Goal: Task Accomplishment & Management: Manage account settings

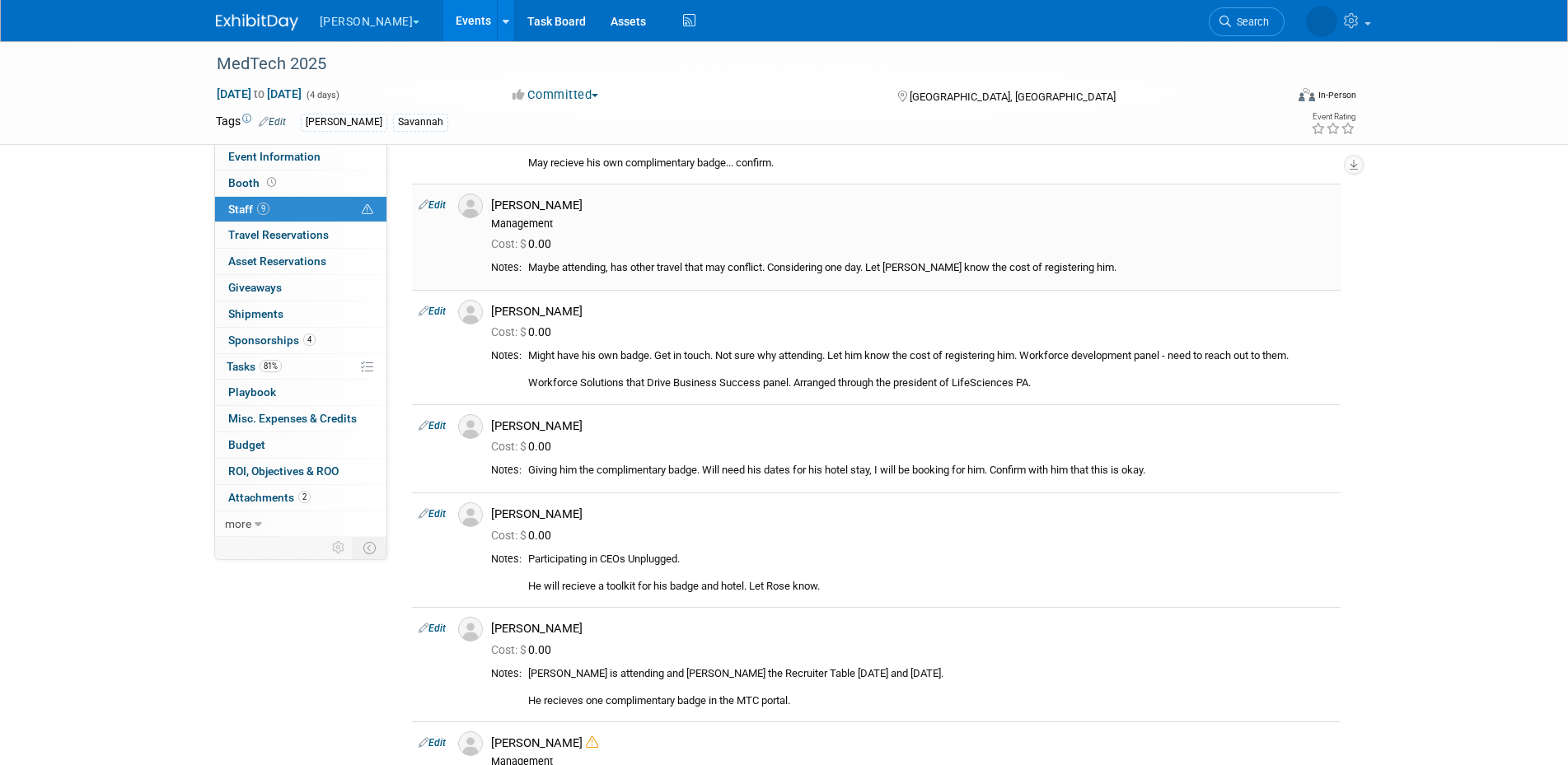
scroll to position [230, 0]
click at [433, 204] on link "Edit" at bounding box center [433, 205] width 28 height 12
select select "75019059-181d-4049-844e-6202a0ee20f6"
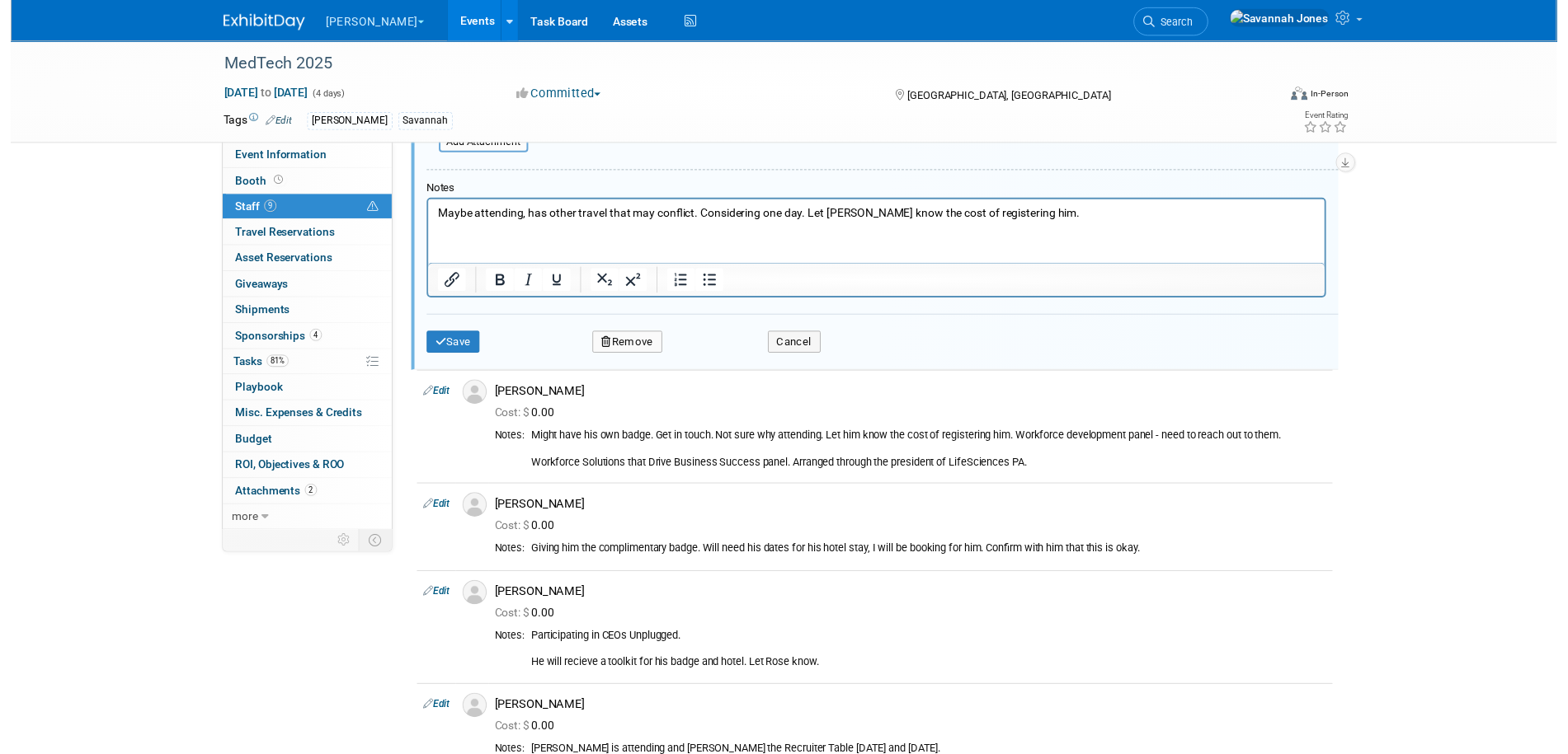
scroll to position [685, 0]
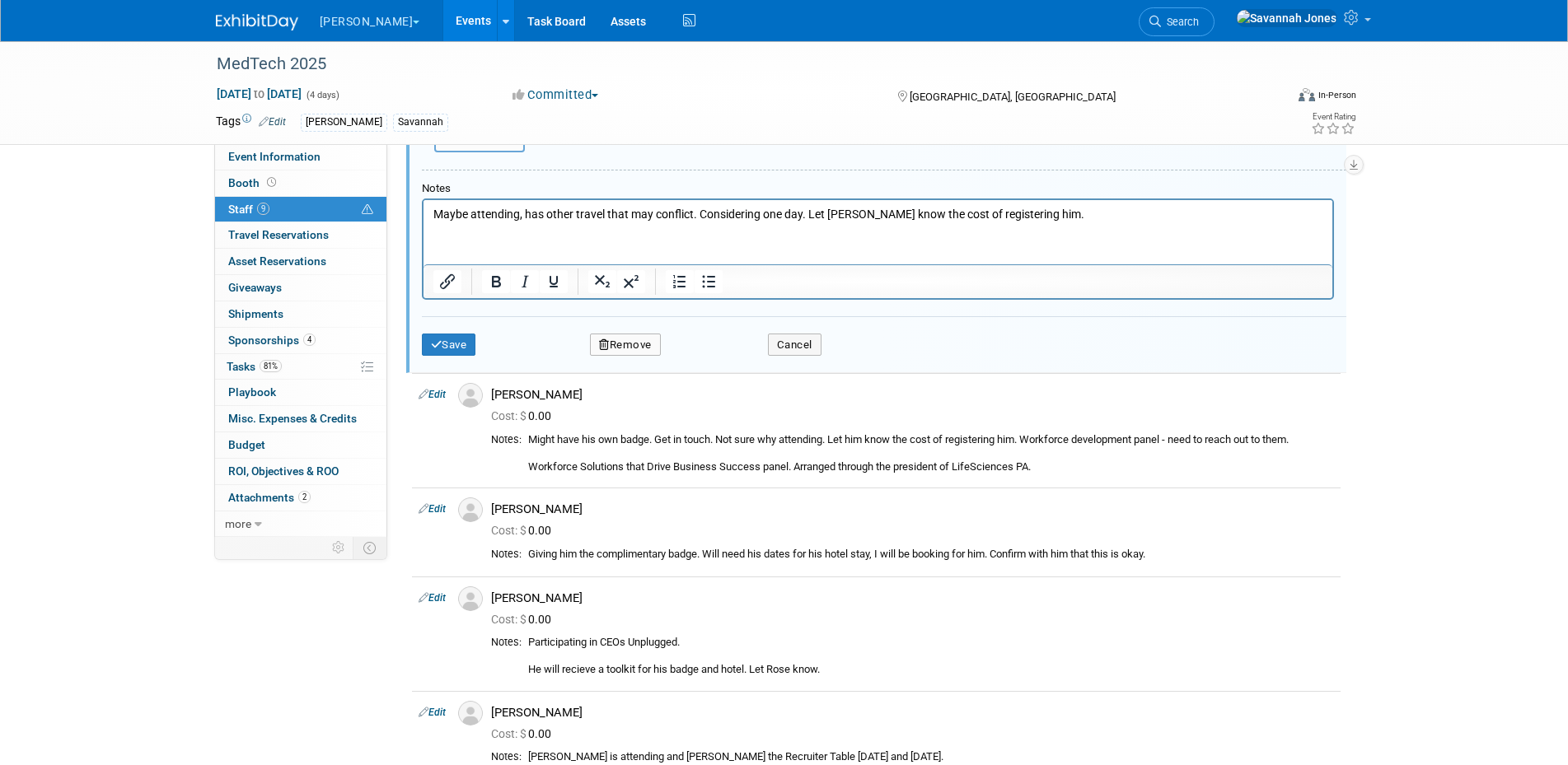
click at [937, 210] on p "Maybe attending, has other travel that may conflict. Considering one day. Let D…" at bounding box center [877, 213] width 890 height 17
click at [1129, 447] on div "Might have his own badge. Get in touch. Not sure why attending. Let him know th…" at bounding box center [931, 454] width 806 height 41
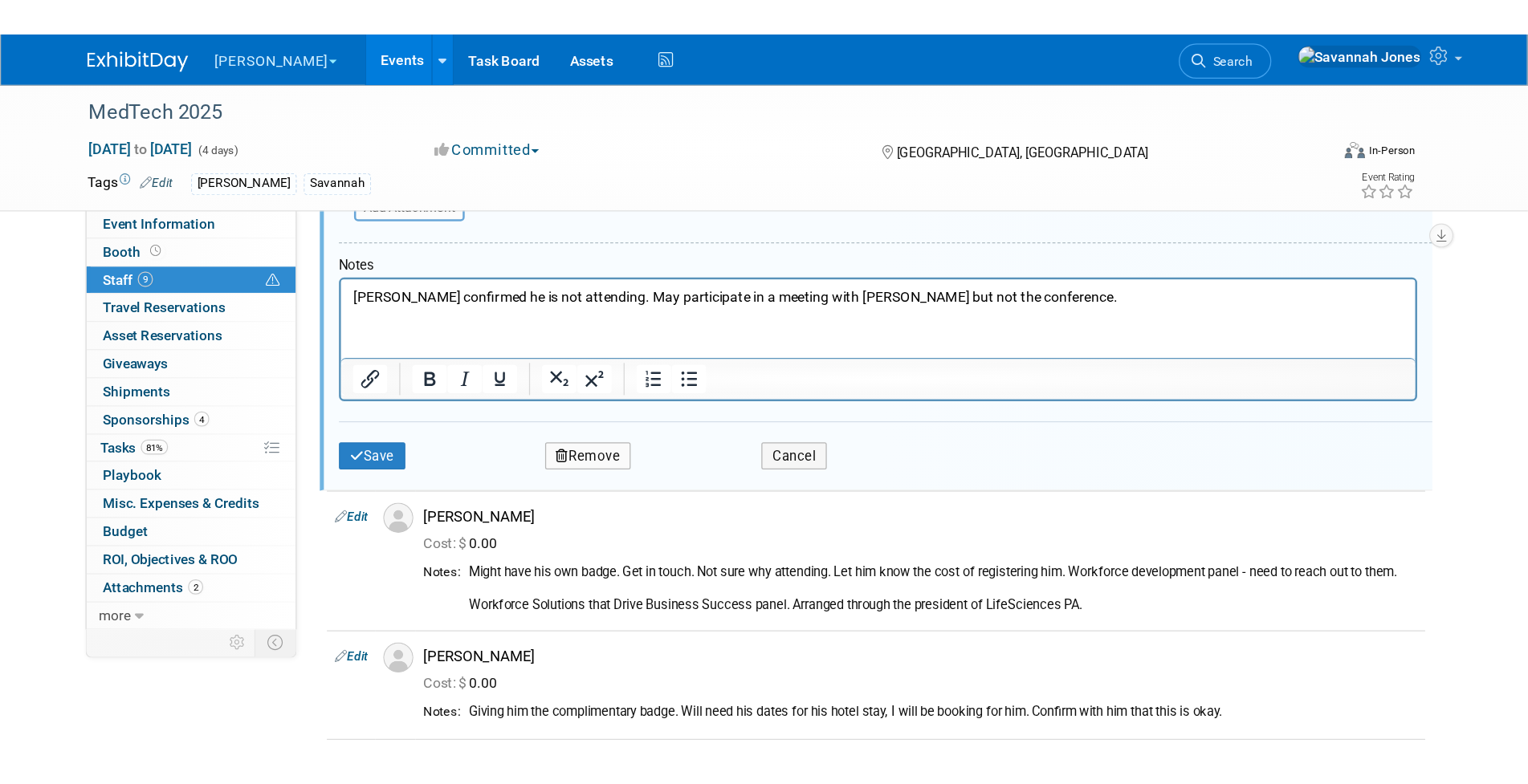
scroll to position [666, 0]
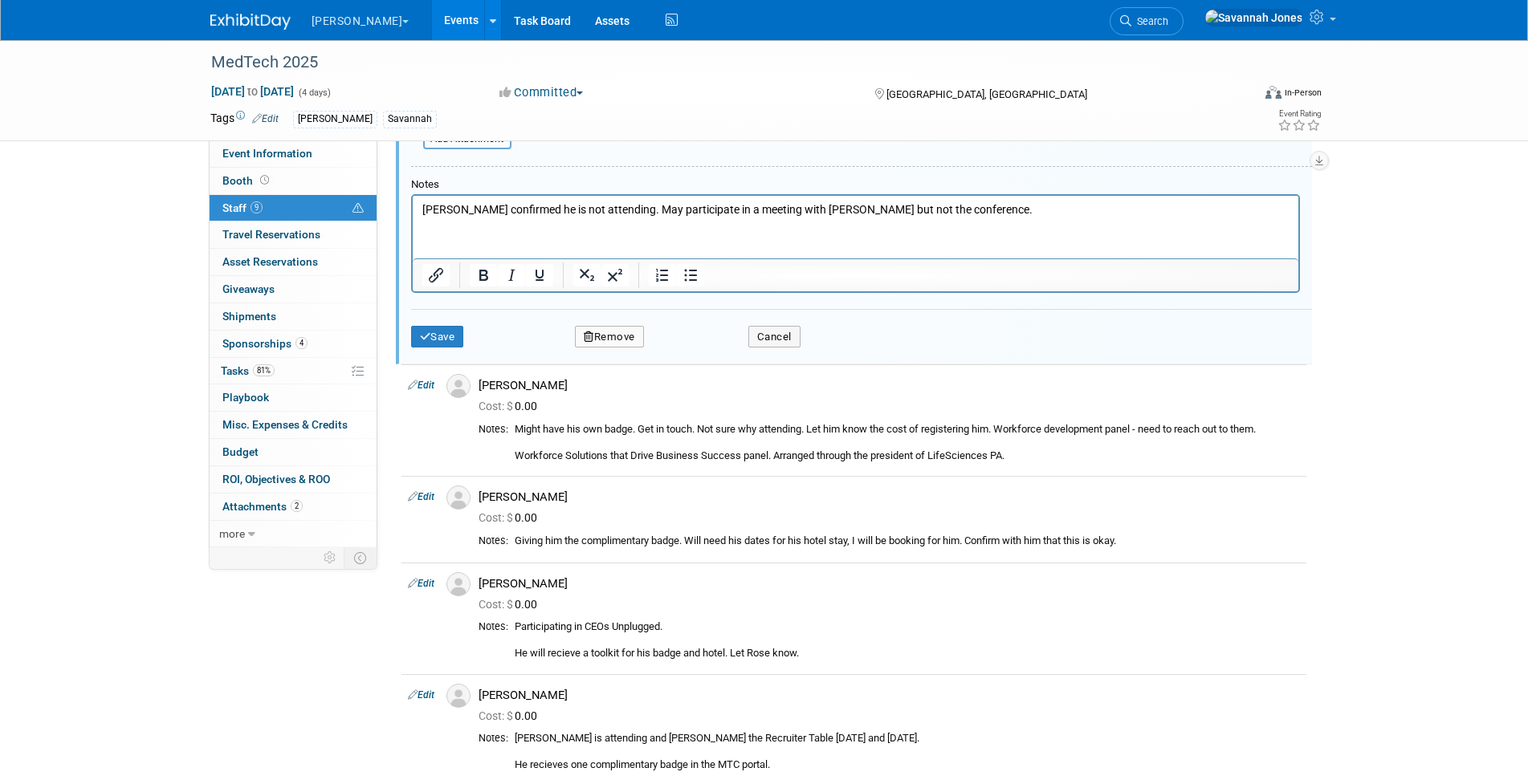
click at [861, 218] on html "Debbie confirmed he is not attending. May participate in a meeting with Sharp b…" at bounding box center [855, 206] width 886 height 22
click at [943, 218] on html "Debbie confirmed he is not attending. May participate in a meeting with Sharp b…" at bounding box center [855, 206] width 886 height 22
click at [615, 211] on p "Debbie confirmed he is not attending. May participate in a meeting with Sharp b…" at bounding box center [855, 209] width 868 height 16
click at [614, 207] on p "Debbie confirmed he is not attending. May participate in a meeting with Sharp b…" at bounding box center [855, 209] width 868 height 16
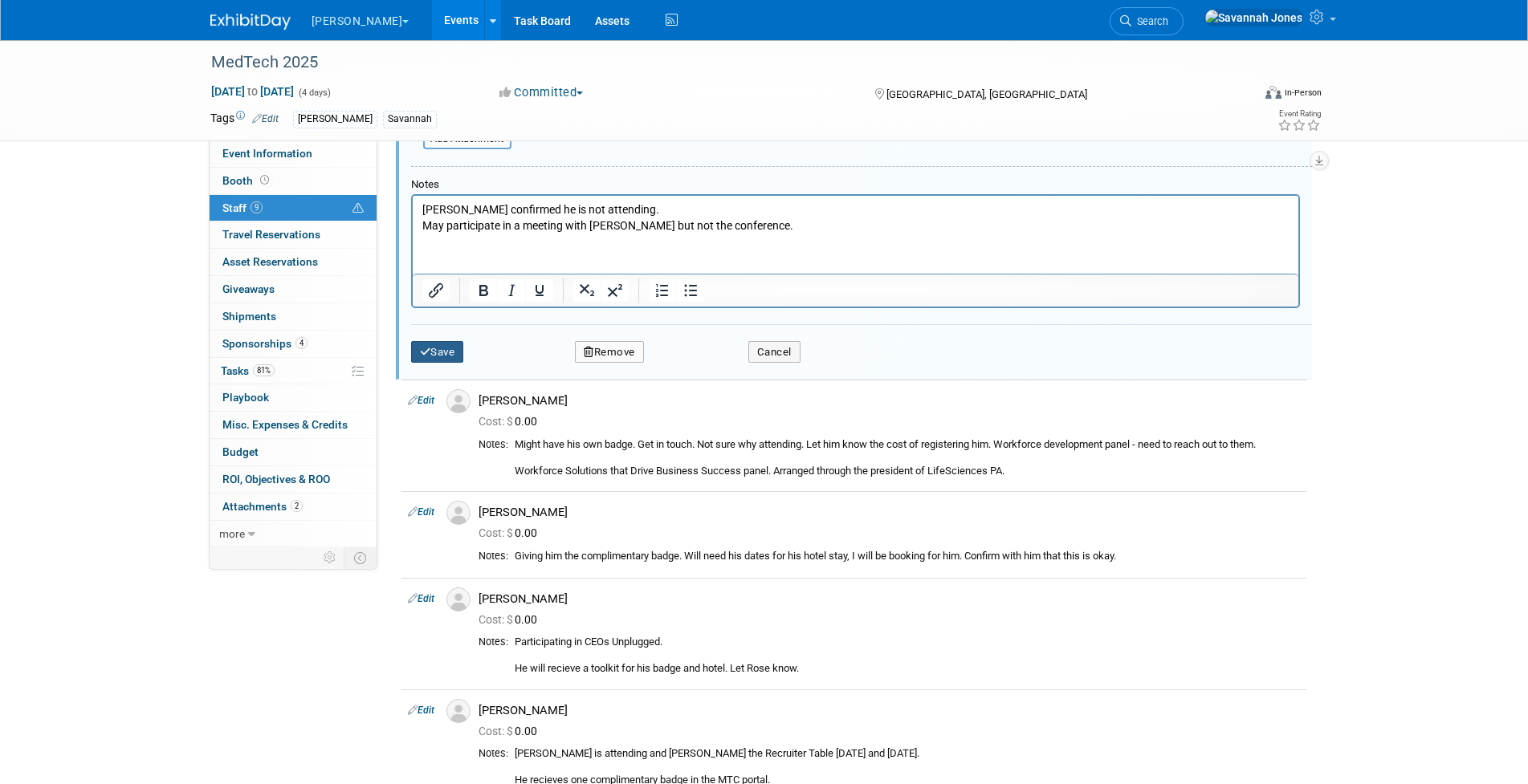
click at [445, 352] on button "Save" at bounding box center [437, 352] width 53 height 22
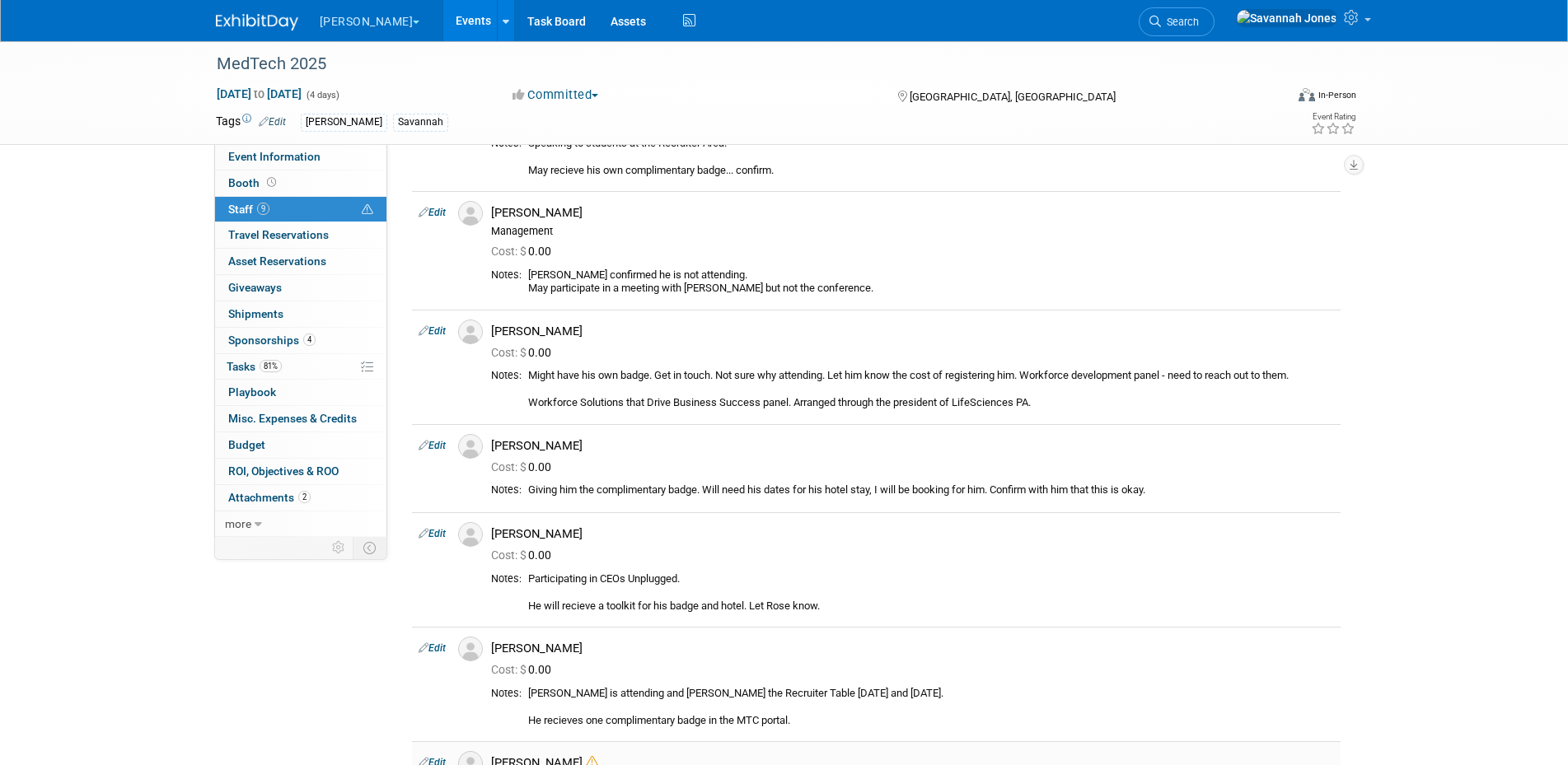
scroll to position [230, 0]
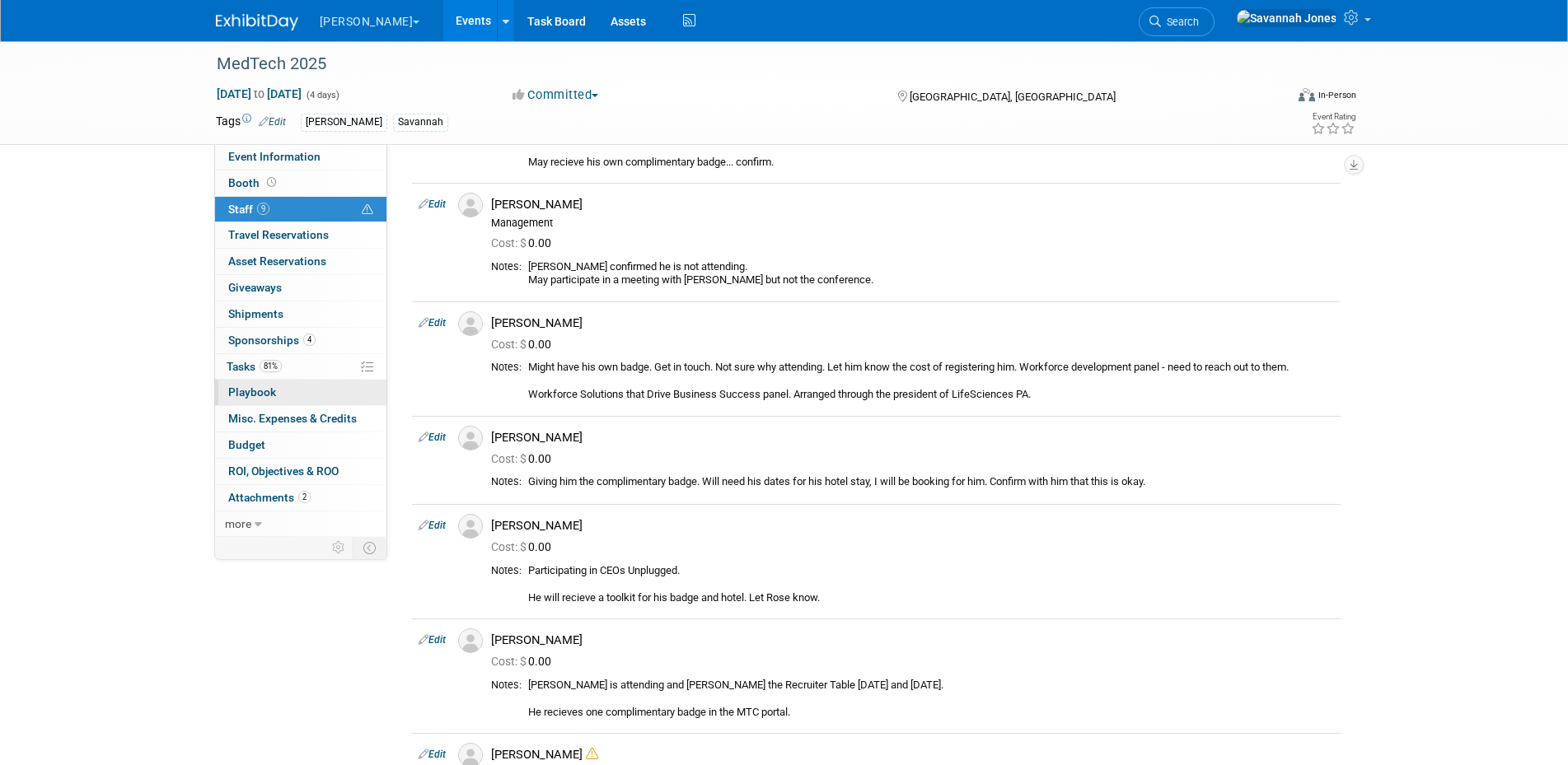
click at [297, 383] on link "0 Playbook 0" at bounding box center [301, 392] width 171 height 26
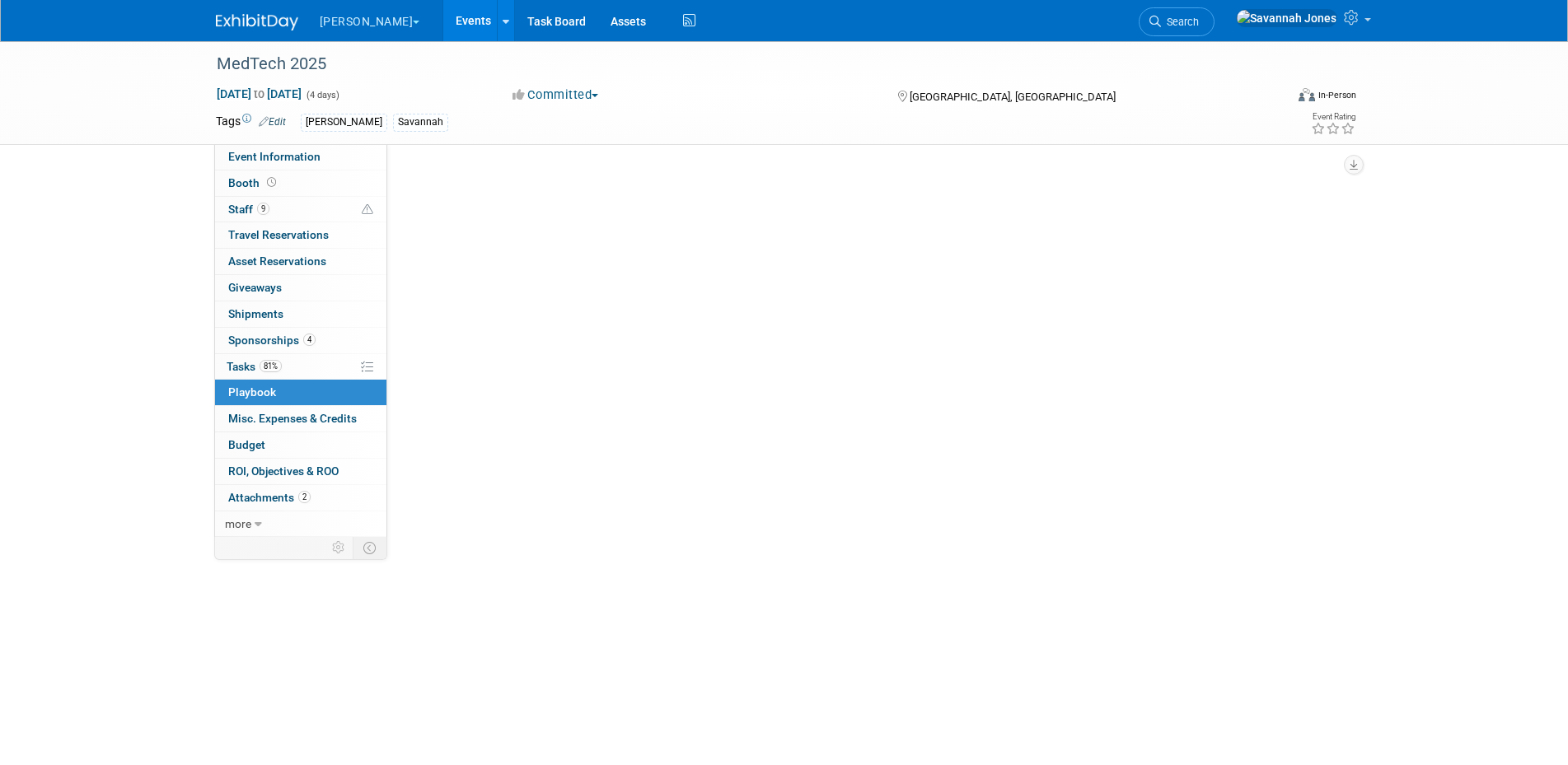
scroll to position [0, 0]
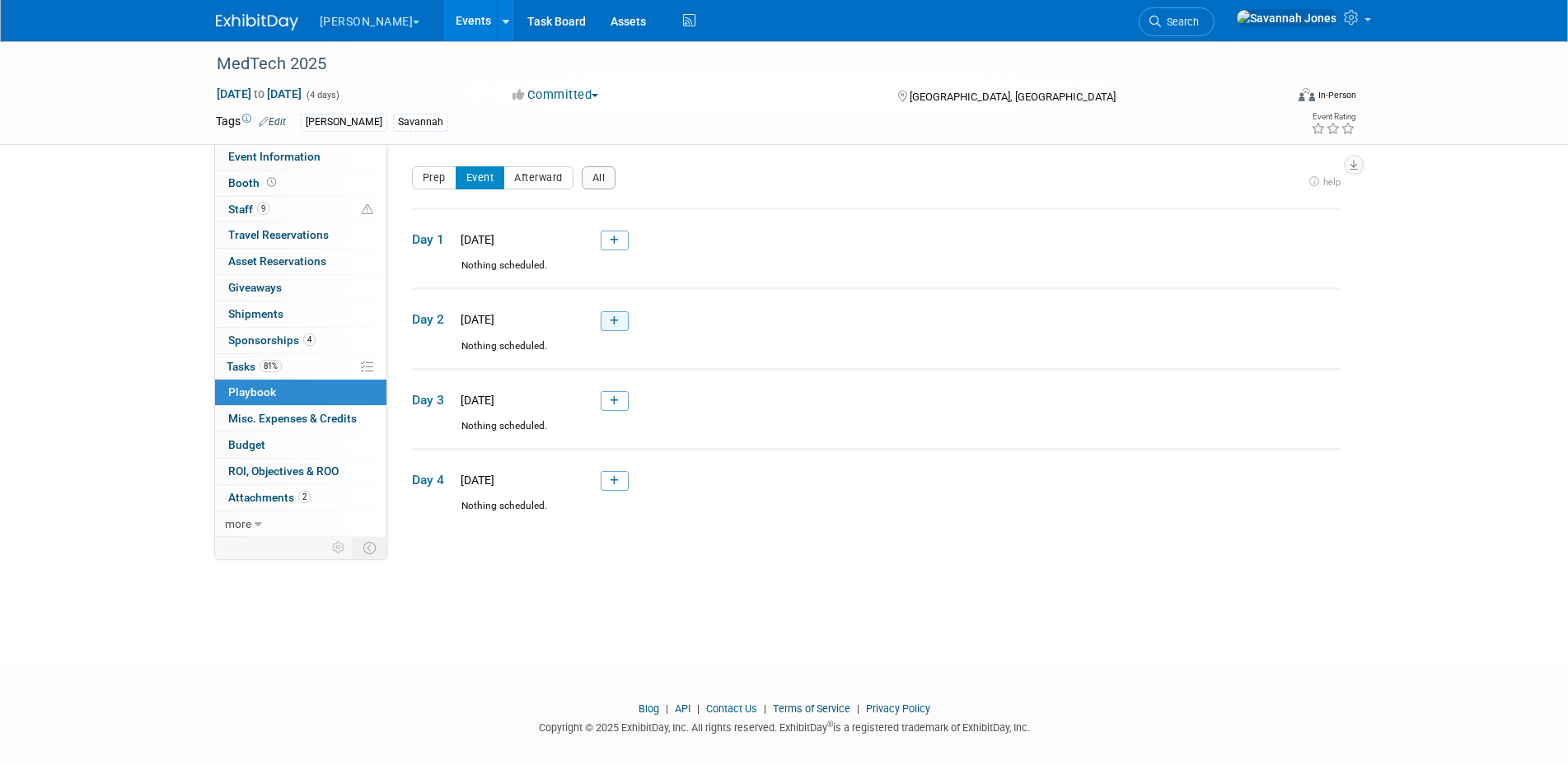
click at [615, 325] on icon at bounding box center [614, 322] width 9 height 10
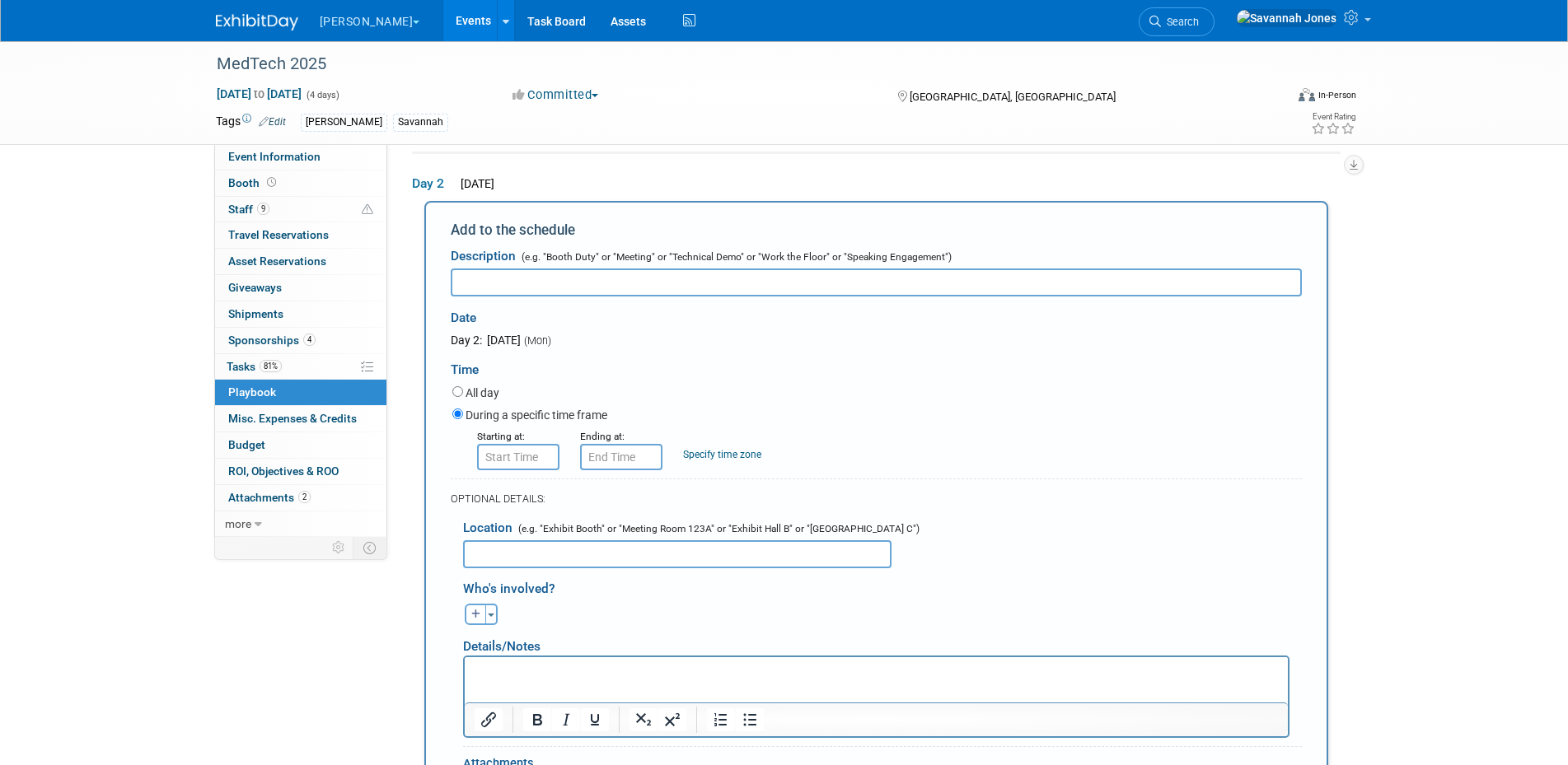
click at [584, 273] on input "text" at bounding box center [875, 282] width 851 height 28
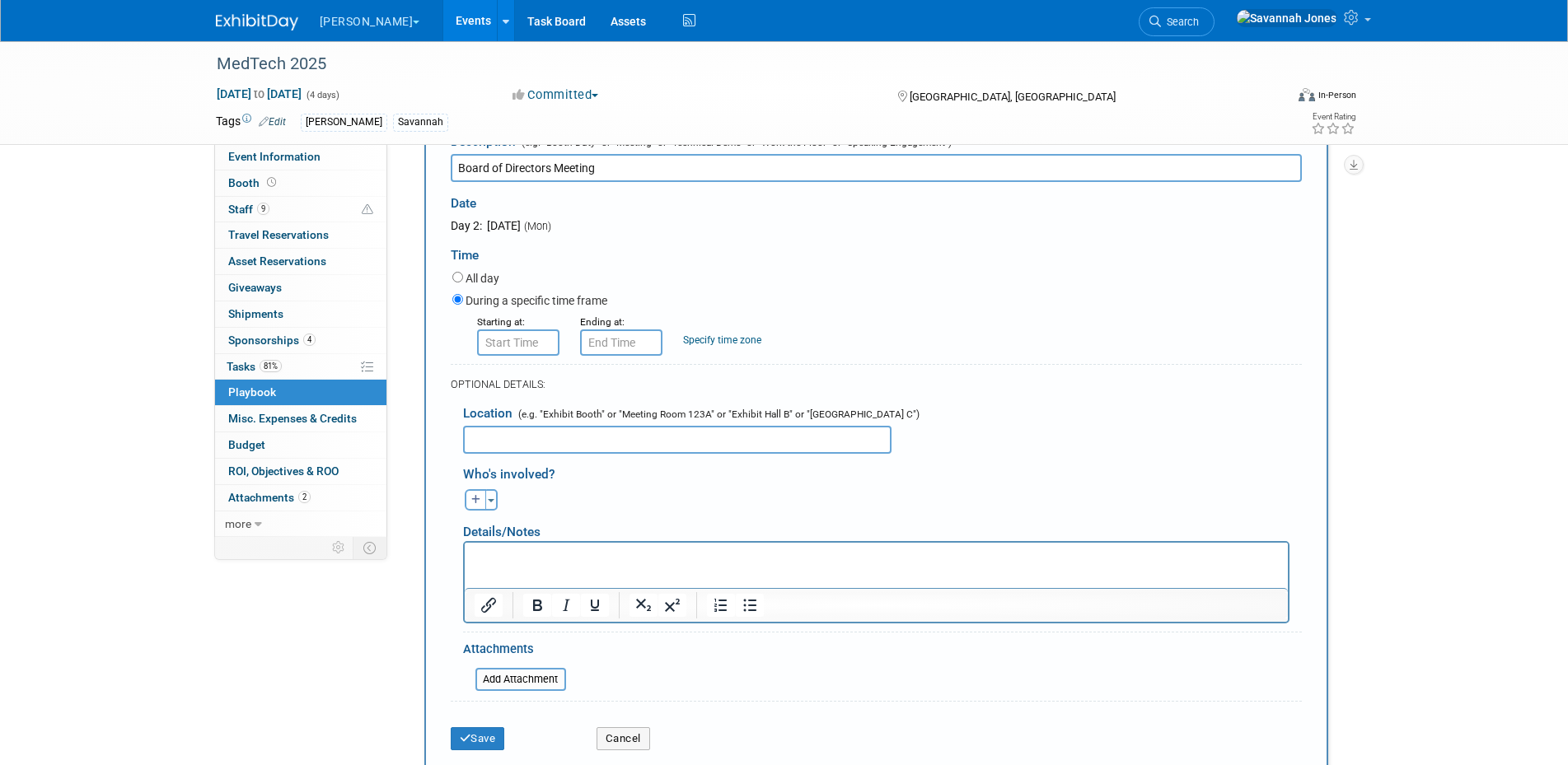
type input "Board of Directors Meeting"
click at [515, 348] on input "8:00 AM" at bounding box center [518, 342] width 83 height 27
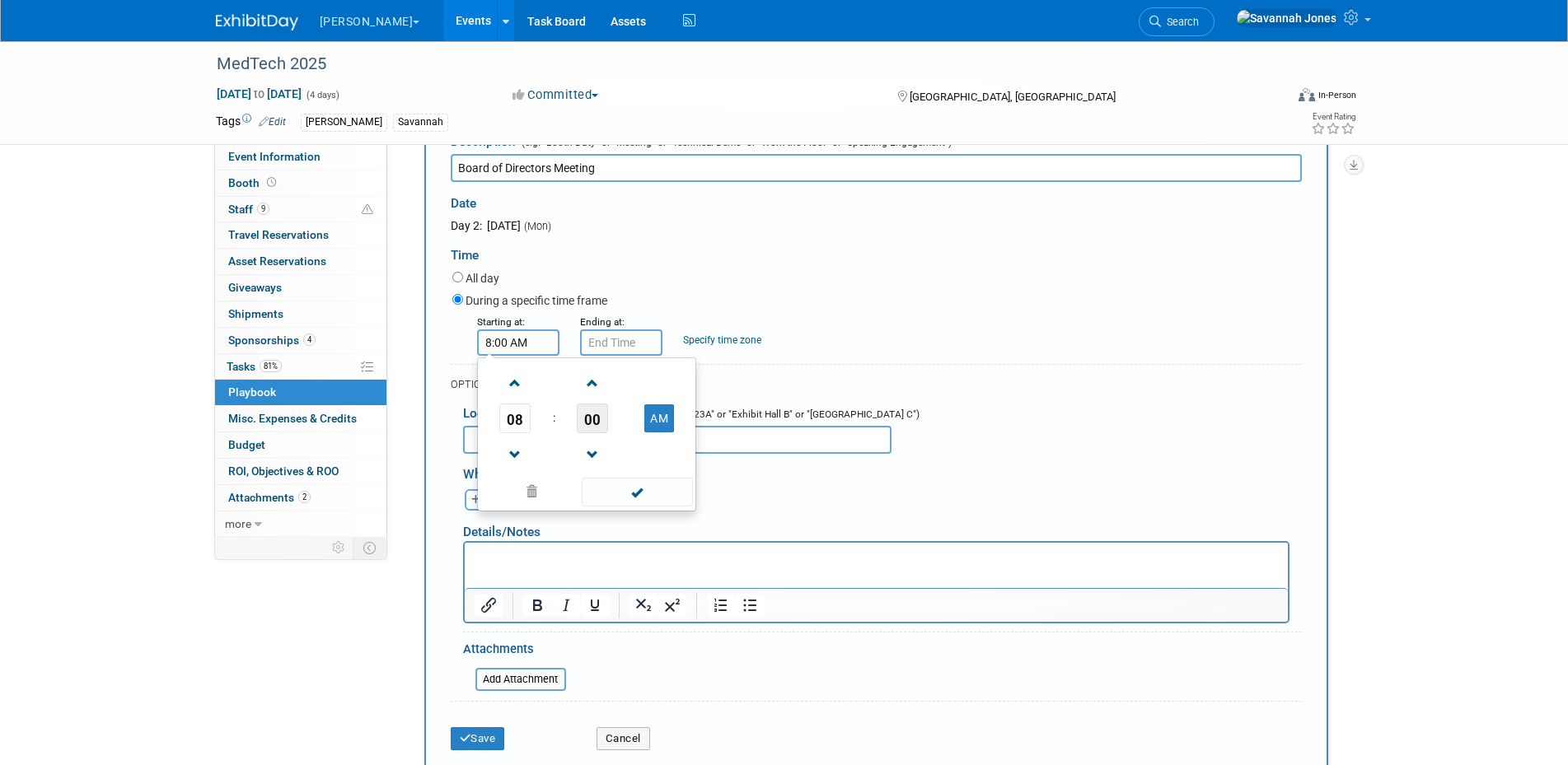
click at [607, 419] on span "00" at bounding box center [592, 418] width 31 height 29
click at [618, 434] on td "30" at bounding box center [613, 428] width 53 height 44
type input "8:30 AM"
click at [632, 490] on span at bounding box center [636, 492] width 111 height 29
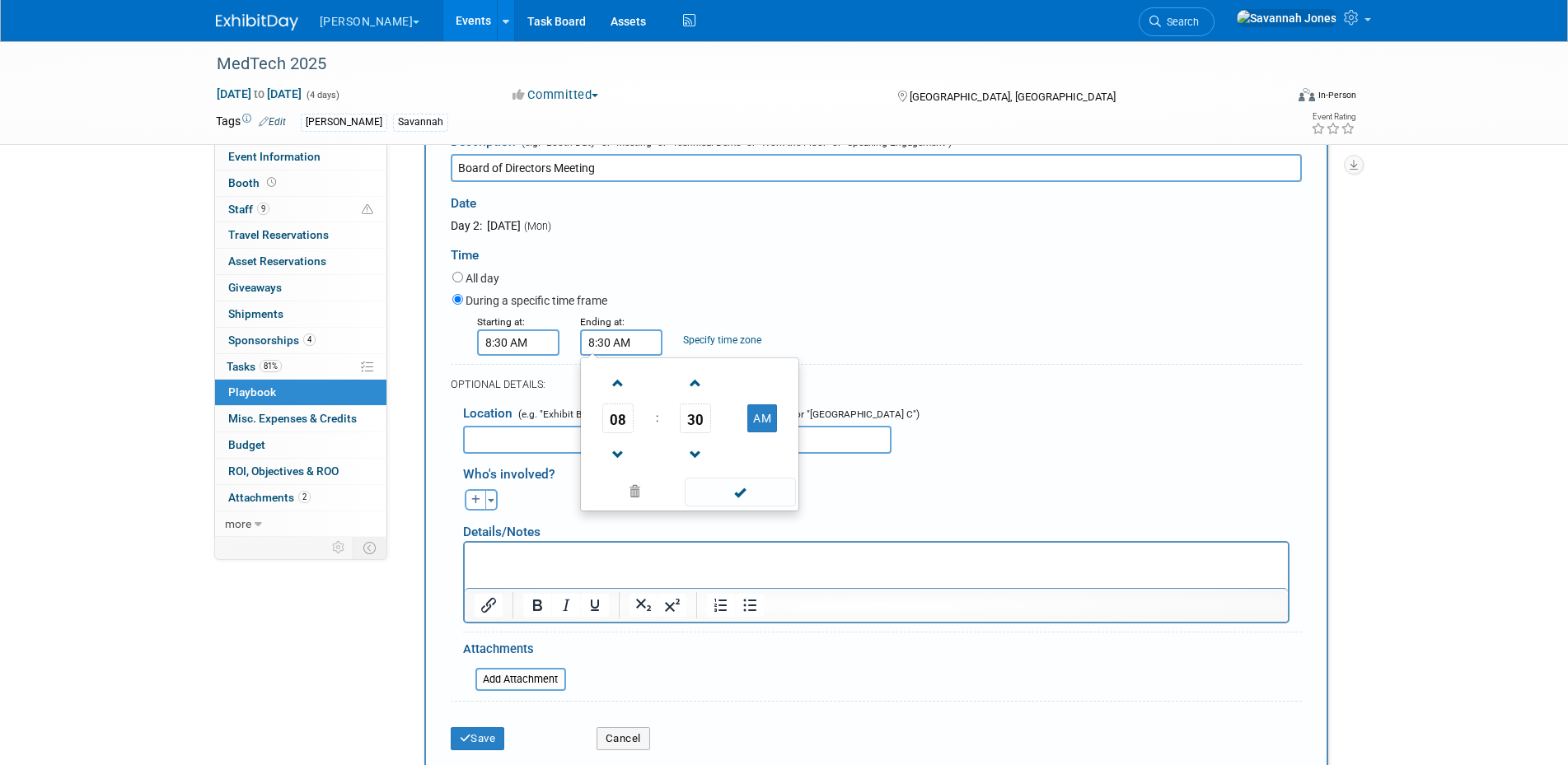
click at [633, 349] on input "8:30 AM" at bounding box center [622, 342] width 83 height 27
click at [605, 429] on span "08" at bounding box center [618, 418] width 31 height 29
click at [709, 472] on td "10" at bounding box center [716, 472] width 53 height 44
type input "10:30 AM"
click at [744, 482] on span at bounding box center [740, 492] width 111 height 29
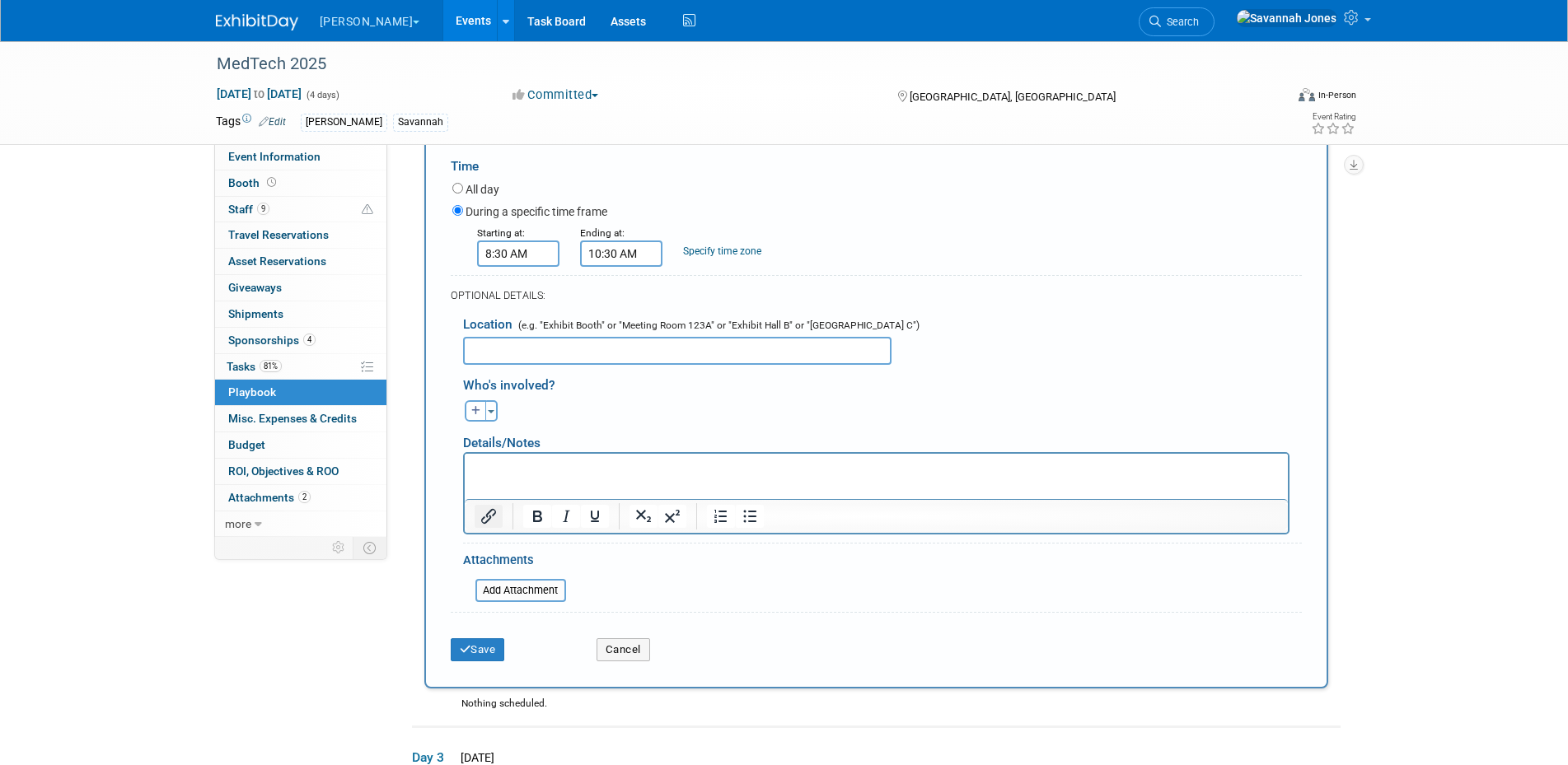
scroll to position [364, 0]
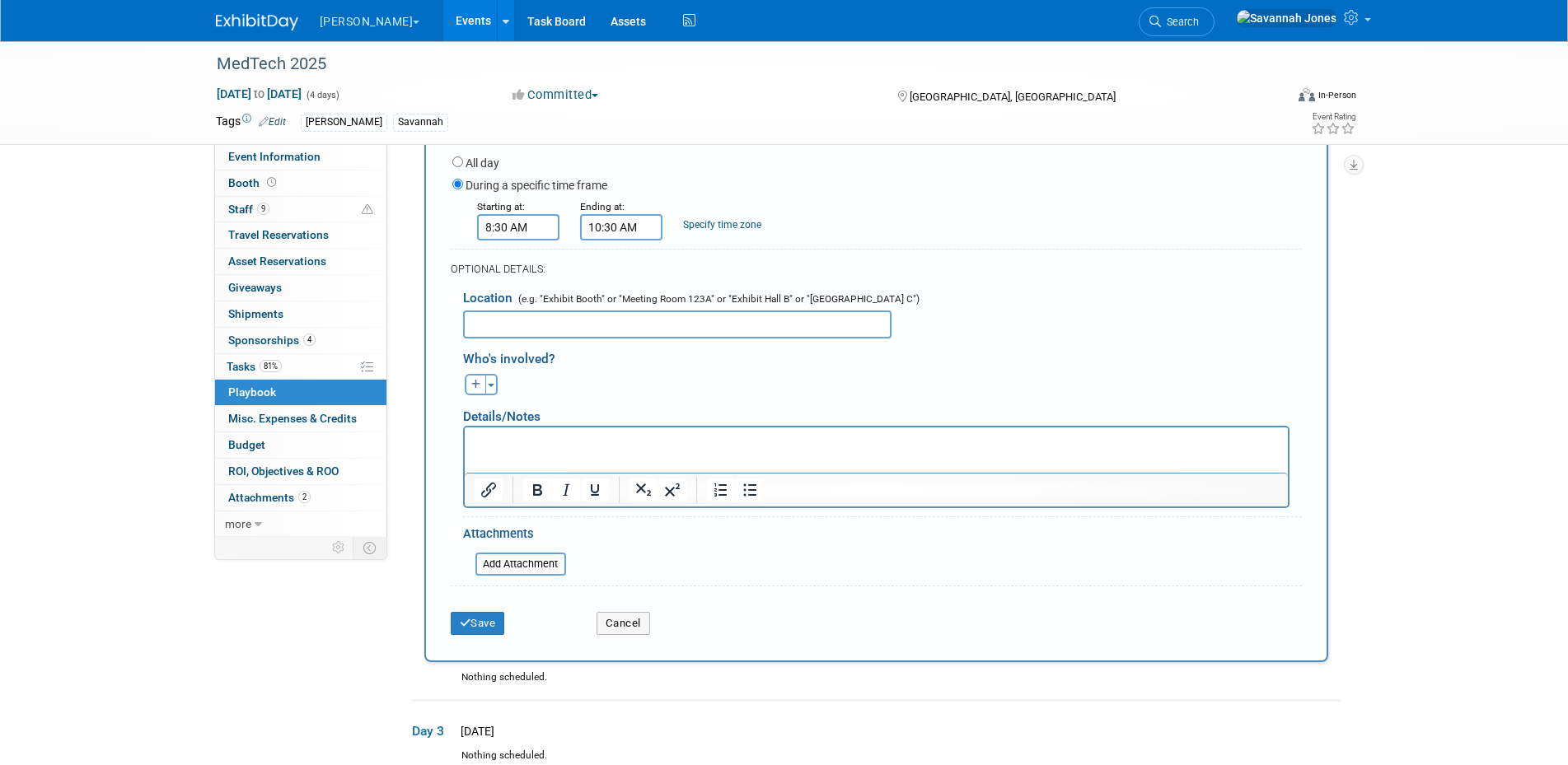
click at [478, 382] on icon "button" at bounding box center [476, 384] width 10 height 10
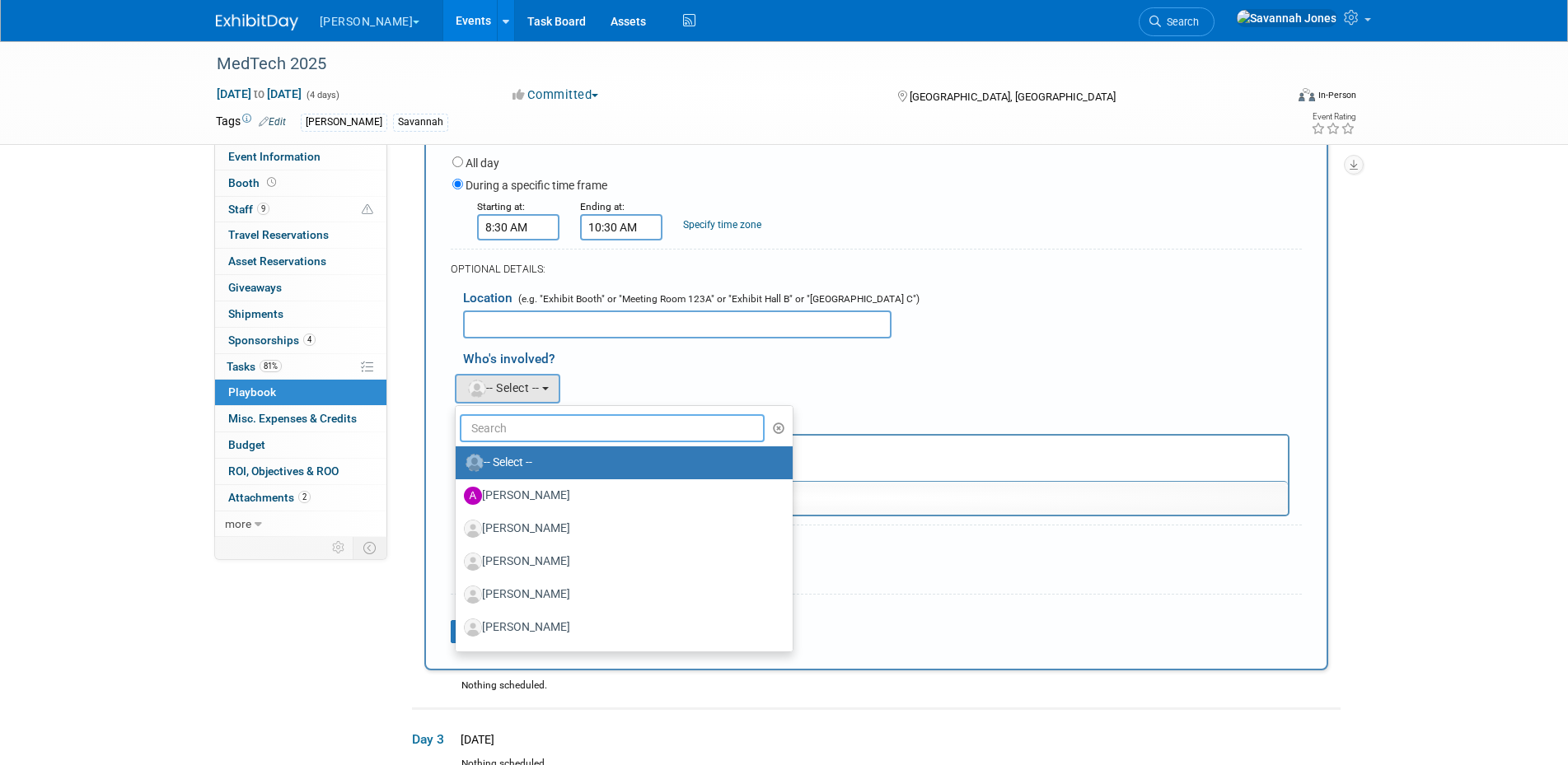
click at [521, 441] on input "text" at bounding box center [612, 428] width 306 height 28
type input "jean"
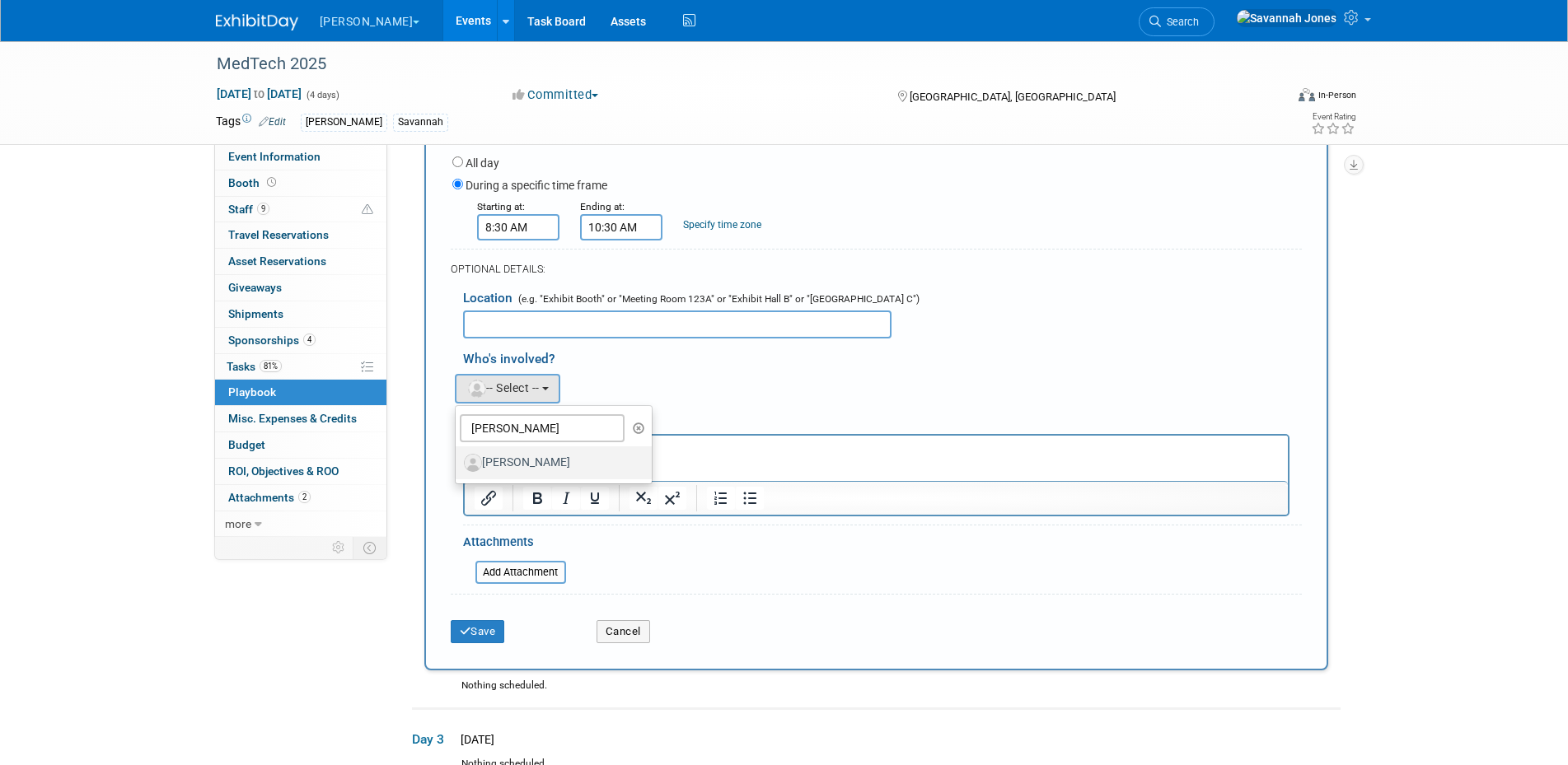
click at [530, 472] on label "[PERSON_NAME]" at bounding box center [550, 462] width 172 height 27
click at [458, 466] on input "[PERSON_NAME]" at bounding box center [452, 460] width 11 height 11
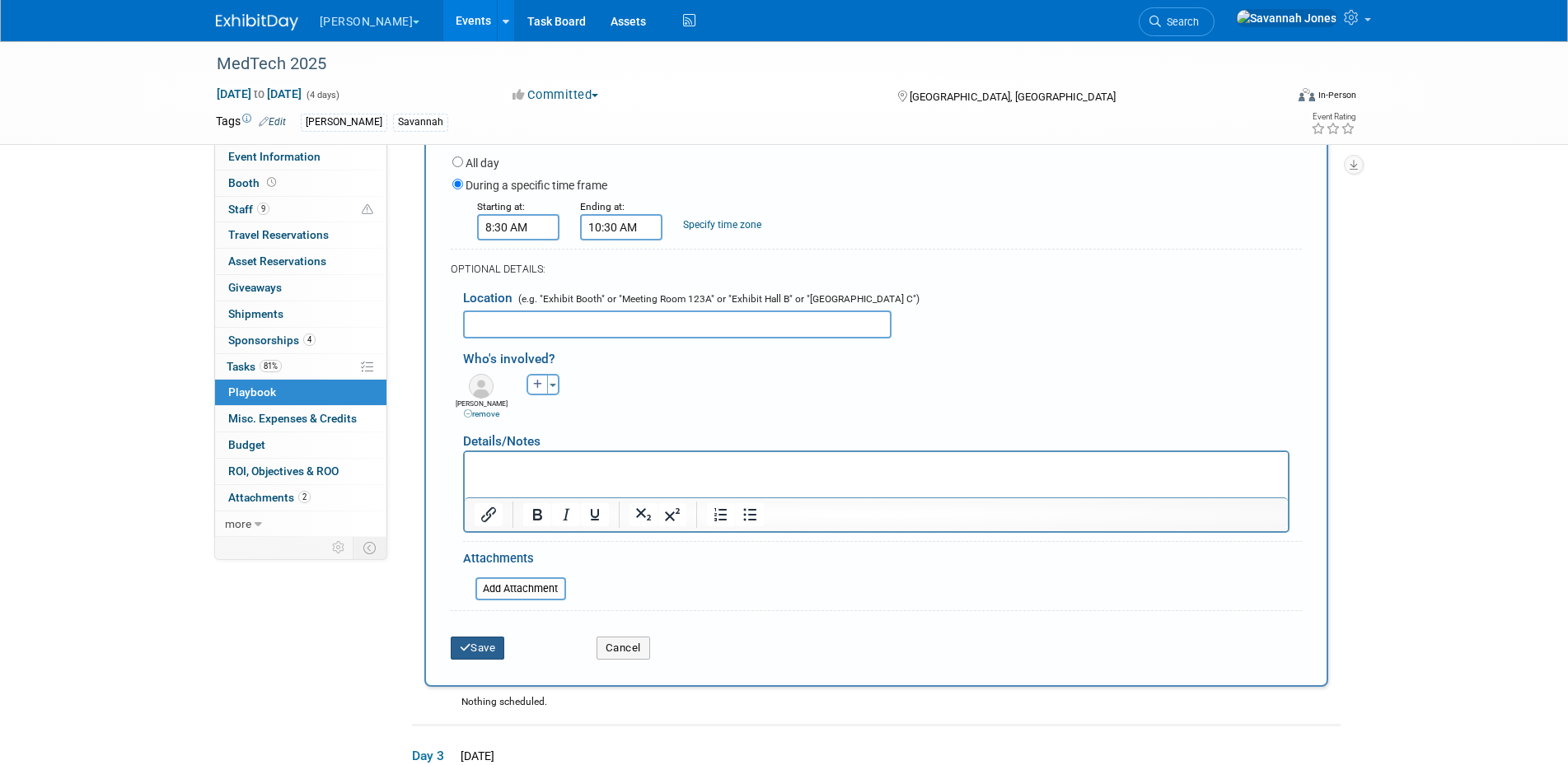
click at [476, 660] on button "Save" at bounding box center [477, 648] width 54 height 23
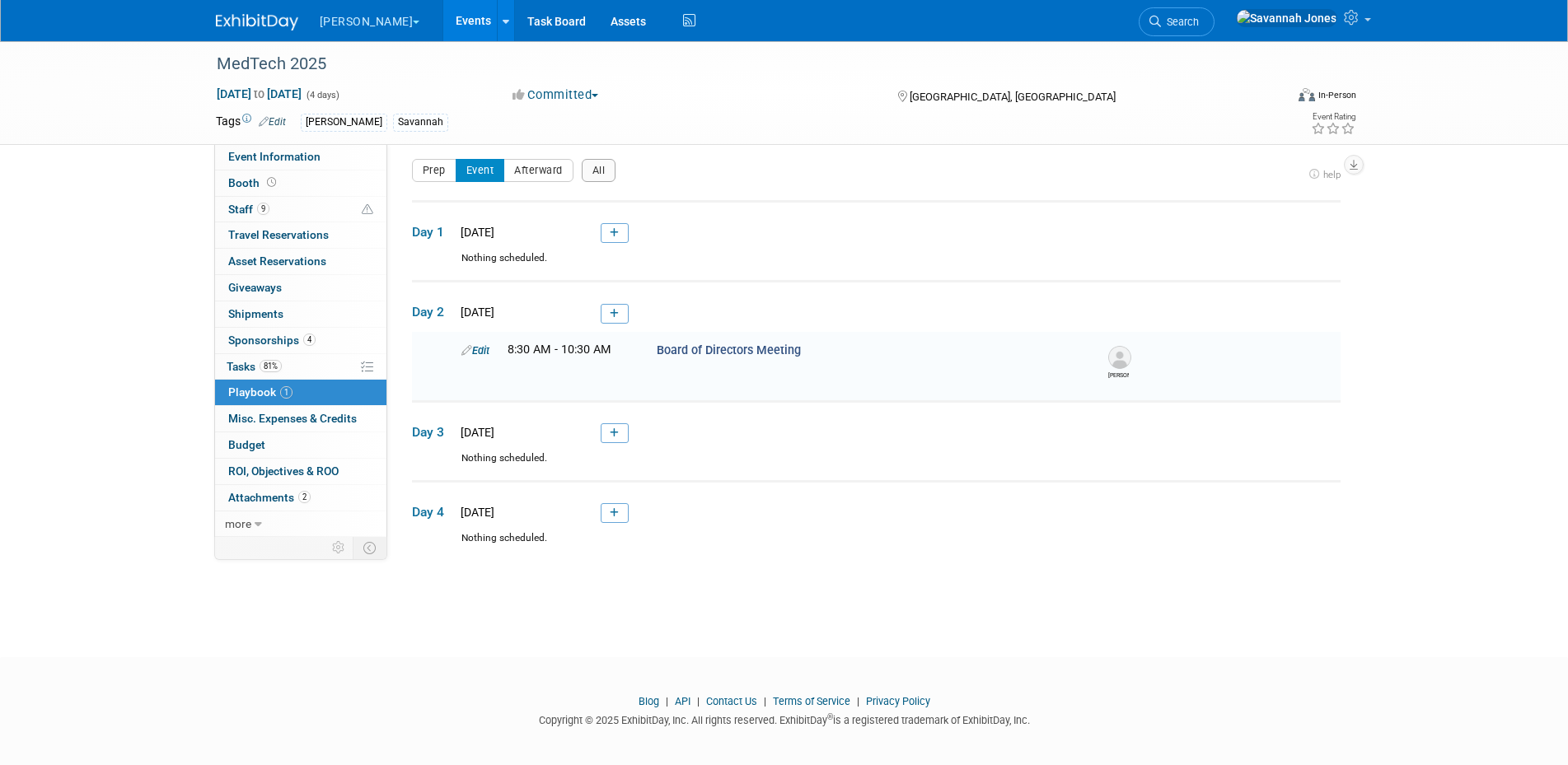
scroll to position [5, 0]
click at [612, 315] on icon at bounding box center [614, 317] width 9 height 10
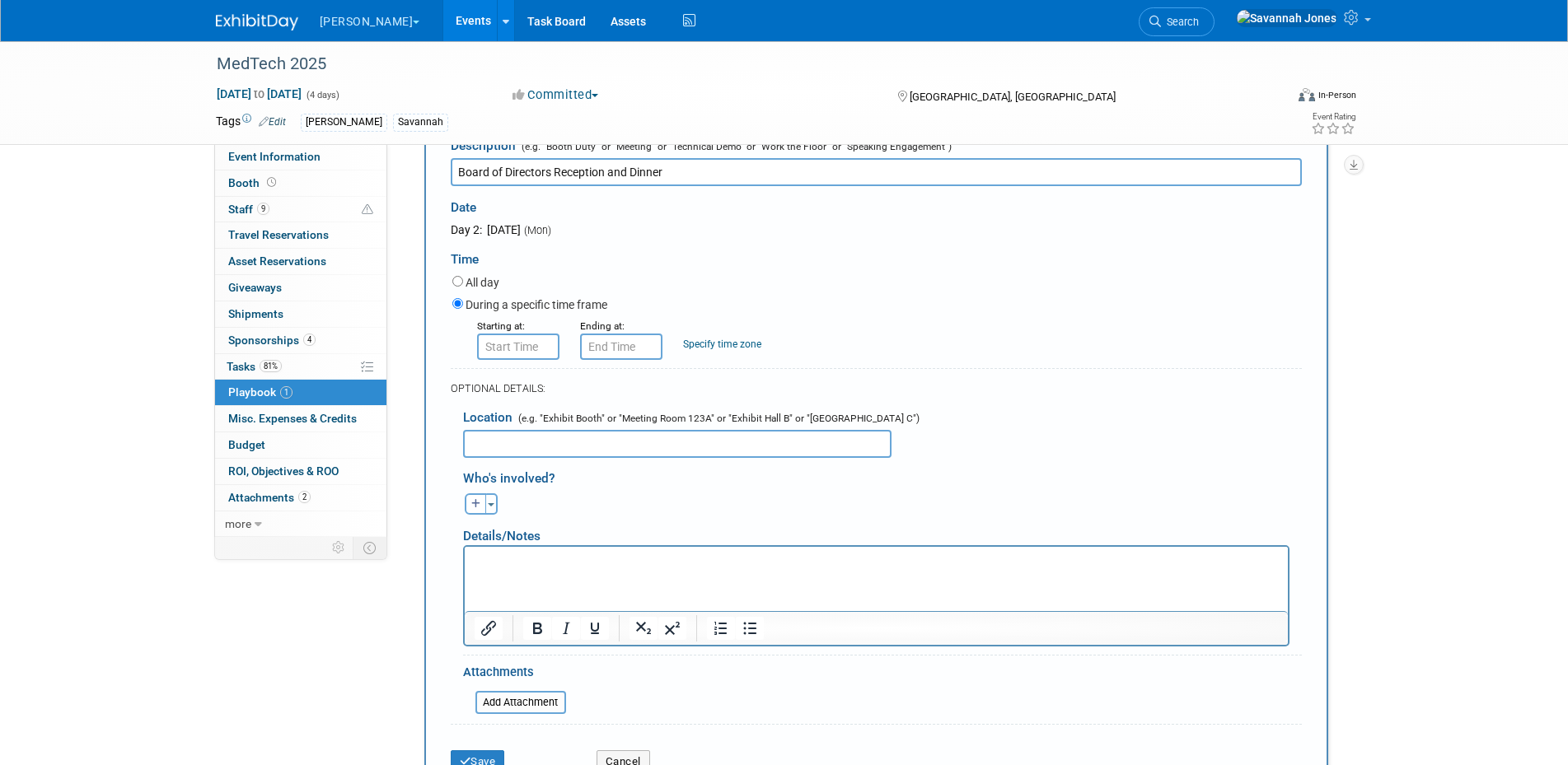
scroll to position [249, 0]
type input "Board of Directors Reception and Dinner"
click at [523, 342] on input "8:00 AM" at bounding box center [518, 342] width 83 height 27
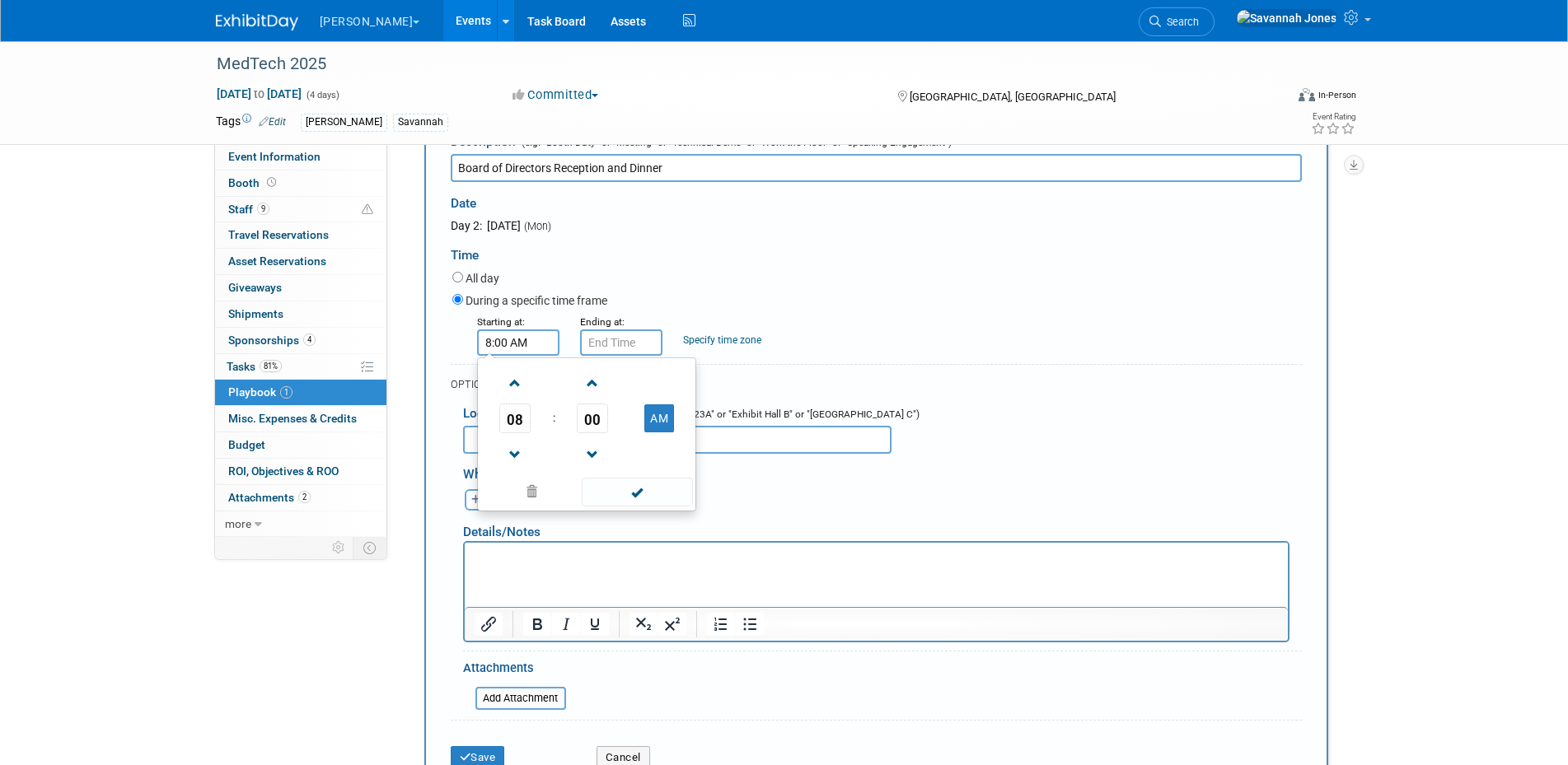
click at [536, 422] on td "08" at bounding box center [515, 418] width 69 height 29
click at [524, 422] on span "08" at bounding box center [515, 418] width 31 height 29
click at [623, 436] on td "06" at bounding box center [613, 428] width 53 height 44
click at [581, 425] on span "00" at bounding box center [592, 418] width 31 height 29
click at [612, 439] on td "30" at bounding box center [613, 428] width 53 height 44
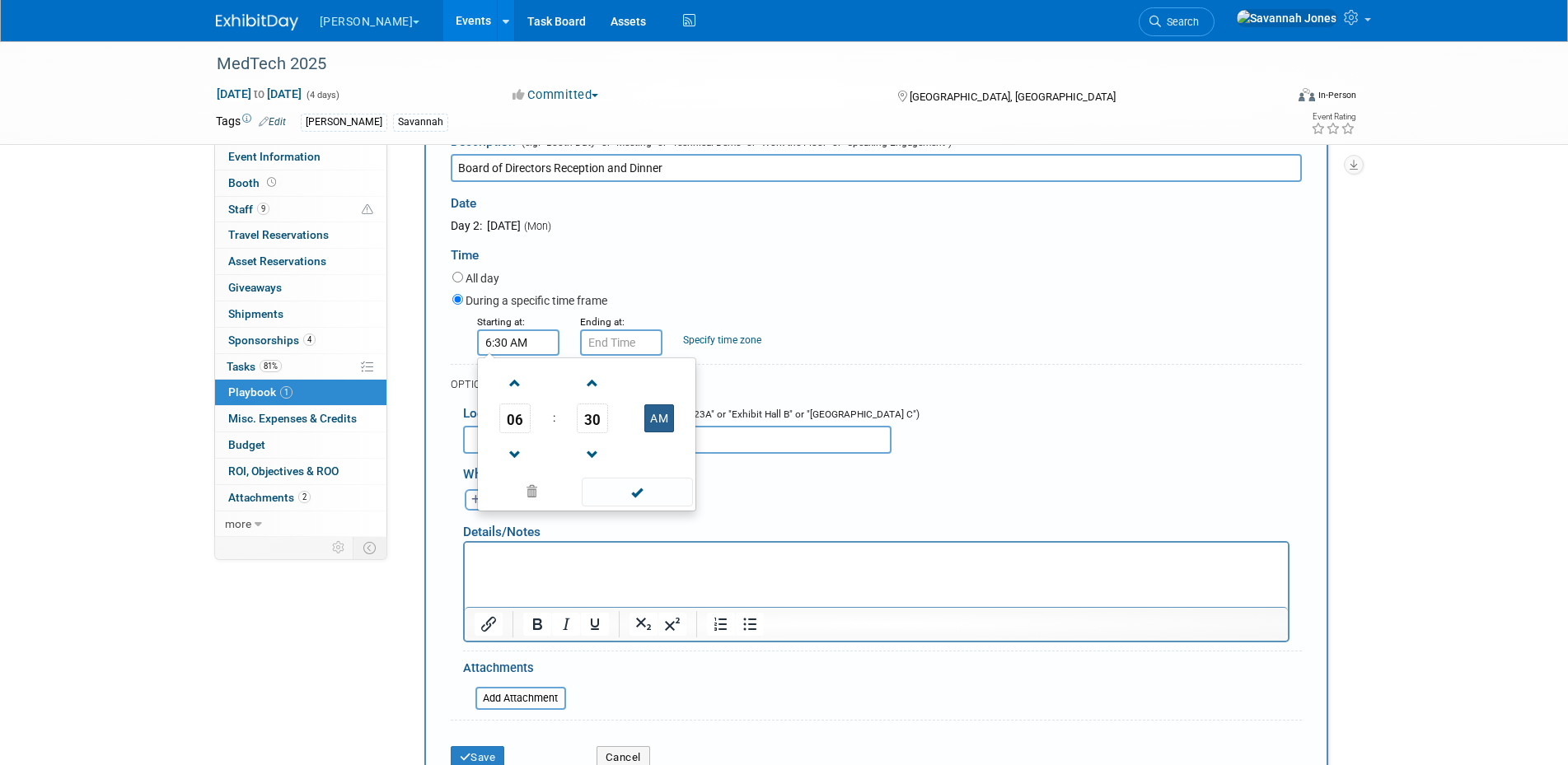
click at [652, 410] on button "AM" at bounding box center [659, 418] width 30 height 28
type input "6:30 PM"
drag, startPoint x: 669, startPoint y: 494, endPoint x: 667, endPoint y: 481, distance: 13.2
click at [669, 495] on span at bounding box center [636, 492] width 111 height 29
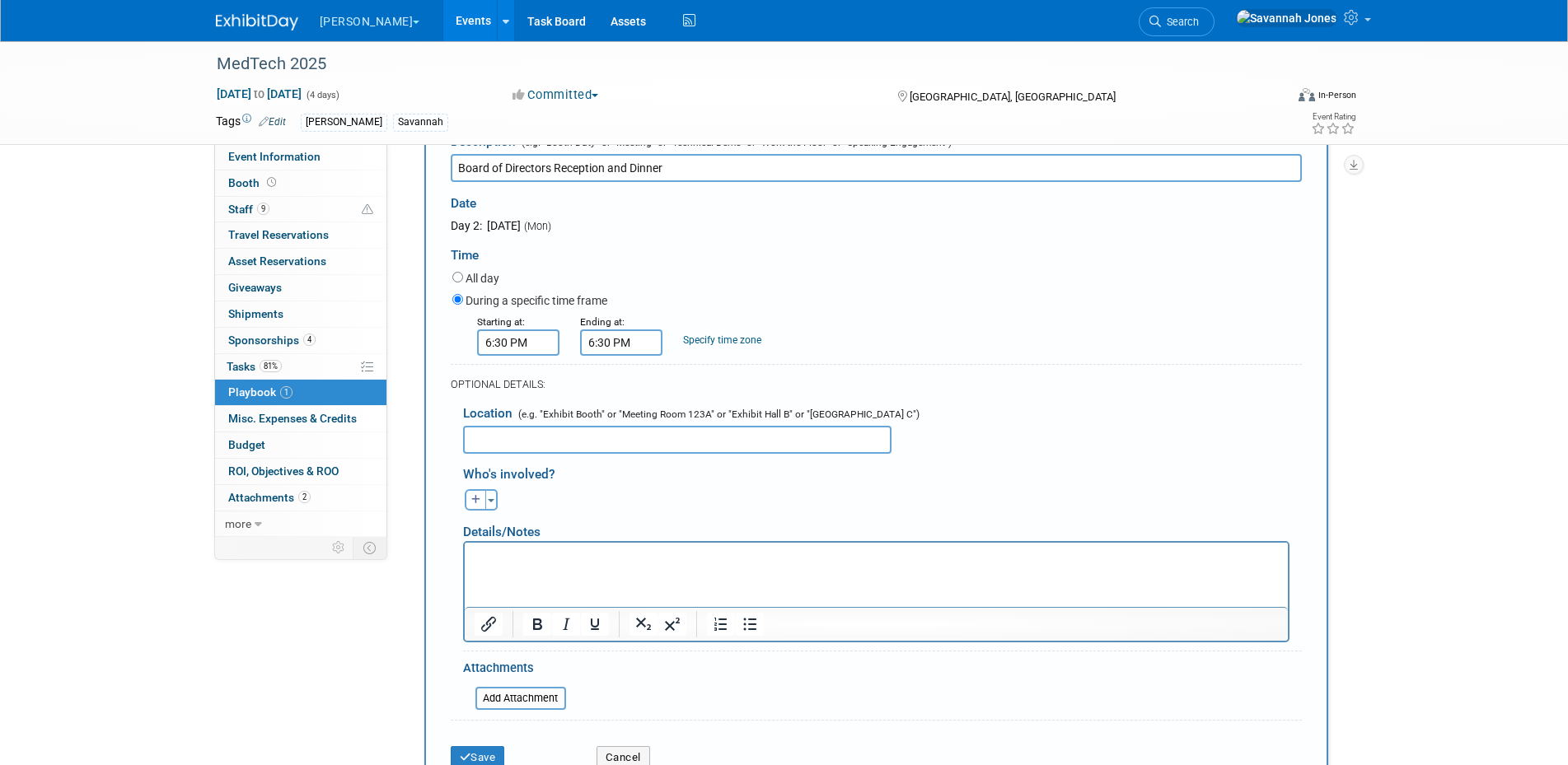
click at [648, 352] on input "6:30 PM" at bounding box center [622, 342] width 83 height 27
click at [618, 415] on span "06" at bounding box center [618, 418] width 31 height 29
click at [661, 485] on td "09" at bounding box center [664, 472] width 53 height 44
click at [693, 424] on span "30" at bounding box center [695, 418] width 31 height 29
click at [618, 397] on td "00" at bounding box center [611, 383] width 53 height 44
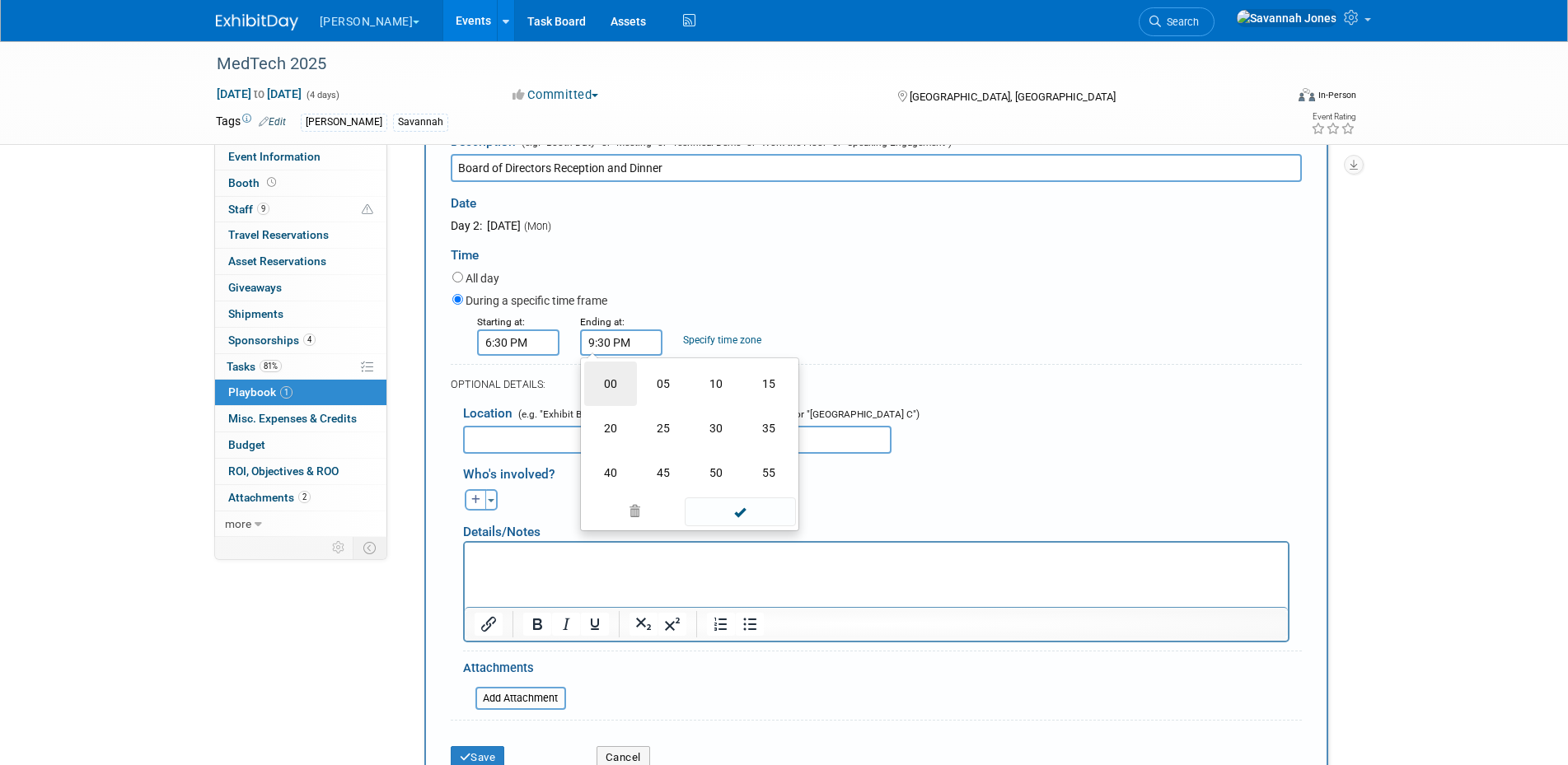
type input "9:00 PM"
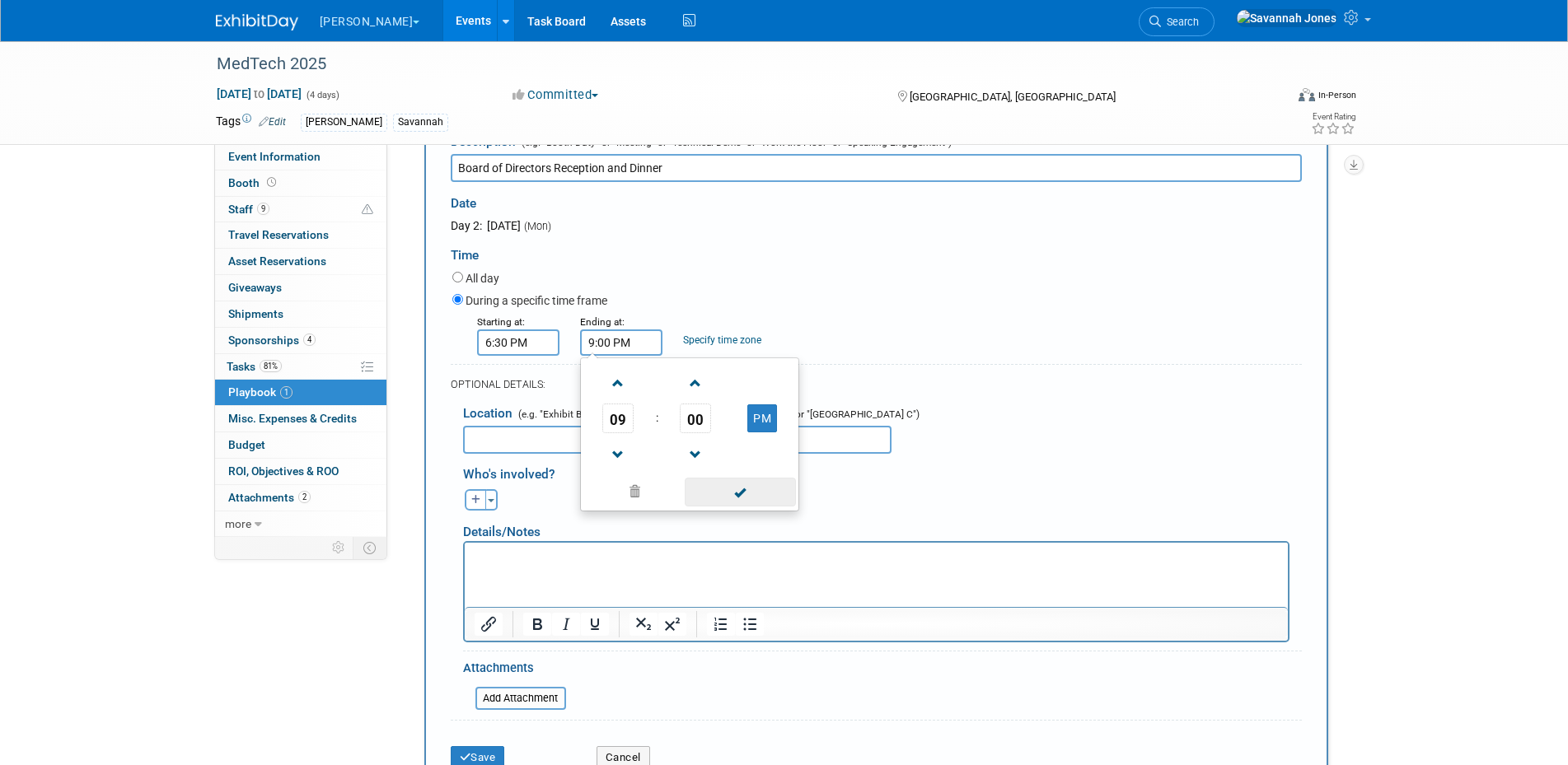
click at [723, 488] on span at bounding box center [740, 492] width 111 height 29
click at [577, 439] on input "text" at bounding box center [678, 440] width 429 height 28
click at [811, 371] on div "OPTIONAL DETAILS:" at bounding box center [875, 379] width 851 height 30
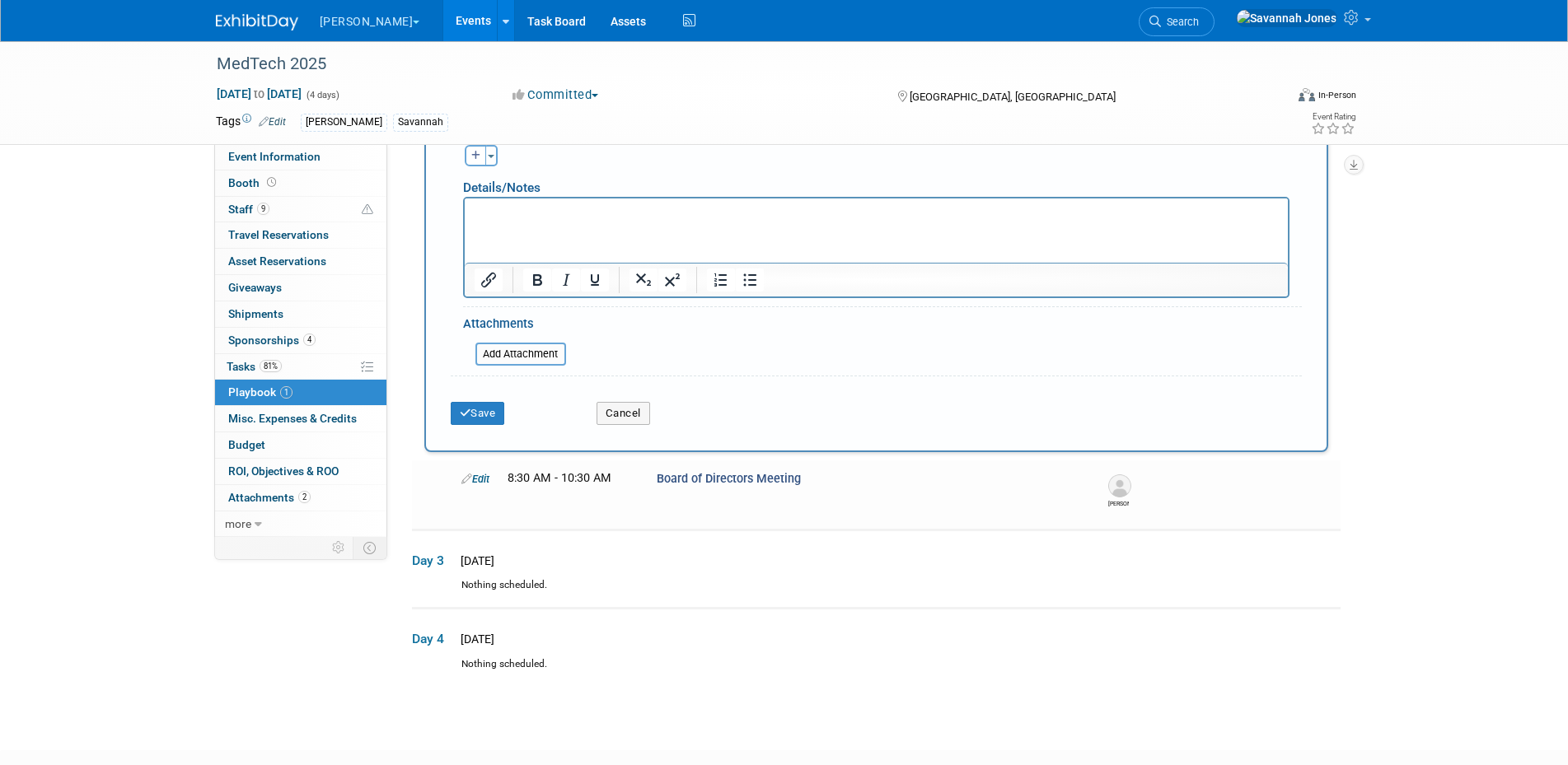
click at [482, 431] on div "Save Cancel" at bounding box center [875, 408] width 851 height 50
click at [492, 422] on button "Save" at bounding box center [477, 413] width 54 height 23
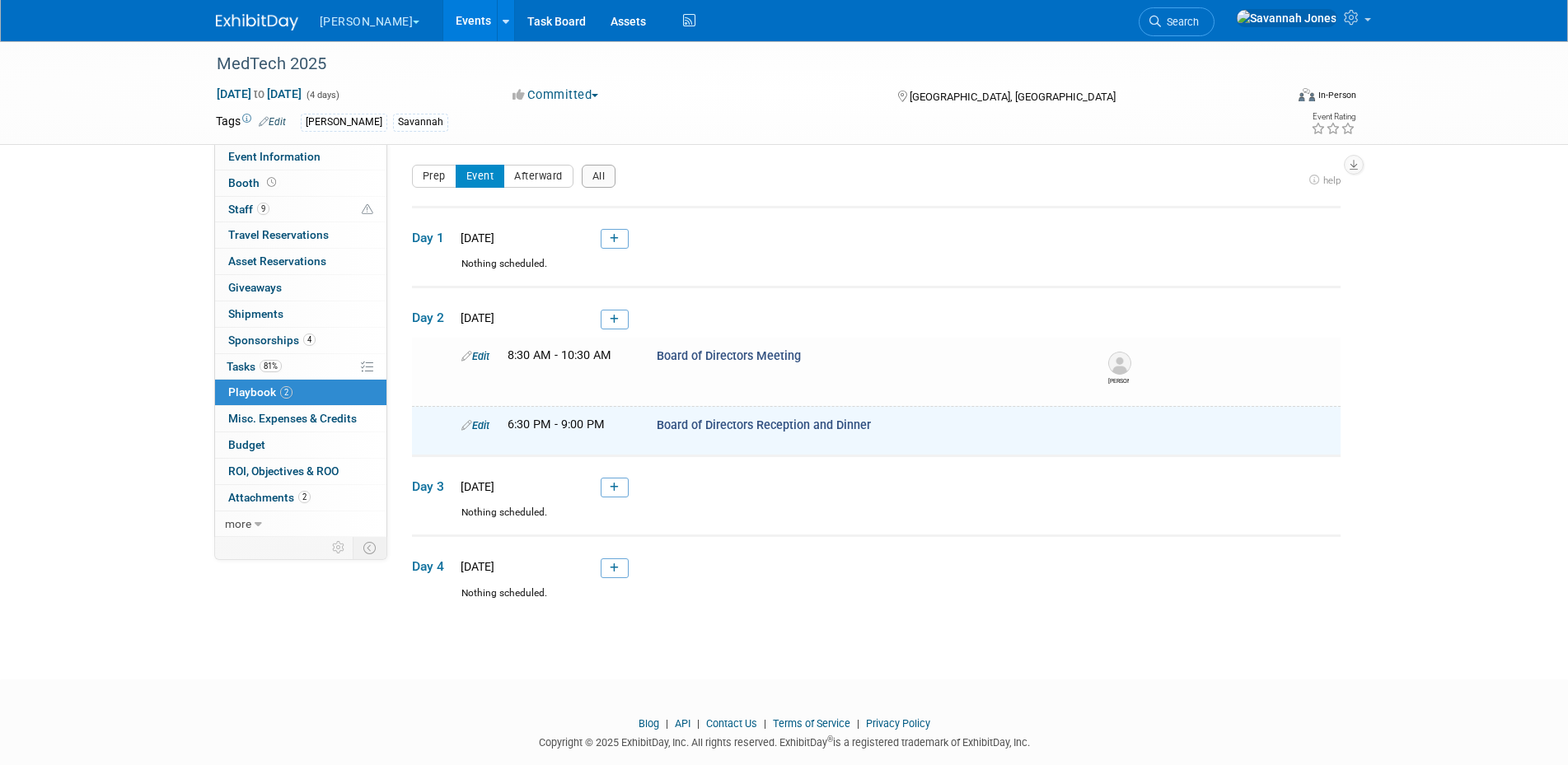
scroll to position [0, 0]
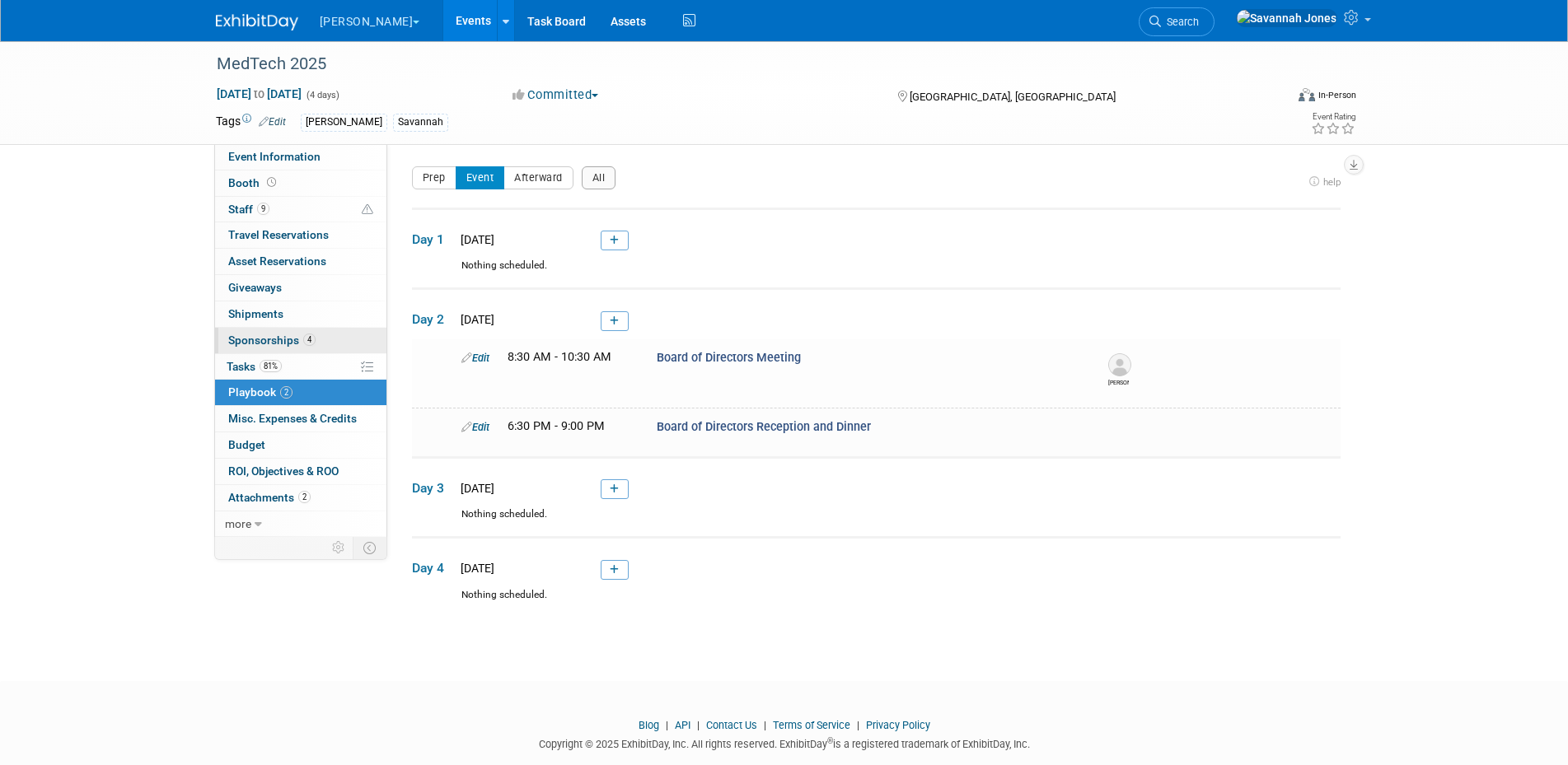
click at [320, 335] on link "4 Sponsorships 4" at bounding box center [301, 340] width 171 height 26
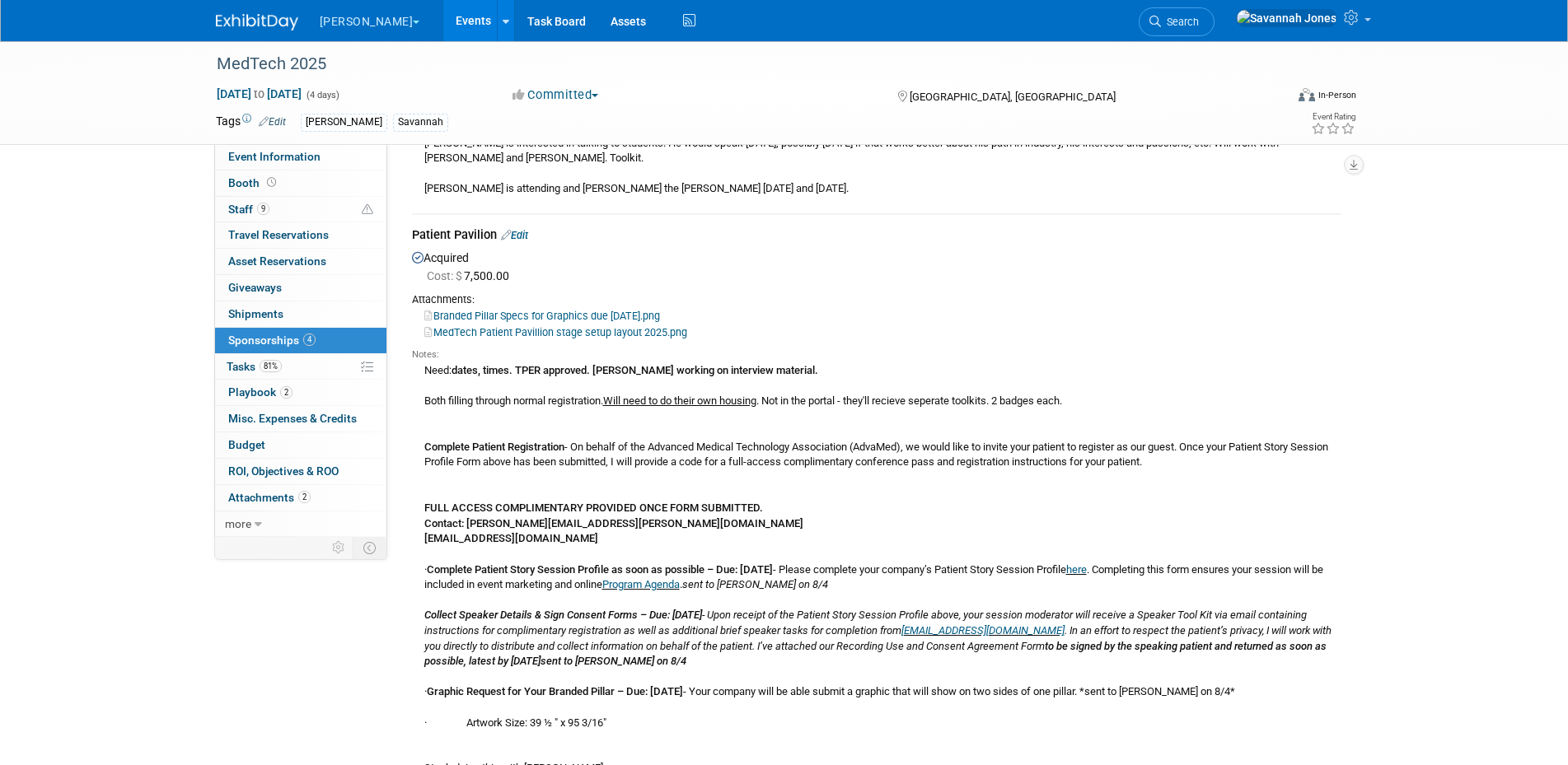
scroll to position [344, 0]
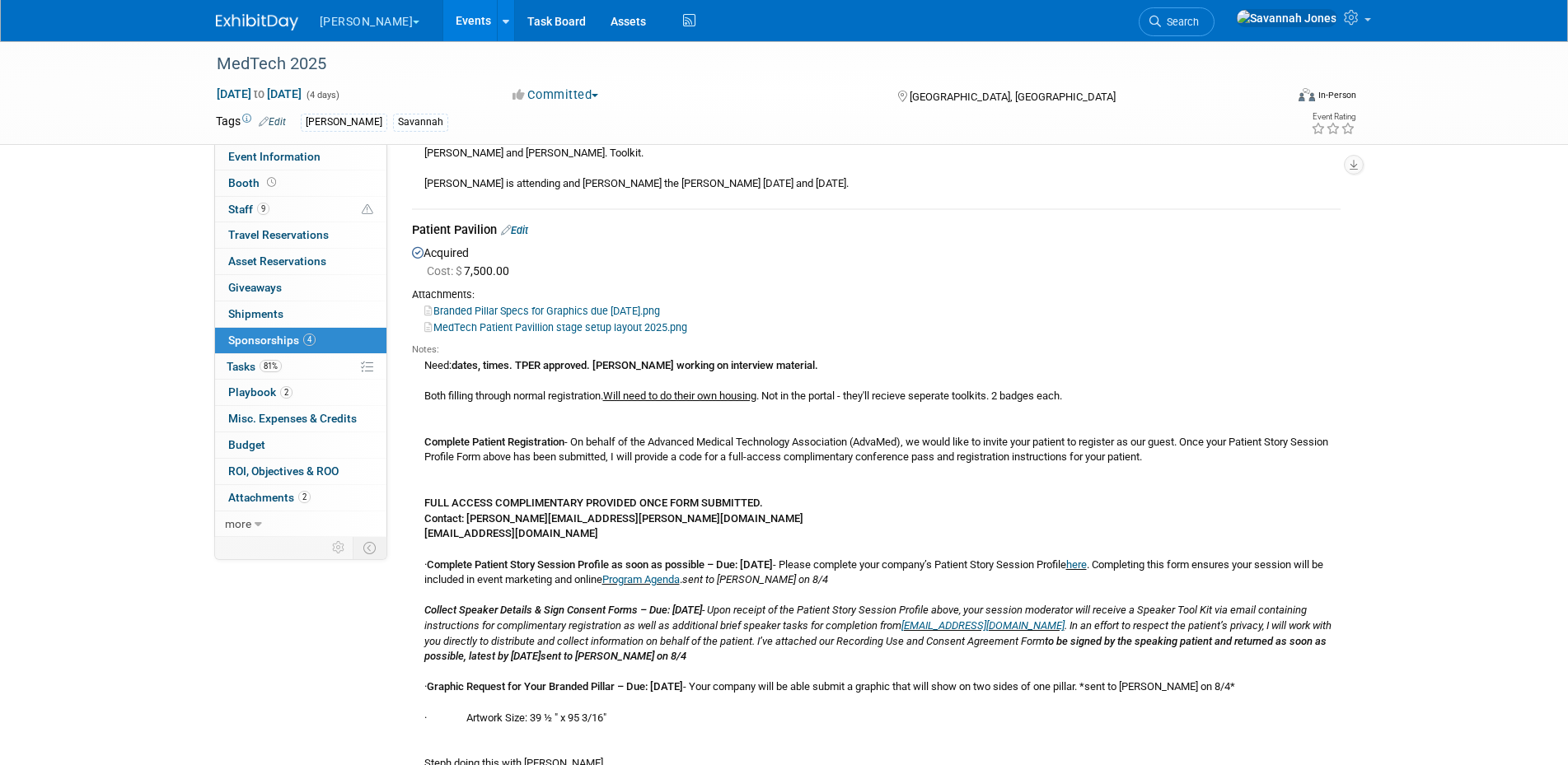
click at [520, 229] on link "Edit" at bounding box center [514, 230] width 28 height 13
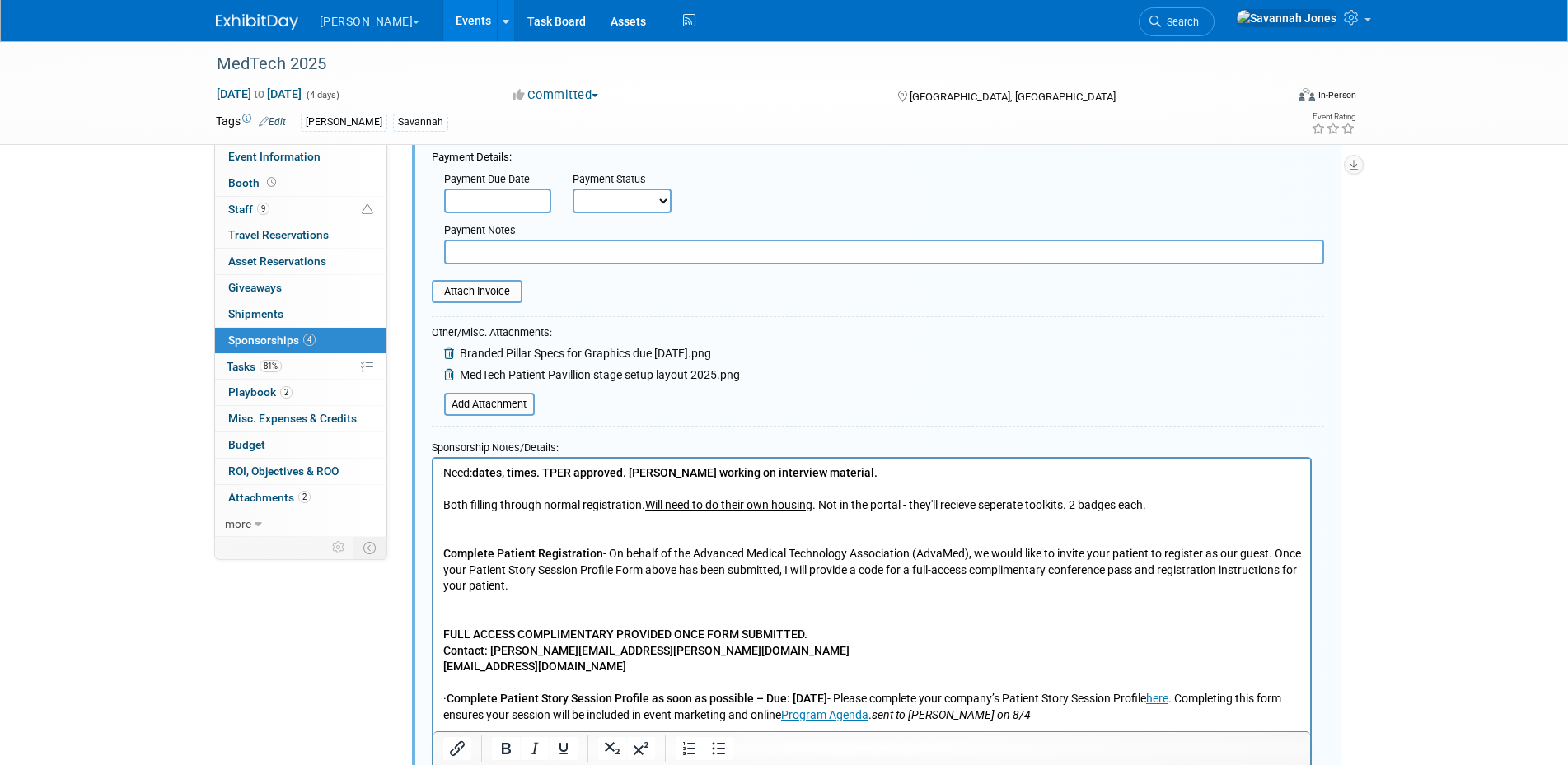
scroll to position [596, 0]
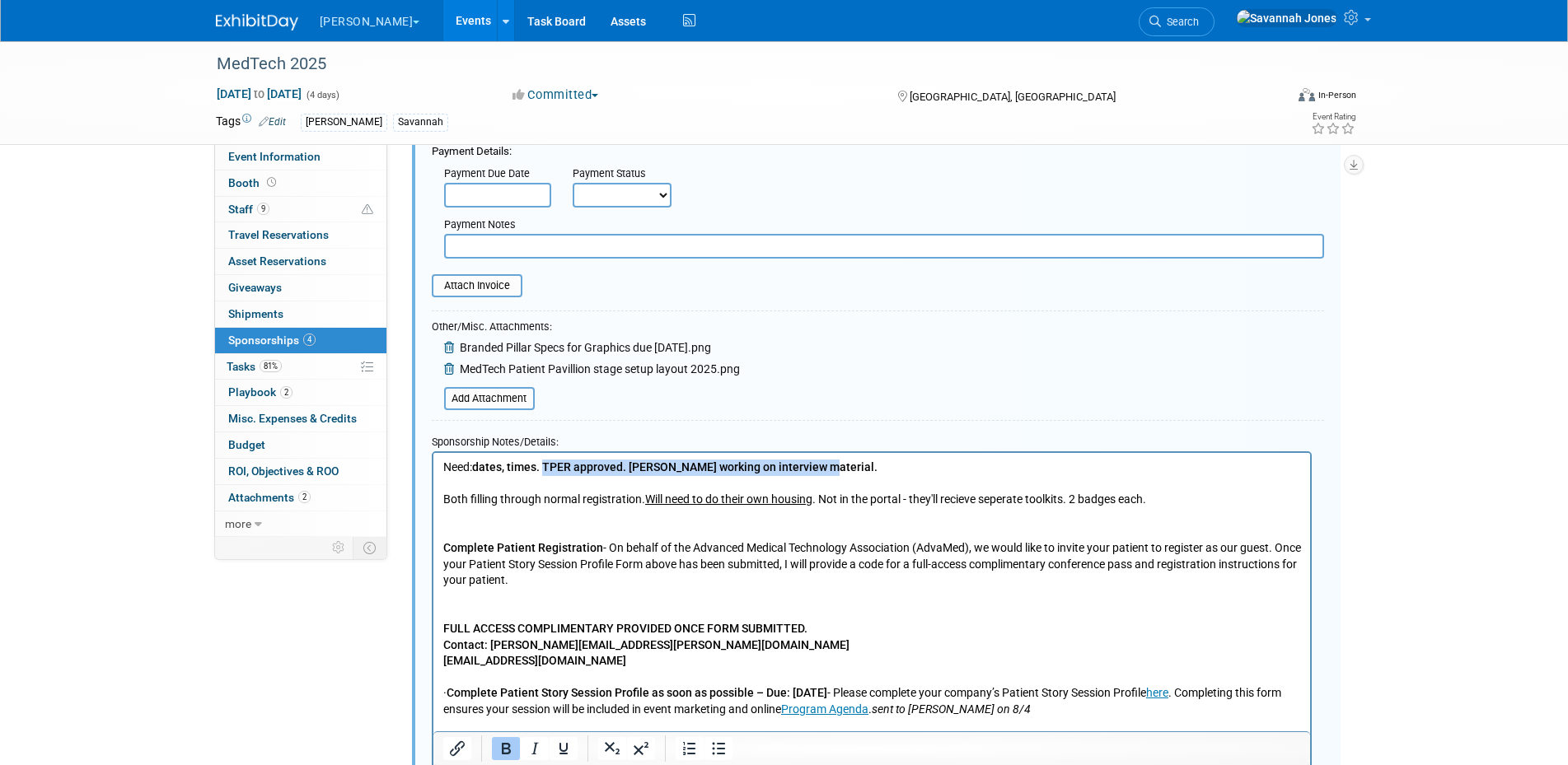
drag, startPoint x: 861, startPoint y: 473, endPoint x: 544, endPoint y: 461, distance: 317.2
click at [544, 461] on p "Need: dates, times. TPER approved. Steph working on interview material. Both fi…" at bounding box center [872, 741] width 858 height 565
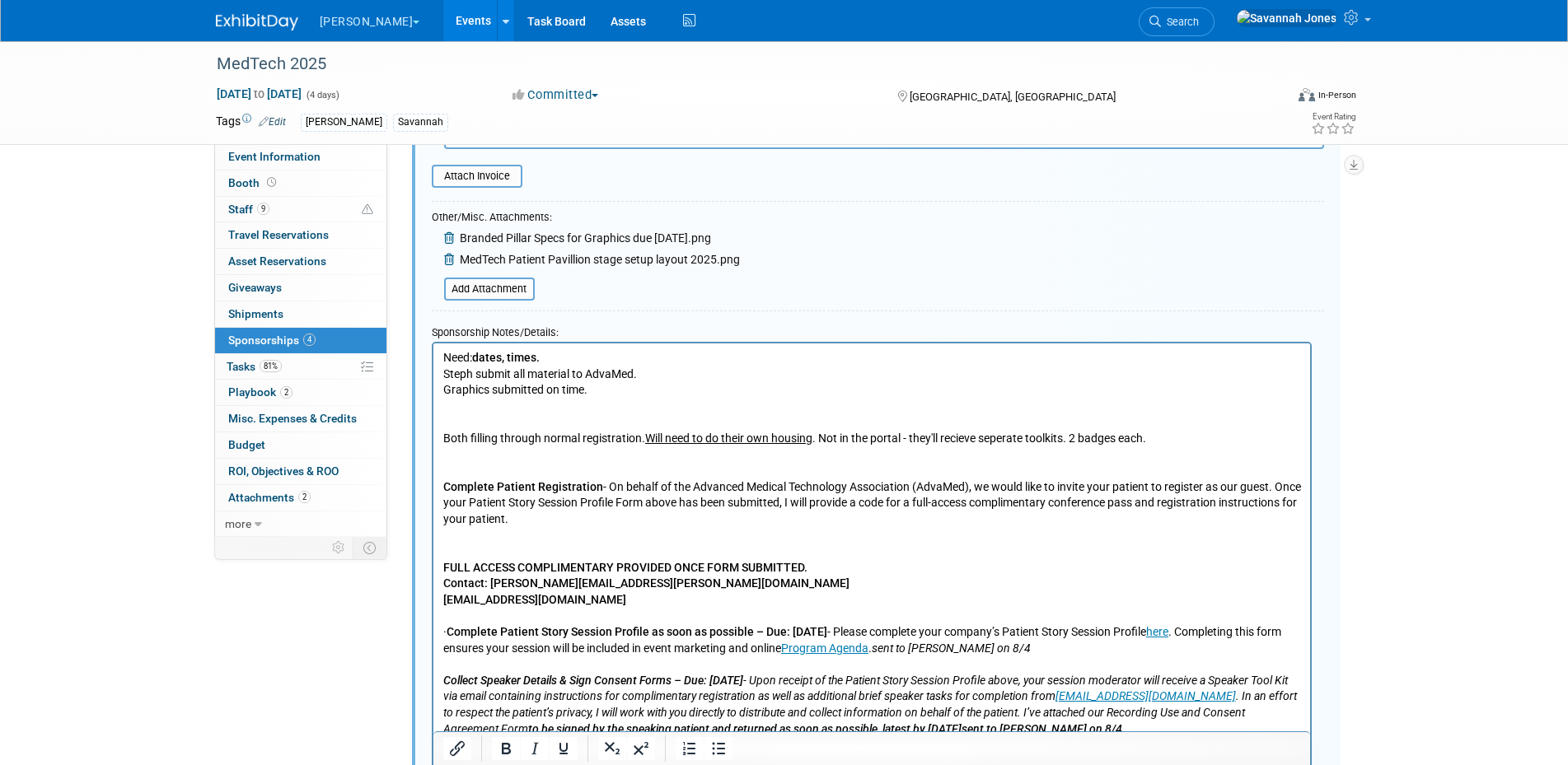
scroll to position [710, 0]
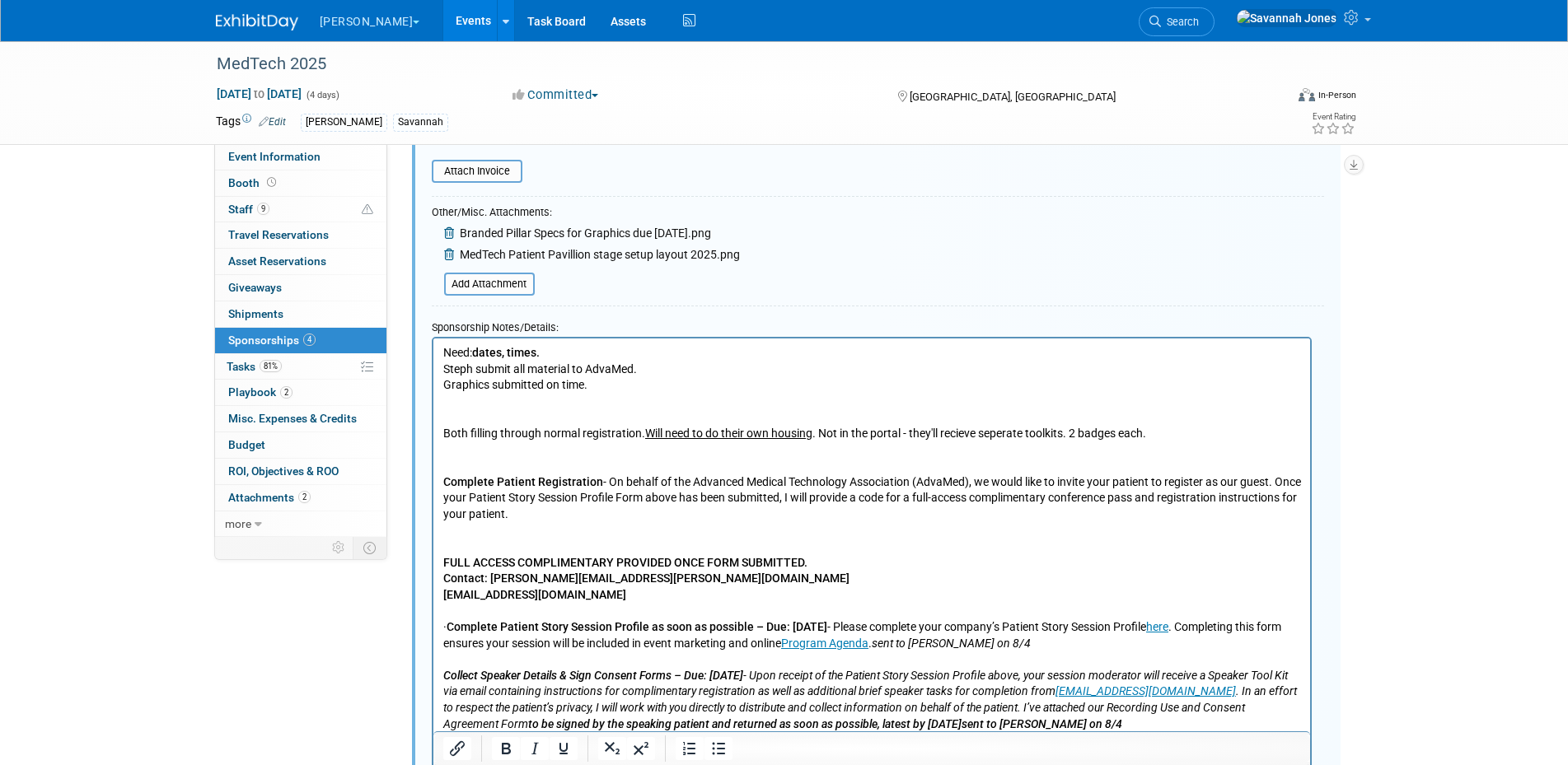
click at [563, 420] on p "Both filling through normal registration. Will need to do their own housing . N…" at bounding box center [872, 676] width 858 height 565
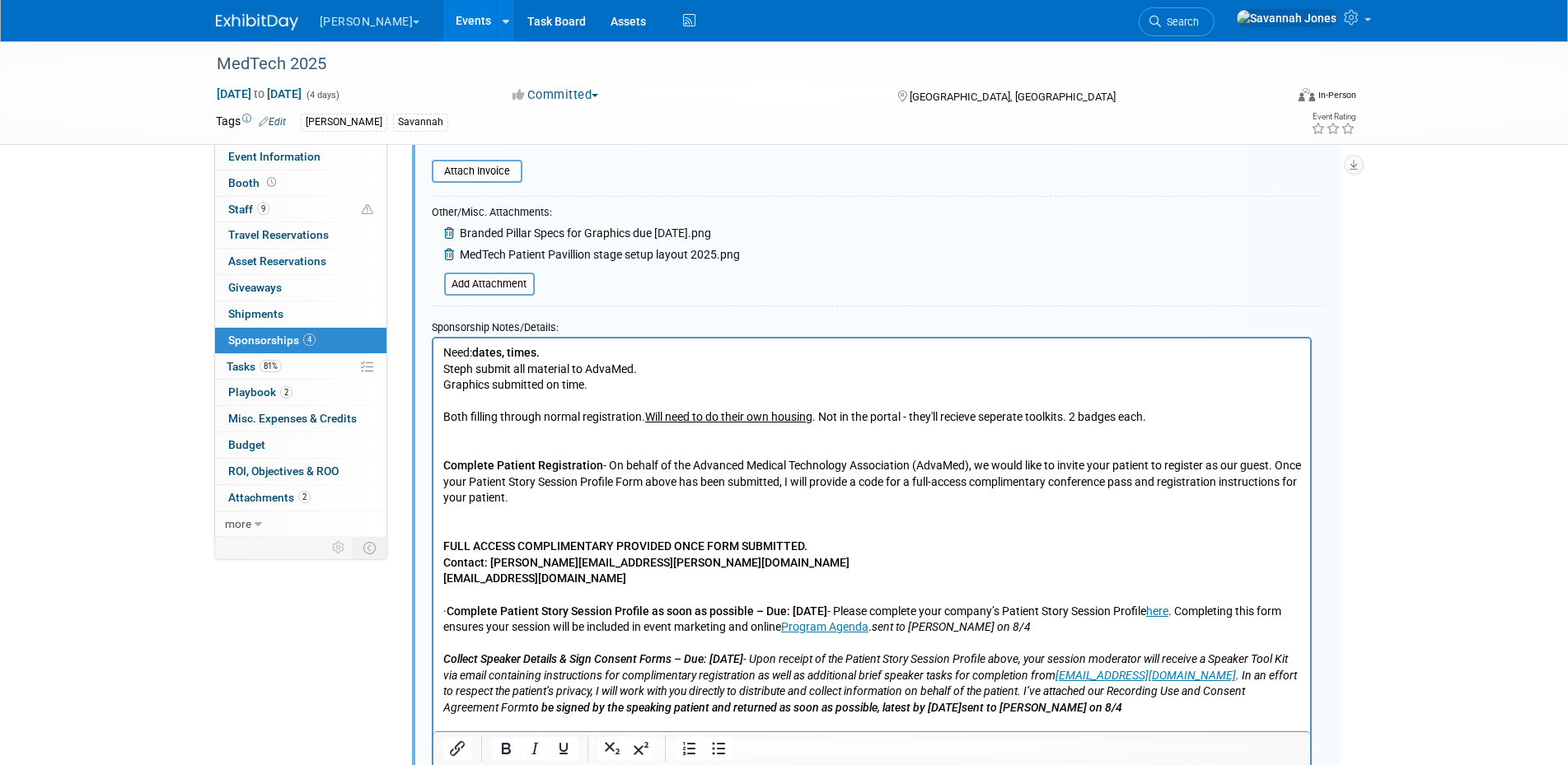
click at [591, 443] on p "Both filling through normal registration. Will need to do their own housing . N…" at bounding box center [872, 668] width 858 height 549
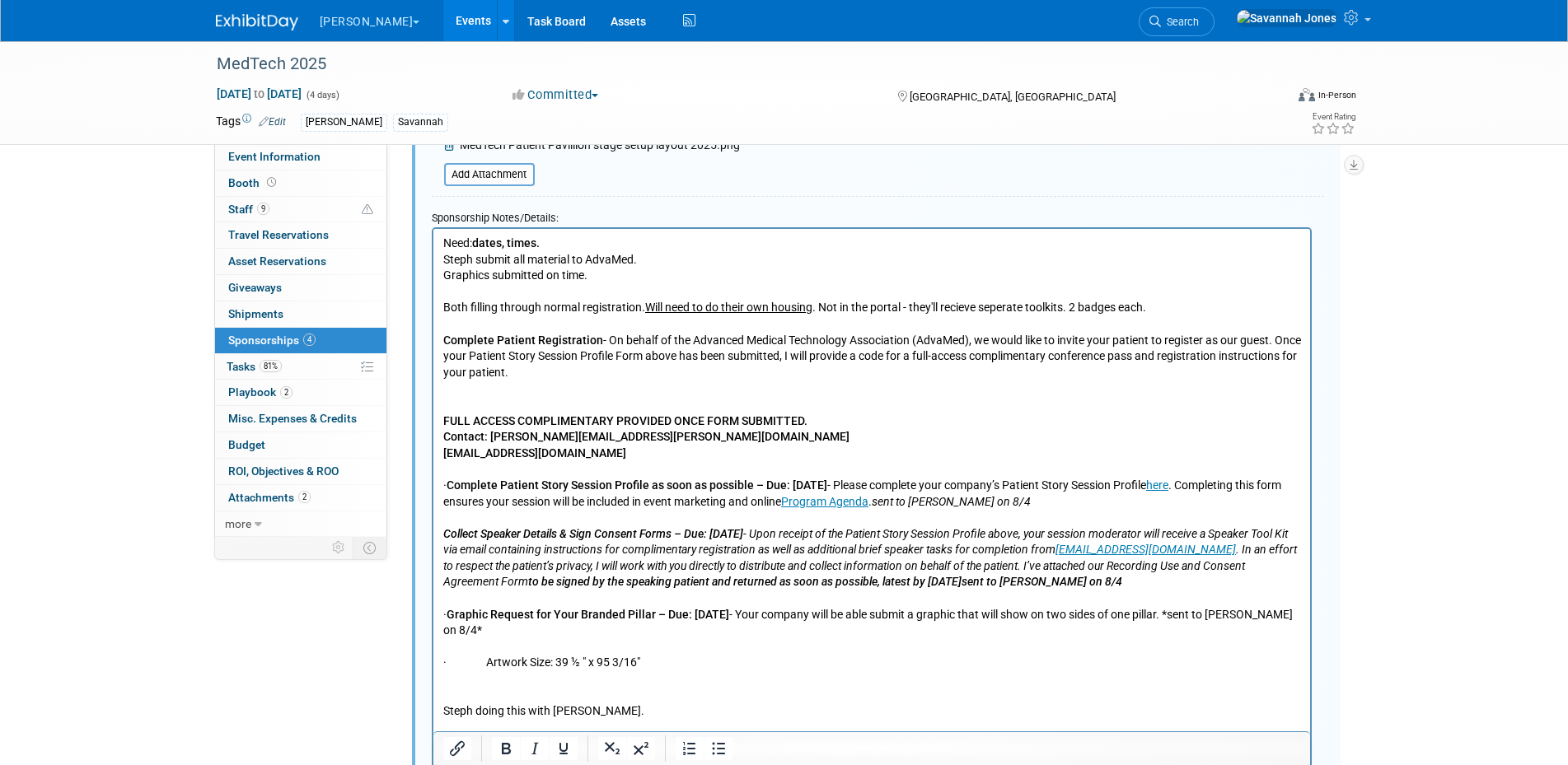
scroll to position [825, 0]
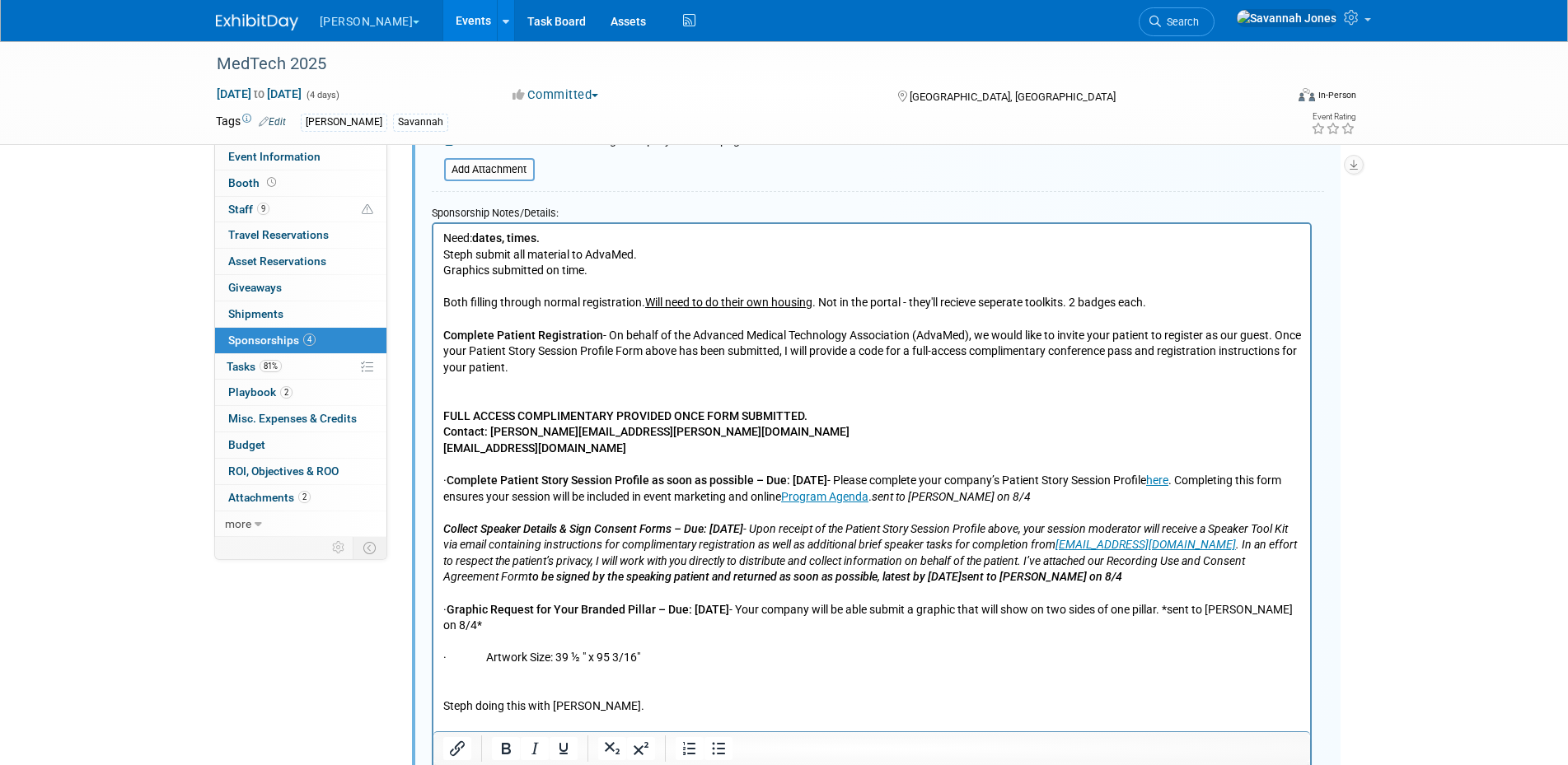
click at [636, 381] on p "Both filling through normal registration. Will need to do their own housing . N…" at bounding box center [872, 545] width 858 height 533
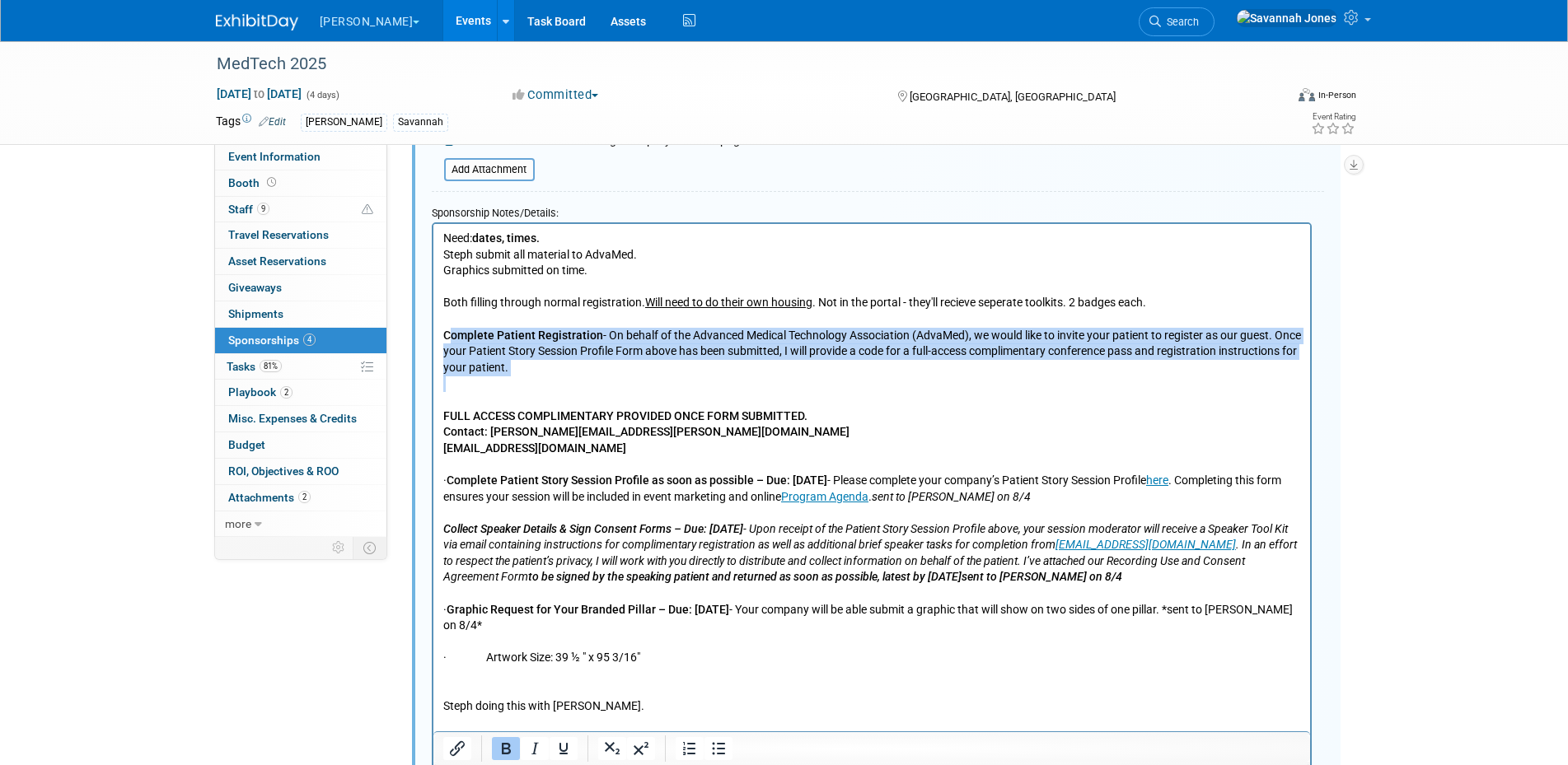
drag, startPoint x: 659, startPoint y: 391, endPoint x: 452, endPoint y: 336, distance: 214.2
click at [452, 336] on p "Both filling through normal registration. Will need to do their own housing . N…" at bounding box center [872, 545] width 858 height 533
click at [471, 374] on p "Both filling through normal registration. Will need to do their own housing . N…" at bounding box center [872, 545] width 858 height 533
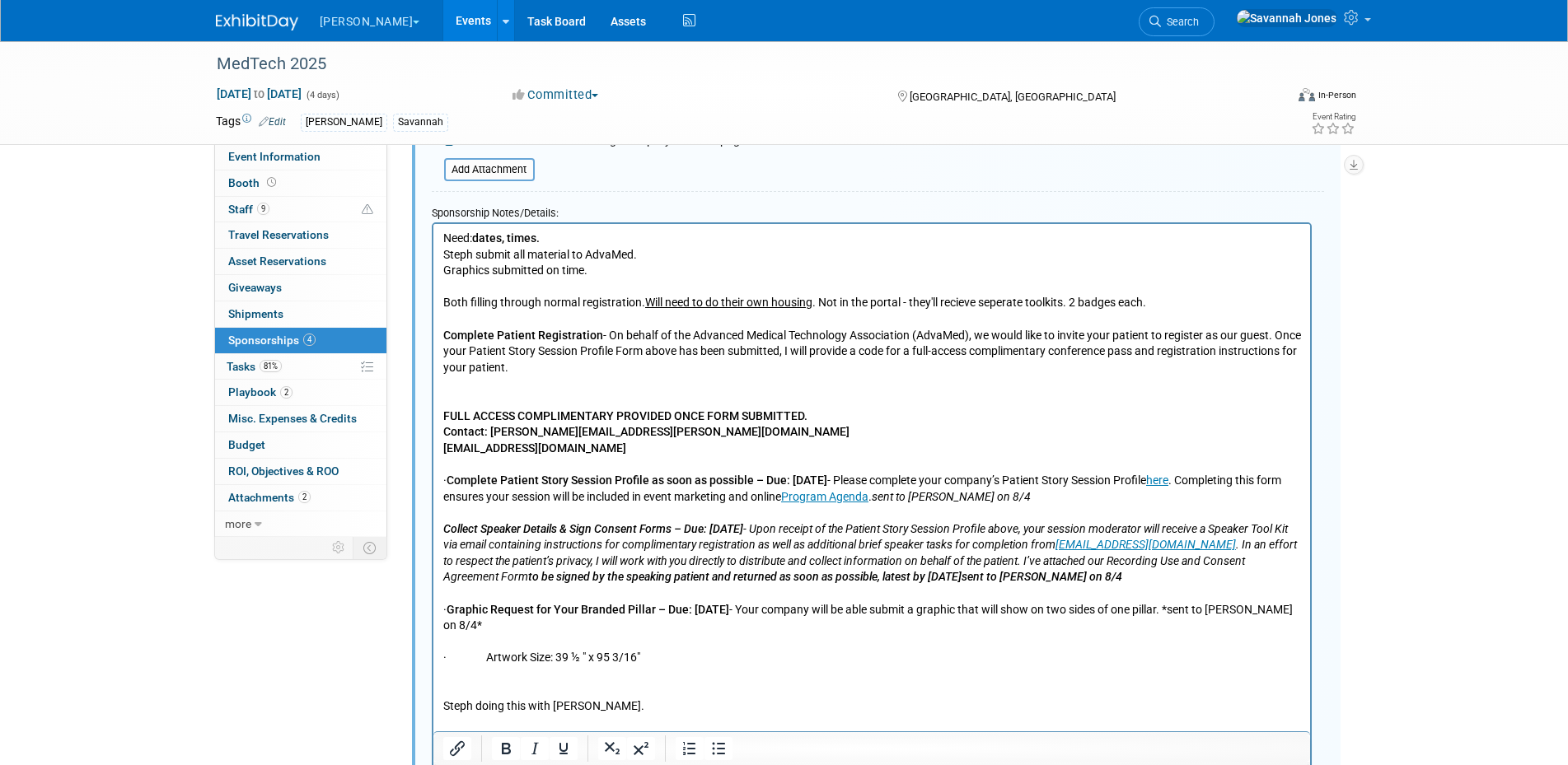
click at [474, 393] on p "Both filling through normal registration. Will need to do their own housing . N…" at bounding box center [872, 545] width 858 height 533
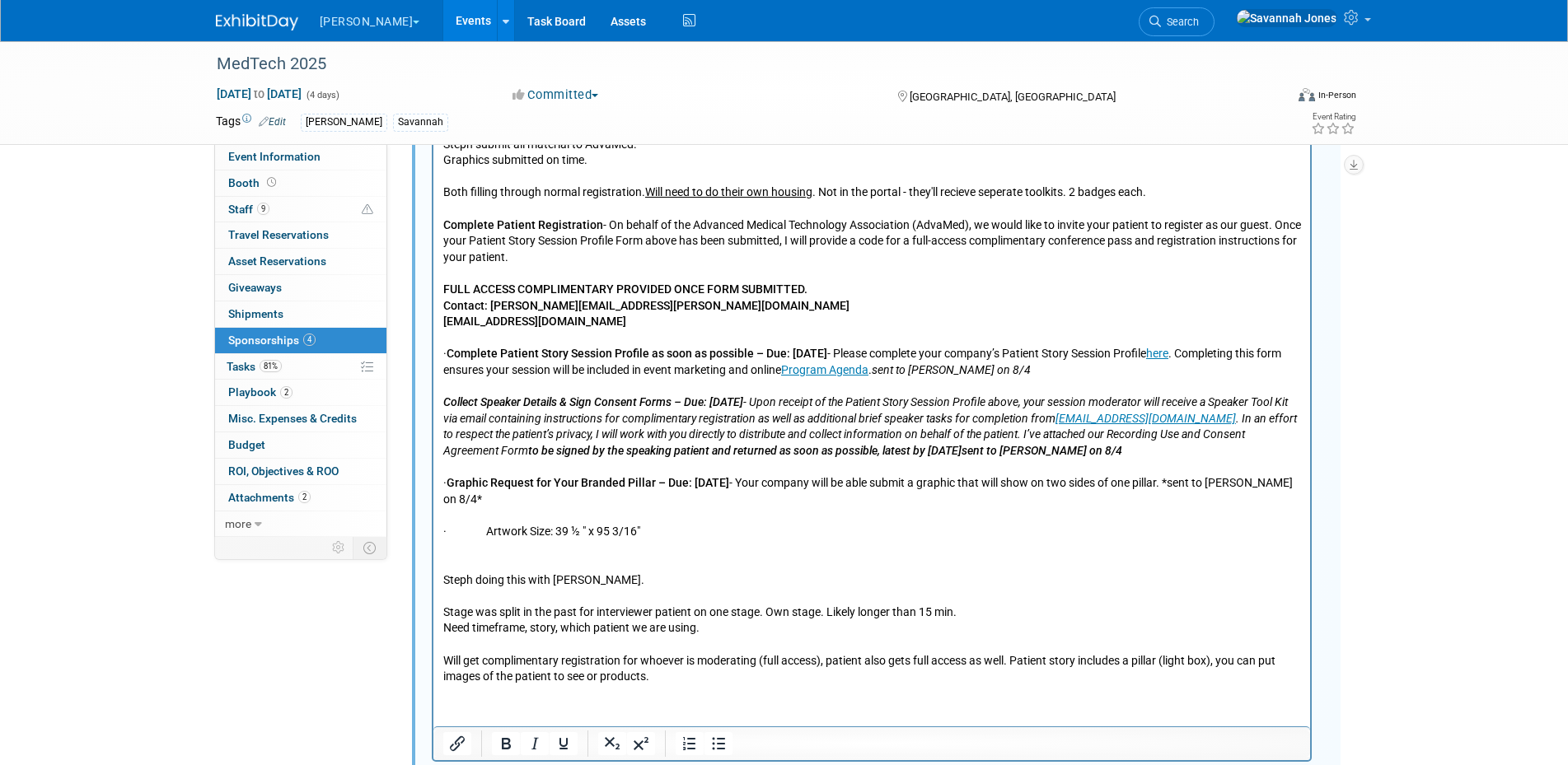
scroll to position [940, 0]
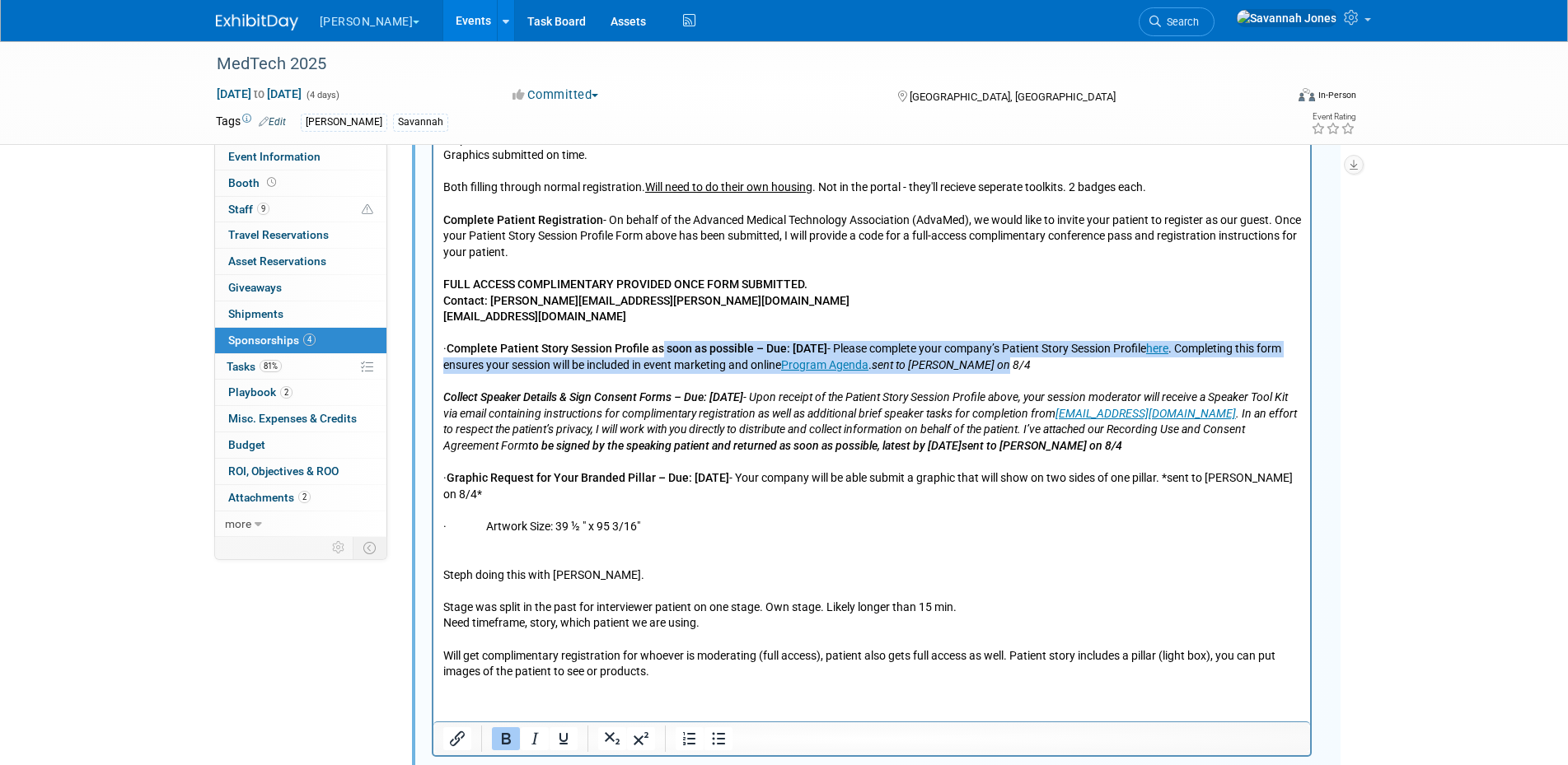
drag, startPoint x: 1152, startPoint y: 366, endPoint x: 662, endPoint y: 353, distance: 490.2
click at [662, 353] on p "Both filling through normal registration. Will need to do their own housing . N…" at bounding box center [872, 421] width 858 height 516
click at [662, 353] on b "Complete Patient Story Session Profile as soon as possible – Due: [DATE]" at bounding box center [635, 347] width 381 height 13
drag, startPoint x: 1140, startPoint y: 366, endPoint x: 435, endPoint y: 348, distance: 705.2
click at [435, 348] on html "Need: dates, times. Steph submit all material to AdvaMed. Graphics submitted on…" at bounding box center [871, 393] width 876 height 571
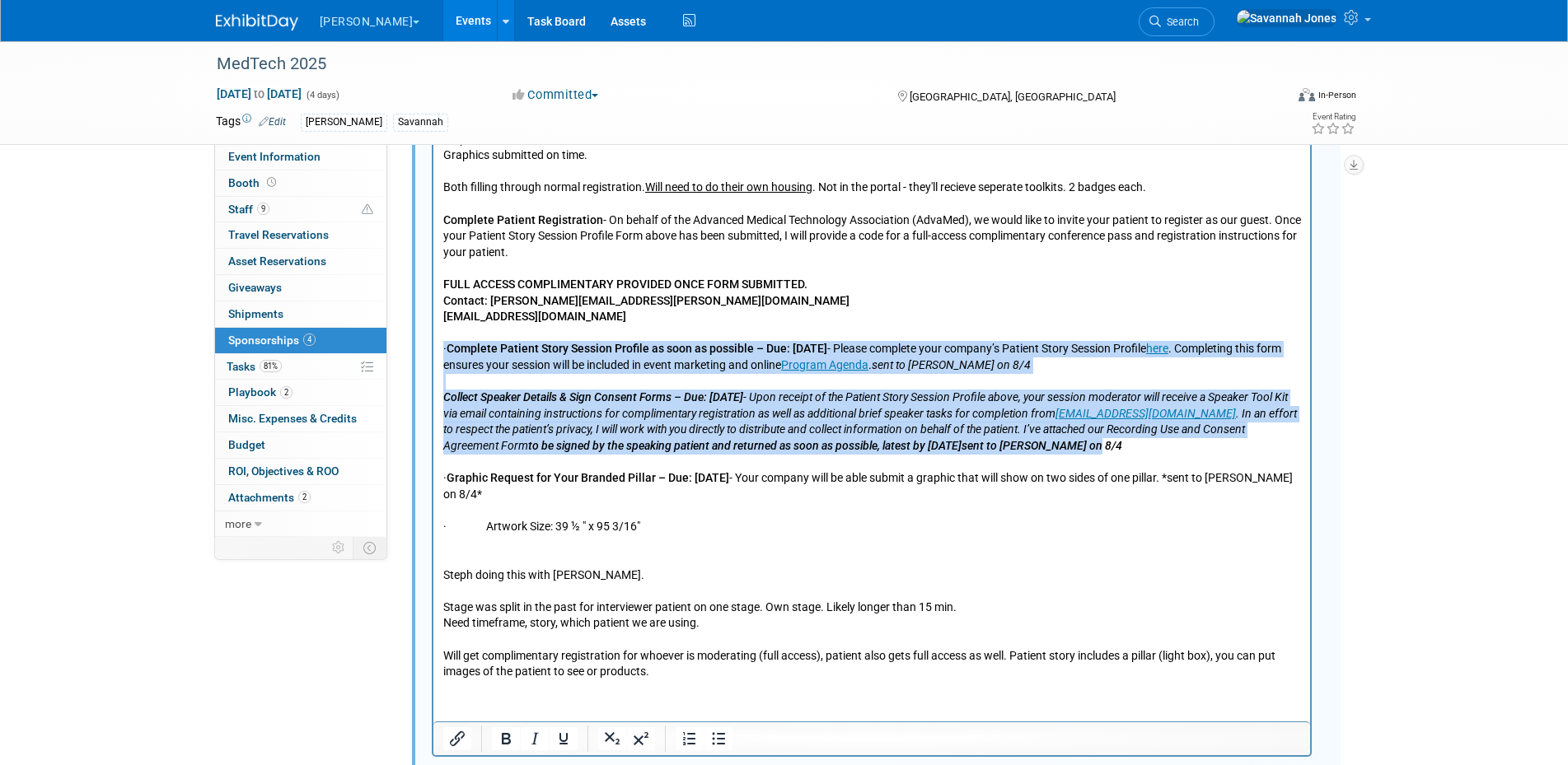
drag, startPoint x: 1182, startPoint y: 451, endPoint x: 436, endPoint y: 341, distance: 754.1
click at [436, 341] on html "Need: dates, times. Steph submit all material to AdvaMed. Graphics submitted on…" at bounding box center [871, 393] width 876 height 571
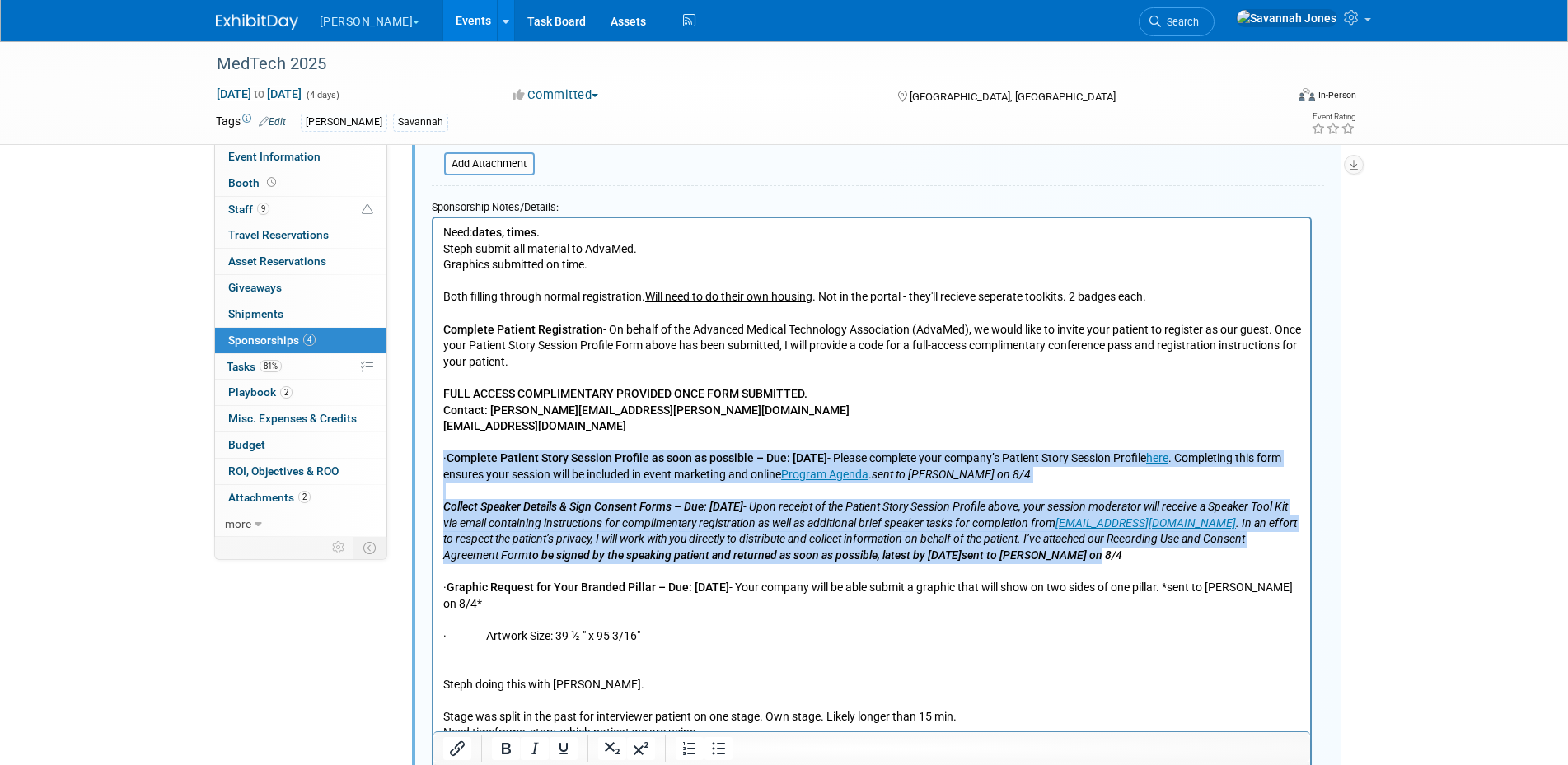
scroll to position [825, 0]
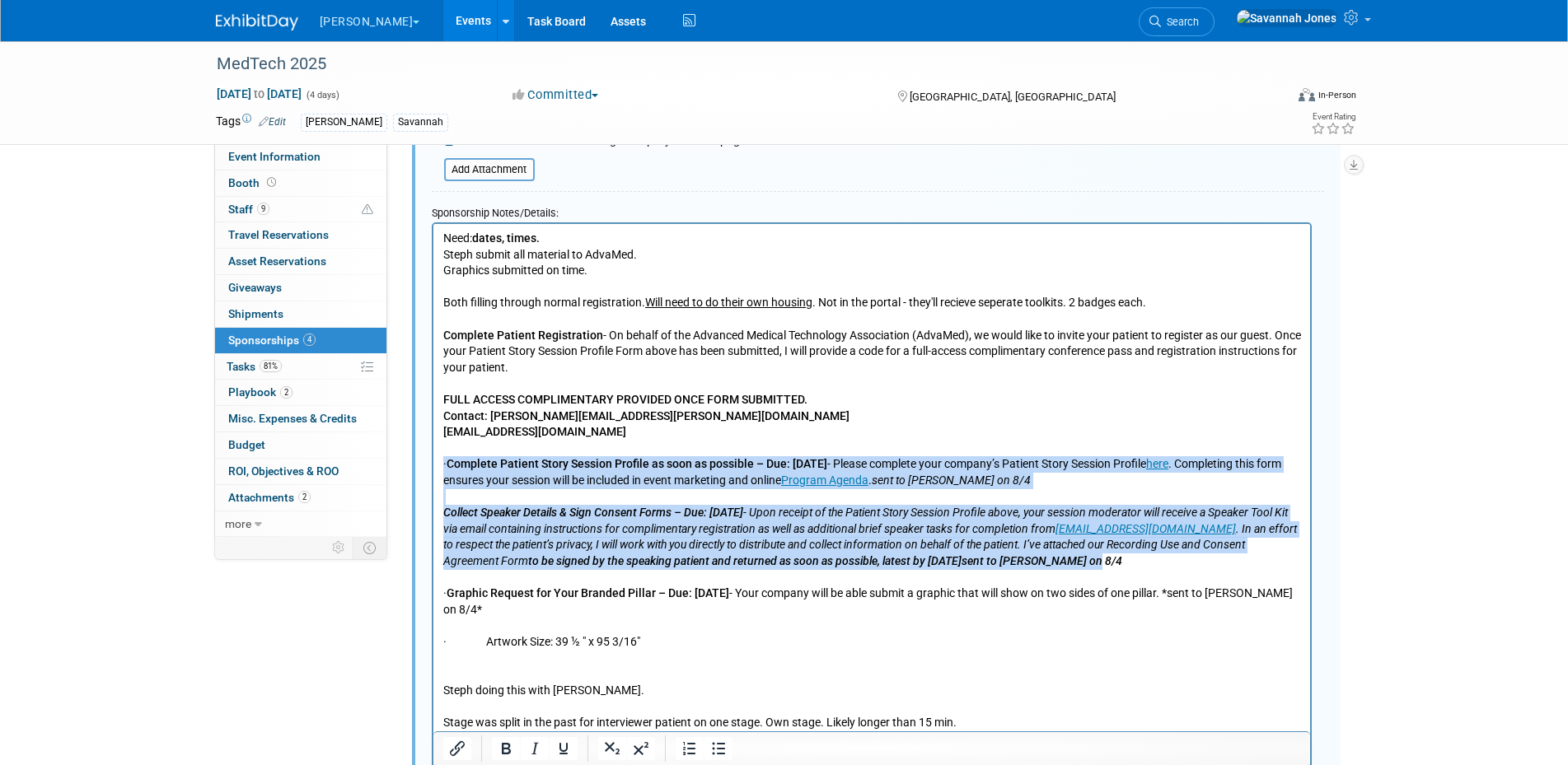
click at [657, 257] on p "Steph submit all material to AdvaMed." at bounding box center [872, 254] width 858 height 17
drag, startPoint x: 1184, startPoint y: 559, endPoint x: 859, endPoint y: 683, distance: 347.9
click at [433, 459] on html "Need: dates, times. Steph submit all material to AdvaMed. She completed the Pat…" at bounding box center [871, 508] width 876 height 571
click at [1094, 475] on p "Both filling through normal registration. Will need to do their own housing . N…" at bounding box center [872, 536] width 858 height 516
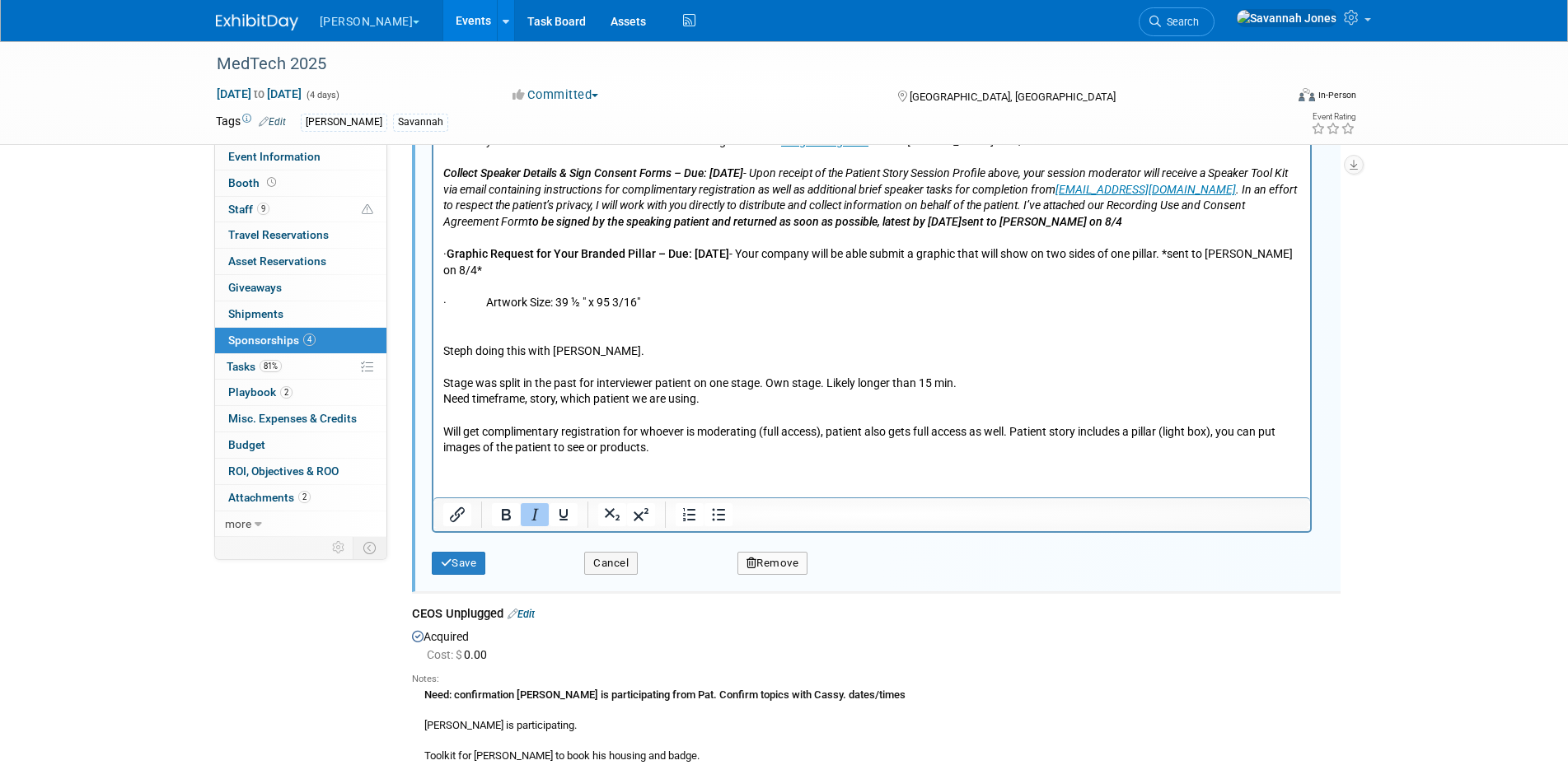
scroll to position [1169, 0]
click at [469, 565] on button "Save" at bounding box center [458, 558] width 54 height 23
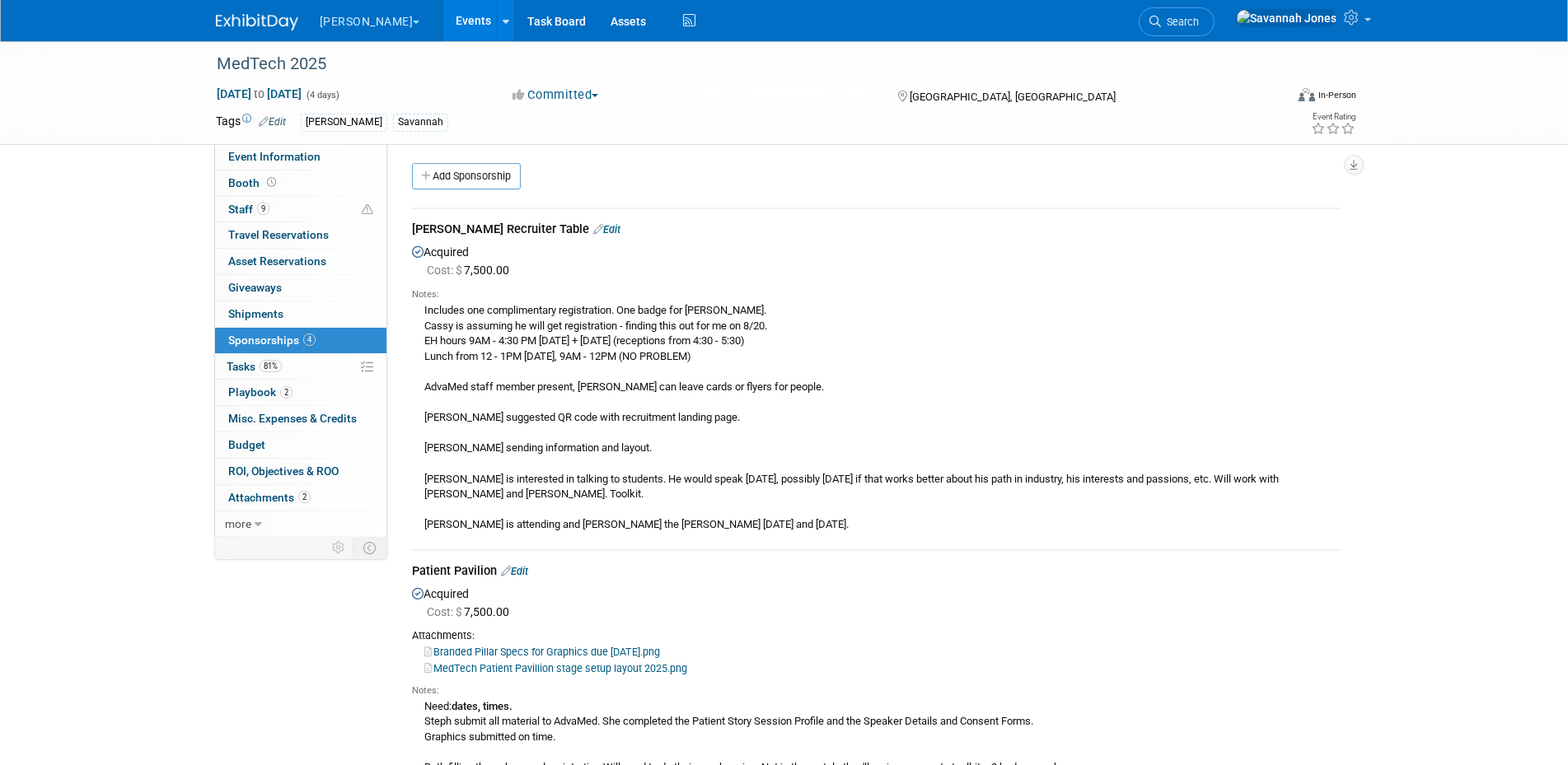
scroll to position [0, 0]
click at [297, 393] on link "2 Playbook 2" at bounding box center [301, 392] width 171 height 26
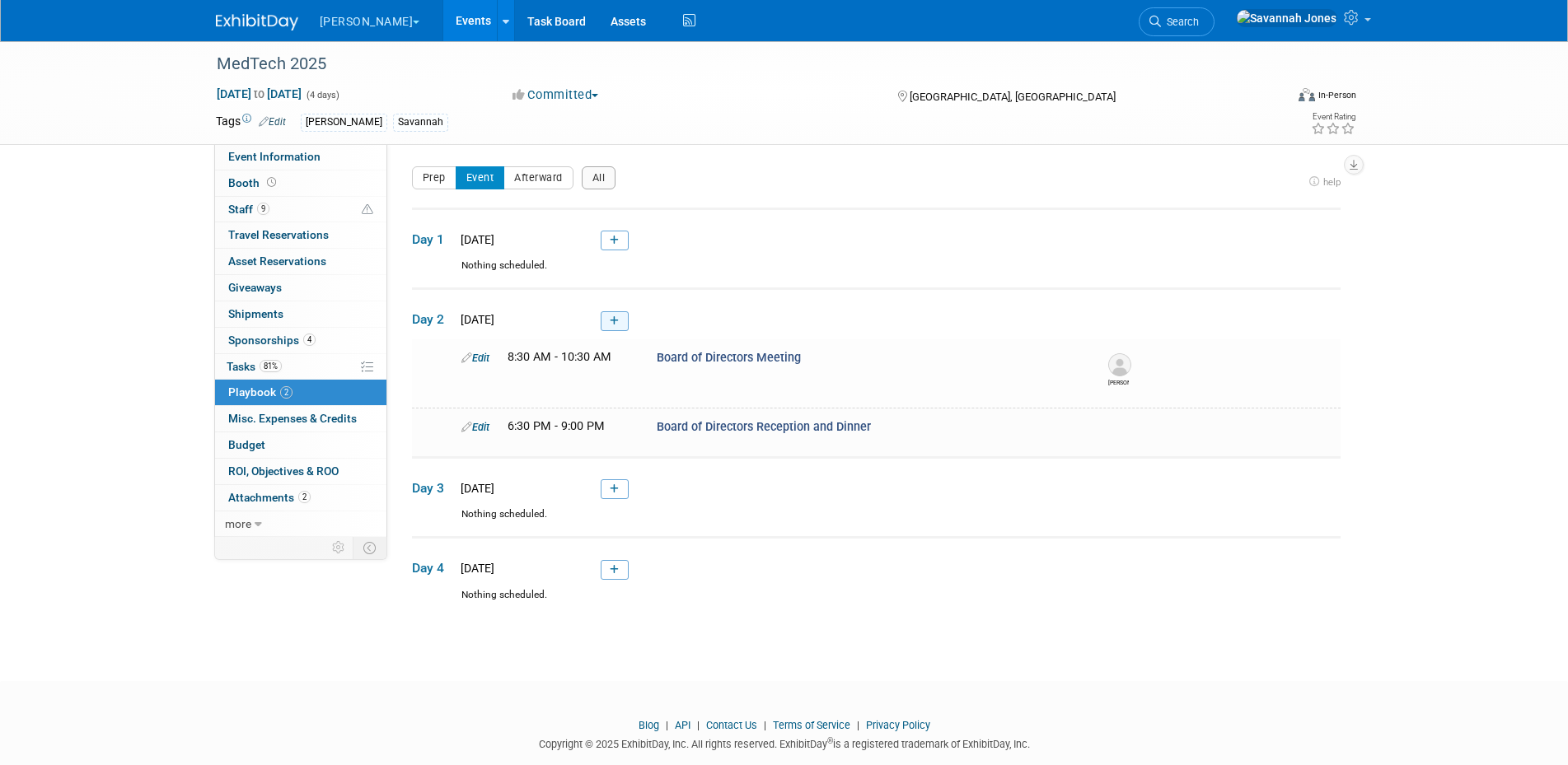
click at [622, 324] on link at bounding box center [615, 322] width 28 height 20
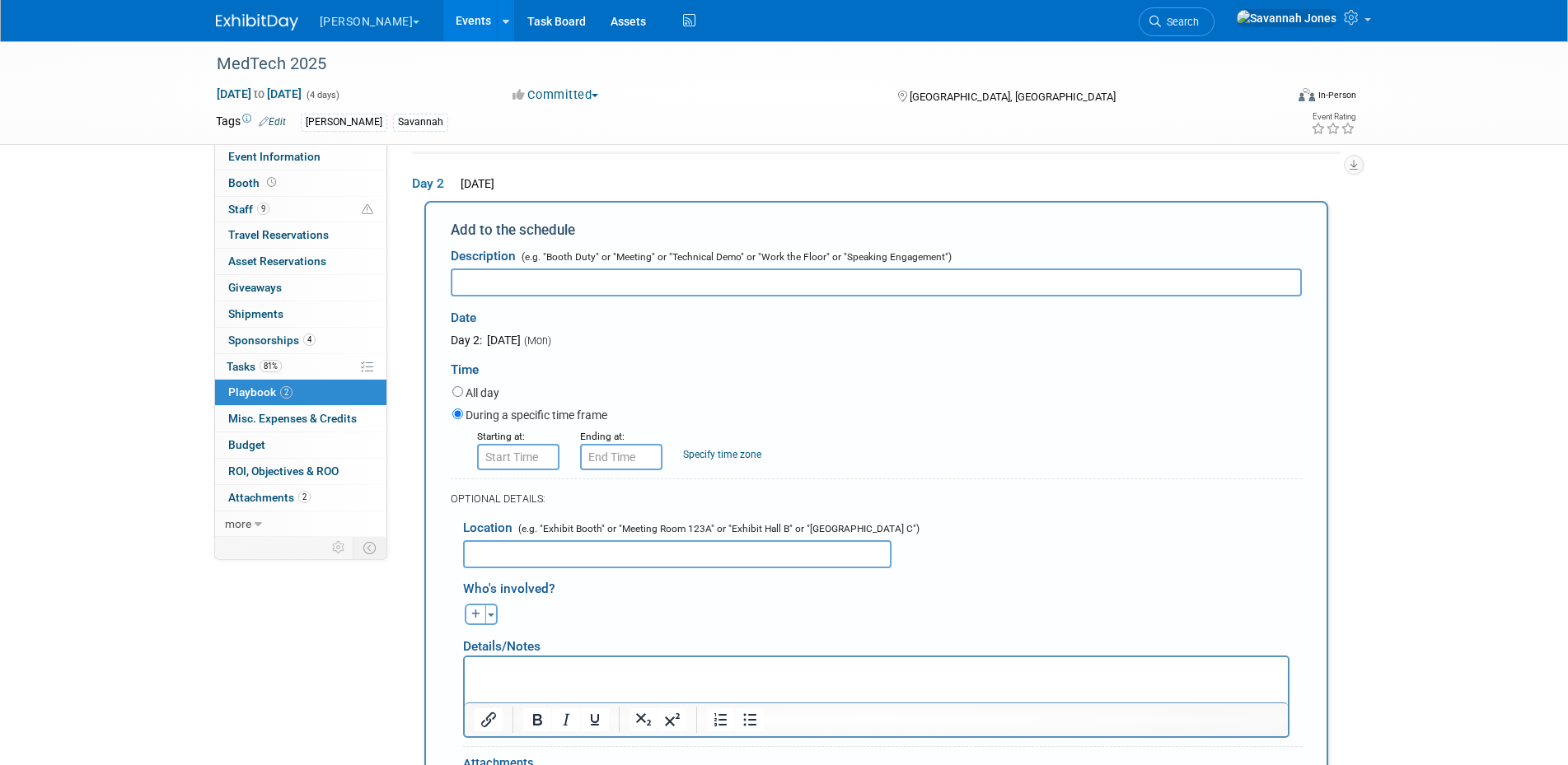
click at [618, 297] on div "Date" at bounding box center [621, 315] width 340 height 35
click at [618, 288] on input "text" at bounding box center [875, 282] width 851 height 28
paste input "Workforce Panel: “Workforce Solutions that Drive Business Success” – [PERSON_NA…"
type input "Workforce Panel: “Workforce Solutions that Drive Business Success” – [PERSON_NA…"
click at [532, 456] on input "8:00 AM" at bounding box center [518, 457] width 83 height 27
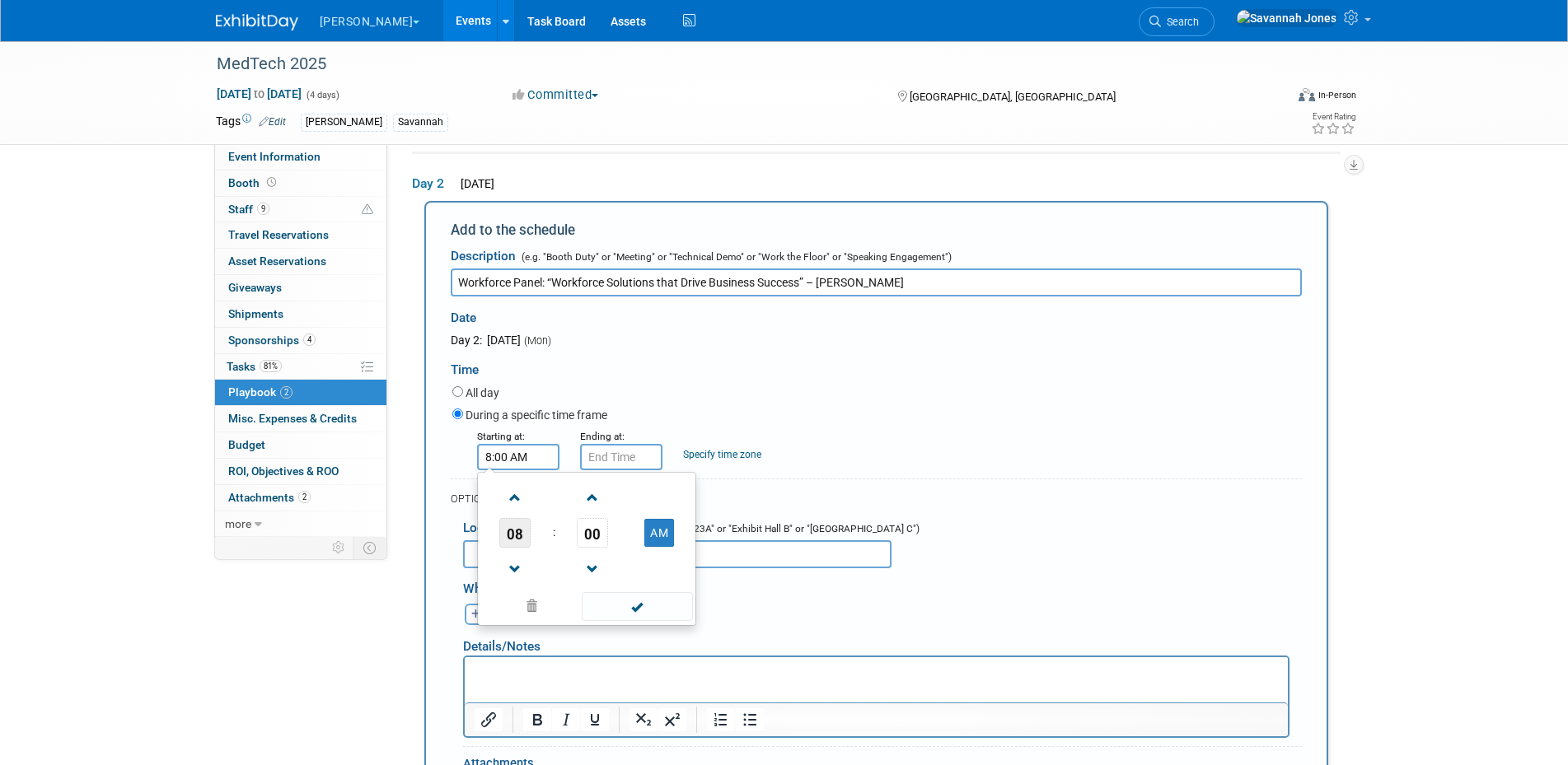
click at [516, 535] on span "08" at bounding box center [515, 533] width 31 height 29
click at [599, 492] on td "02" at bounding box center [613, 498] width 53 height 44
click at [657, 528] on button "AM" at bounding box center [659, 533] width 30 height 28
type input "2:00 PM"
click at [658, 620] on span at bounding box center [636, 606] width 111 height 29
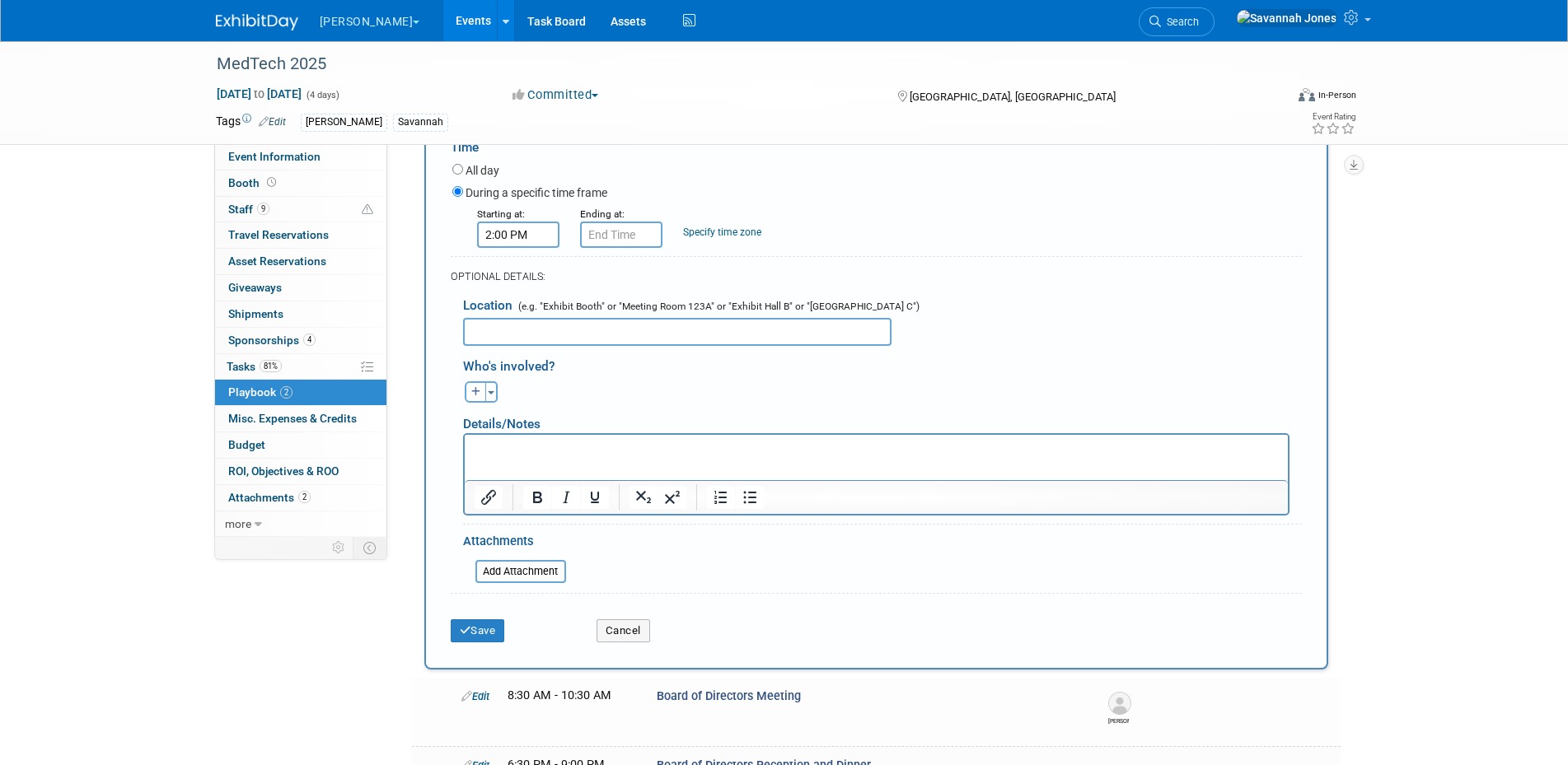
scroll to position [364, 0]
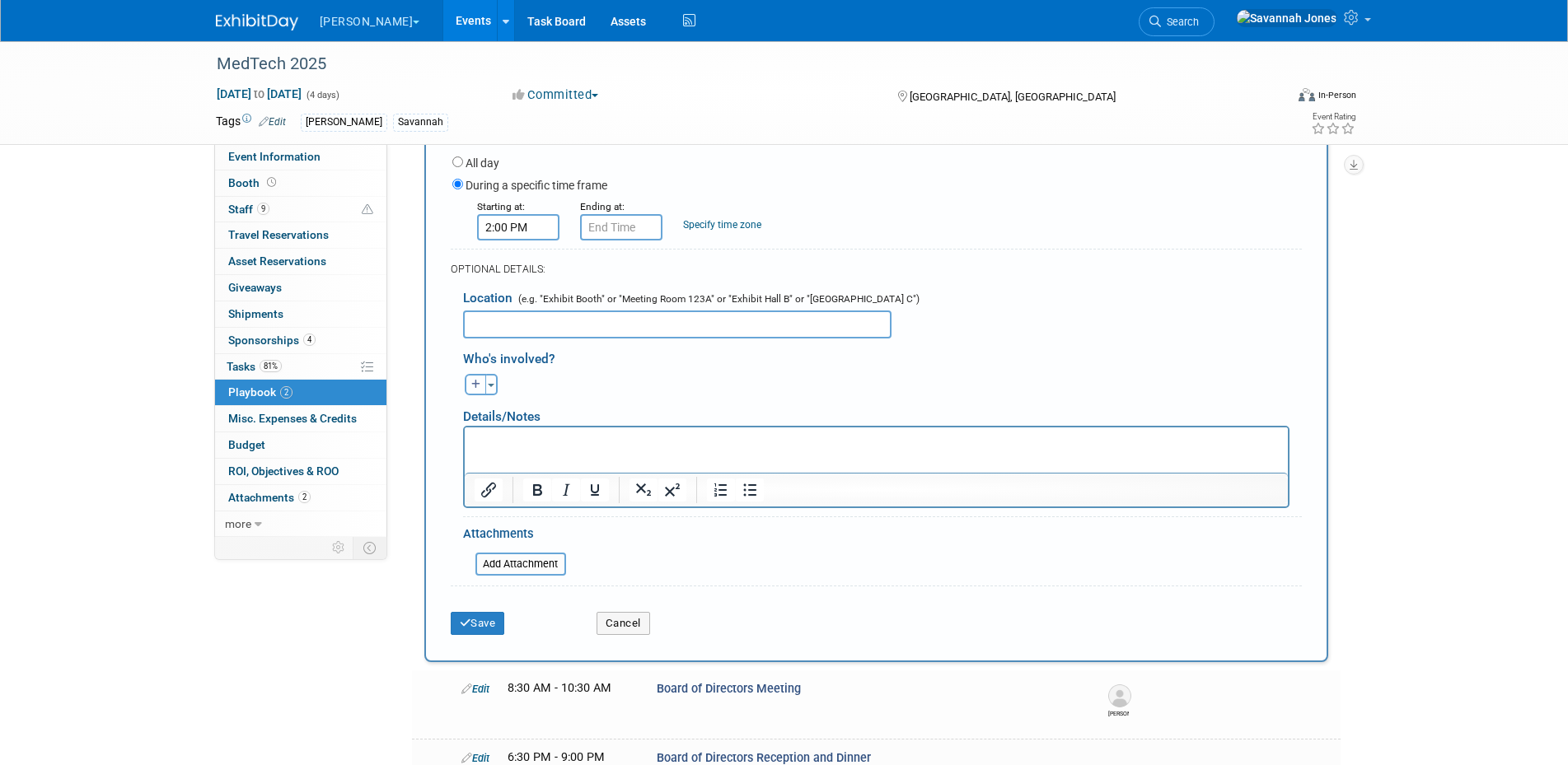
click at [480, 389] on icon "button" at bounding box center [476, 384] width 10 height 10
select select
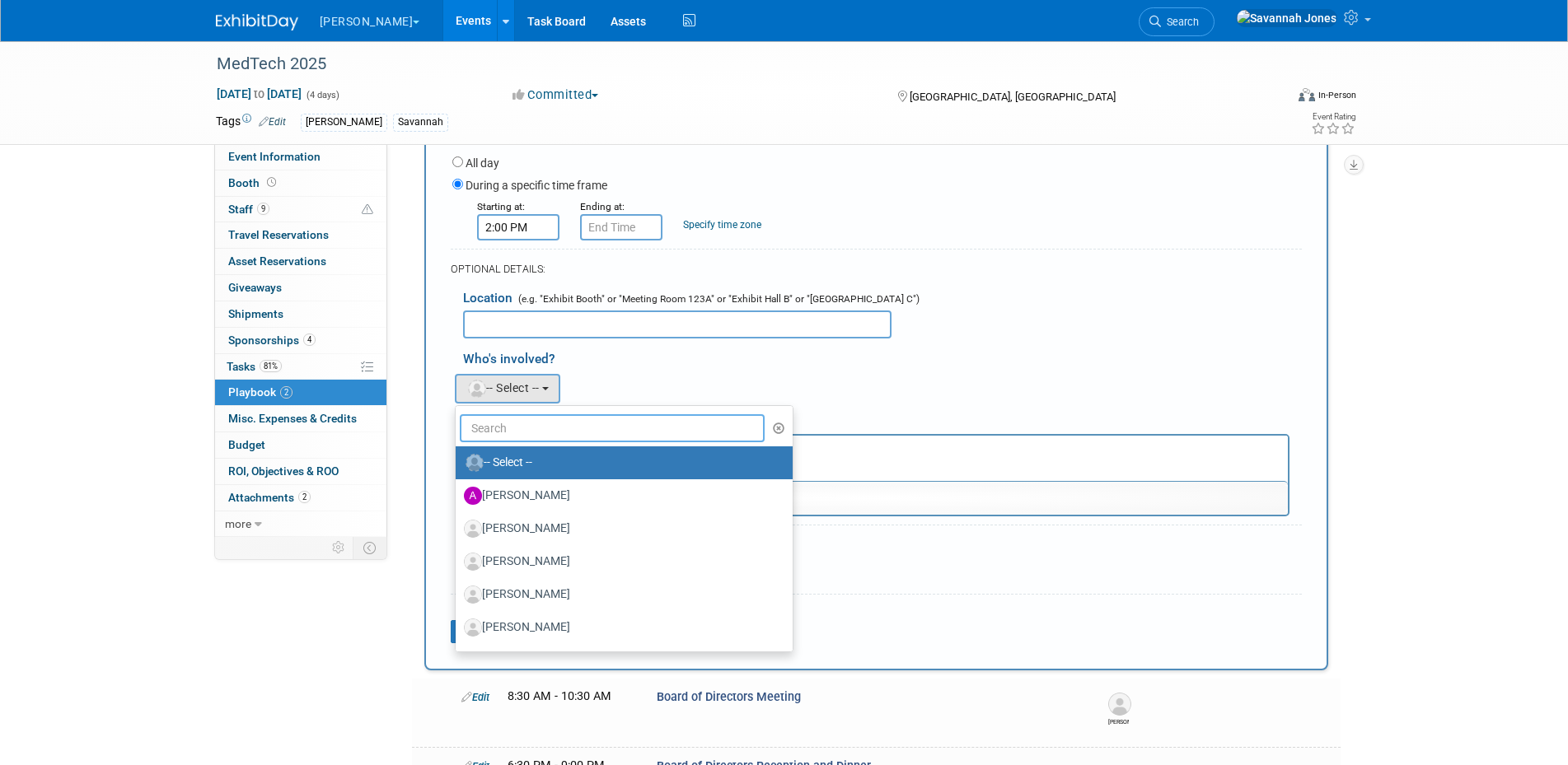
click at [586, 439] on input "text" at bounding box center [612, 428] width 306 height 28
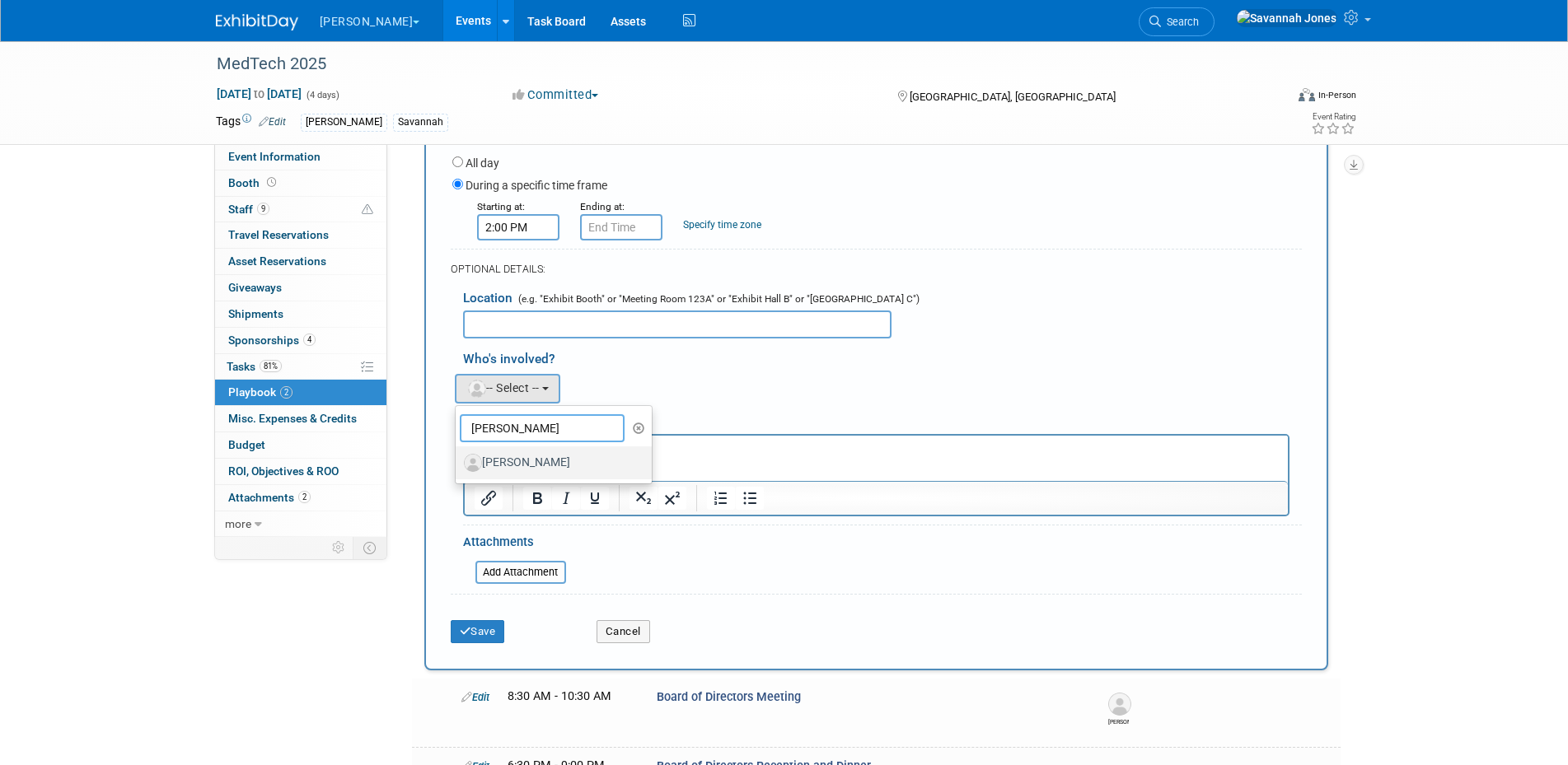
type input "morten"
drag, startPoint x: 582, startPoint y: 456, endPoint x: 117, endPoint y: 3, distance: 649.2
click at [582, 456] on label "[PERSON_NAME]" at bounding box center [550, 462] width 172 height 27
click at [458, 456] on input "[PERSON_NAME]" at bounding box center [452, 460] width 11 height 11
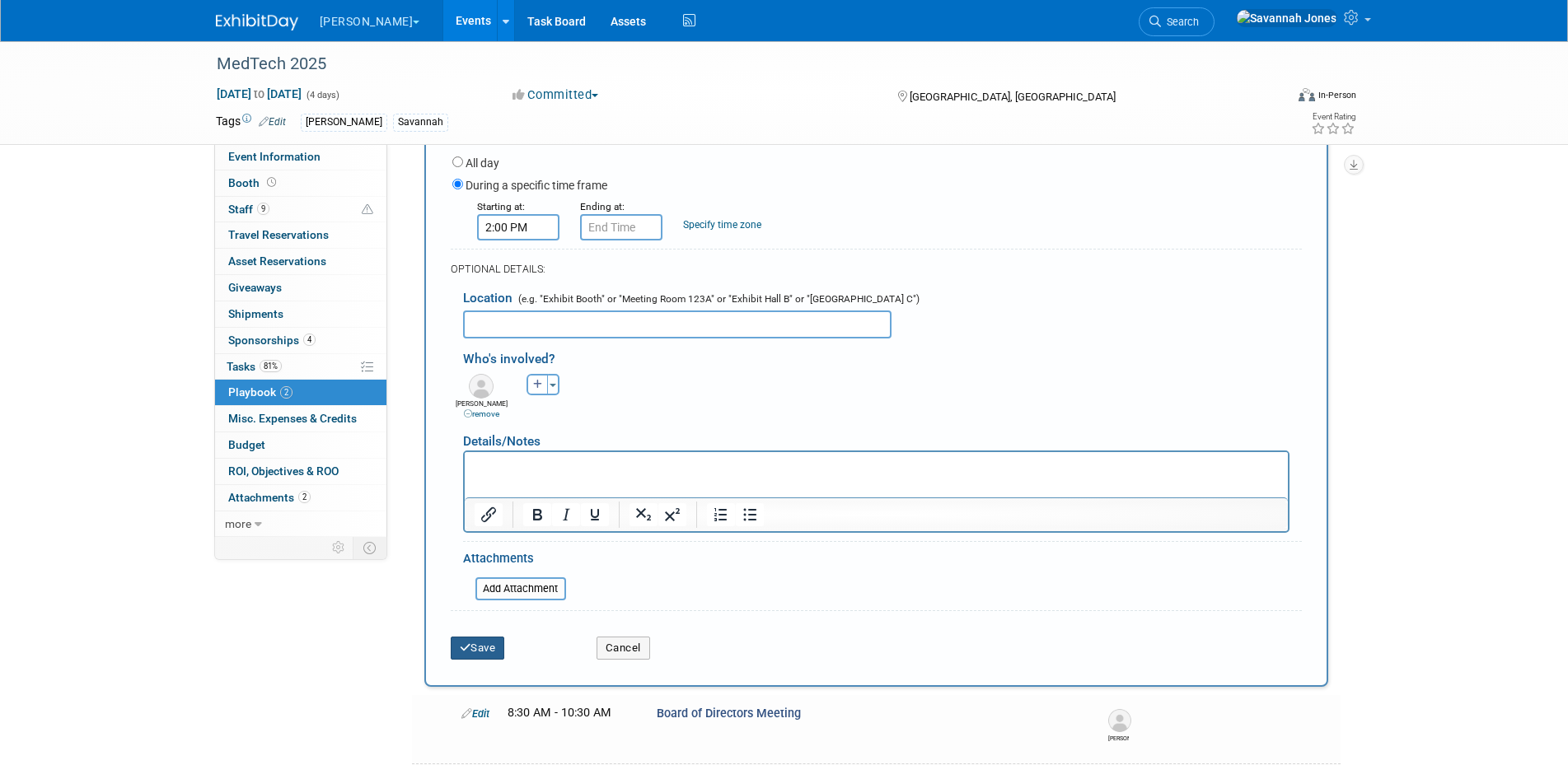
click at [489, 656] on button "Save" at bounding box center [477, 648] width 54 height 23
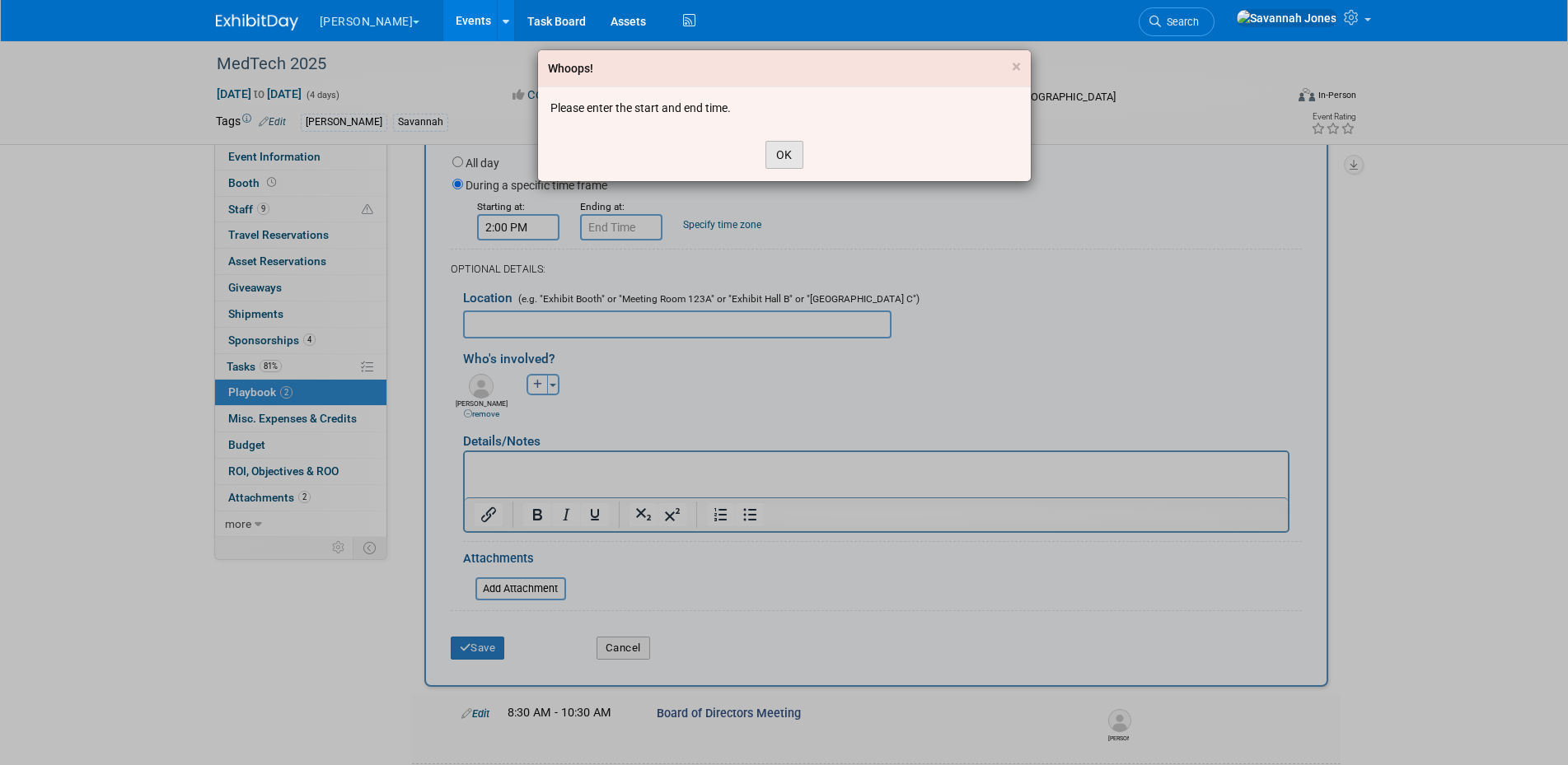
click at [779, 152] on button "OK" at bounding box center [784, 154] width 38 height 28
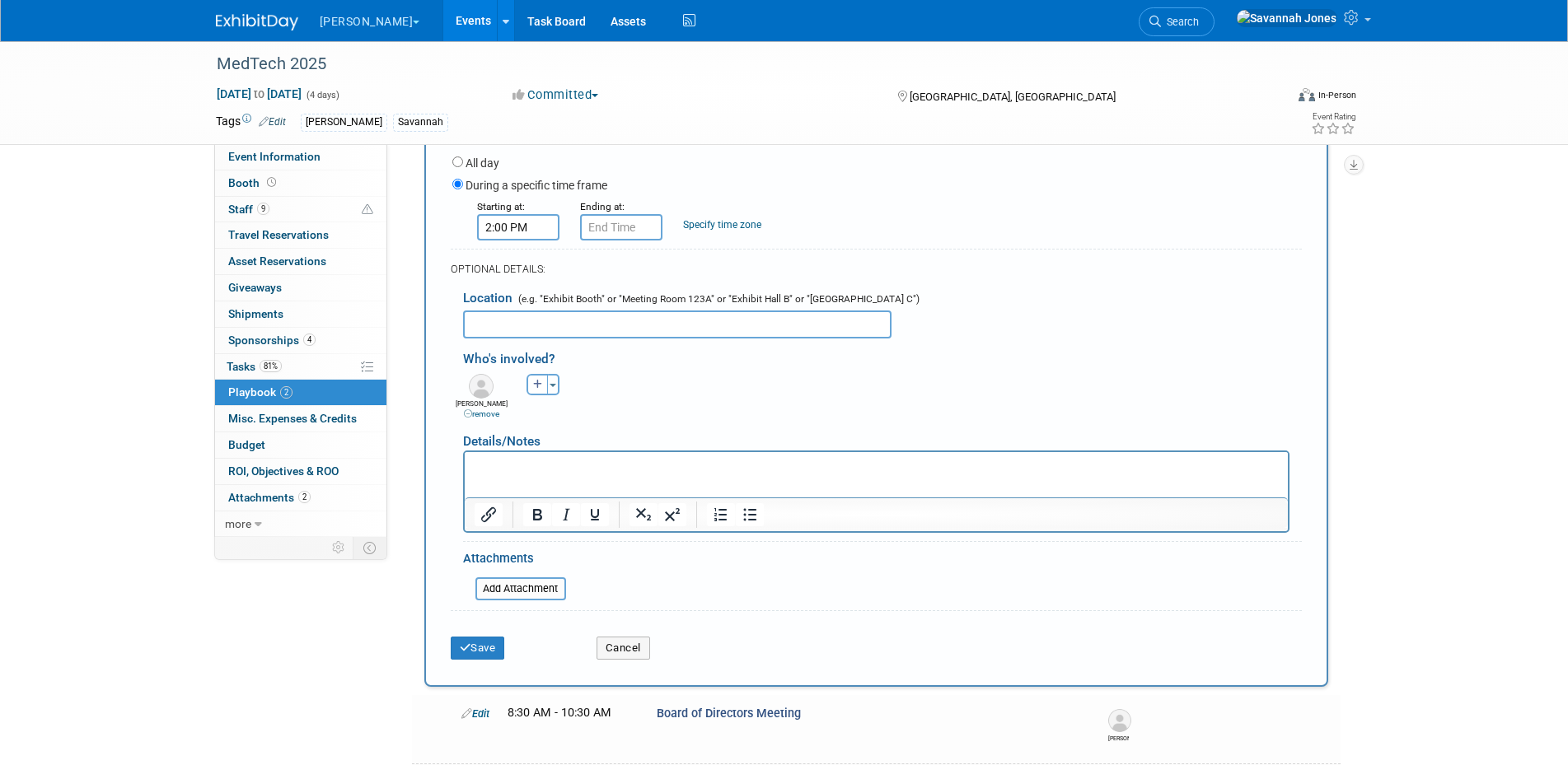
type input "2:00 PM"
click at [630, 230] on input "2:00 PM" at bounding box center [622, 227] width 83 height 27
click at [742, 381] on span at bounding box center [740, 377] width 111 height 29
click at [497, 650] on button "Save" at bounding box center [477, 648] width 54 height 23
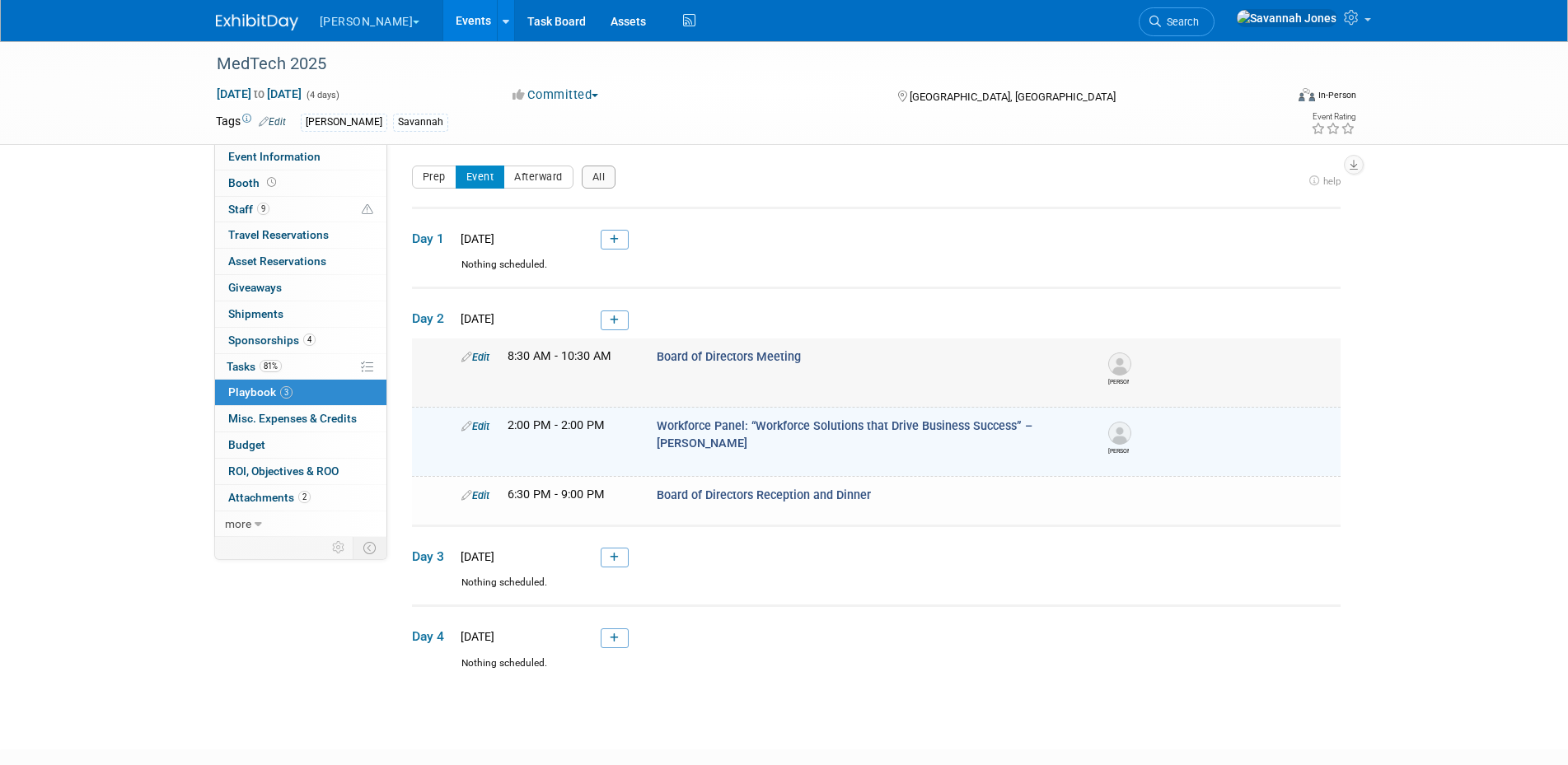
scroll to position [0, 0]
drag, startPoint x: 650, startPoint y: 429, endPoint x: 1092, endPoint y: 429, distance: 442.0
click at [1092, 429] on div "Edit 2:00 PM - 2:00 PM Workforce Panel: “Workforce Solutions that Drive Busines…" at bounding box center [897, 438] width 896 height 38
drag, startPoint x: 1092, startPoint y: 429, endPoint x: 1050, endPoint y: 429, distance: 42.0
copy div "Workforce Panel: “Workforce Solutions that Drive Business Success” – [PERSON_NA…"
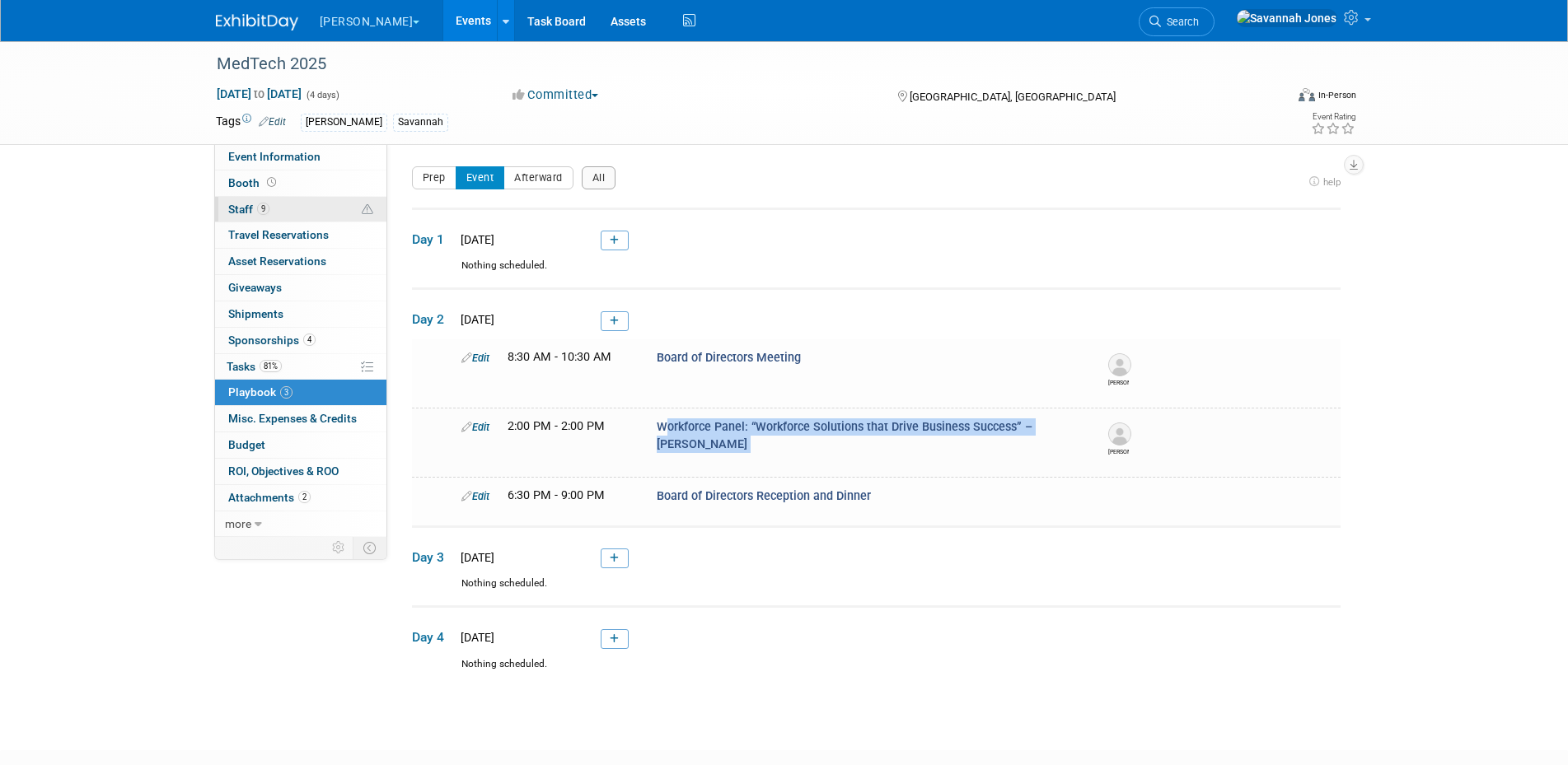
click at [283, 217] on link "9 Staff 9" at bounding box center [301, 209] width 171 height 26
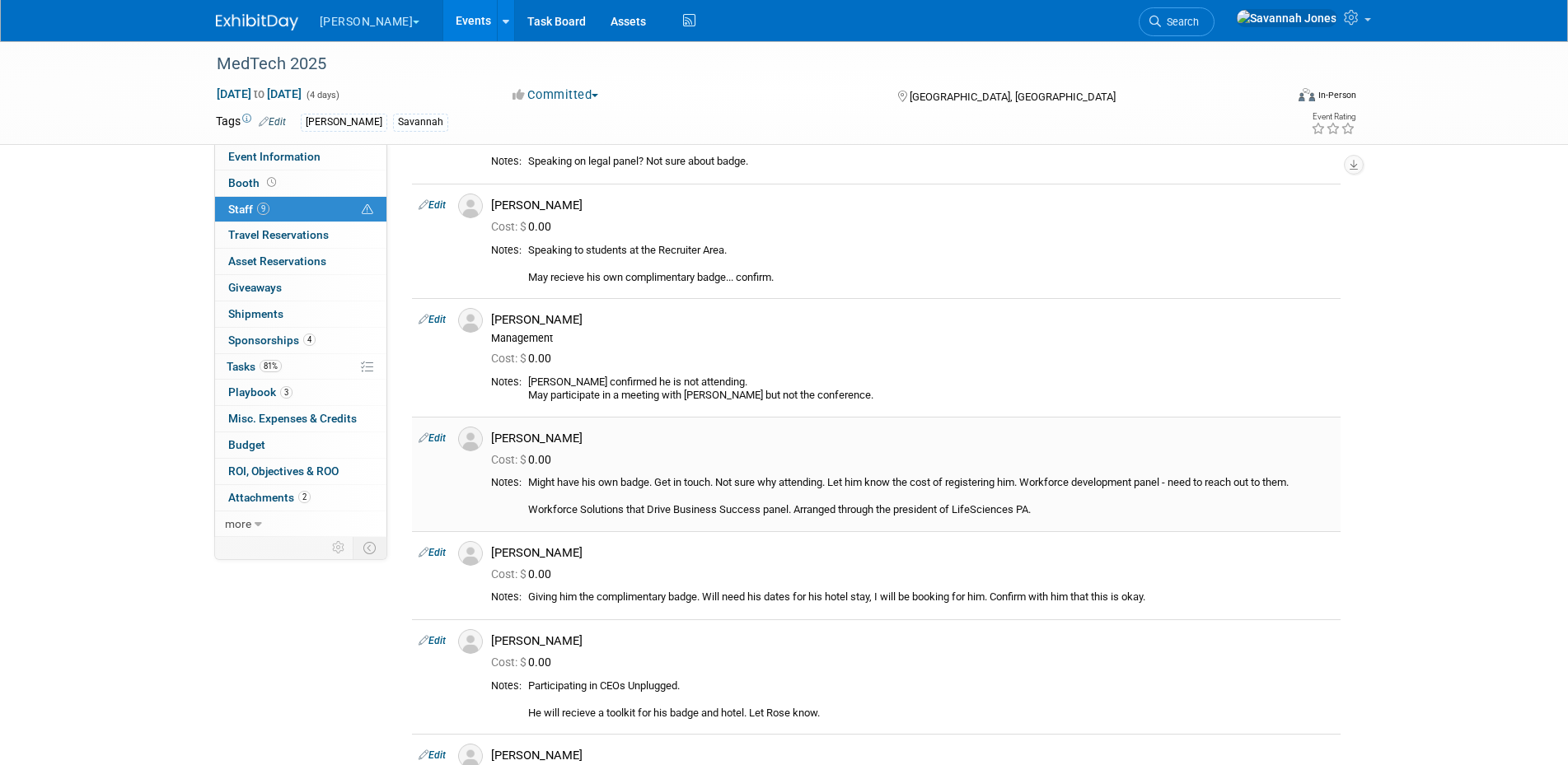
click at [427, 436] on icon at bounding box center [424, 438] width 10 height 18
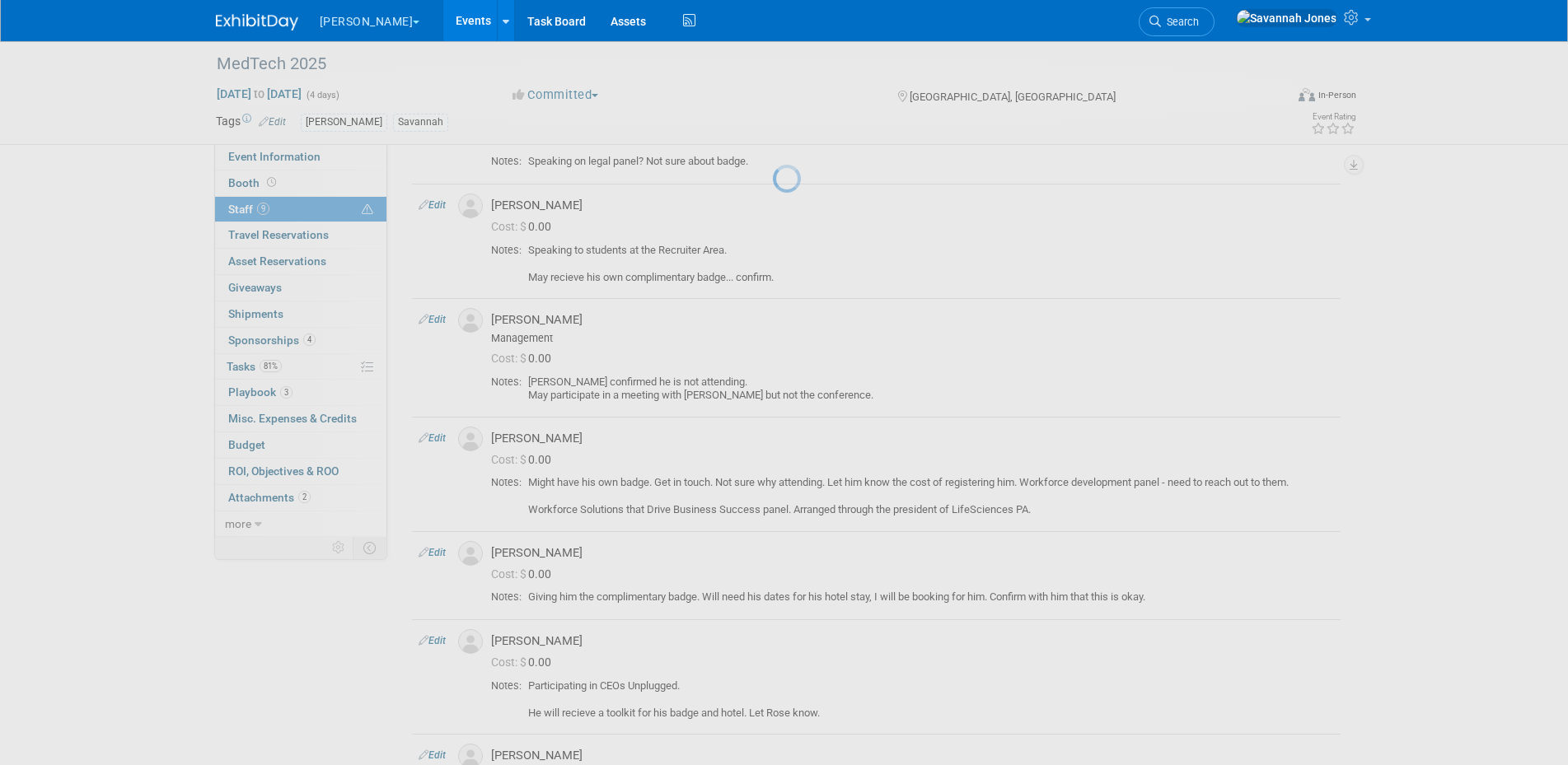
select select "9dcf0870-4cb5-4cad-9482-344722ab0bc3"
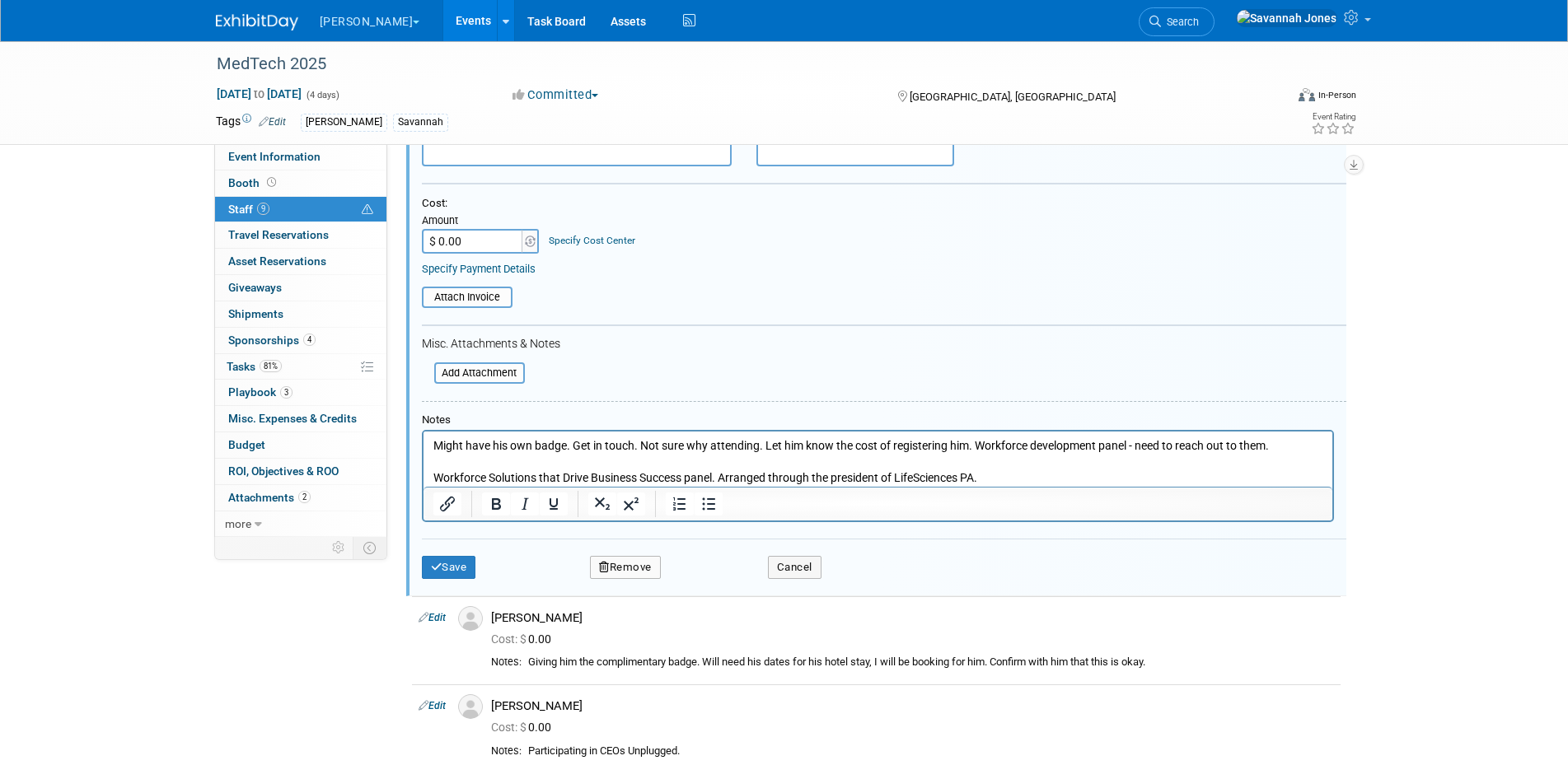
scroll to position [573, 0]
click at [1285, 447] on p "Might have his own badge. Get in touch. Not sure why attending. Let him know th…" at bounding box center [877, 459] width 890 height 48
drag, startPoint x: 1282, startPoint y: 442, endPoint x: 980, endPoint y: 444, distance: 302.0
click at [980, 444] on p "Might have his own badge. Get in touch. Not sure why attending. Let him know th…" at bounding box center [877, 459] width 890 height 48
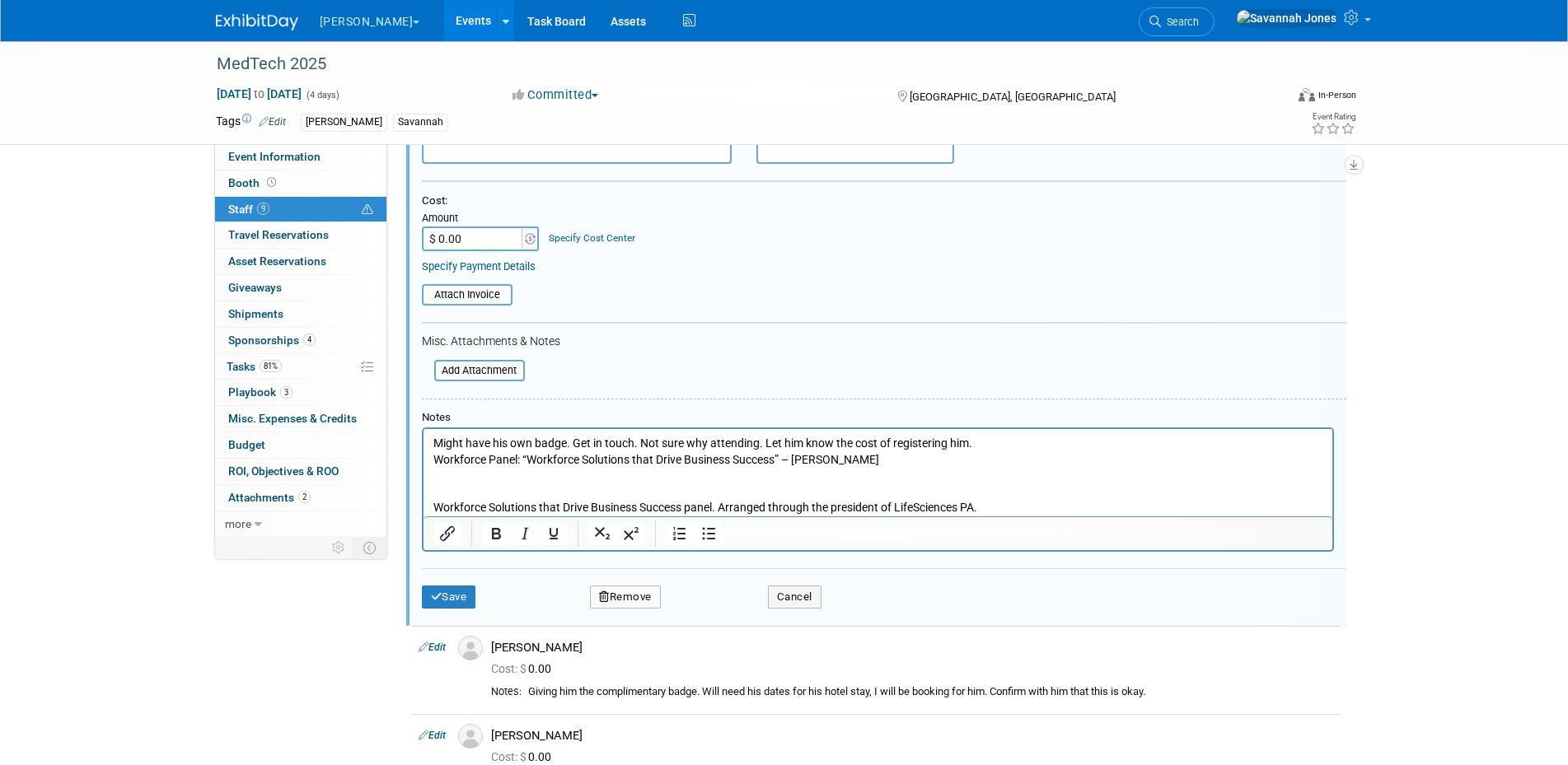
click at [565, 469] on p "Workforce Solutions that Drive Business Success panel. Arranged through the pre…" at bounding box center [877, 492] width 890 height 48
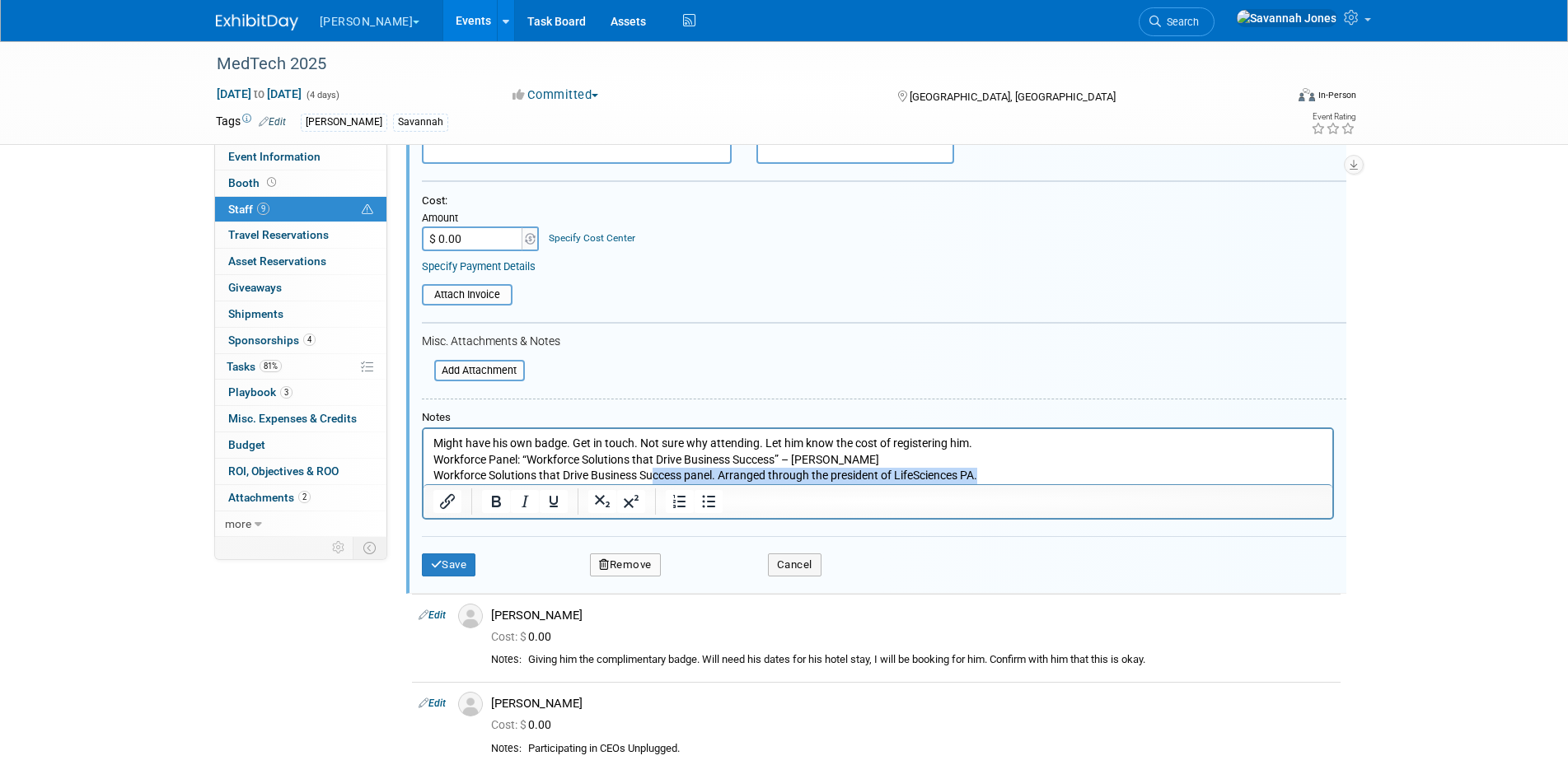
drag, startPoint x: 995, startPoint y: 482, endPoint x: 655, endPoint y: 484, distance: 340.0
click at [655, 484] on p "Workforce Panel: “Workforce Solutions that Drive Business Success” – Morten Wor…" at bounding box center [877, 468] width 890 height 32
click at [656, 484] on p "Workforce Panel: “Workforce Solutions that Drive Business Success” – Morten Wor…" at bounding box center [877, 468] width 890 height 32
click at [731, 473] on p "Workforce Panel: “Workforce Solutions that Drive Business Success” – Morten Wor…" at bounding box center [877, 468] width 890 height 32
click at [714, 475] on p "Workforce Panel: “Workforce Solutions that Drive Business Success” – Morten Wor…" at bounding box center [877, 468] width 890 height 32
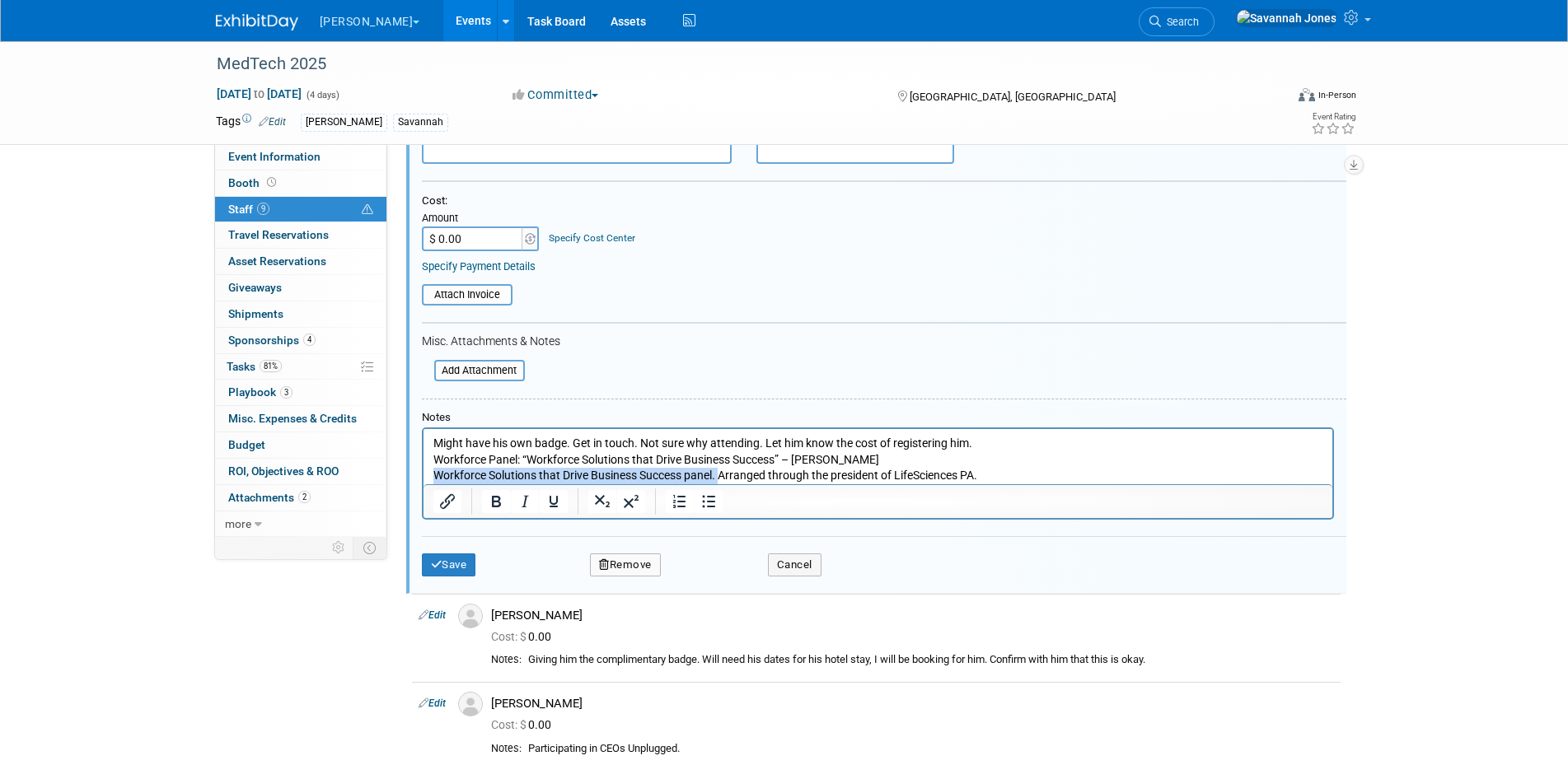
drag, startPoint x: 720, startPoint y: 476, endPoint x: 829, endPoint y: 909, distance: 446.5
click at [423, 479] on html "Might have his own badge. Get in touch. Not sure why attending. Let him know th…" at bounding box center [877, 456] width 909 height 55
click at [969, 441] on p "Might have his own badge. Get in touch. Not sure why attending. Let him know th…" at bounding box center [877, 443] width 890 height 17
click at [989, 443] on p "Might have his own badge. Get in touch. Not sure why attending. Let him know th…" at bounding box center [877, 443] width 890 height 17
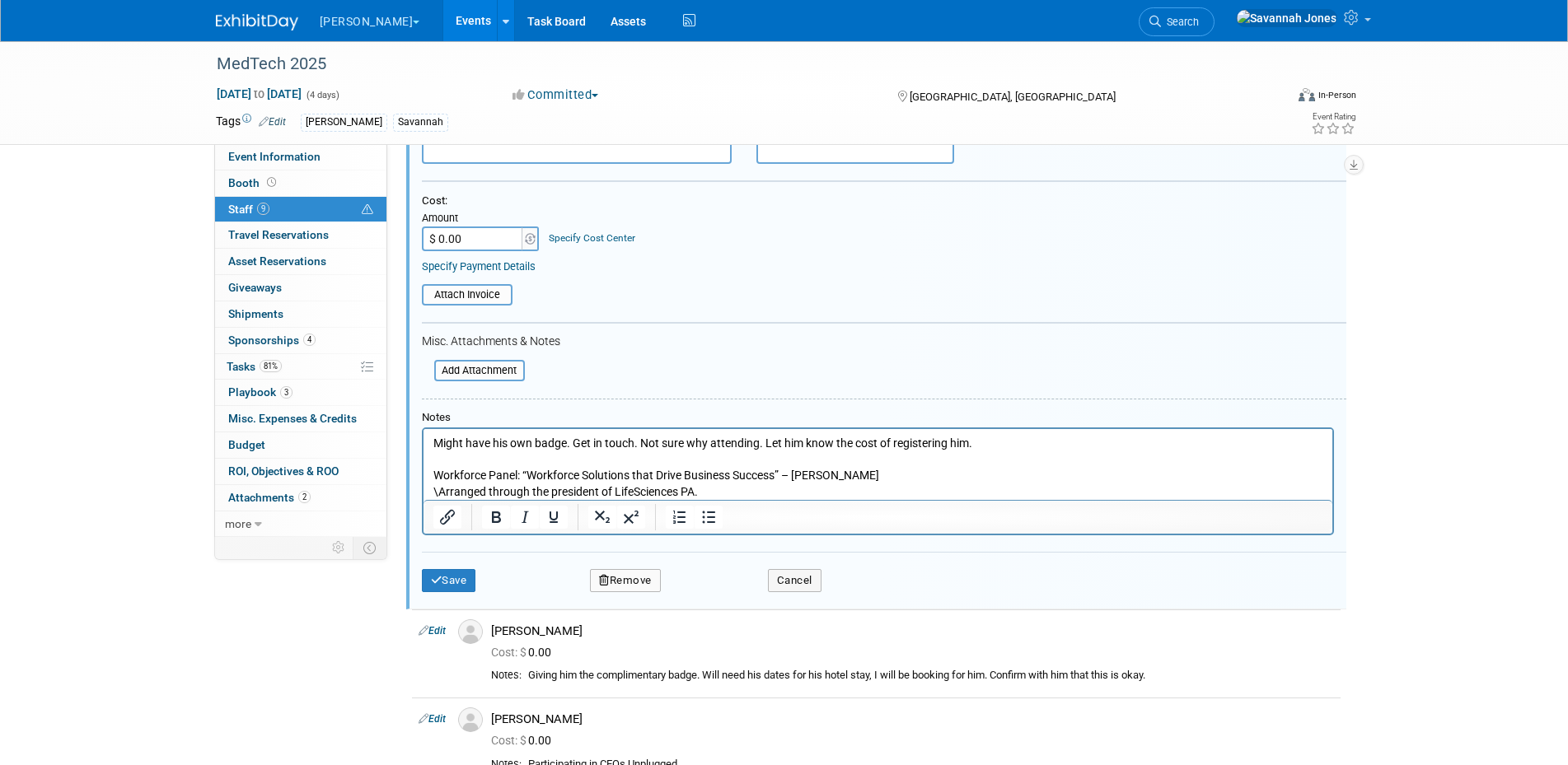
click at [875, 493] on p "Workforce Panel: “Workforce Solutions that Drive Business Success” – Morten \Ar…" at bounding box center [877, 484] width 890 height 32
click at [999, 450] on p "Might have his own badge. Get in touch. Not sure why attending. Let him know th…" at bounding box center [877, 443] width 890 height 17
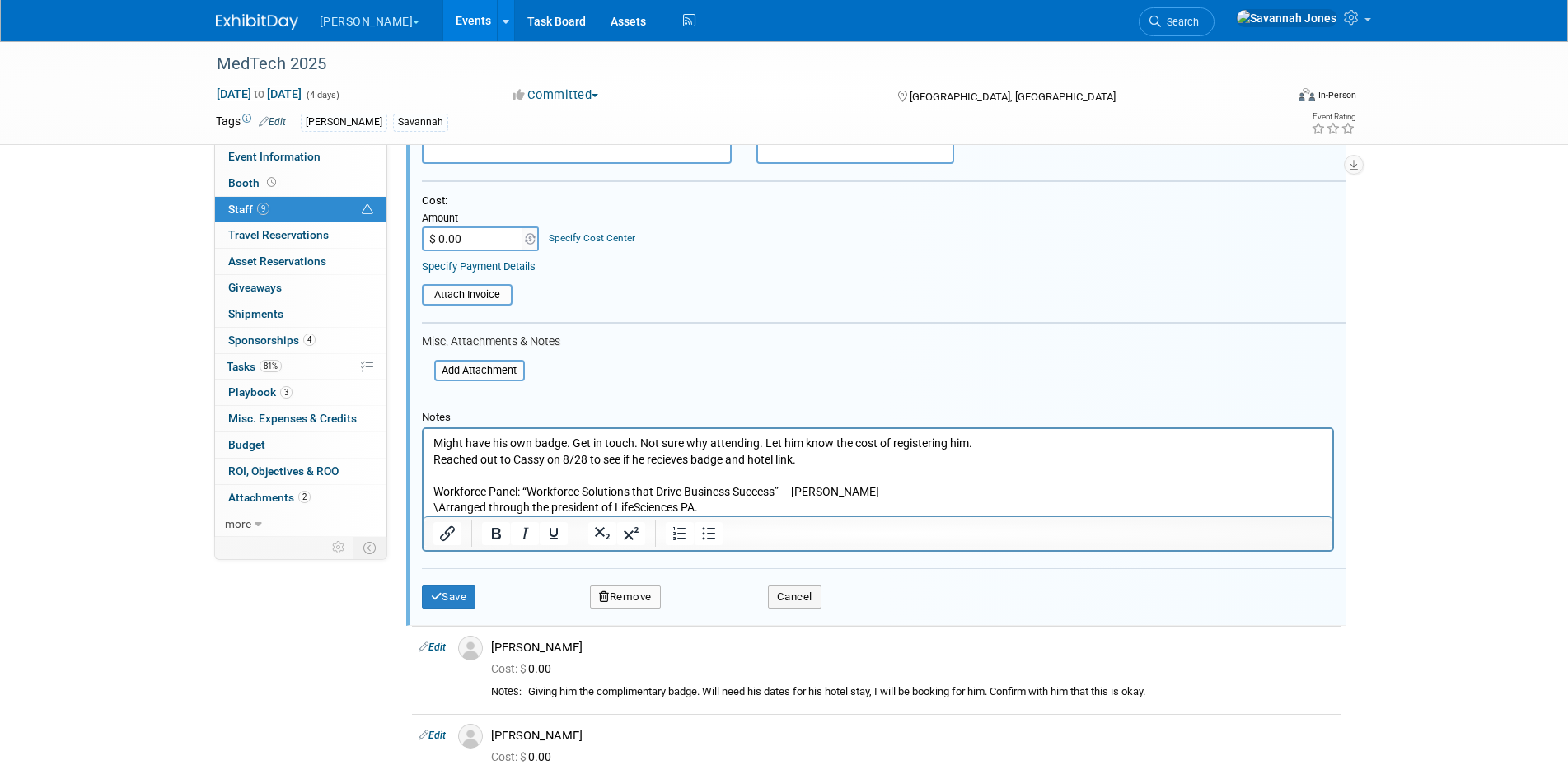
drag, startPoint x: 1002, startPoint y: 441, endPoint x: 764, endPoint y: 441, distance: 238.0
click at [764, 441] on p "Might have his own badge. Get in touch. Not sure why attending. Let him know th…" at bounding box center [877, 443] width 890 height 17
drag, startPoint x: 789, startPoint y: 440, endPoint x: 434, endPoint y: 450, distance: 355.1
click at [434, 450] on p "Might have his own badge. Get in touch. Not sure why attending." at bounding box center [877, 443] width 890 height 17
click at [430, 462] on html "Reached out to Cassy on 8/28 to see if he recieves badge and hotel link. Workfo…" at bounding box center [877, 472] width 909 height 88
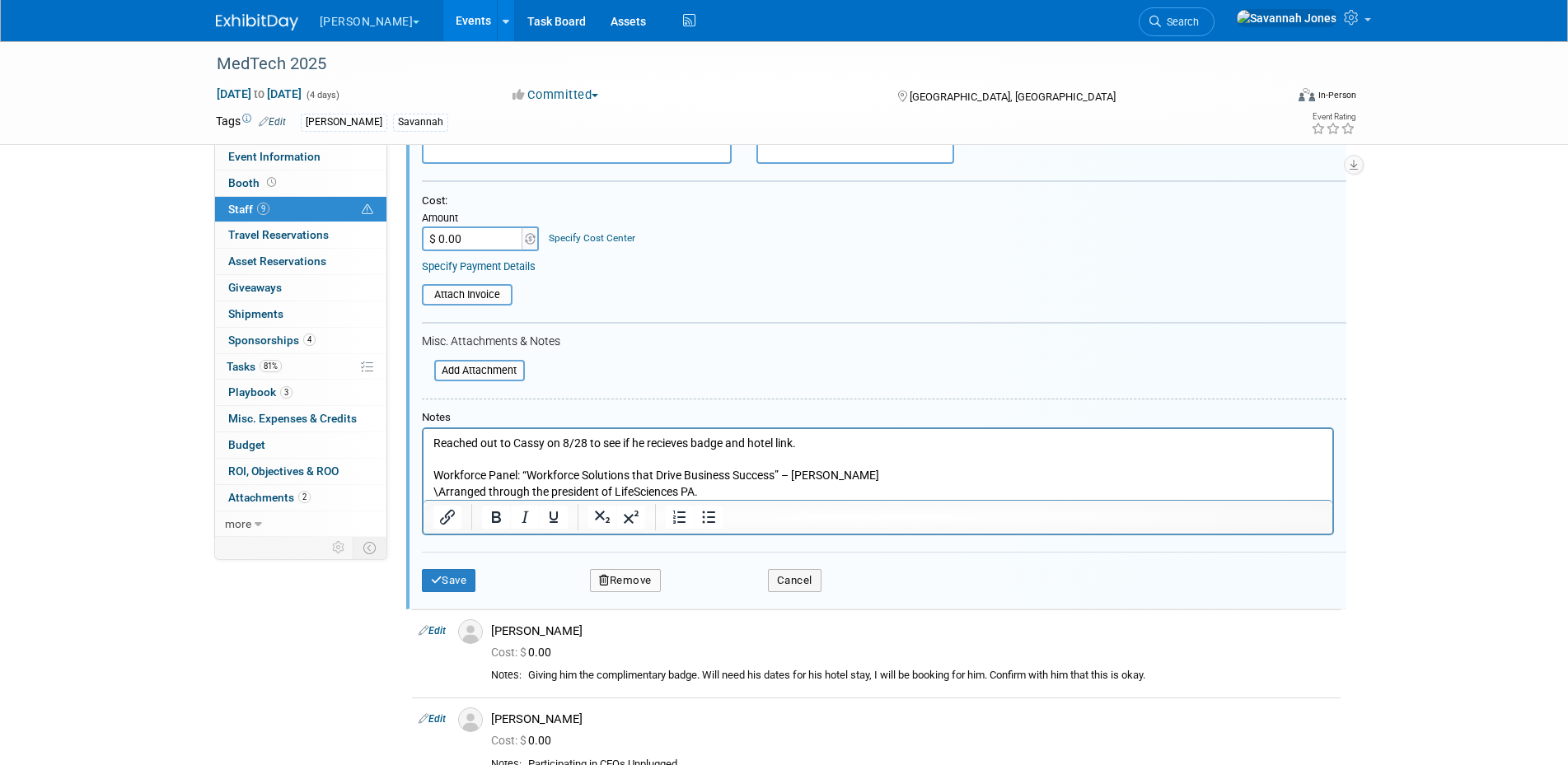
click at [807, 443] on p "Reached out to Cassy on 8/28 to see if he recieves badge and hotel link." at bounding box center [877, 443] width 890 height 17
click at [852, 491] on p "Workforce Panel: “Workforce Solutions that Drive Business Success” – Morten \Ar…" at bounding box center [877, 484] width 890 height 32
click at [837, 452] on p "Rich Text Area. Press ALT-0 for help." at bounding box center [877, 460] width 890 height 17
click at [833, 442] on p "Reached out to Cassy on 8/28 to see if he recieves badge and hotel link." at bounding box center [877, 443] width 890 height 17
click at [867, 460] on p "Rich Text Area. Press ALT-0 for help." at bounding box center [877, 460] width 890 height 17
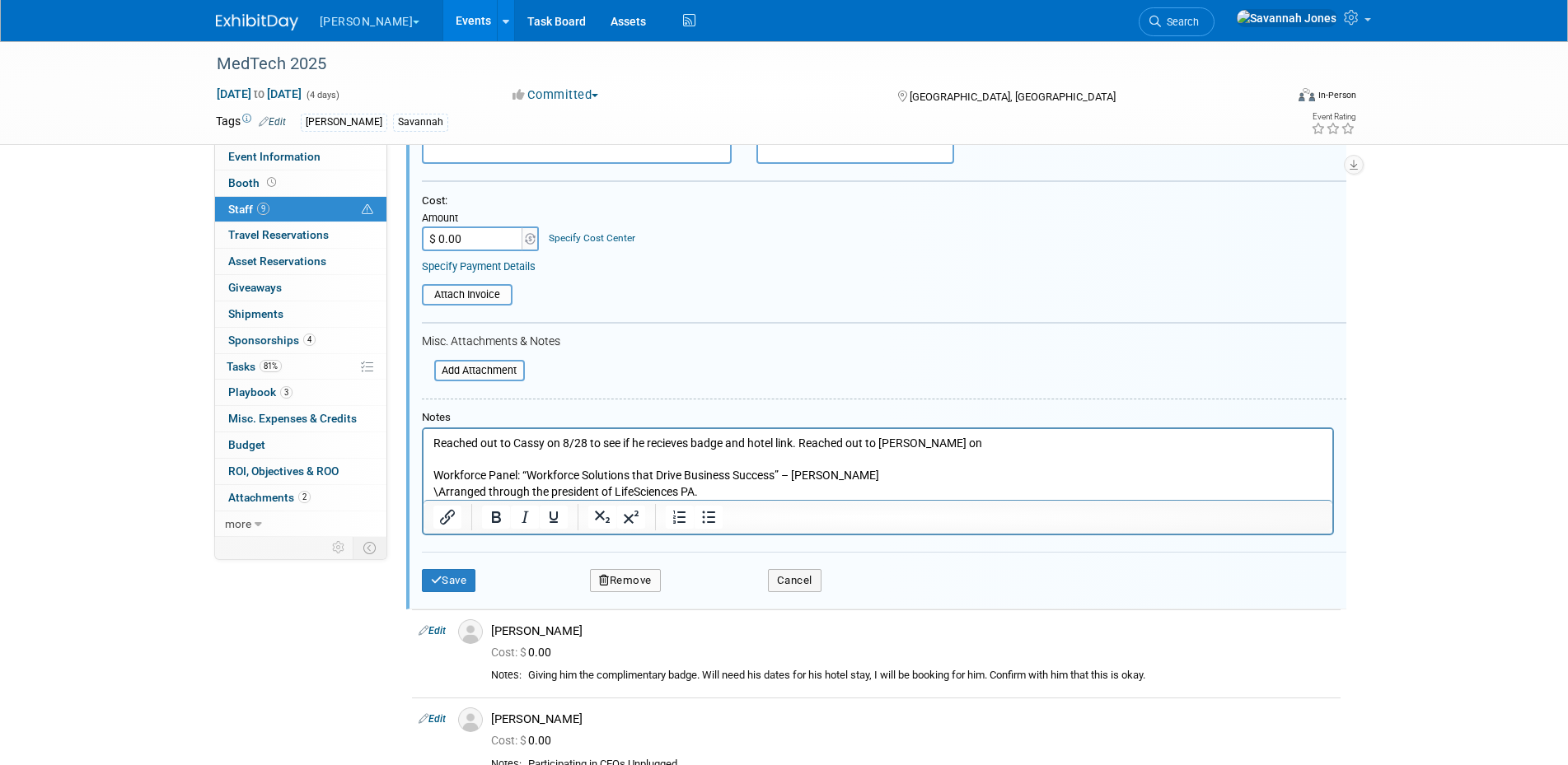
click at [926, 456] on p "Rich Text Area. Press ALT-0 for help." at bounding box center [877, 460] width 890 height 17
click at [949, 441] on p "Reached out to Cassy on 8/28 to see if he recieves badge and hotel link. Reache…" at bounding box center [877, 443] width 890 height 17
click at [471, 579] on button "Save" at bounding box center [449, 580] width 54 height 23
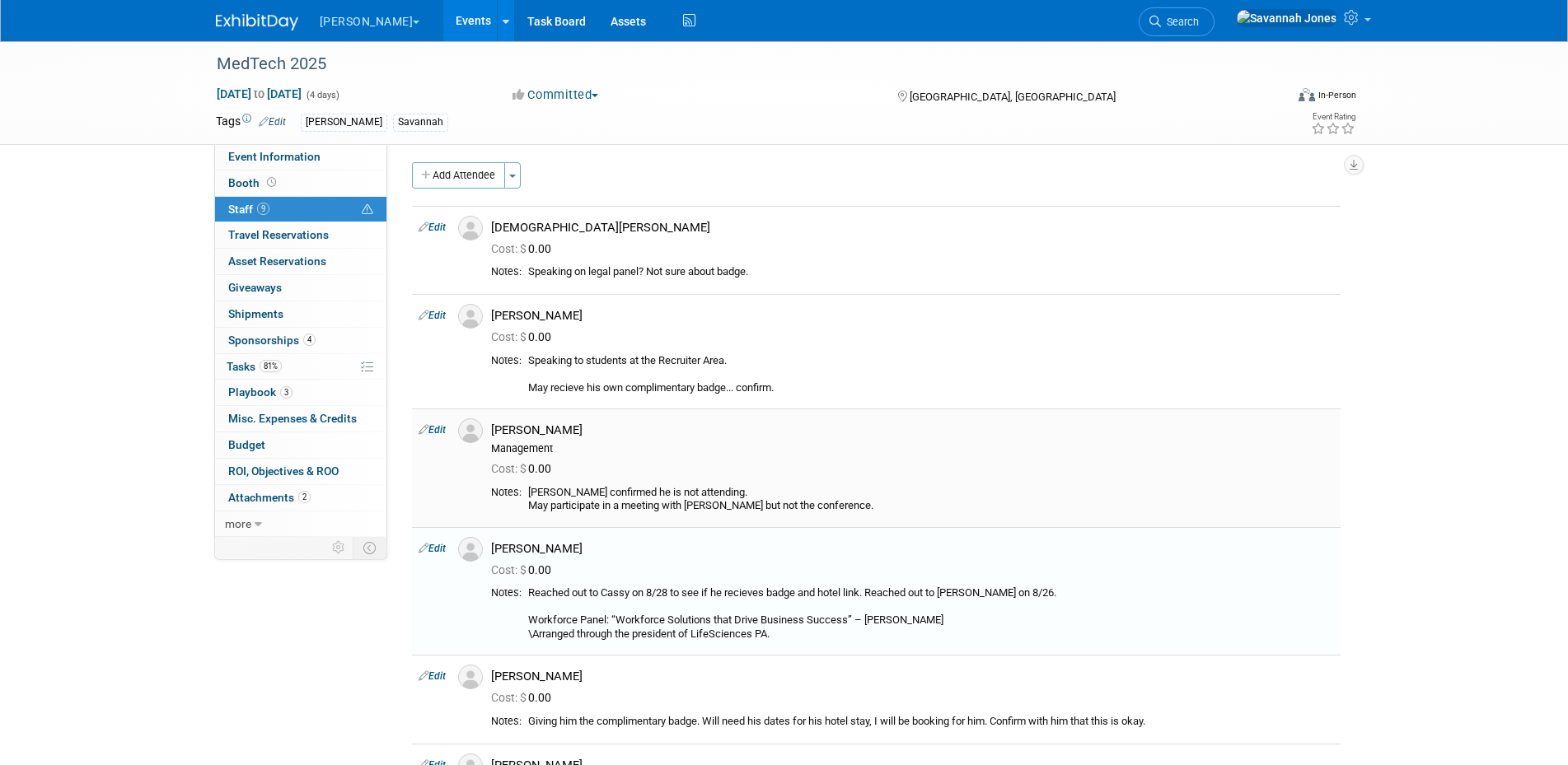
scroll to position [0, 0]
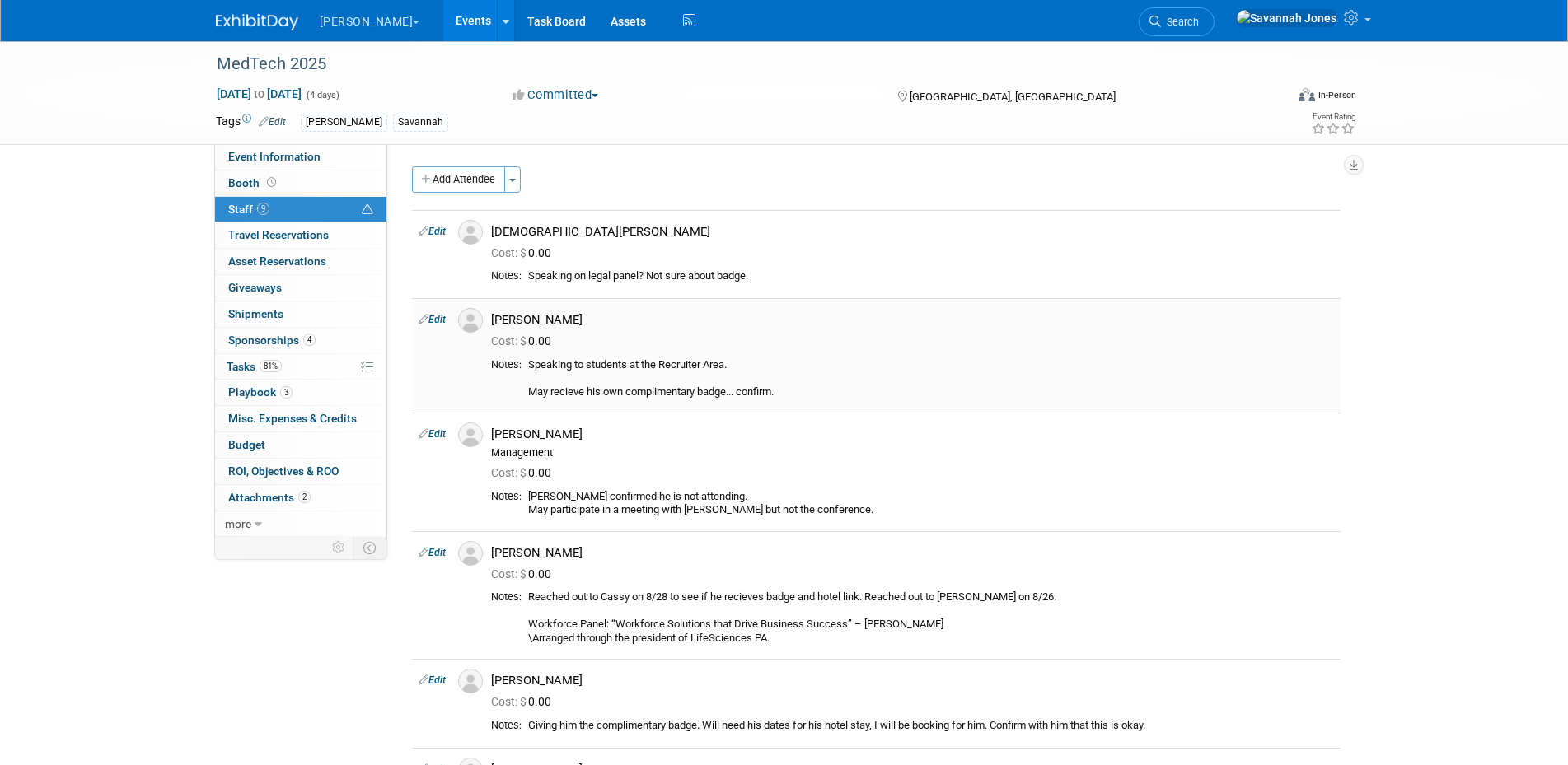
click at [433, 321] on link "Edit" at bounding box center [433, 320] width 28 height 12
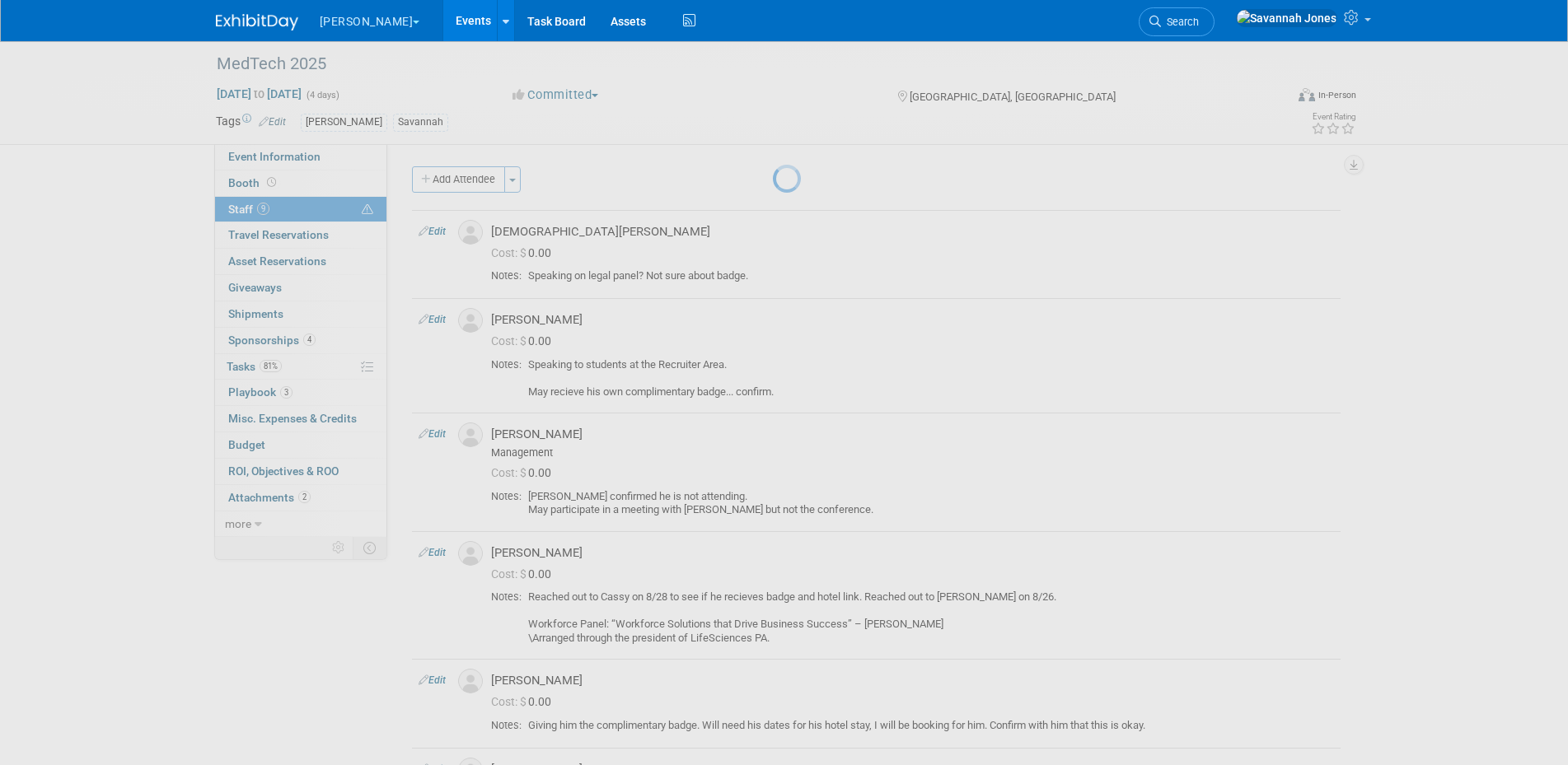
select select "0b976b29-55fc-44b5-a983-80b55100f26b"
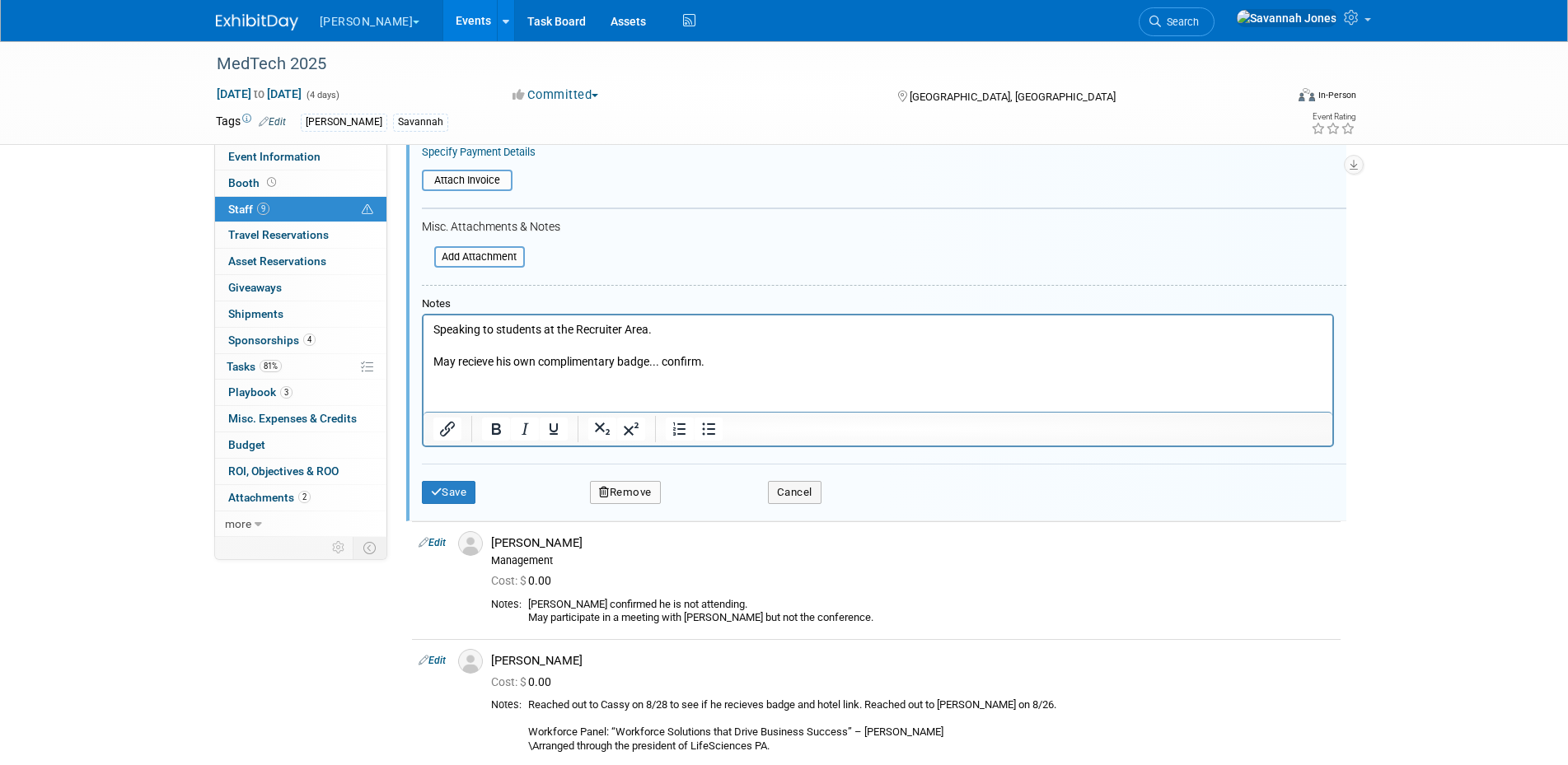
scroll to position [455, 0]
click at [693, 332] on p "Speaking to students at the Recruiter Area. May recieve his own complimentary b…" at bounding box center [877, 344] width 890 height 48
drag, startPoint x: 737, startPoint y: 360, endPoint x: 431, endPoint y: 360, distance: 306.0
click at [432, 360] on body "Speaking to students at the Recruiter Area. May recieve his own complimentary b…" at bounding box center [877, 344] width 891 height 48
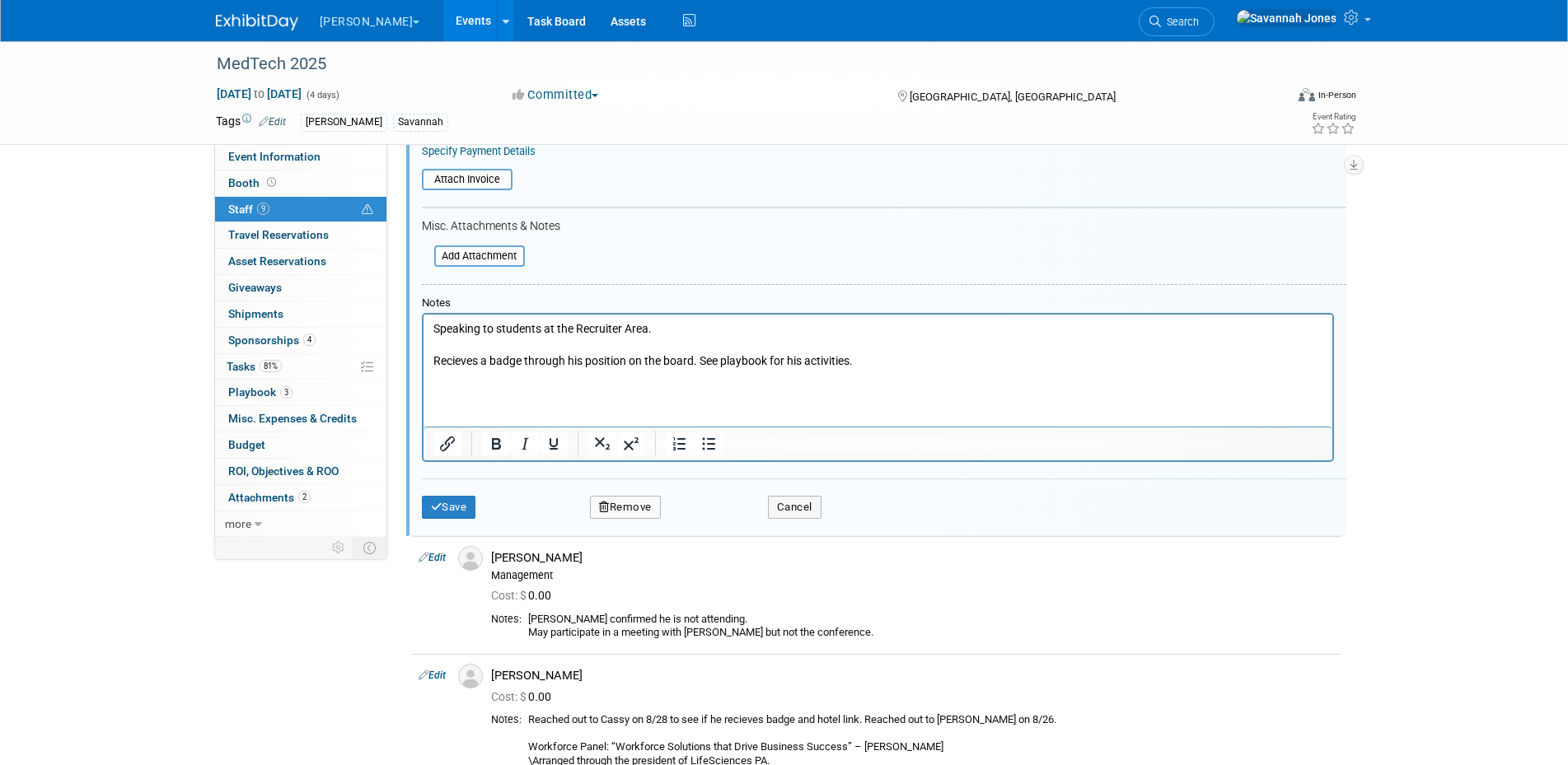
drag, startPoint x: 653, startPoint y: 319, endPoint x: 662, endPoint y: 323, distance: 9.8
click at [653, 318] on html "Speaking to students at the Recruiter Area. Recieves a badge through his positi…" at bounding box center [877, 349] width 909 height 71
click at [664, 323] on p "Speaking to students at the Recruiter Area. Recieves a badge through his positi…" at bounding box center [877, 344] width 890 height 48
click at [456, 504] on button "Save" at bounding box center [449, 506] width 54 height 23
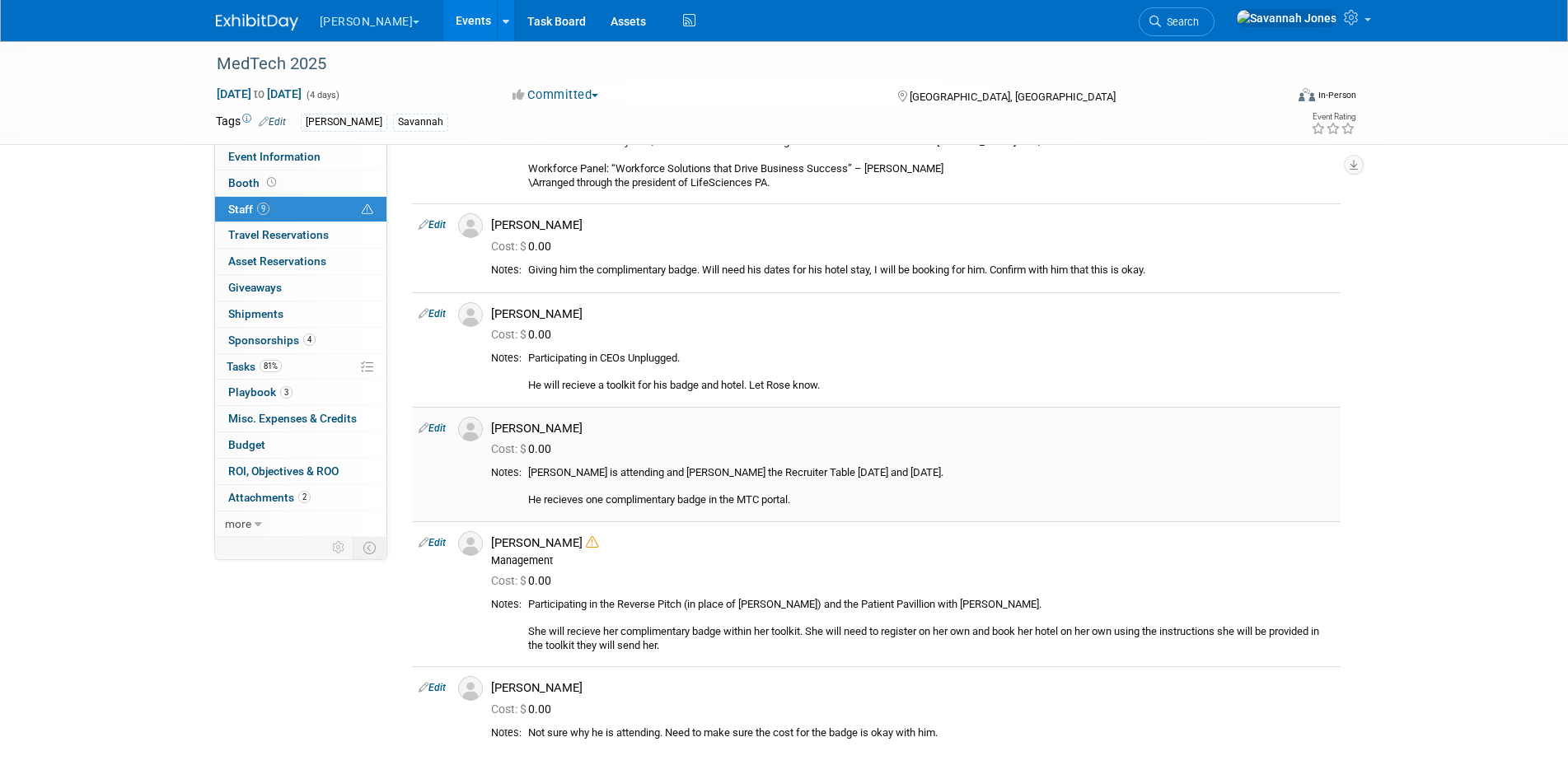
scroll to position [459, 0]
click at [314, 393] on link "3 Playbook 3" at bounding box center [301, 392] width 171 height 26
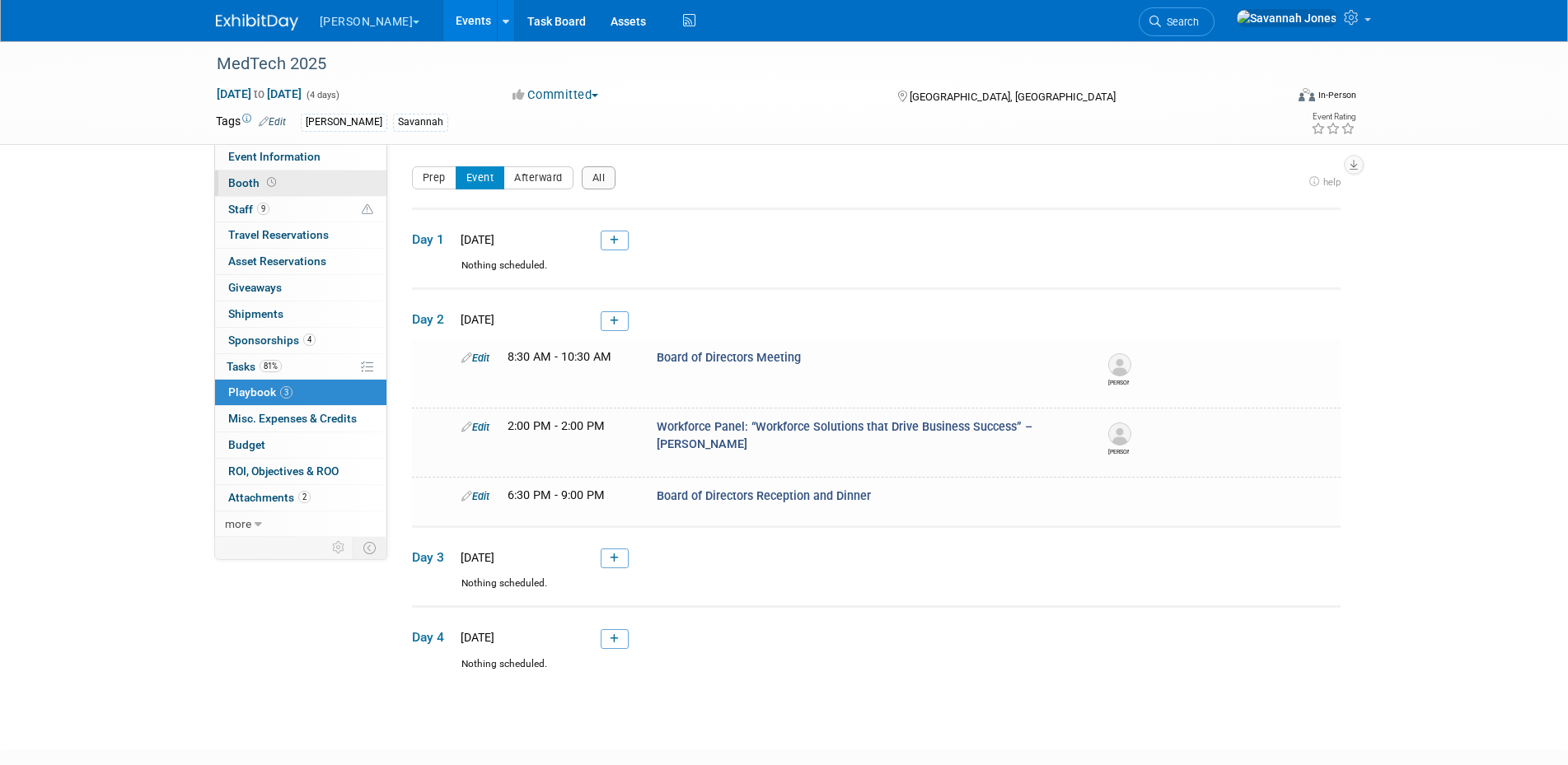
click at [301, 178] on link "Booth" at bounding box center [301, 183] width 171 height 26
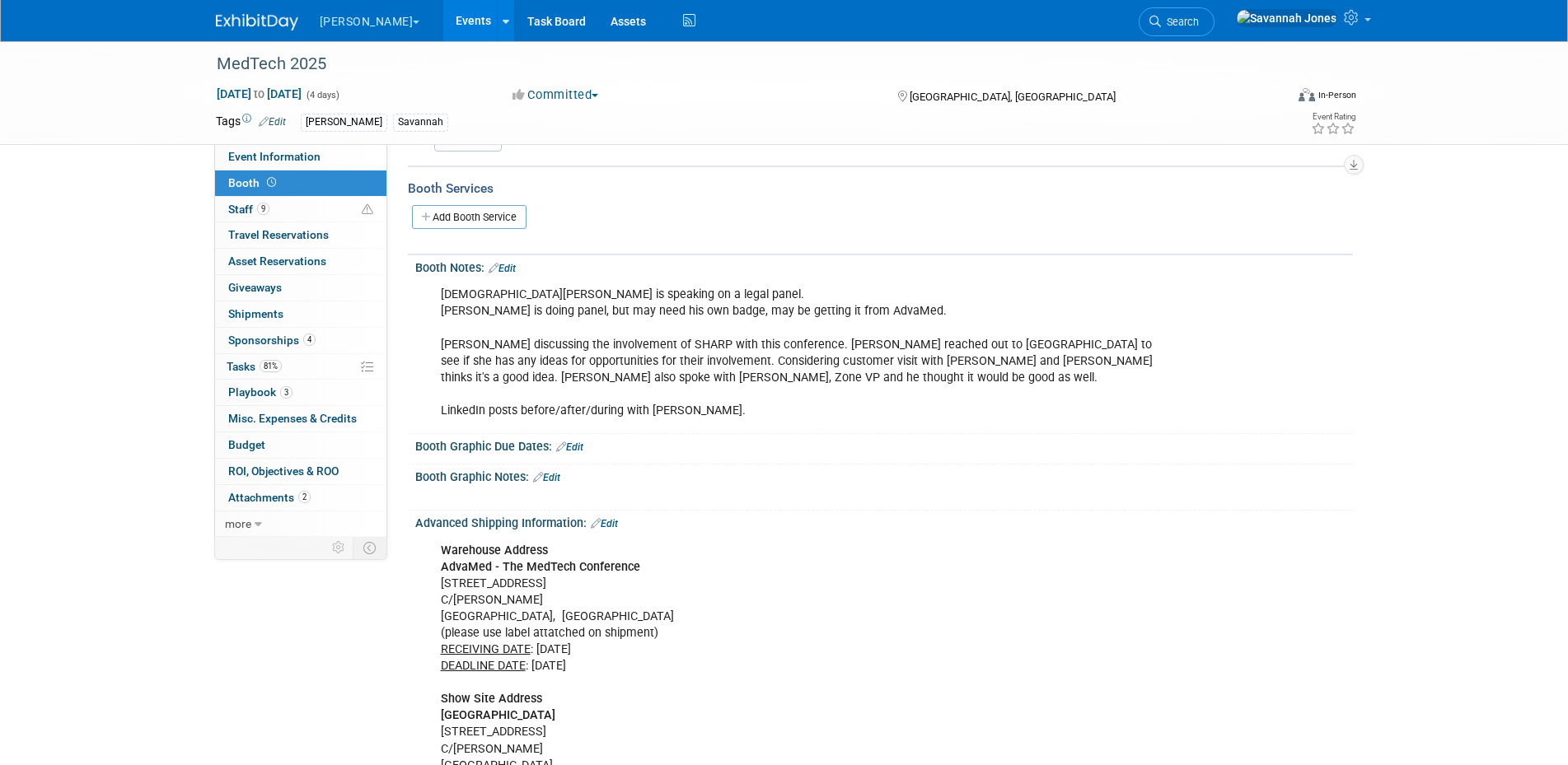
scroll to position [230, 0]
click at [514, 265] on link "Edit" at bounding box center [503, 267] width 28 height 12
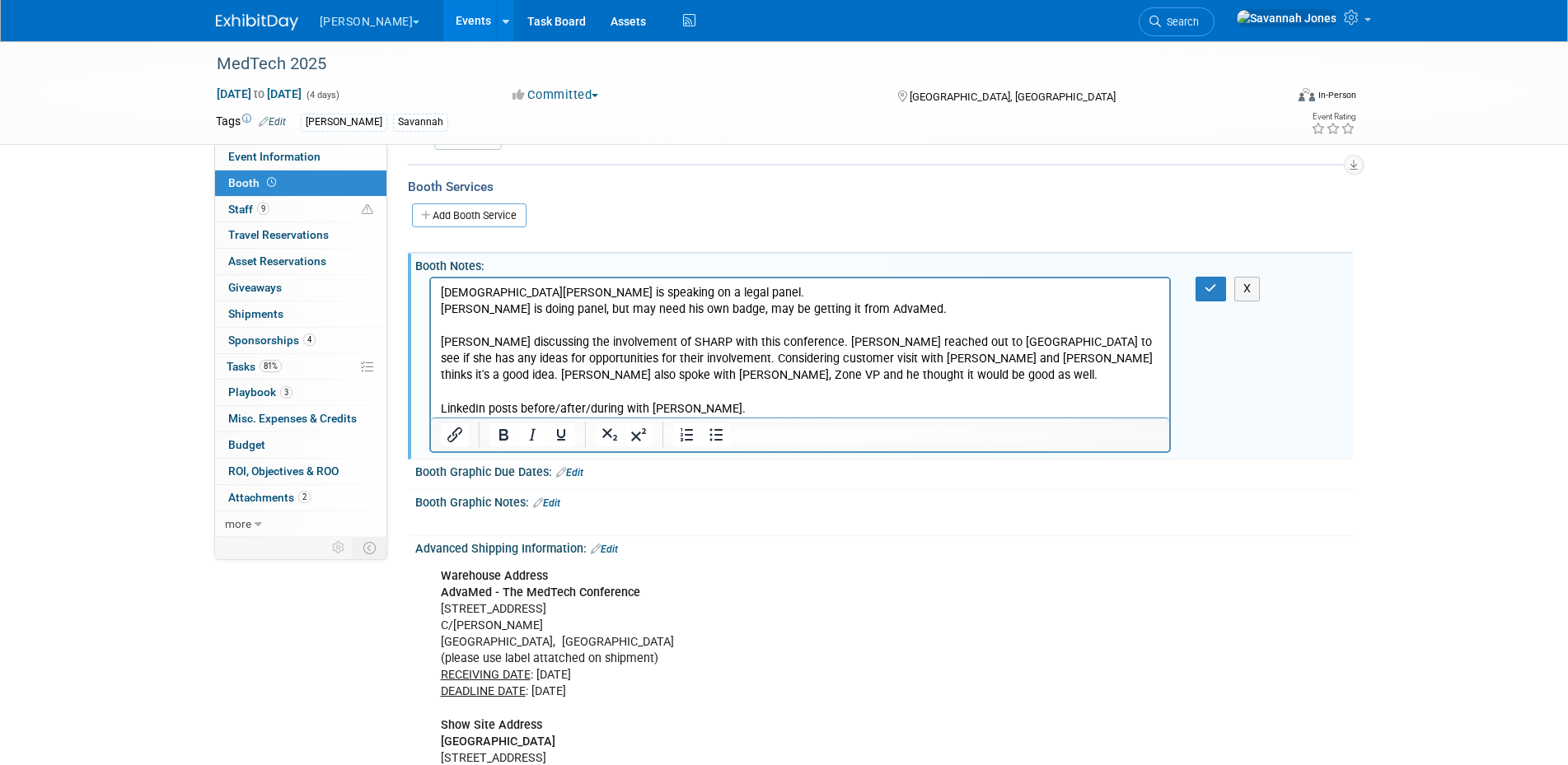
scroll to position [0, 0]
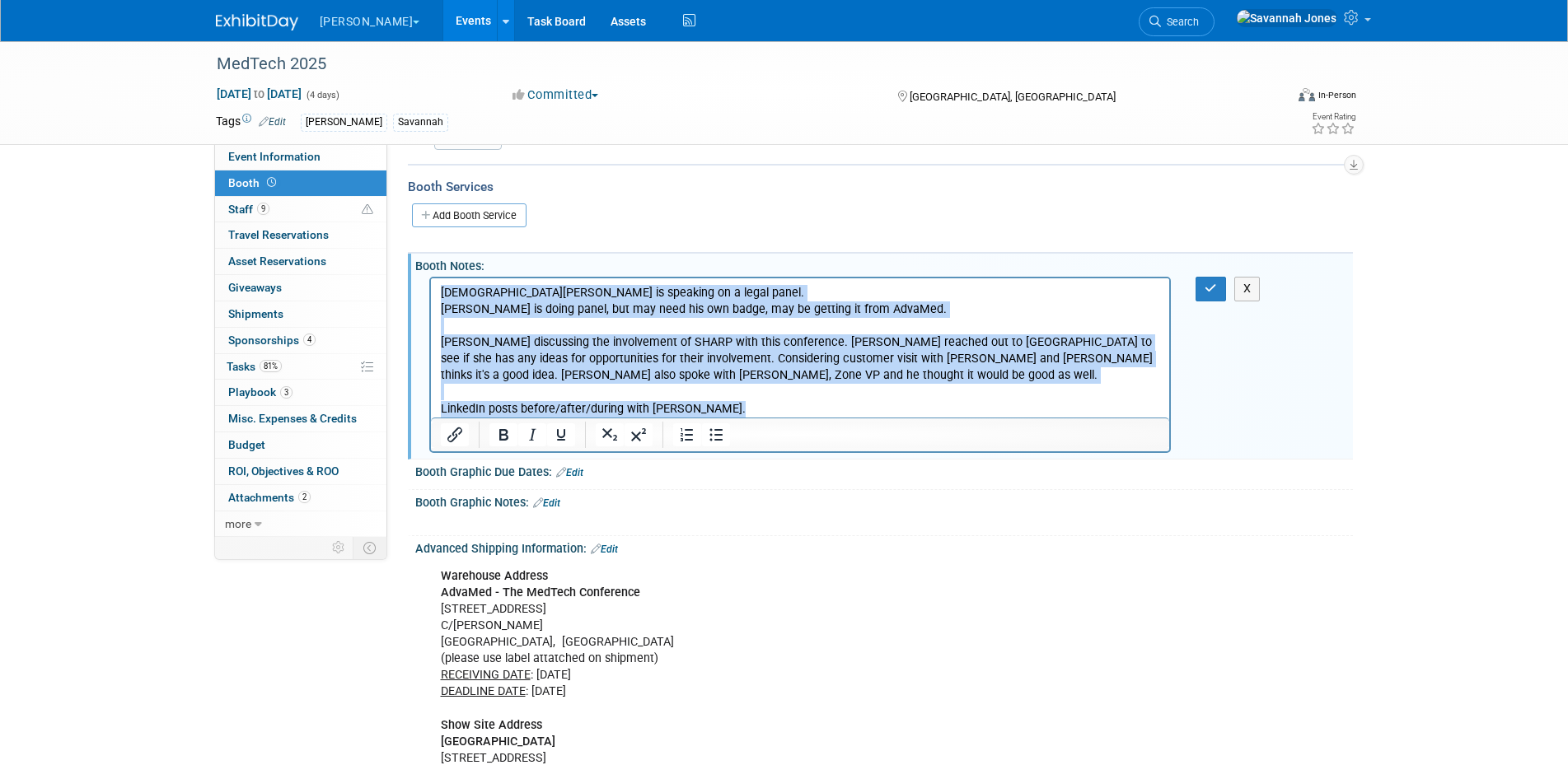
drag, startPoint x: 811, startPoint y: 409, endPoint x: 403, endPoint y: 276, distance: 429.1
click at [430, 278] on html "Christiana Jaxens is speaking on a legal panel. Morten Rasmussen is doing panel…" at bounding box center [799, 348] width 739 height 140
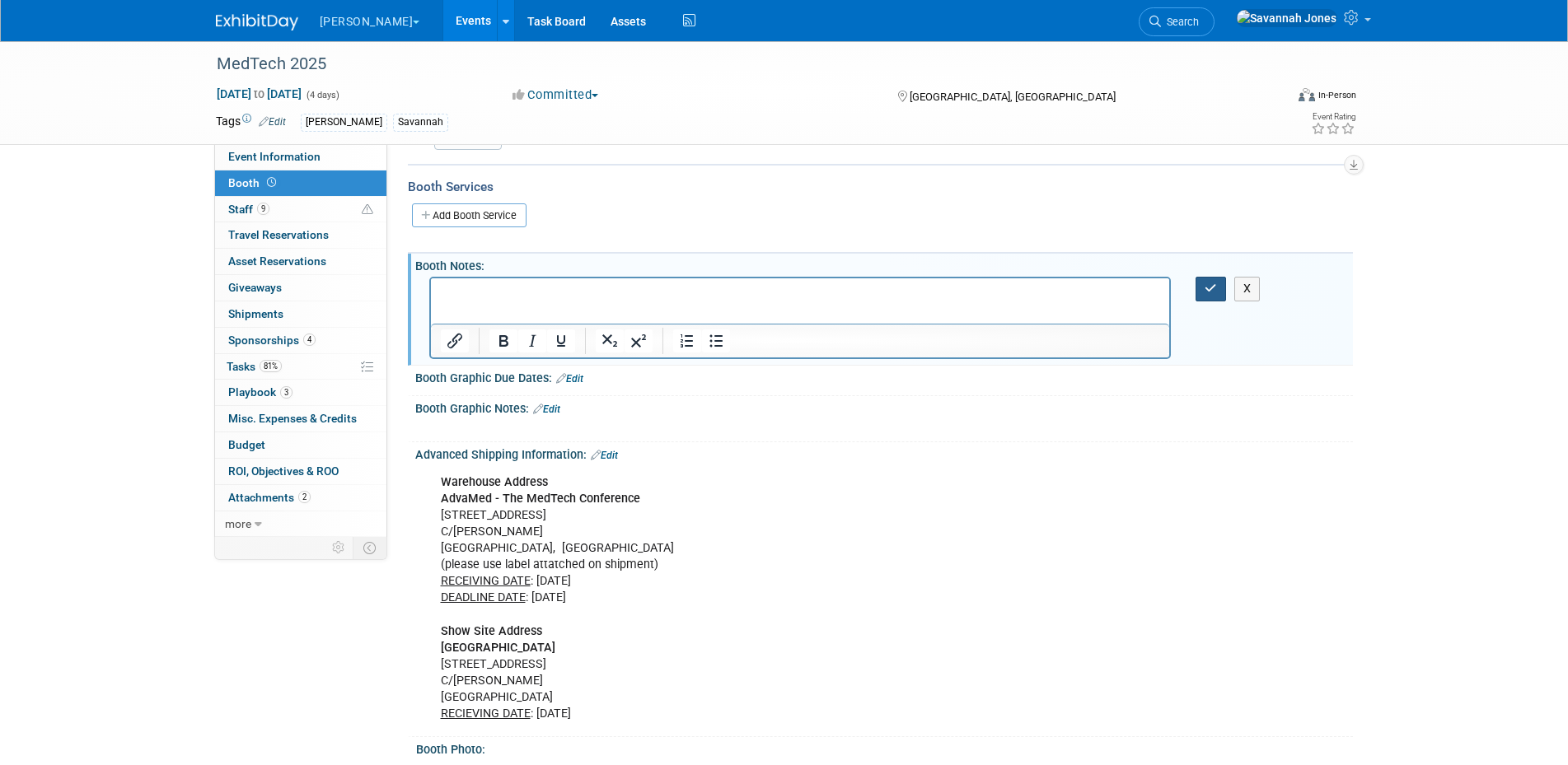
click at [1204, 285] on button "button" at bounding box center [1210, 288] width 30 height 24
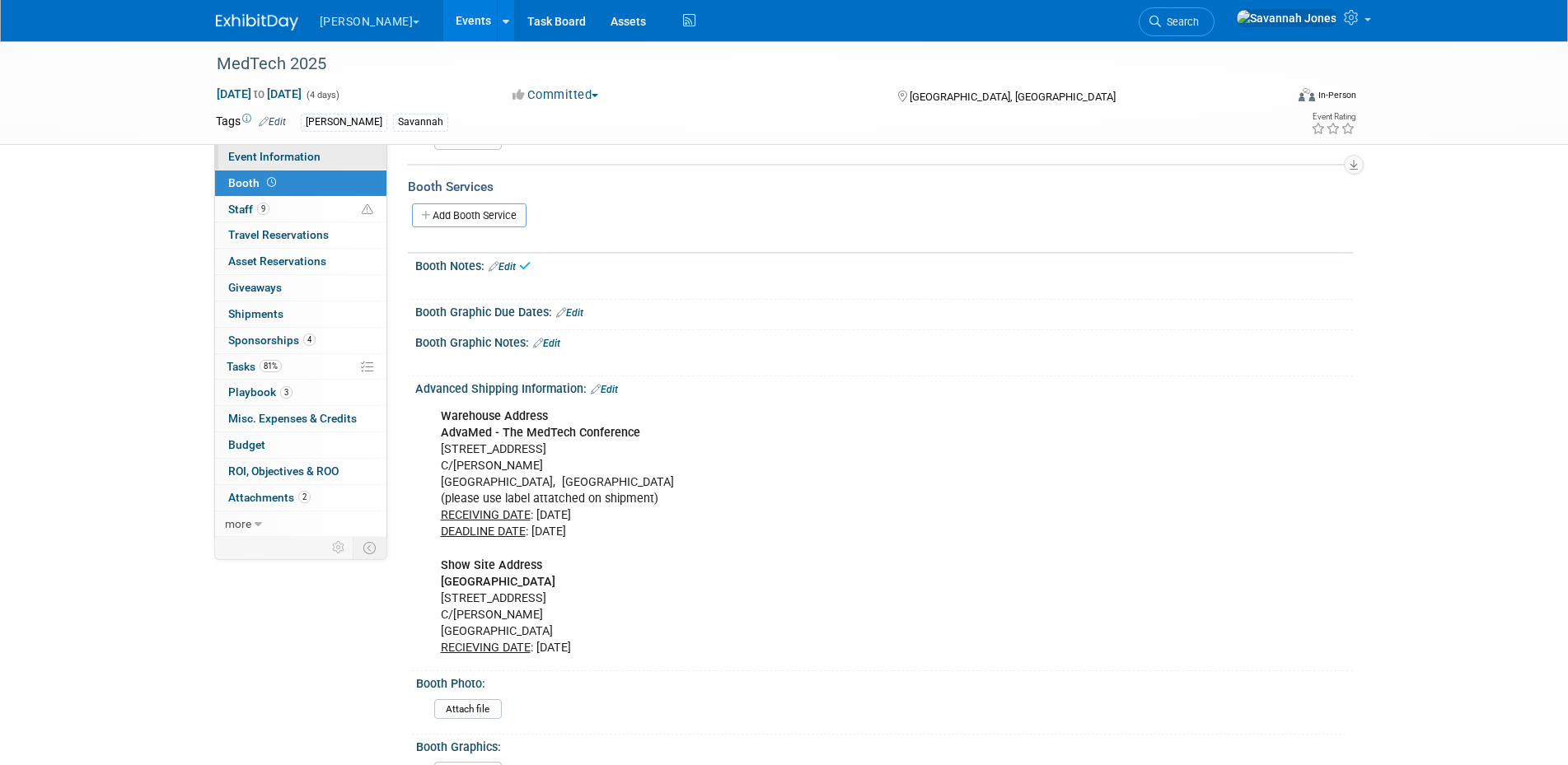
click at [318, 160] on span "Event Information" at bounding box center [274, 155] width 92 height 13
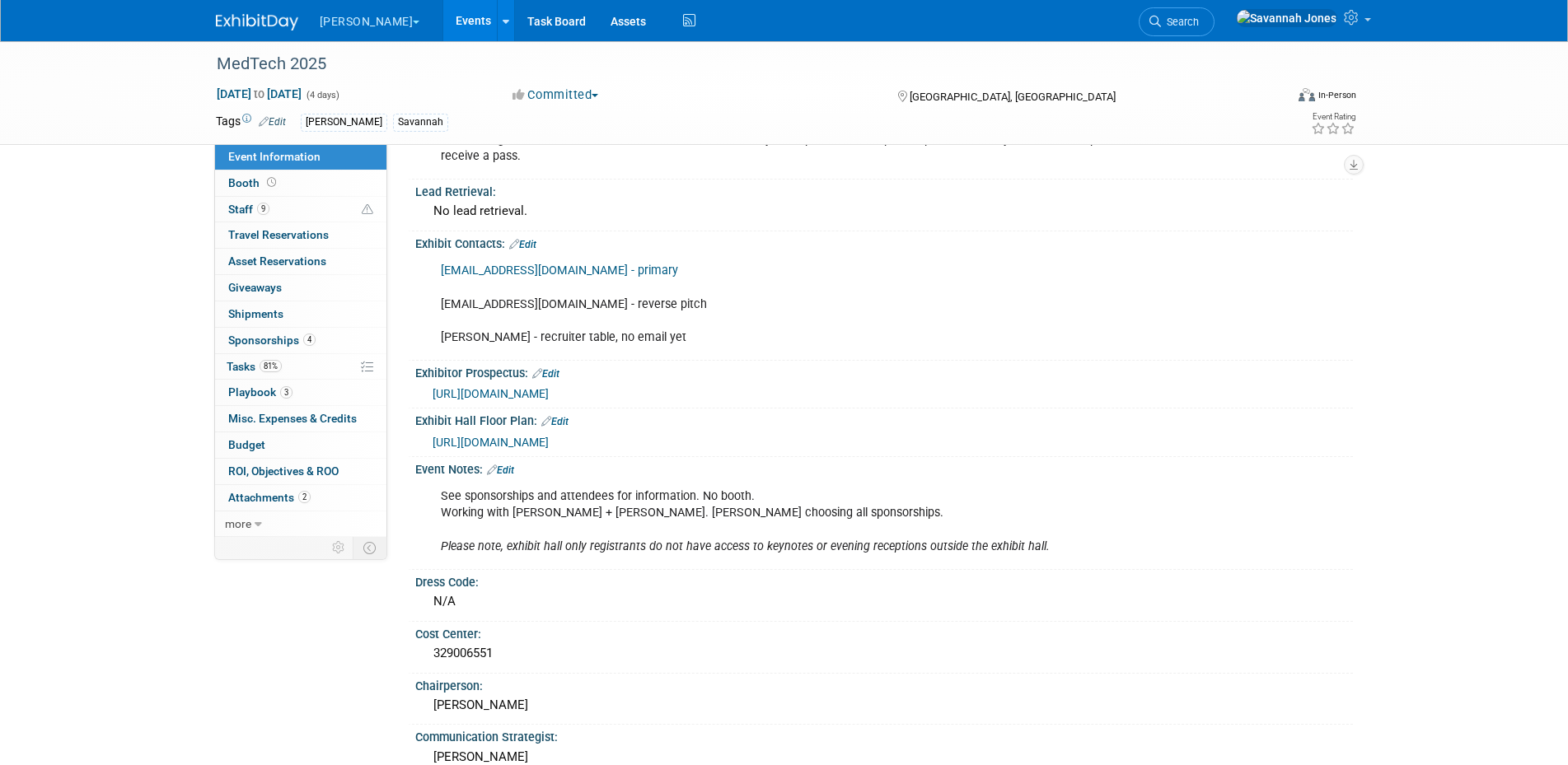
scroll to position [574, 0]
click at [509, 463] on link "Edit" at bounding box center [501, 468] width 28 height 12
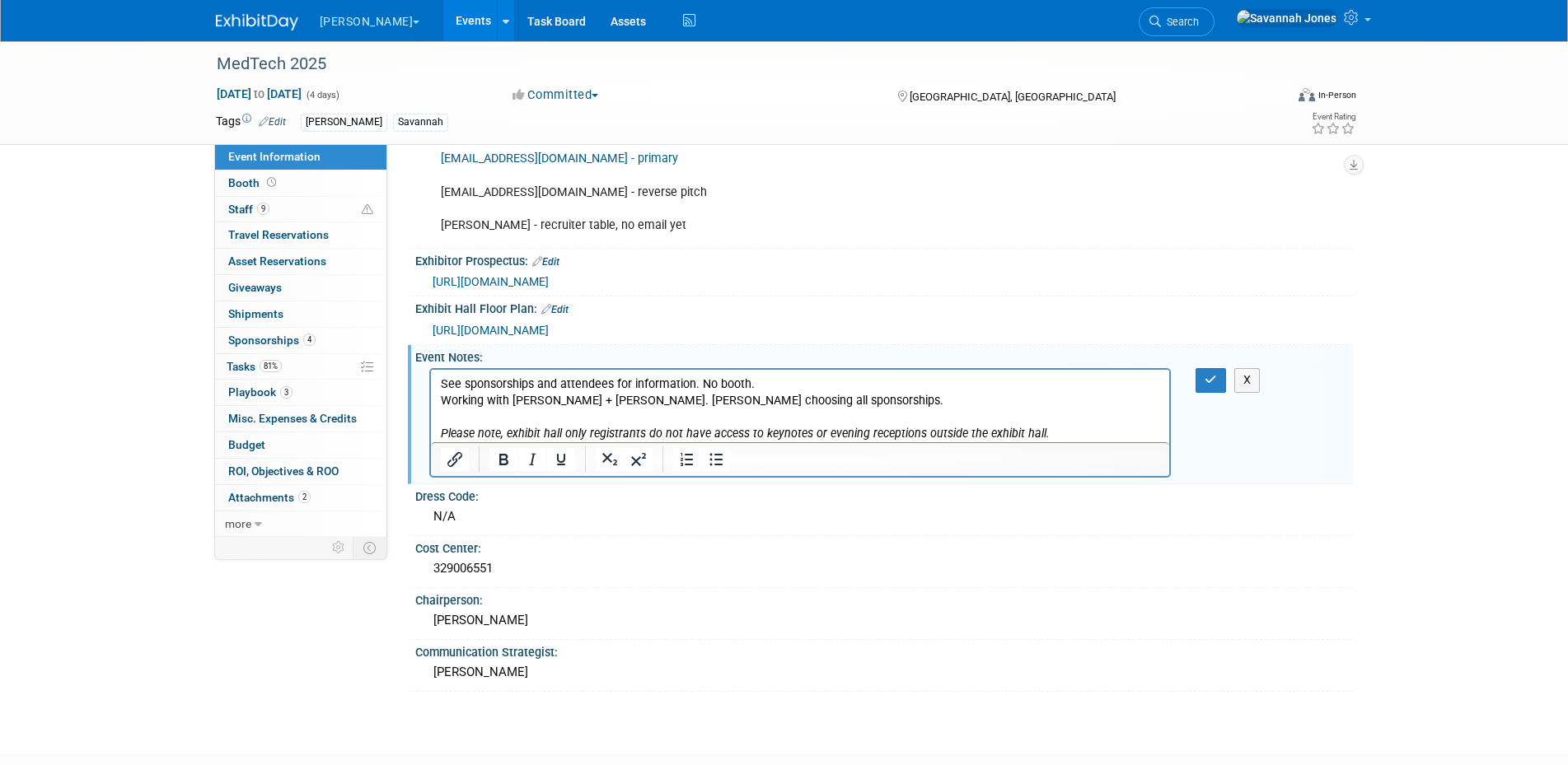
scroll to position [688, 0]
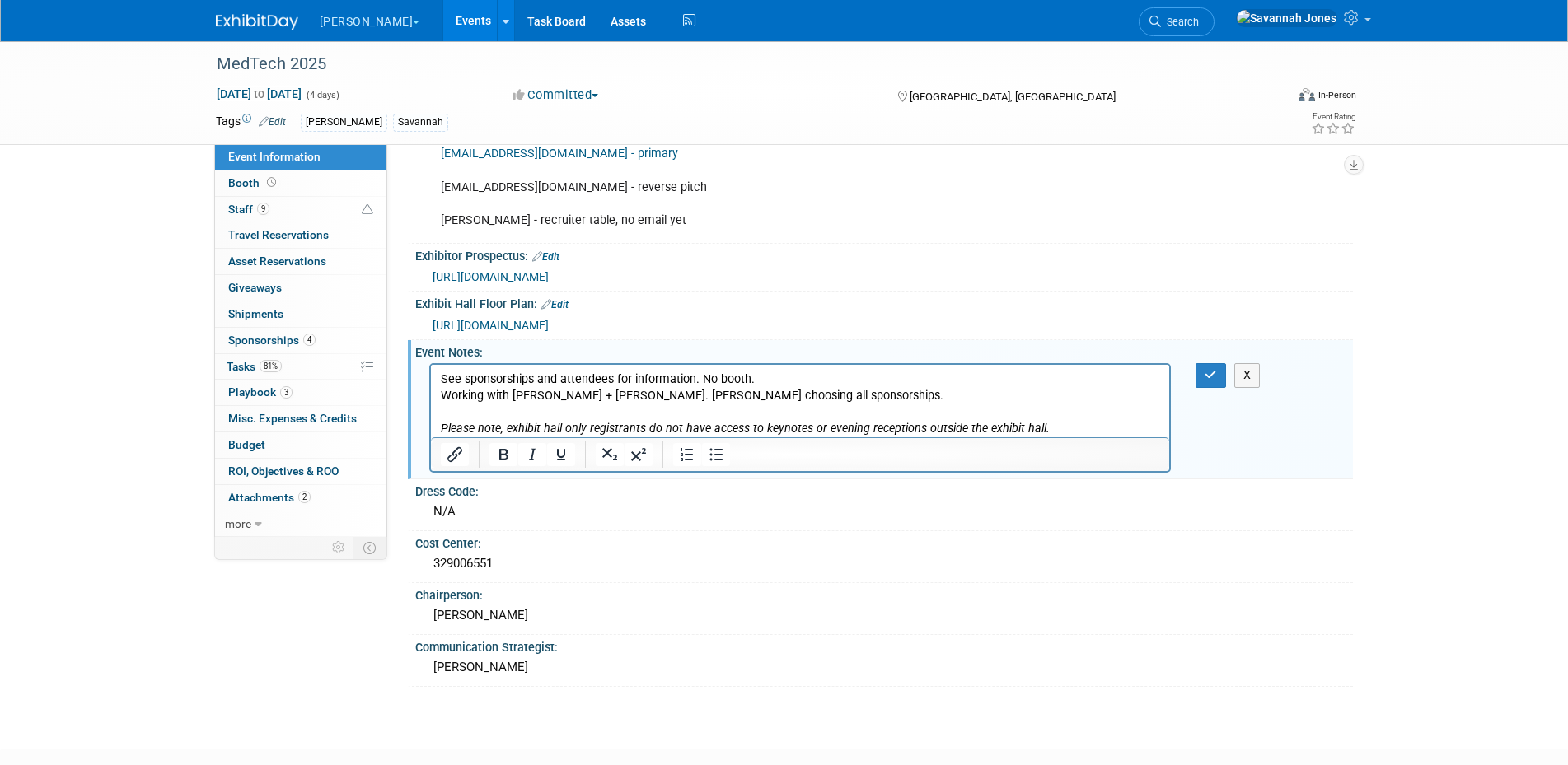
click at [701, 377] on p "See sponsorships and attendees for information. No booth. Working with Rose + D…" at bounding box center [800, 404] width 720 height 66
click at [754, 422] on icon "Please note, exhibit hall only registrants do not have access to keynotes or ev…" at bounding box center [744, 429] width 609 height 14
click at [795, 383] on p "See sponsorships and attendees for information. See playbook for date and time …" at bounding box center [800, 404] width 720 height 66
click at [850, 386] on p "See sponsorships and attendees for information. See playbook for date and time …" at bounding box center [800, 404] width 720 height 66
click at [848, 394] on p "See sponsorships and attendees for information. See playbook for date and time …" at bounding box center [800, 404] width 720 height 66
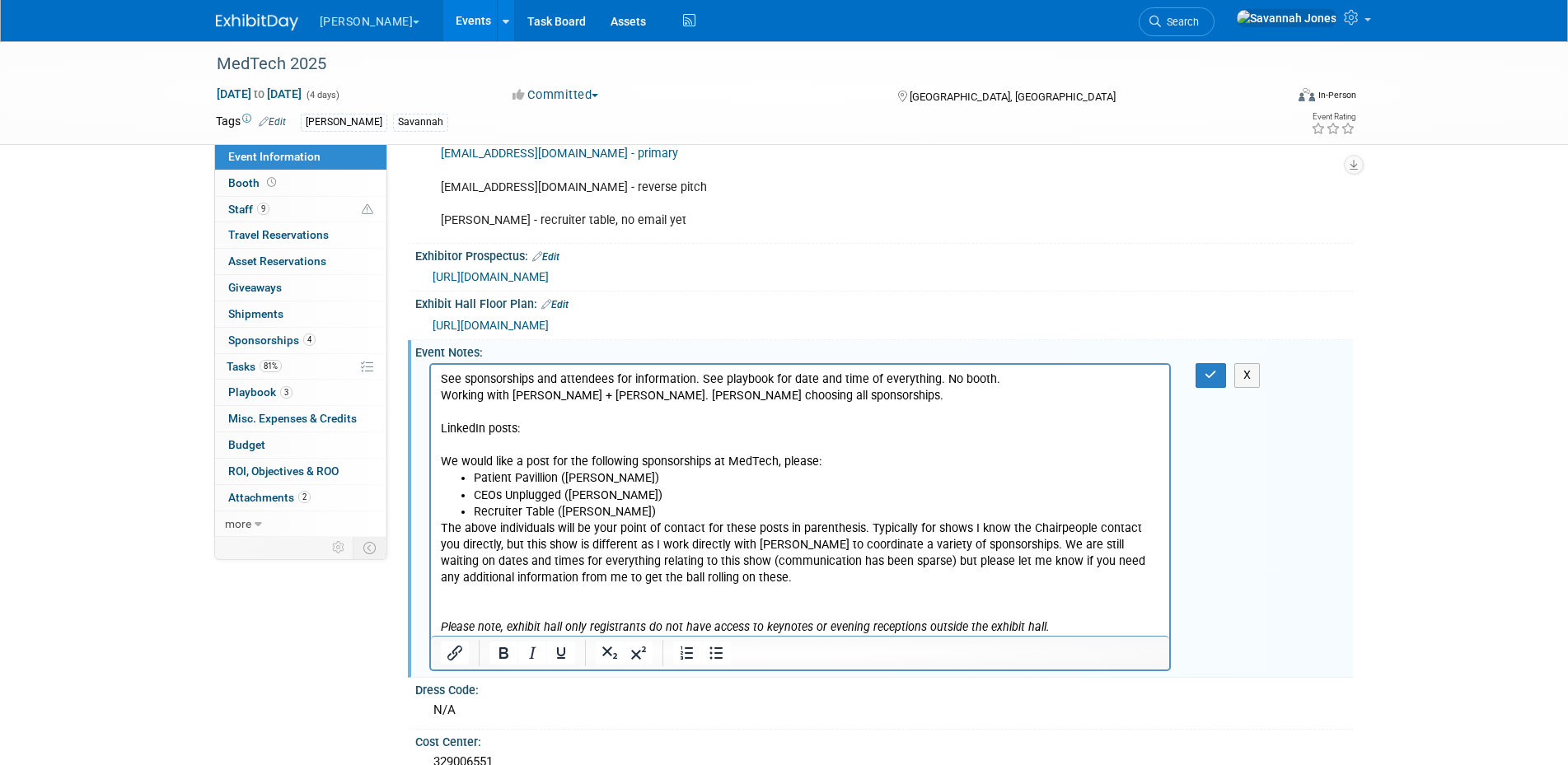
click at [894, 523] on p "The above individuals will be your point of contact for these posts in parenthe…" at bounding box center [800, 553] width 720 height 66
click at [888, 518] on li "Recruiter Table ([PERSON_NAME])" at bounding box center [816, 512] width 688 height 17
click at [1206, 365] on button "button" at bounding box center [1210, 375] width 30 height 24
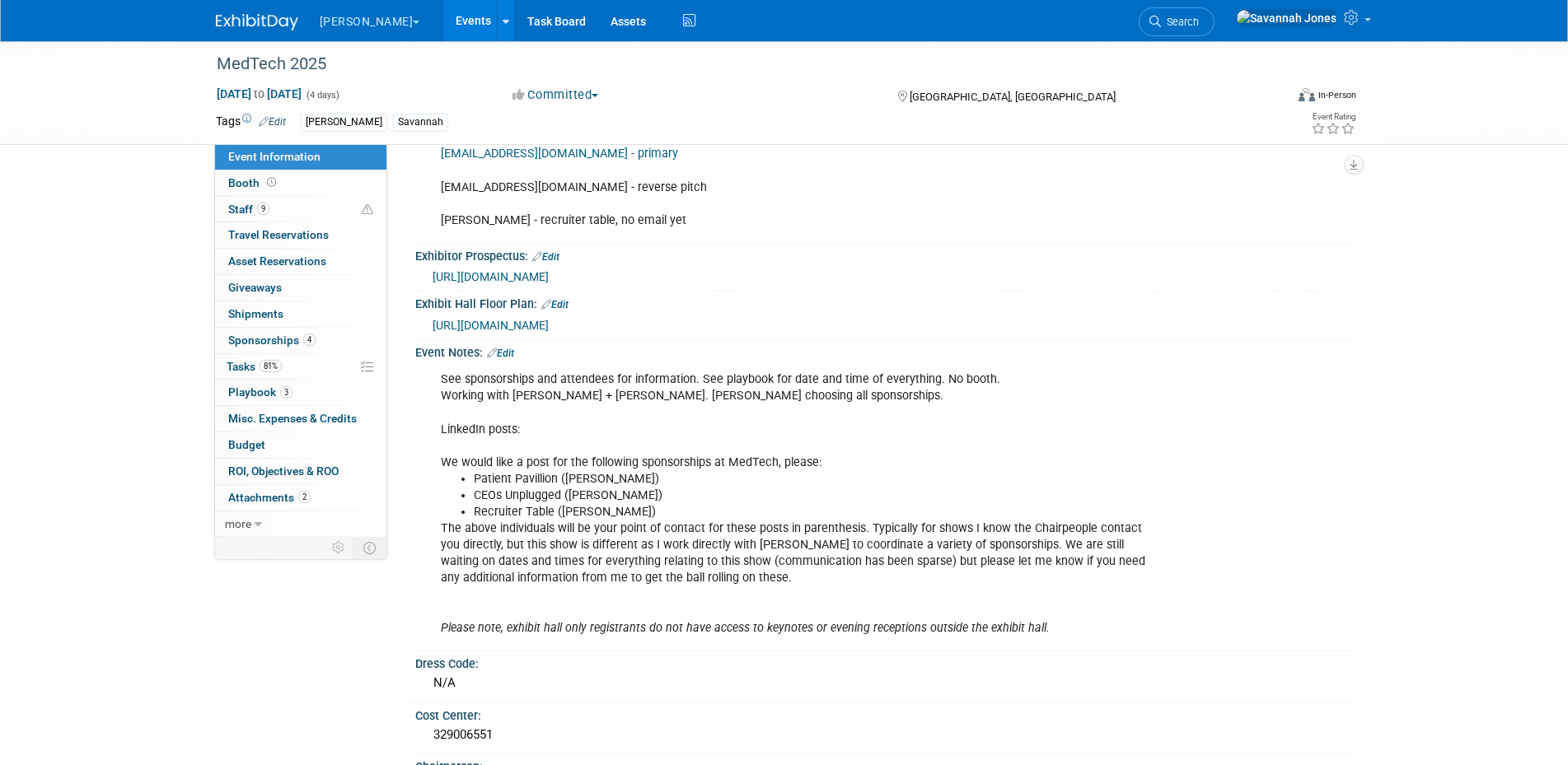
click at [512, 347] on link "Edit" at bounding box center [501, 353] width 28 height 12
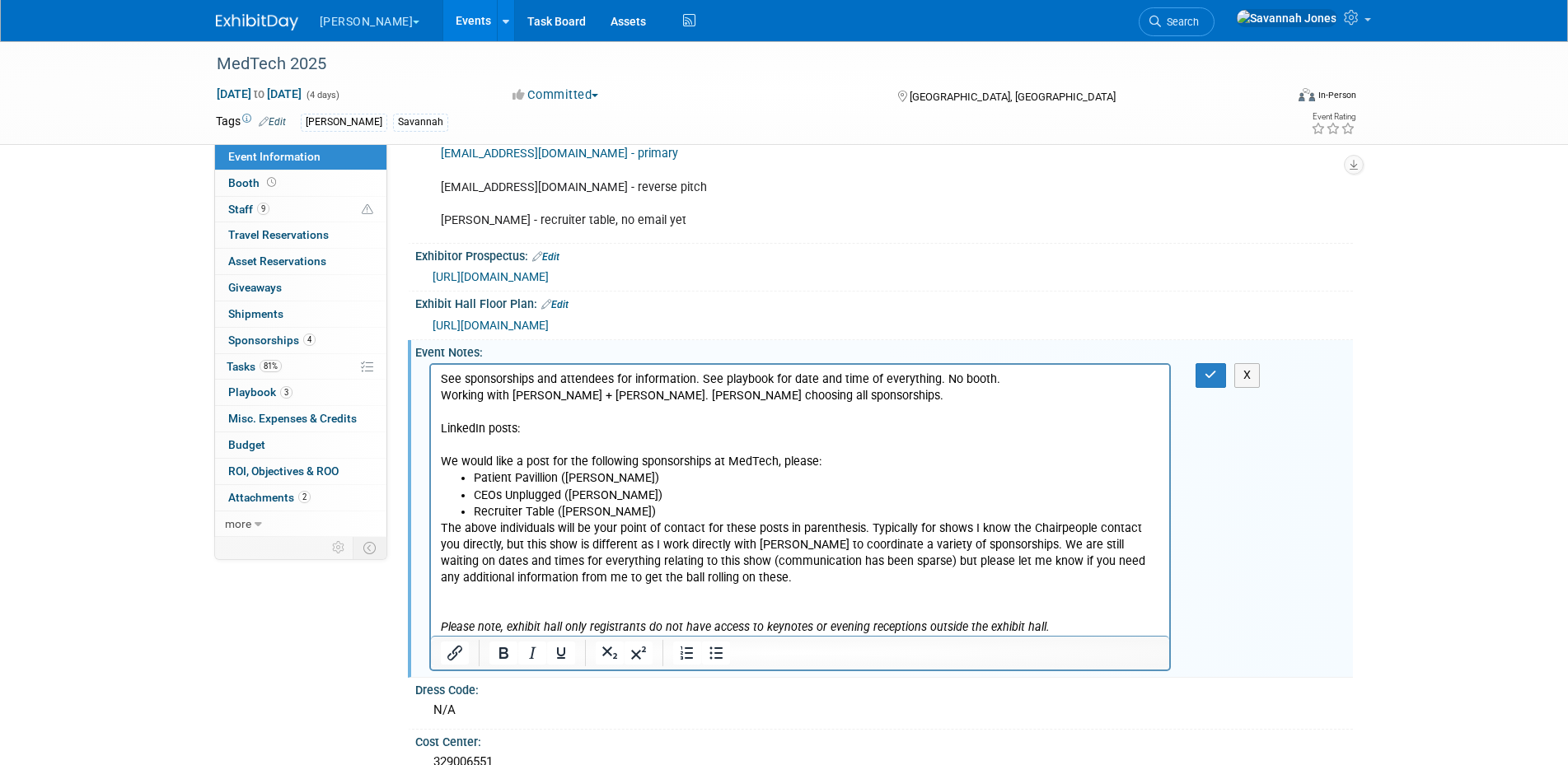
scroll to position [0, 0]
click at [852, 456] on p "See sponsorships and attendees for information. See playbook for date and time …" at bounding box center [800, 421] width 720 height 99
click at [1214, 364] on button "button" at bounding box center [1210, 375] width 30 height 24
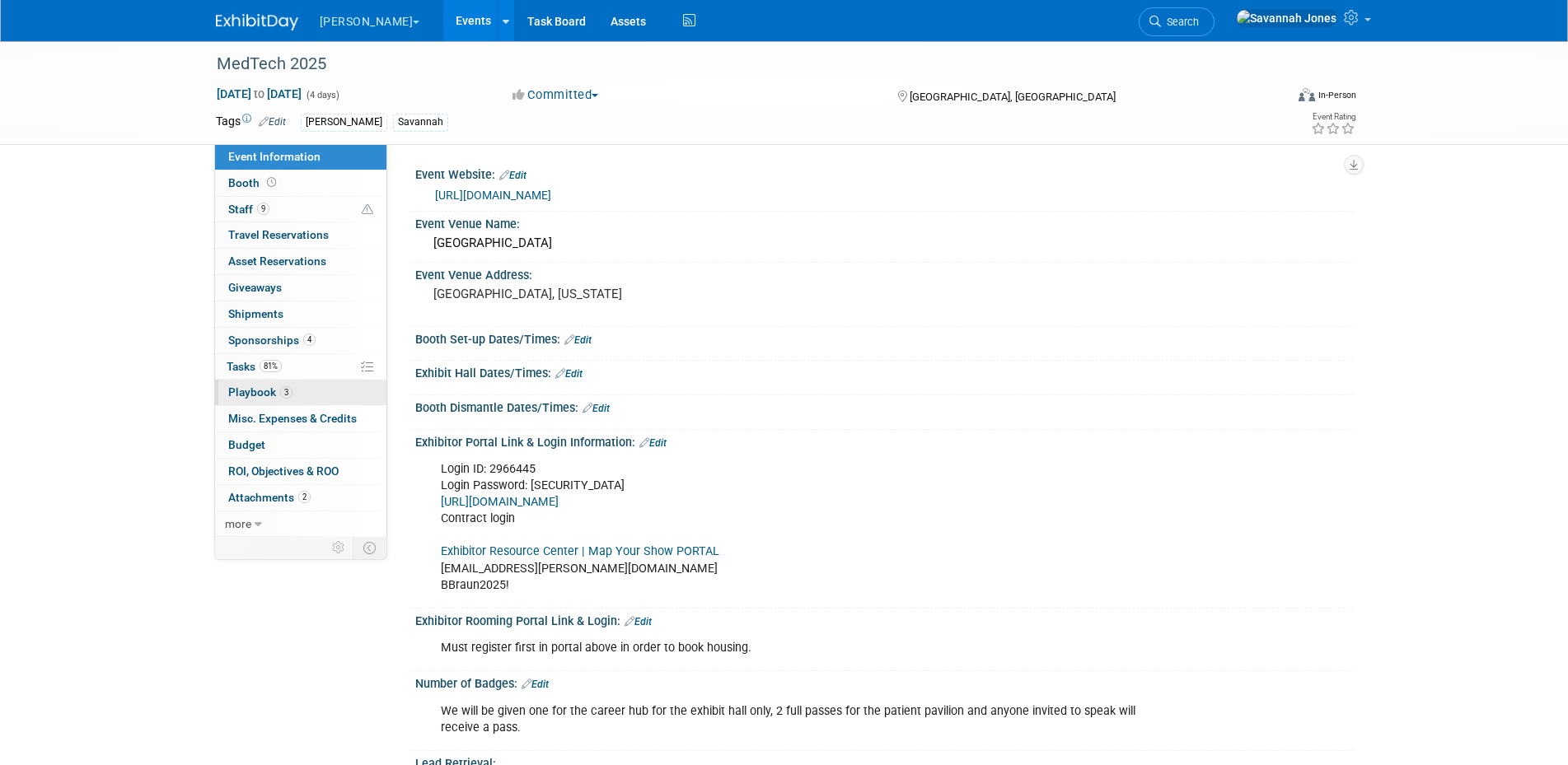
click at [310, 397] on link "3 Playbook 3" at bounding box center [301, 392] width 171 height 26
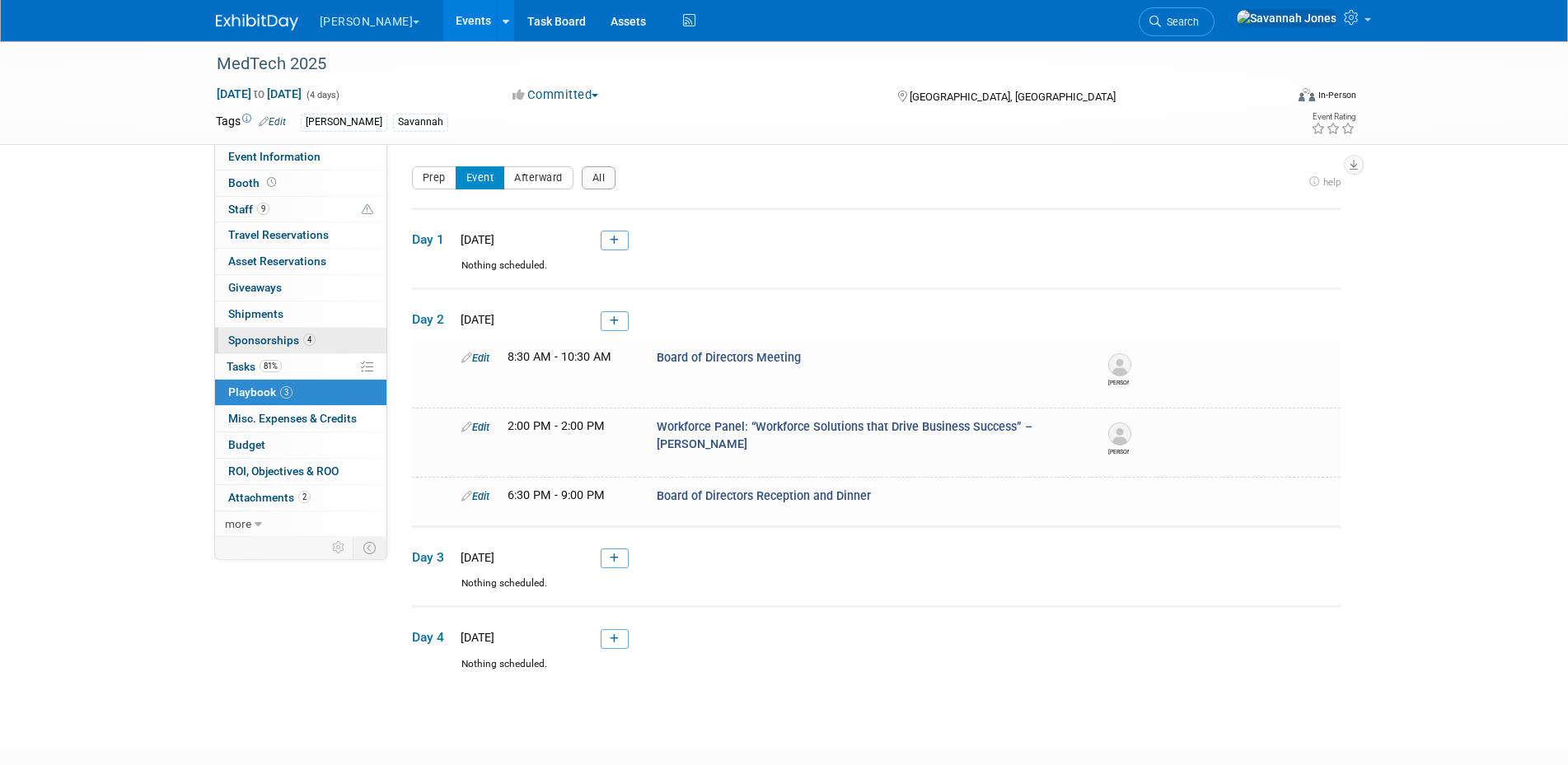
click at [305, 332] on link "4 Sponsorships 4" at bounding box center [301, 340] width 171 height 26
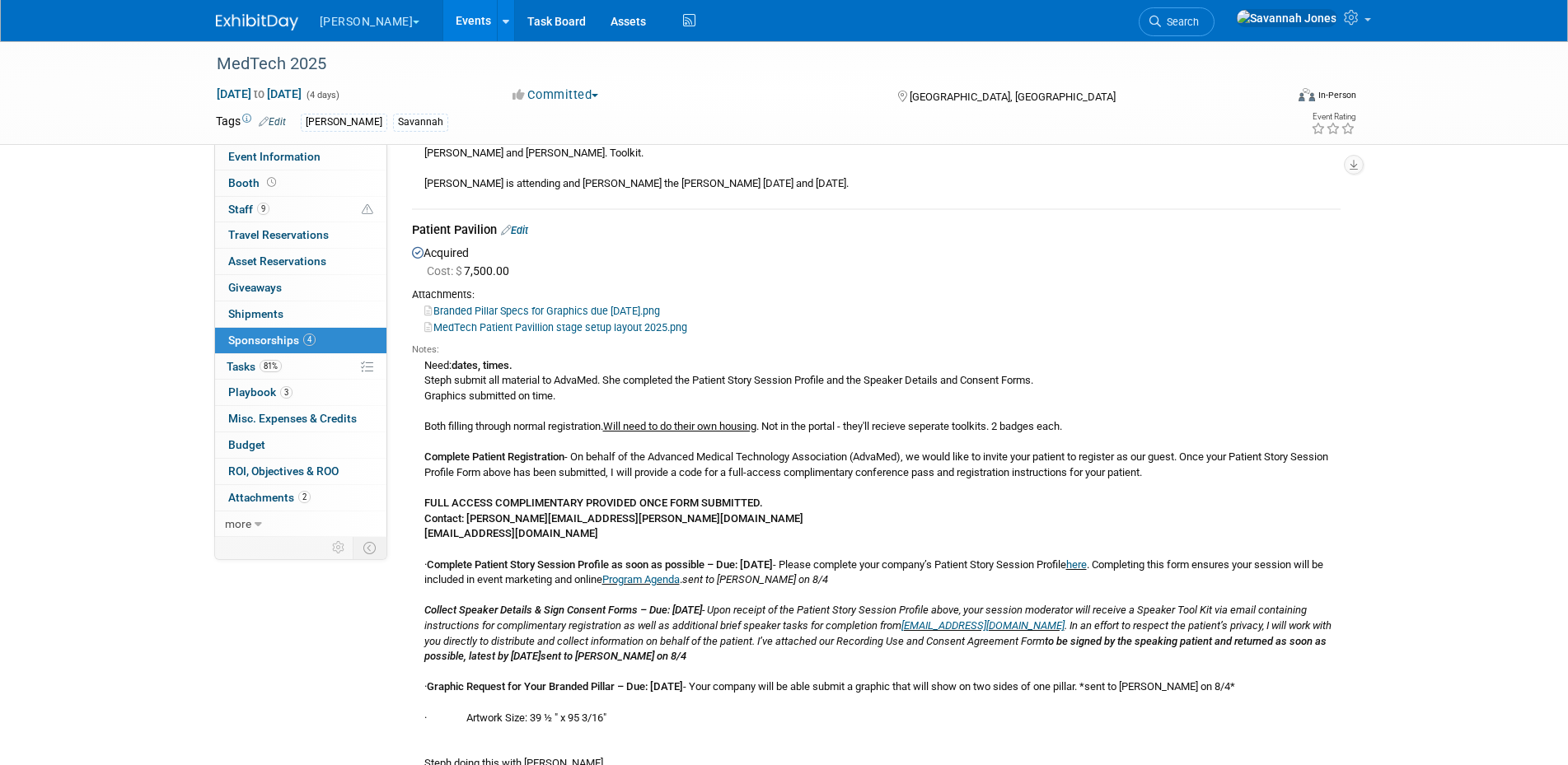
click at [507, 226] on icon at bounding box center [506, 230] width 10 height 11
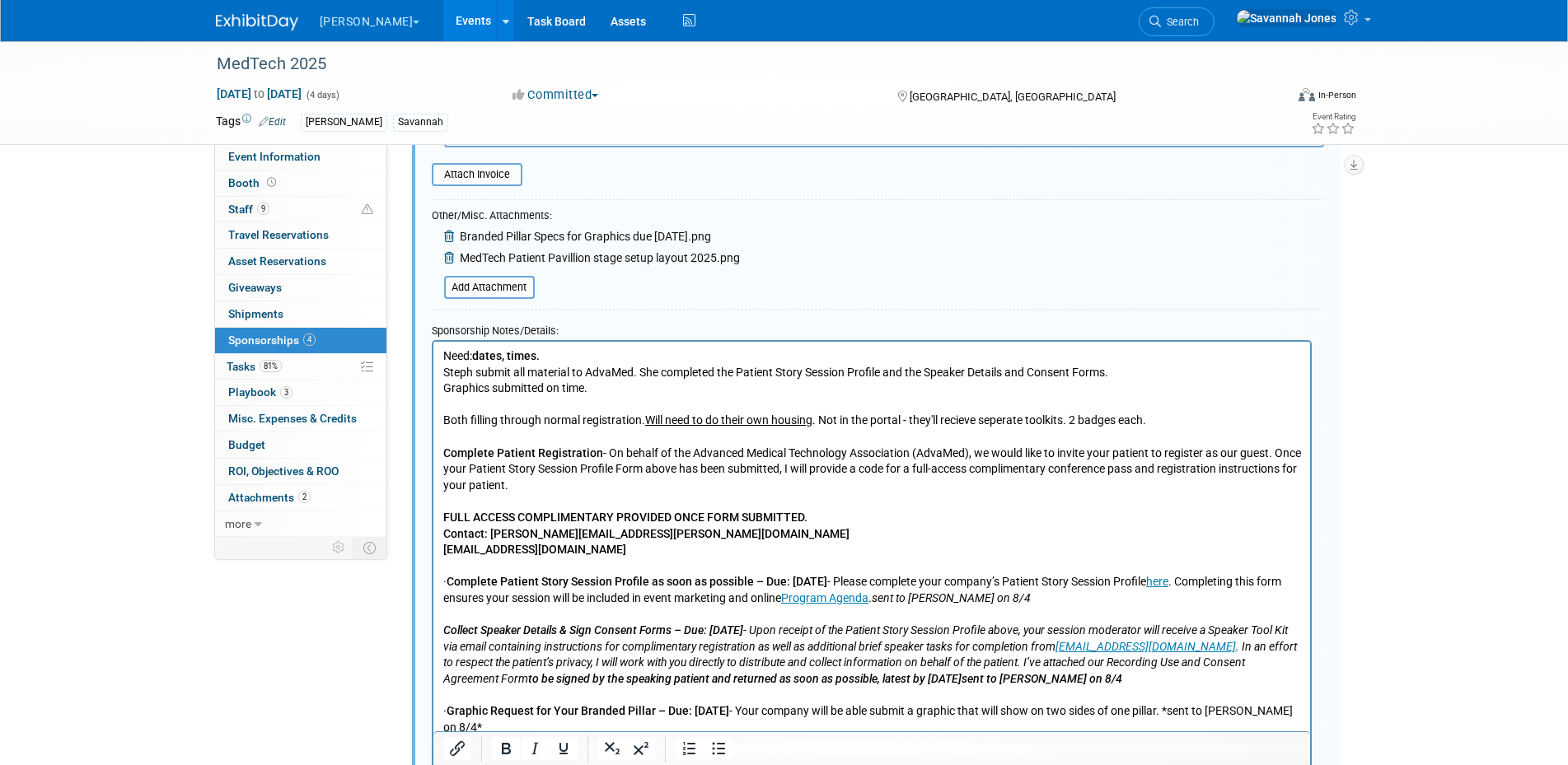
scroll to position [710, 0]
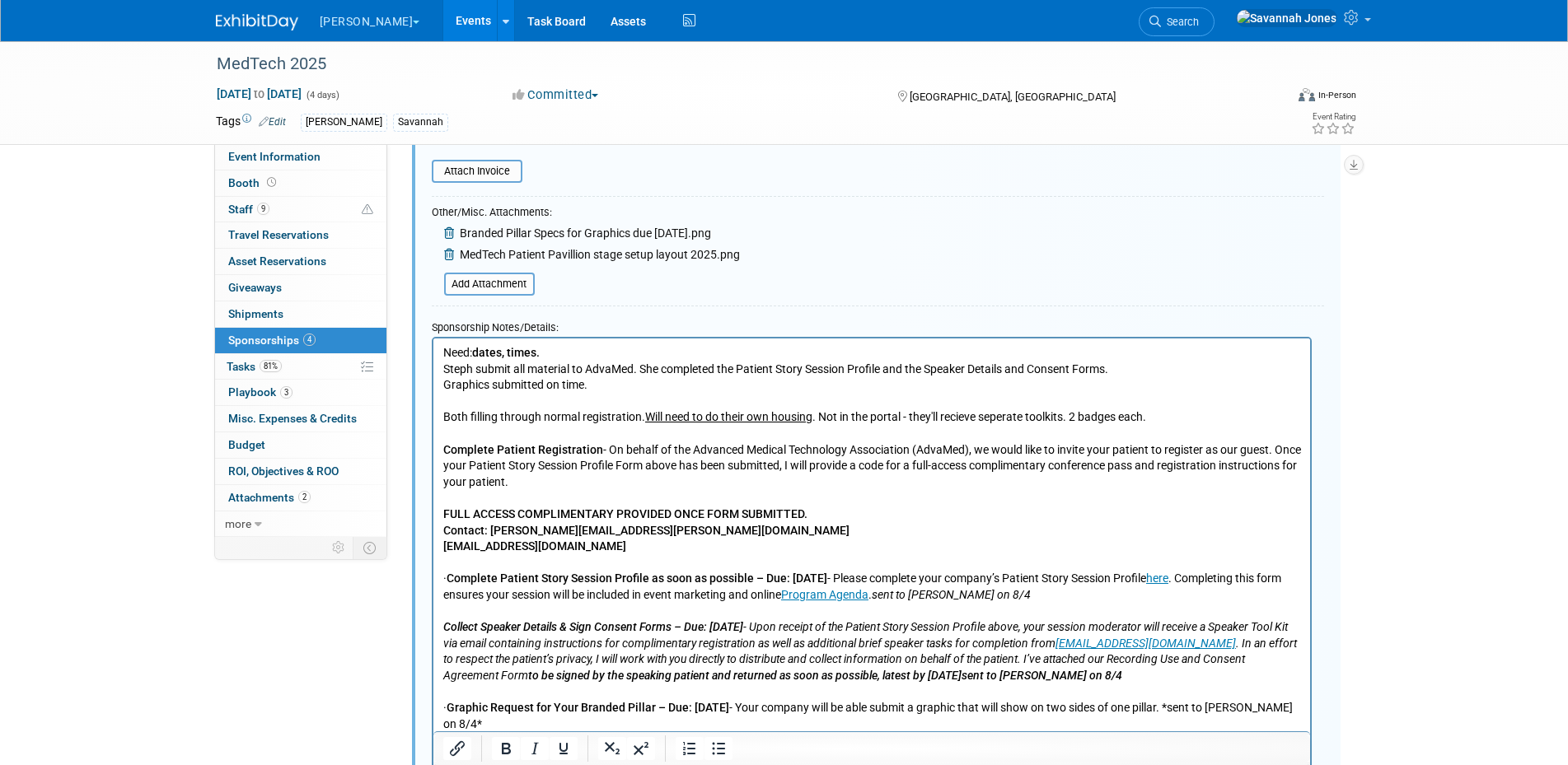
click at [446, 352] on p "Need: dates, times. Steph submit all material to AdvaMed. She completed the Pat…" at bounding box center [872, 626] width 858 height 565
click at [442, 348] on body "Need: dates, times. Steph submit all material to AdvaMed. She completed the Pat…" at bounding box center [872, 626] width 860 height 565
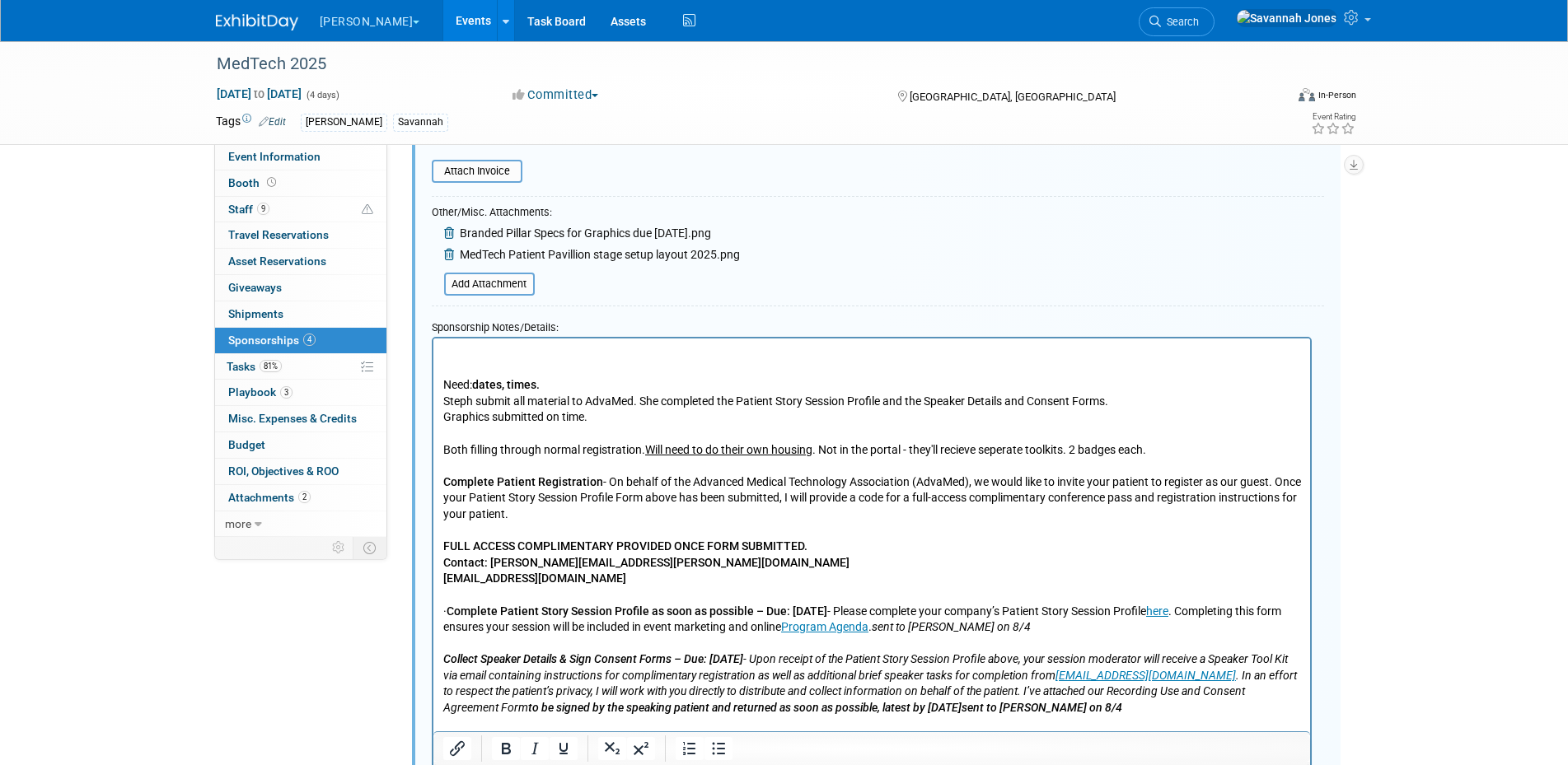
drag, startPoint x: 446, startPoint y: 348, endPoint x: 493, endPoint y: 347, distance: 47.0
click at [493, 347] on p "Rich Text Area. Press ALT-0 for help." at bounding box center [872, 352] width 858 height 17
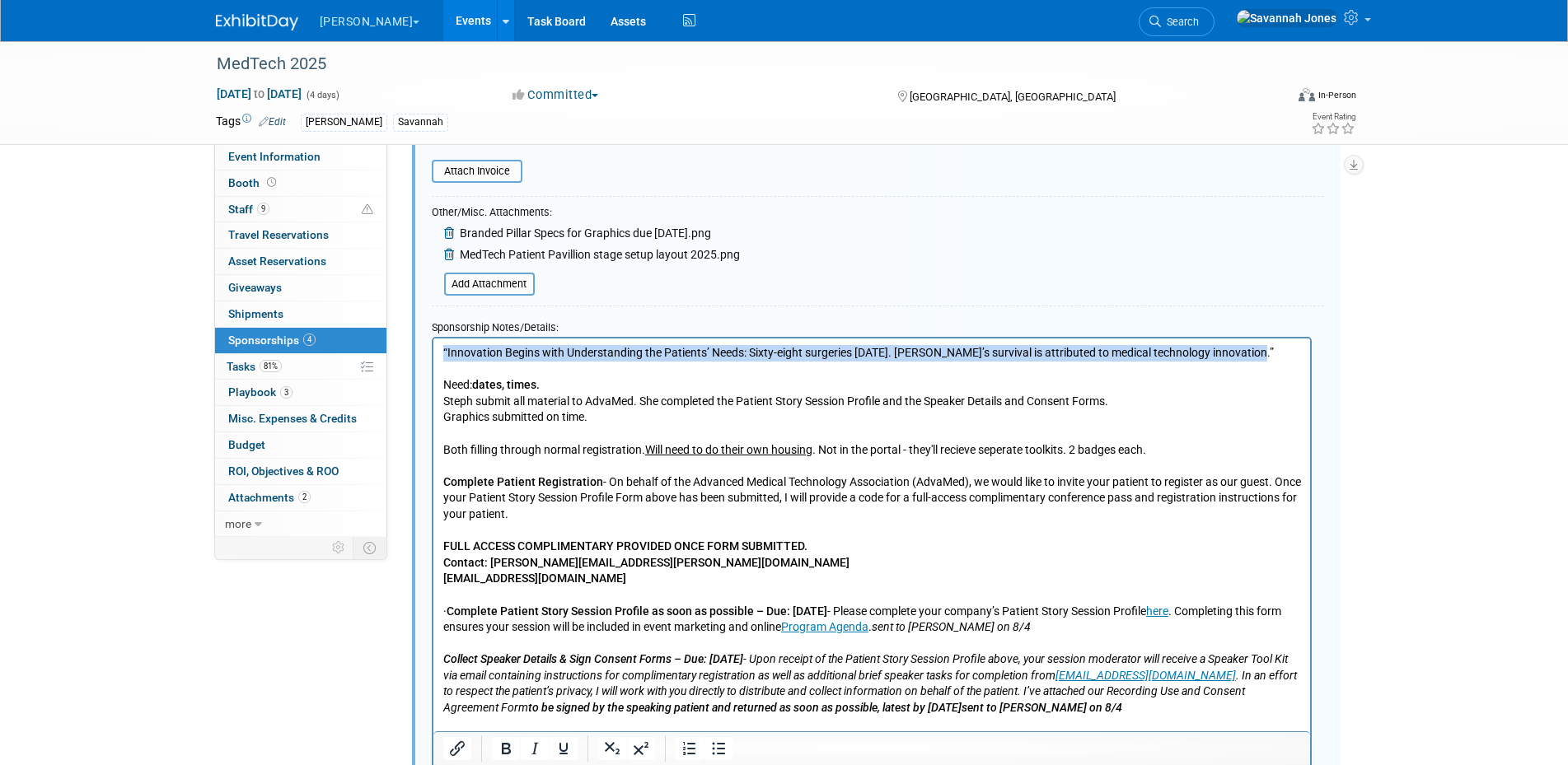
drag, startPoint x: 1272, startPoint y: 358, endPoint x: 429, endPoint y: 354, distance: 843.0
click at [433, 354] on html "“Innovation Begins with Understanding the Patients’ Needs: Sixty-eight surgerie…" at bounding box center [871, 639] width 876 height 604
click at [504, 752] on icon "Bold" at bounding box center [506, 749] width 9 height 12
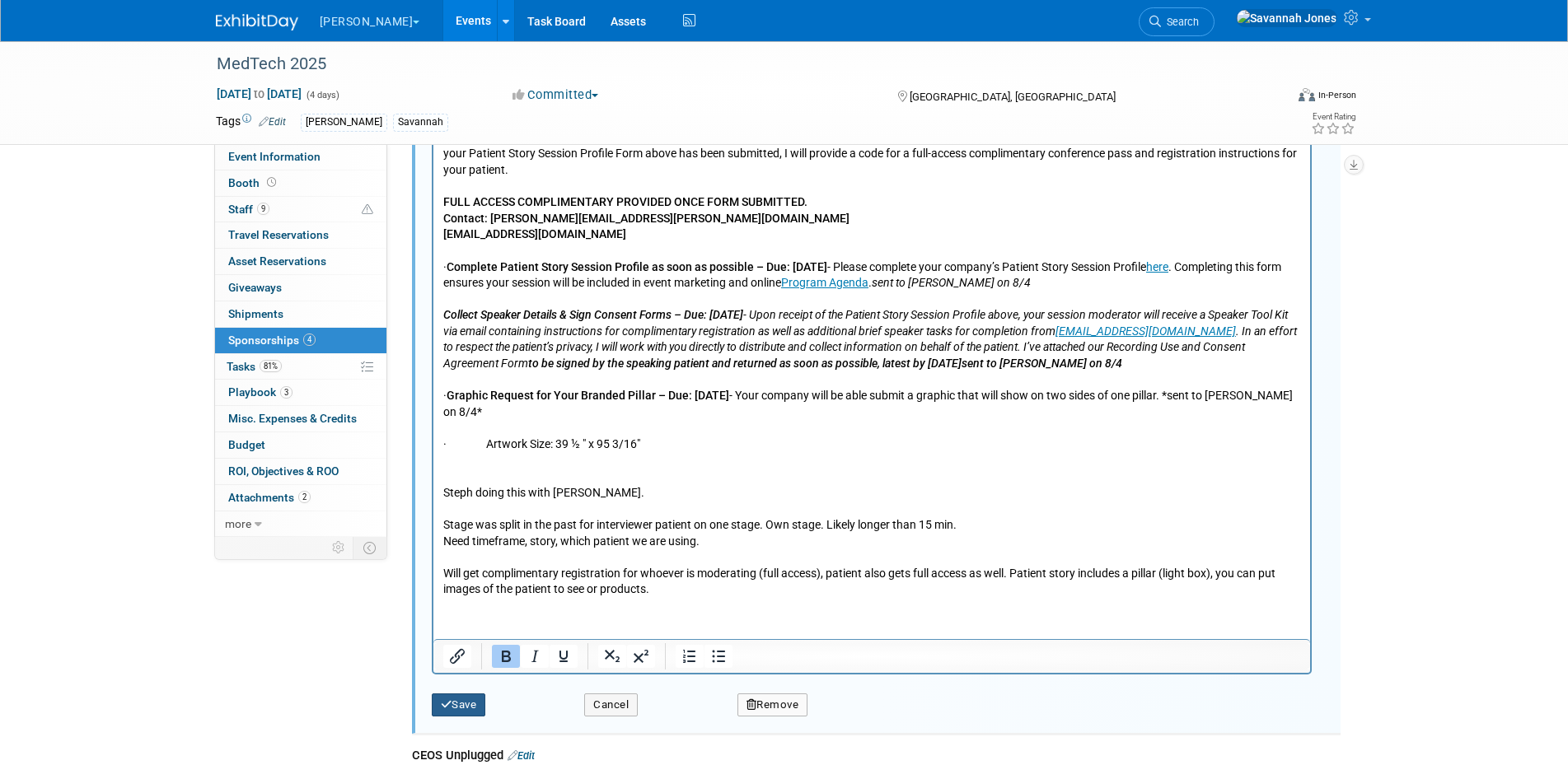
click at [459, 704] on button "Save" at bounding box center [458, 704] width 54 height 23
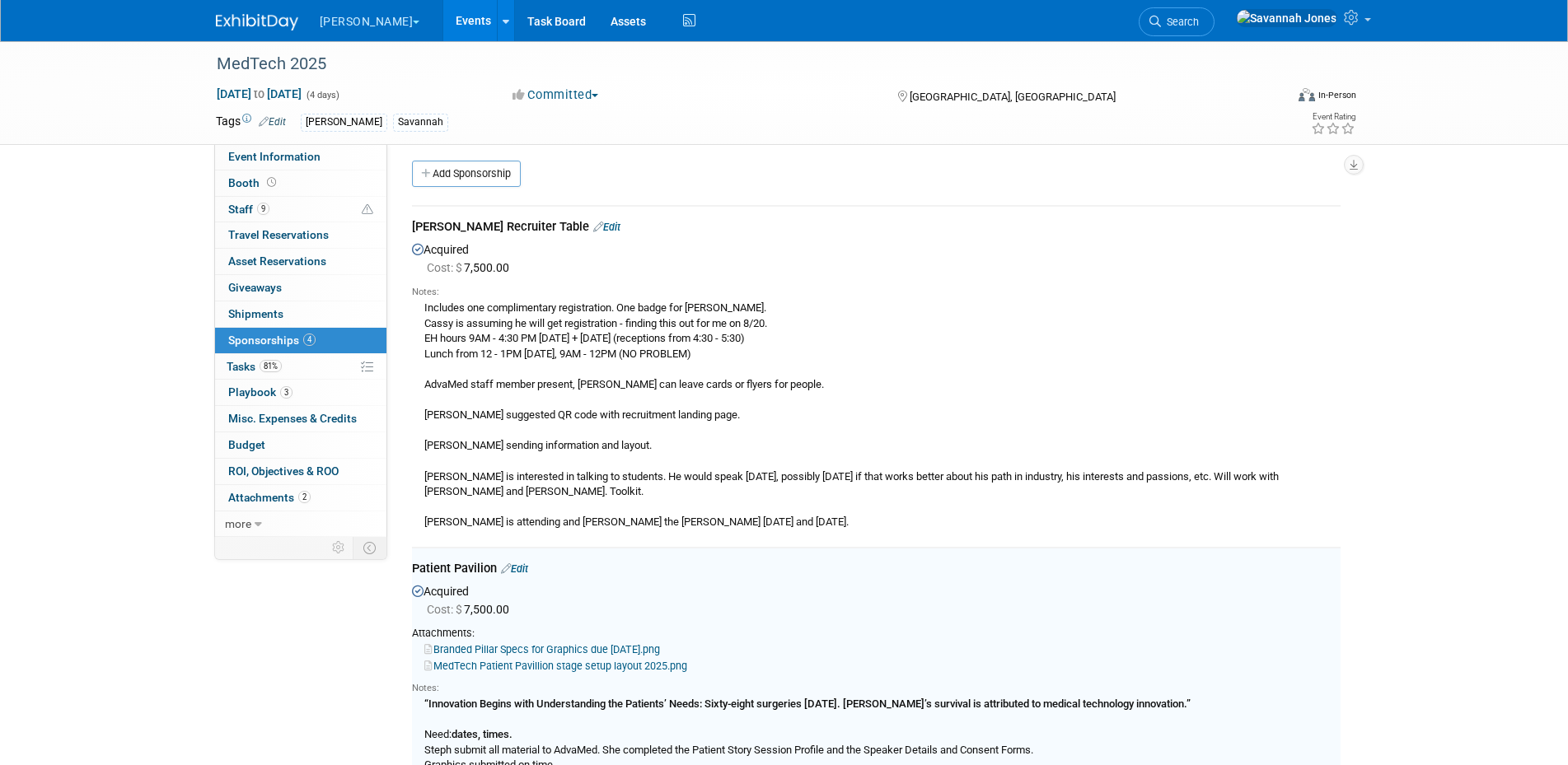
scroll to position [0, 0]
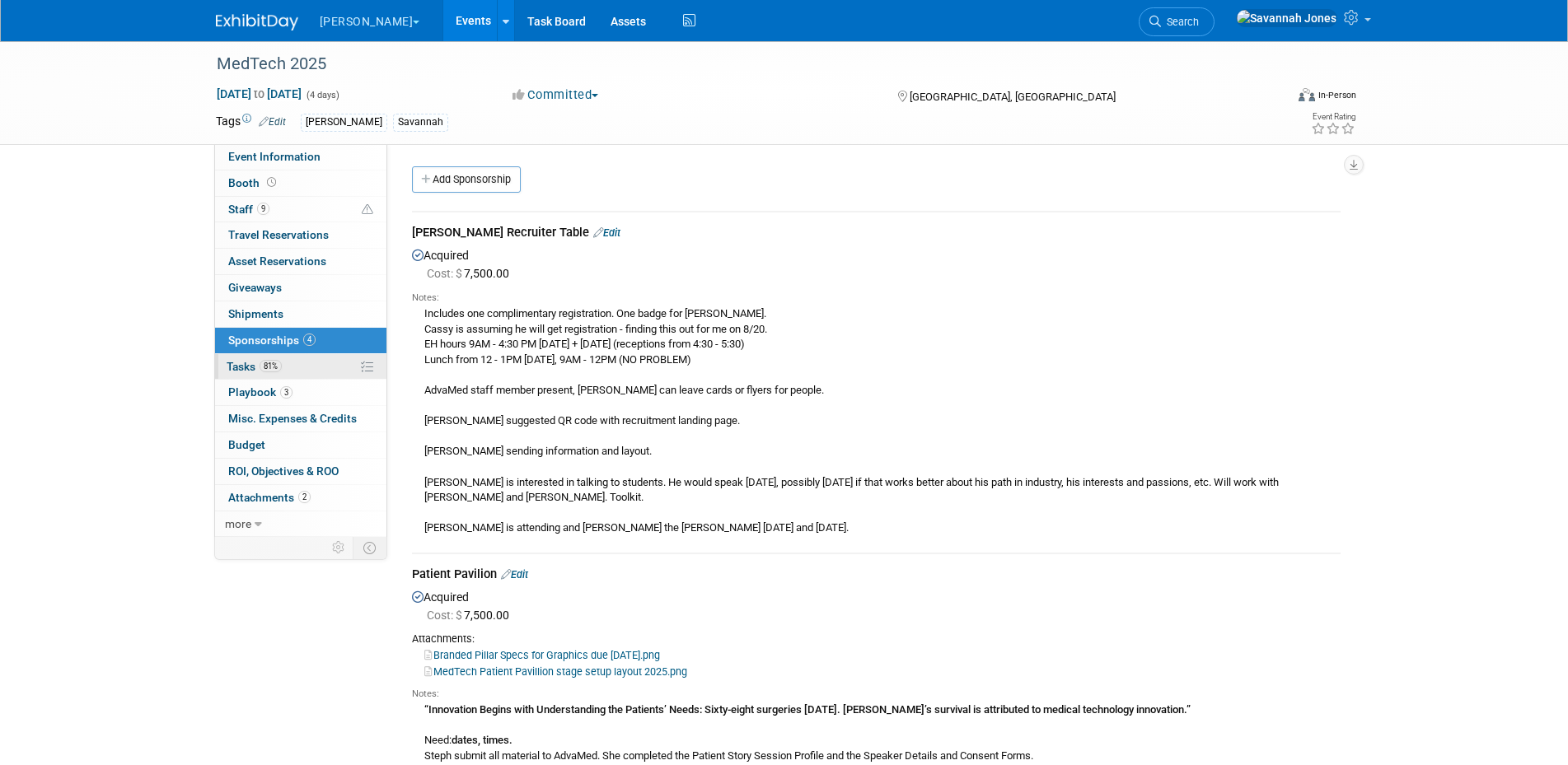
click at [281, 375] on link "81% Tasks 81%" at bounding box center [301, 367] width 171 height 26
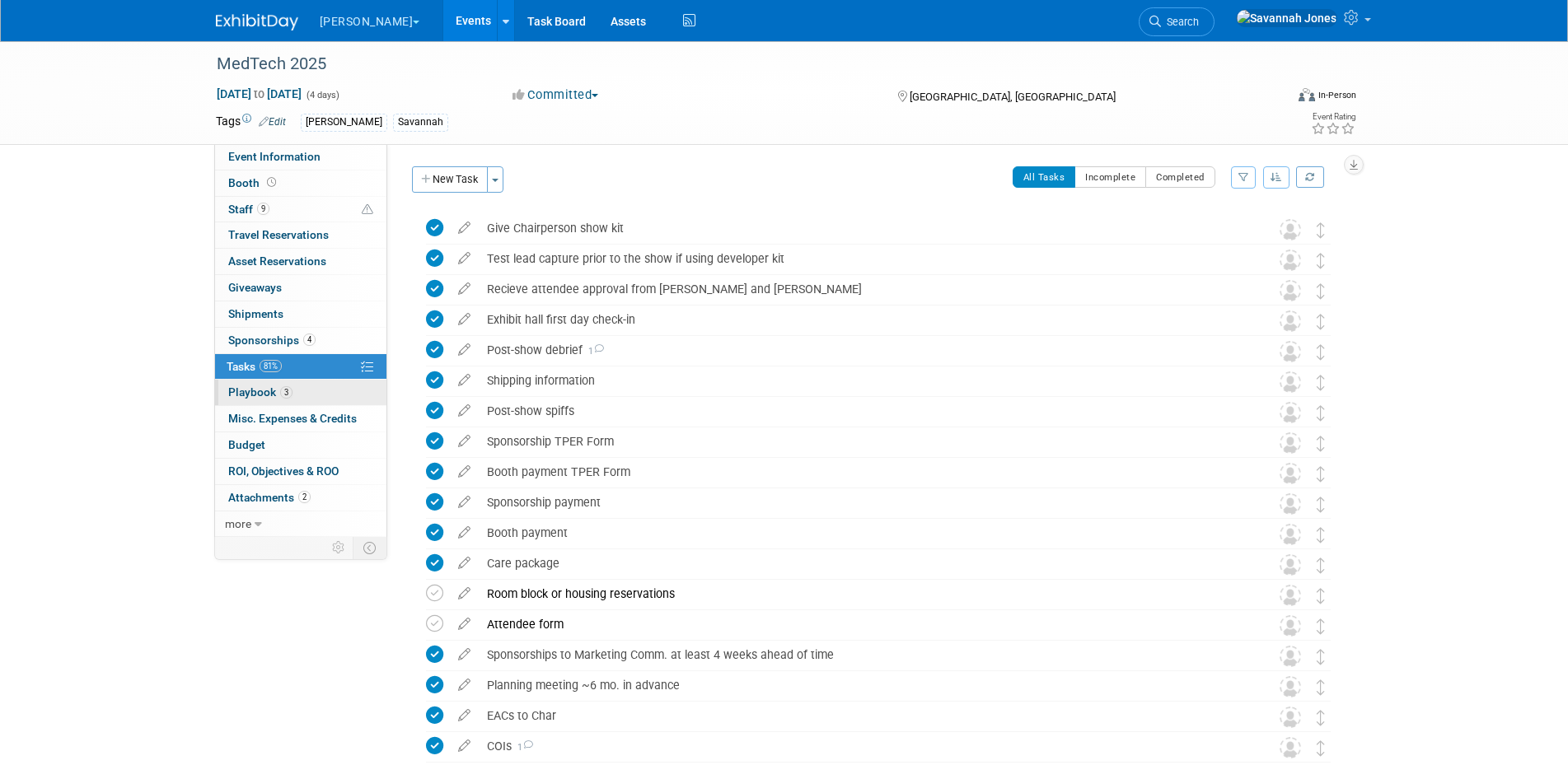
click at [285, 394] on span "3" at bounding box center [286, 392] width 13 height 13
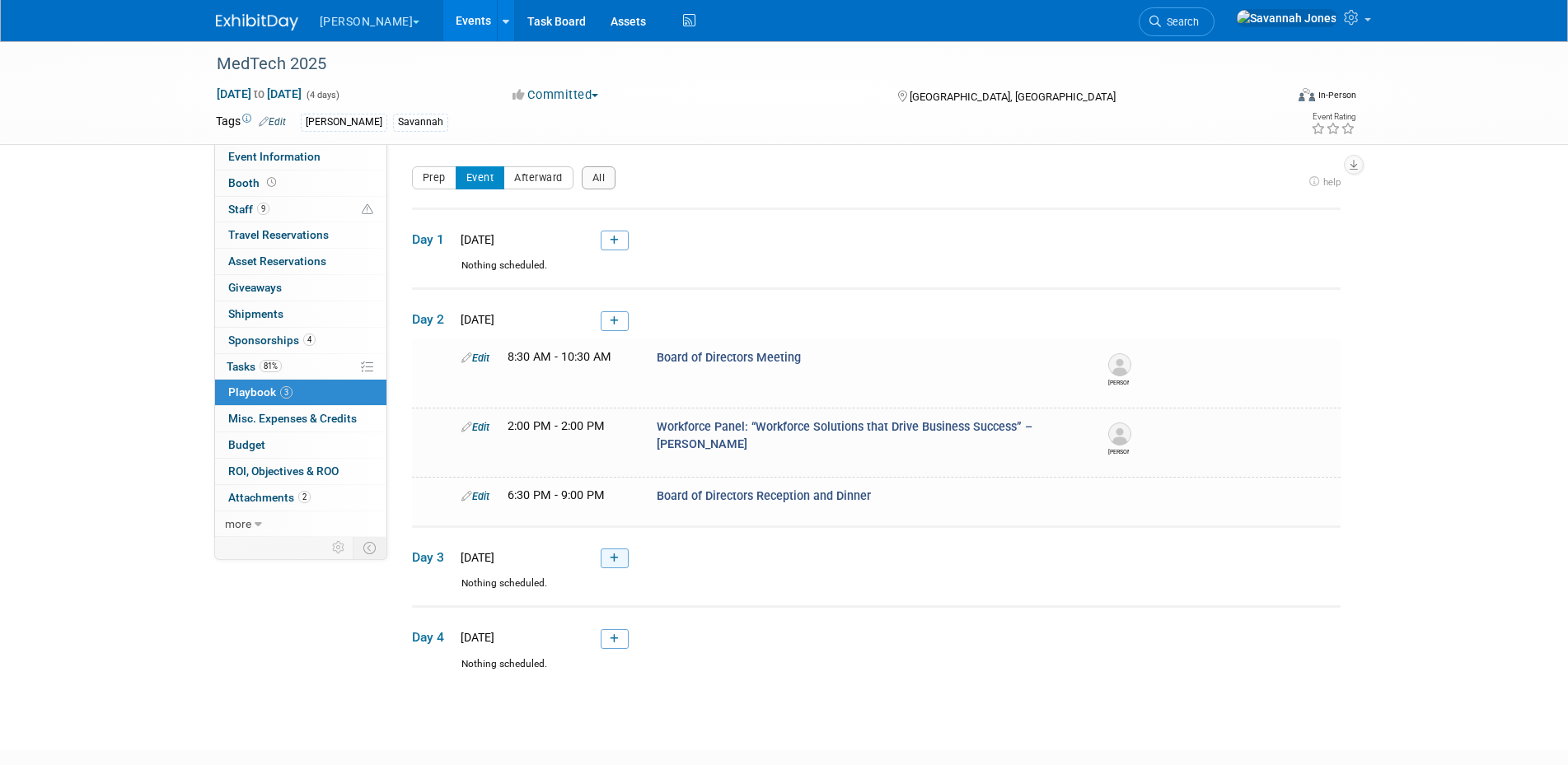
click at [622, 559] on link at bounding box center [615, 559] width 28 height 20
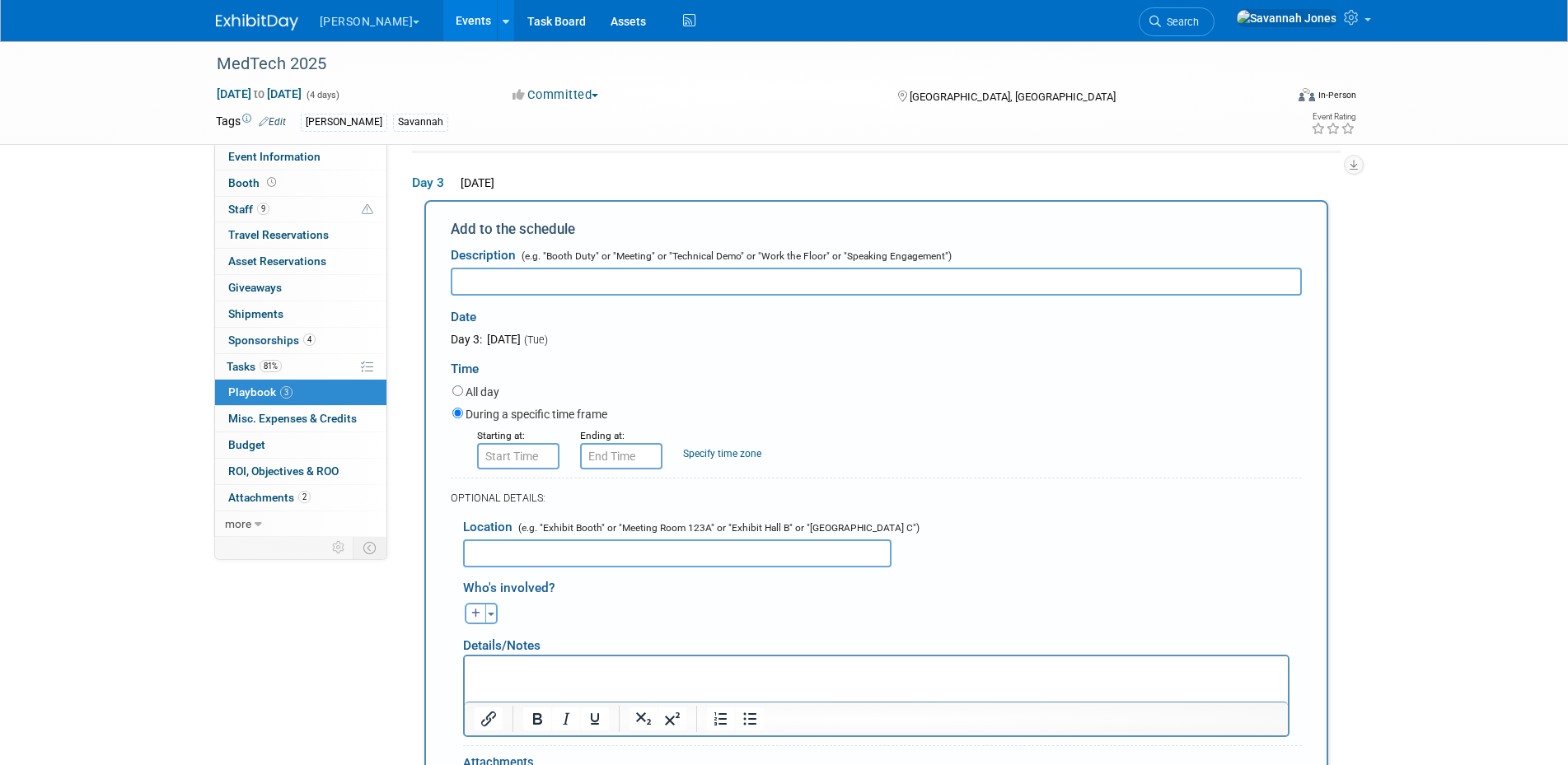
paste input "Litigation Panel: “Understanding the Historical Risk Profile of Products Embroi…"
type input "Litigation Panel: “Understanding the Historical Risk Profile of Products Embroi…"
click at [768, 331] on div "Day 3: October 07, 2025 (Tue)" at bounding box center [621, 339] width 340 height 17
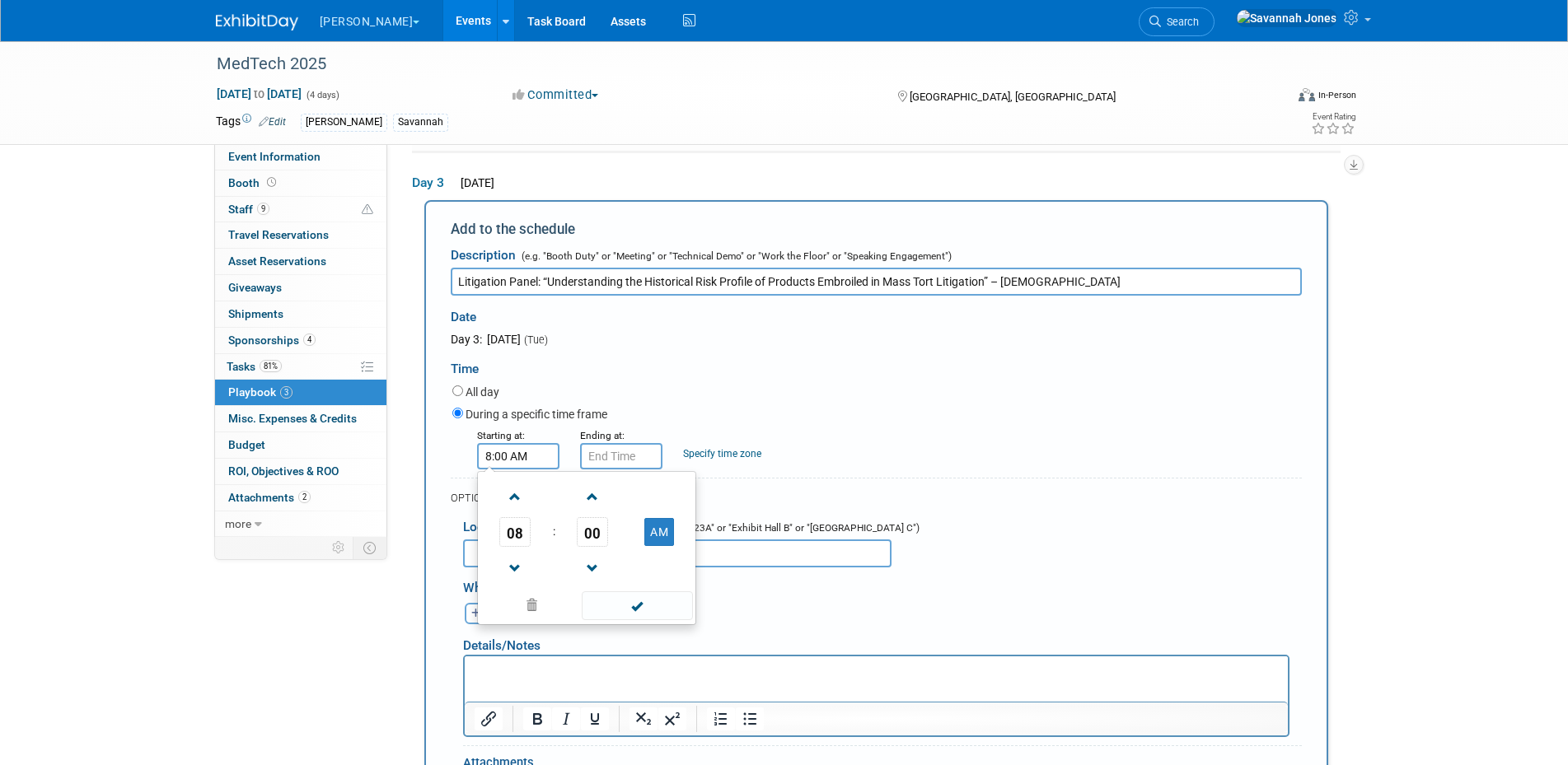
click at [506, 461] on input "8:00 AM" at bounding box center [518, 456] width 83 height 27
click at [529, 532] on span "08" at bounding box center [515, 532] width 31 height 29
click at [546, 586] on td "09" at bounding box center [561, 586] width 53 height 44
click at [600, 527] on span "00" at bounding box center [592, 532] width 31 height 29
click at [624, 544] on td "30" at bounding box center [613, 542] width 53 height 44
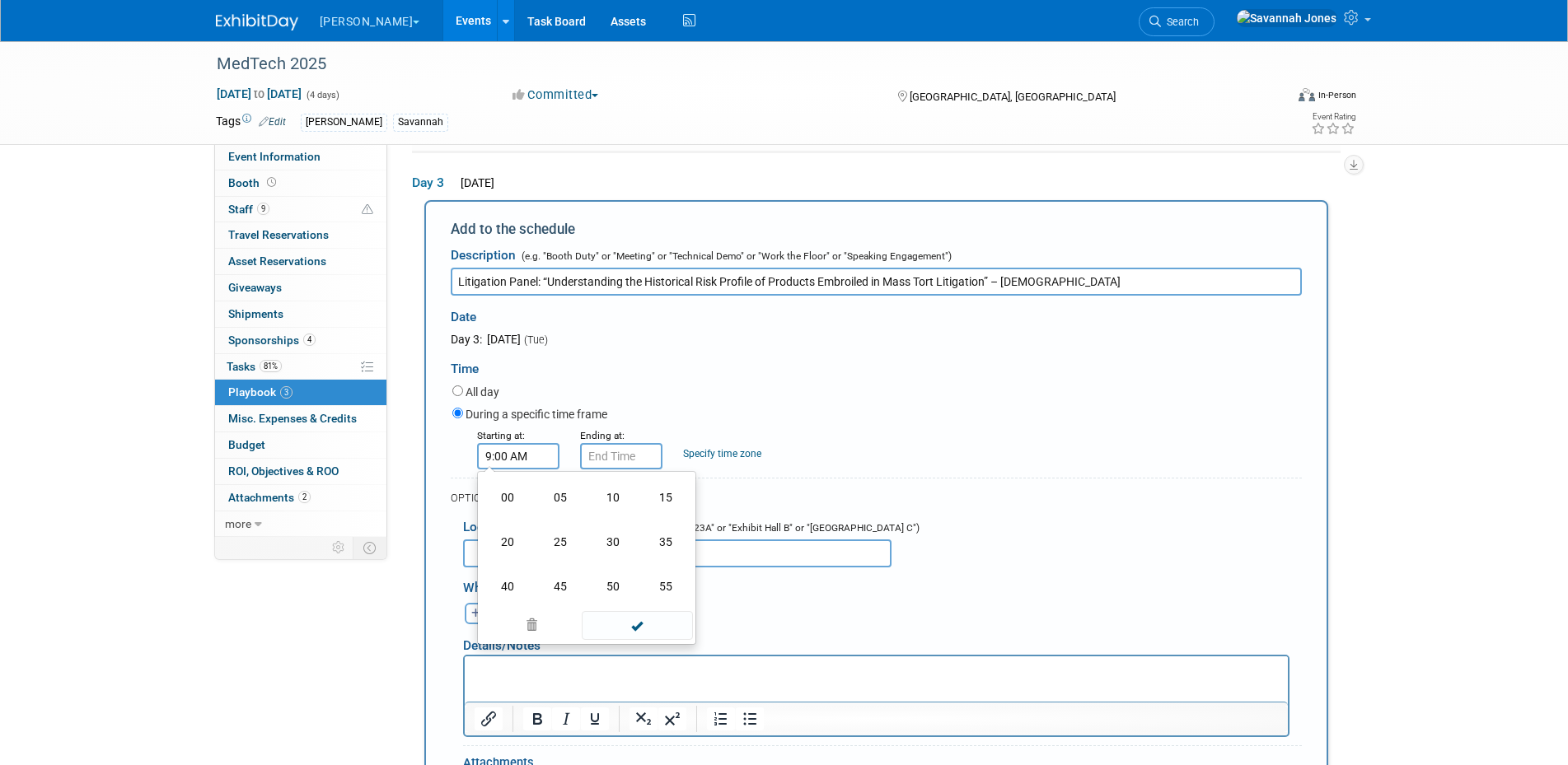
type input "9:30 AM"
click at [636, 606] on span at bounding box center [636, 605] width 111 height 29
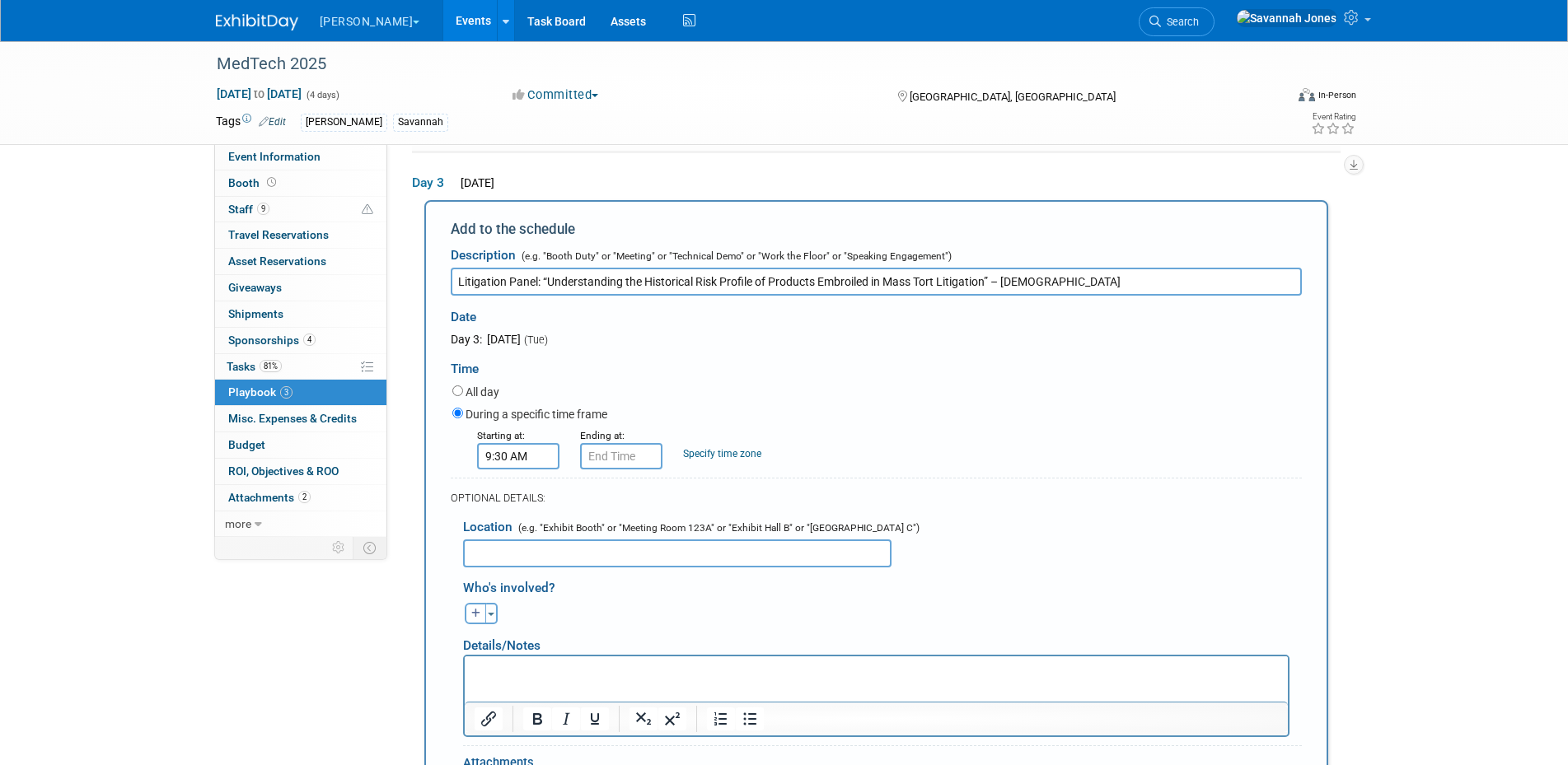
click at [629, 471] on form "Description (e.g. "Booth Duty" or "Meeting" or "Technical Demo" or "Work the Fl…" at bounding box center [875, 556] width 851 height 633
type input "9:30 AM"
click at [630, 459] on input "9:30 AM" at bounding box center [622, 456] width 83 height 27
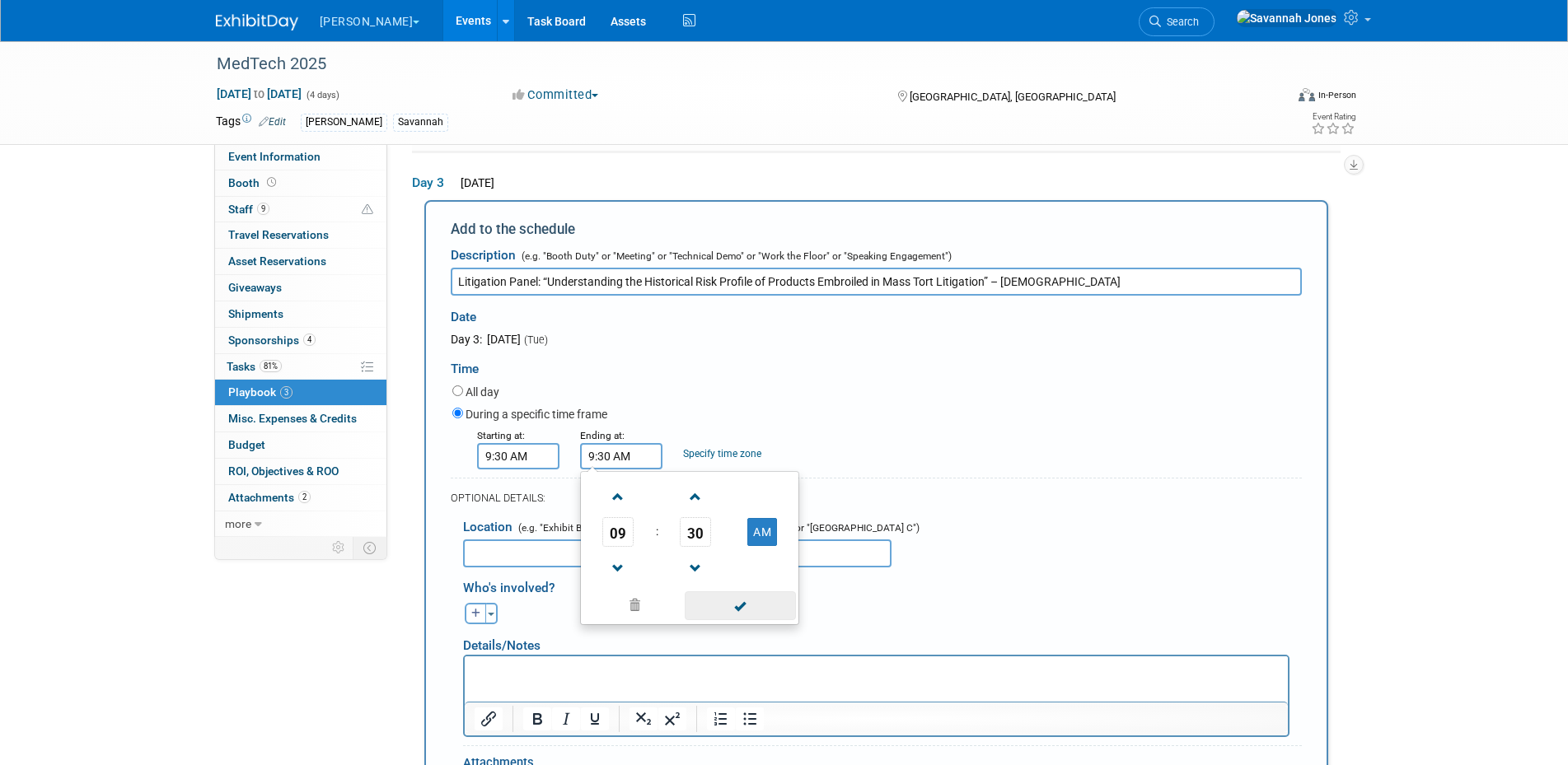
click at [721, 611] on span at bounding box center [740, 605] width 111 height 29
click at [475, 610] on icon "button" at bounding box center [476, 614] width 10 height 10
select select
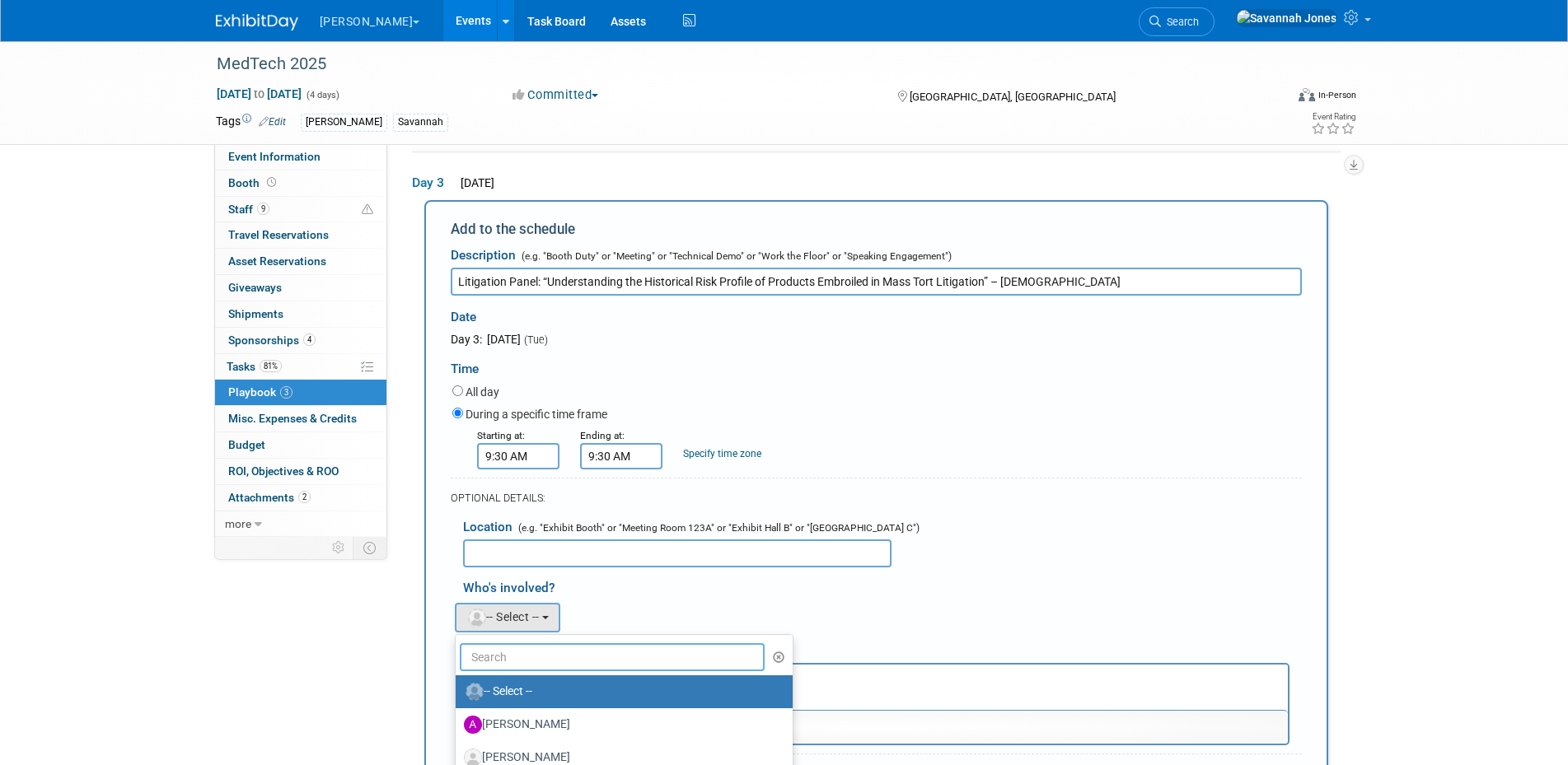
click at [549, 658] on input "text" at bounding box center [612, 657] width 306 height 28
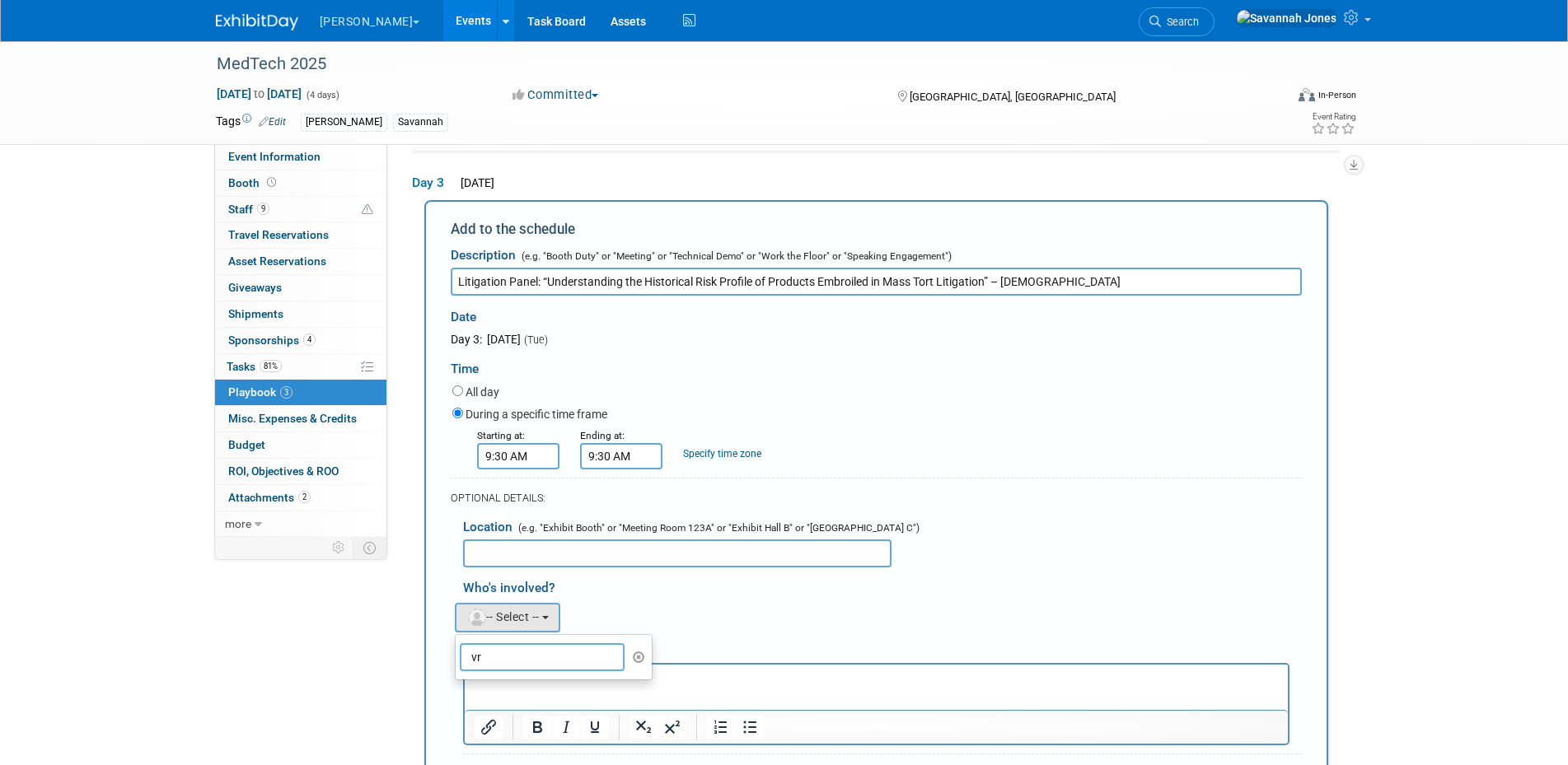
type input "v"
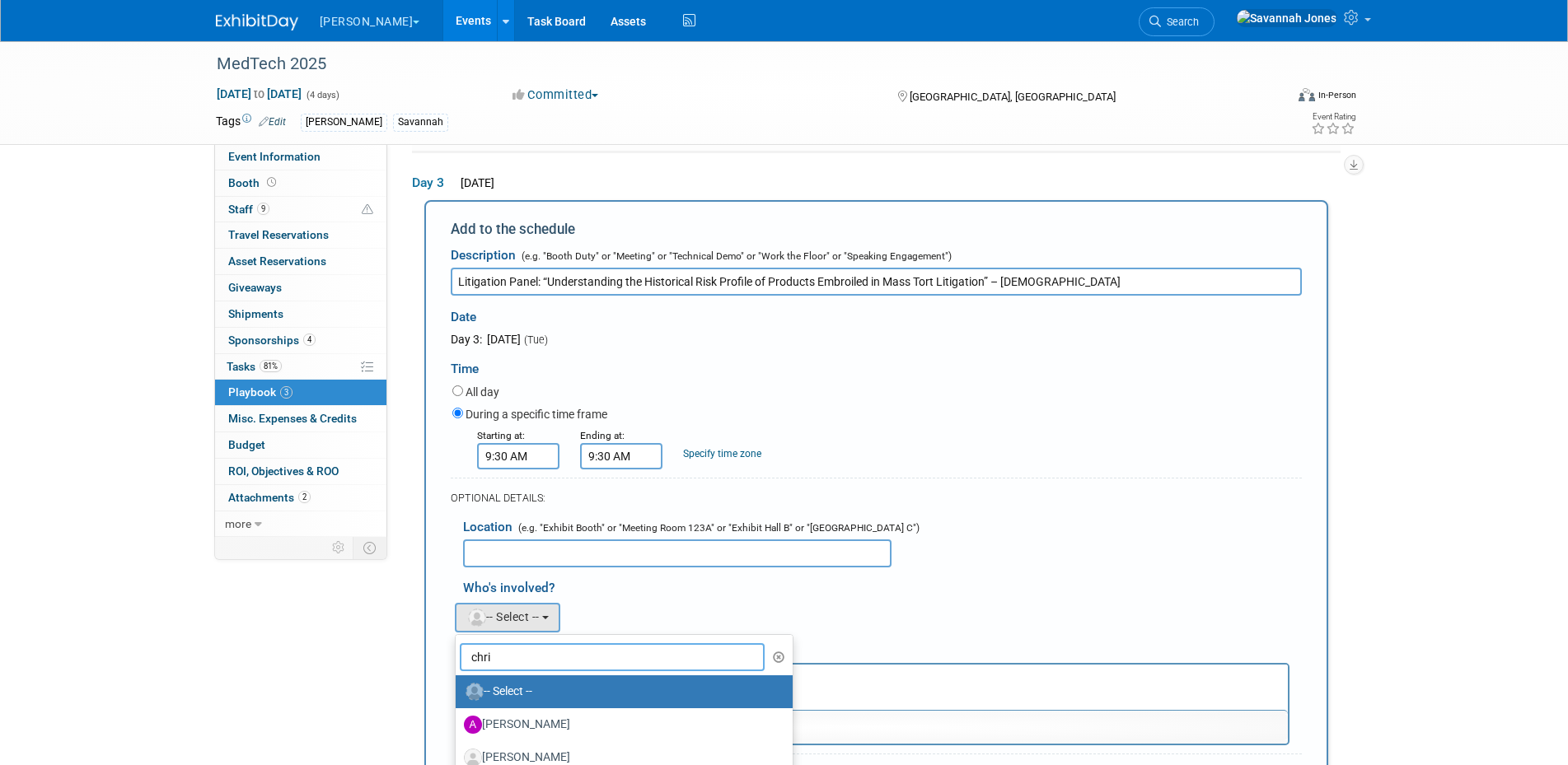
type input "chris"
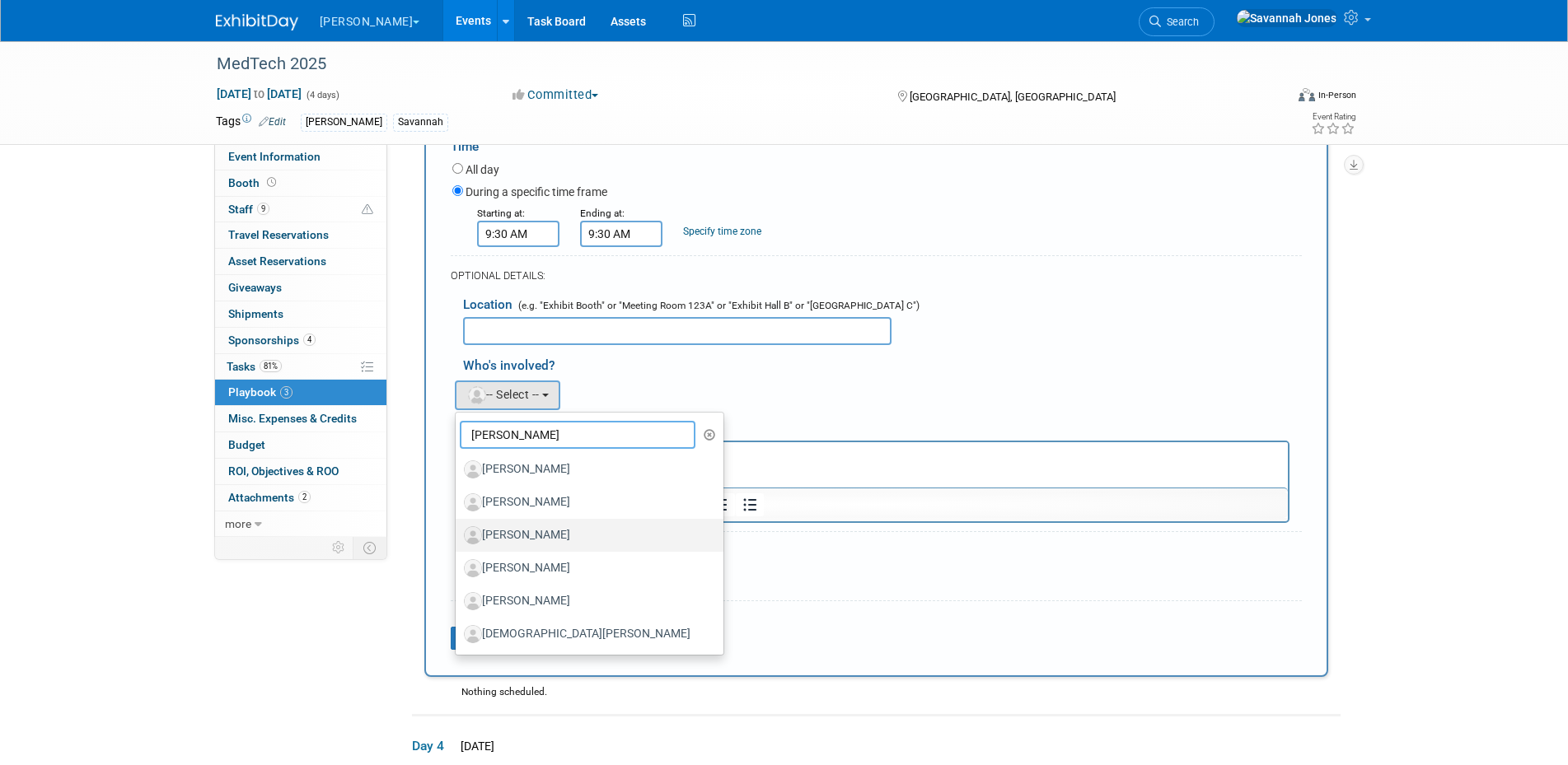
scroll to position [601, 0]
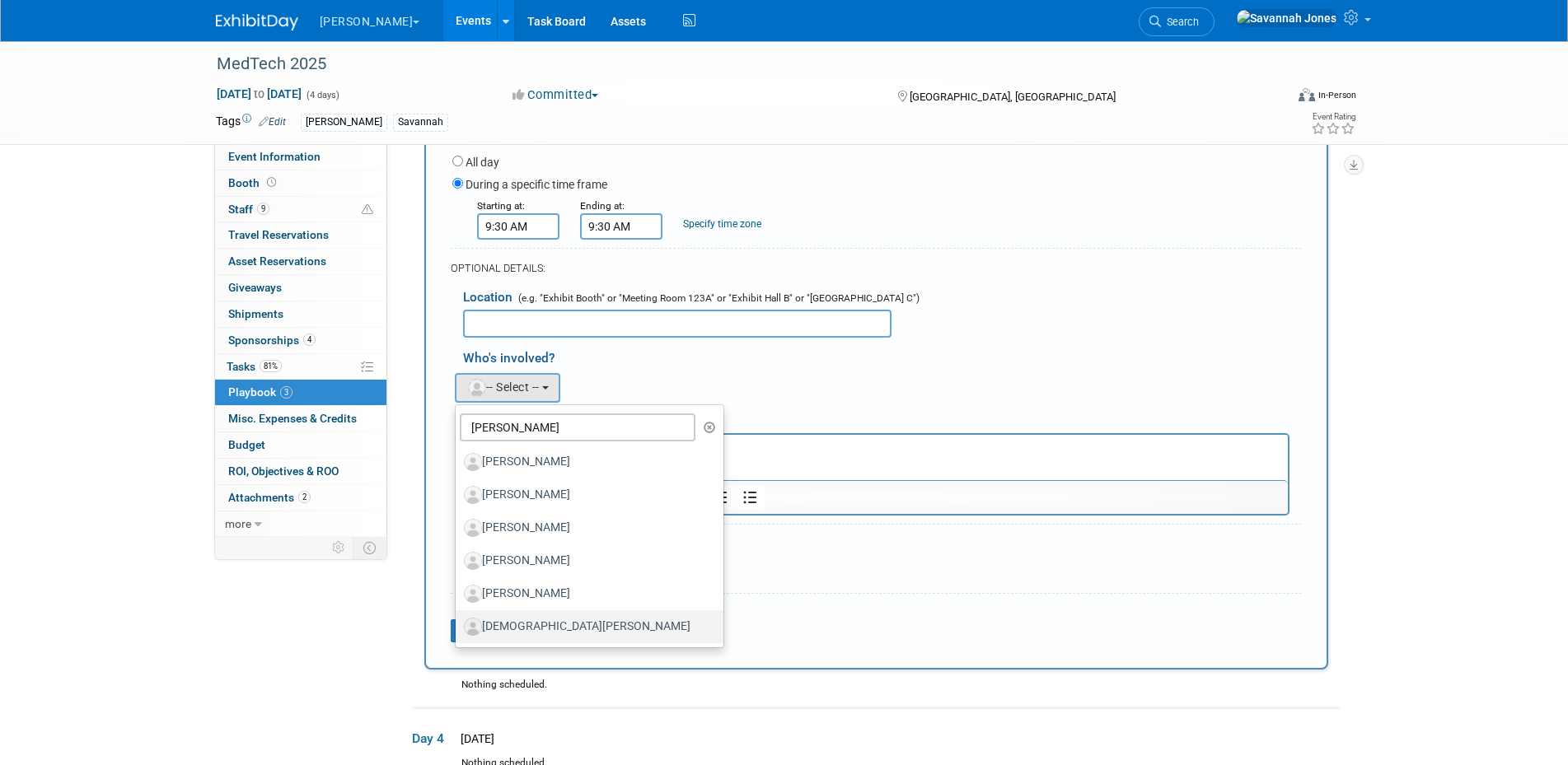
click at [577, 626] on label "[DEMOGRAPHIC_DATA][PERSON_NAME]" at bounding box center [585, 626] width 243 height 27
click at [458, 626] on input "[DEMOGRAPHIC_DATA][PERSON_NAME]" at bounding box center [452, 624] width 11 height 11
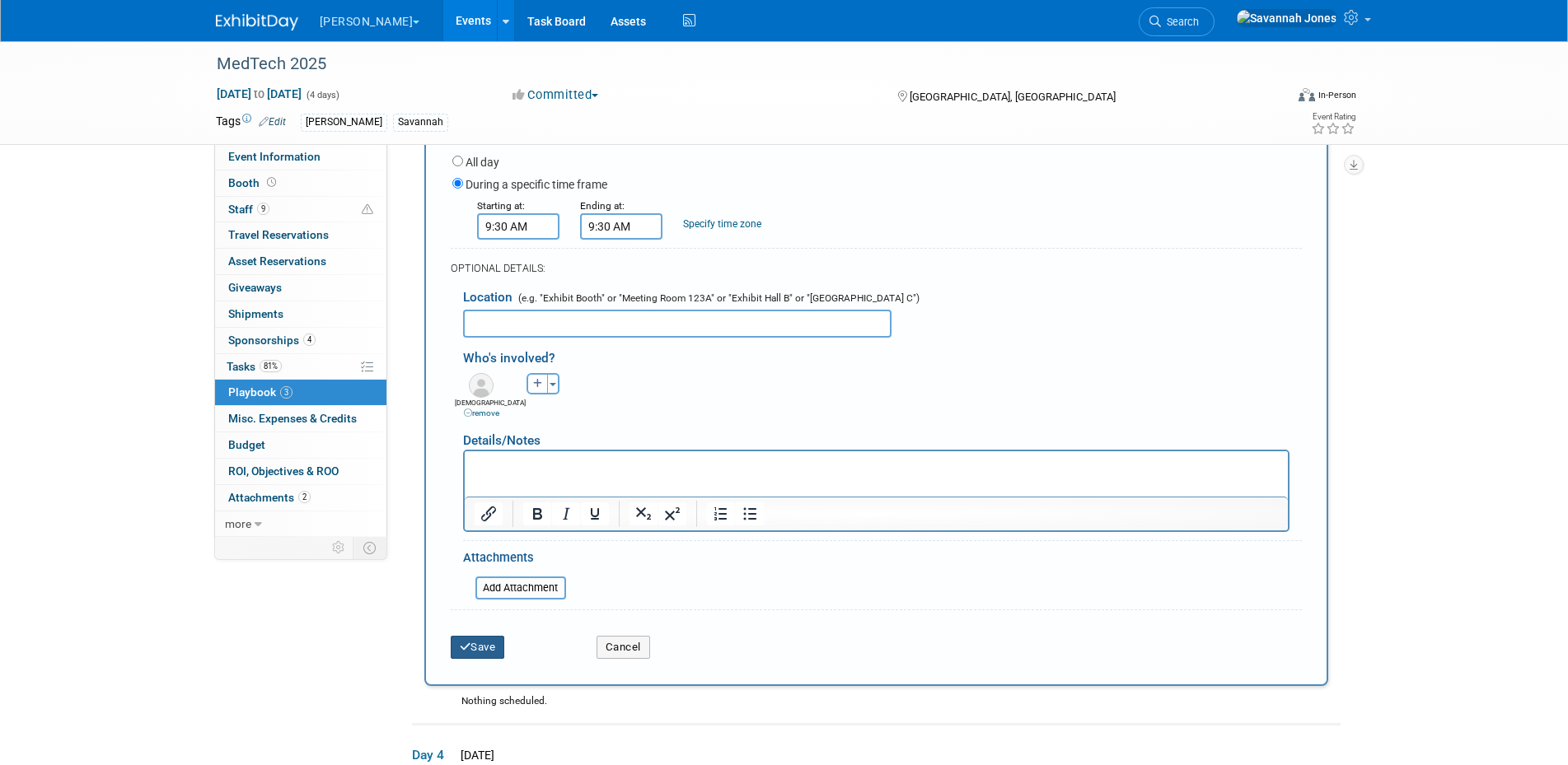
click at [497, 652] on button "Save" at bounding box center [477, 647] width 54 height 23
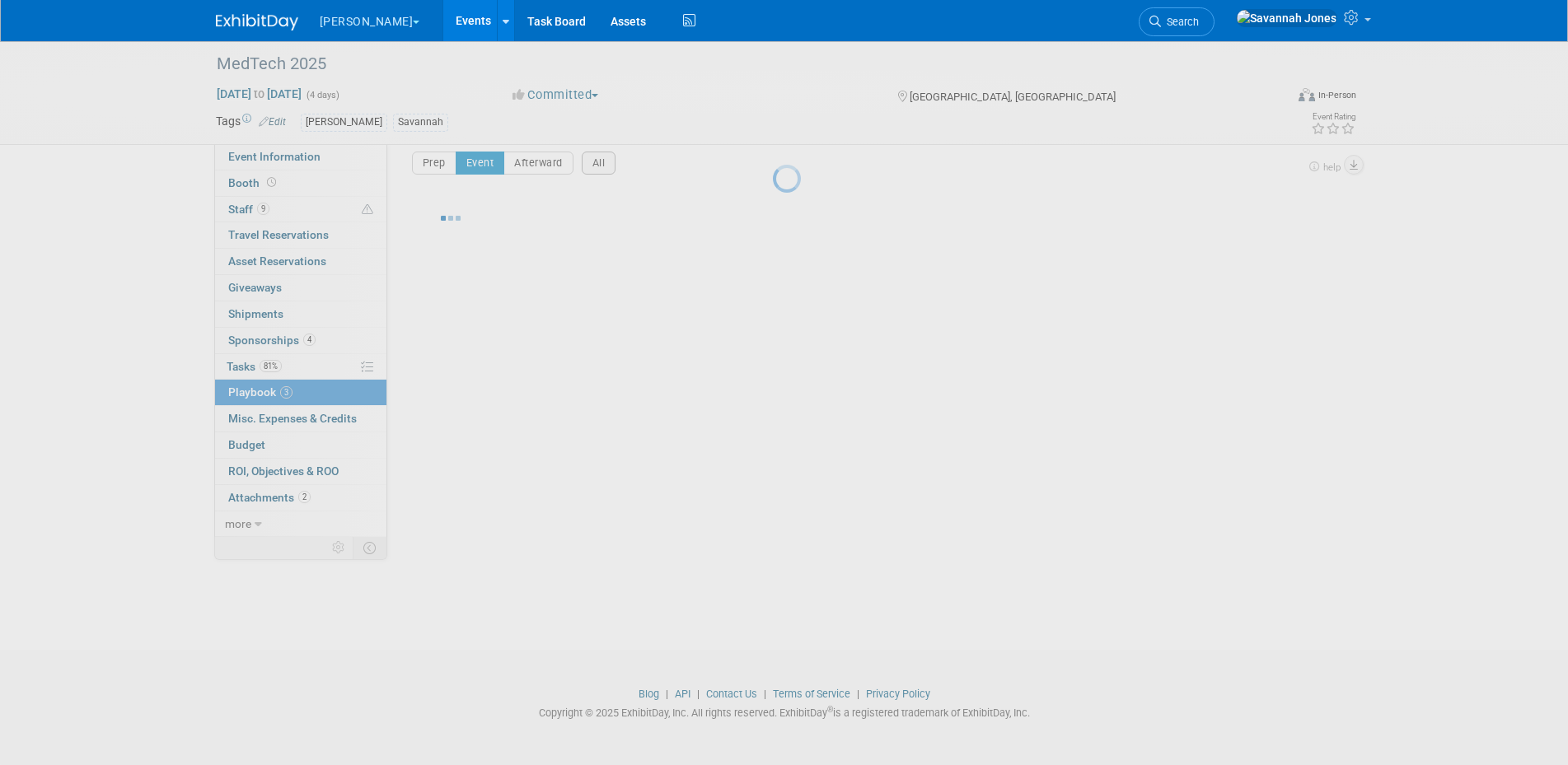
scroll to position [140, 0]
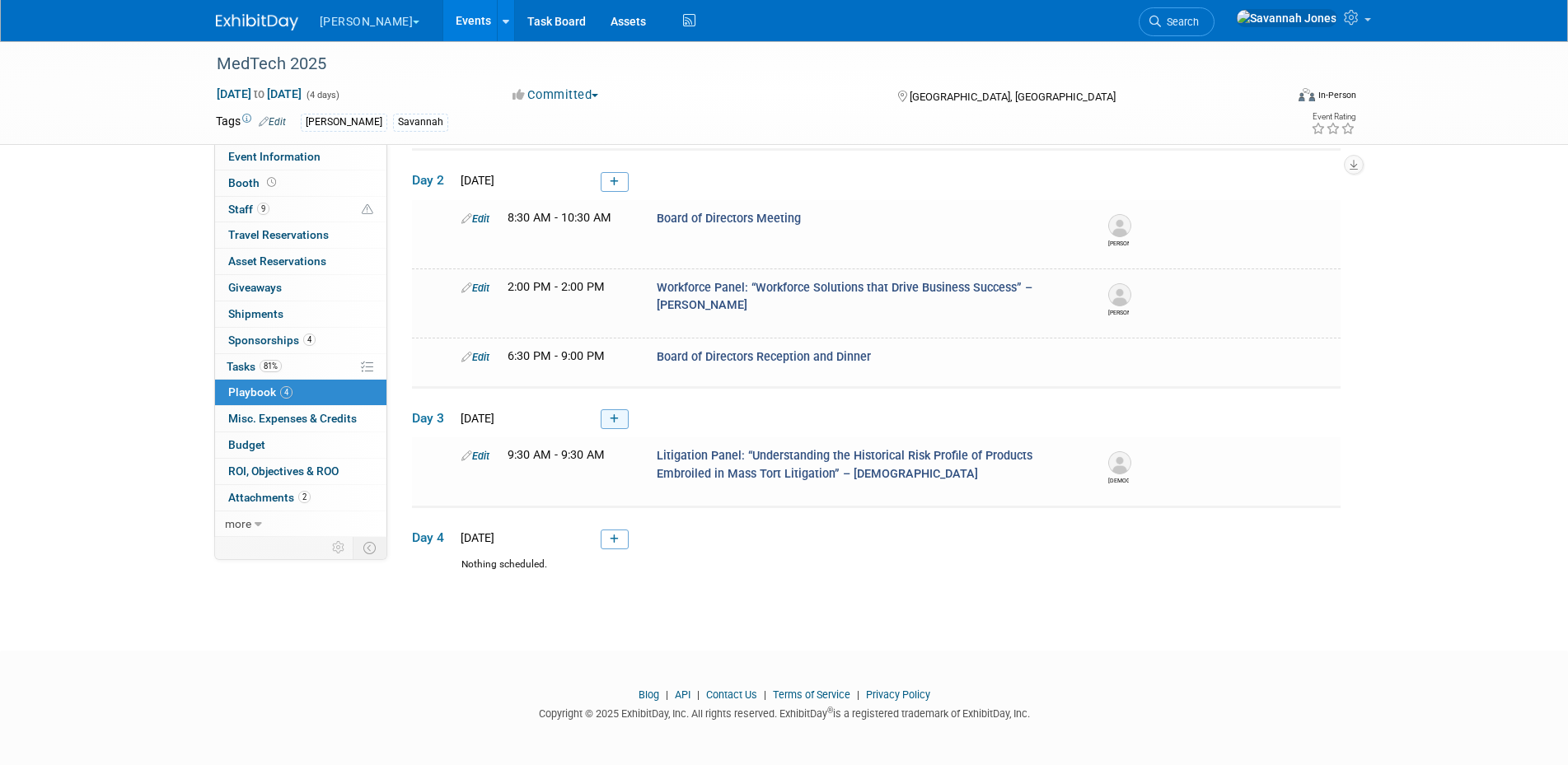
click at [620, 417] on link at bounding box center [615, 419] width 28 height 20
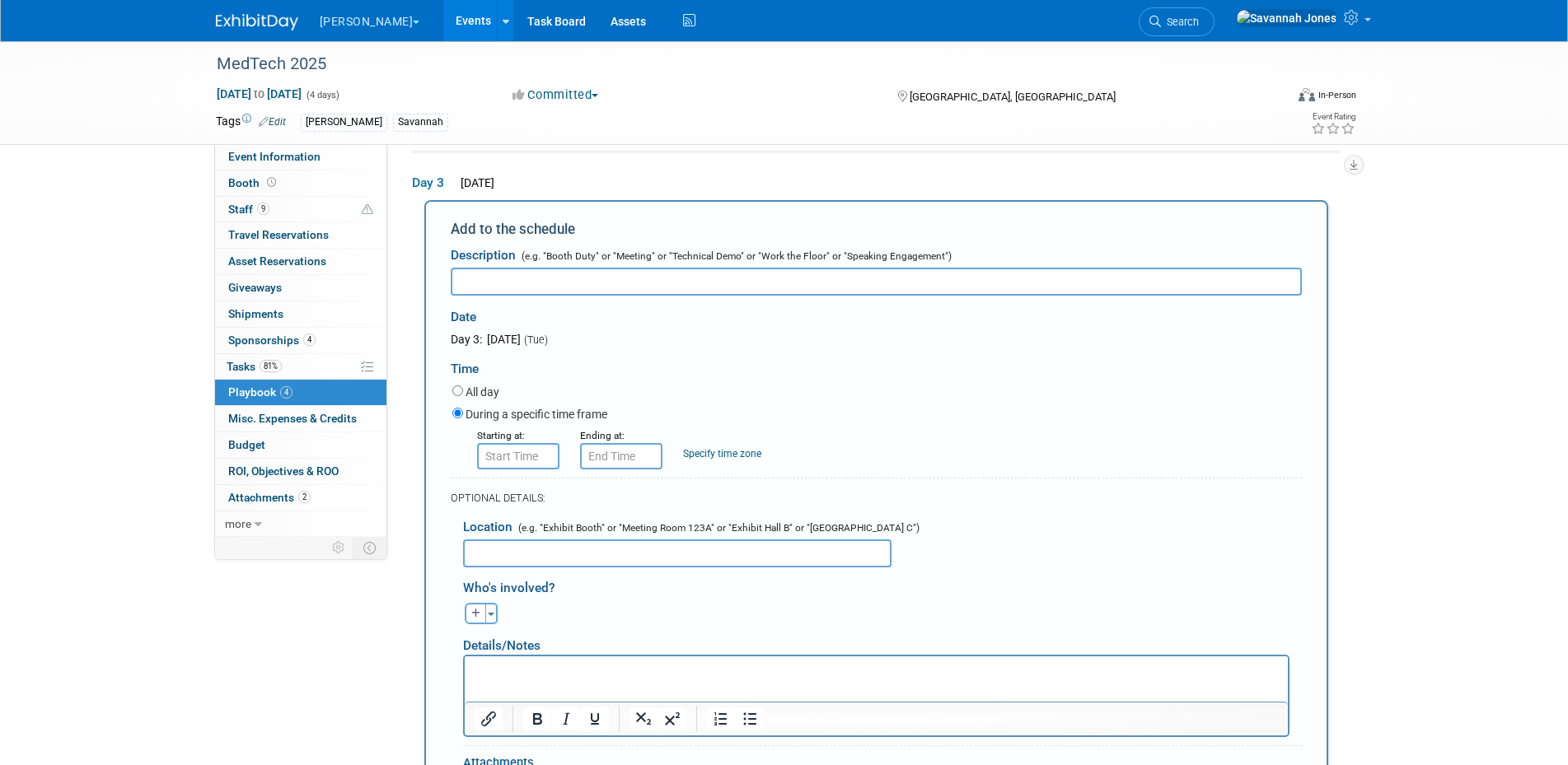
scroll to position [0, 0]
paste input "Compliance Panel: “Latest on the Enforcement Landscape and Chief Compliance Off…"
type input "Compliance Panel: “Latest on the Enforcement Landscape and Chief Compliance Off…"
click at [765, 324] on div "Date" at bounding box center [621, 314] width 340 height 35
click at [538, 463] on input "8:00 AM" at bounding box center [518, 456] width 83 height 27
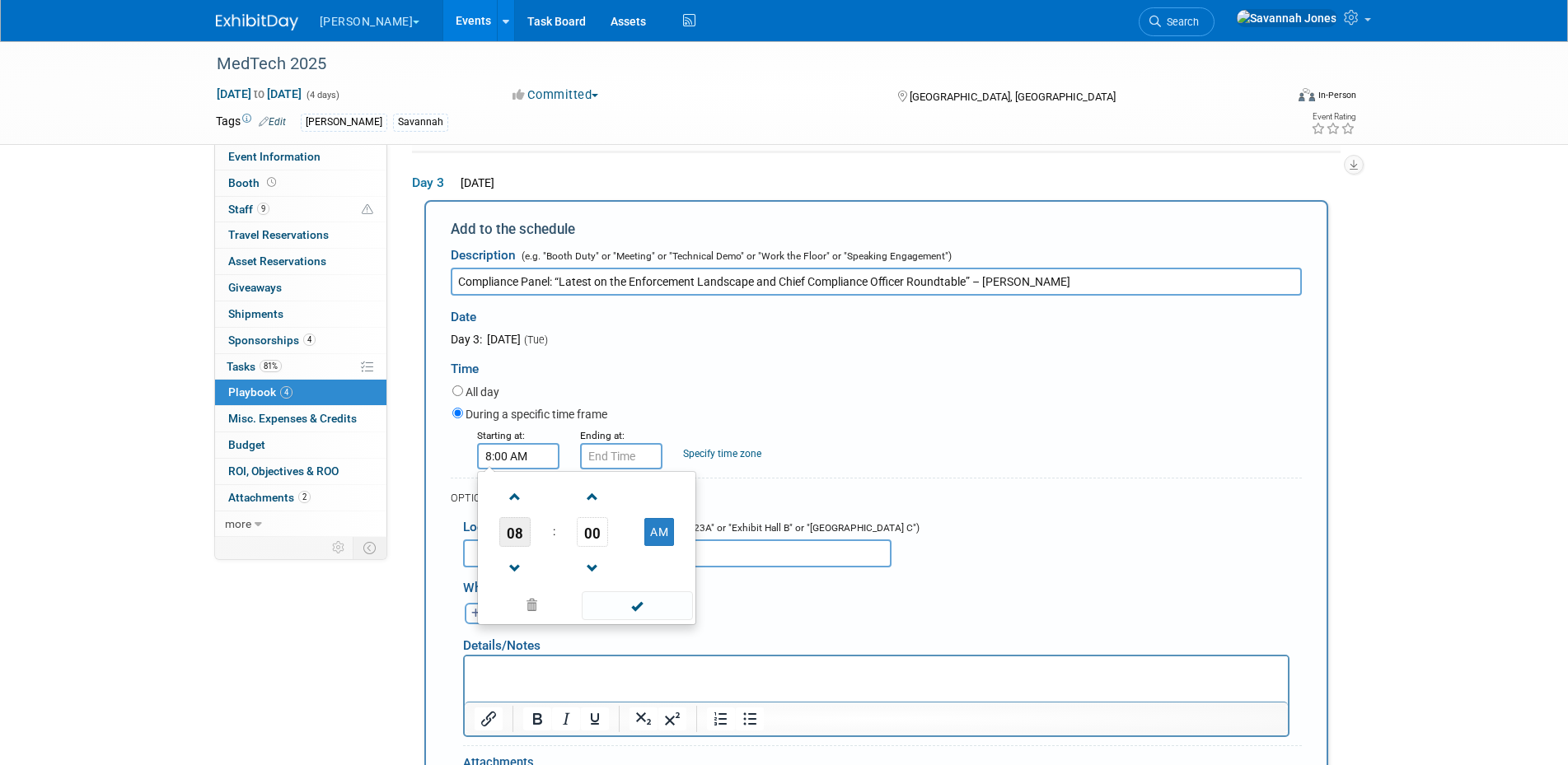
click at [524, 534] on span "08" at bounding box center [515, 532] width 31 height 29
click at [661, 494] on td "03" at bounding box center [666, 497] width 53 height 44
click at [590, 535] on span "00" at bounding box center [592, 532] width 31 height 29
click at [678, 496] on td "15" at bounding box center [666, 497] width 53 height 44
click at [652, 544] on button "AM" at bounding box center [659, 532] width 30 height 28
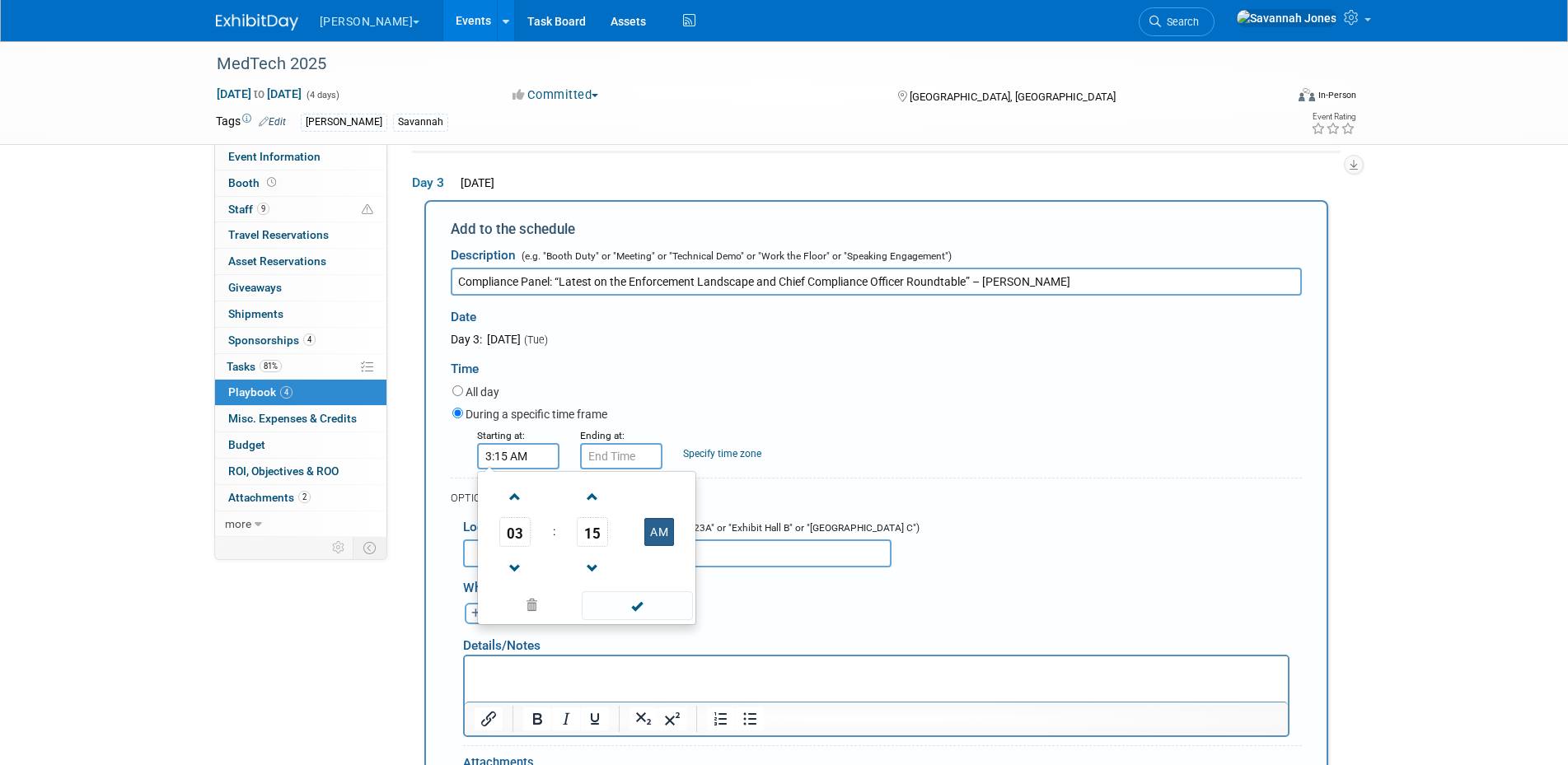
type input "3:15 PM"
click at [643, 612] on span at bounding box center [636, 605] width 111 height 29
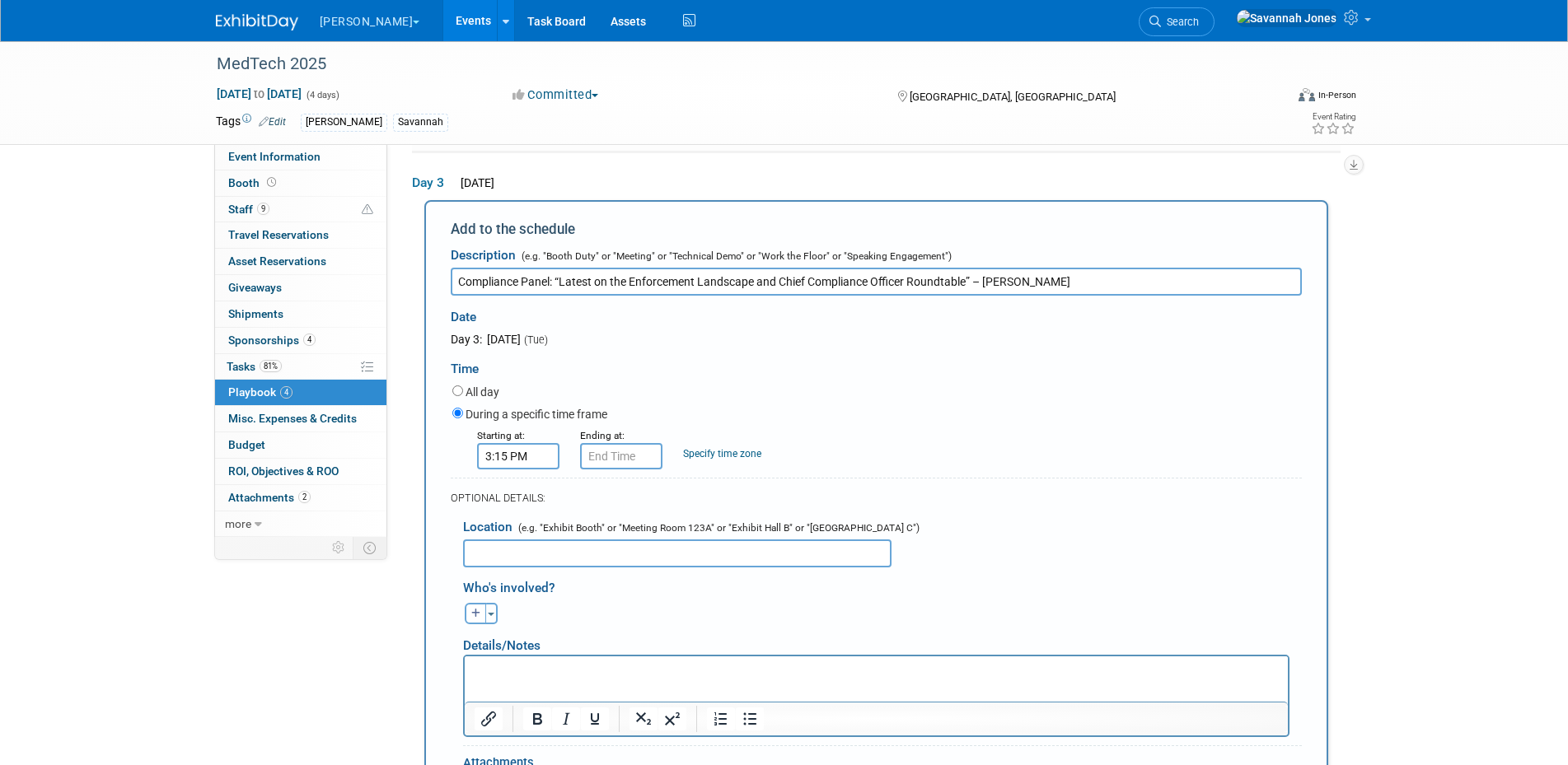
click at [794, 431] on div "Starting at: 3:15 PM Ending at: Specify time zone Time zone:" at bounding box center [876, 448] width 874 height 43
type input "3:15 PM"
click at [607, 464] on input "3:15 PM" at bounding box center [622, 456] width 83 height 27
click at [734, 618] on span at bounding box center [740, 605] width 111 height 29
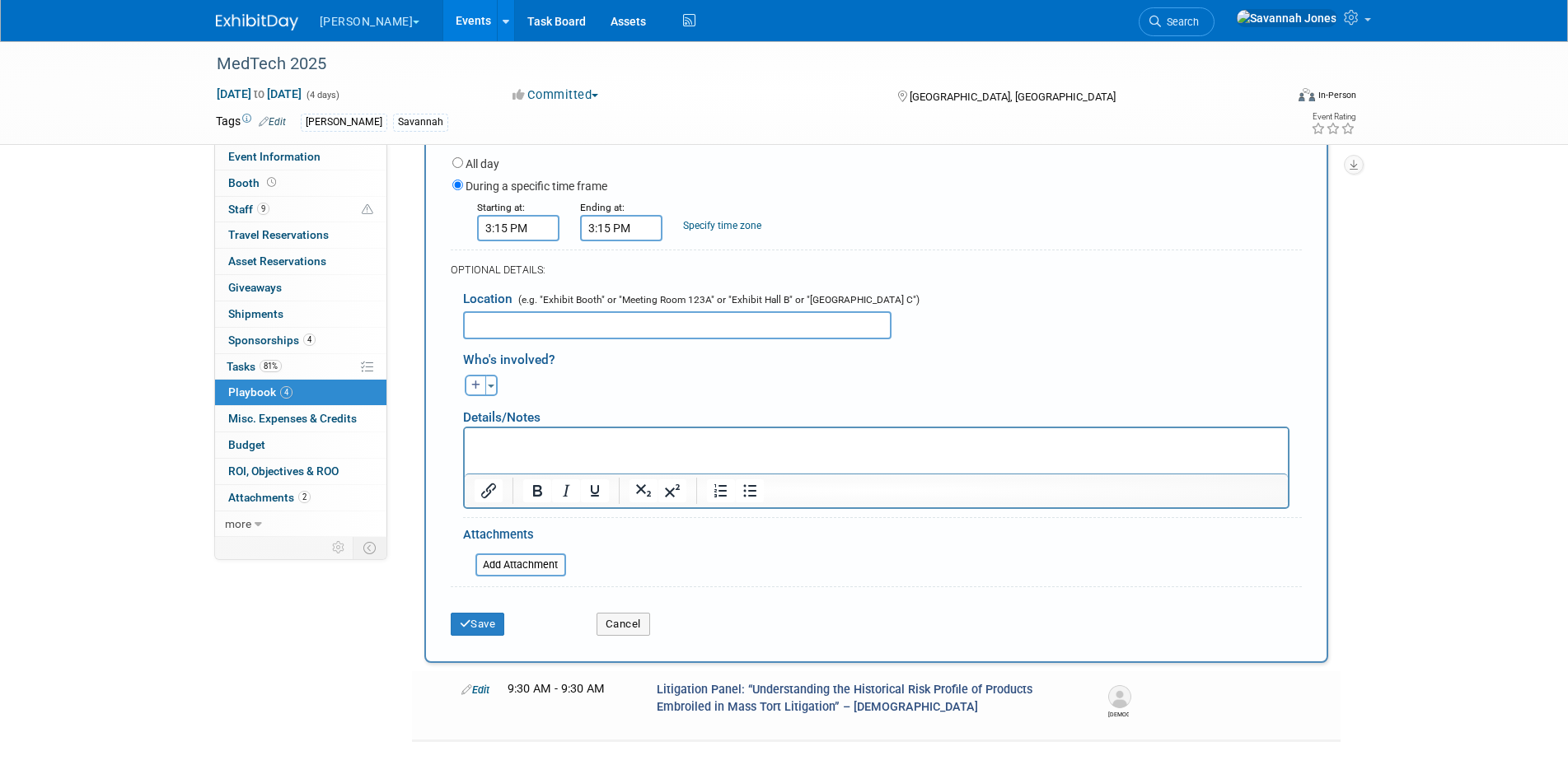
scroll to position [601, 0]
click at [474, 379] on button "button" at bounding box center [475, 384] width 22 height 22
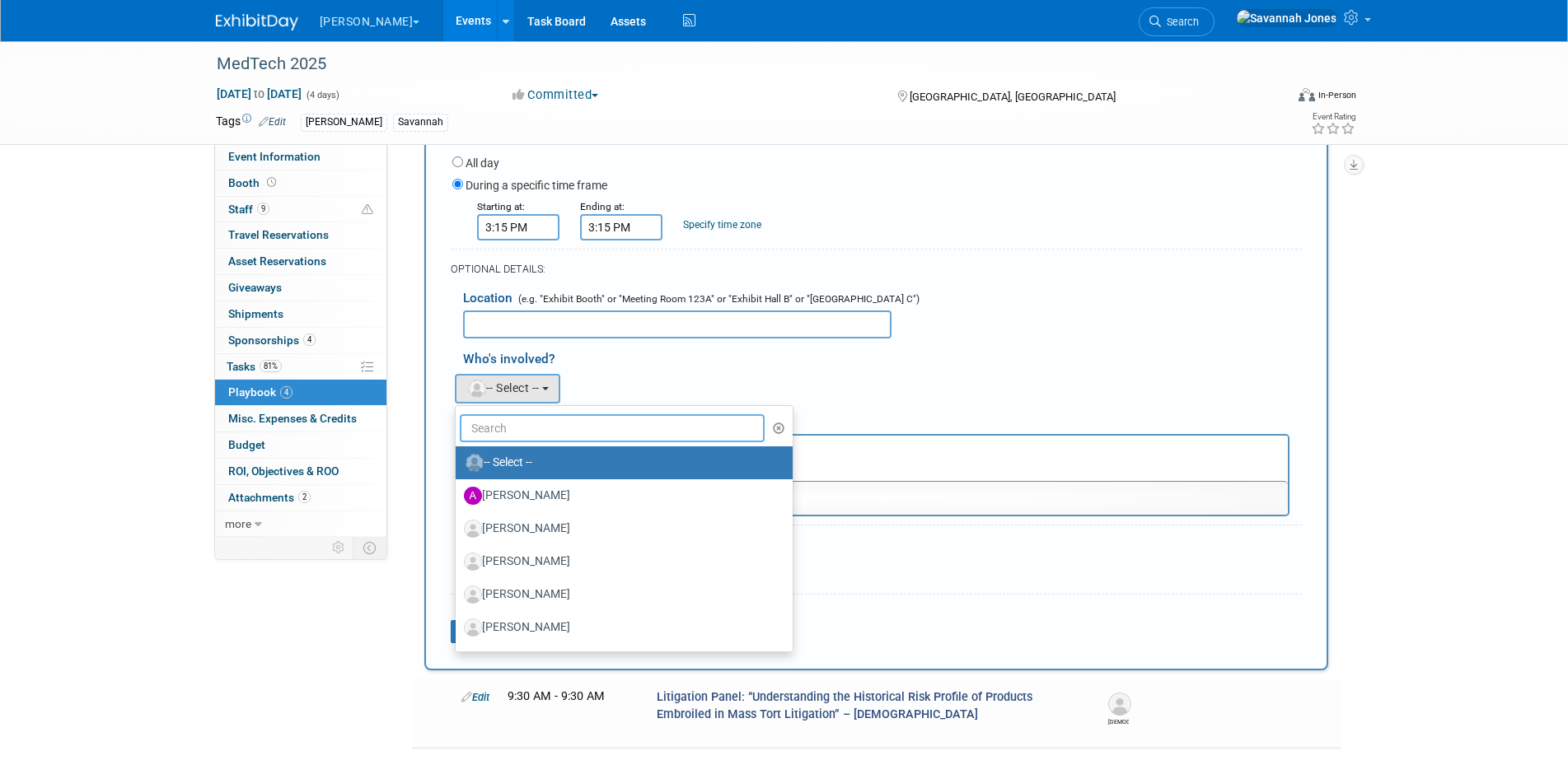
click at [540, 438] on input "text" at bounding box center [612, 428] width 306 height 28
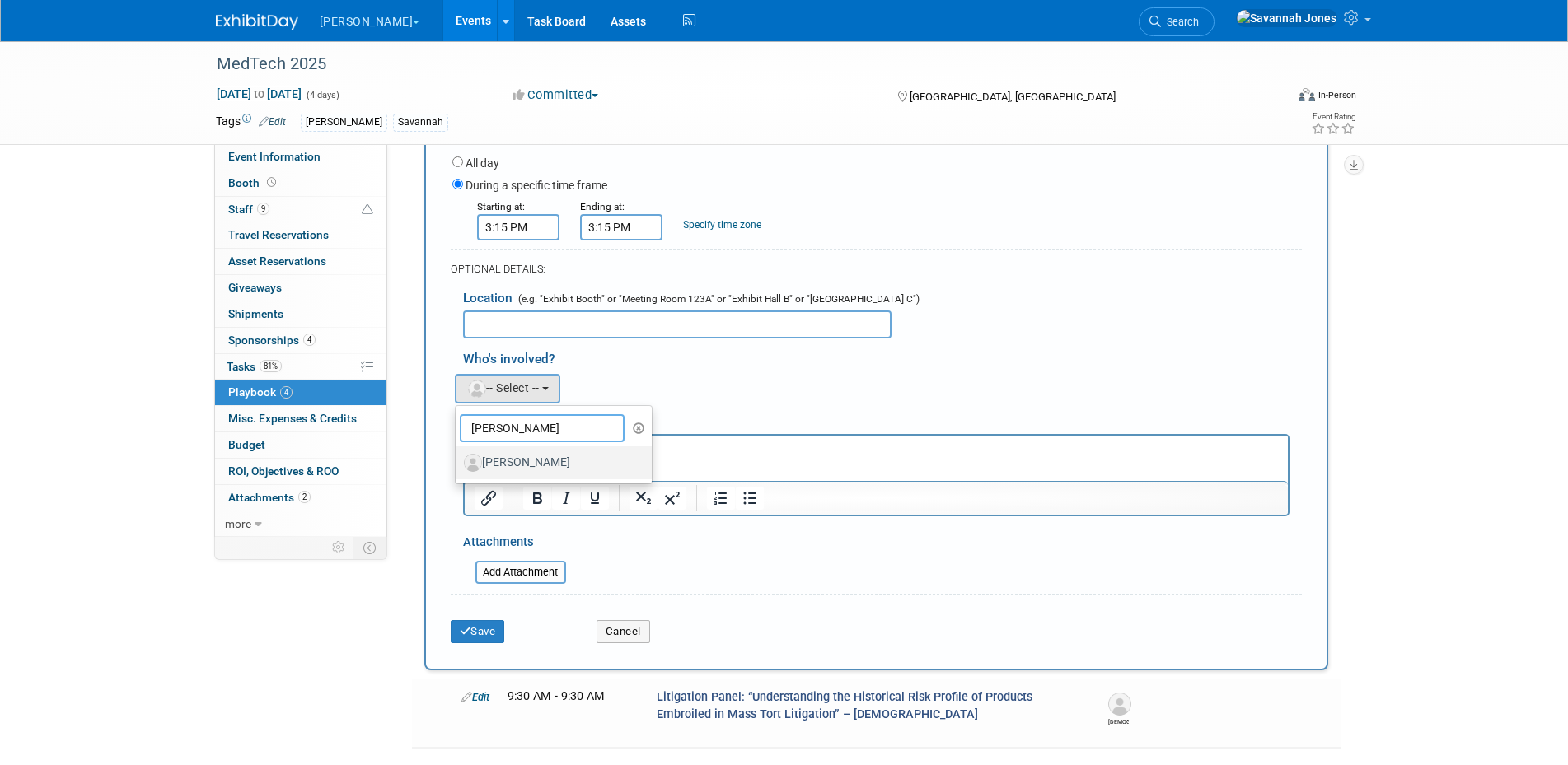
type input "zach"
click at [526, 450] on label "[PERSON_NAME]" at bounding box center [550, 462] width 172 height 27
click at [458, 455] on input "[PERSON_NAME]" at bounding box center [452, 460] width 11 height 11
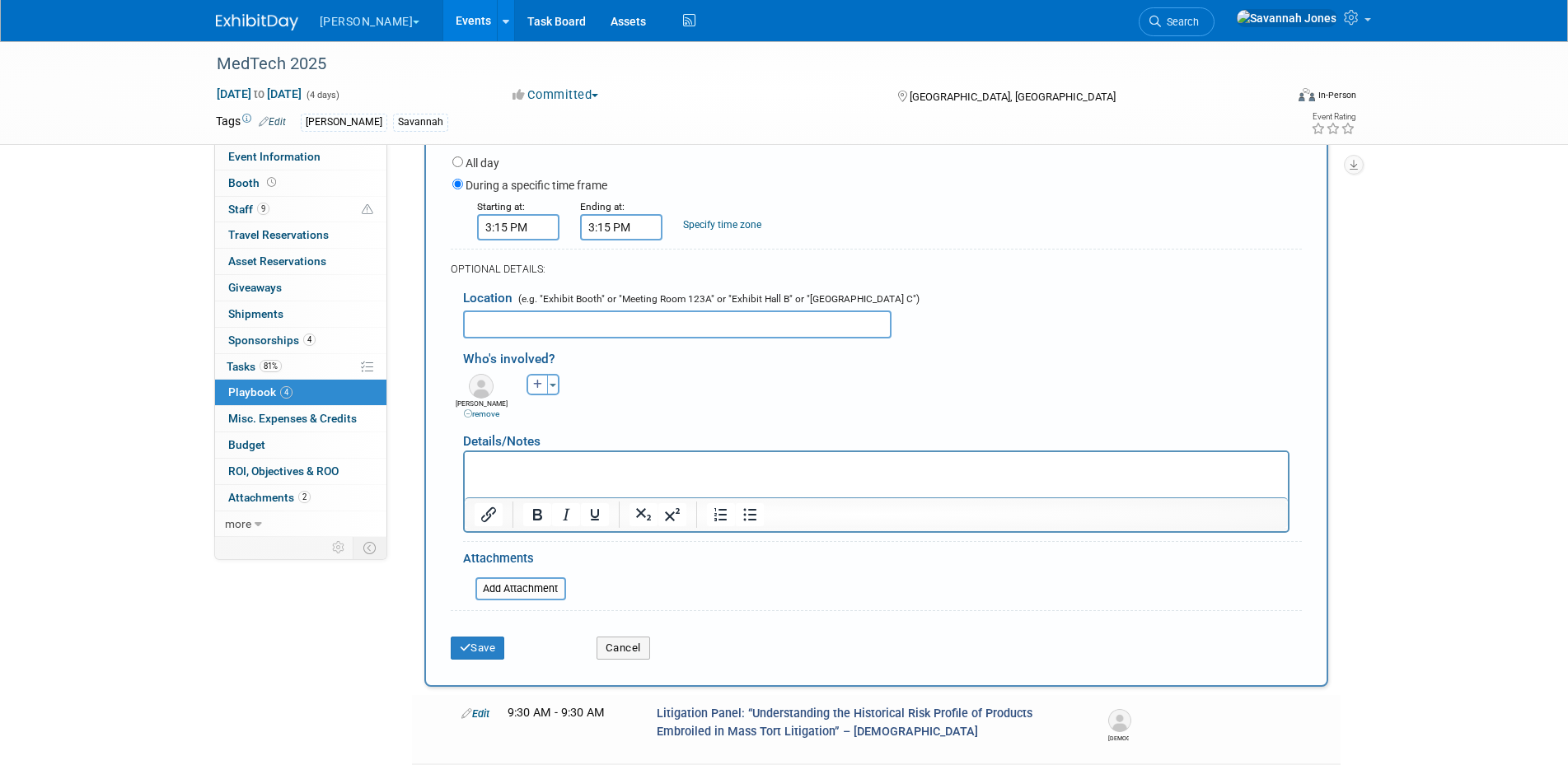
click at [498, 663] on div "Save Cancel" at bounding box center [875, 642] width 851 height 50
click at [490, 659] on button "Save" at bounding box center [477, 648] width 54 height 23
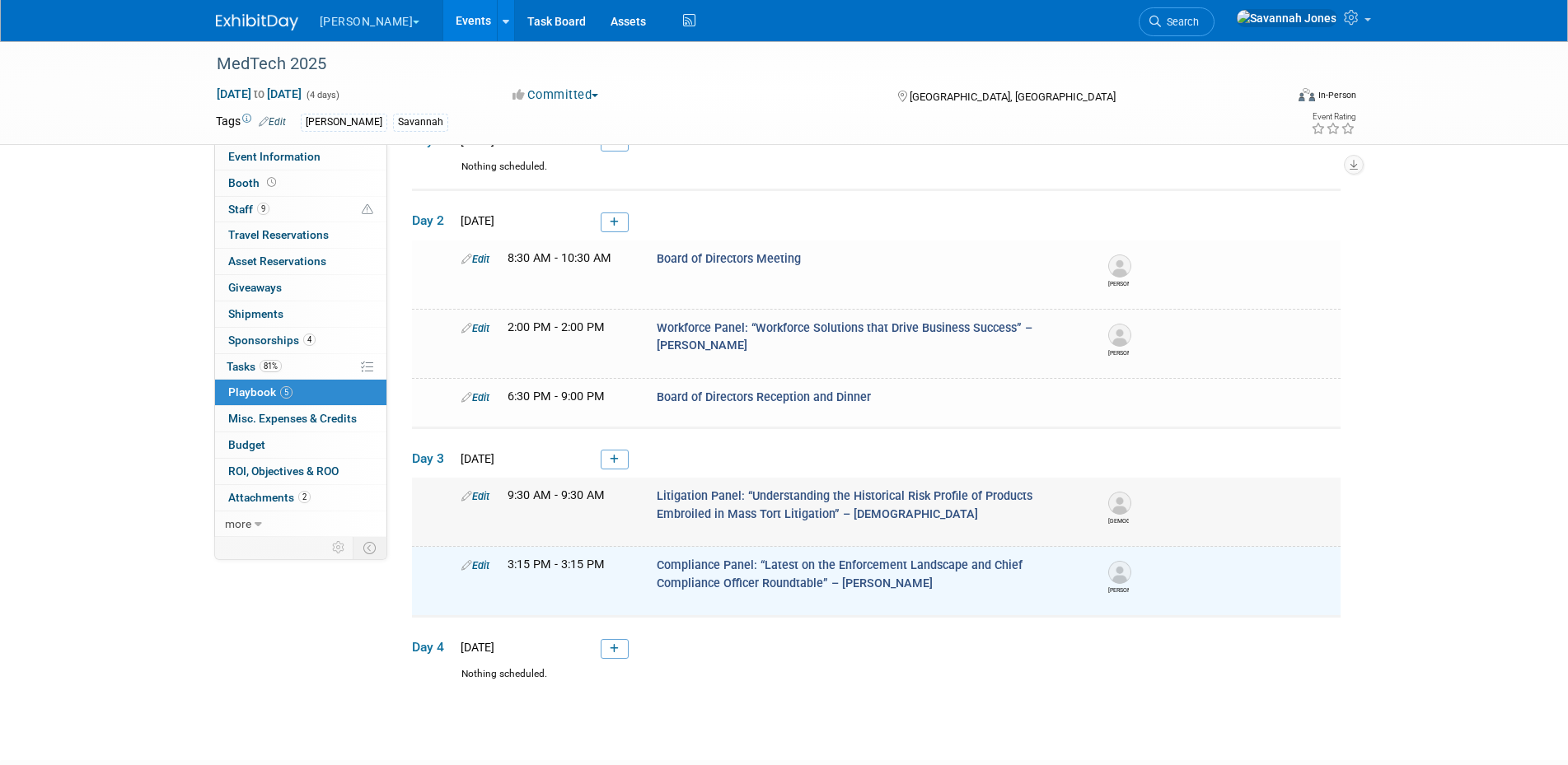
scroll to position [93, 0]
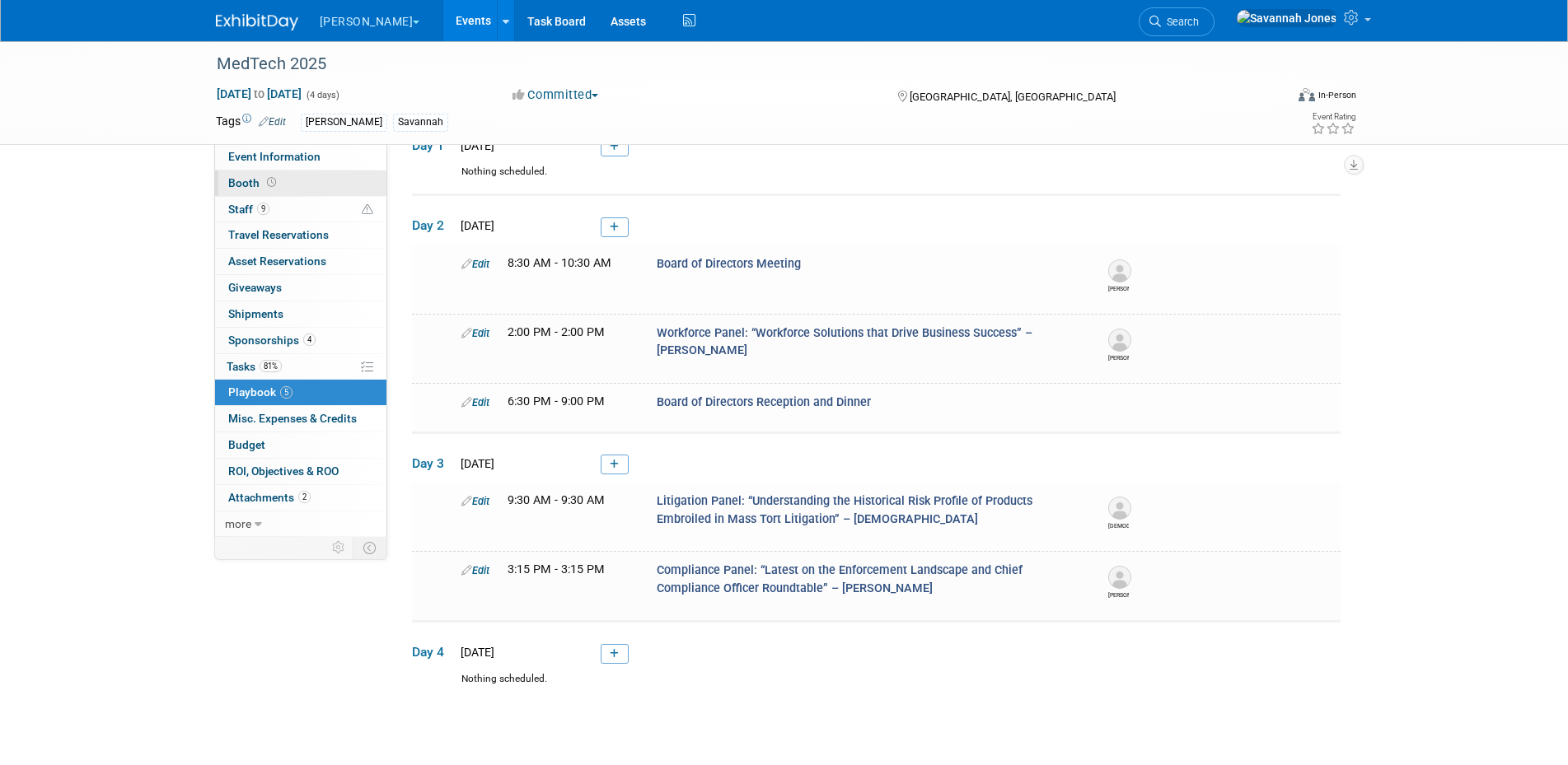
click at [290, 187] on link "Booth" at bounding box center [301, 183] width 171 height 26
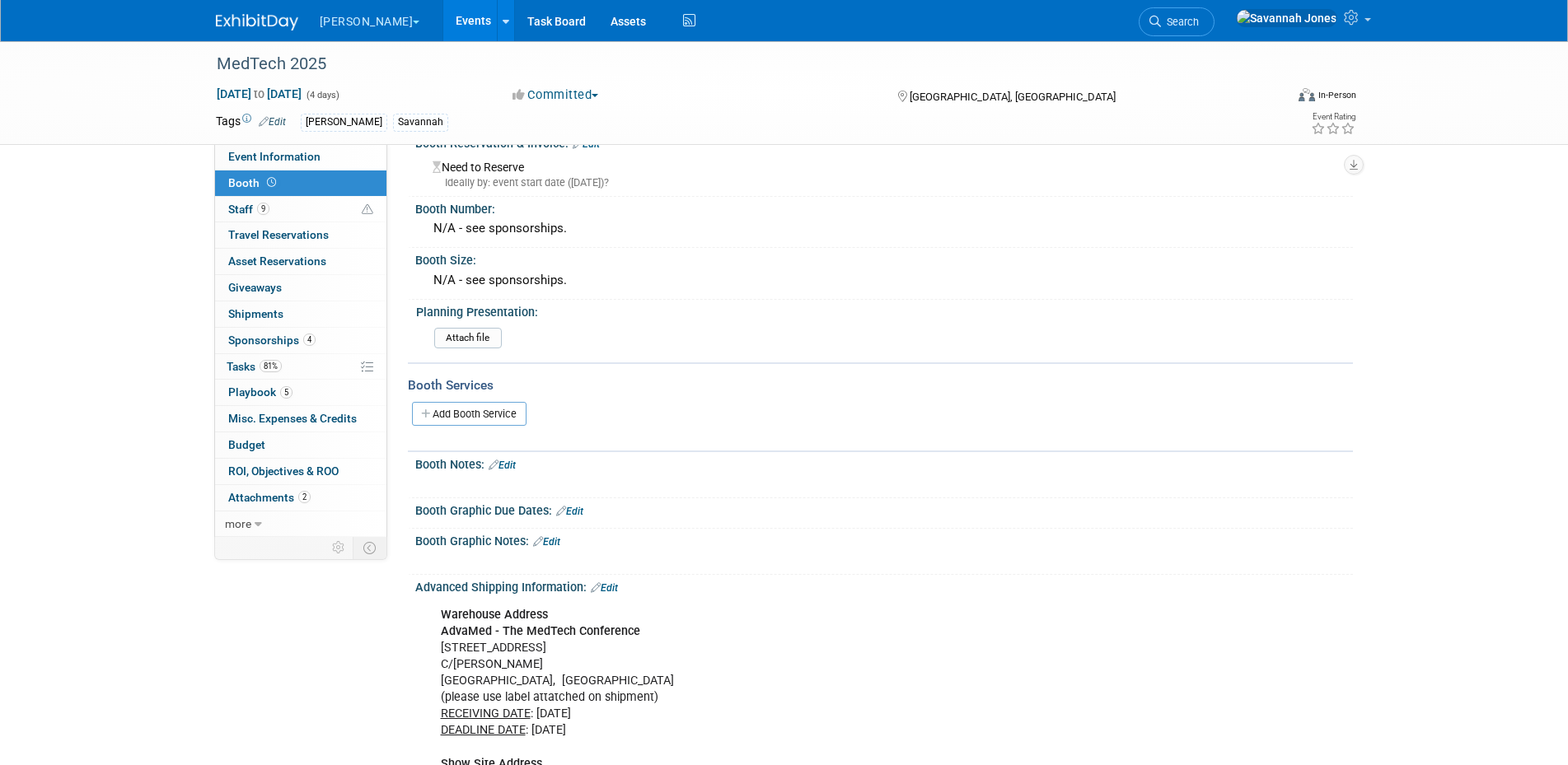
scroll to position [0, 0]
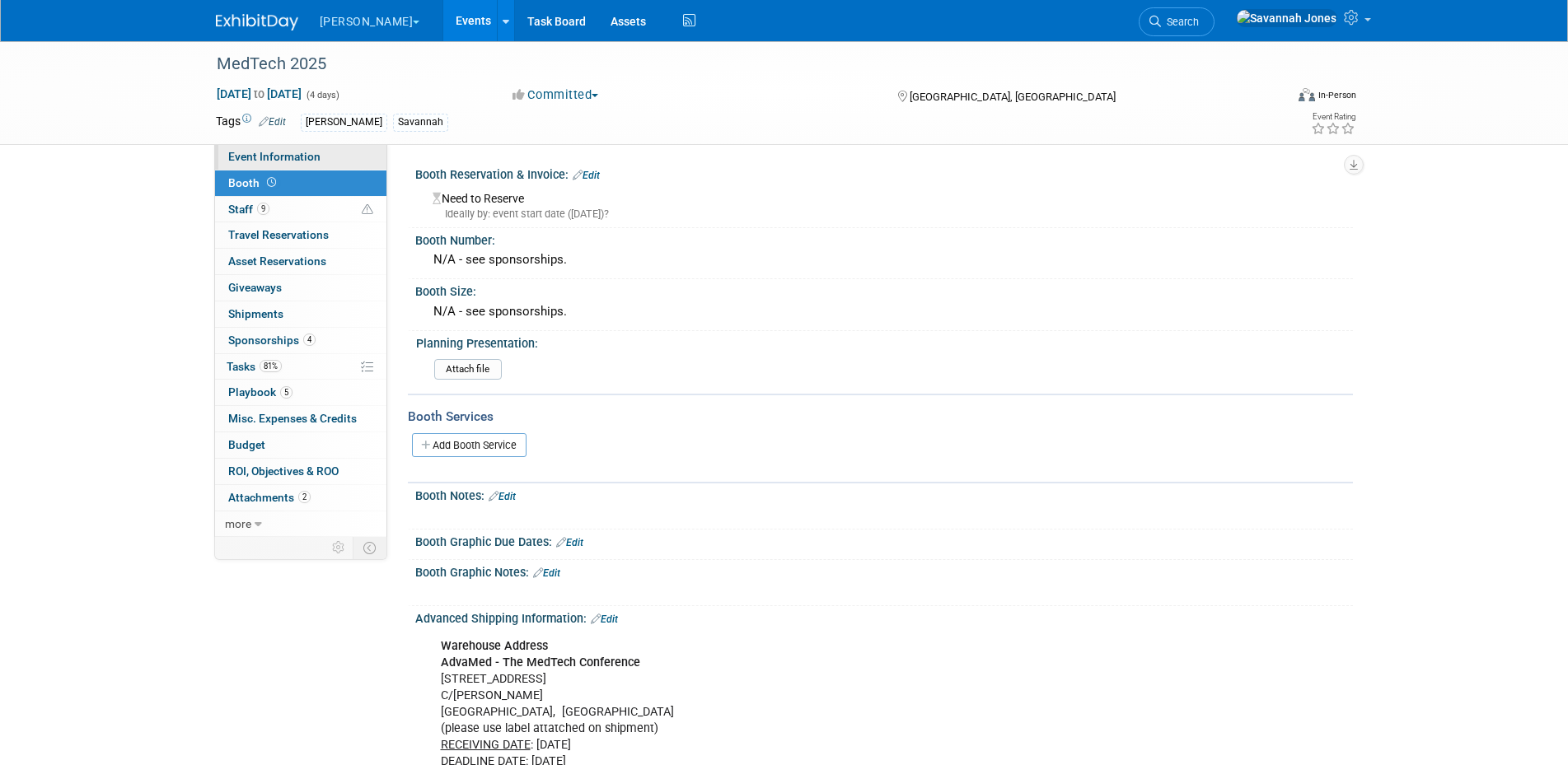
click at [363, 157] on link "Event Information" at bounding box center [301, 157] width 171 height 26
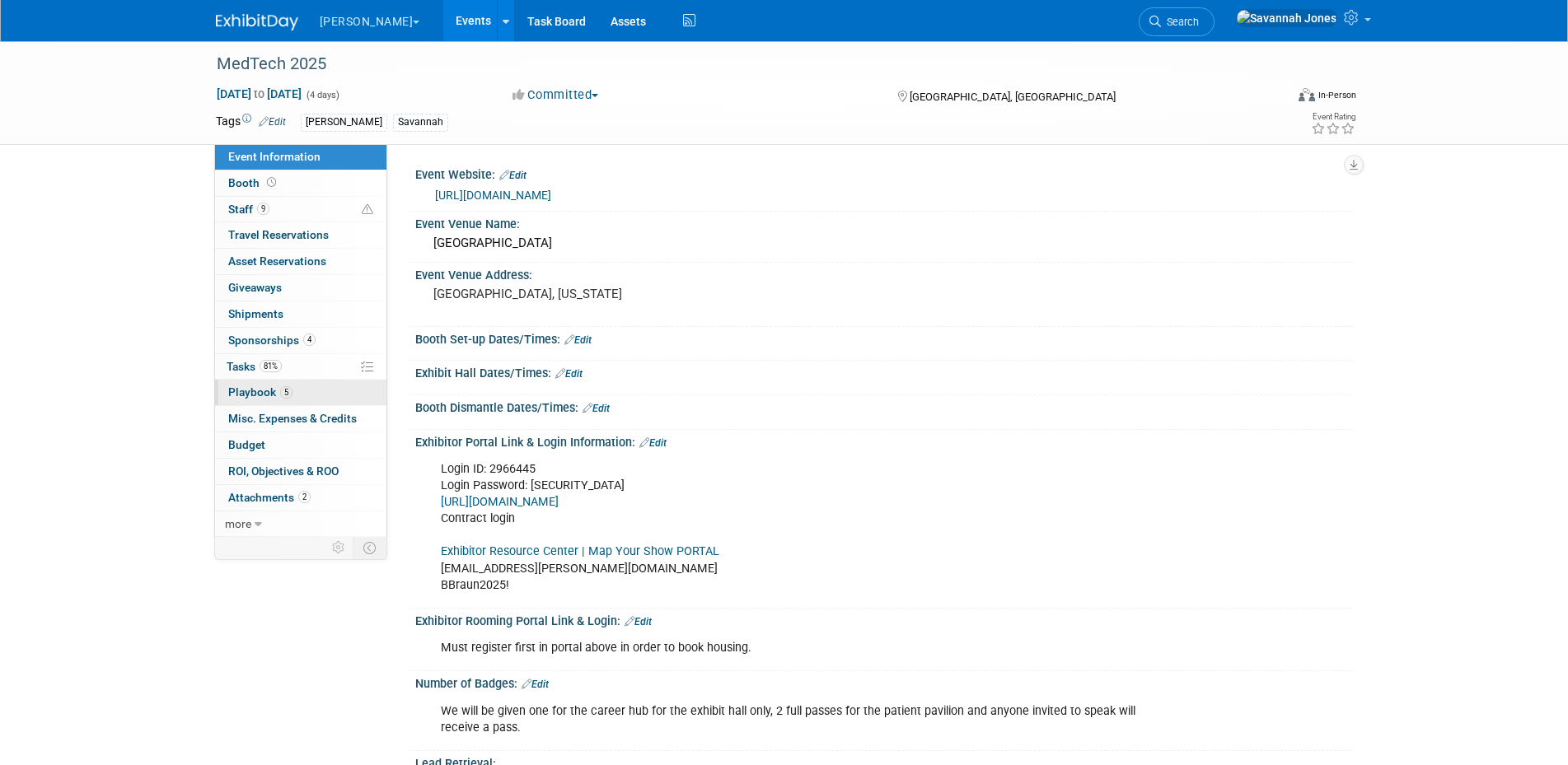
click at [327, 397] on link "5 Playbook 5" at bounding box center [301, 392] width 171 height 26
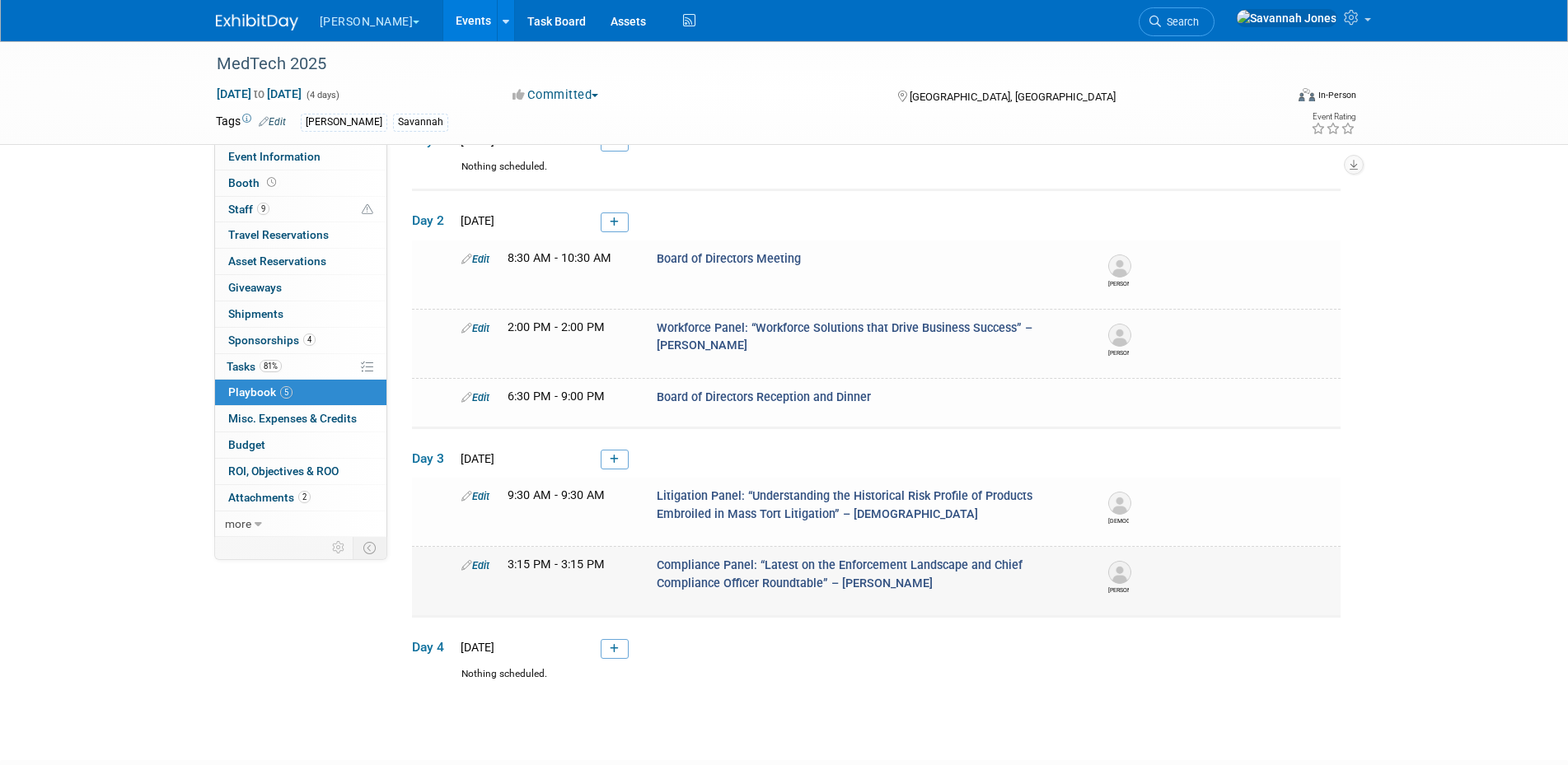
scroll to position [93, 0]
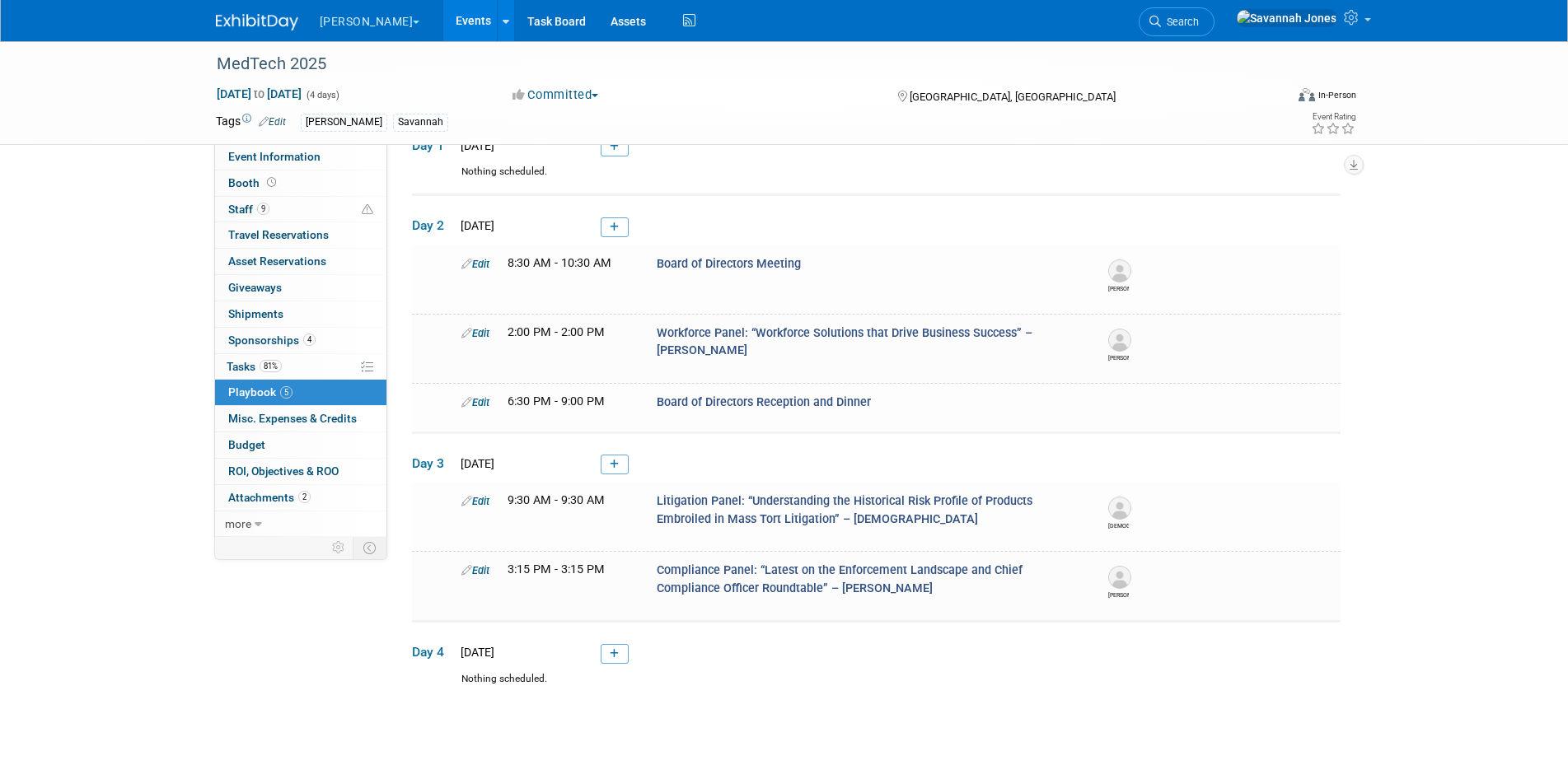
click at [626, 226] on link at bounding box center [615, 227] width 28 height 20
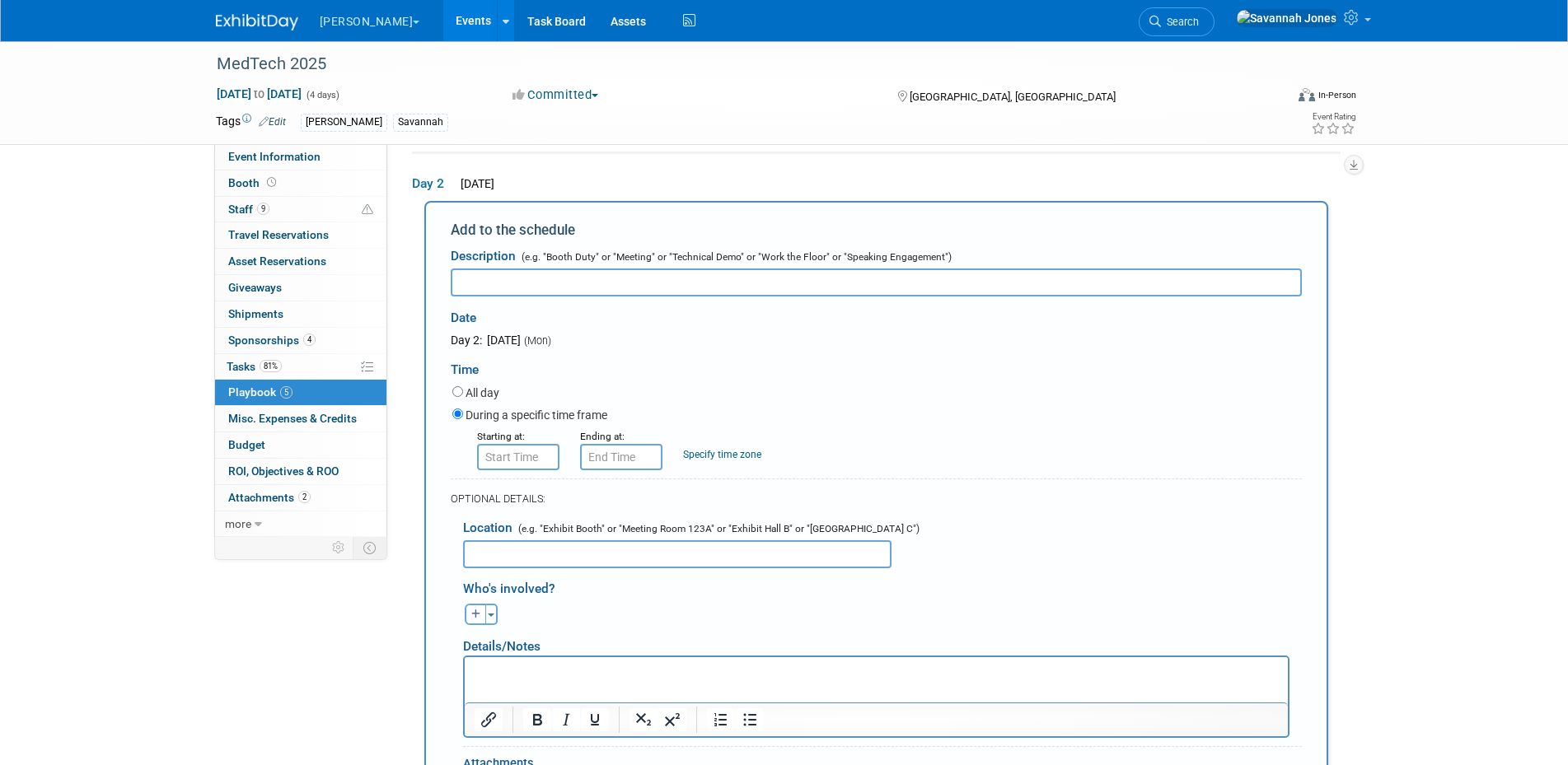
scroll to position [0, 0]
type input "Recruiter Table - [PERSON_NAME]"
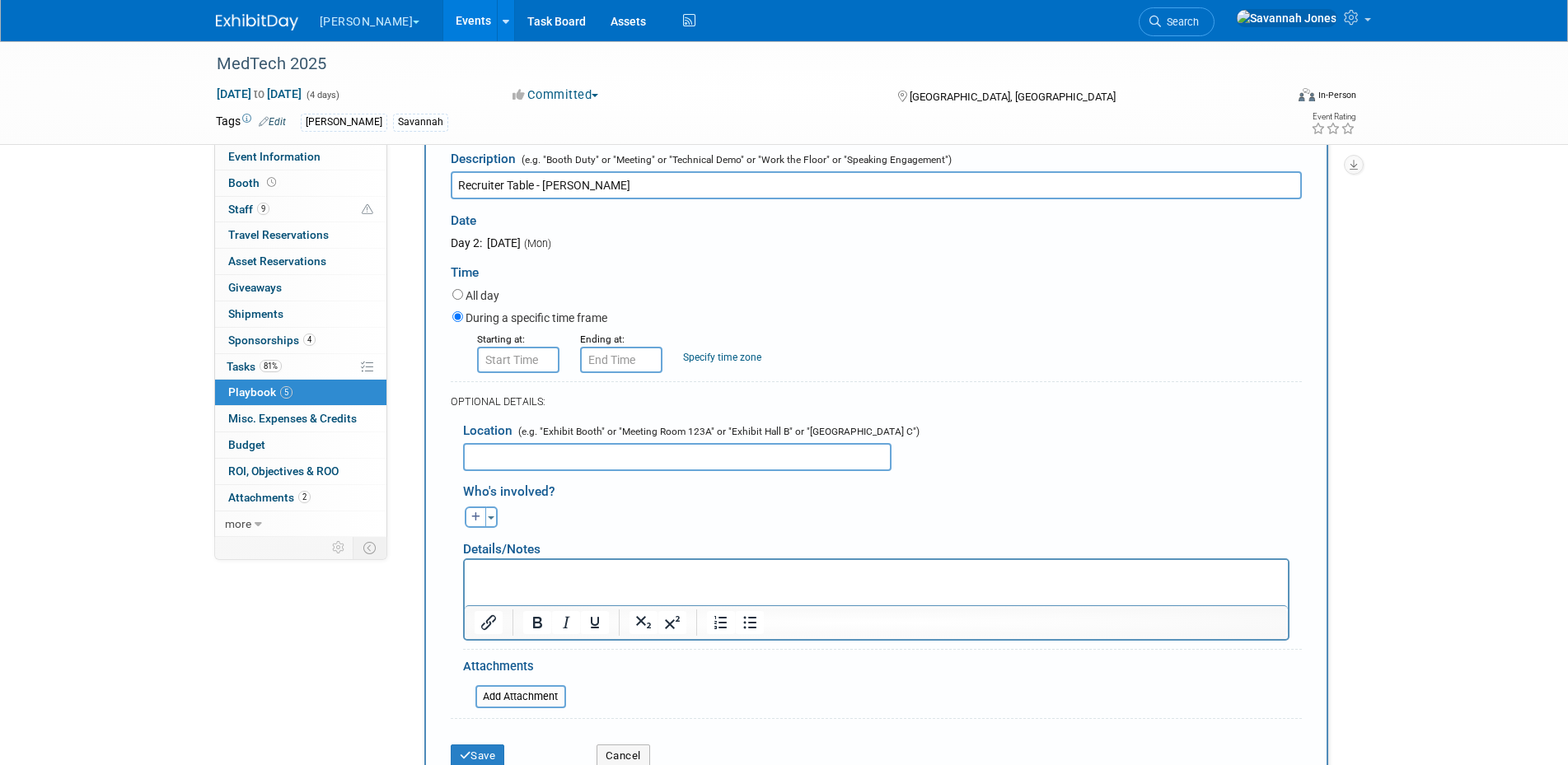
scroll to position [249, 0]
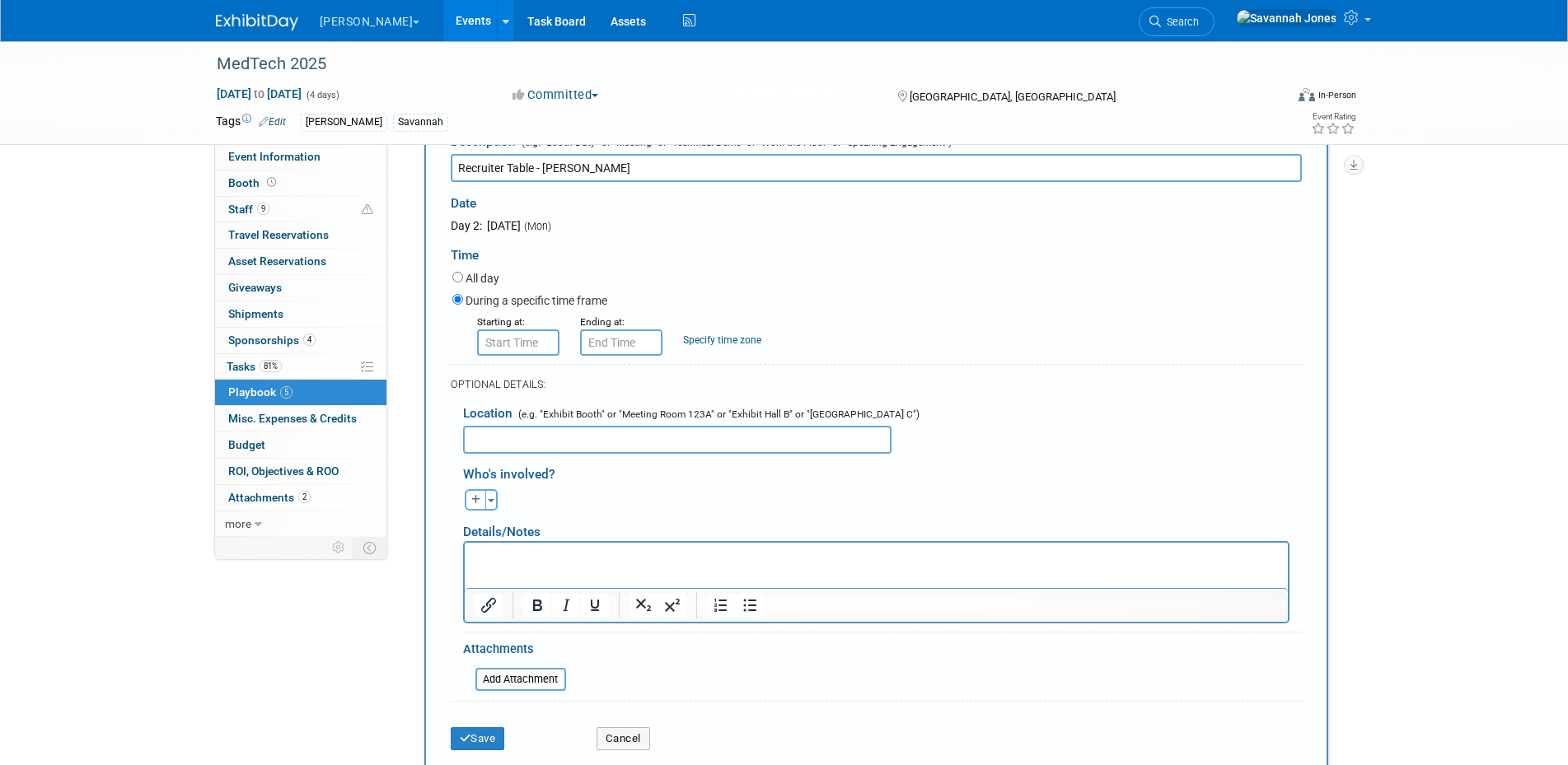
click at [710, 444] on input "text" at bounding box center [678, 440] width 429 height 28
type input "Next Gen"
click at [473, 502] on icon "button" at bounding box center [476, 500] width 10 height 10
select select
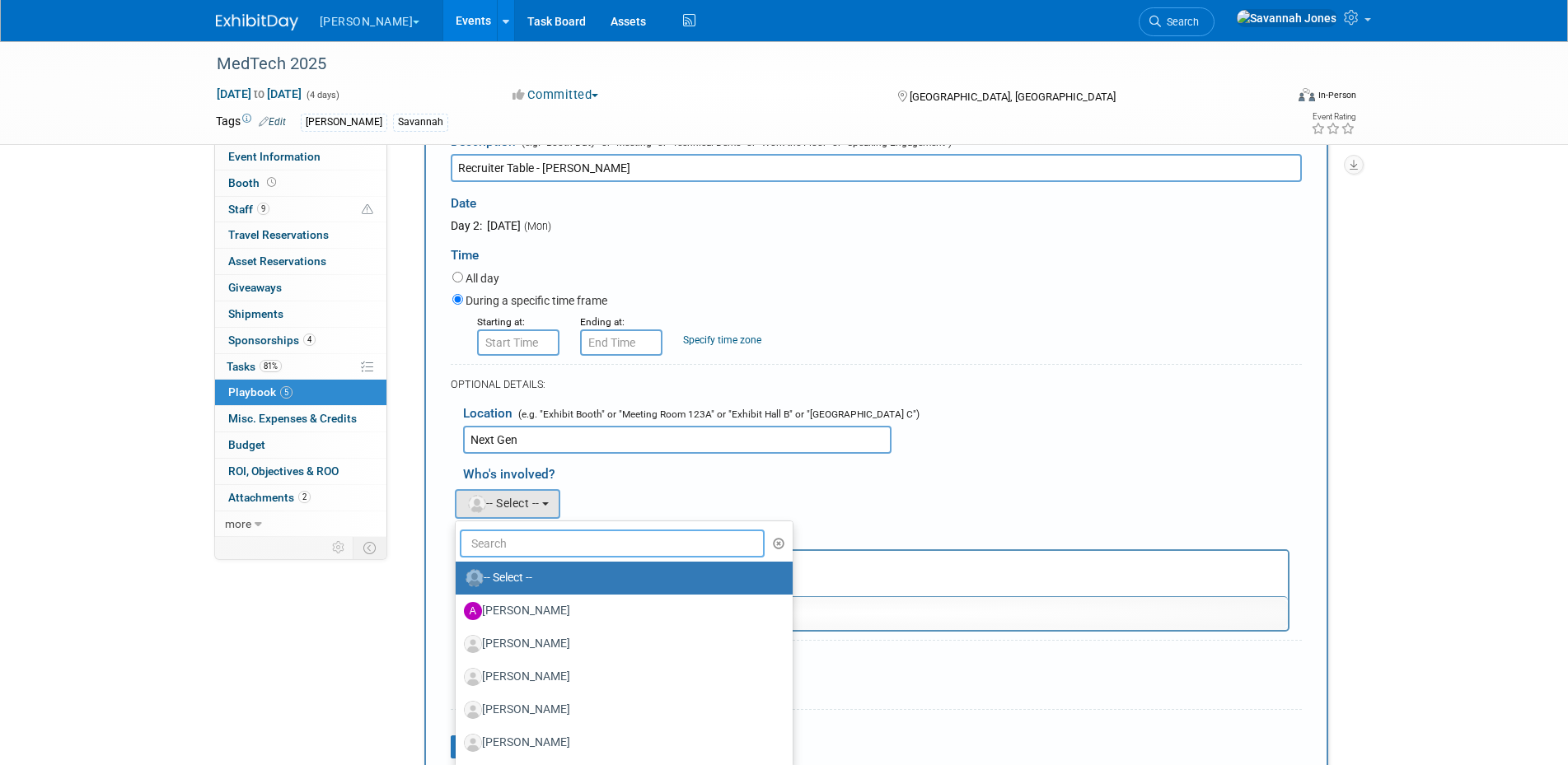
click at [573, 534] on input "text" at bounding box center [612, 544] width 306 height 28
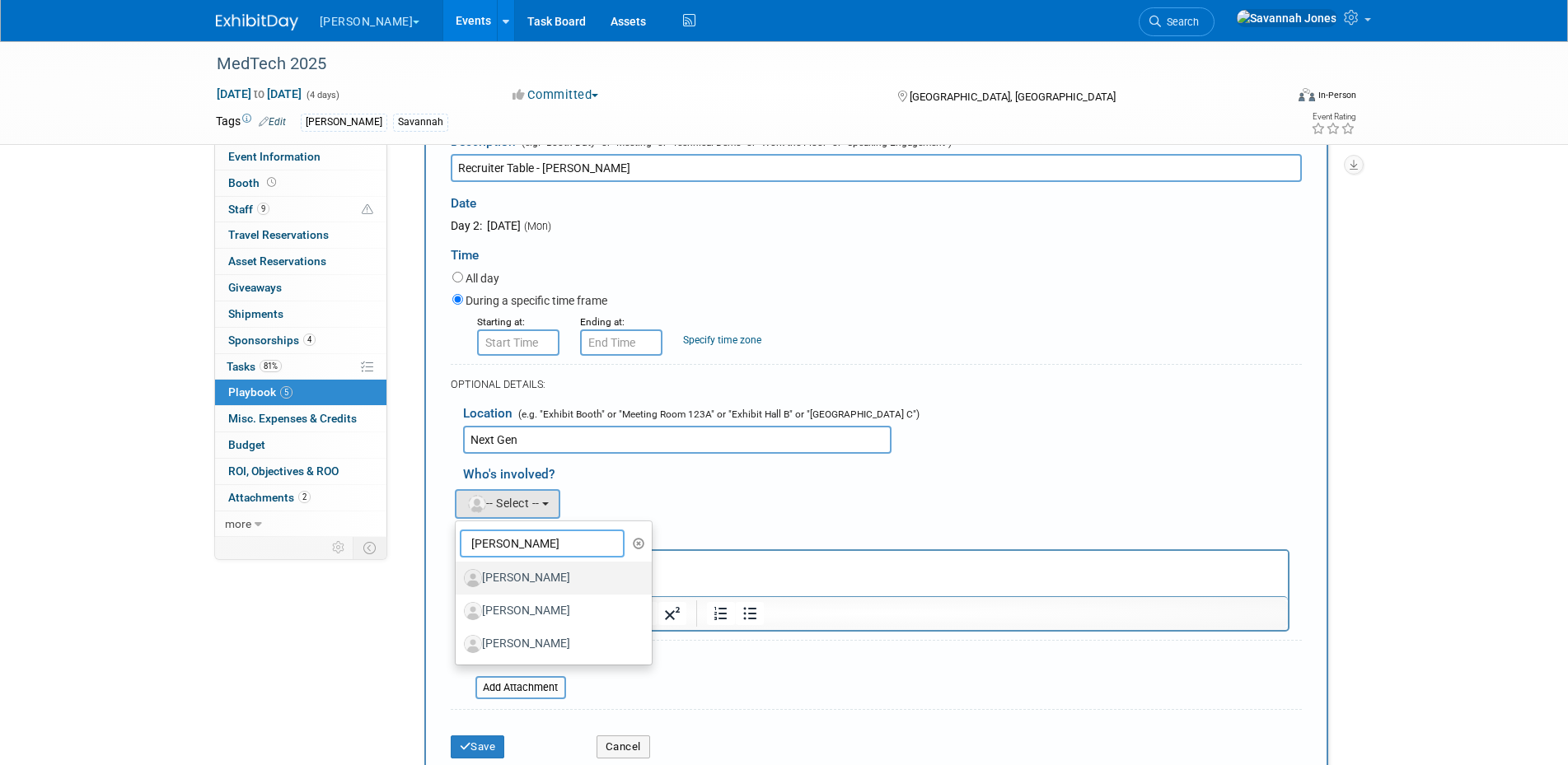
type input "scott"
click at [550, 591] on label "[PERSON_NAME]" at bounding box center [550, 578] width 172 height 27
click at [458, 581] on input "[PERSON_NAME]" at bounding box center [452, 576] width 11 height 11
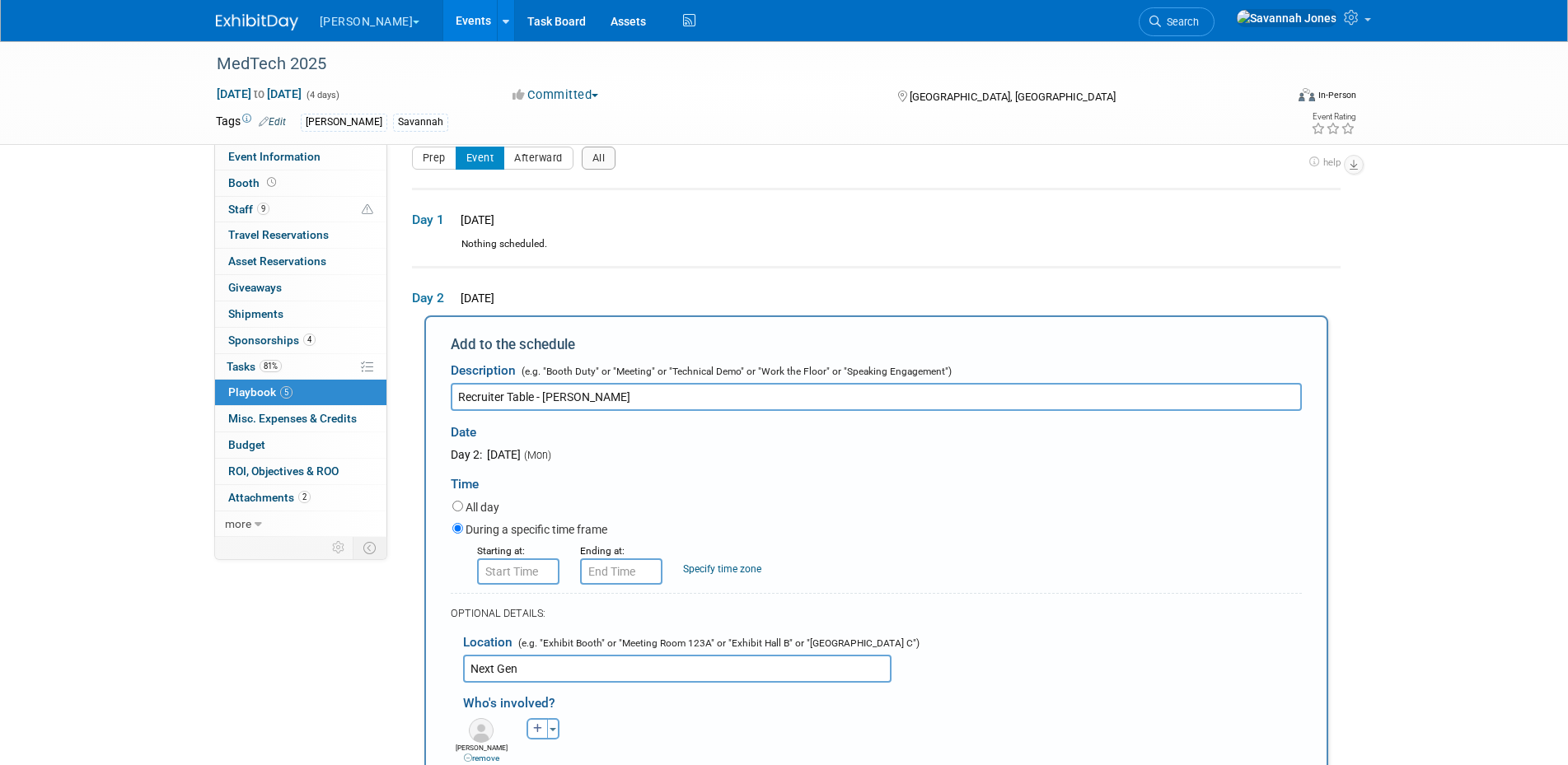
scroll to position [19, 0]
click at [519, 592] on form "Description (e.g. "Booth Duty" or "Meeting" or "Technical Demo" or "Work the Fl…" at bounding box center [875, 683] width 851 height 658
click at [519, 572] on input "8:00 AM" at bounding box center [518, 572] width 83 height 27
click at [522, 614] on span at bounding box center [514, 613] width 29 height 29
type input "9:00 AM"
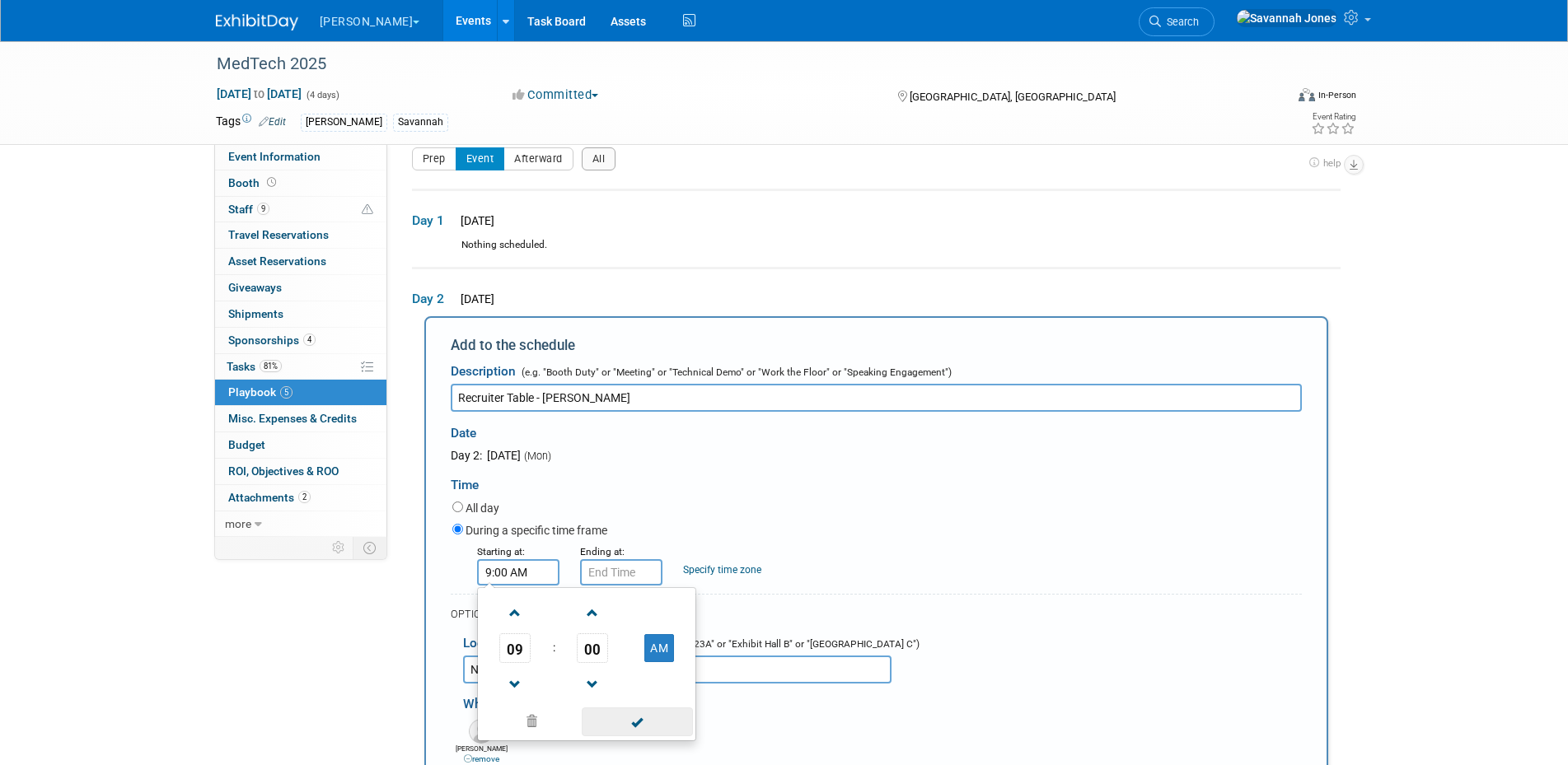
click at [617, 729] on span at bounding box center [636, 722] width 111 height 29
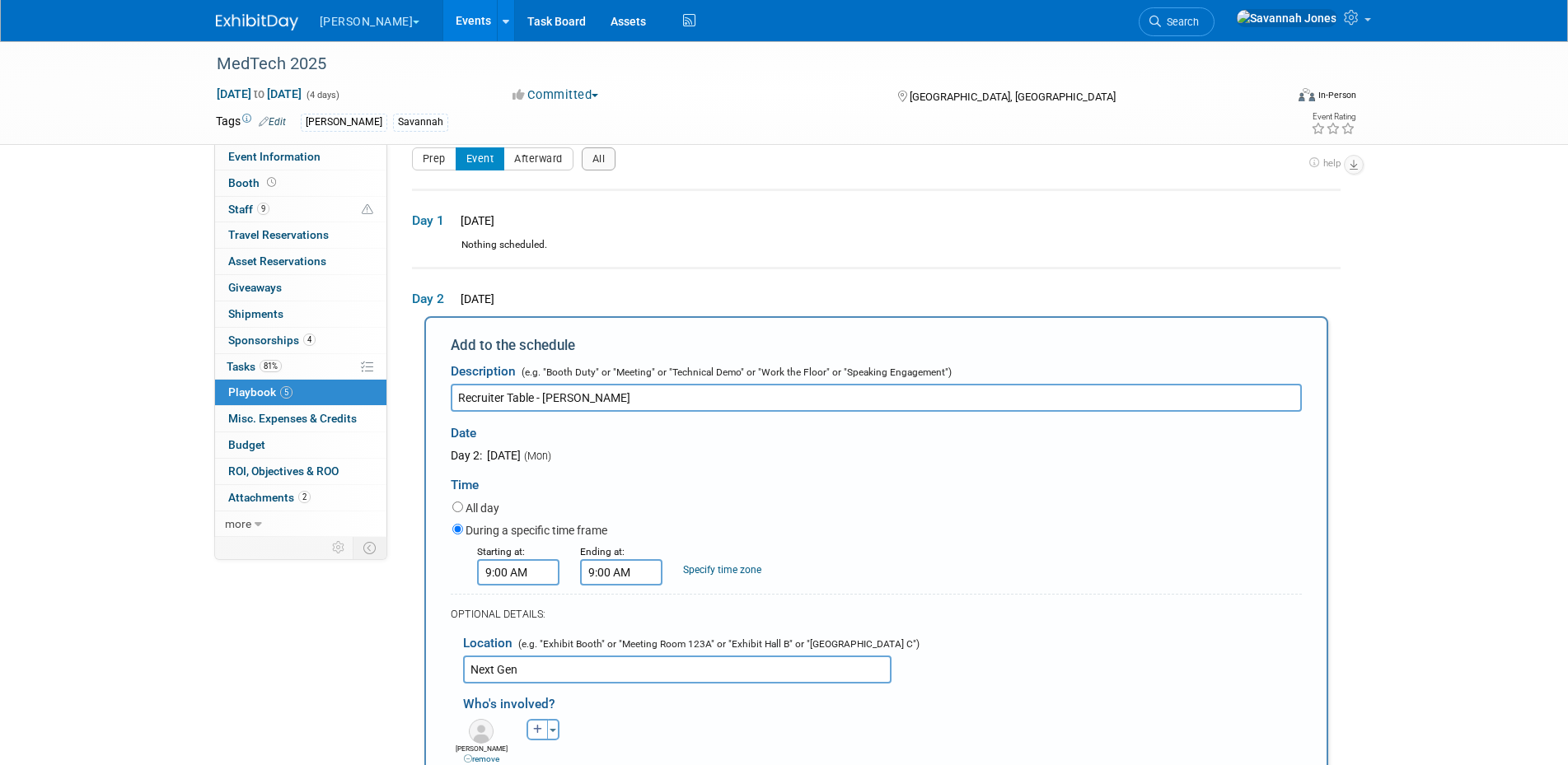
click at [640, 586] on input "9:00 AM" at bounding box center [622, 572] width 83 height 27
click at [620, 647] on span "09" at bounding box center [618, 648] width 31 height 29
click at [612, 660] on td "04" at bounding box center [611, 658] width 53 height 44
click at [703, 651] on span "00" at bounding box center [695, 648] width 31 height 29
click at [733, 664] on td "30" at bounding box center [716, 658] width 53 height 44
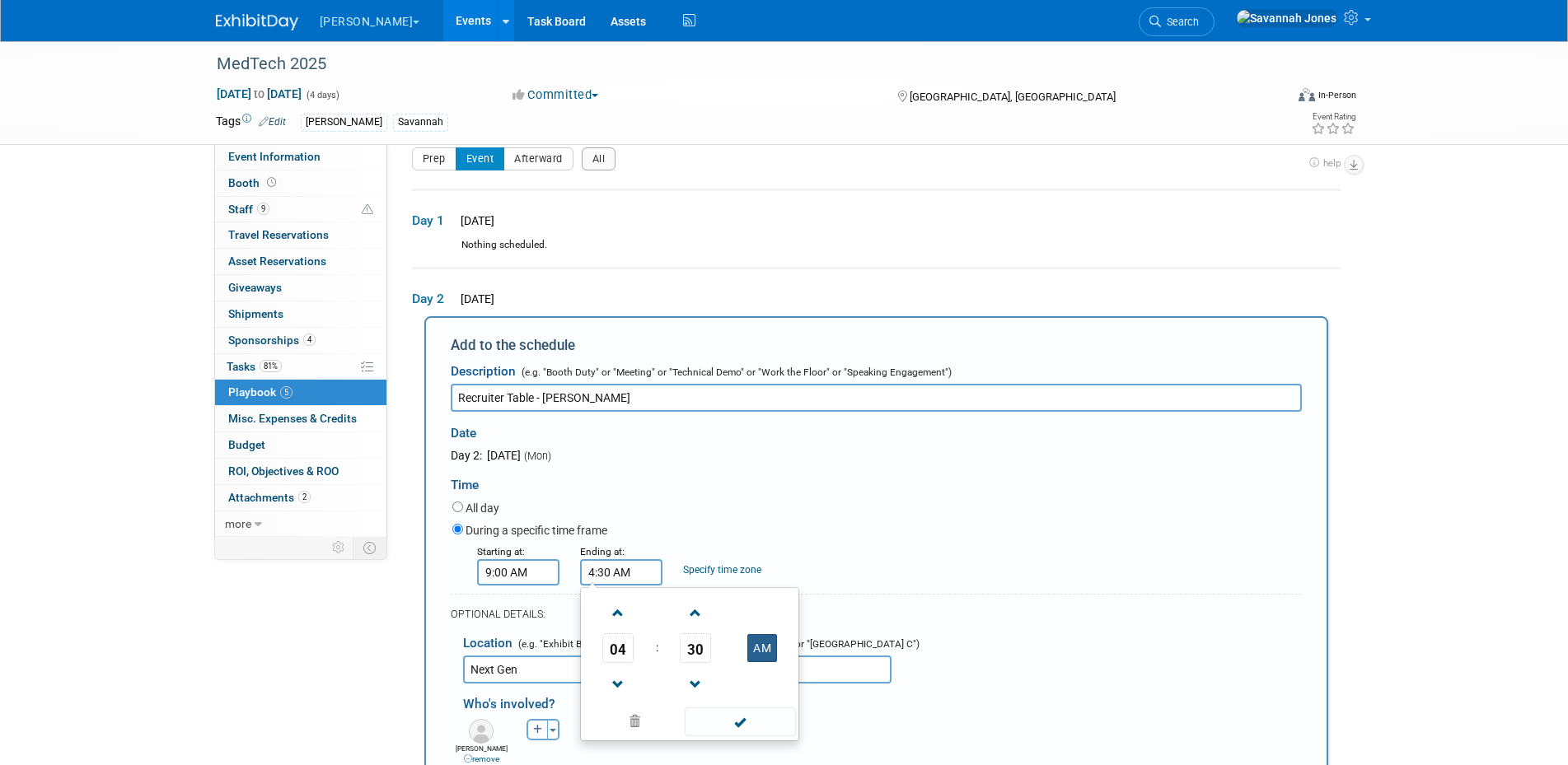
click at [774, 646] on button "AM" at bounding box center [762, 648] width 30 height 28
type input "4:30 PM"
click at [770, 729] on span at bounding box center [740, 722] width 111 height 29
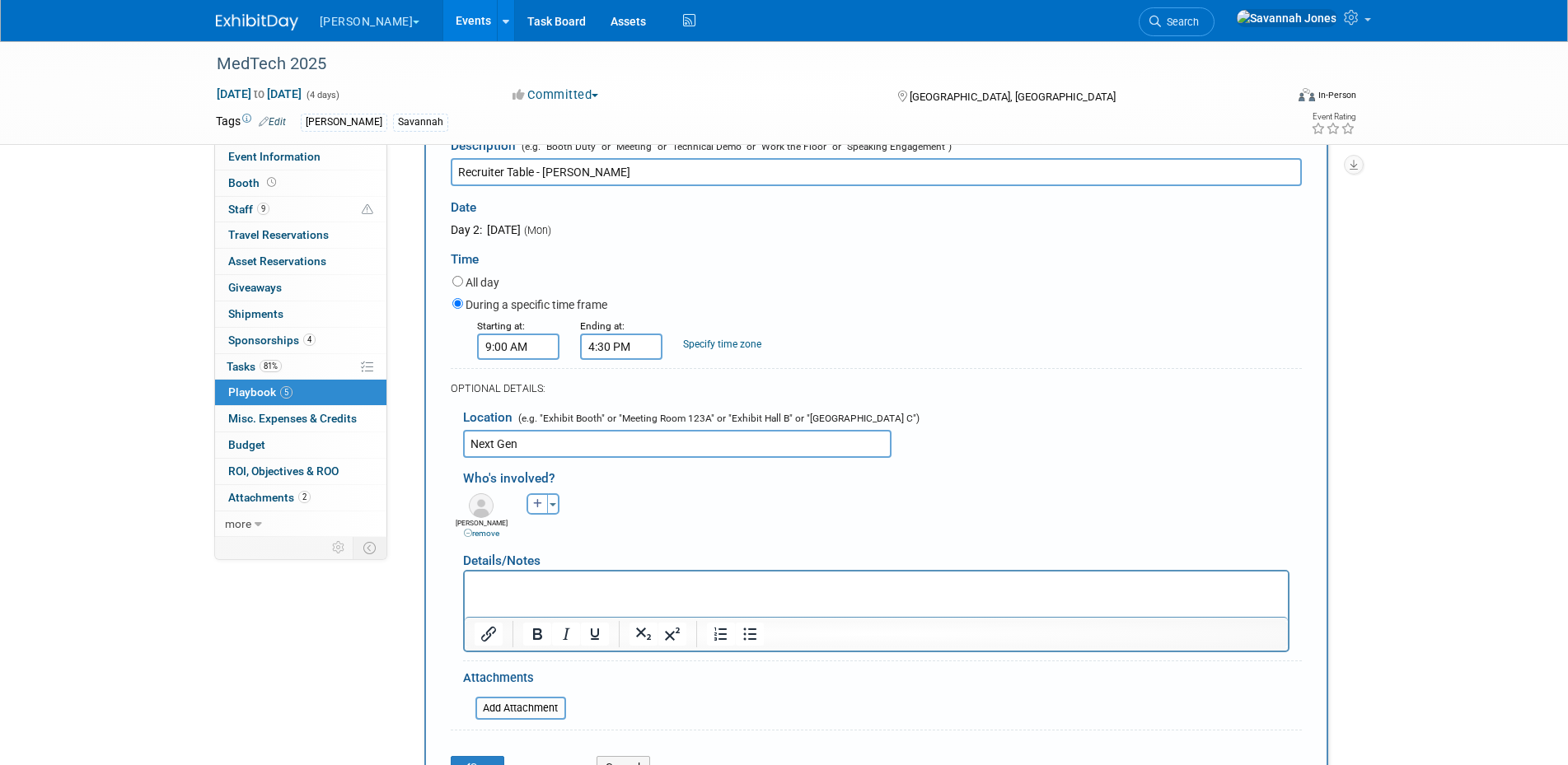
scroll to position [249, 0]
click at [504, 588] on p "Rich Text Area. Press ALT-0 for help." at bounding box center [876, 582] width 805 height 17
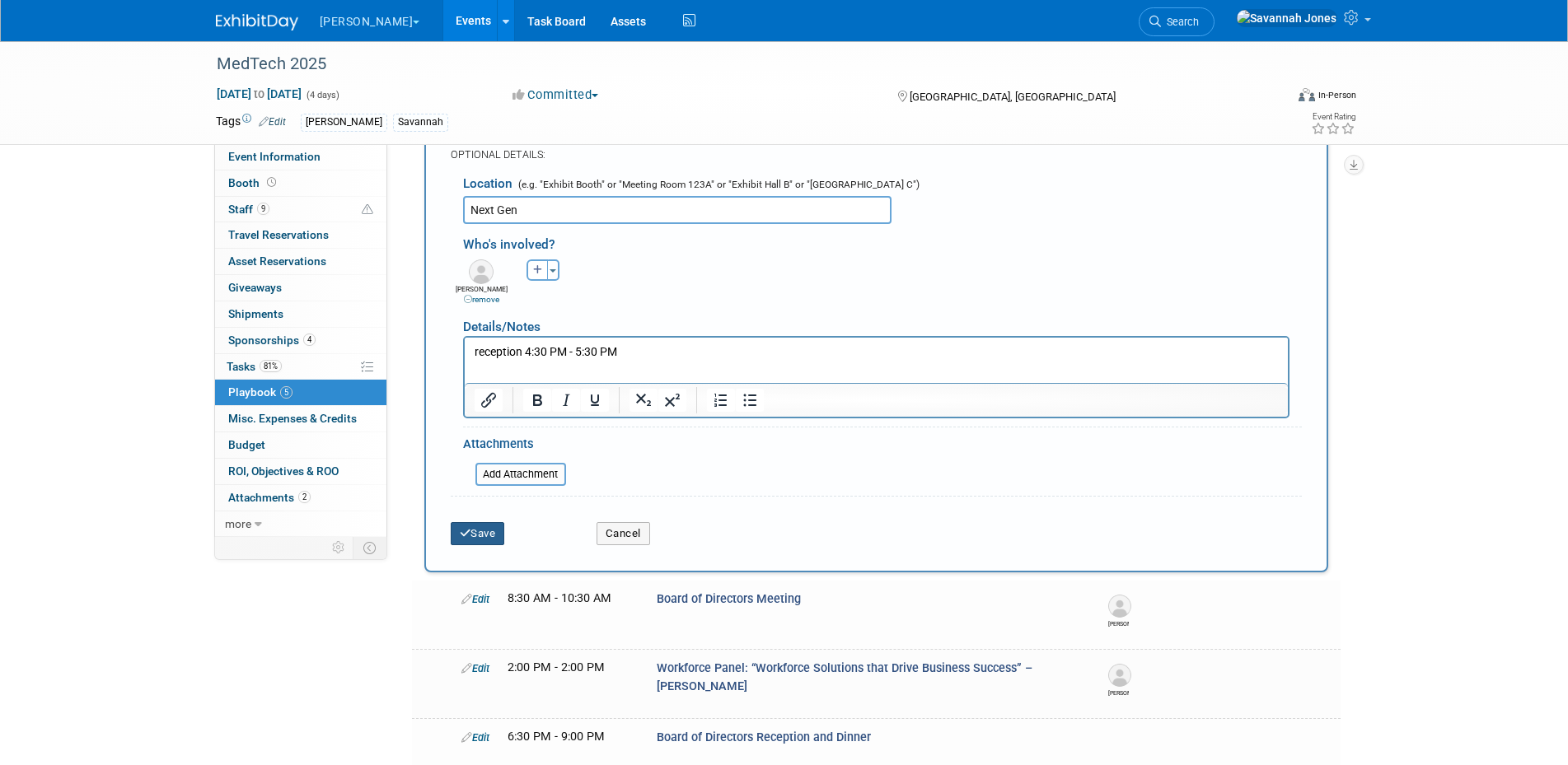
click at [500, 541] on button "Save" at bounding box center [477, 533] width 54 height 23
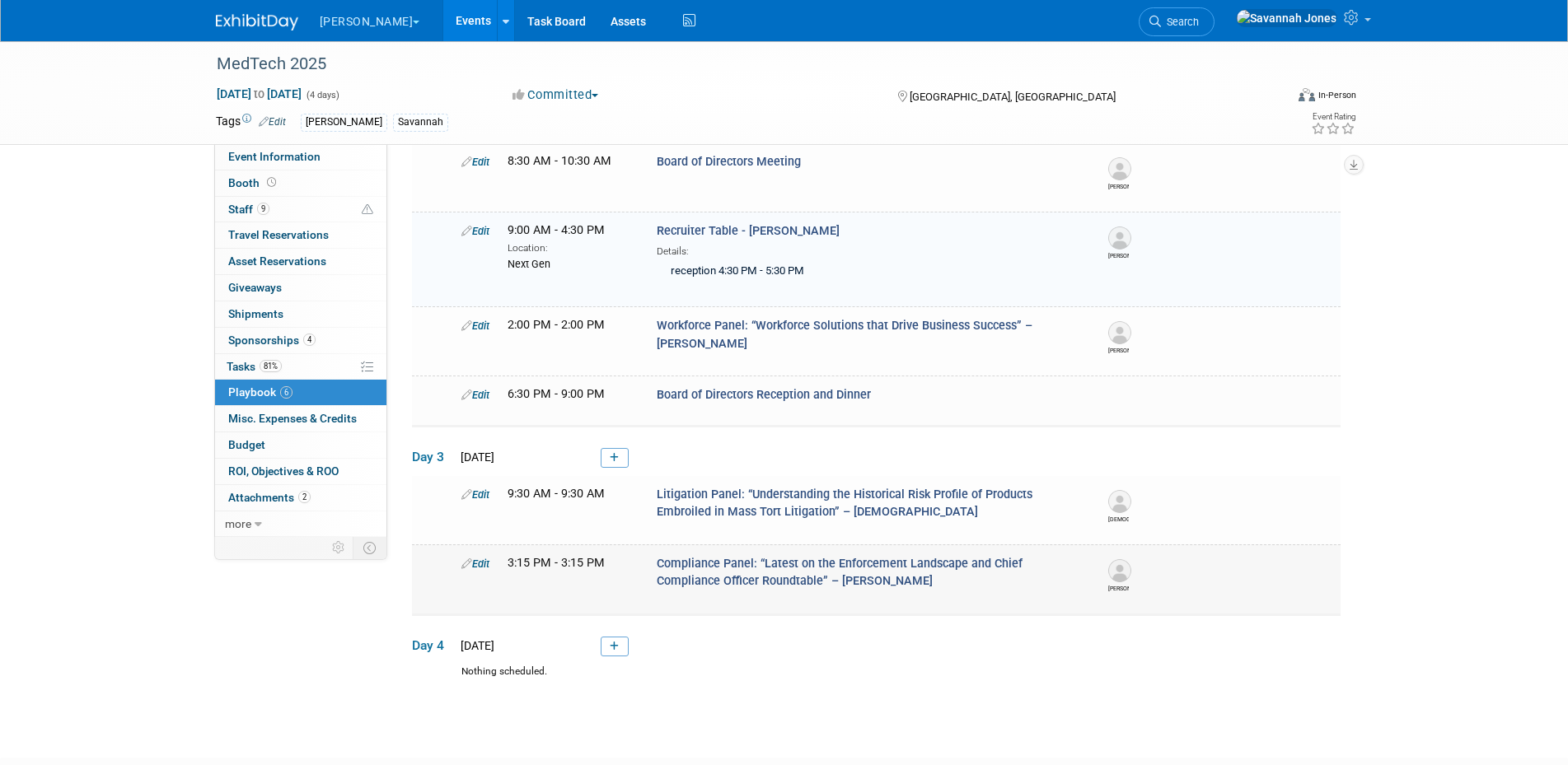
scroll to position [202, 0]
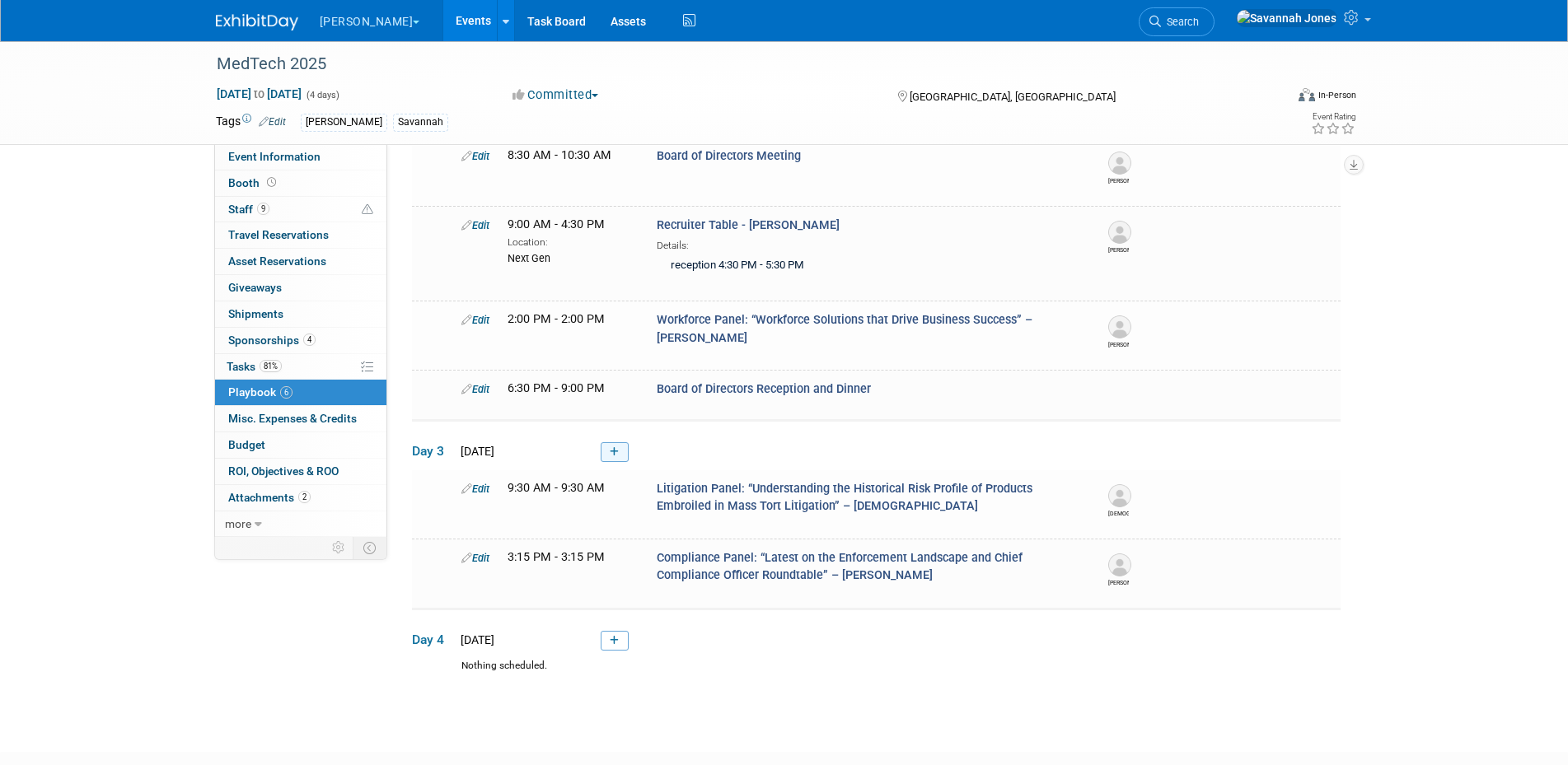
click at [624, 444] on link at bounding box center [615, 452] width 28 height 20
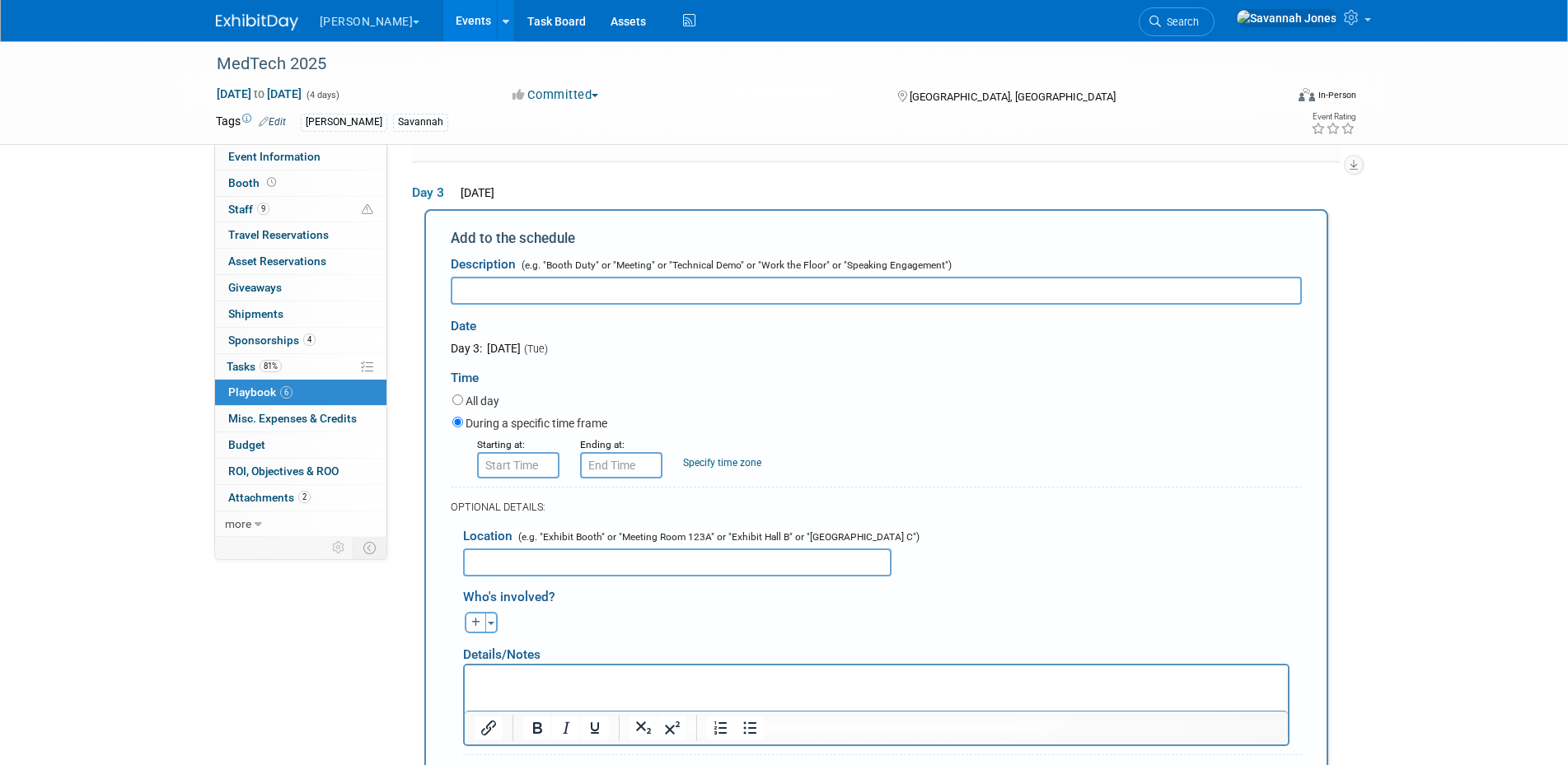
scroll to position [466, 0]
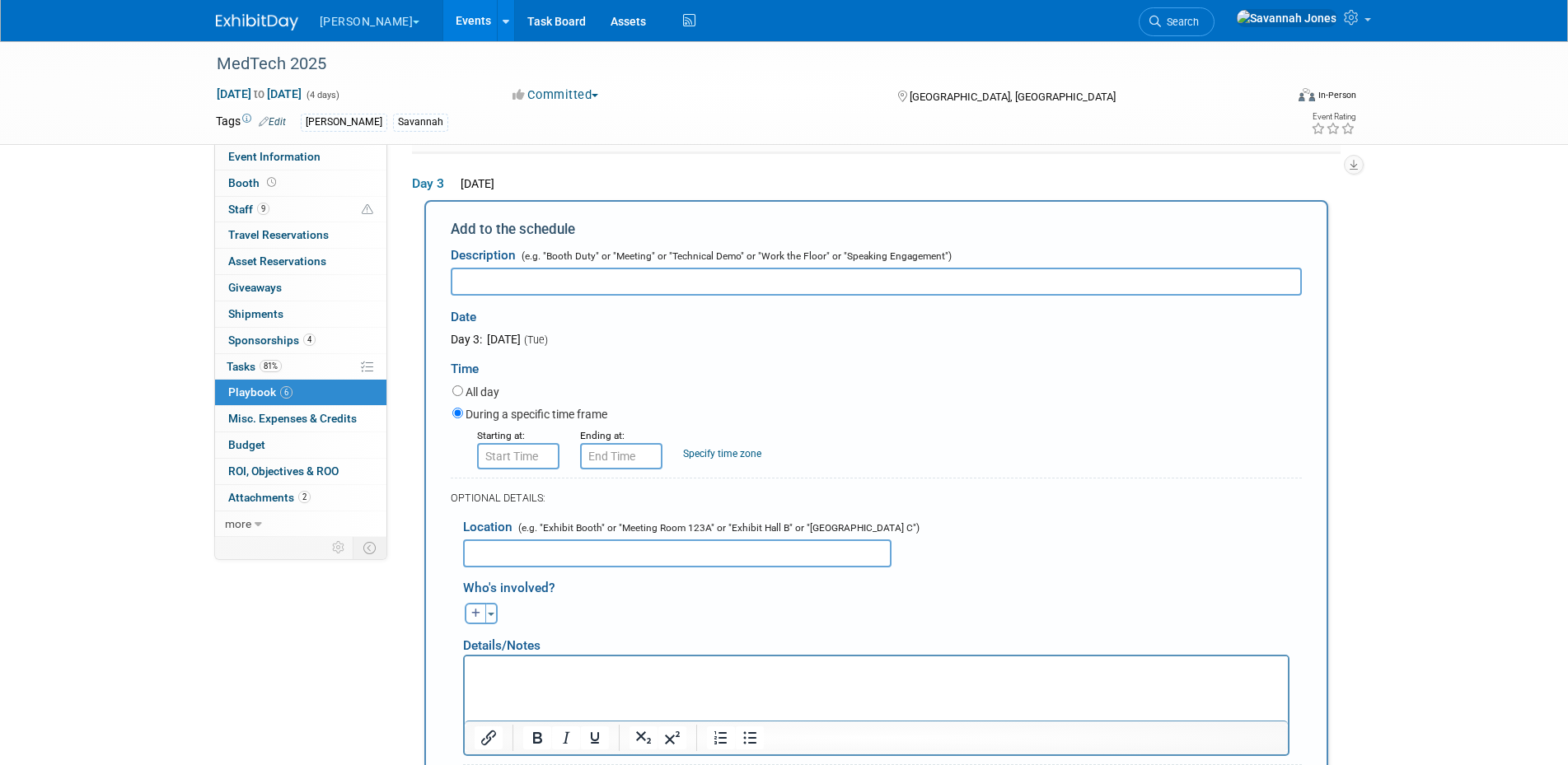
click at [543, 287] on input "text" at bounding box center [875, 281] width 851 height 28
type input "Recruiter Table - [PERSON_NAME]"
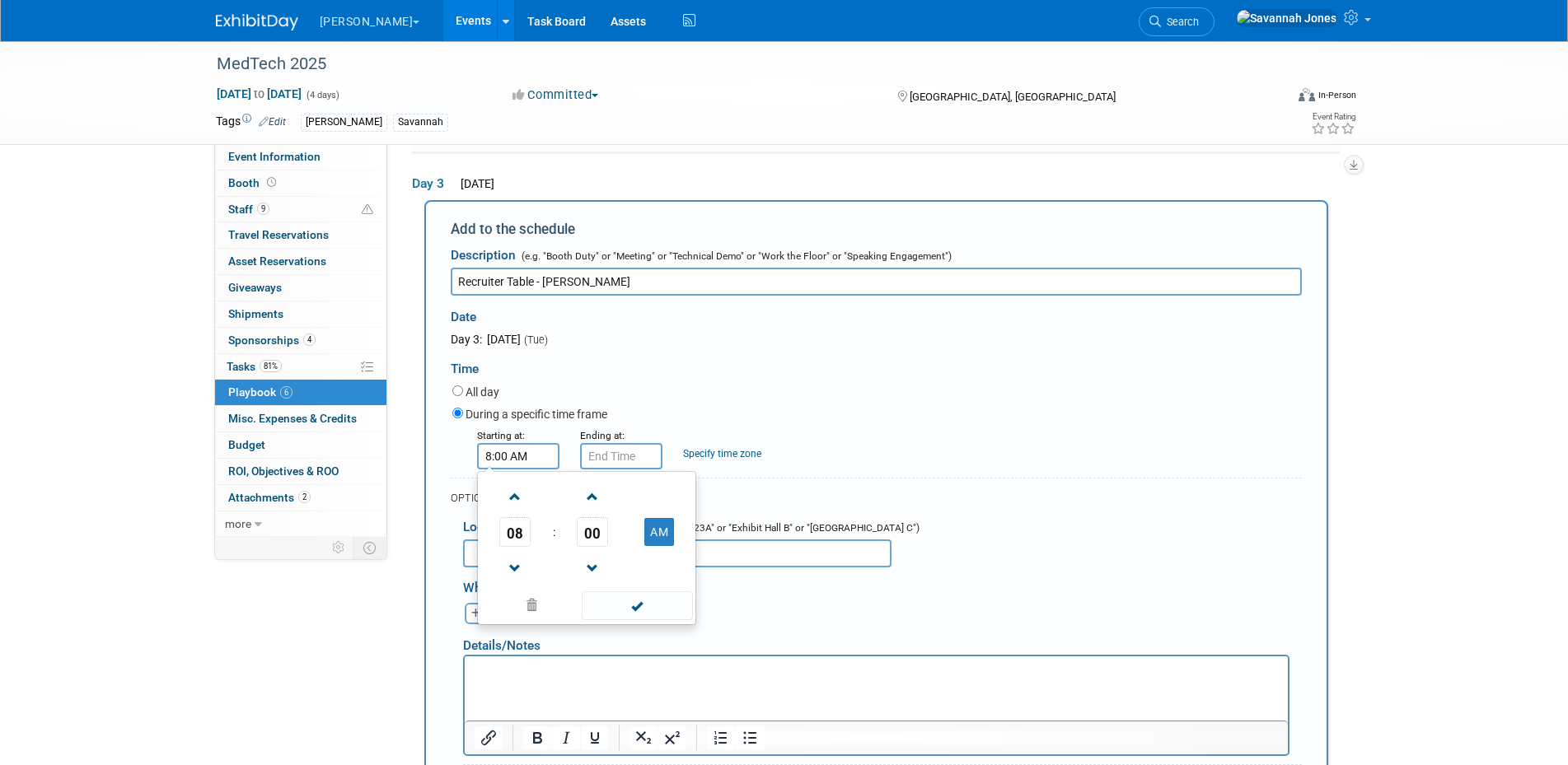
click at [536, 464] on input "8:00 AM" at bounding box center [518, 456] width 83 height 27
click at [519, 534] on span "08" at bounding box center [515, 532] width 31 height 29
click at [540, 576] on td "09" at bounding box center [561, 586] width 53 height 44
type input "9:00 AM"
click at [641, 605] on span at bounding box center [636, 605] width 111 height 29
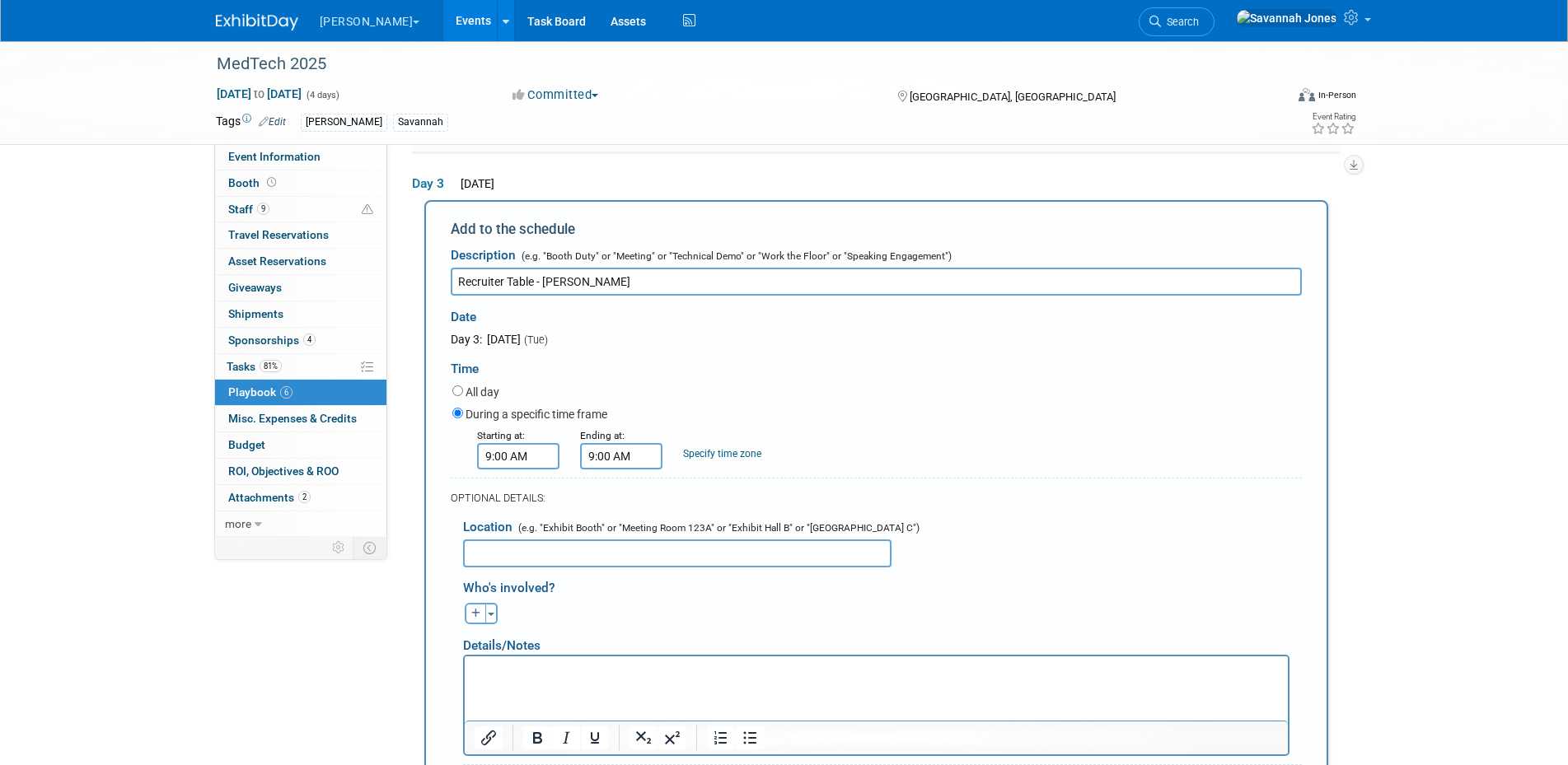
click at [644, 452] on input "9:00 AM" at bounding box center [622, 456] width 83 height 27
click at [627, 535] on span "09" at bounding box center [618, 532] width 31 height 29
click at [628, 541] on td "04" at bounding box center [611, 542] width 53 height 44
click at [695, 541] on span "00" at bounding box center [695, 532] width 31 height 29
click at [734, 551] on td "30" at bounding box center [716, 542] width 53 height 44
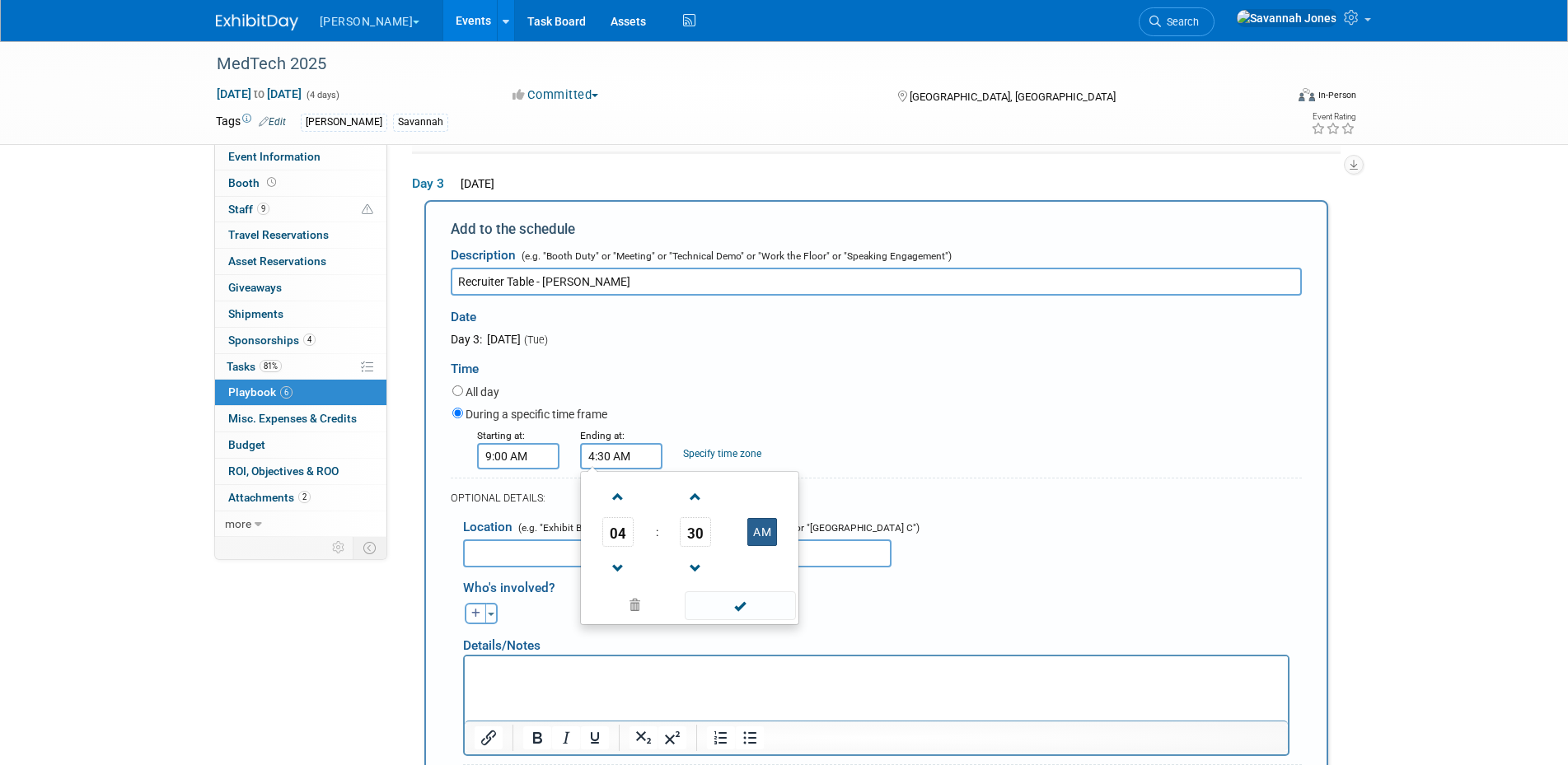
click at [774, 527] on button "AM" at bounding box center [762, 532] width 30 height 28
type input "4:30 PM"
click at [772, 605] on span at bounding box center [740, 605] width 111 height 29
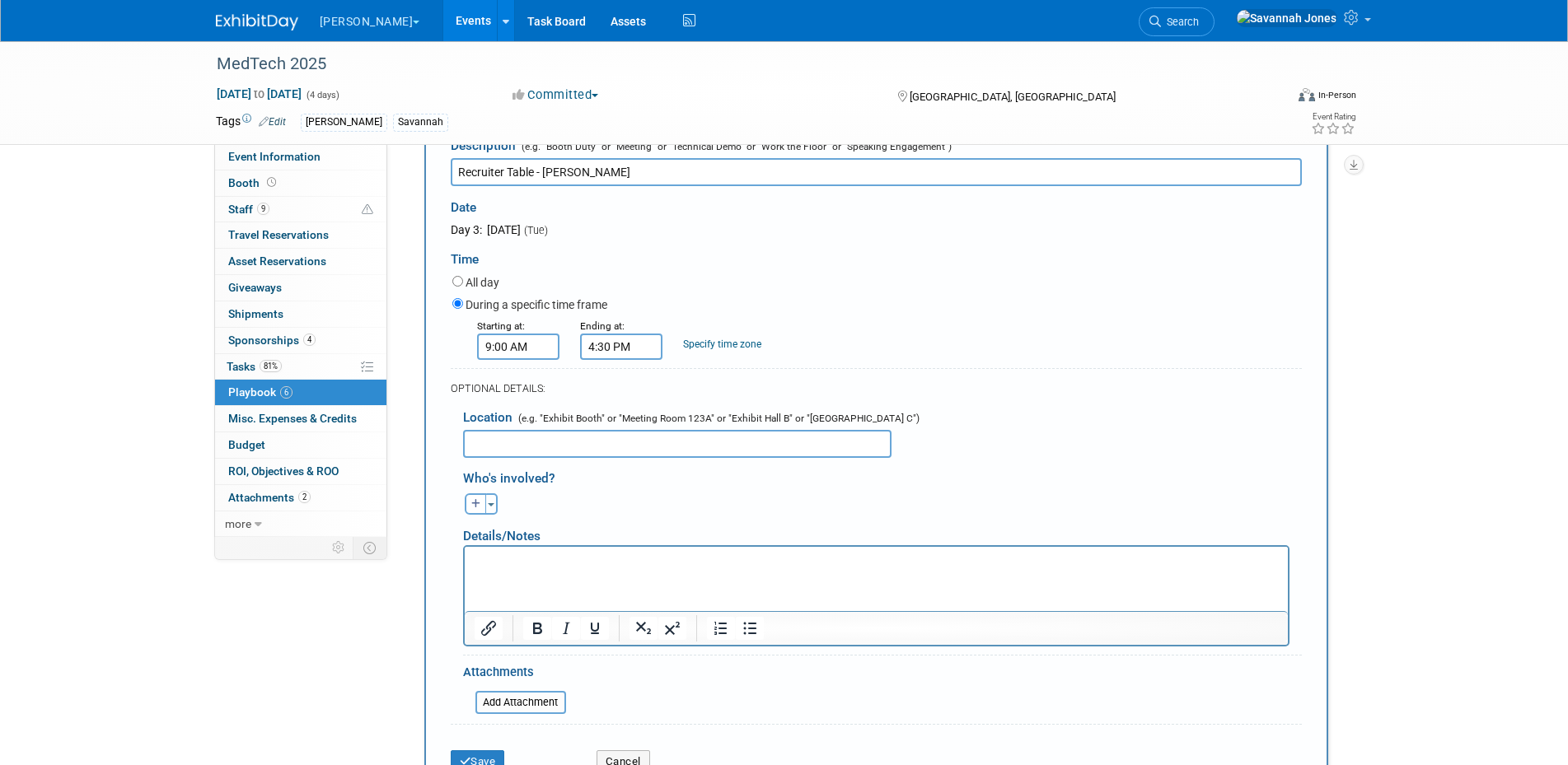
scroll to position [581, 0]
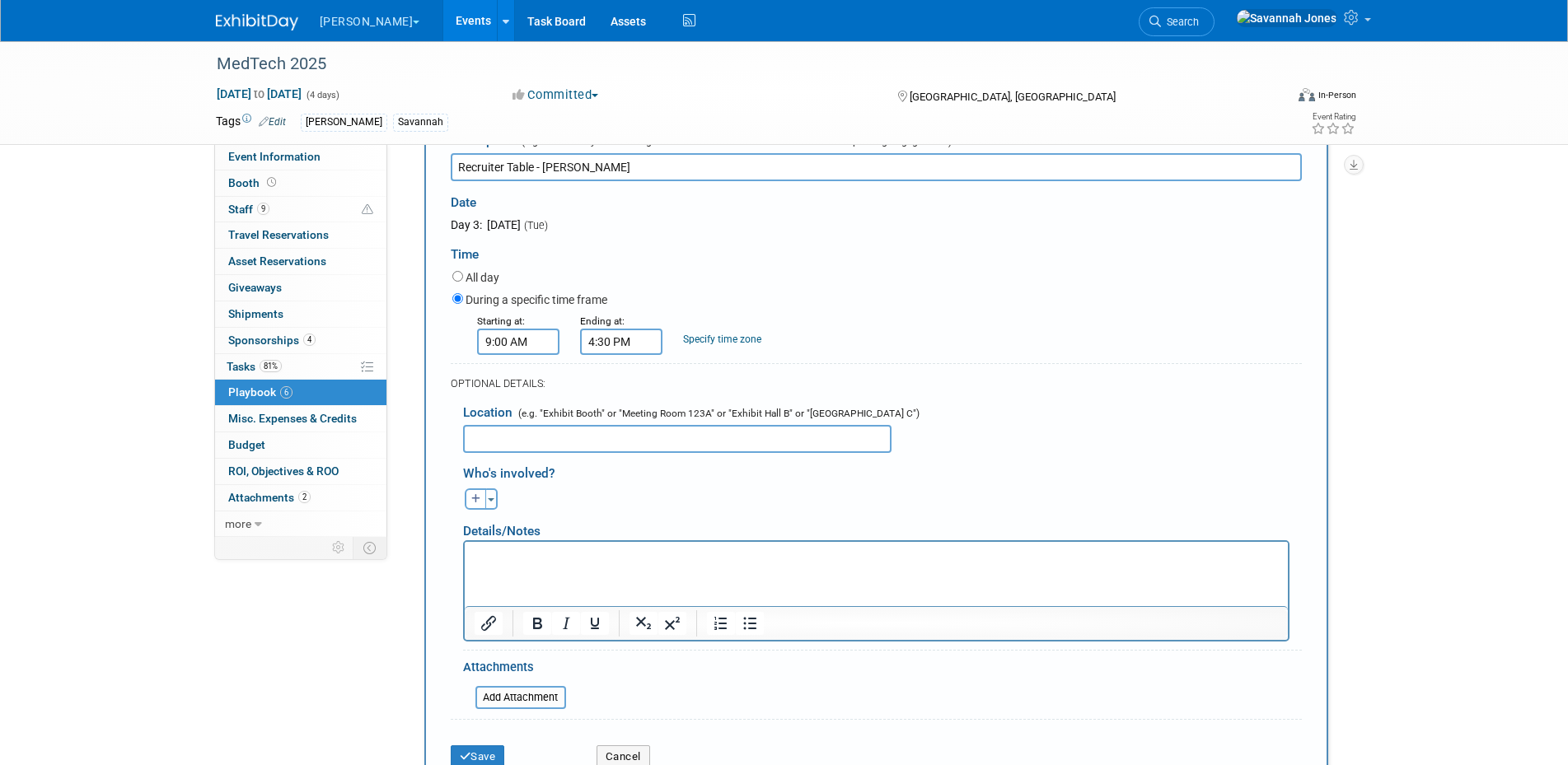
click at [612, 565] on html at bounding box center [875, 553] width 823 height 23
click at [492, 759] on button "Save" at bounding box center [477, 756] width 54 height 23
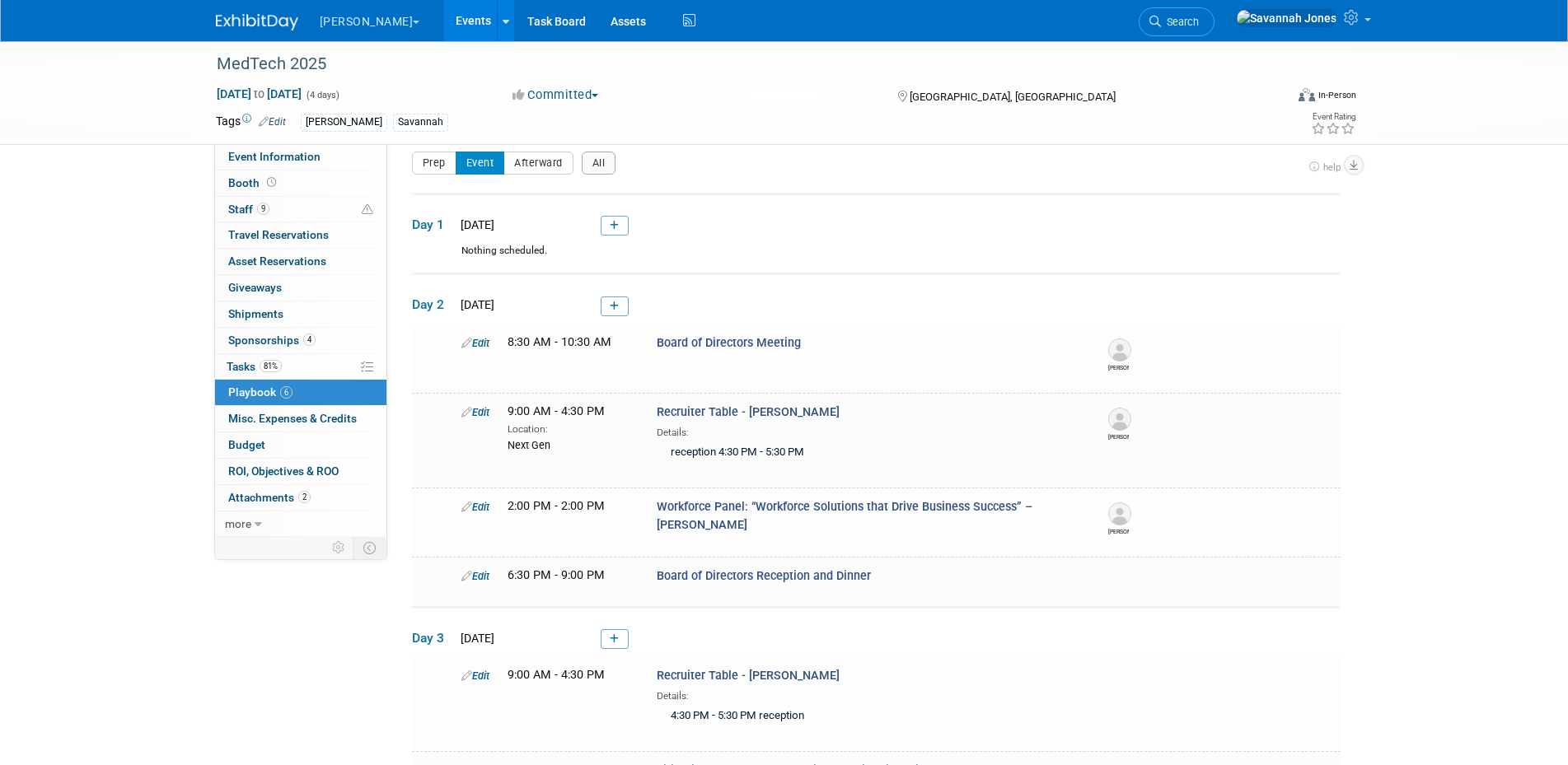
scroll to position [398, 0]
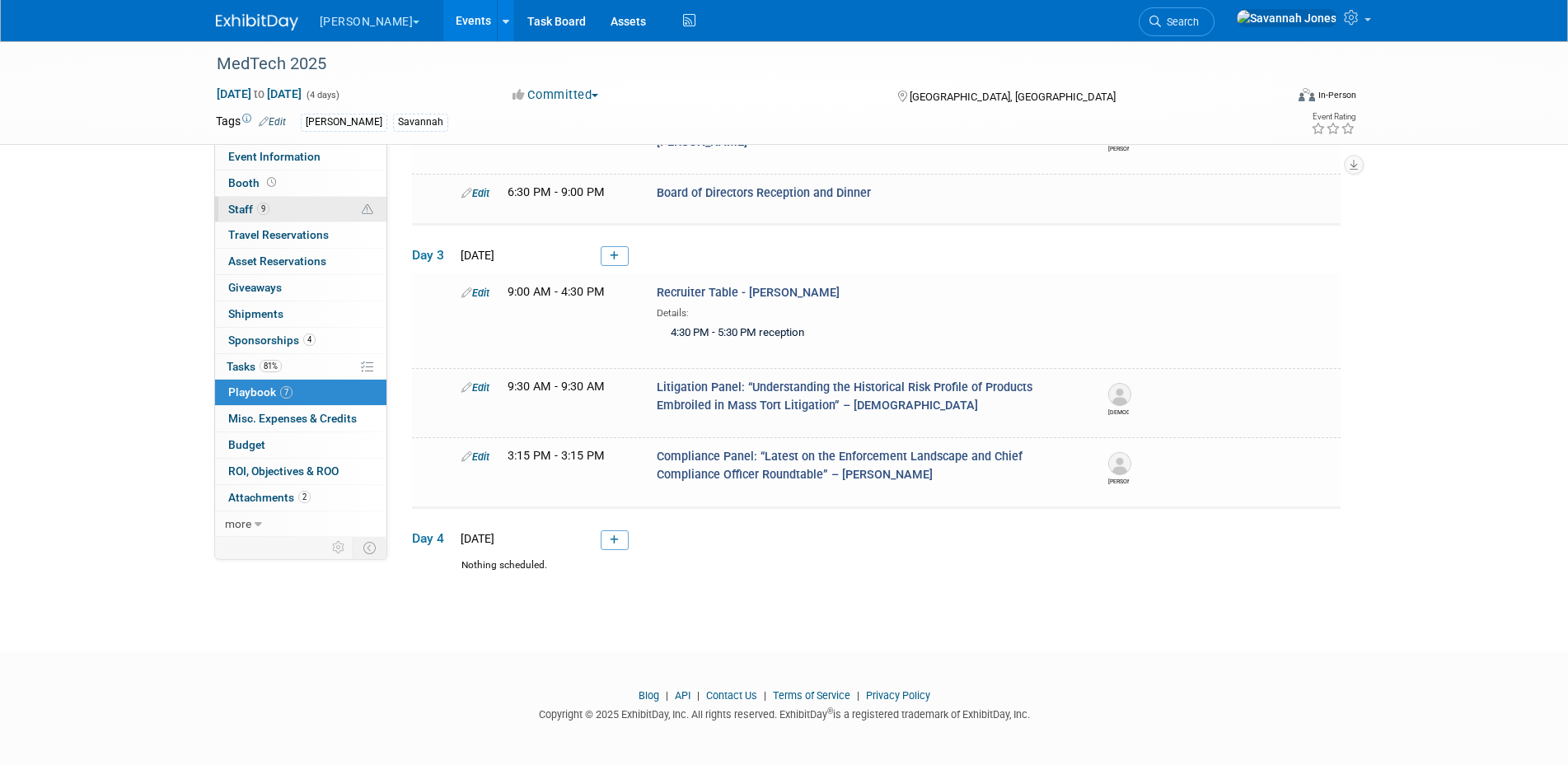
click at [280, 216] on link "9 Staff 9" at bounding box center [301, 209] width 171 height 26
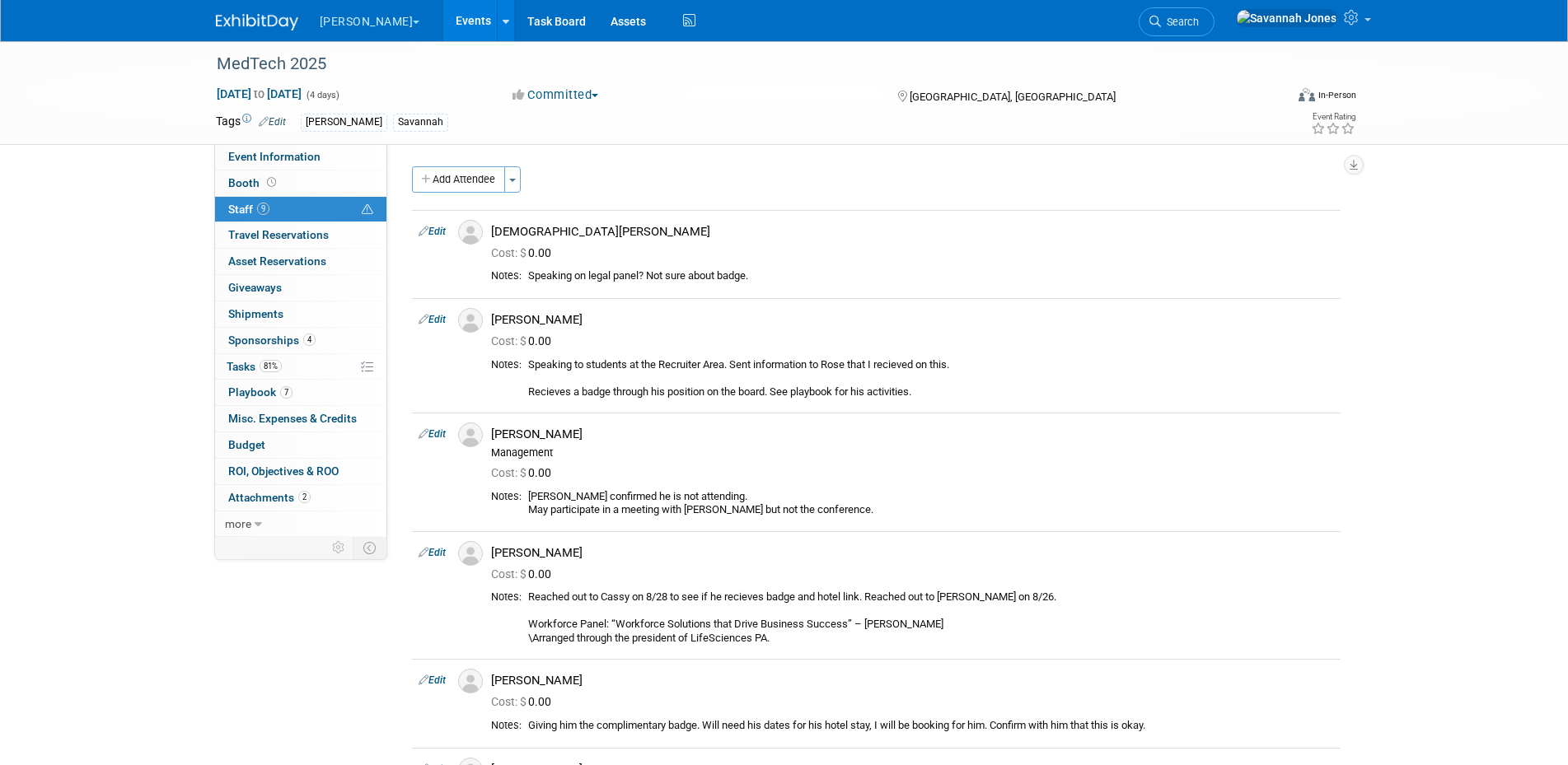
click at [422, 228] on icon at bounding box center [424, 231] width 10 height 18
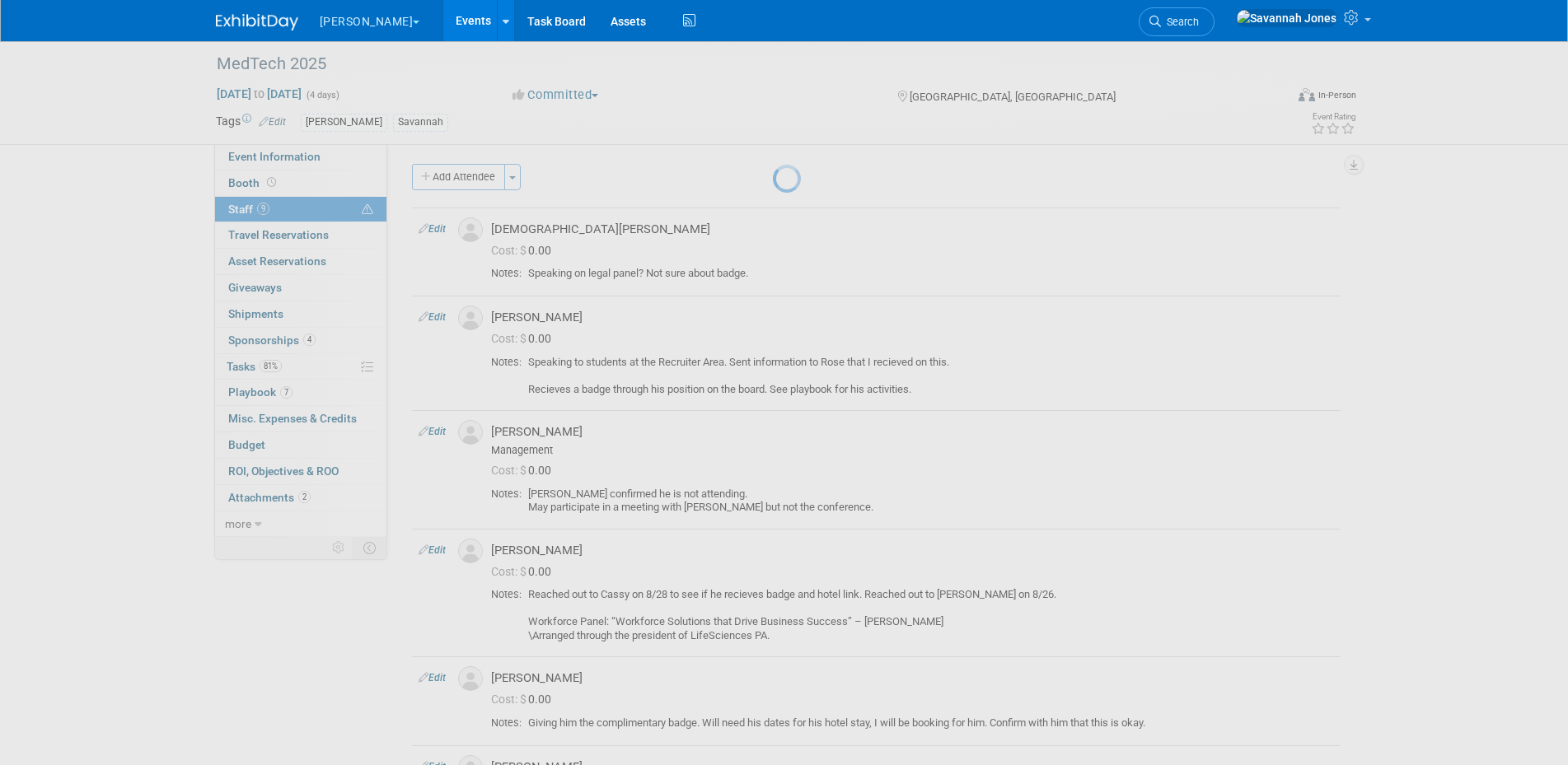
select select "daadf16c-986b-4c52-a12b-9d9812779c91"
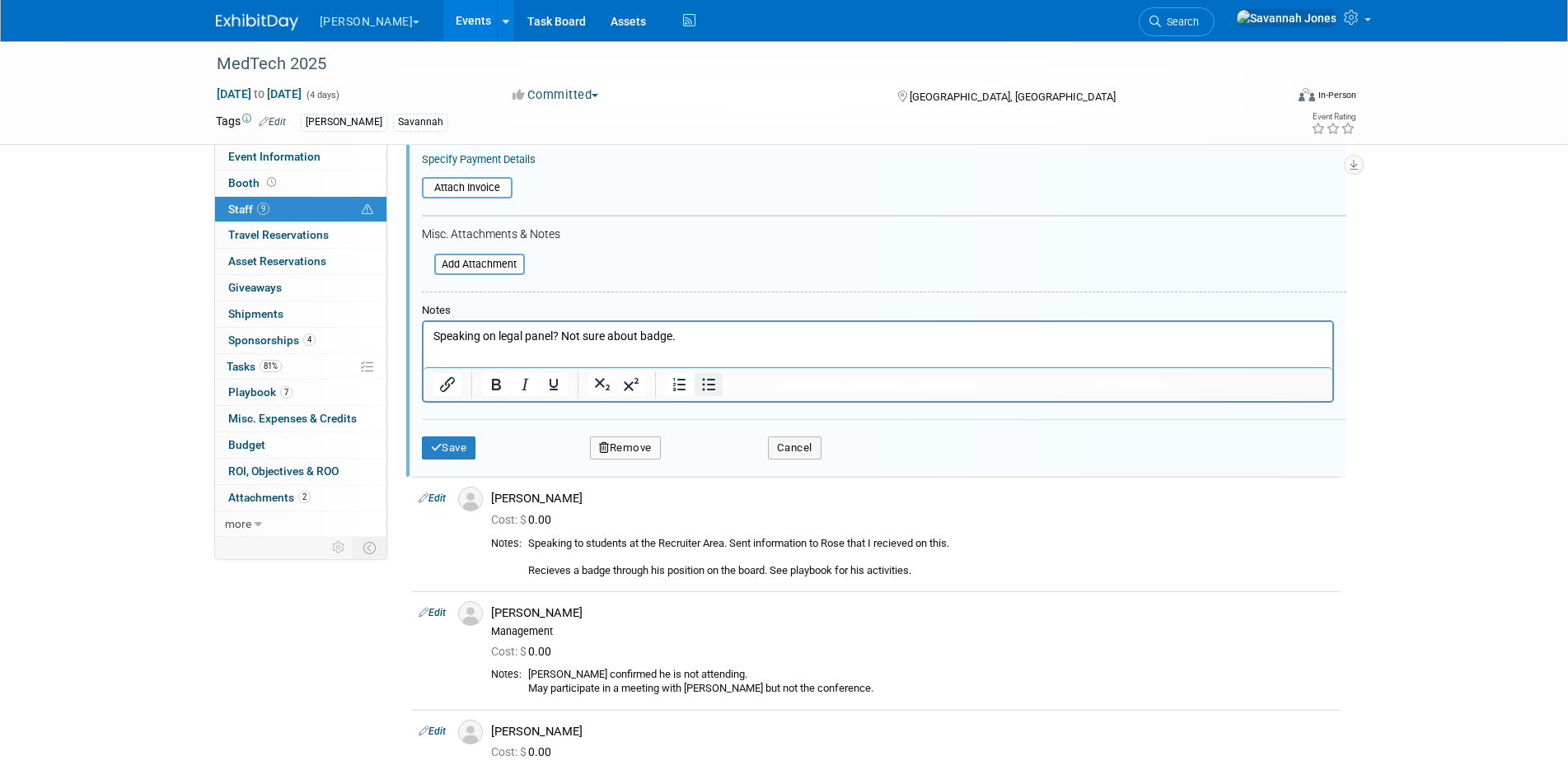
scroll to position [367, 0]
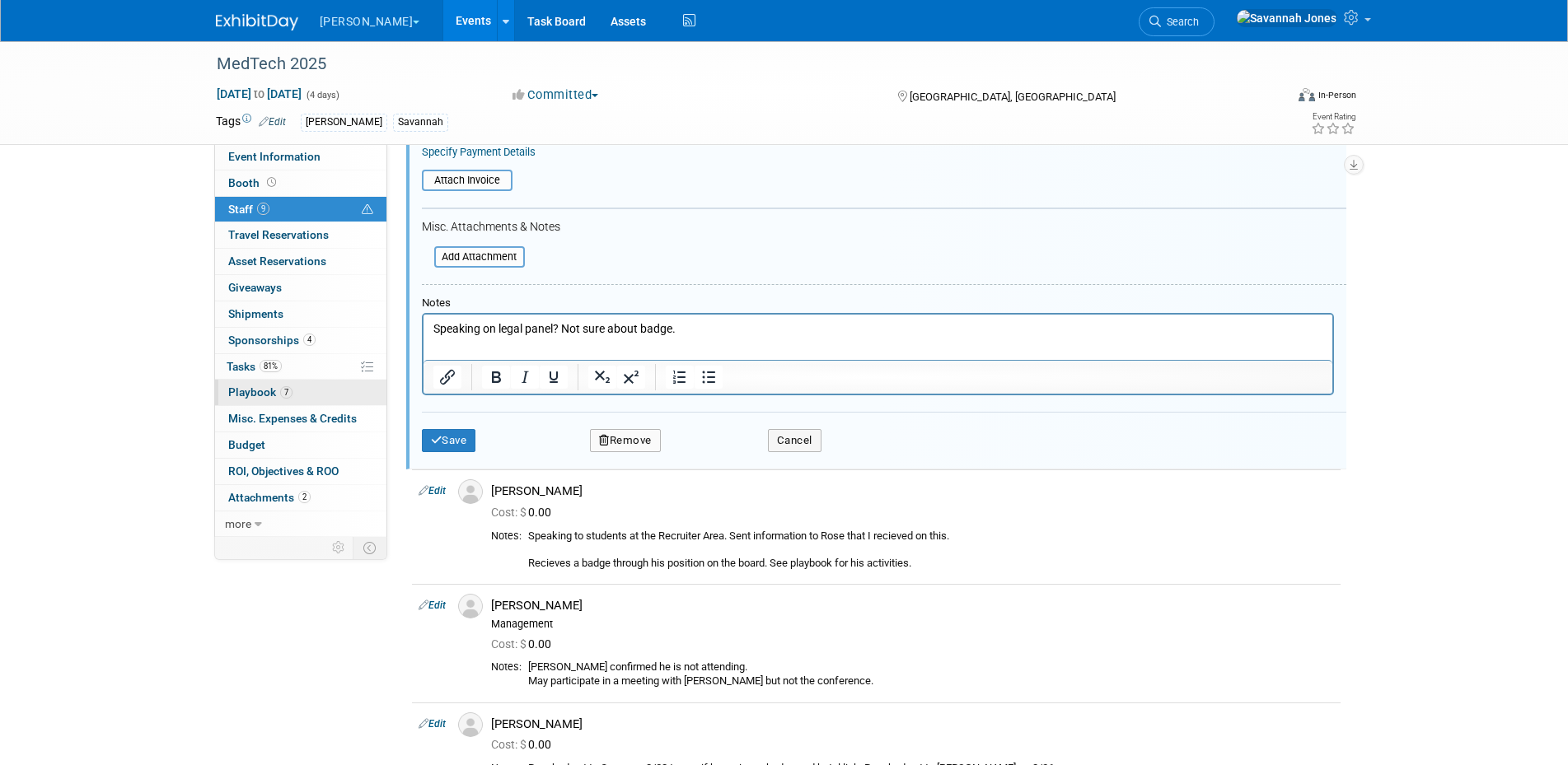
click at [302, 389] on link "7 Playbook 7" at bounding box center [301, 392] width 171 height 26
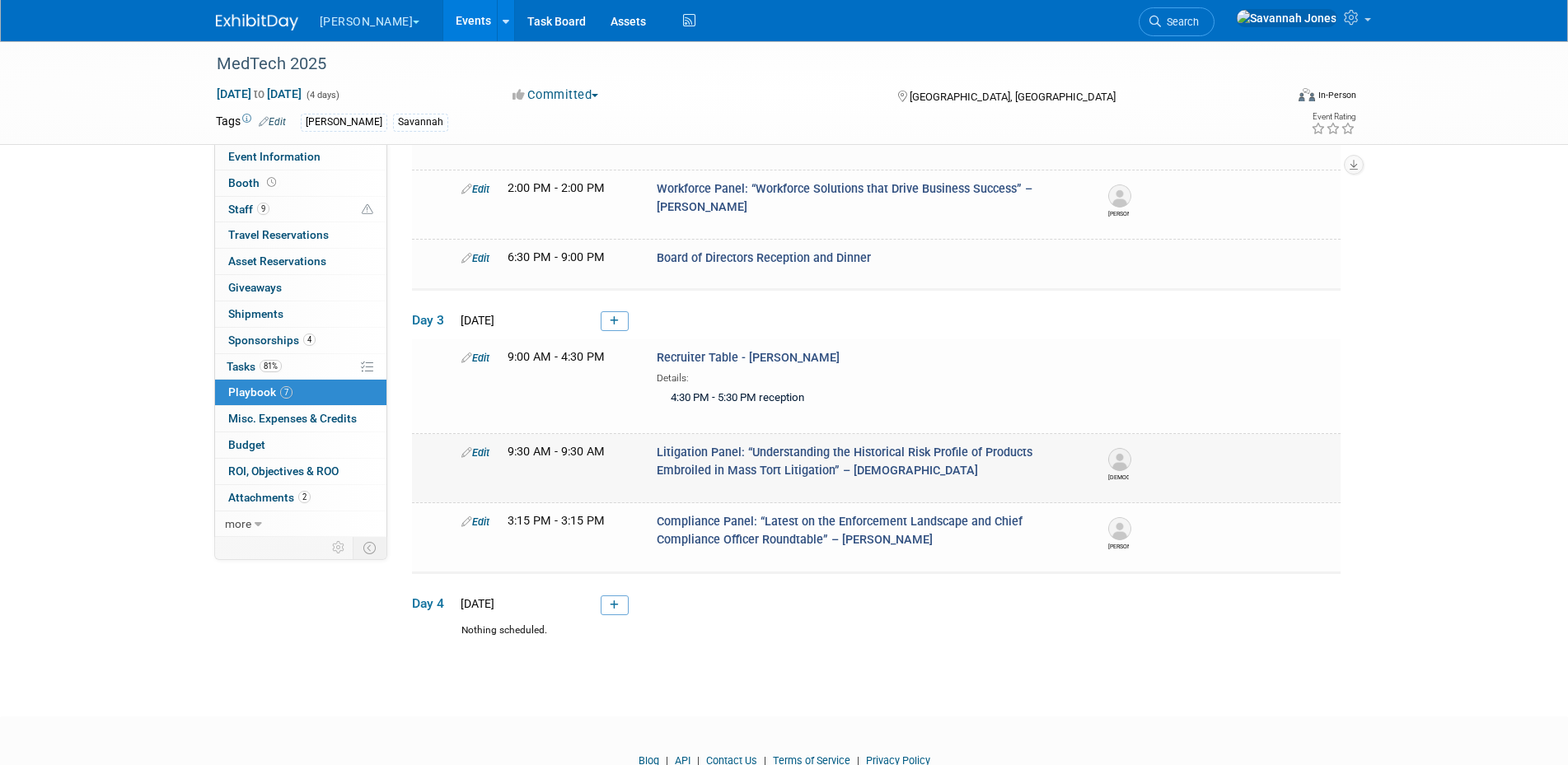
scroll to position [344, 0]
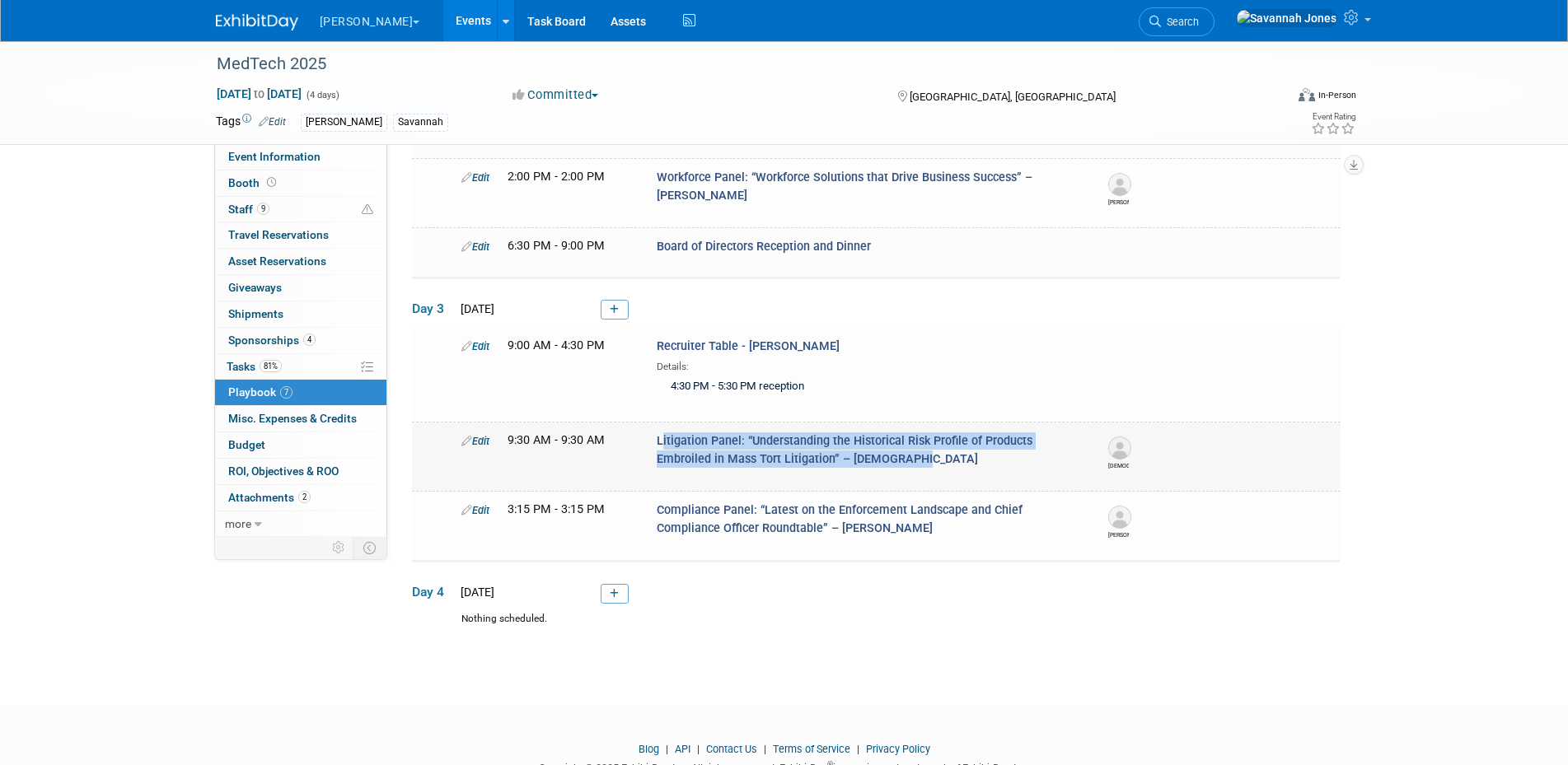
drag, startPoint x: 870, startPoint y: 463, endPoint x: 652, endPoint y: 434, distance: 219.9
click at [652, 434] on div "Litigation Panel: “Understanding the Historical Risk Profile of Products Embroi…" at bounding box center [869, 450] width 449 height 35
drag, startPoint x: 652, startPoint y: 434, endPoint x: 674, endPoint y: 436, distance: 22.1
copy span "Litigation Panel: “Understanding the Historical Risk Profile of Products Embroi…"
click at [314, 204] on link "9 Staff 9" at bounding box center [301, 209] width 171 height 26
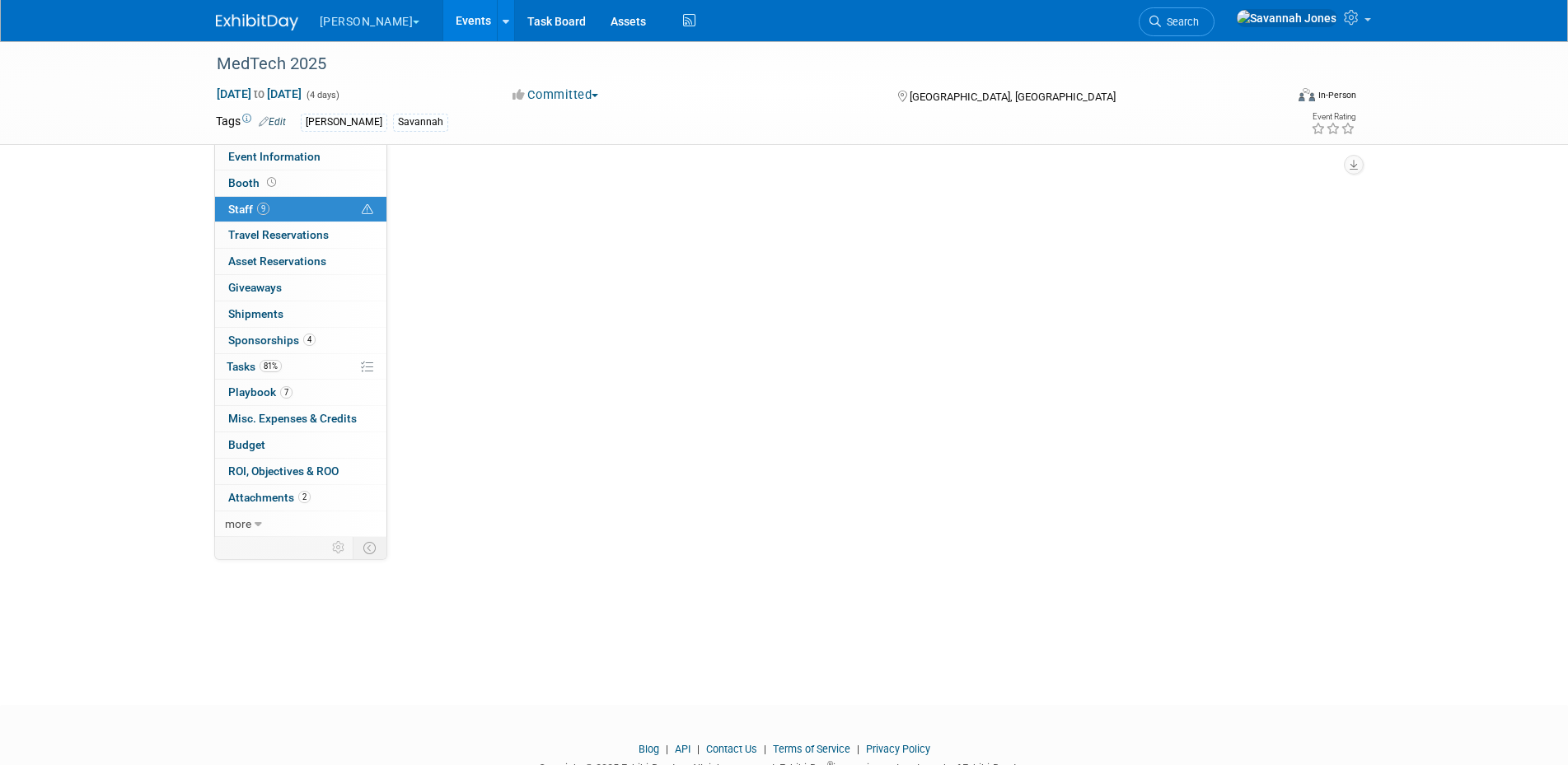
scroll to position [0, 0]
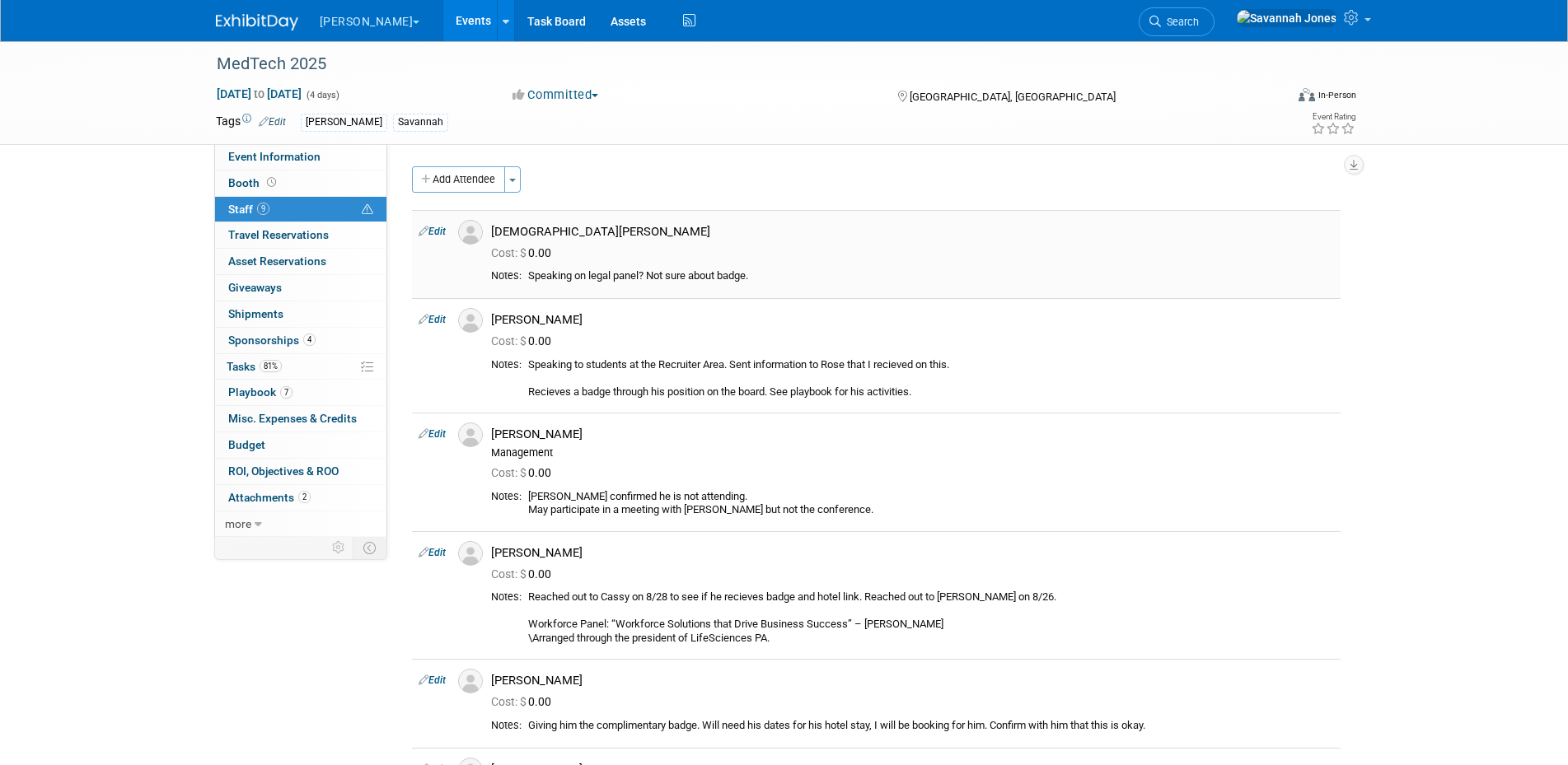
click at [440, 231] on link "Edit" at bounding box center [433, 232] width 28 height 12
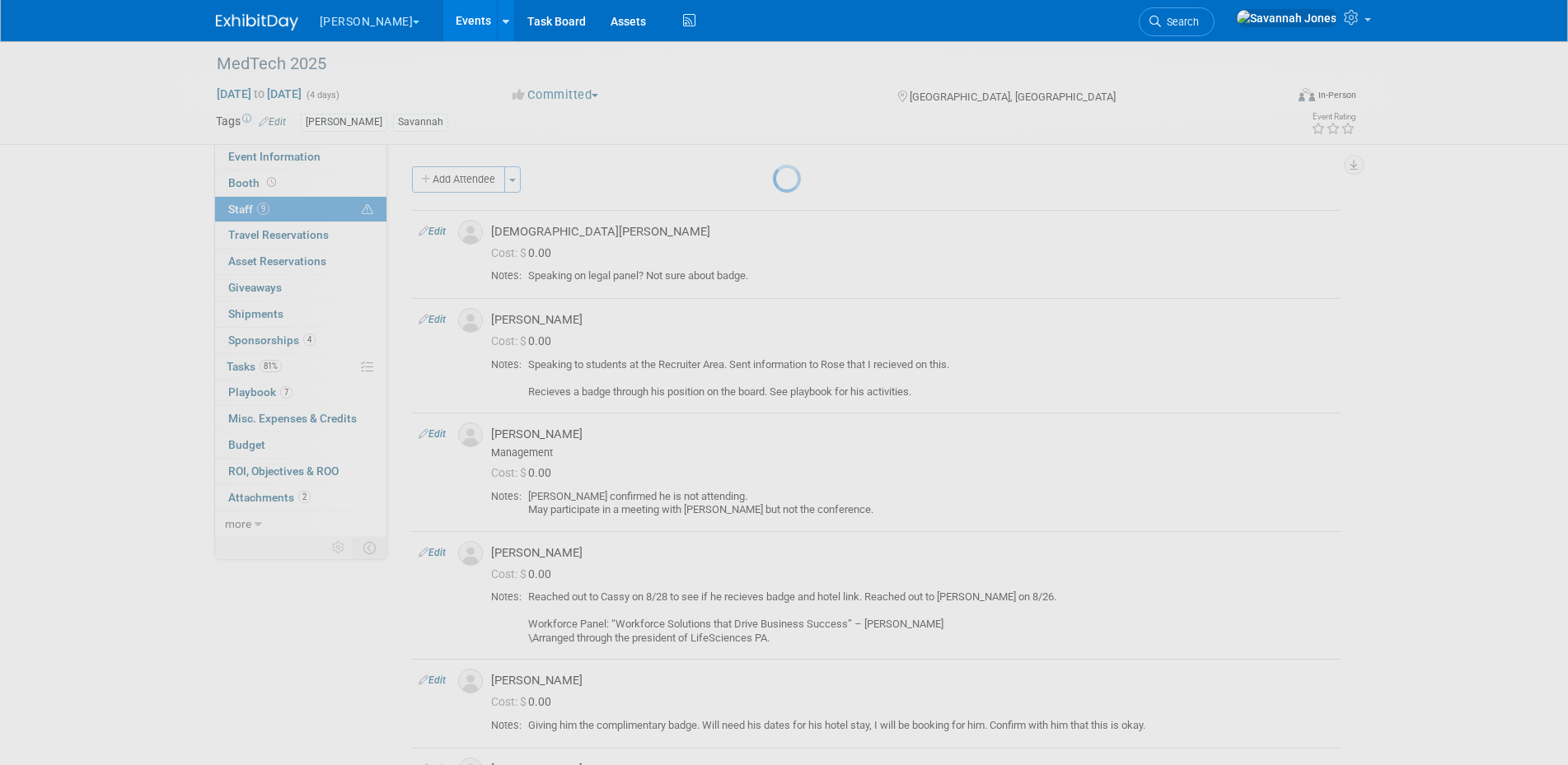
select select "daadf16c-986b-4c52-a12b-9d9812779c91"
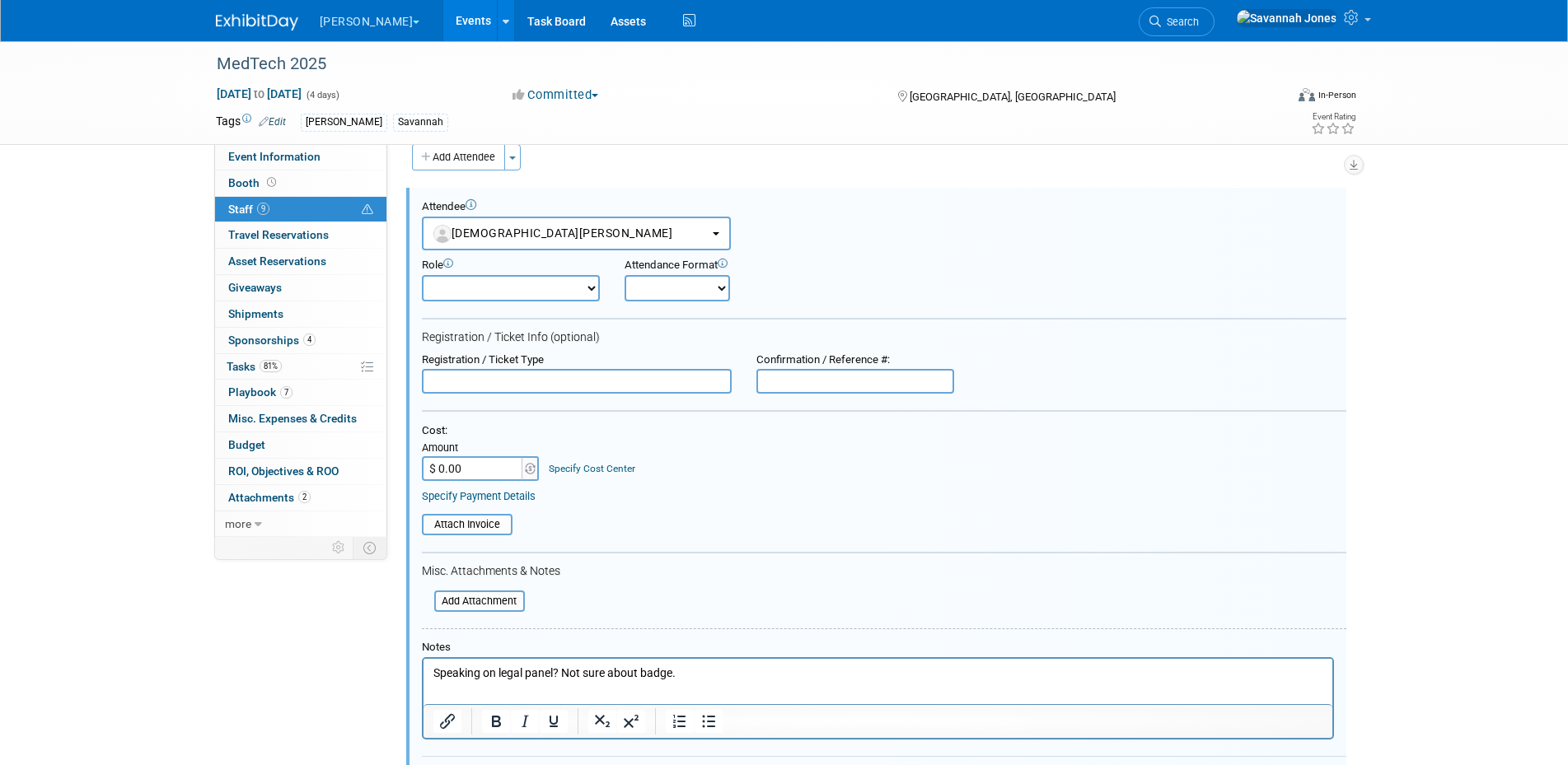
click at [686, 668] on p "Speaking on legal panel? Not sure about badge." at bounding box center [877, 674] width 890 height 17
paste body "Rich Text Area. Press ALT-0 for help."
click at [1075, 676] on p "Litigation Panel: “Understanding the Historical Risk Profile of Products Embroi…" at bounding box center [877, 674] width 890 height 17
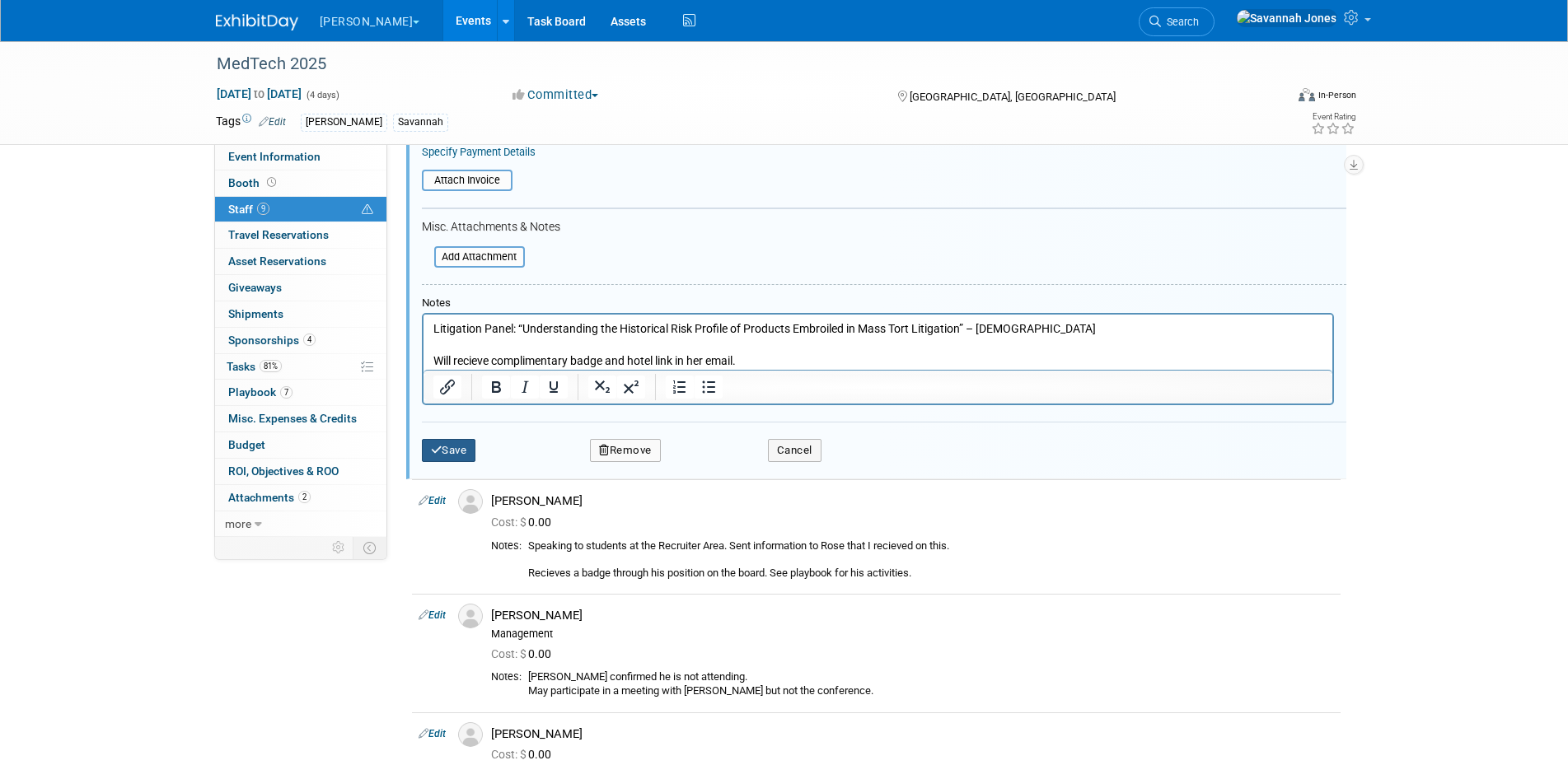
click at [453, 443] on button "Save" at bounding box center [449, 449] width 54 height 23
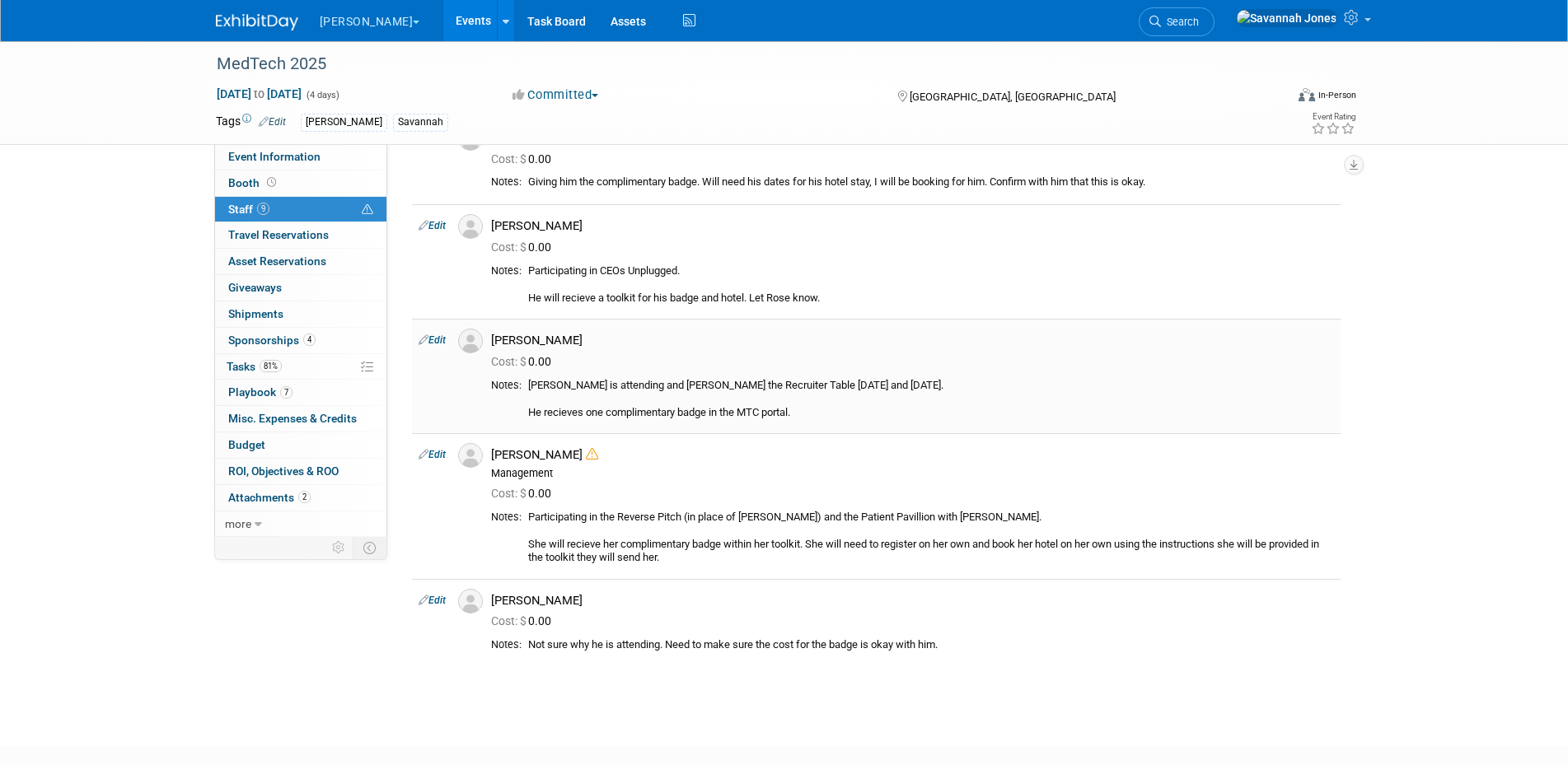
scroll to position [574, 0]
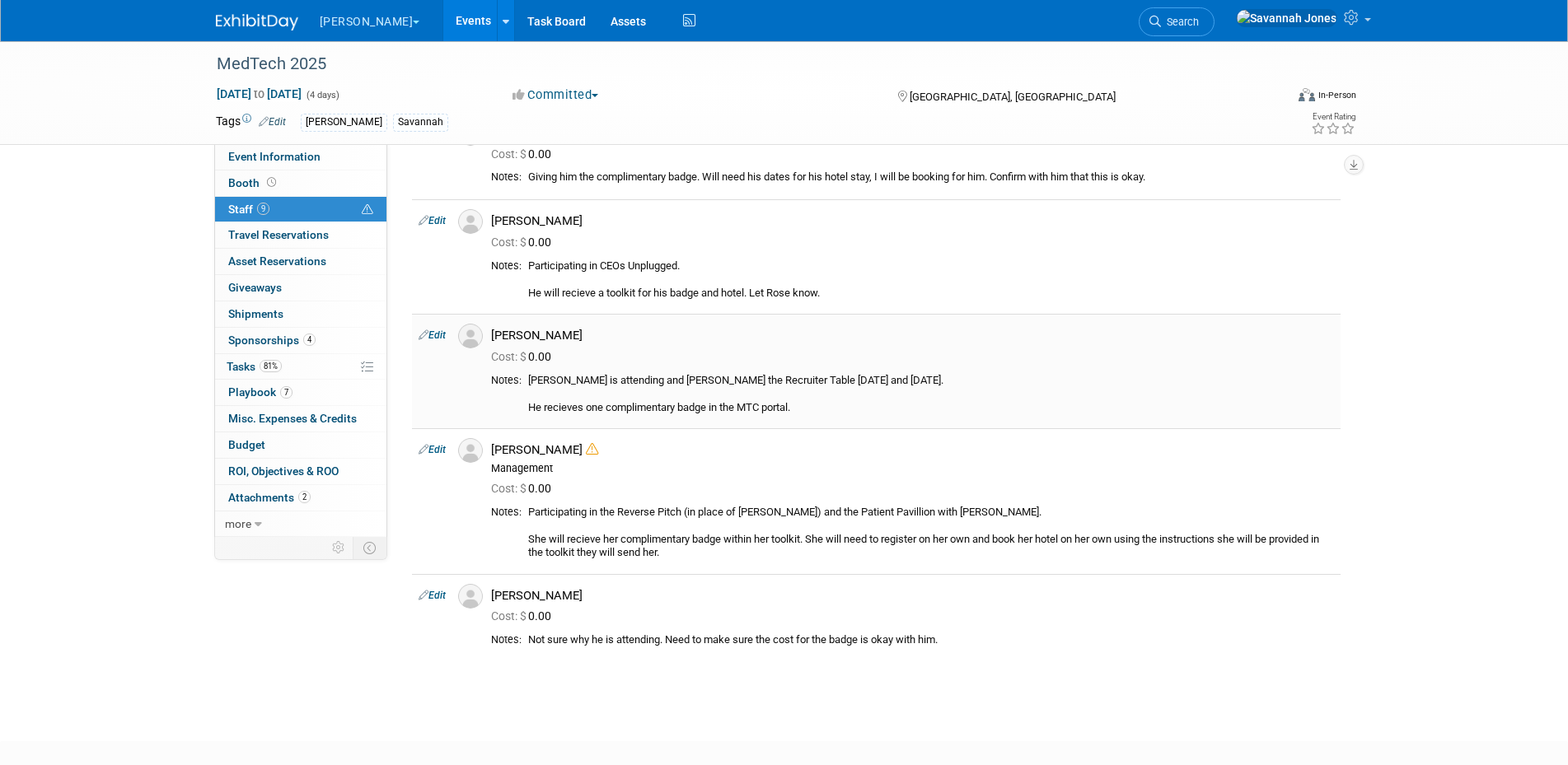
click at [424, 328] on icon at bounding box center [424, 335] width 10 height 18
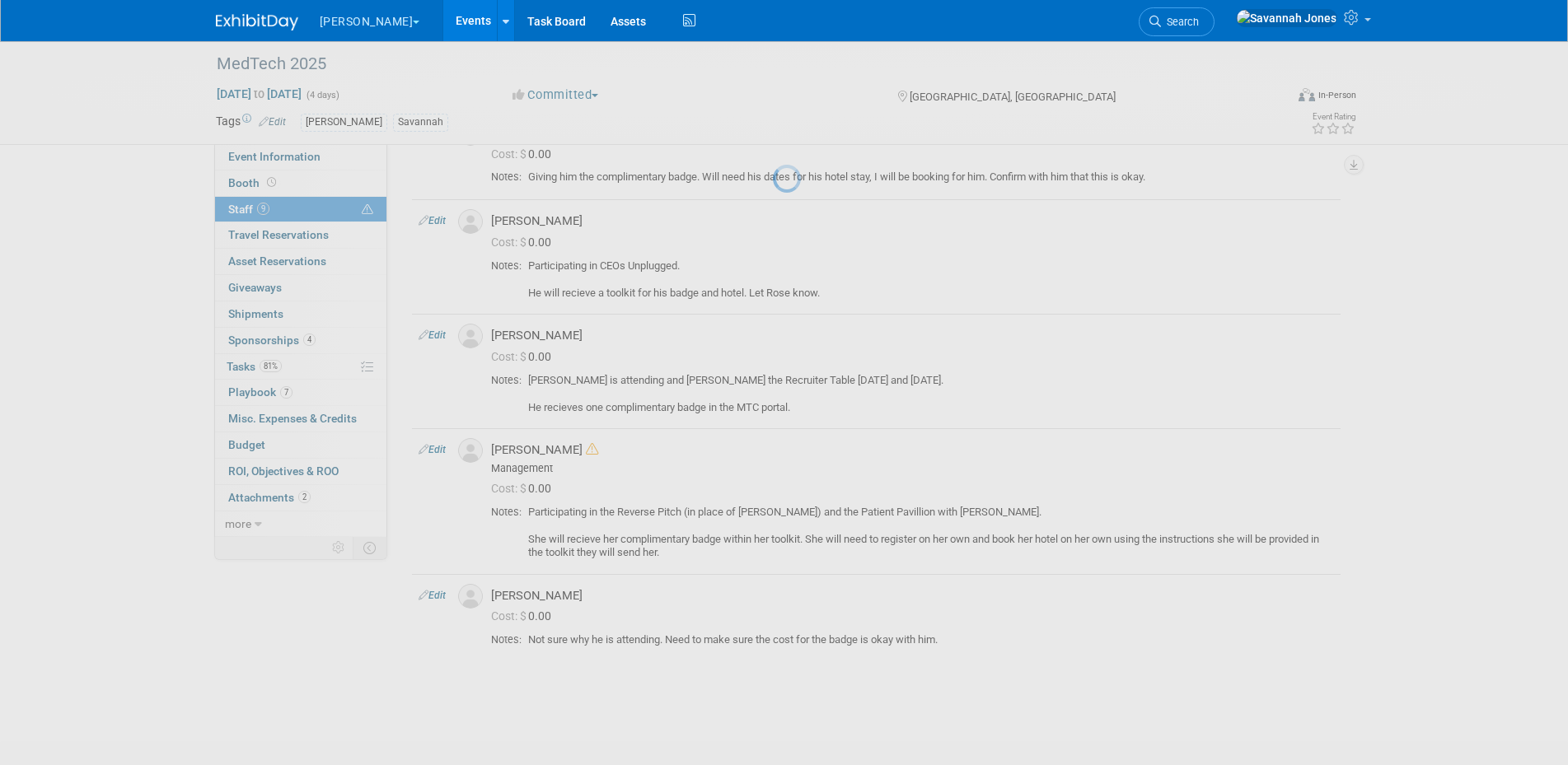
select select "036c7f1a-f166-4da5-bdb2-1acf3de7be33"
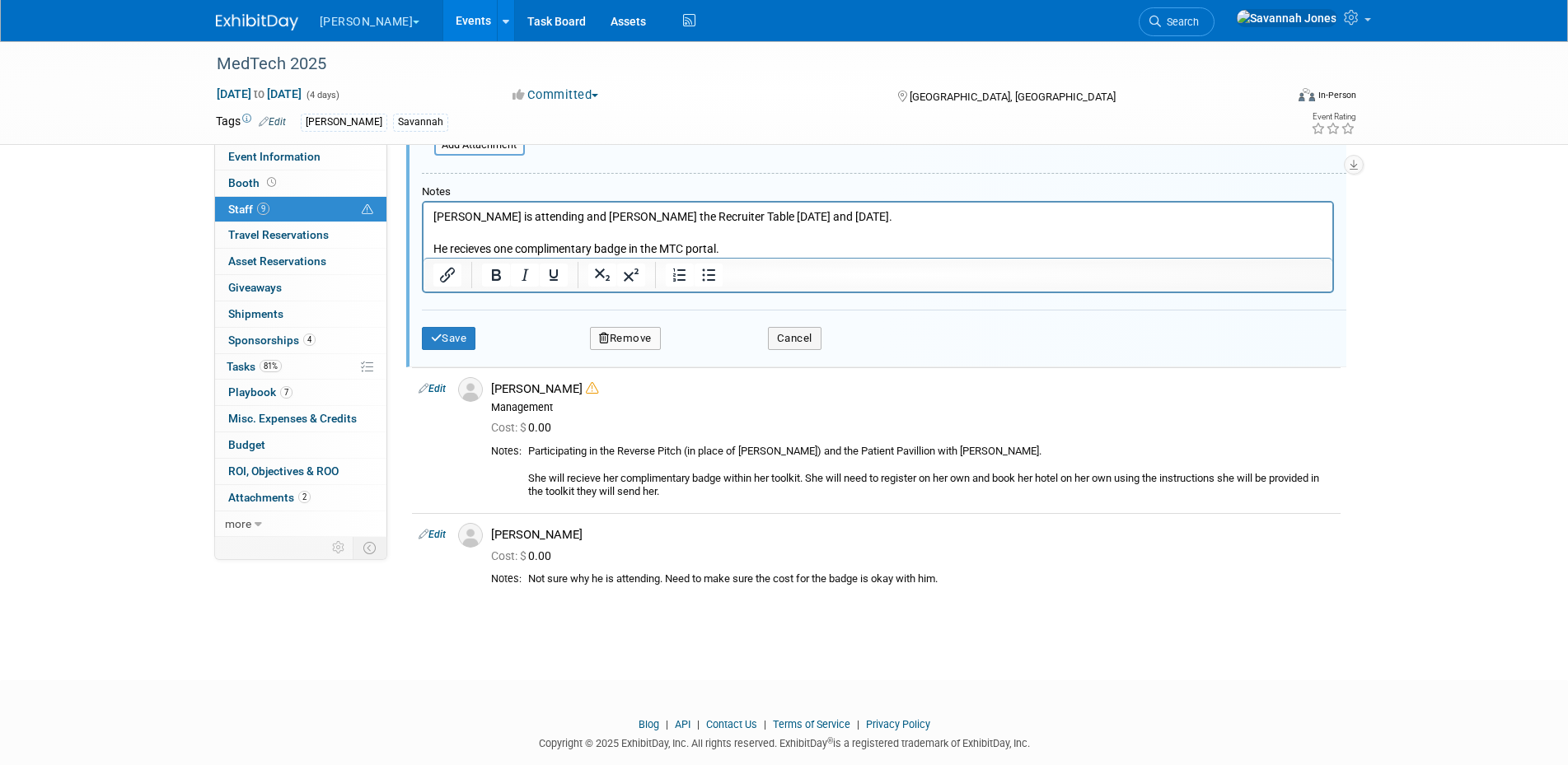
scroll to position [1159, 0]
click at [746, 243] on p "Scott is attending and manning the Recruiter Table on Monday and Tuesday. He re…" at bounding box center [877, 229] width 890 height 48
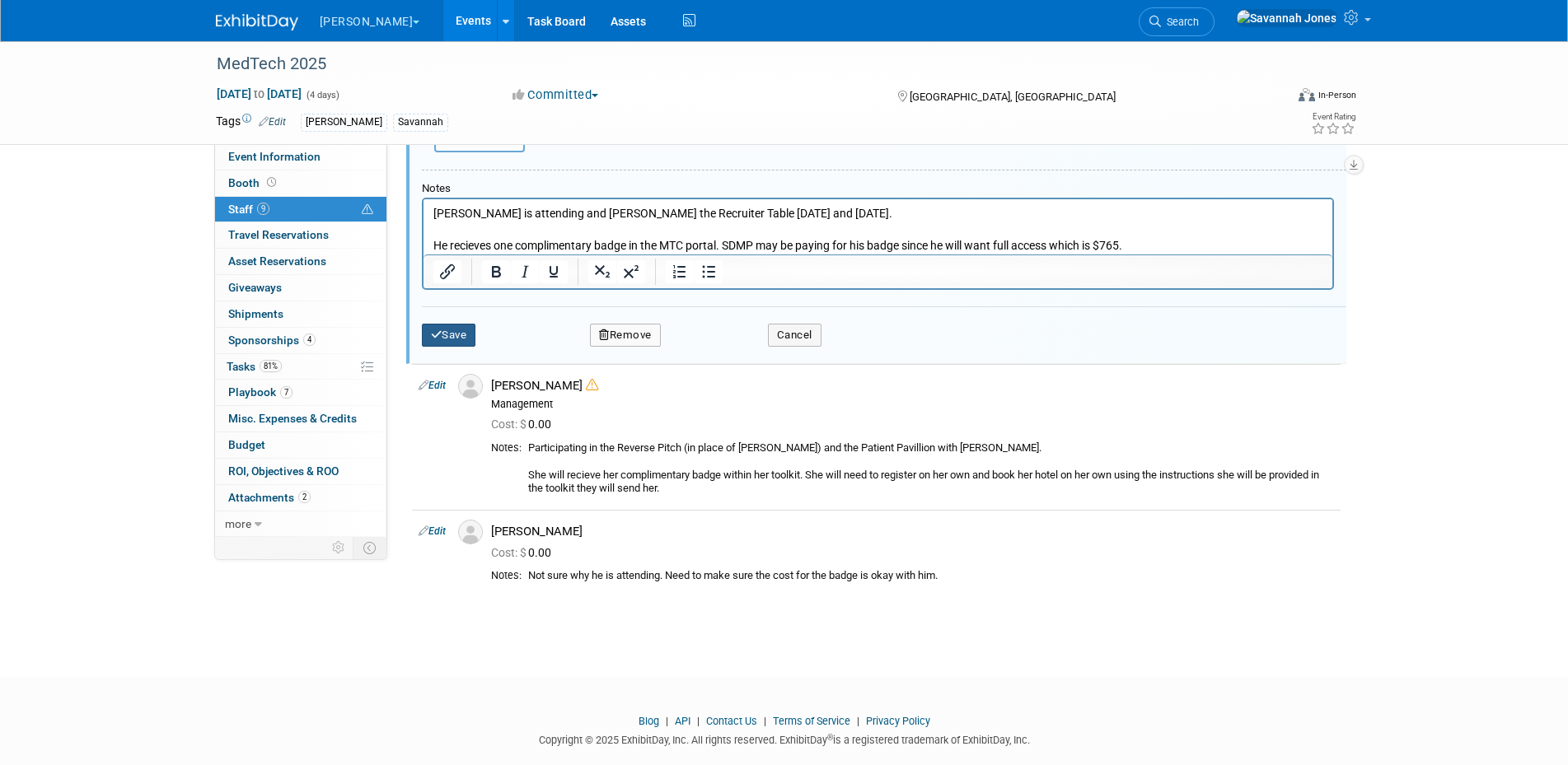
click at [459, 327] on button "Save" at bounding box center [449, 334] width 54 height 23
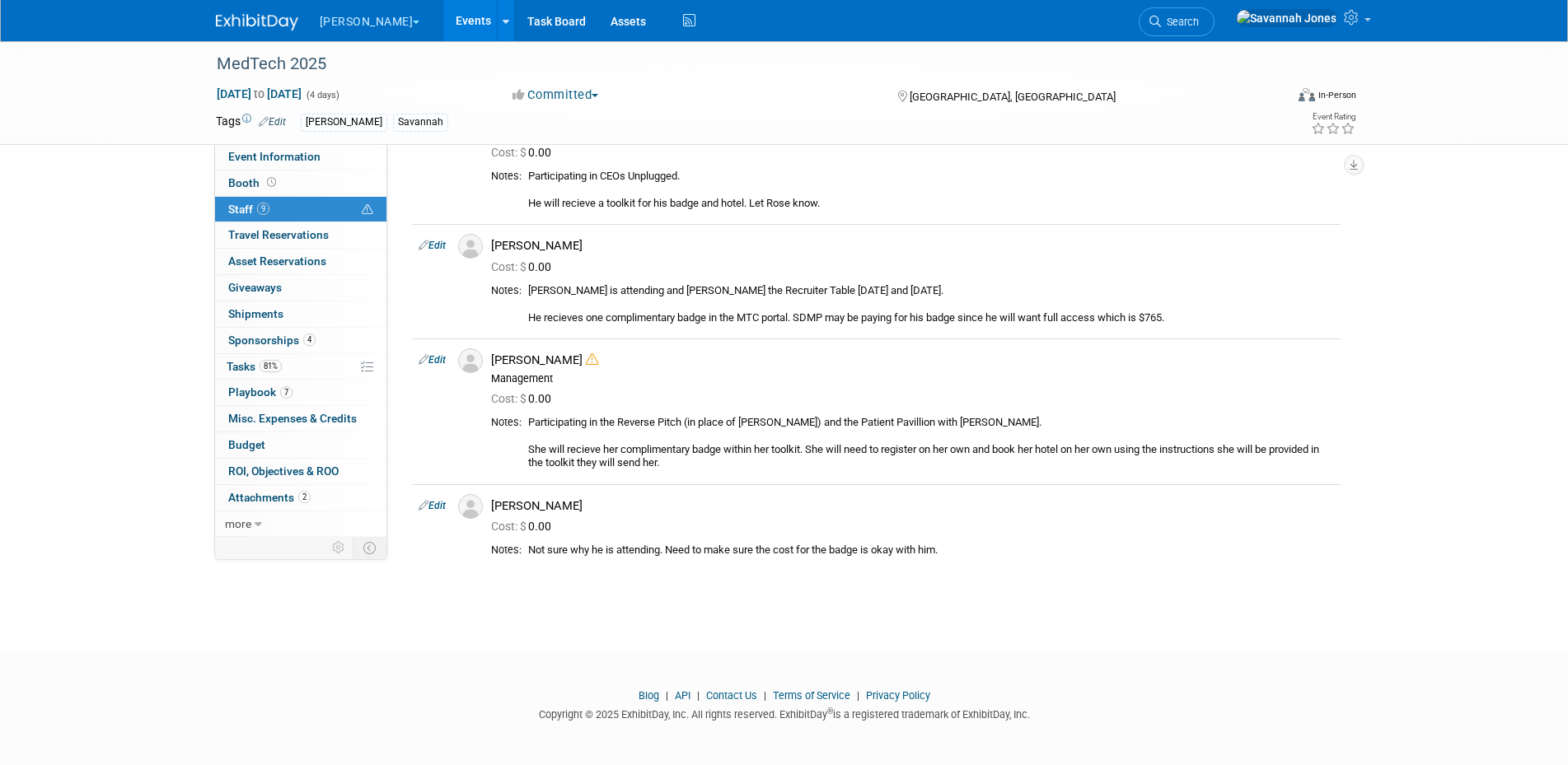
scroll to position [666, 0]
click at [297, 373] on link "81% Tasks 81%" at bounding box center [301, 367] width 171 height 26
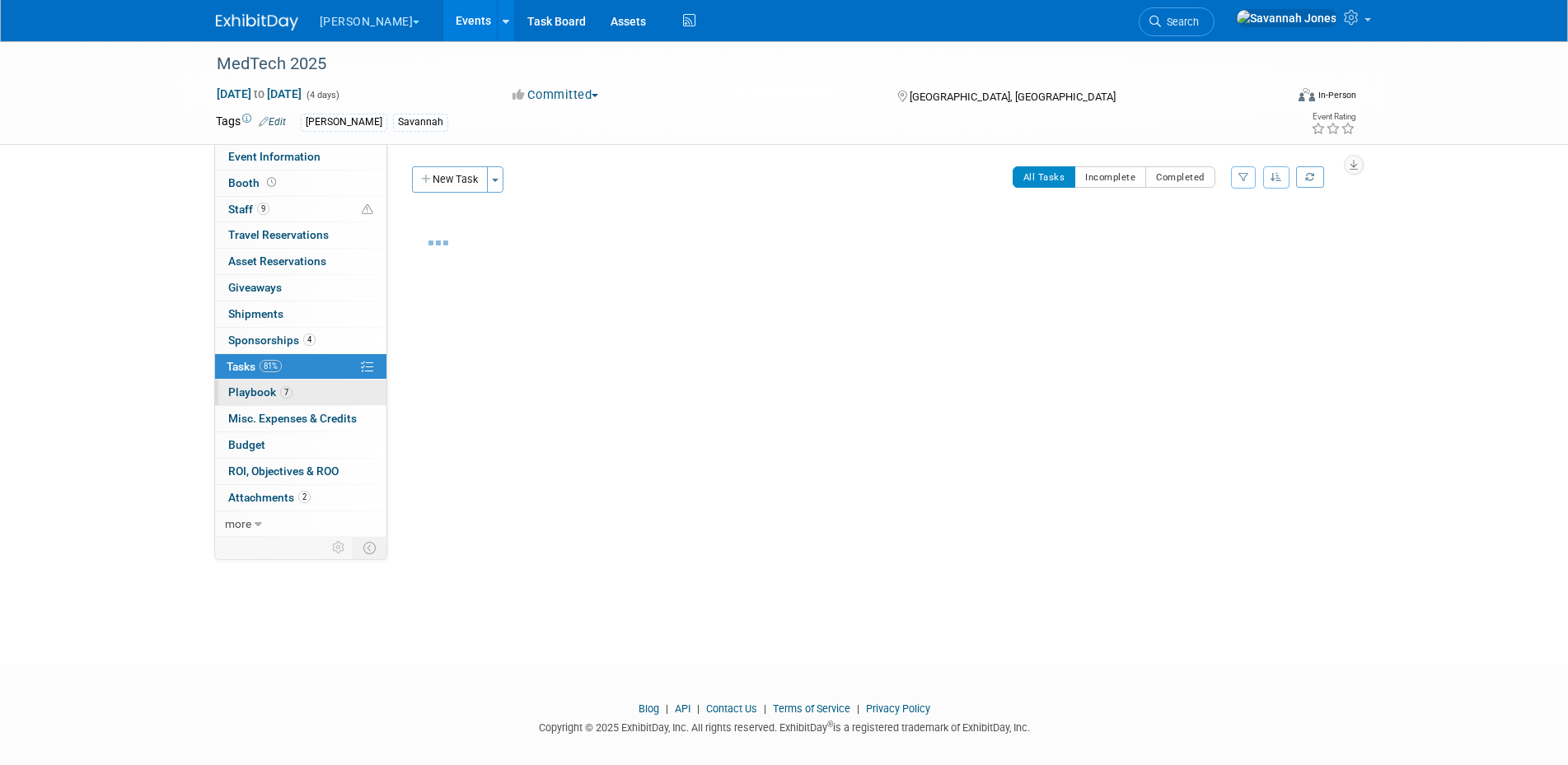
click at [302, 395] on link "7 Playbook 7" at bounding box center [301, 392] width 171 height 26
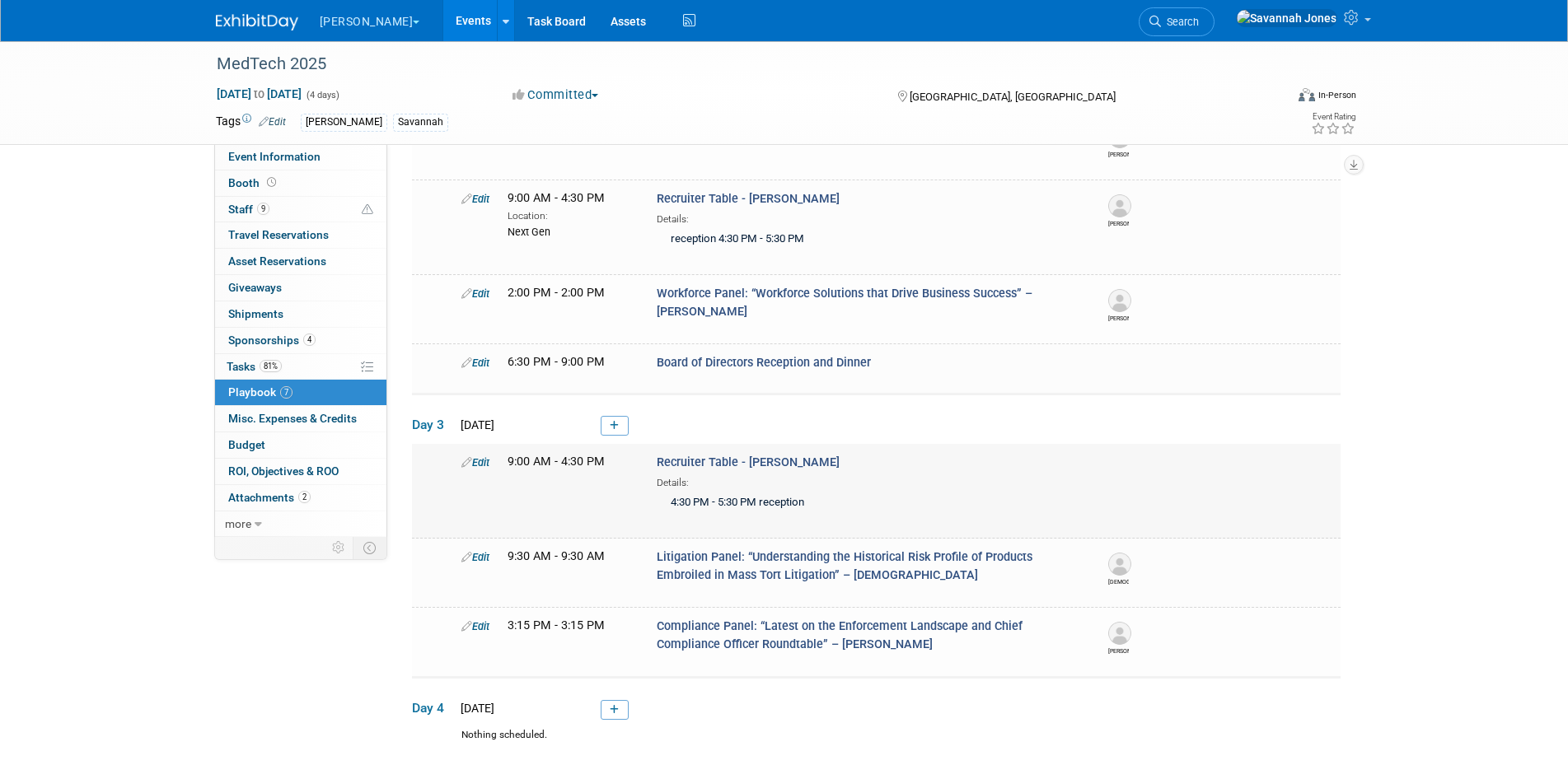
scroll to position [253, 0]
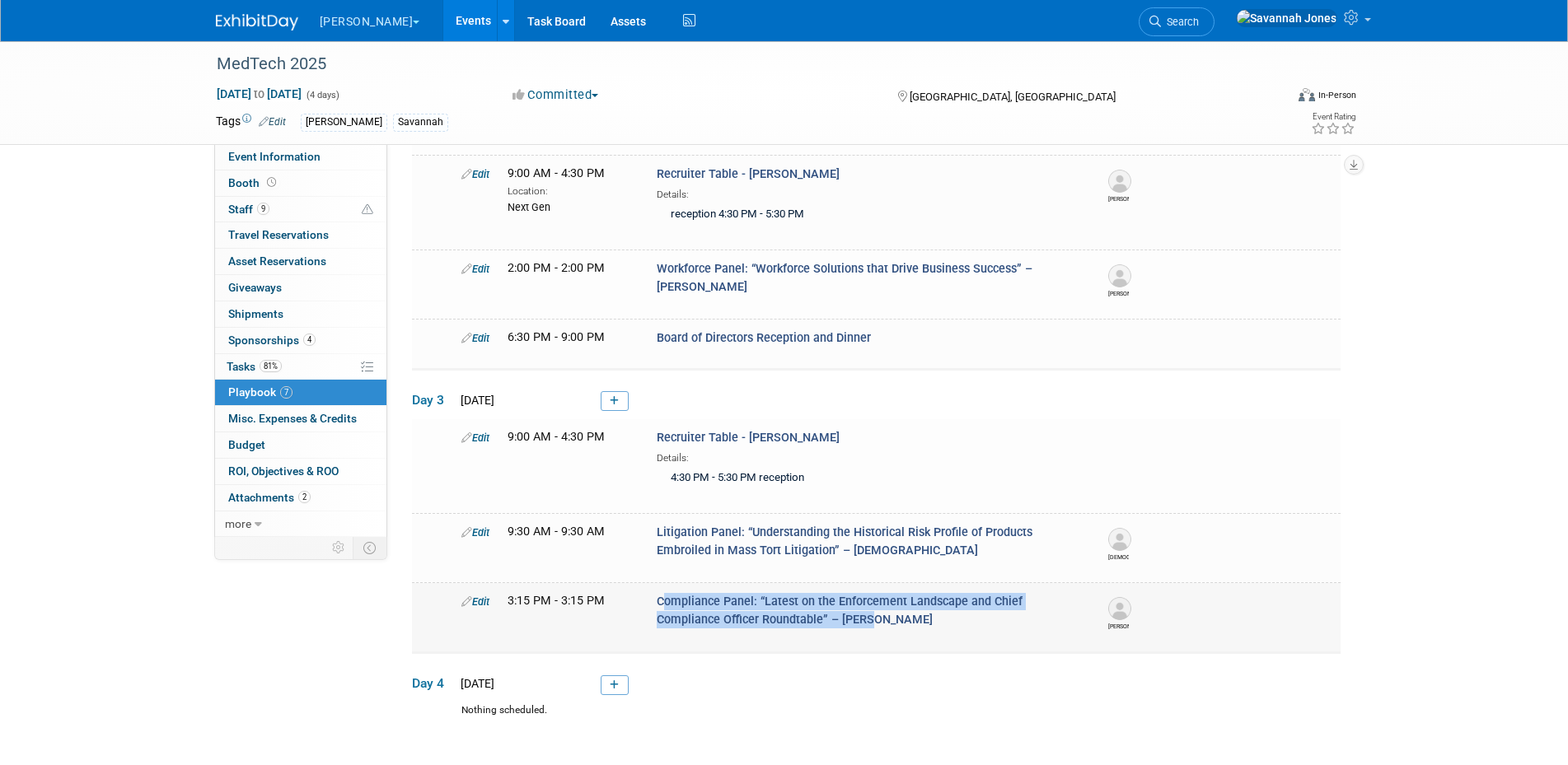
drag, startPoint x: 885, startPoint y: 634, endPoint x: 658, endPoint y: 603, distance: 229.1
click at [658, 603] on td "Edit 3:15 PM - 3:15 PM Compliance Panel: “Latest on the Enforcement Landscape a…" at bounding box center [876, 618] width 929 height 70
copy span "Compliance Panel: “Latest on the Enforcement Landscape and Chief Compliance Off…"
click at [301, 206] on link "9 Staff 9" at bounding box center [301, 209] width 171 height 26
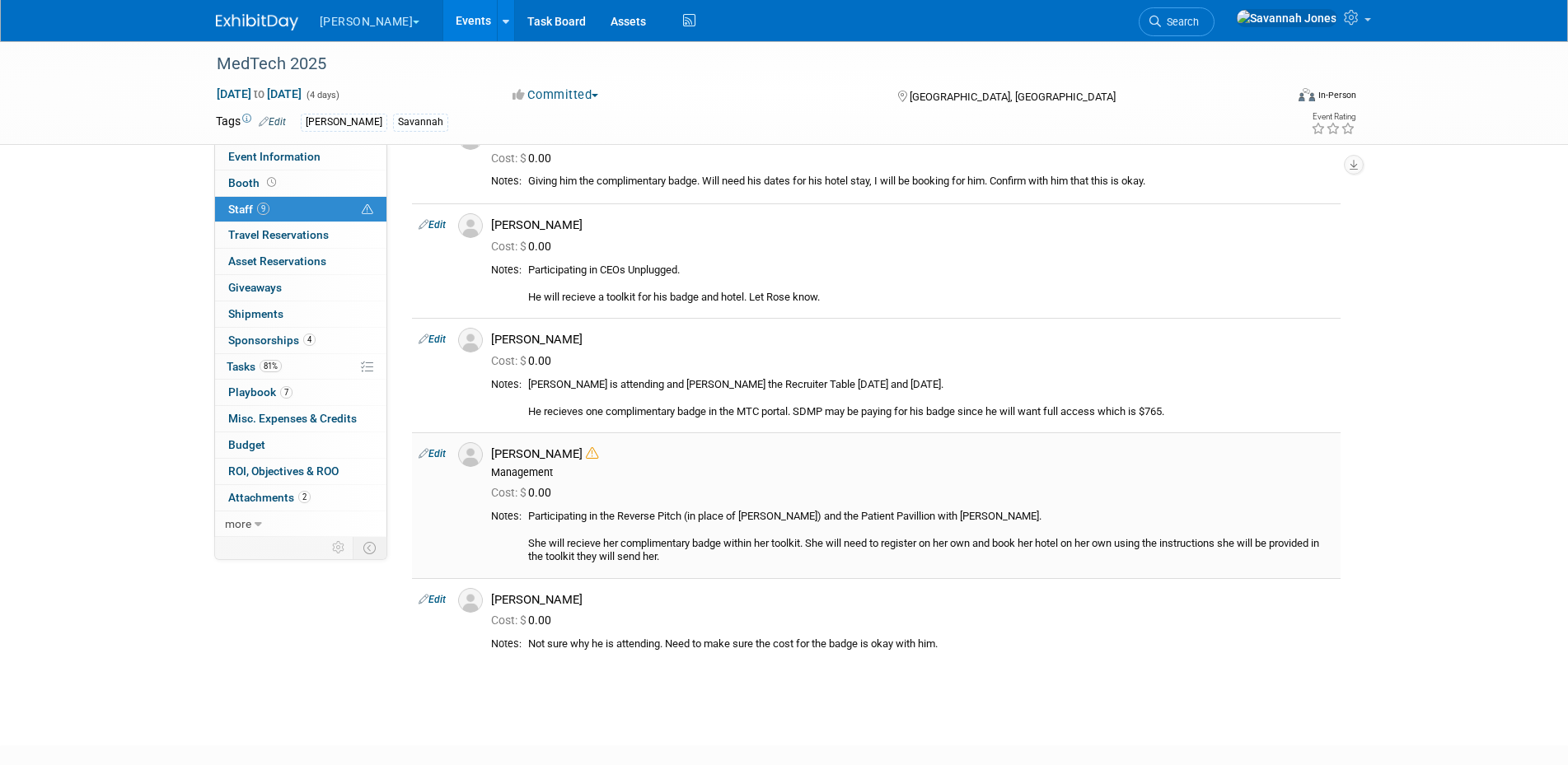
scroll to position [574, 0]
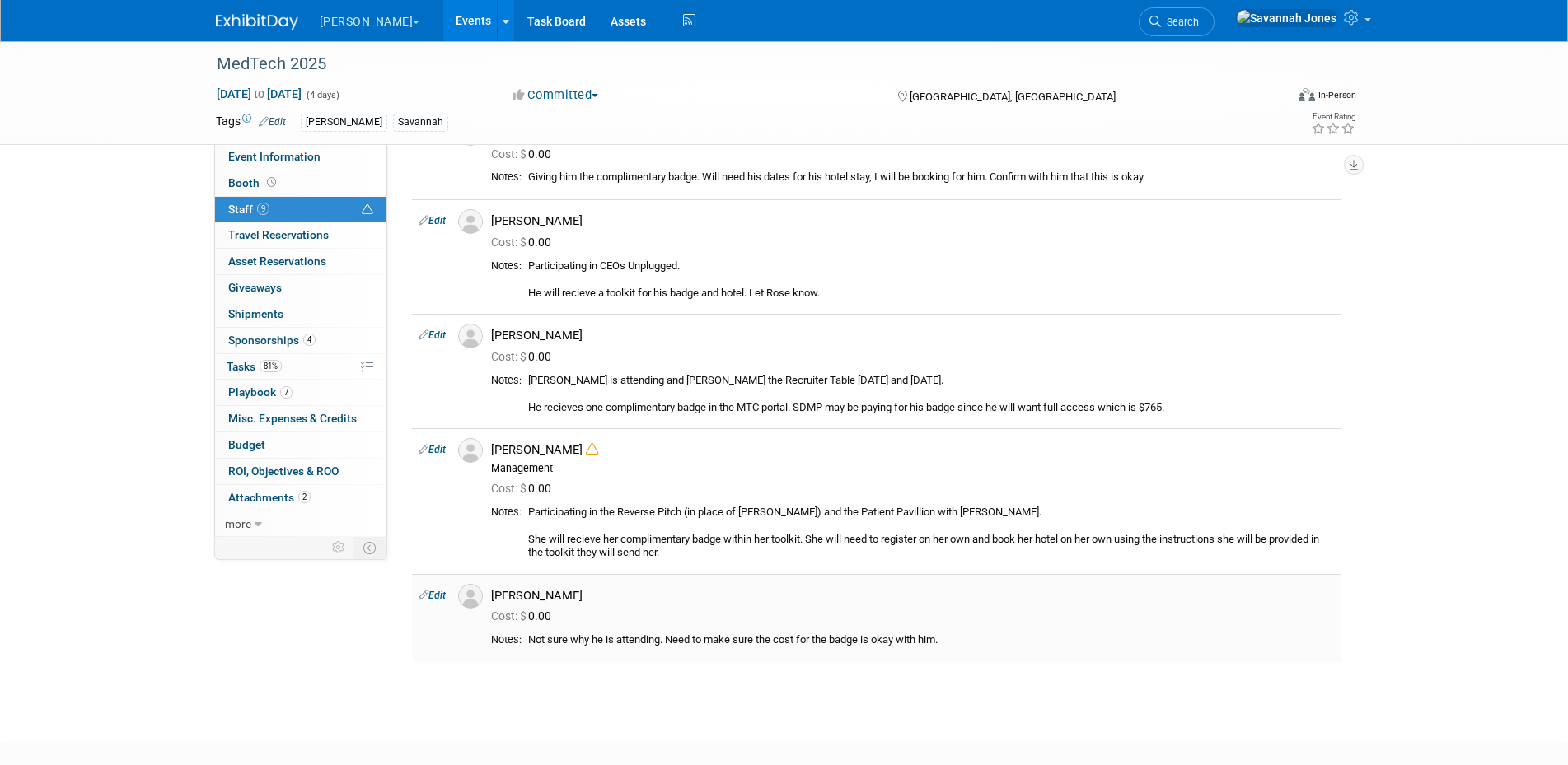
click at [433, 594] on link "Edit" at bounding box center [433, 596] width 28 height 12
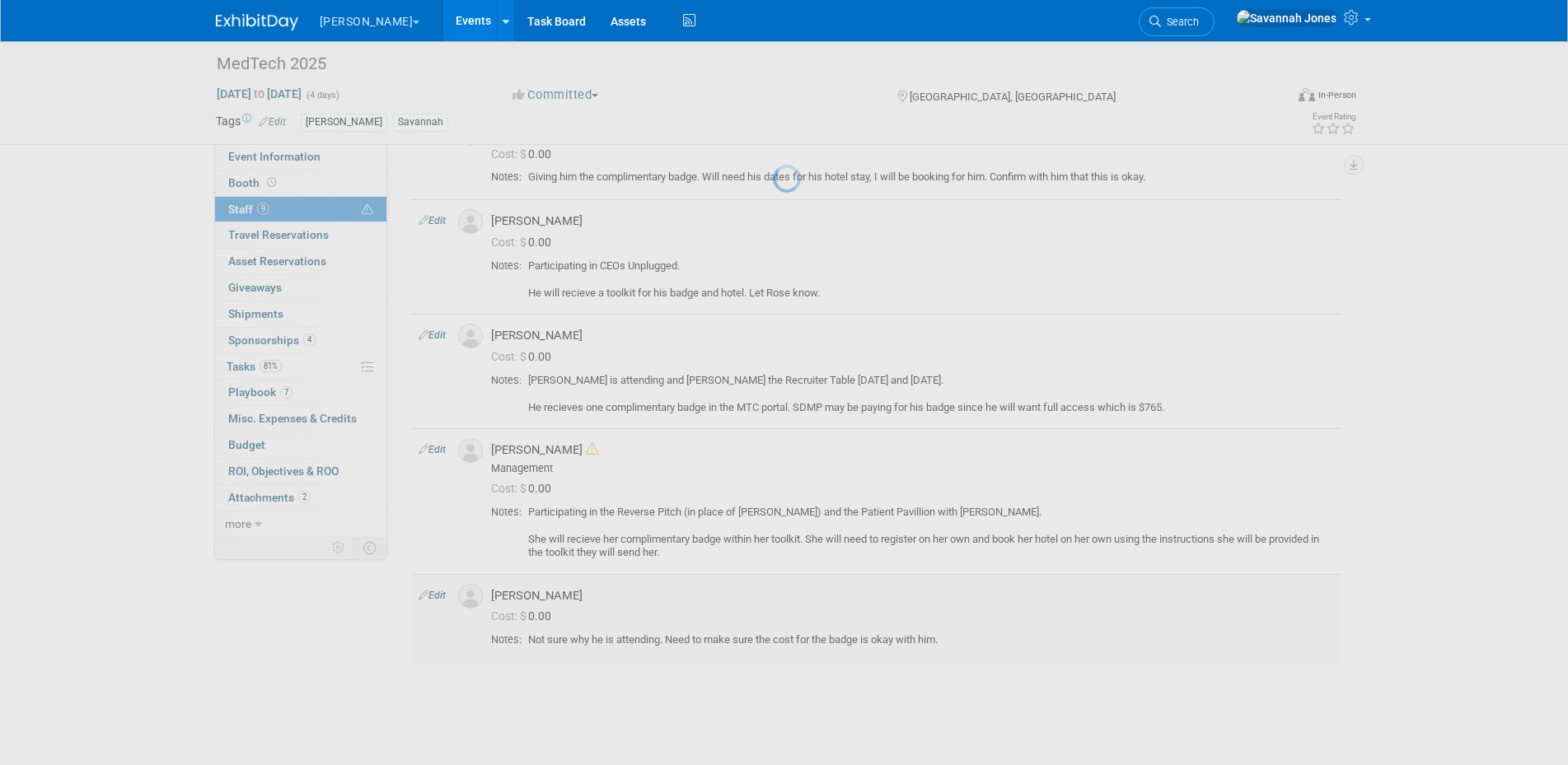
select select "8f3b80d7-67ae-4c12-94f1-b80208bc7b14"
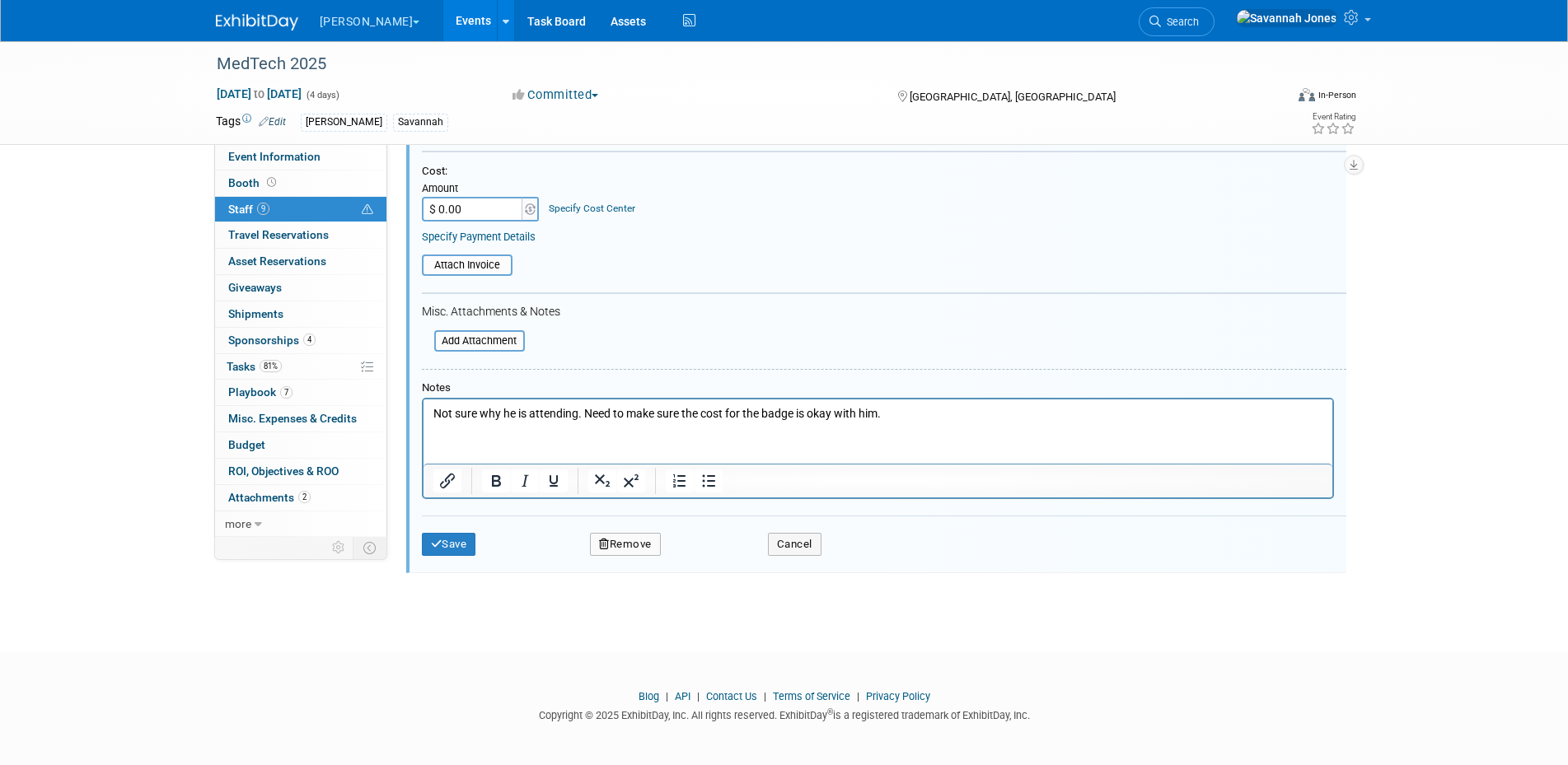
scroll to position [1223, 0]
click at [750, 419] on html "Not sure why he is attending. Need to make sure the cost for the badge is okay …" at bounding box center [877, 407] width 909 height 23
click at [751, 404] on p "Not sure why he is attending. Need to make sure the cost for the badge is okay …" at bounding box center [877, 411] width 890 height 17
paste body "Rich Text Area. Press ALT-0 for help."
click at [1011, 373] on div at bounding box center [884, 373] width 925 height 13
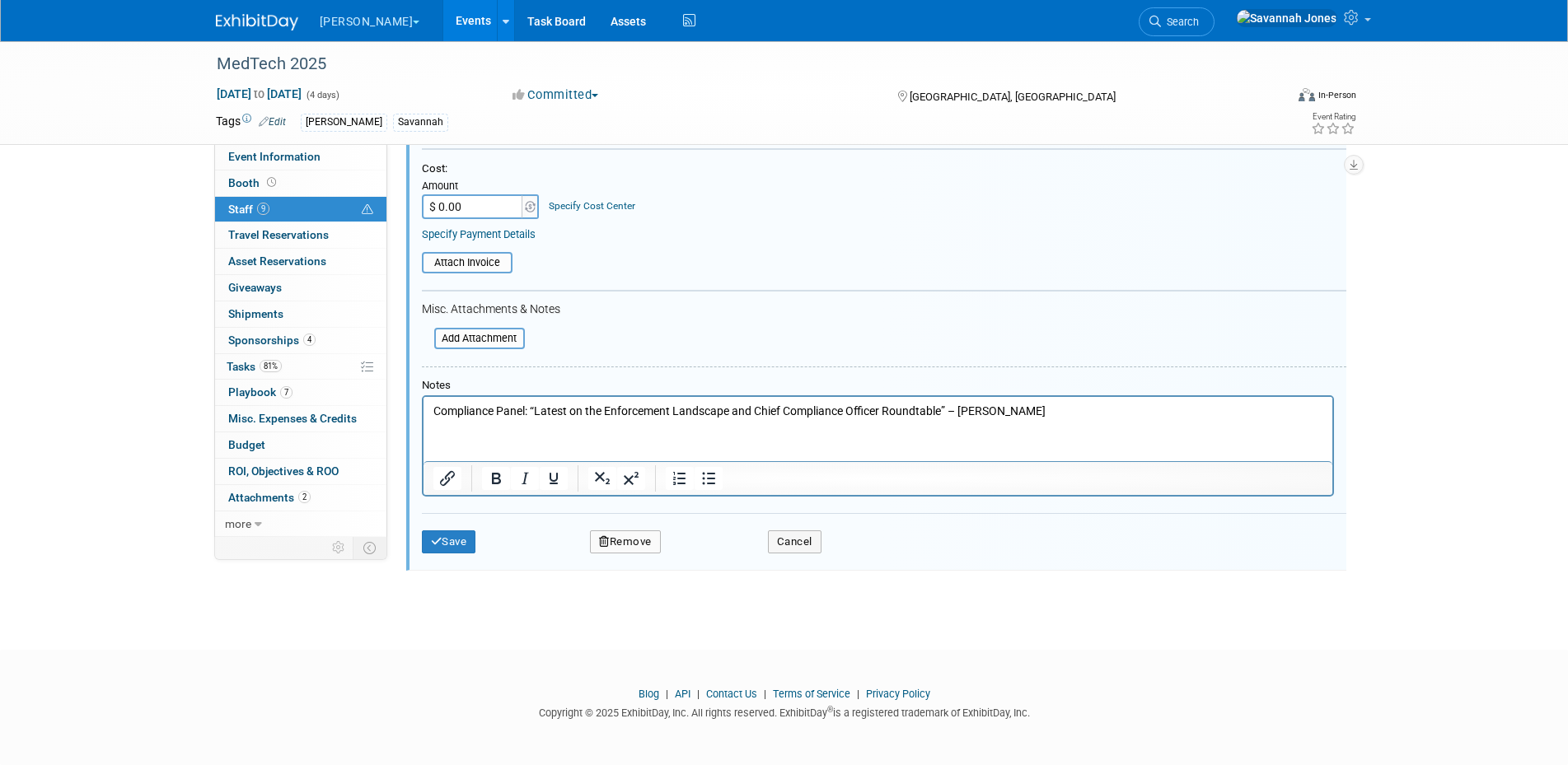
click at [1008, 408] on p "Compliance Panel: “Latest on the Enforcement Landscape and Chief Compliance Off…" at bounding box center [877, 411] width 890 height 17
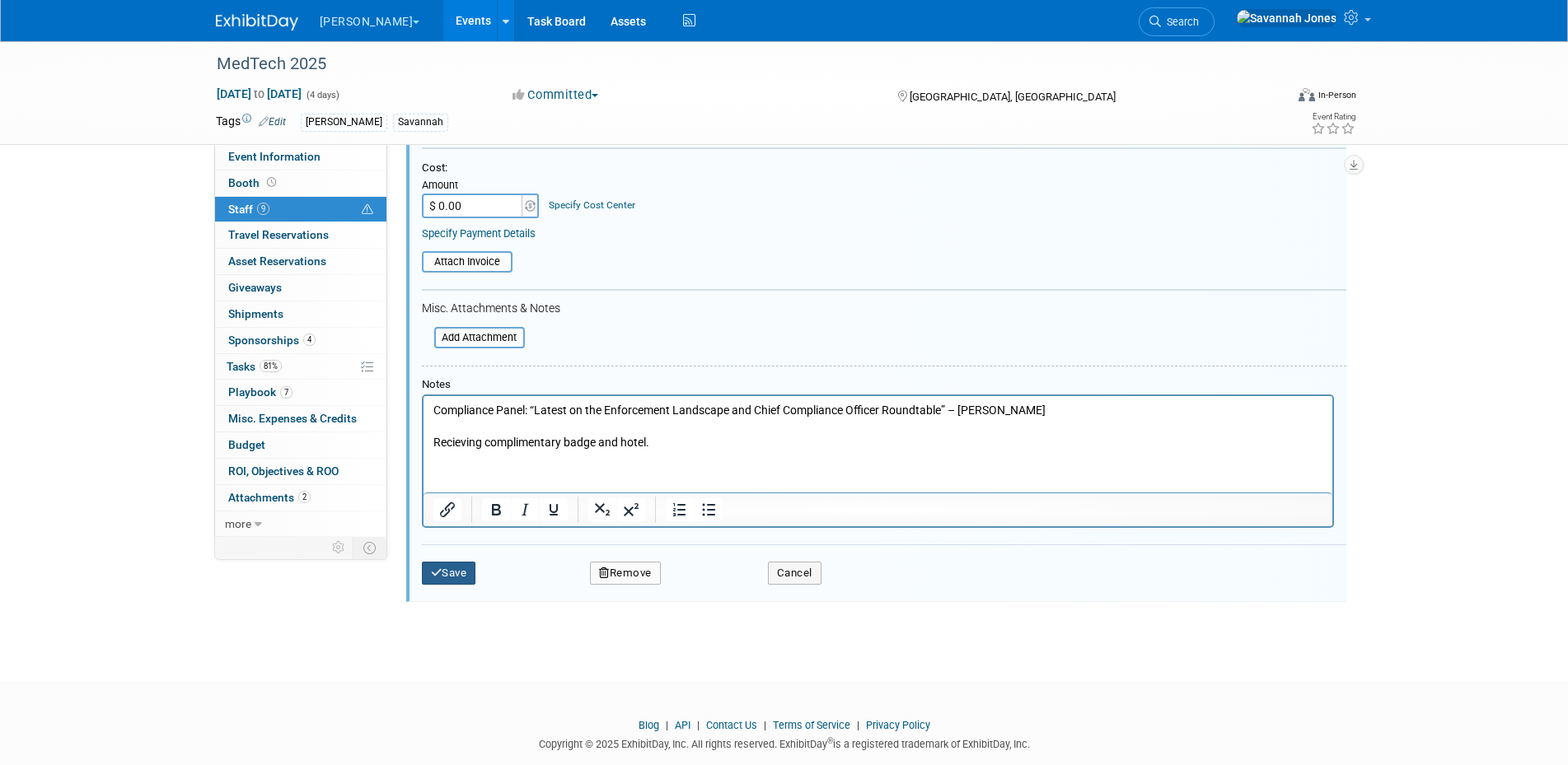
click at [441, 577] on icon "submit" at bounding box center [437, 572] width 12 height 11
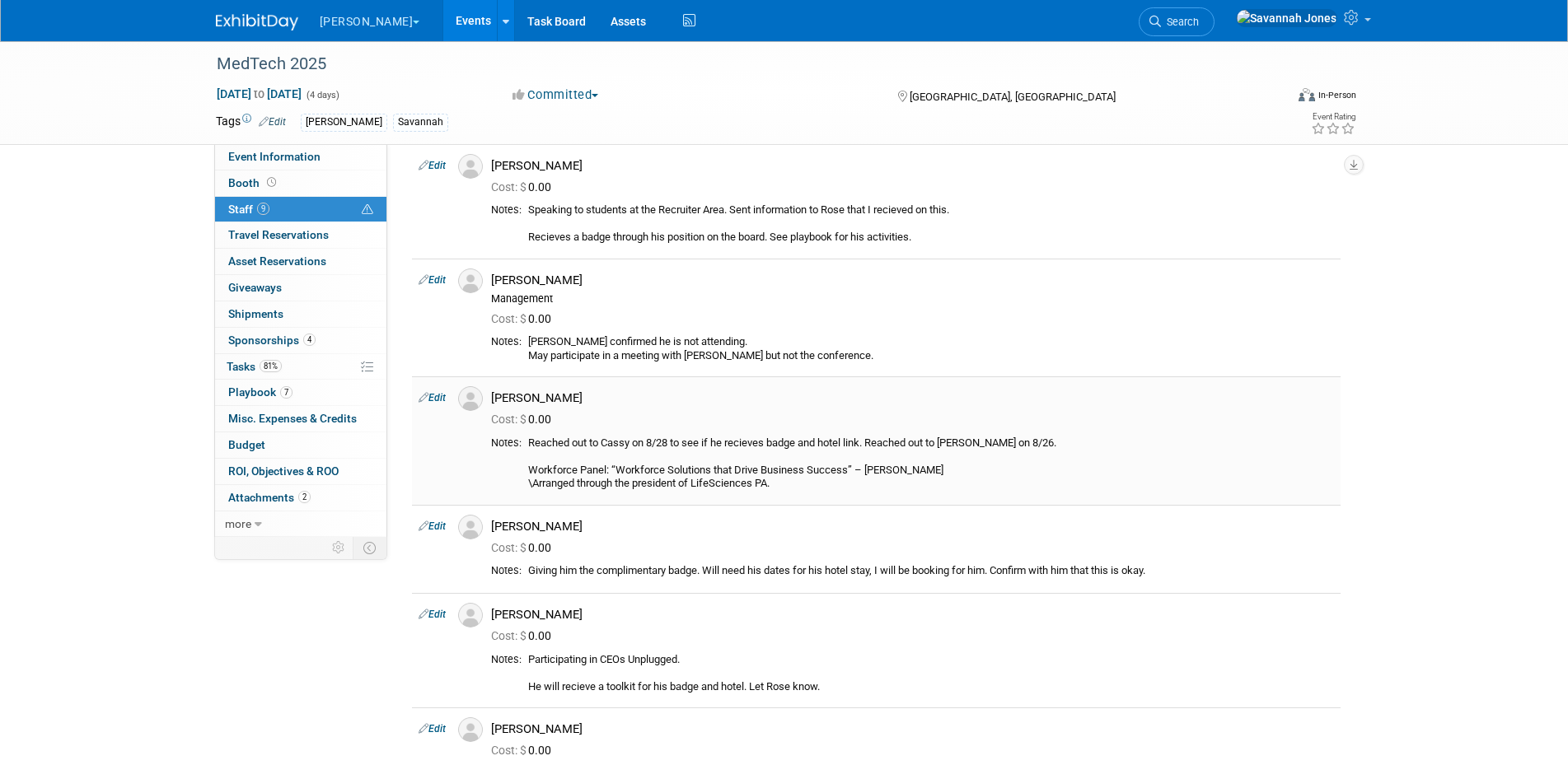
scroll to position [0, 0]
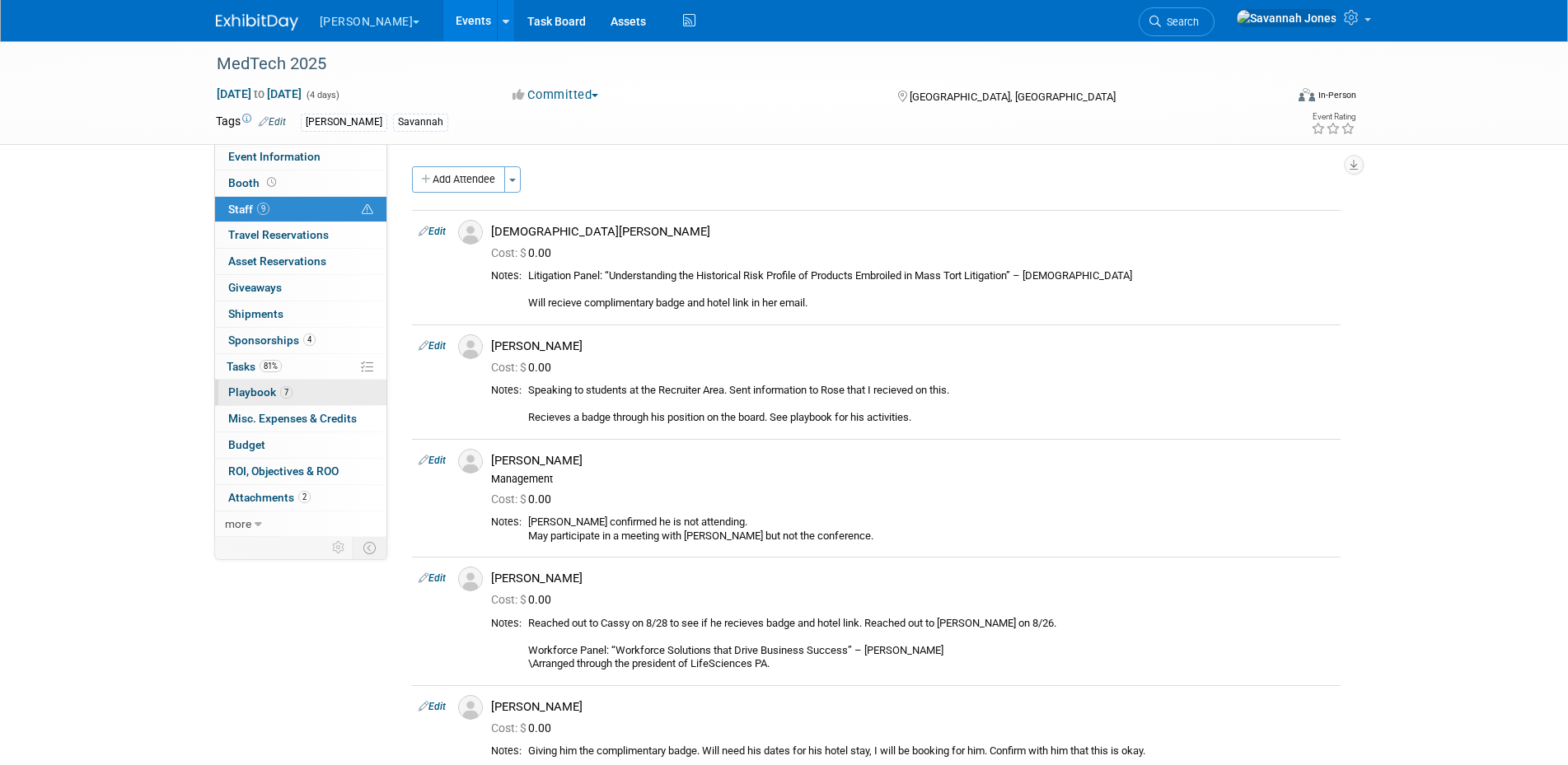
click at [328, 381] on link "7 Playbook 7" at bounding box center [301, 392] width 171 height 26
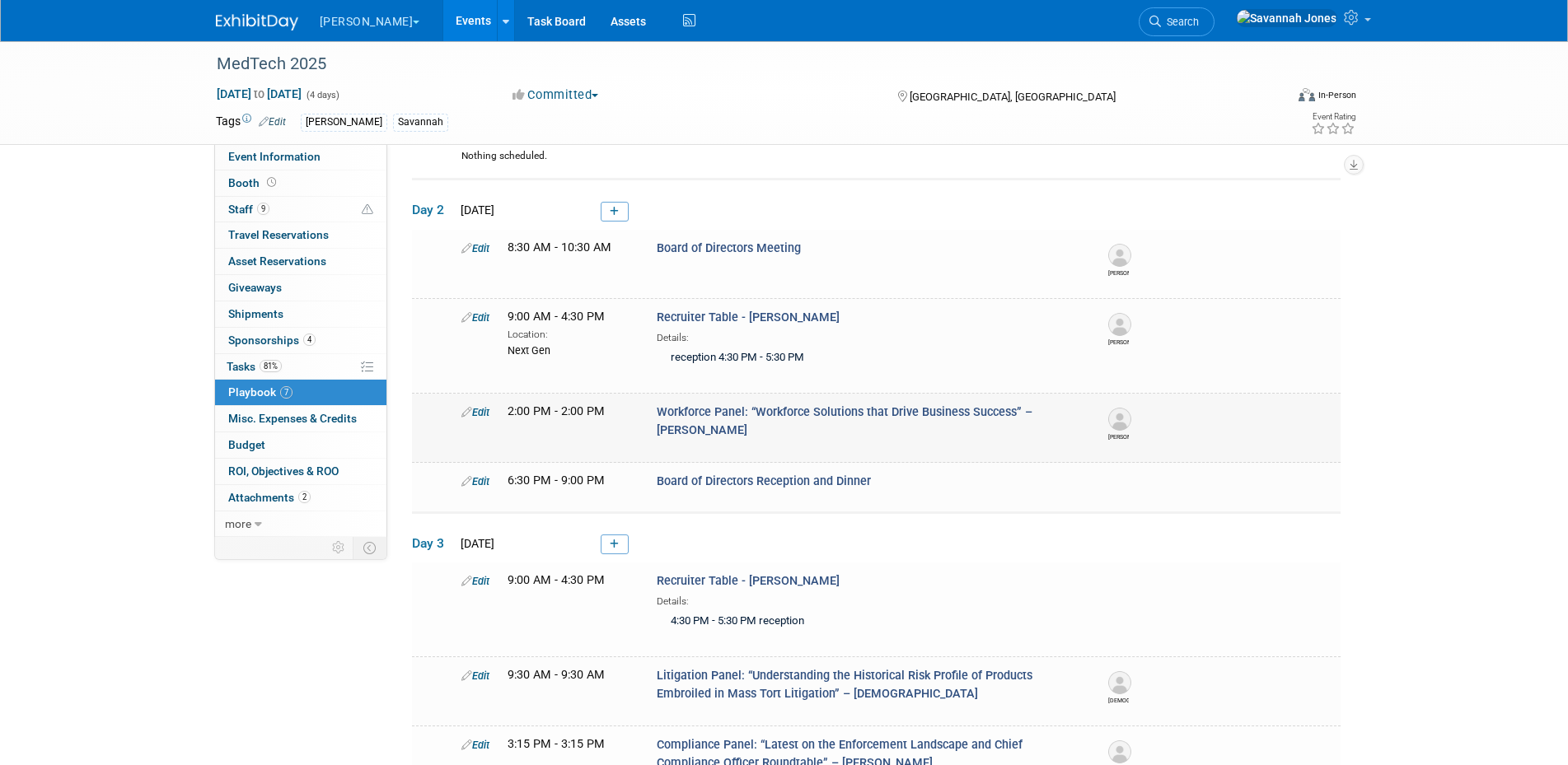
scroll to position [114, 0]
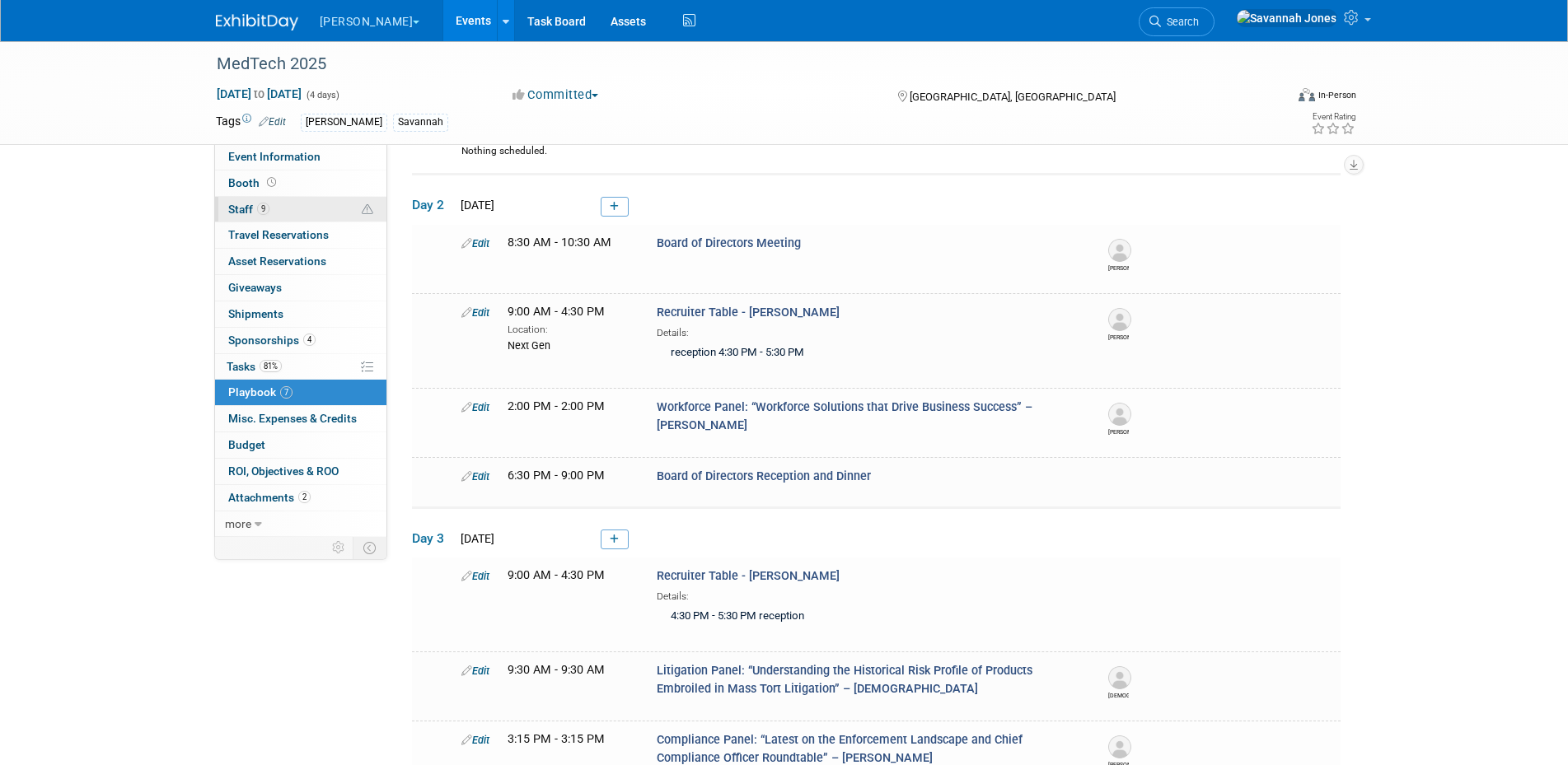
click at [310, 201] on link "9 Staff 9" at bounding box center [301, 209] width 171 height 26
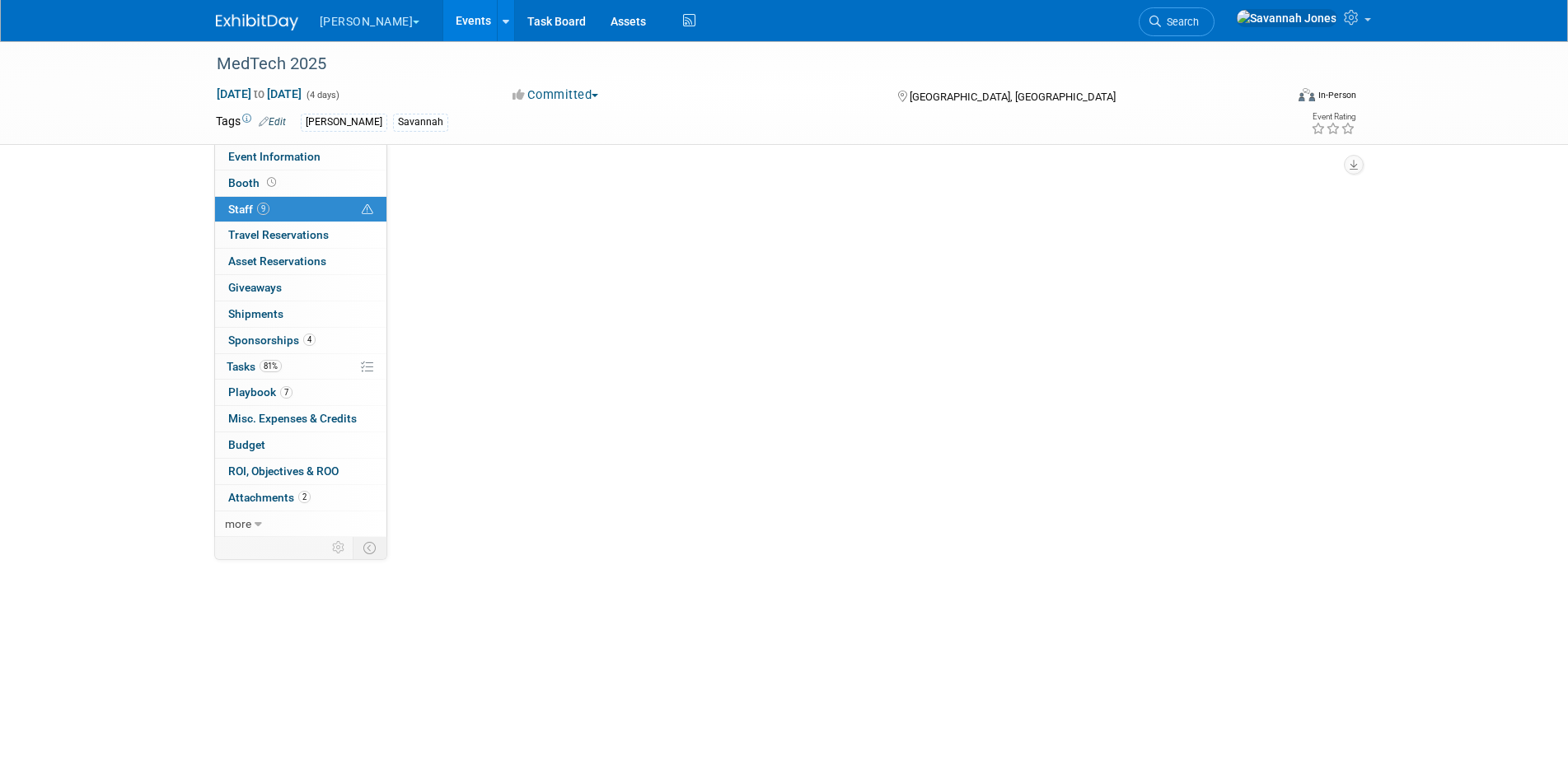
scroll to position [0, 0]
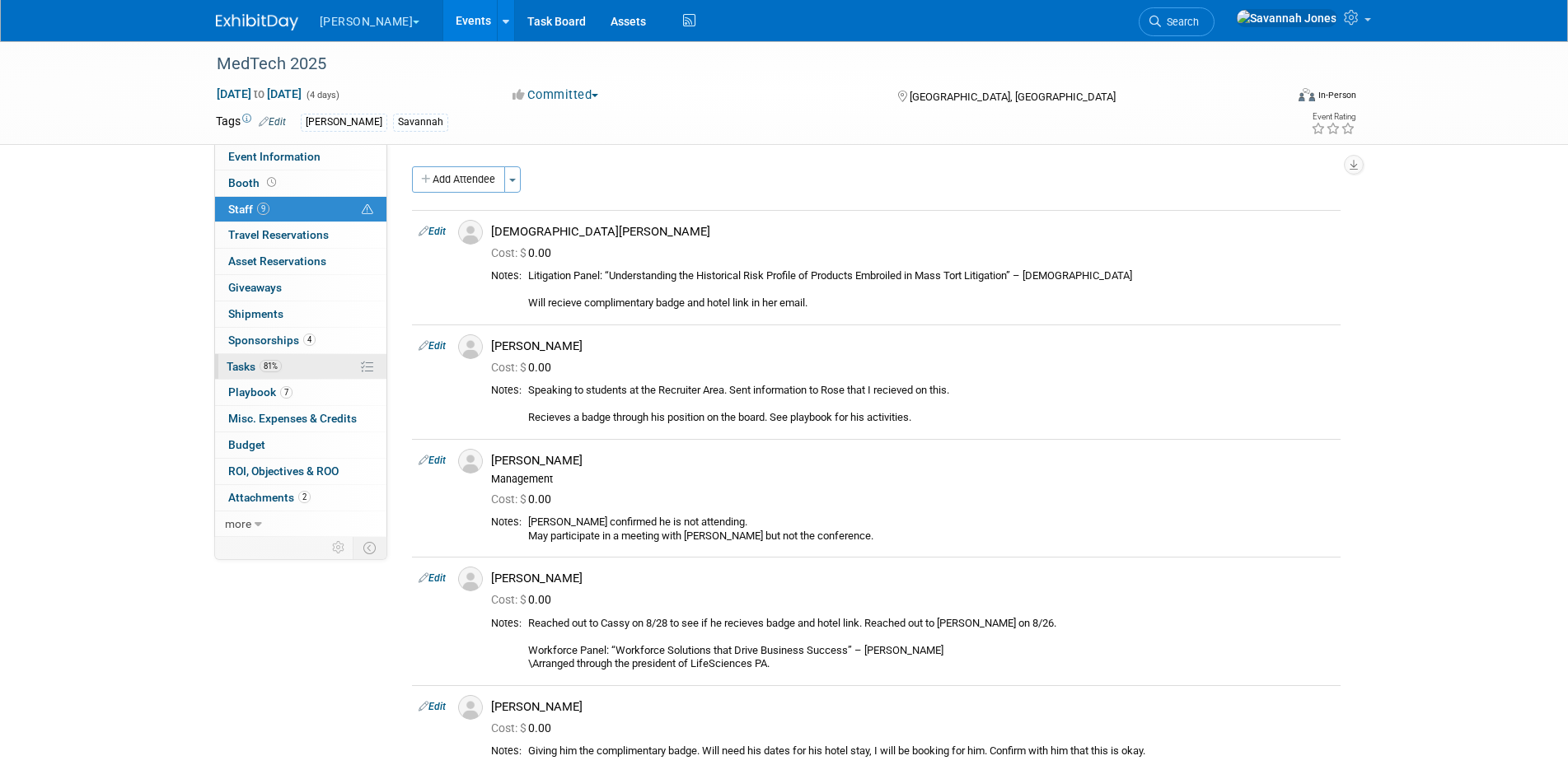
click at [356, 378] on link "81% Tasks 81%" at bounding box center [301, 367] width 171 height 26
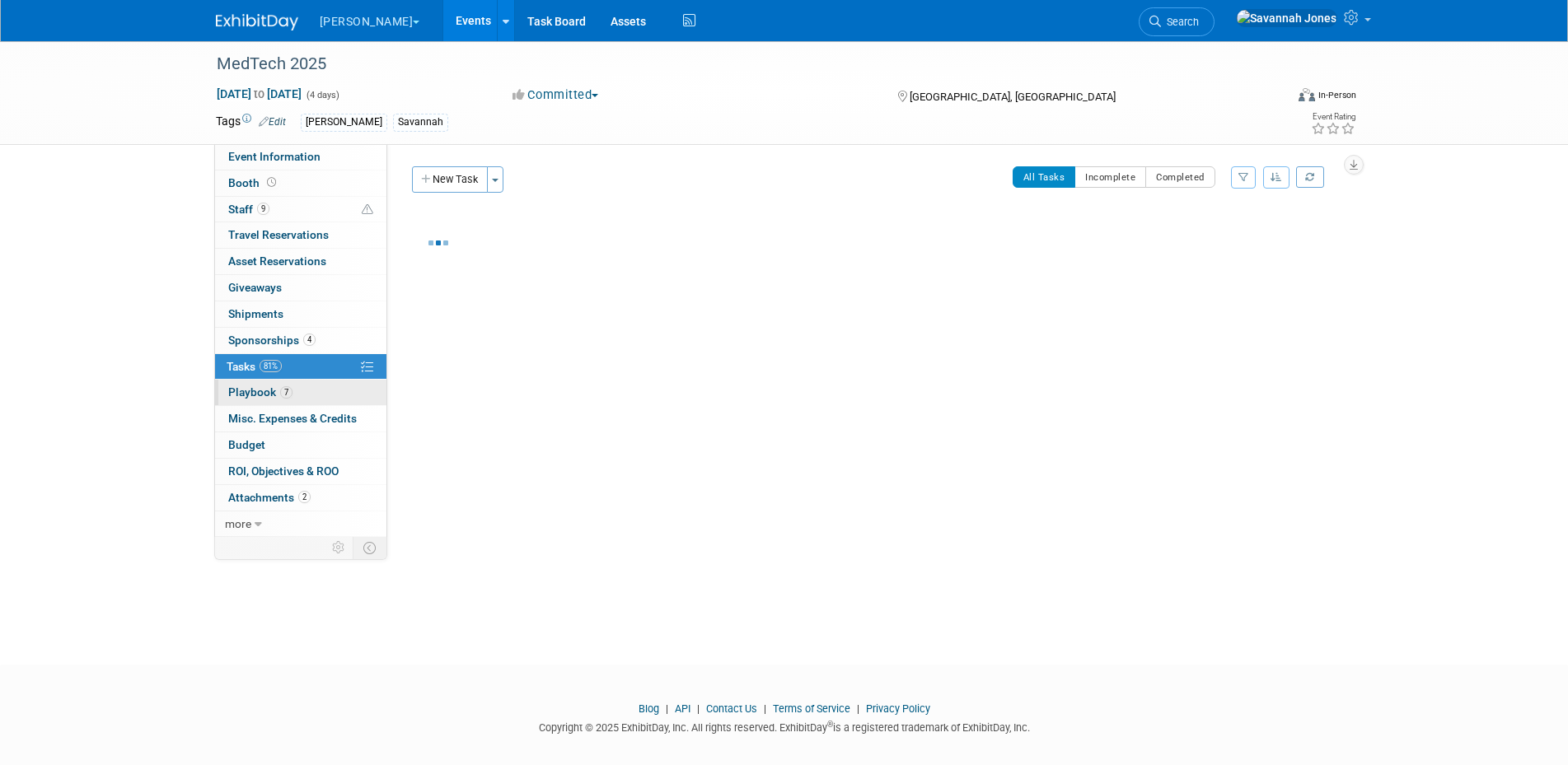
click at [343, 399] on link "7 Playbook 7" at bounding box center [301, 392] width 171 height 26
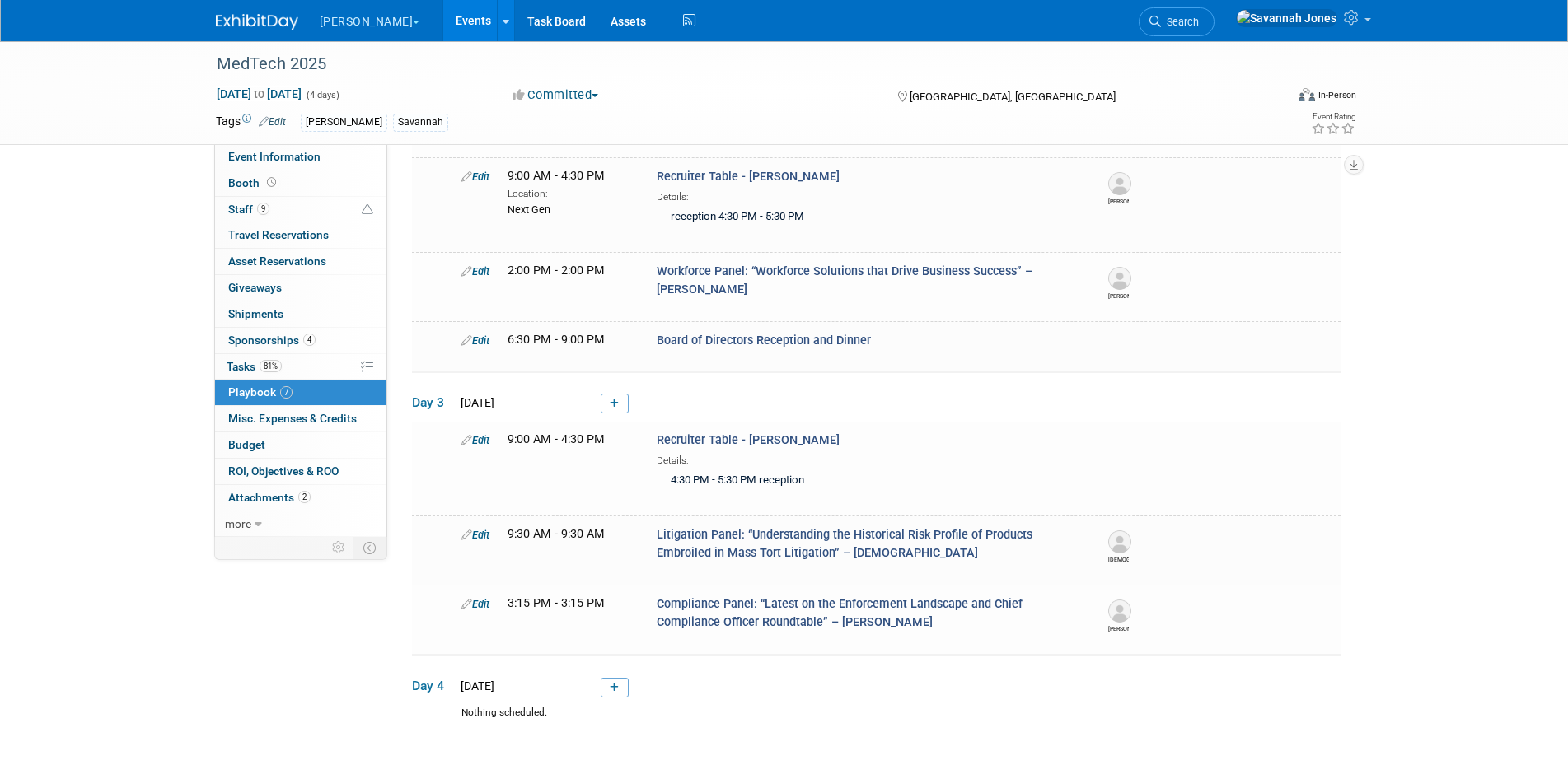
scroll to position [253, 0]
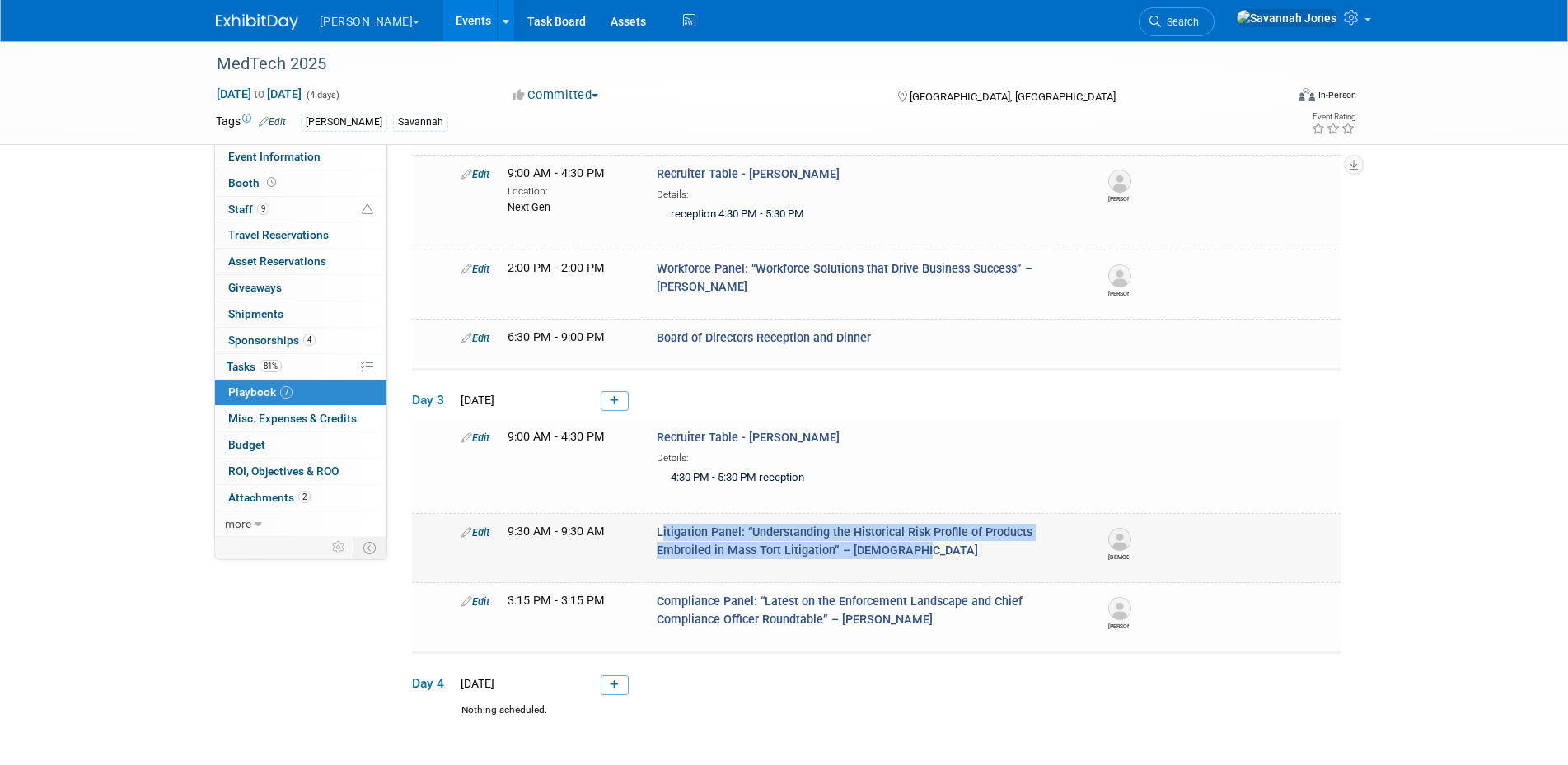
drag, startPoint x: 792, startPoint y: 552, endPoint x: 653, endPoint y: 531, distance: 140.6
click at [653, 531] on div "Litigation Panel: “Understanding the Historical Risk Profile of Products Embroi…" at bounding box center [869, 542] width 449 height 35
copy span "Litigation Panel: “Understanding the Historical Risk Profile of Products Embroi…"
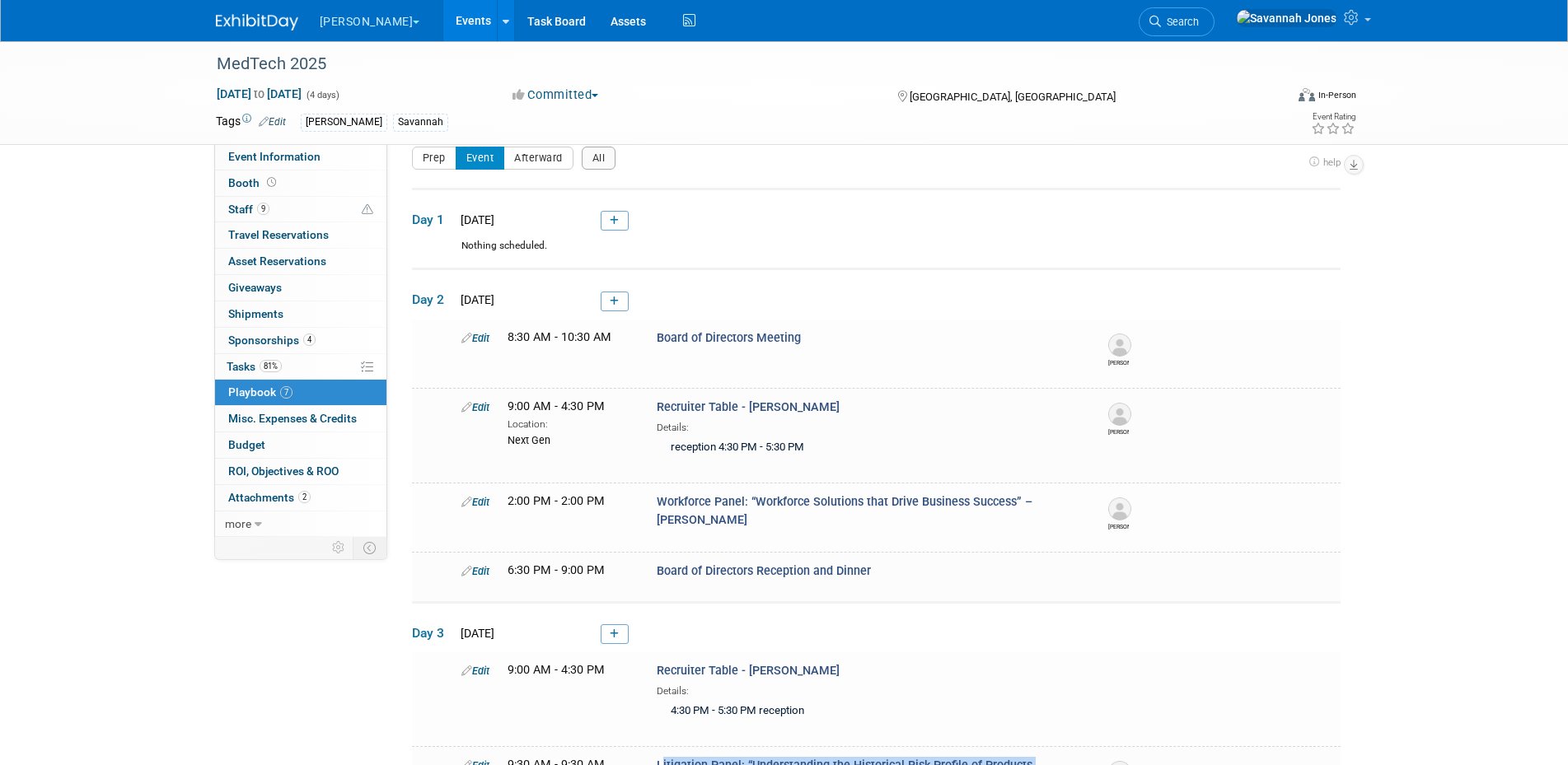
scroll to position [0, 0]
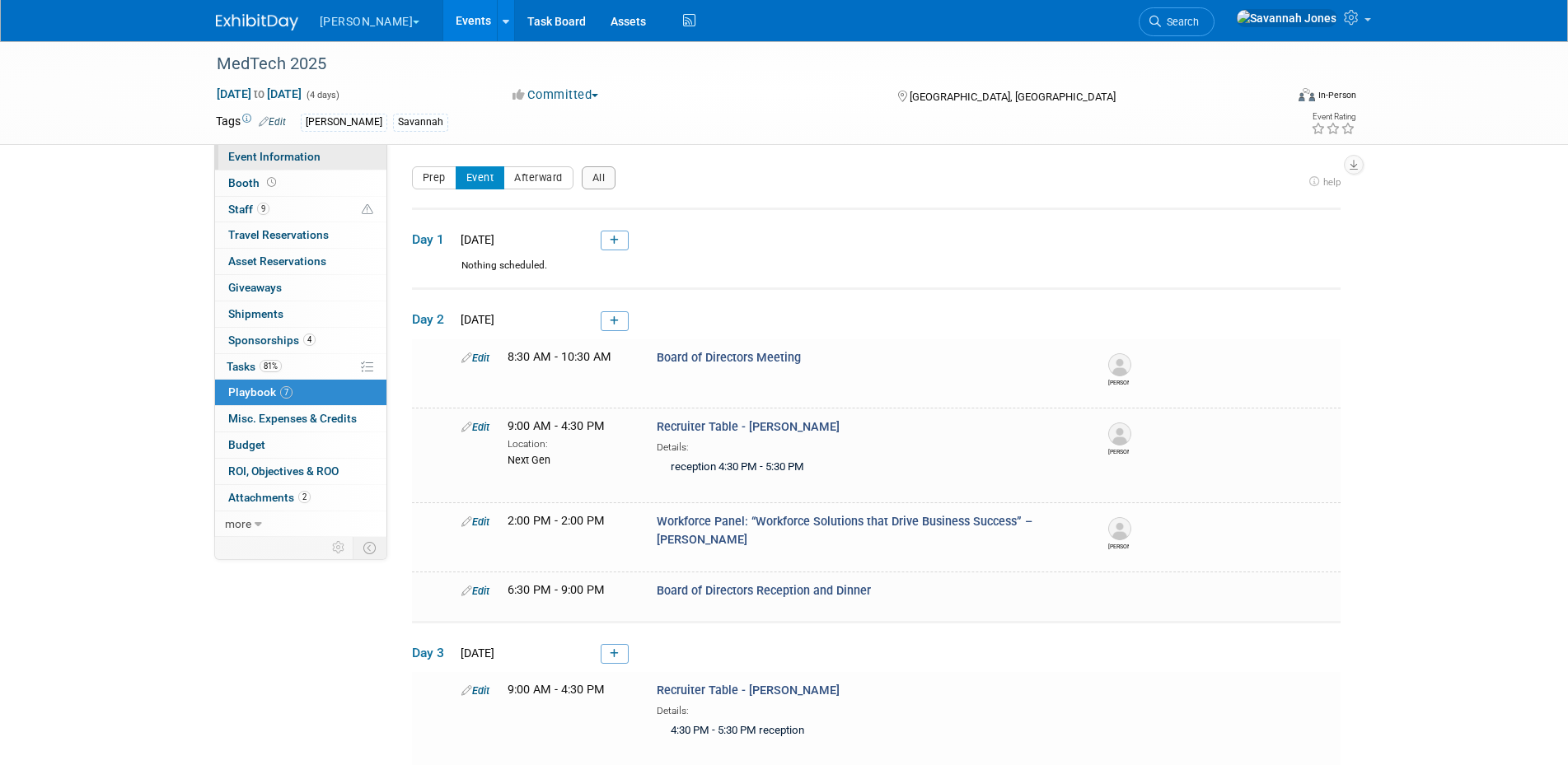
click at [310, 149] on link "Event Information" at bounding box center [301, 157] width 171 height 26
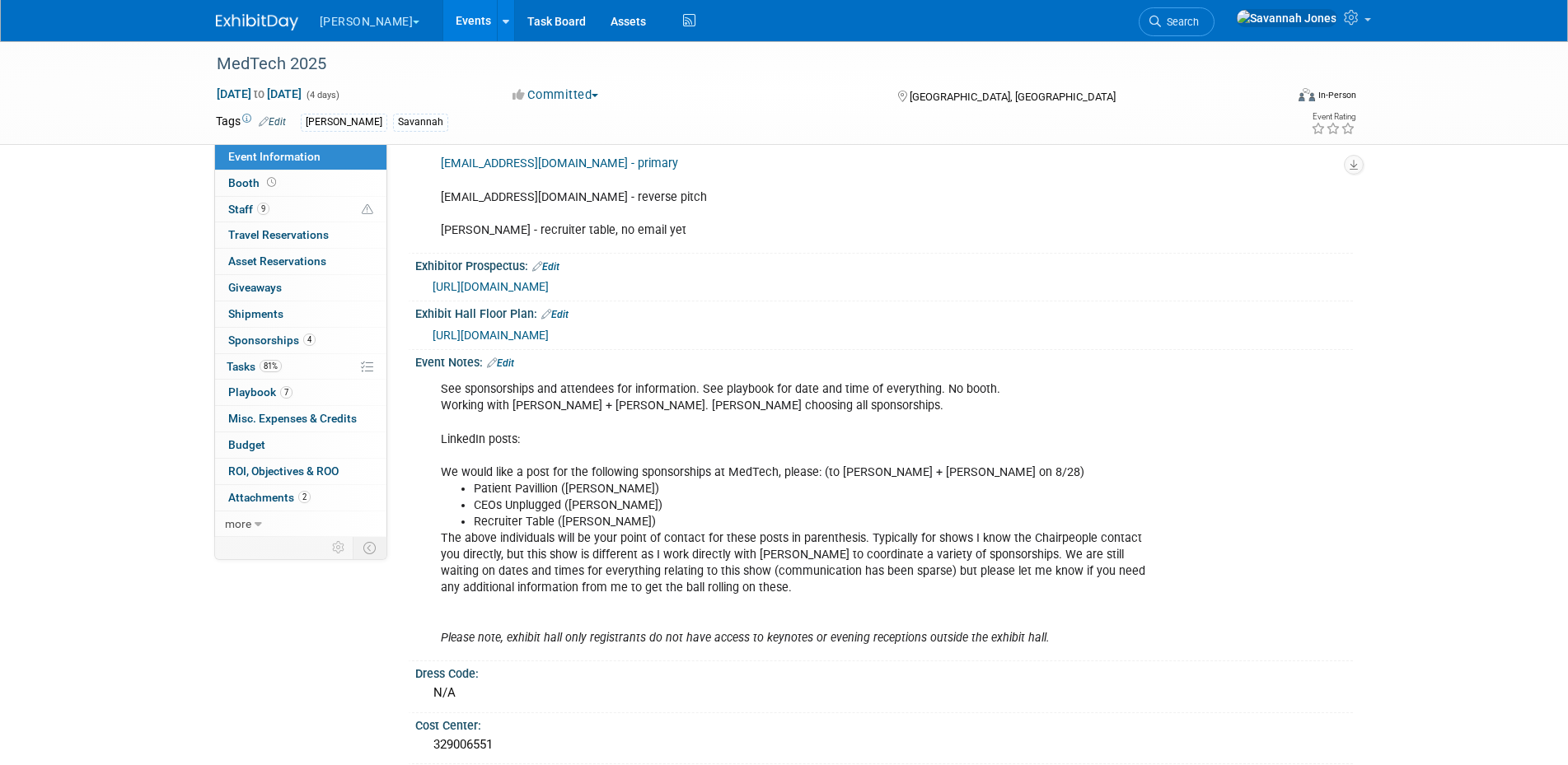
scroll to position [688, 0]
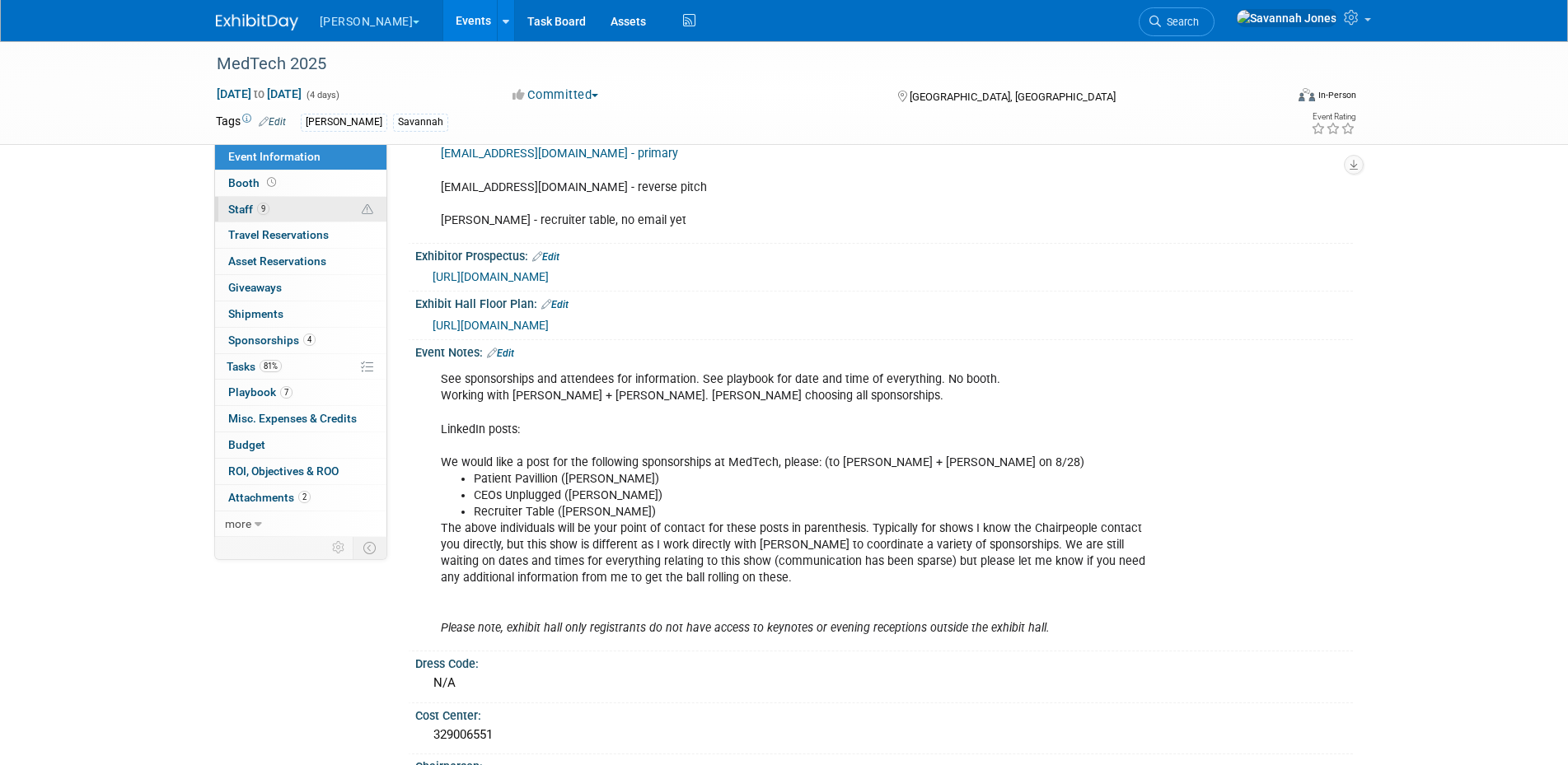
click at [326, 205] on link "9 Staff 9" at bounding box center [301, 209] width 171 height 26
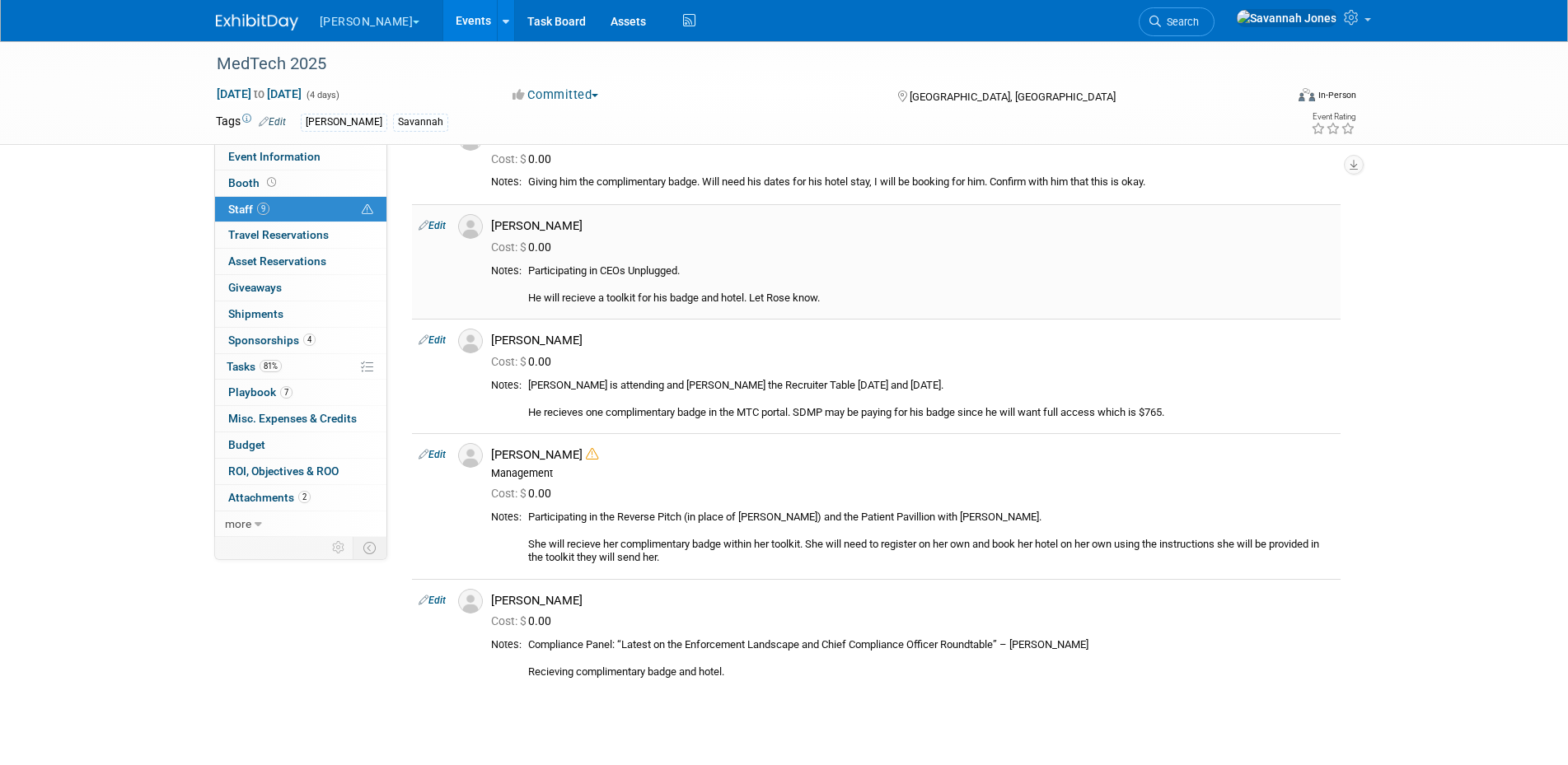
scroll to position [574, 0]
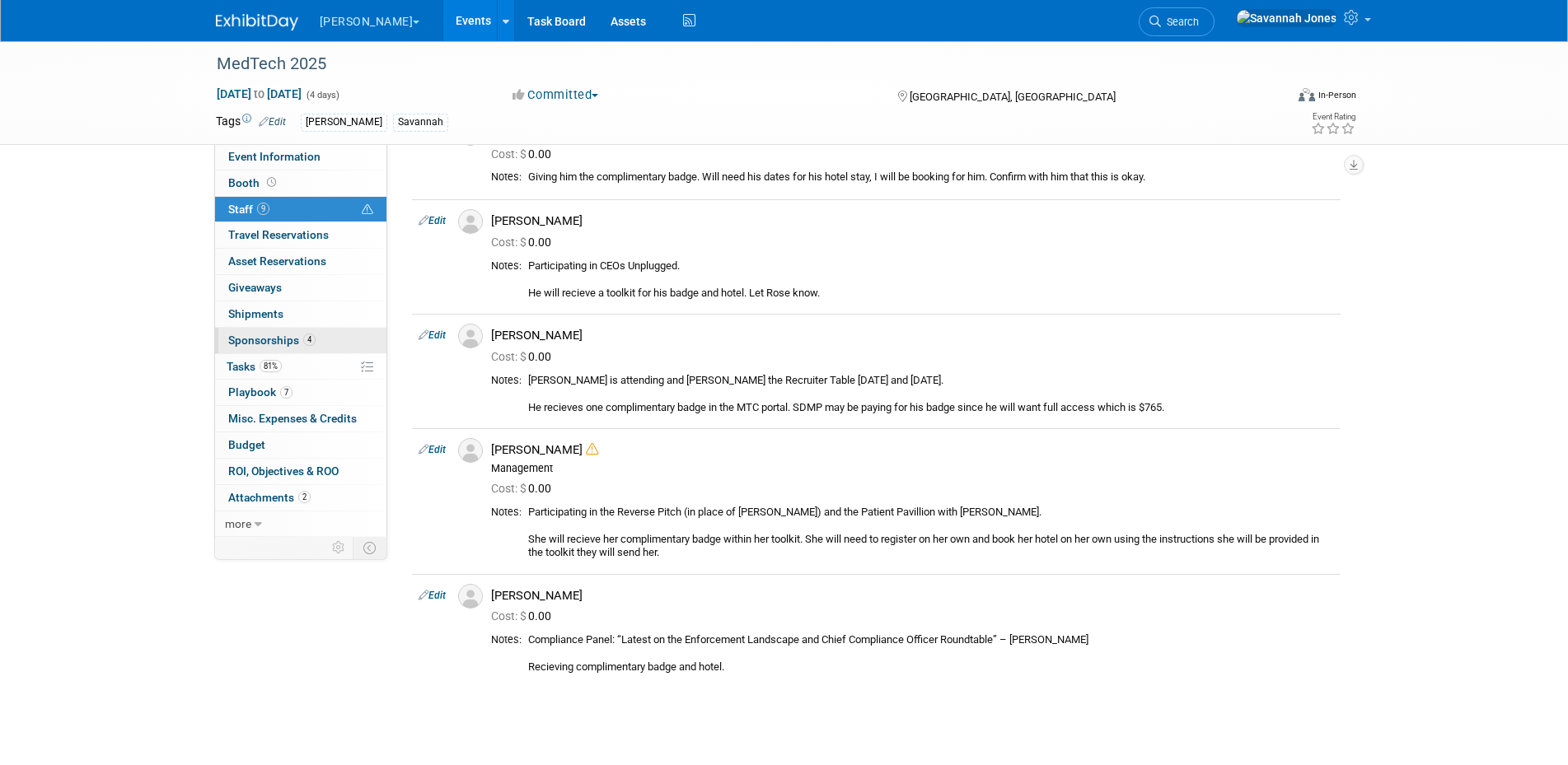
click at [337, 338] on link "4 Sponsorships 4" at bounding box center [301, 340] width 171 height 26
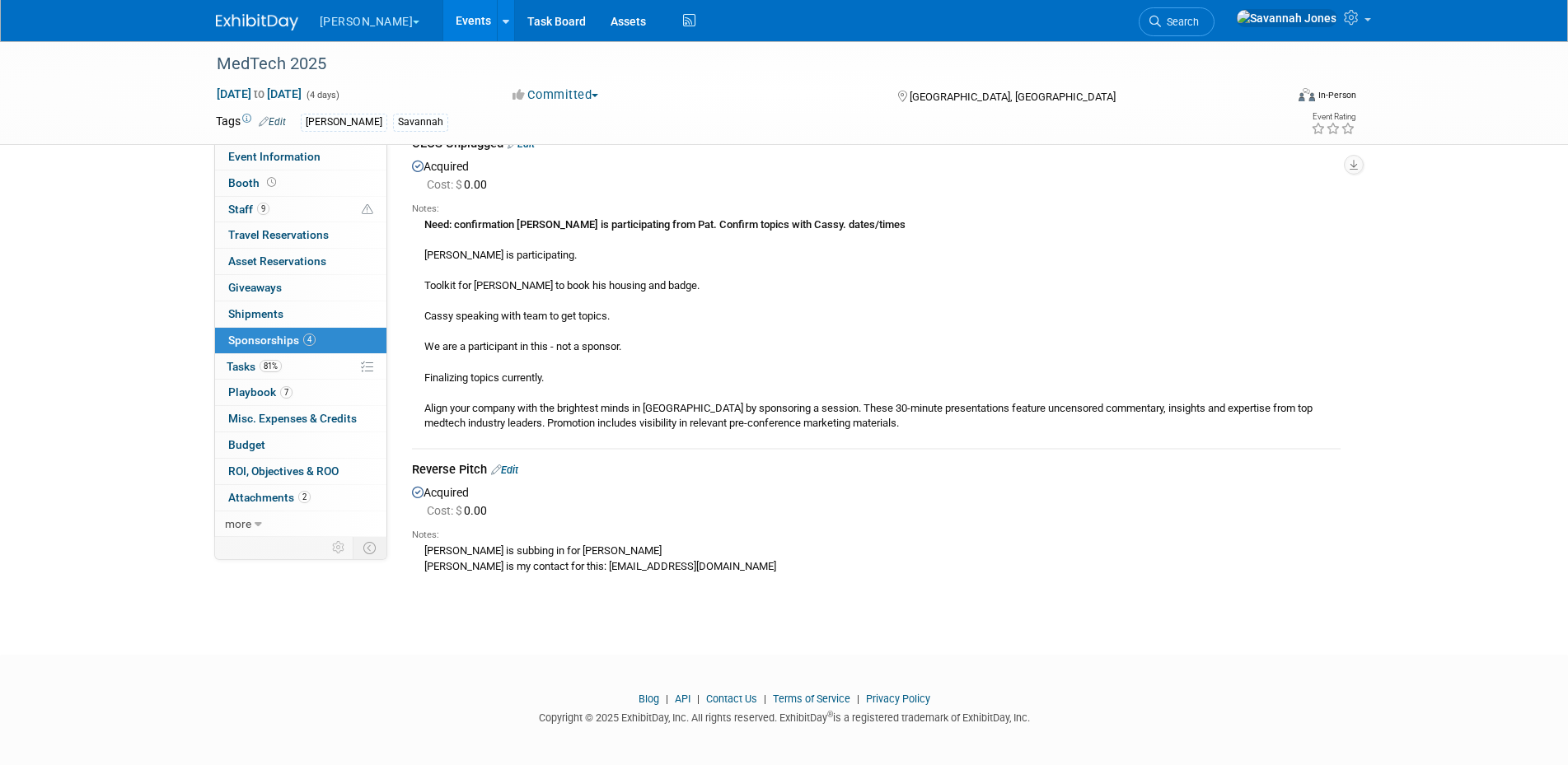
scroll to position [1139, 0]
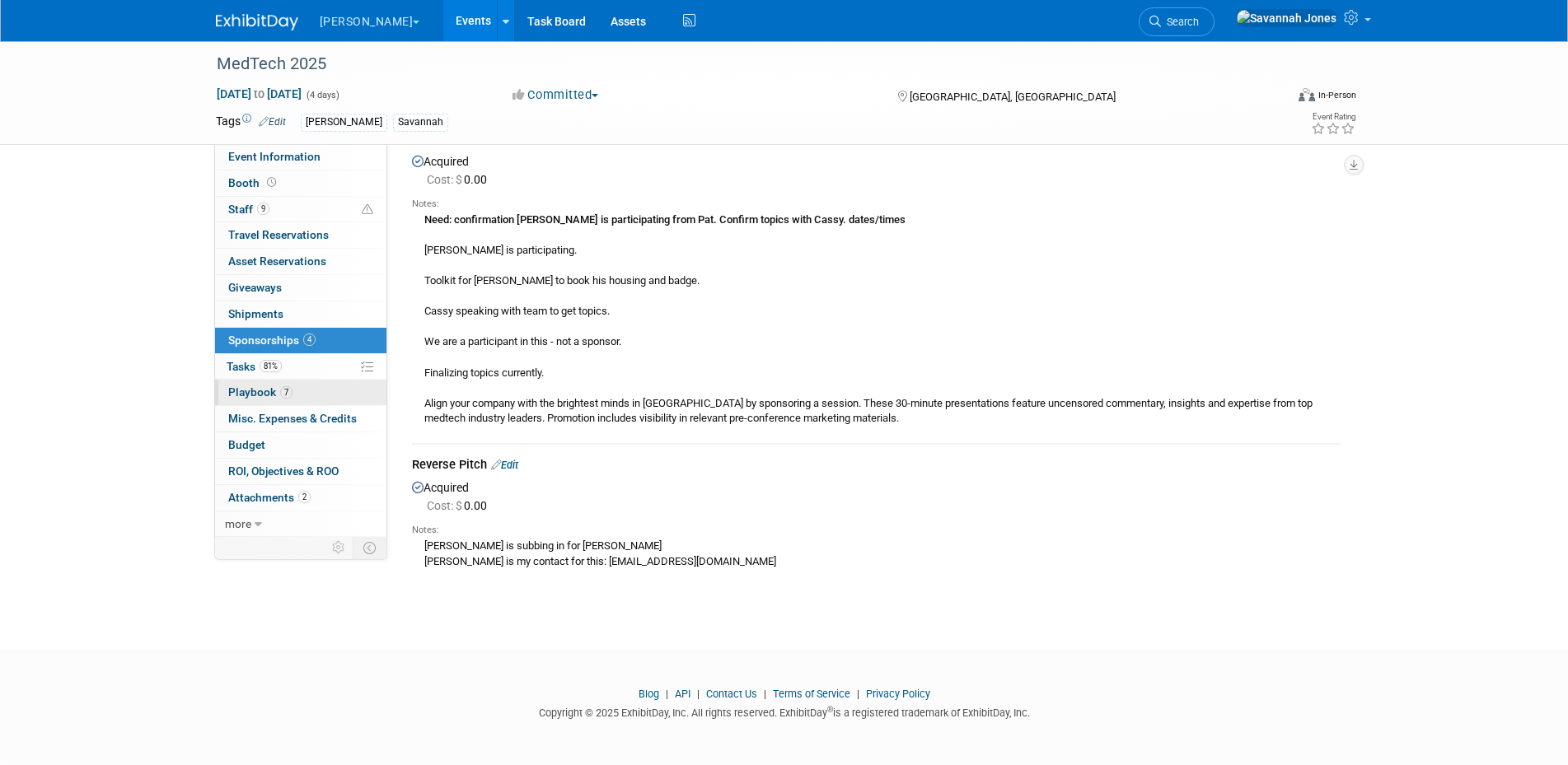
click at [298, 388] on link "7 Playbook 7" at bounding box center [301, 392] width 171 height 26
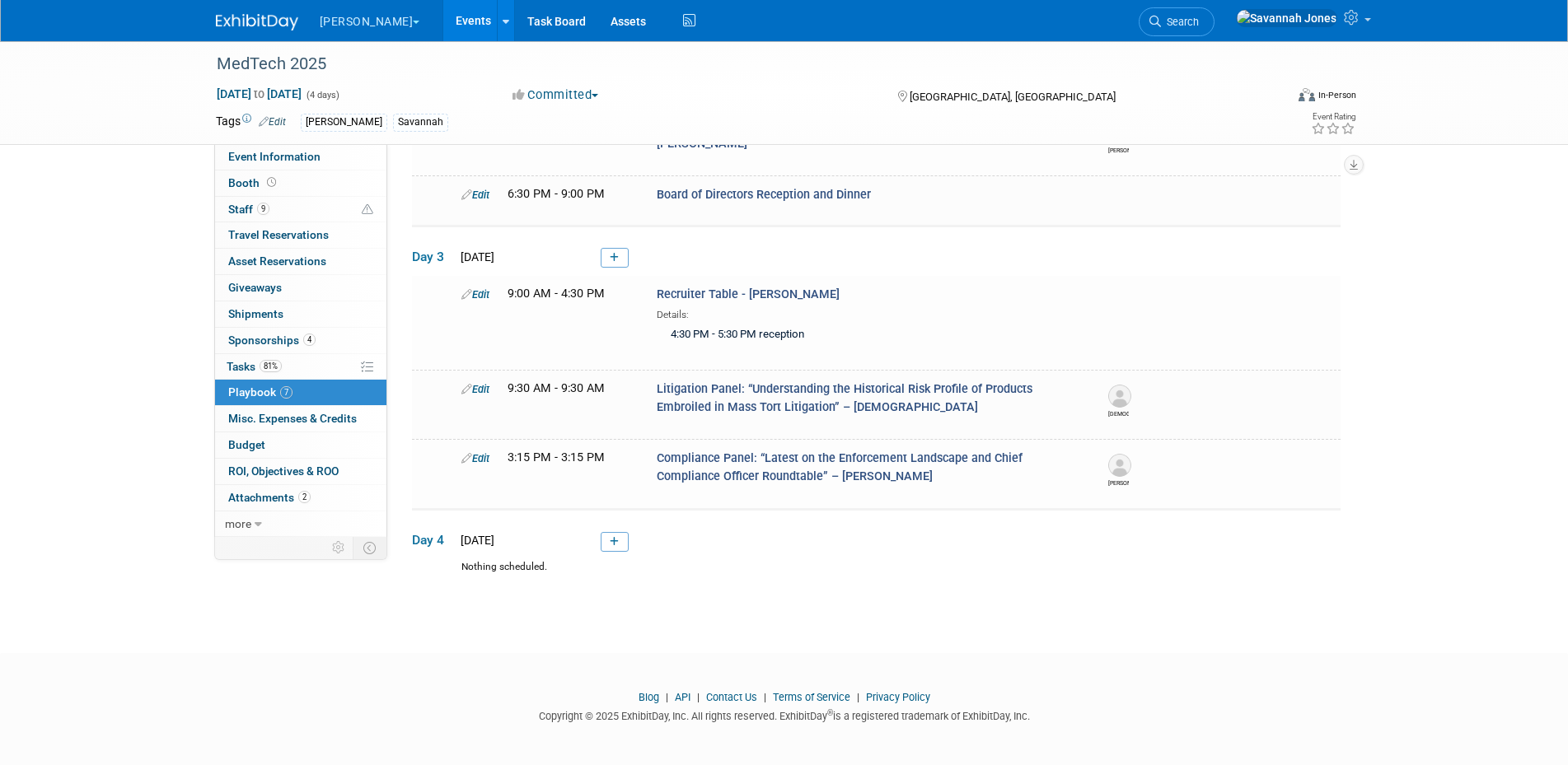
scroll to position [398, 0]
drag, startPoint x: 951, startPoint y: 403, endPoint x: 607, endPoint y: 382, distance: 344.6
click at [607, 382] on div "Edit 9:30 AM - 9:30 AM Litigation Panel: “Understanding the Historical Risk Pro…" at bounding box center [897, 397] width 896 height 38
drag, startPoint x: 607, startPoint y: 382, endPoint x: 687, endPoint y: 390, distance: 80.4
copy div "Litigation Panel: “Understanding the Historical Risk Profile of Products Embroi…"
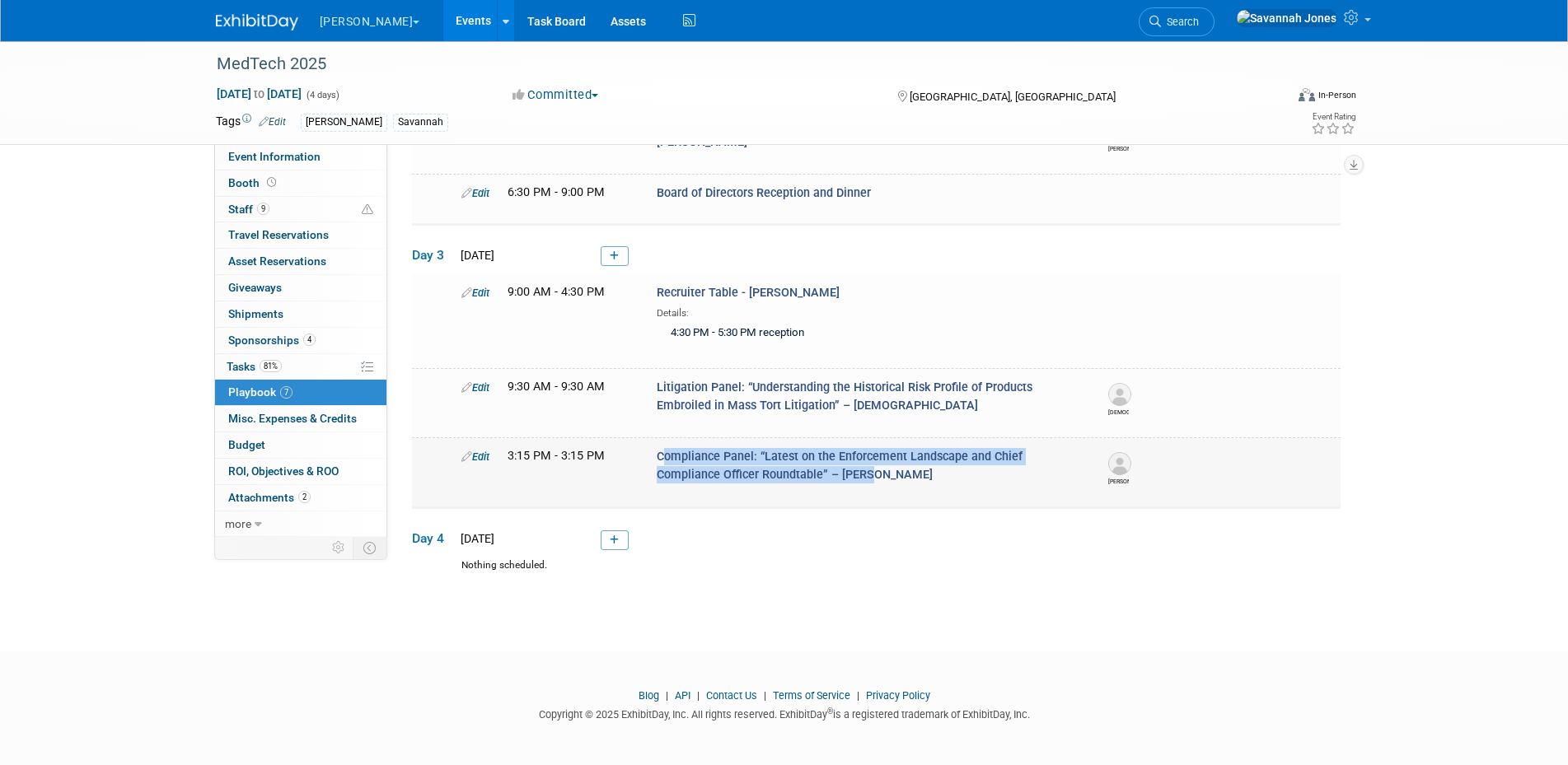
drag, startPoint x: 909, startPoint y: 475, endPoint x: 654, endPoint y: 458, distance: 255.6
click at [654, 458] on div "Compliance Panel: “Latest on the Enforcement Landscape and Chief Compliance Off…" at bounding box center [869, 466] width 449 height 35
copy span "Compliance Panel: “Latest on the Enforcement Landscape and Chief Compliance Off…"
click at [335, 153] on link "Event Information" at bounding box center [301, 157] width 171 height 26
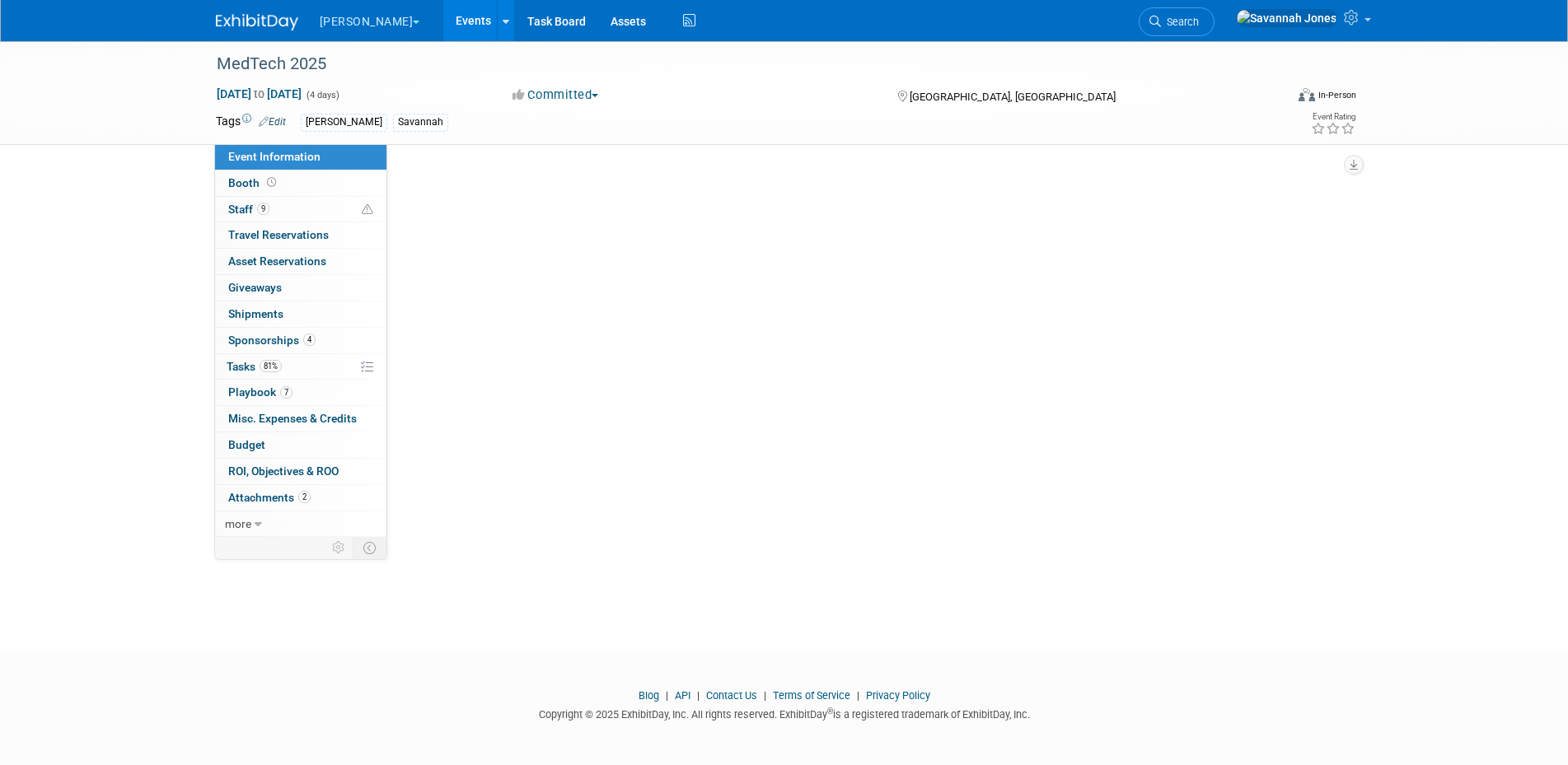
scroll to position [0, 0]
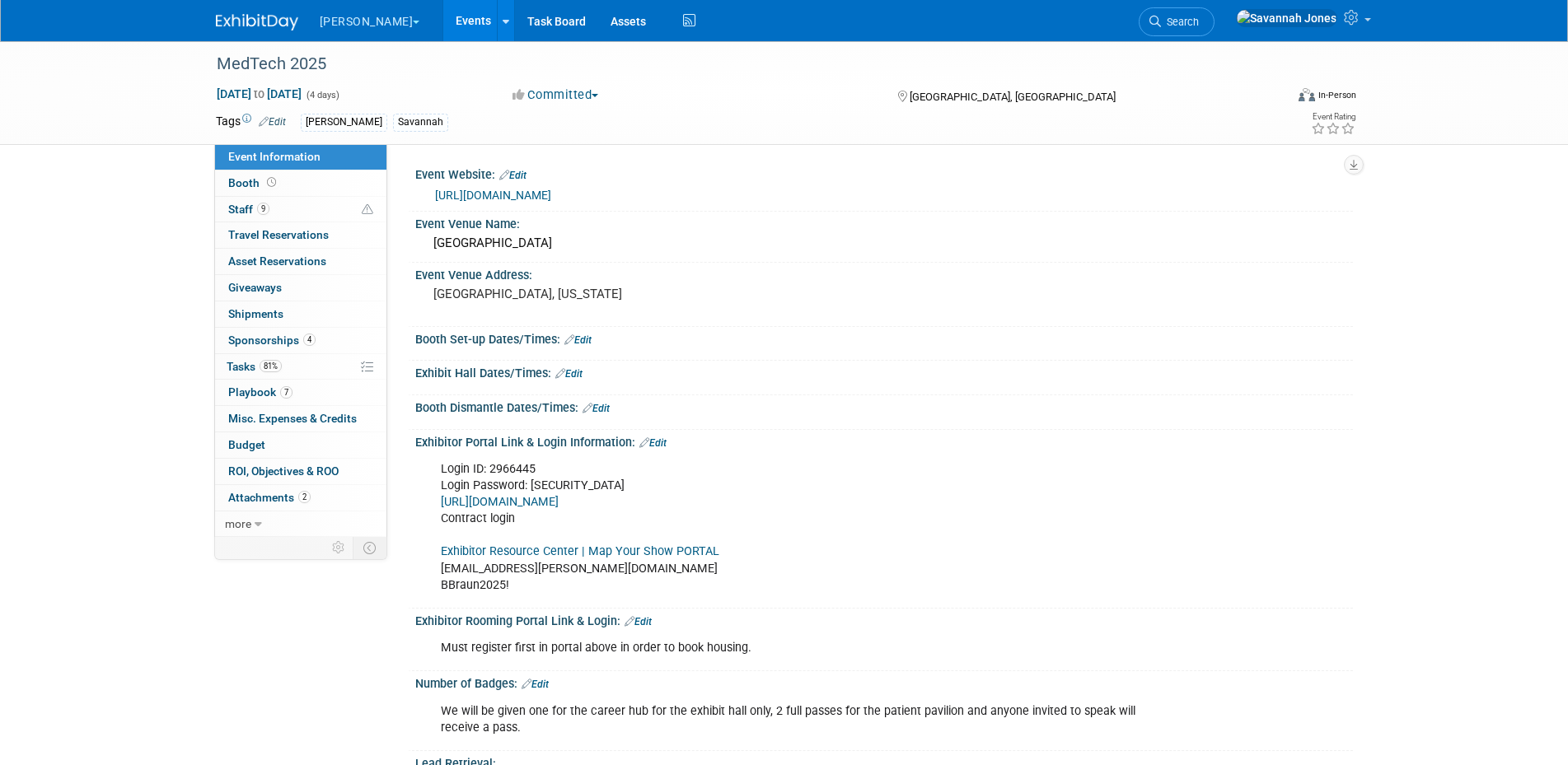
drag, startPoint x: 646, startPoint y: 194, endPoint x: 429, endPoint y: 186, distance: 217.1
click at [429, 186] on div "[URL][DOMAIN_NAME]" at bounding box center [884, 193] width 913 height 23
copy link "[URL][DOMAIN_NAME]"
click at [285, 389] on span "7" at bounding box center [286, 392] width 13 height 13
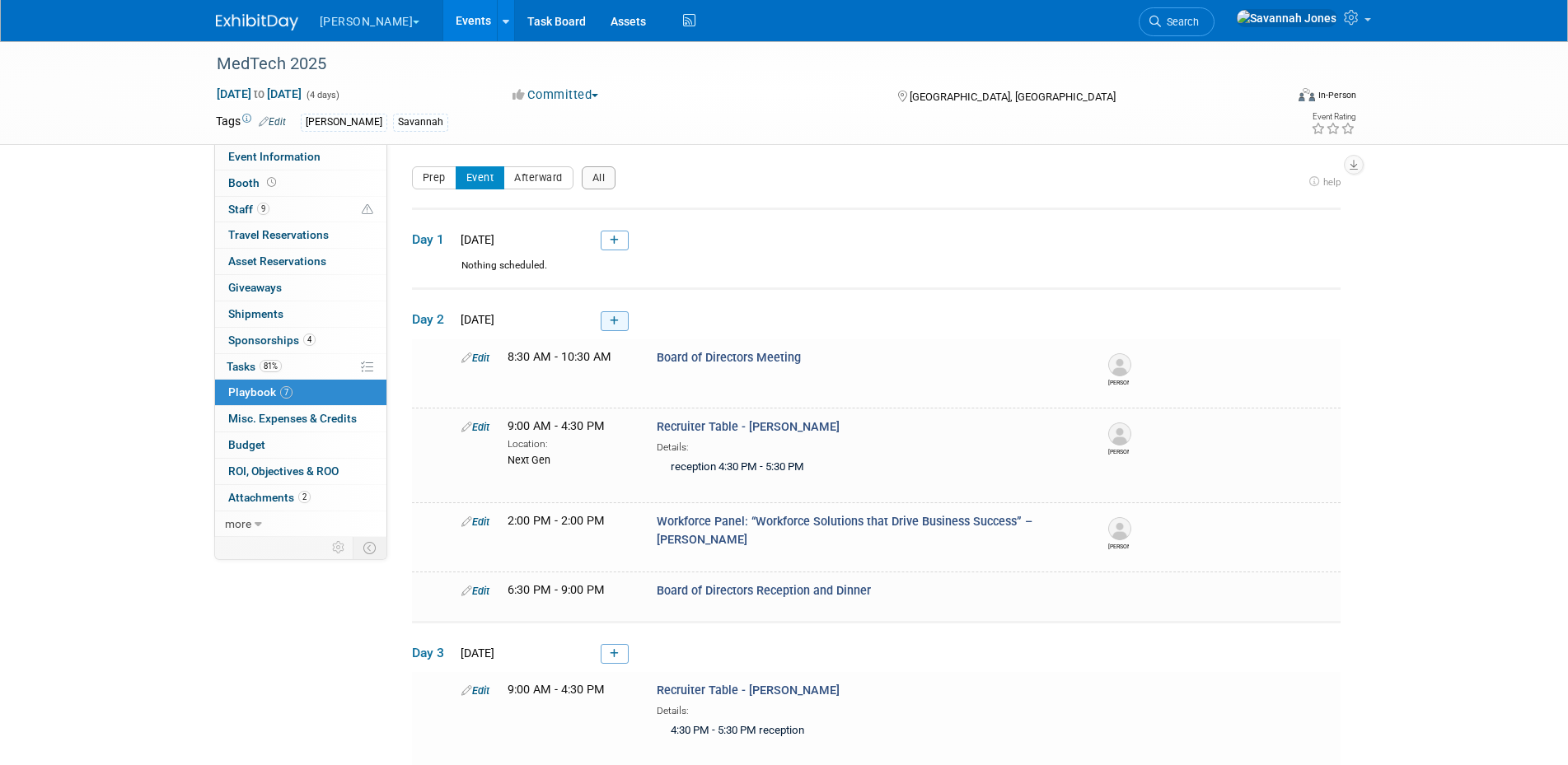
click at [616, 321] on icon at bounding box center [614, 322] width 9 height 10
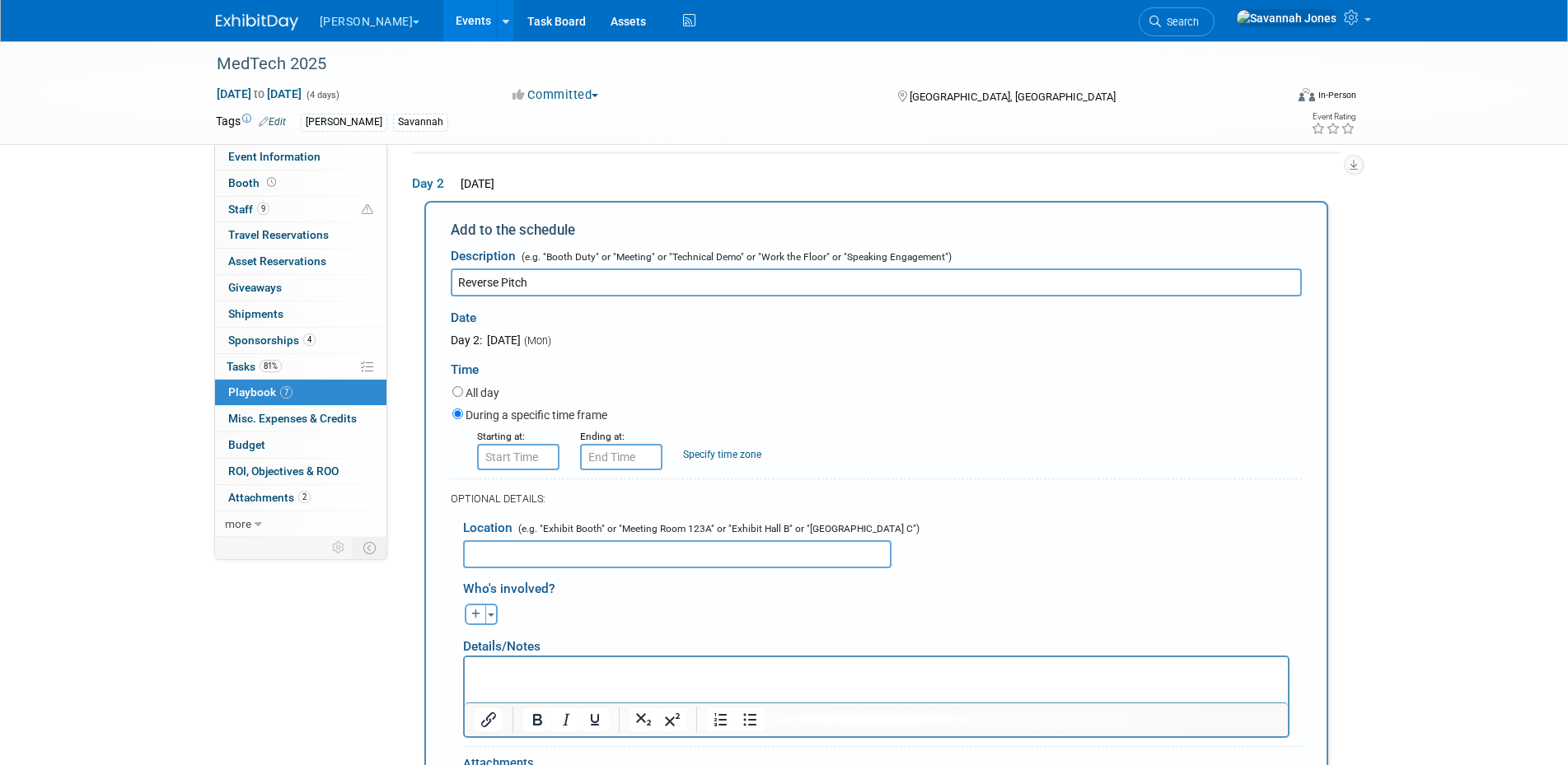
type input "Reverse Pitch"
click at [535, 454] on input "8:00 AM" at bounding box center [518, 457] width 83 height 27
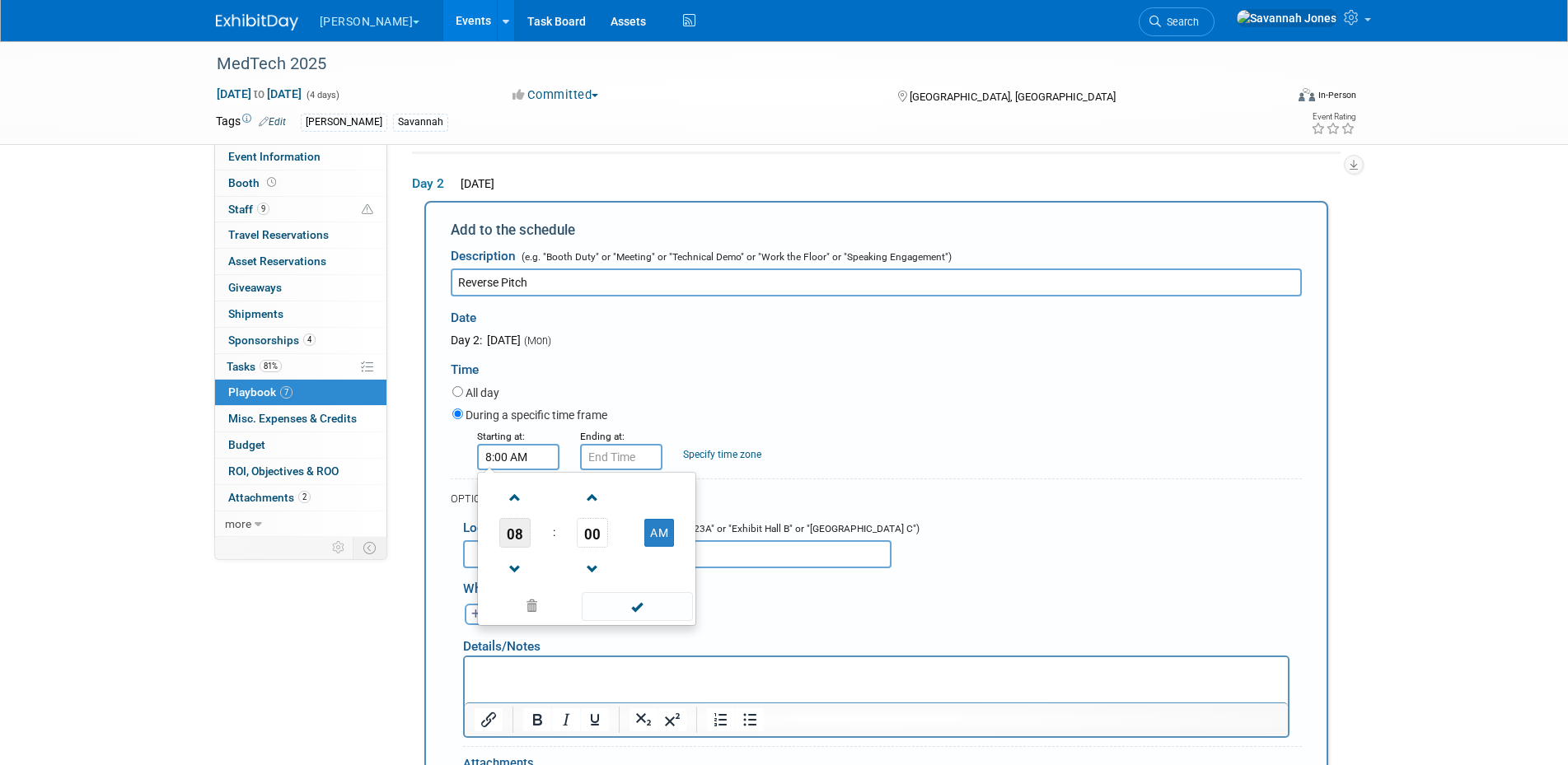
click at [511, 535] on span "08" at bounding box center [515, 533] width 31 height 29
click at [673, 586] on td "11" at bounding box center [666, 587] width 53 height 44
click at [615, 544] on td "00" at bounding box center [593, 533] width 69 height 29
click at [601, 536] on span "00" at bounding box center [592, 533] width 31 height 29
click at [671, 485] on td "15" at bounding box center [666, 498] width 53 height 44
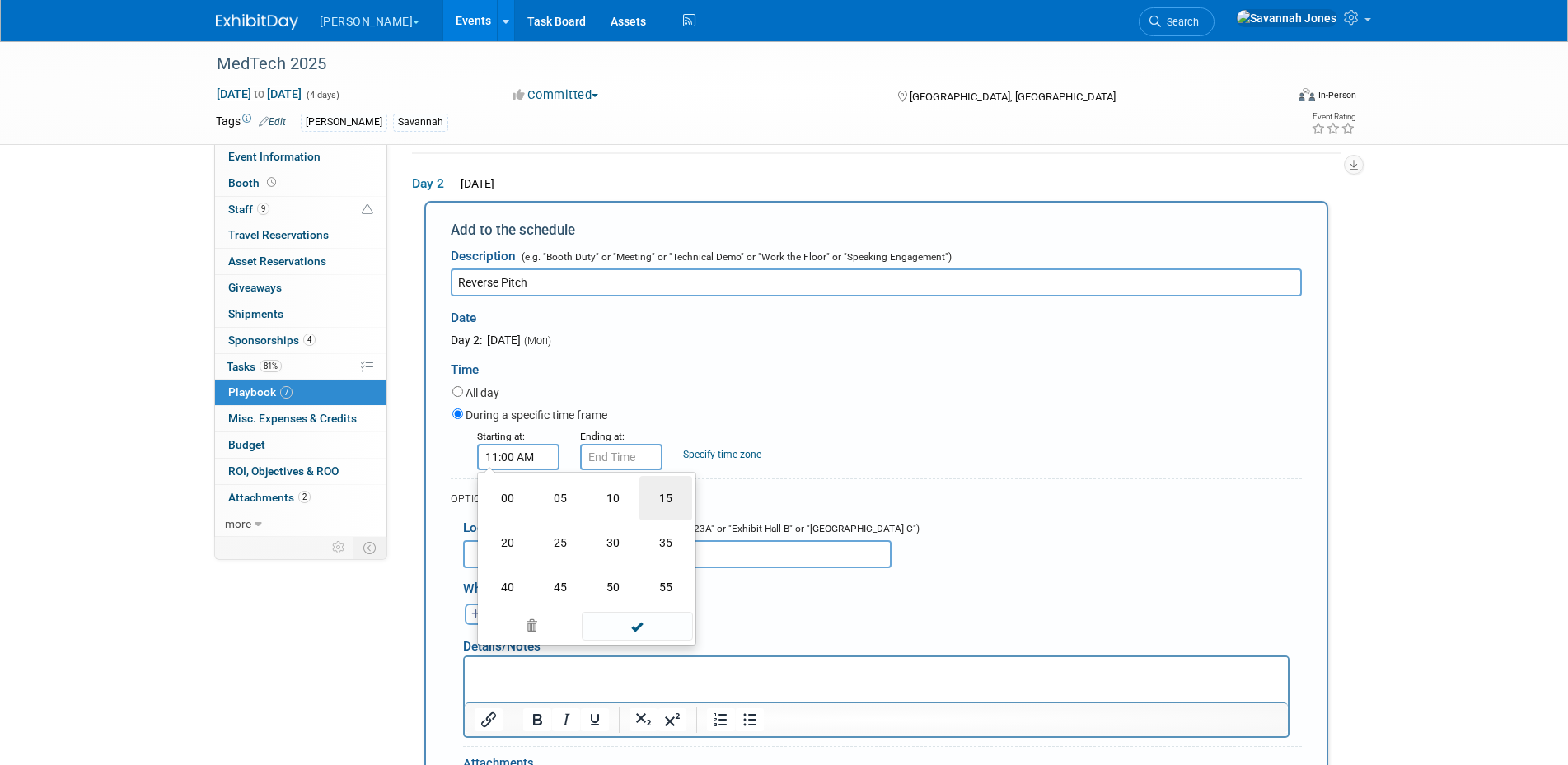
type input "11:15 AM"
click at [637, 597] on span at bounding box center [636, 606] width 111 height 29
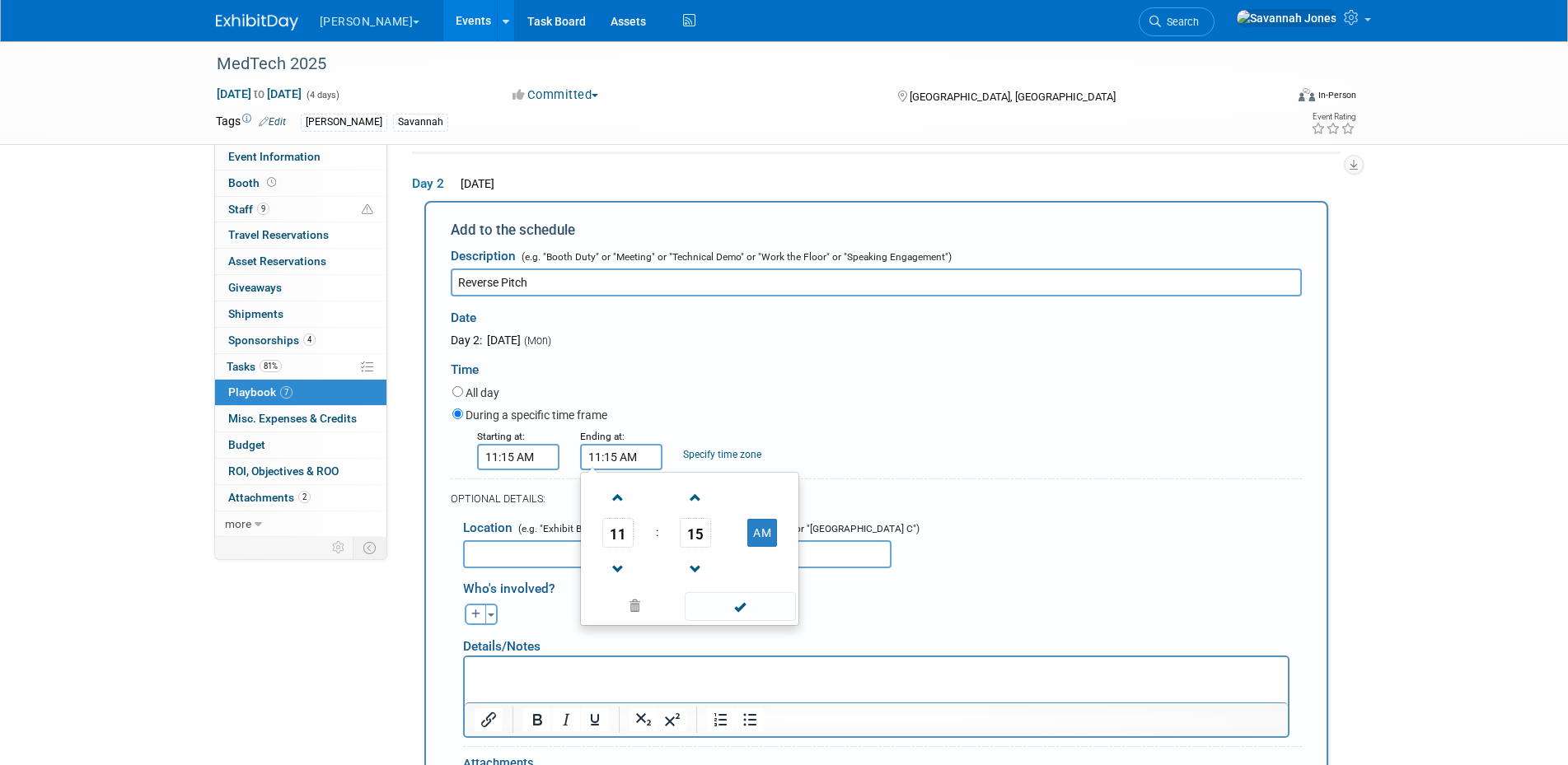
drag, startPoint x: 610, startPoint y: 454, endPoint x: 612, endPoint y: 464, distance: 10.2
click at [610, 454] on input "11:15 AM" at bounding box center [622, 457] width 83 height 27
click at [702, 541] on span "15" at bounding box center [695, 533] width 31 height 29
click at [730, 547] on td "30" at bounding box center [716, 542] width 53 height 44
type input "11:30 AM"
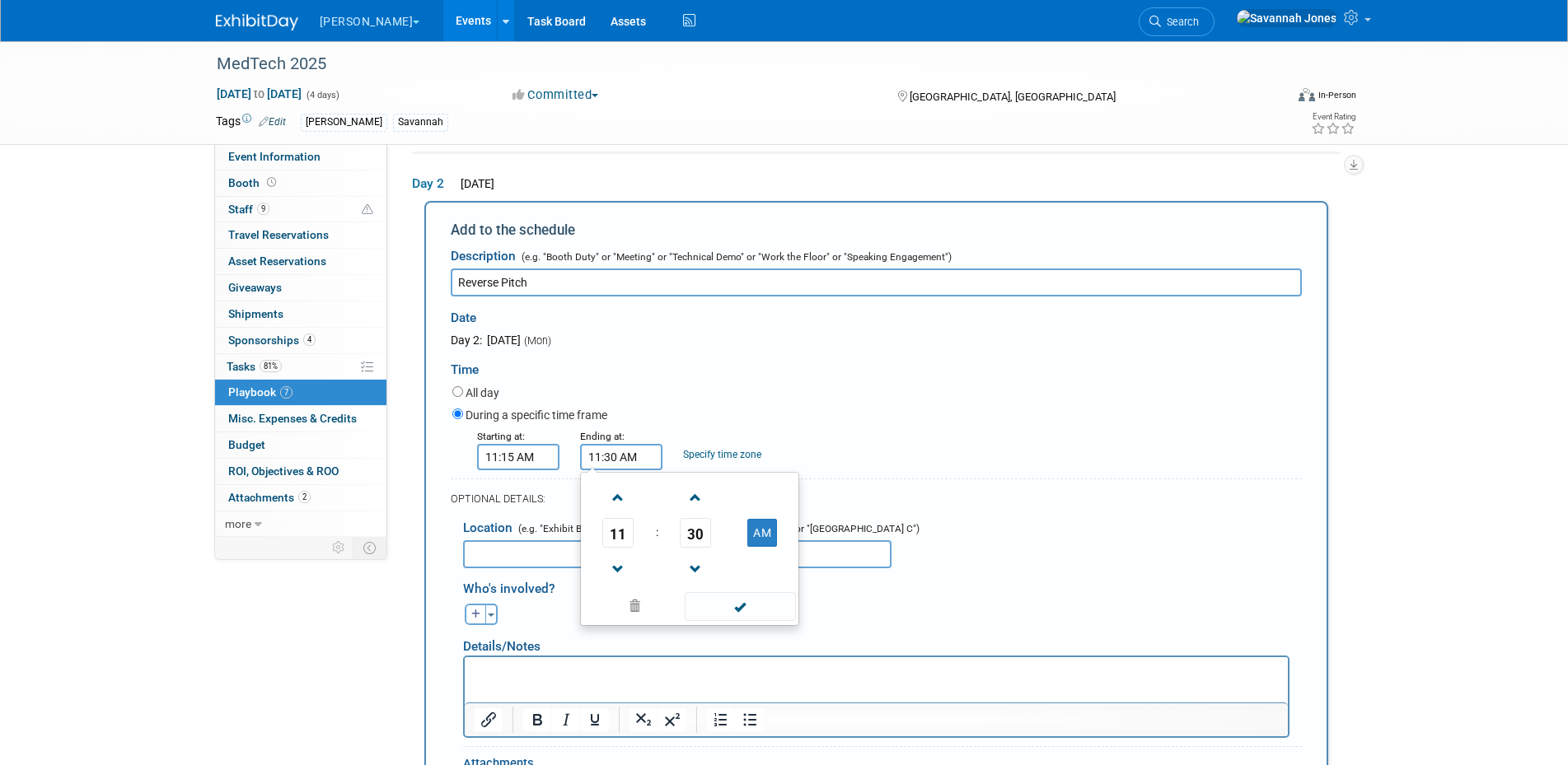
click at [730, 603] on span at bounding box center [740, 606] width 111 height 29
click at [604, 287] on input "Reverse Pitch" at bounding box center [875, 282] width 851 height 28
type input "Reverse Pitch - [PERSON_NAME]"
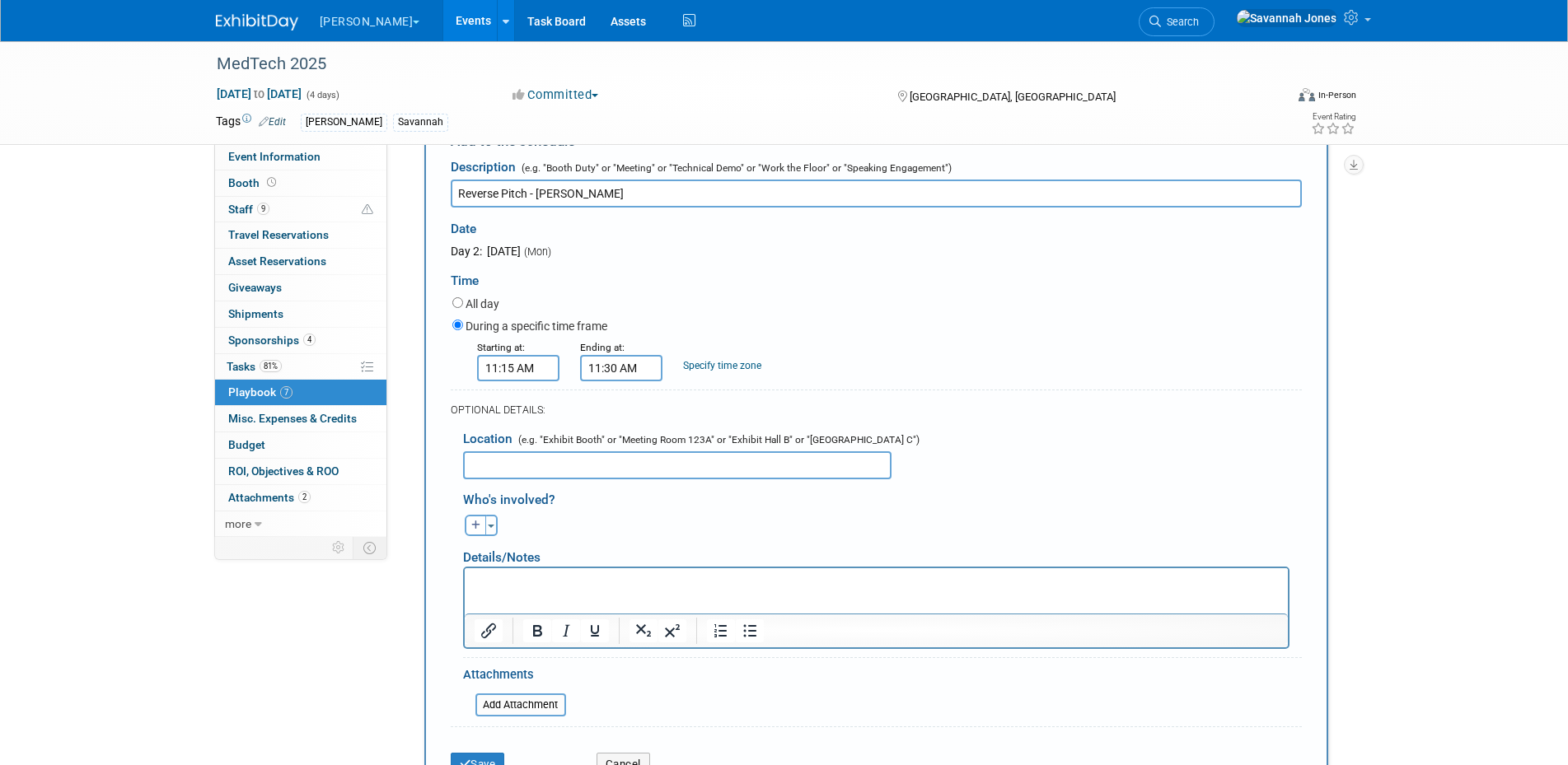
scroll to position [249, 0]
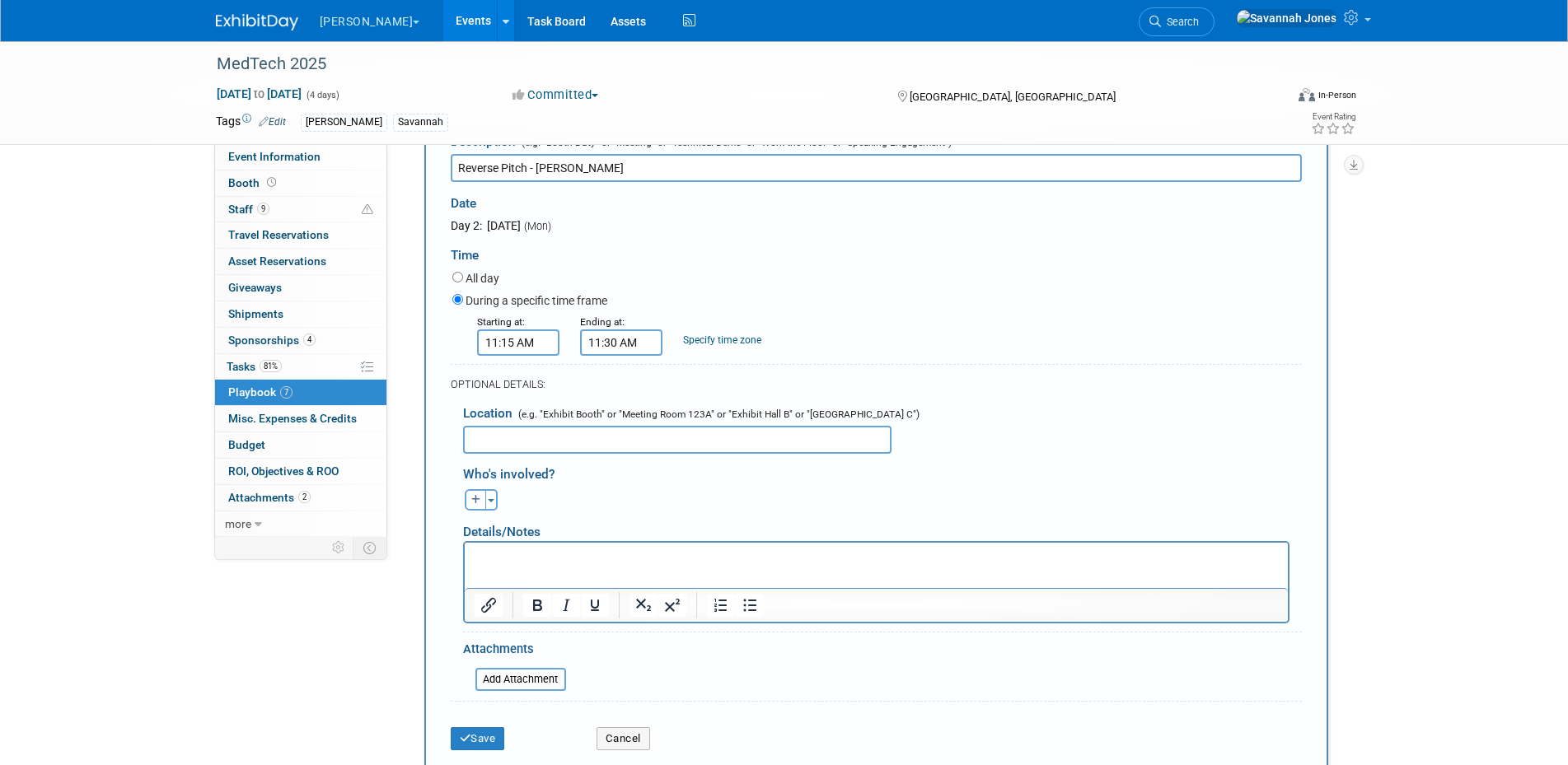
click at [474, 504] on icon "button" at bounding box center [476, 500] width 10 height 10
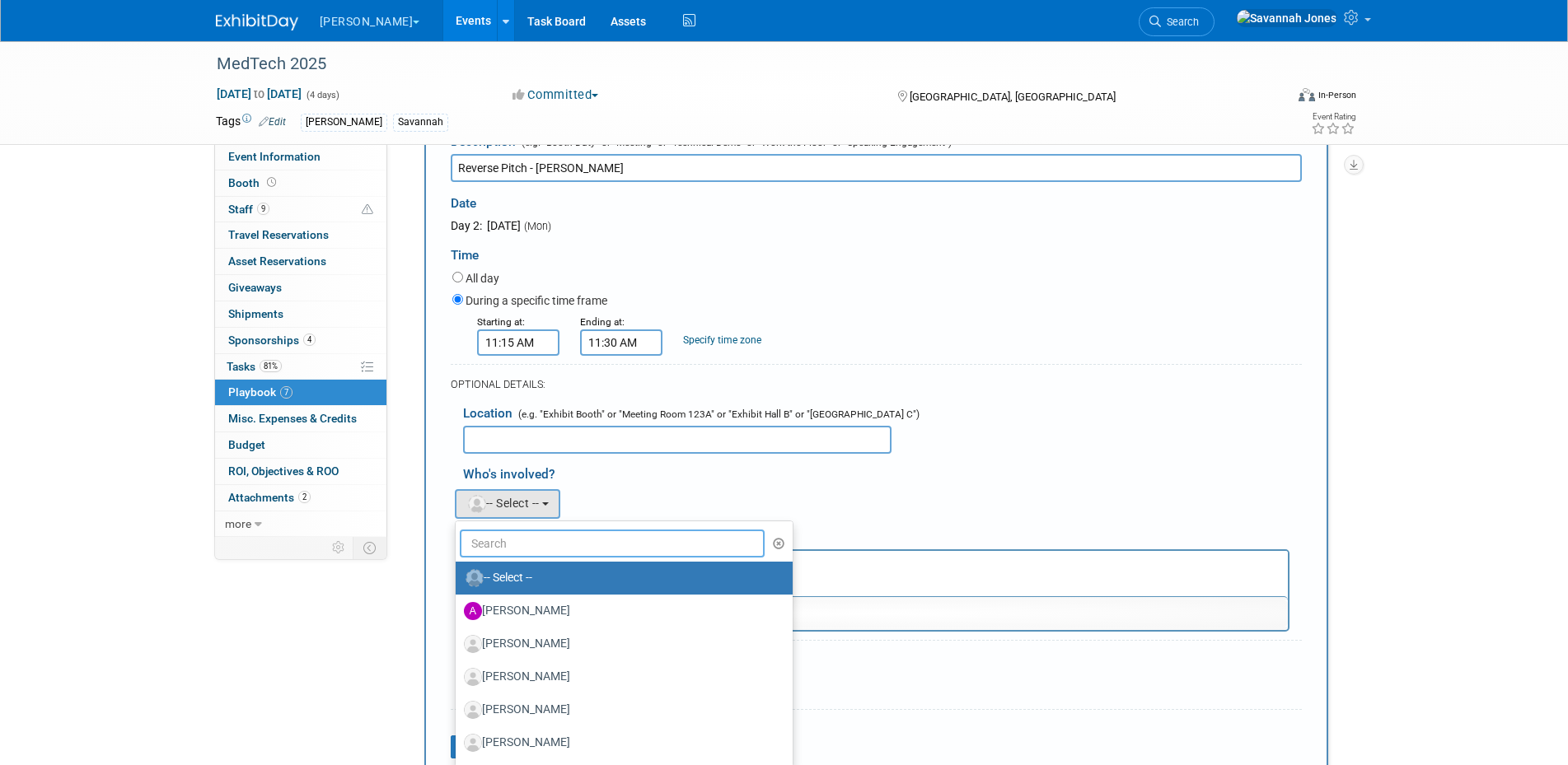
click at [555, 541] on input "text" at bounding box center [612, 544] width 306 height 28
type input "steph"
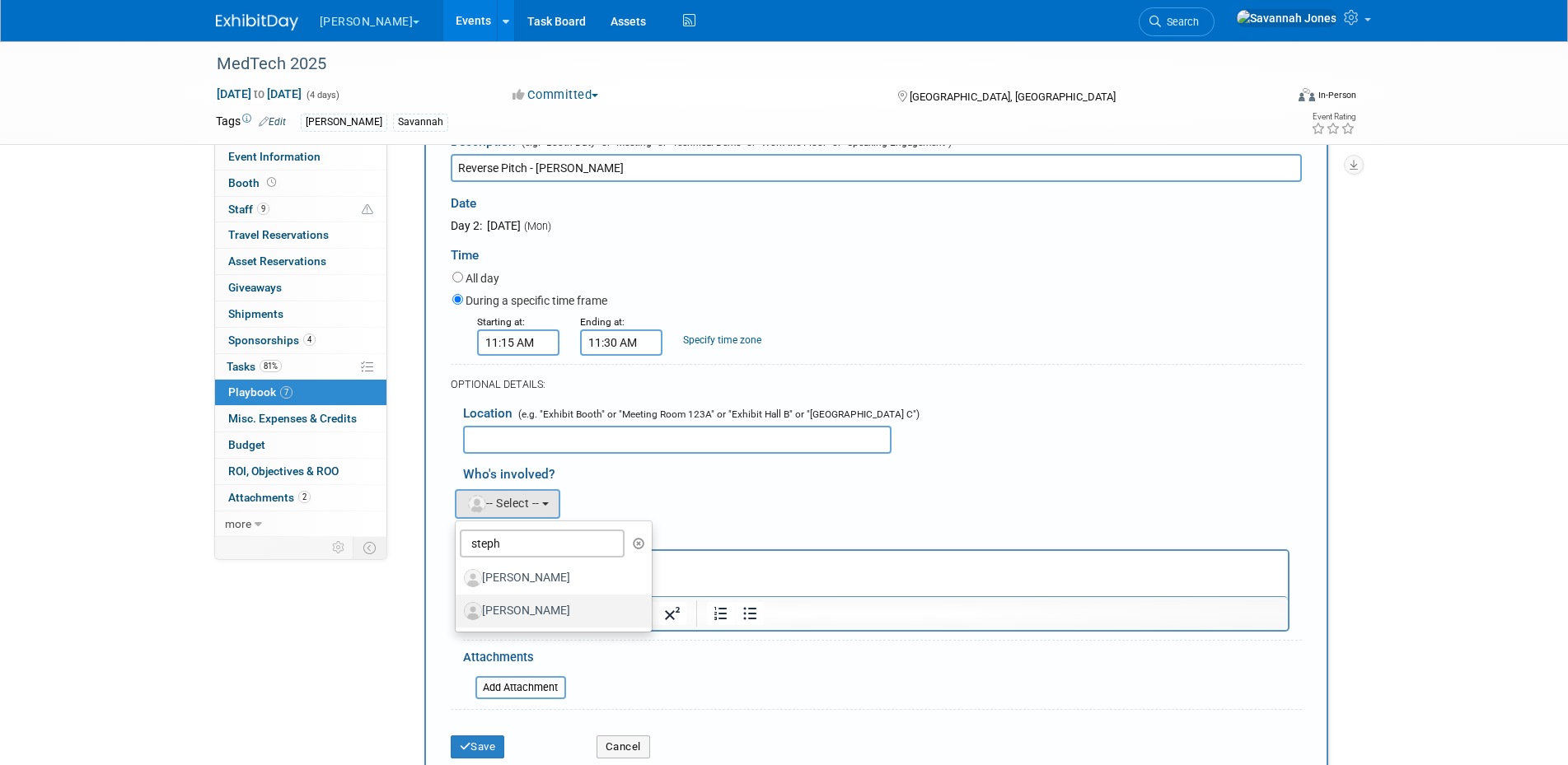
click at [561, 617] on label "[PERSON_NAME]" at bounding box center [550, 611] width 172 height 27
click at [458, 615] on input "[PERSON_NAME]" at bounding box center [452, 609] width 11 height 11
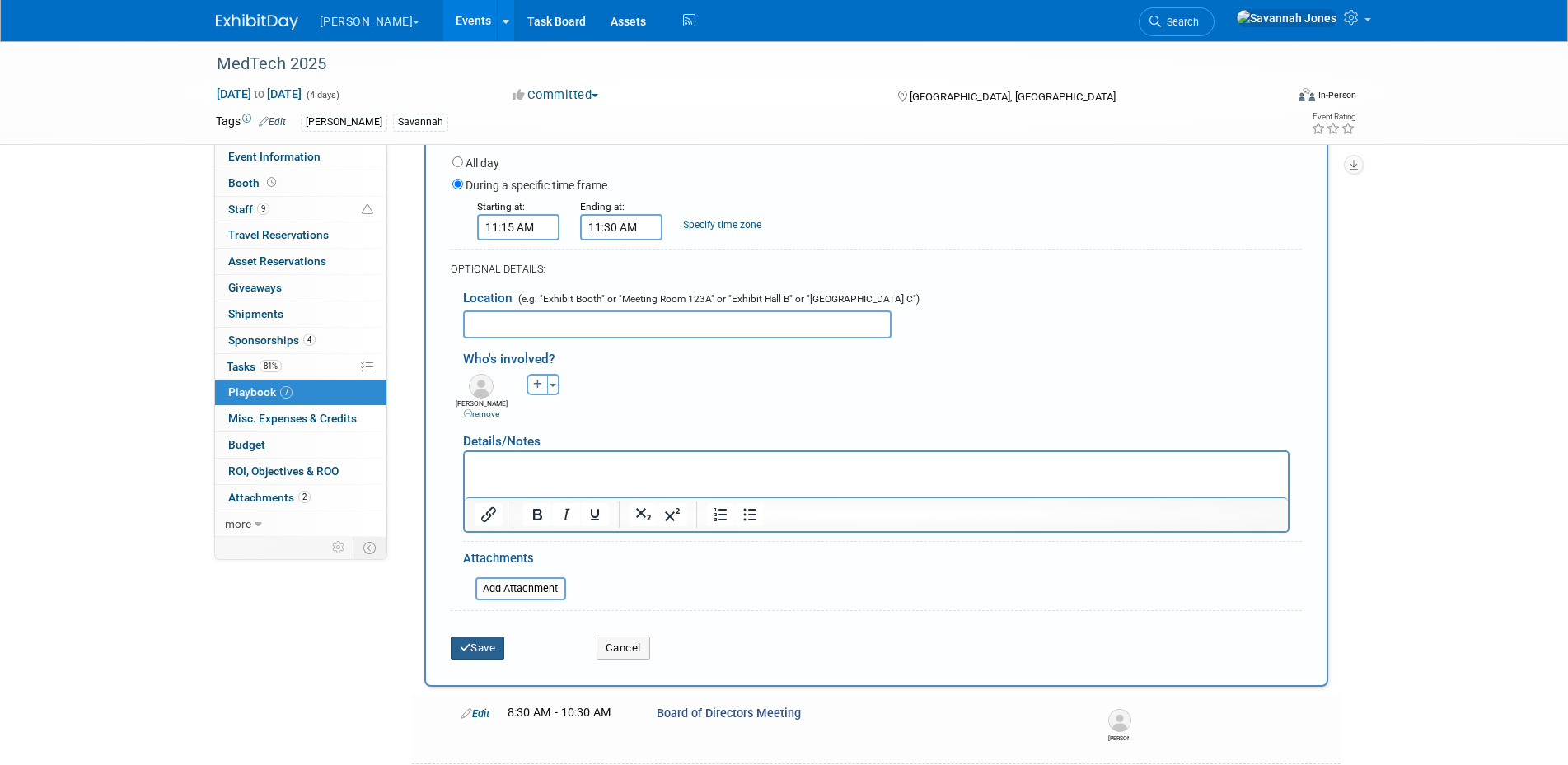
click at [495, 642] on button "Save" at bounding box center [477, 648] width 54 height 23
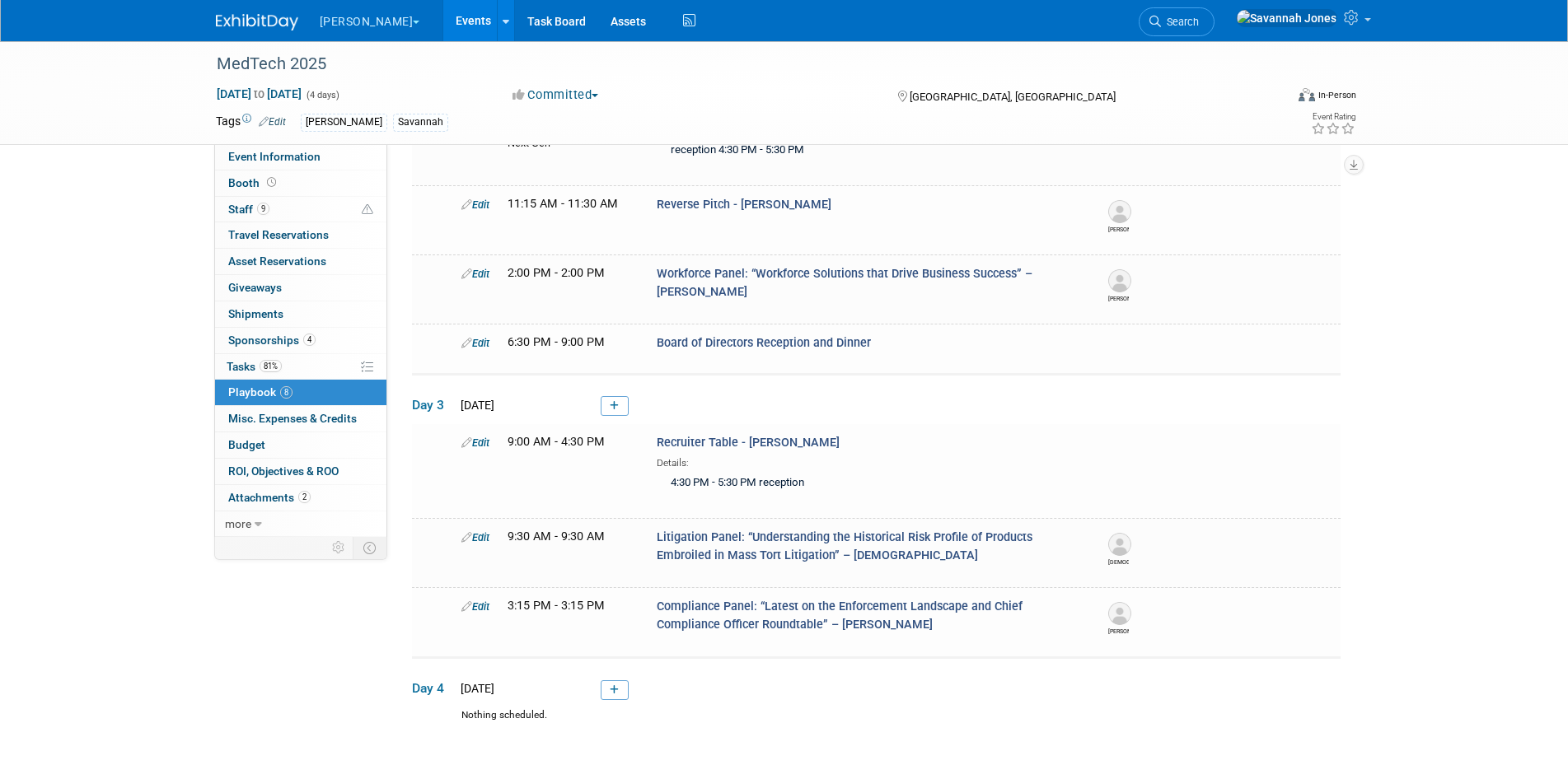
scroll to position [297, 0]
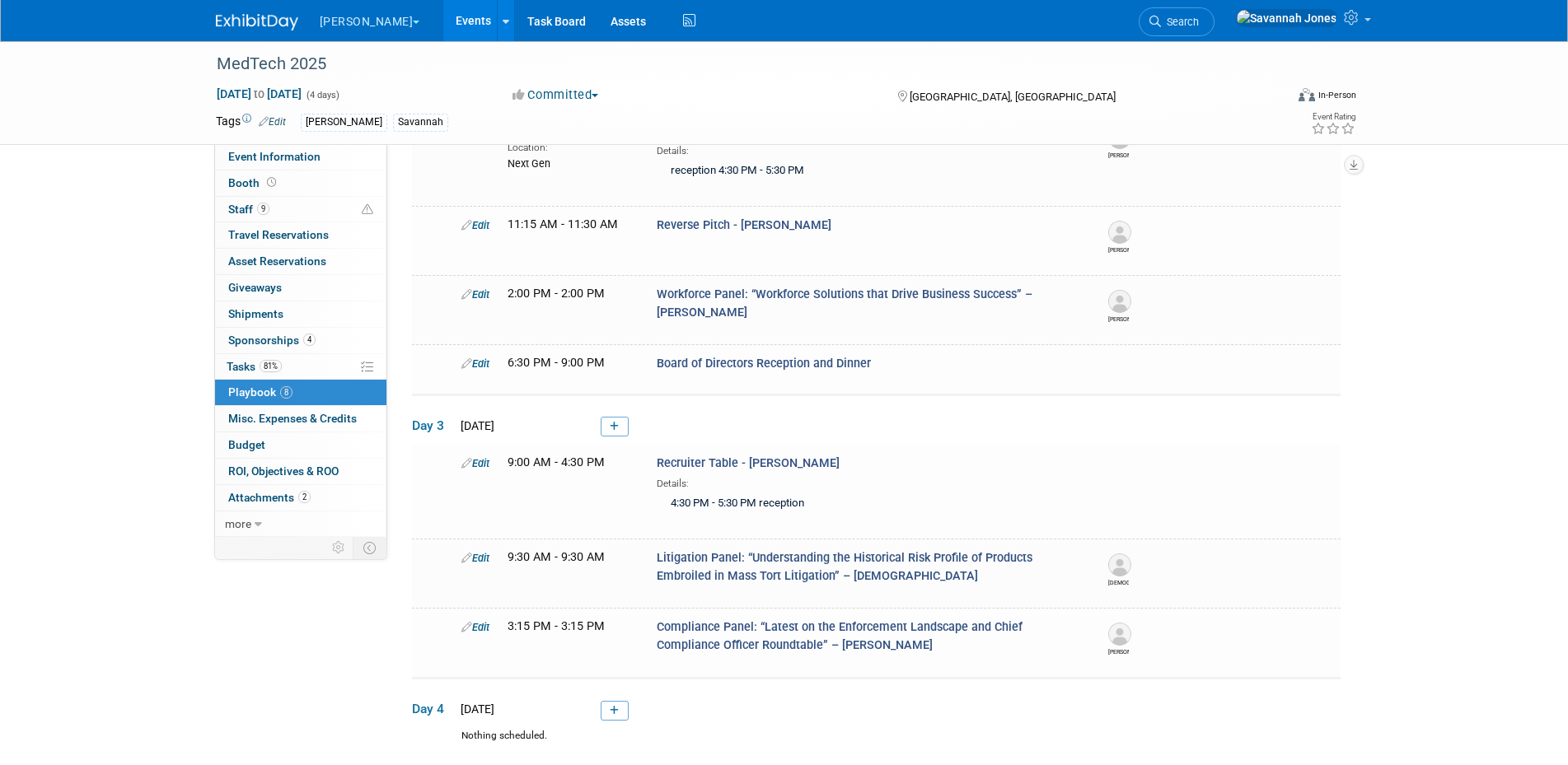
click at [325, 340] on link "4 Sponsorships 4" at bounding box center [301, 340] width 171 height 26
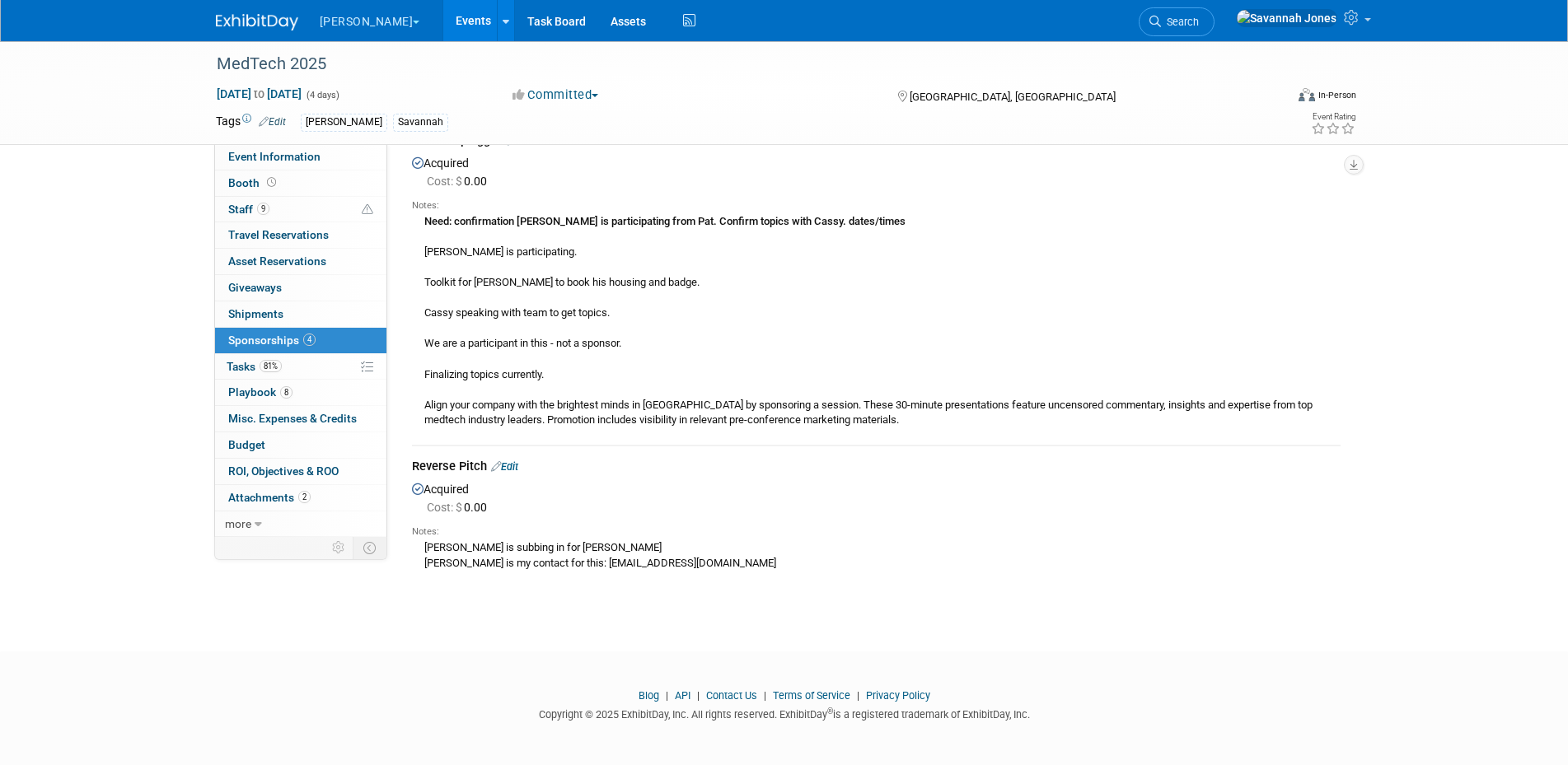
scroll to position [1139, 0]
click at [505, 452] on td "Reverse Pitch Edit Acquired Cost: $ 0.00 Notes:" at bounding box center [876, 515] width 929 height 142
click at [506, 464] on link "Edit" at bounding box center [505, 465] width 28 height 13
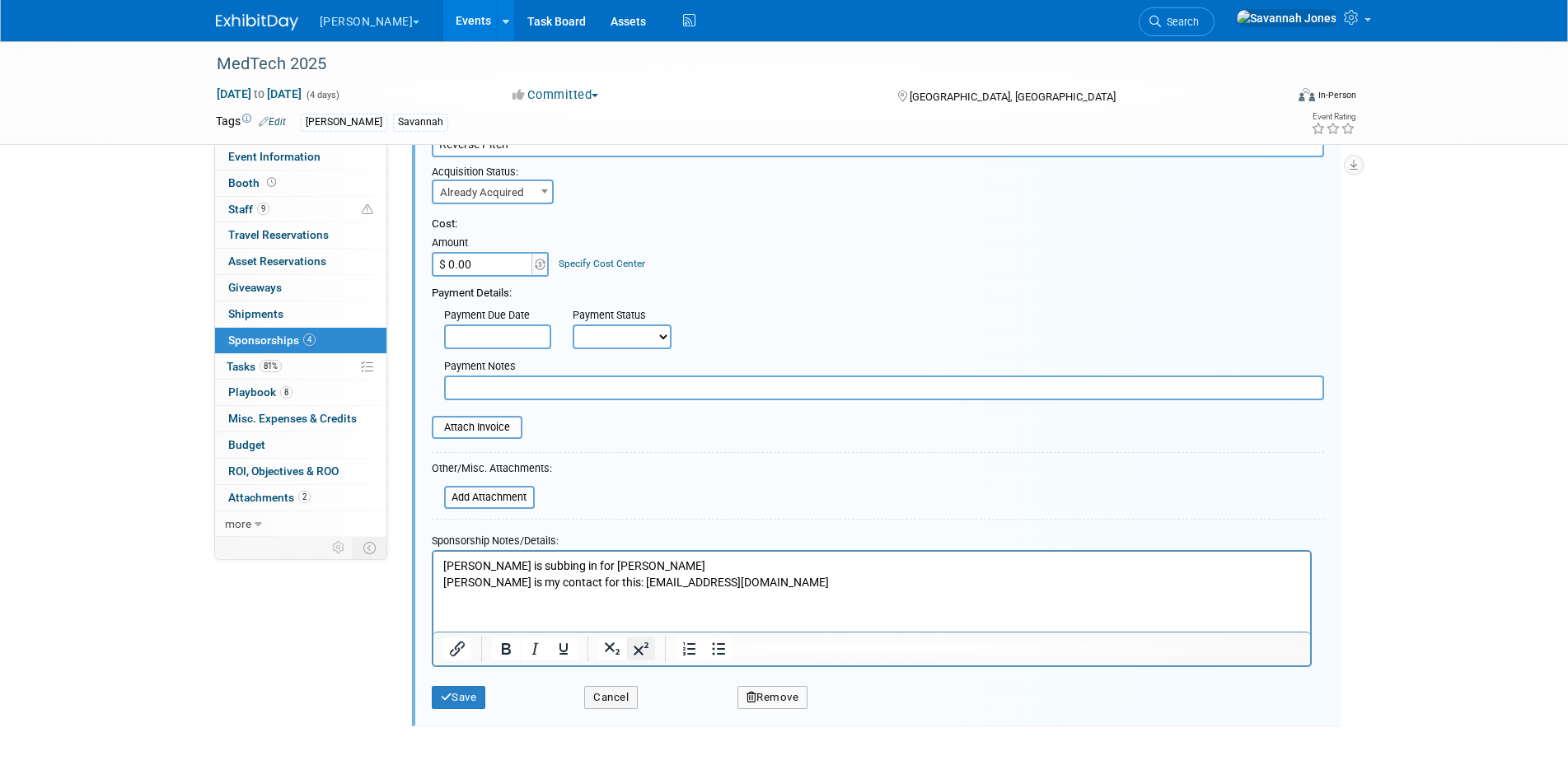
scroll to position [1509, 0]
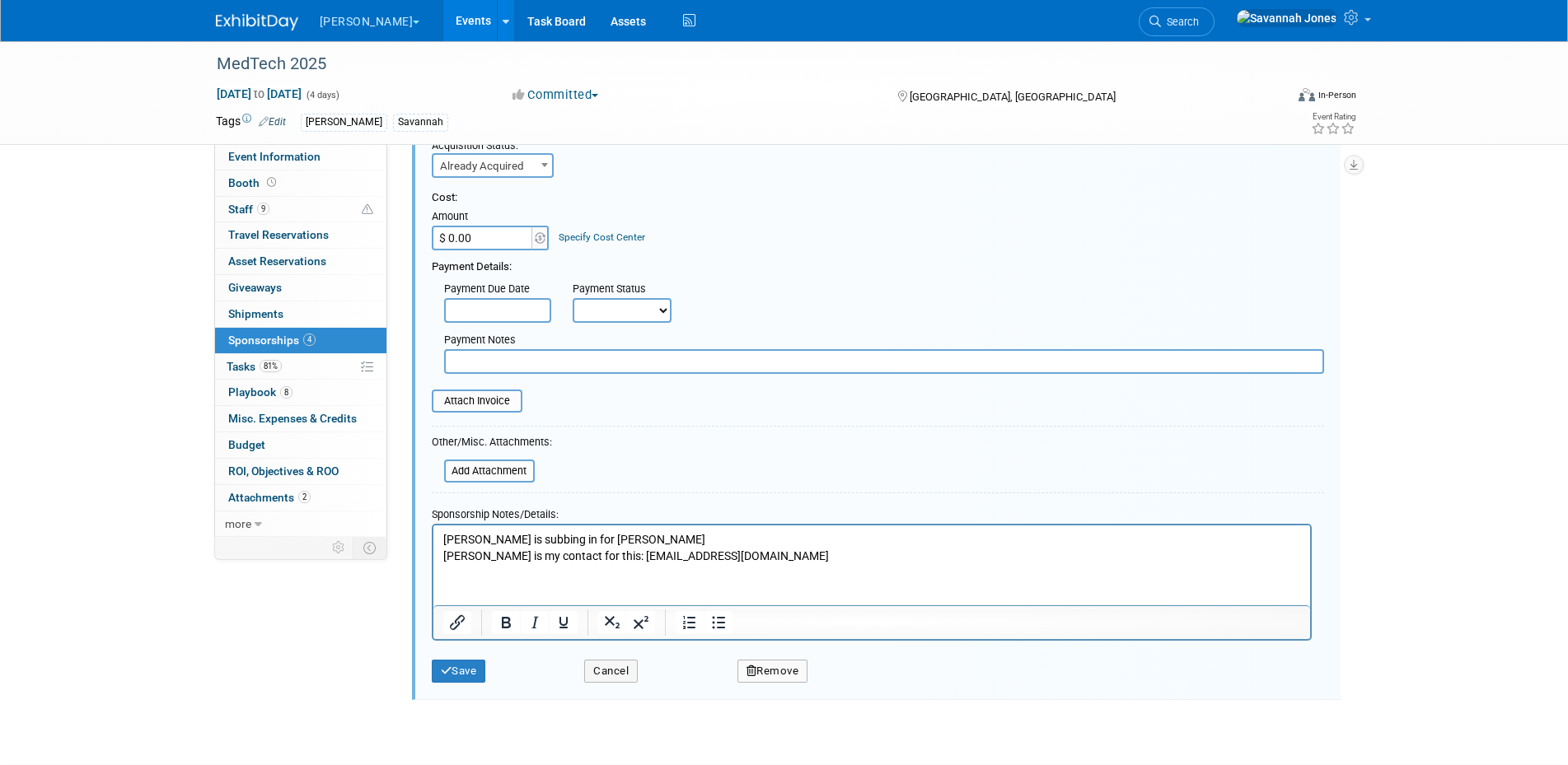
click at [811, 550] on p "Dr. Pitts is subbing in for Mike G. Beth is my contact for this: bperkins@advam…" at bounding box center [872, 547] width 858 height 32
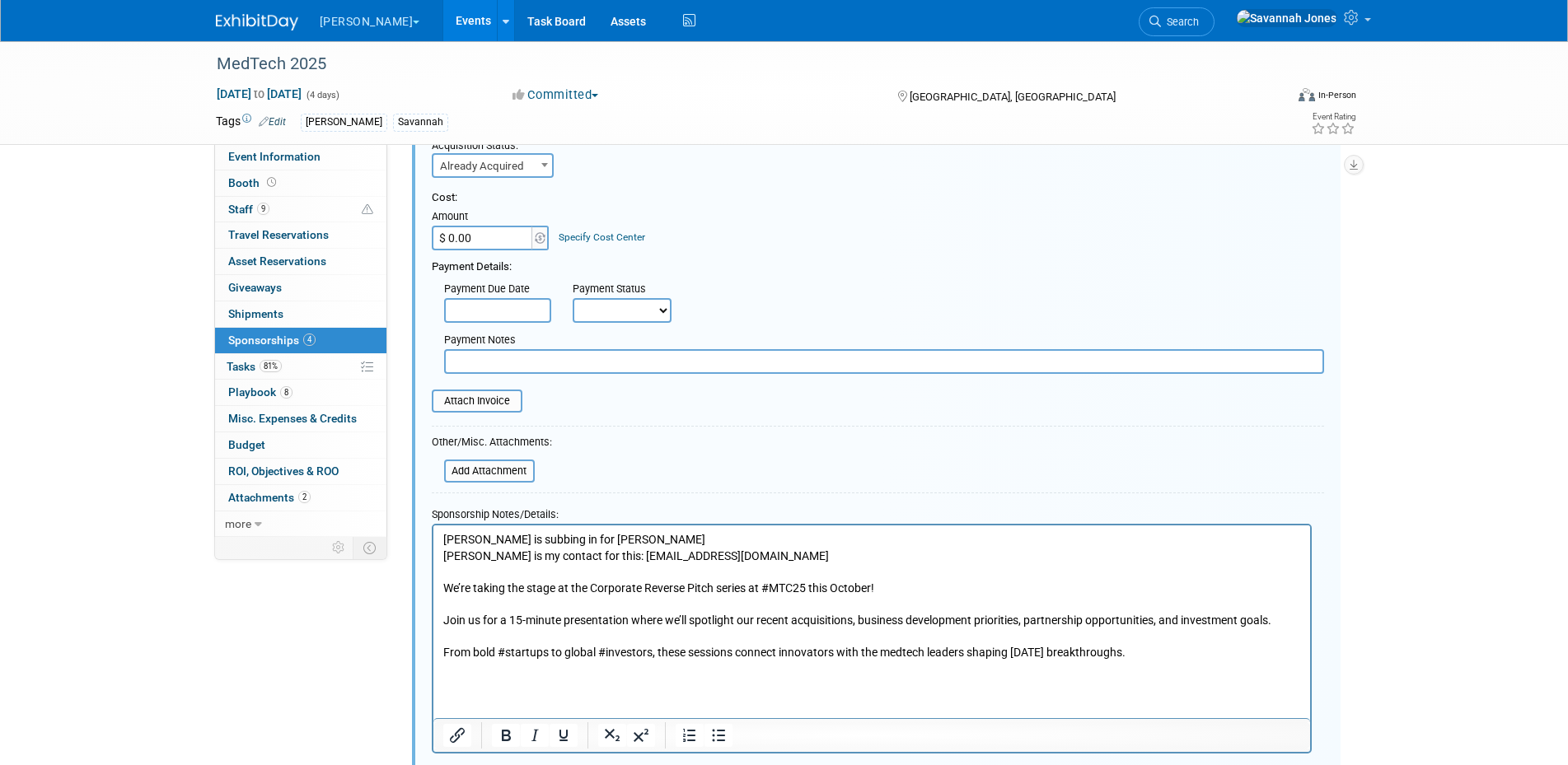
click at [1201, 665] on p "Rich Text Area. Press ALT-0 for help." at bounding box center [872, 669] width 858 height 17
click at [1186, 655] on p "From bold #startups to global #investors, these sessions connect innovators wit…" at bounding box center [872, 652] width 858 height 17
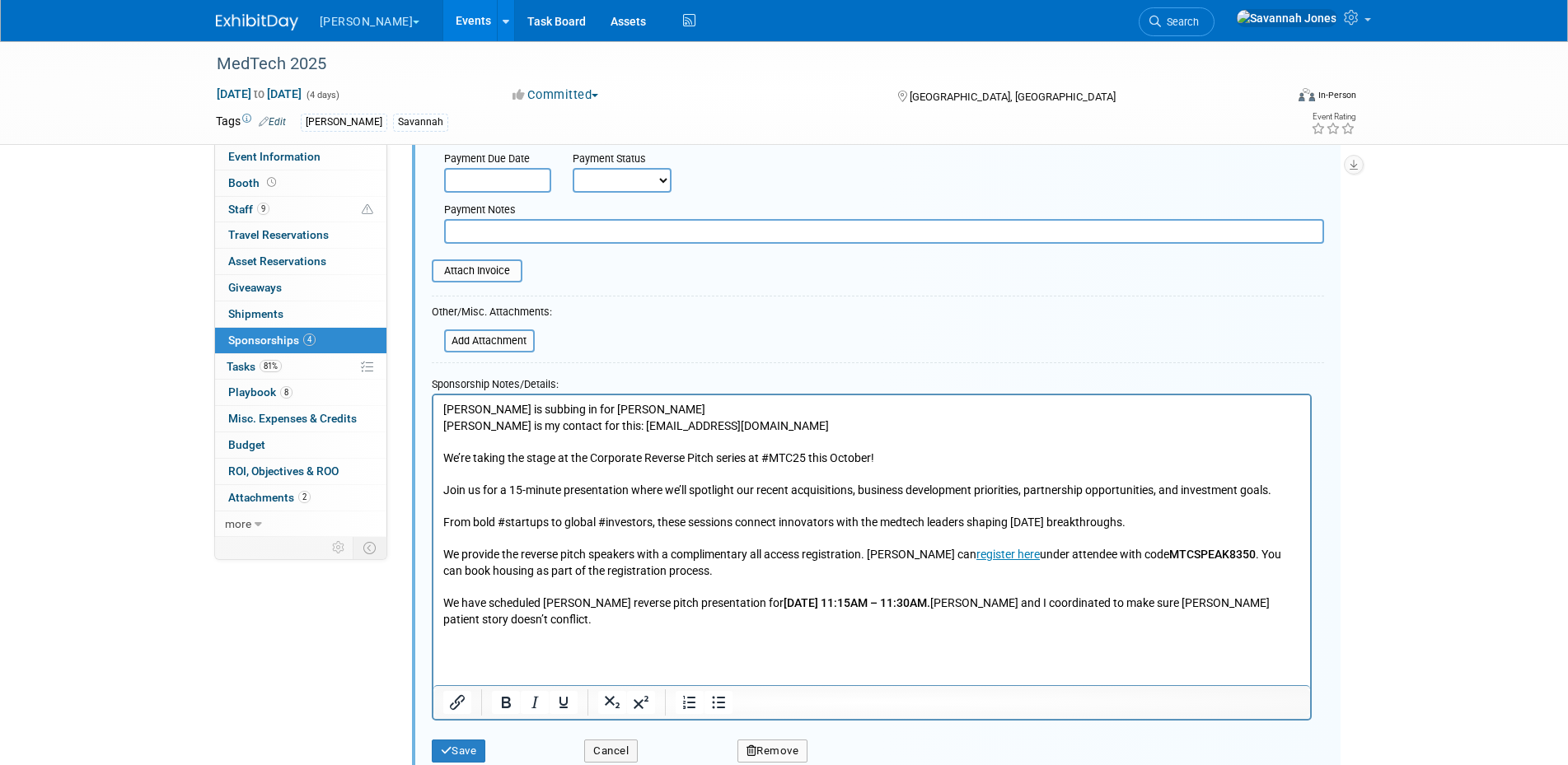
scroll to position [1645, 0]
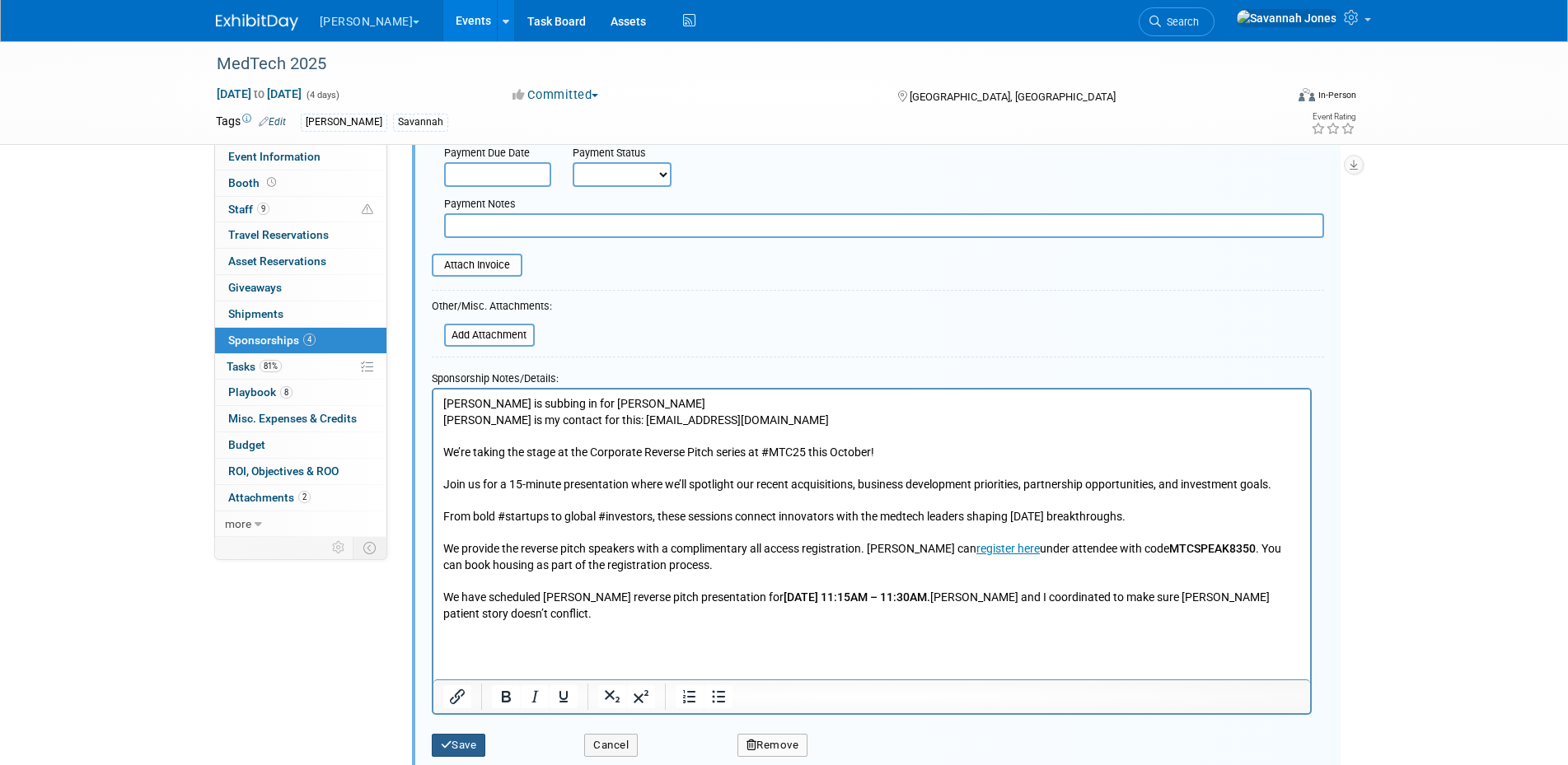
click at [459, 756] on button "Save" at bounding box center [458, 744] width 54 height 23
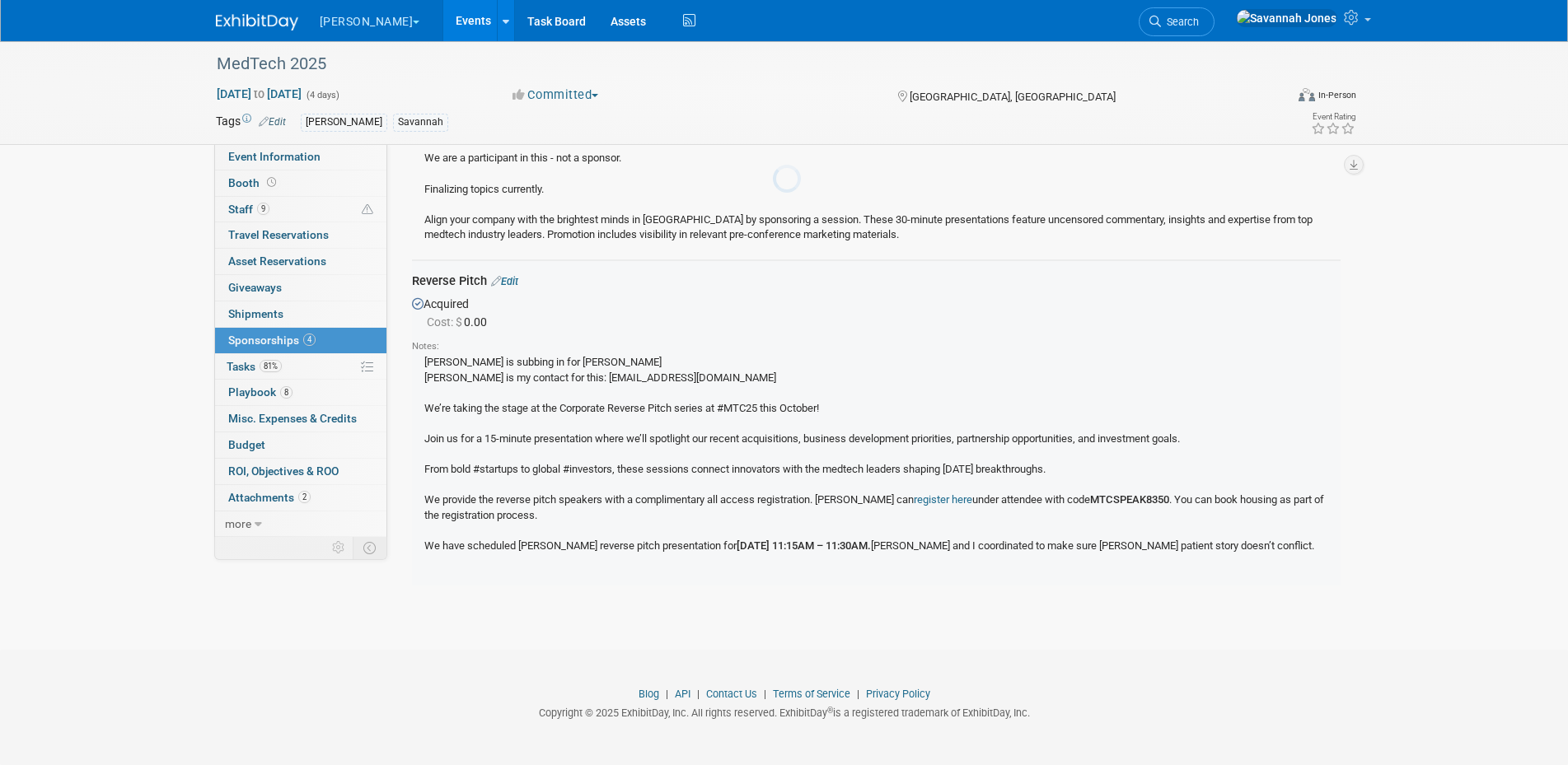
scroll to position [1322, 0]
click at [454, 749] on footer "Blog | API | Contact Us | Terms of Service | Privacy Policy Copyright © 2025 Ex…" at bounding box center [784, 707] width 1568 height 115
click at [297, 386] on link "8 Playbook 8" at bounding box center [301, 392] width 171 height 26
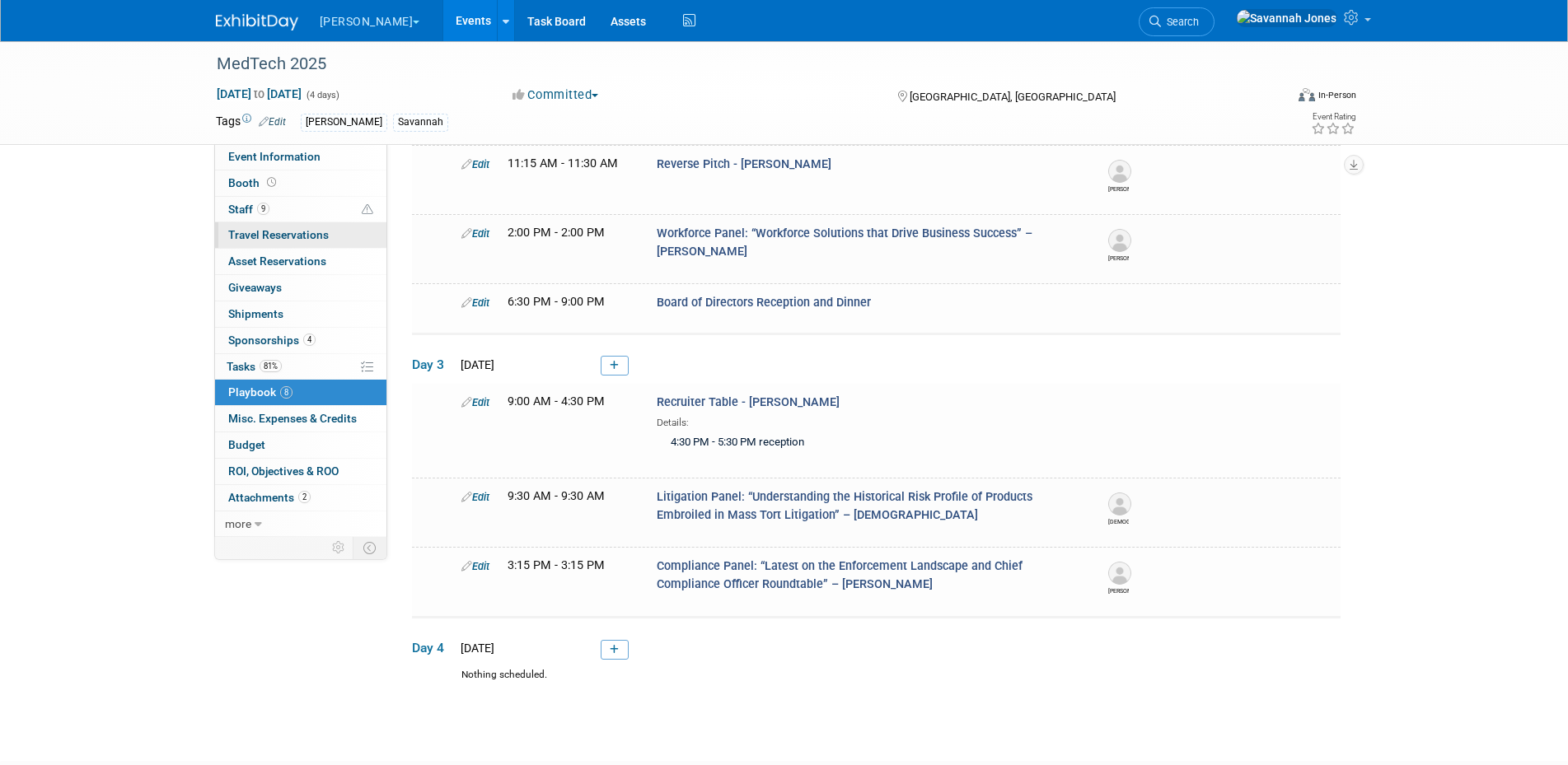
scroll to position [353, 0]
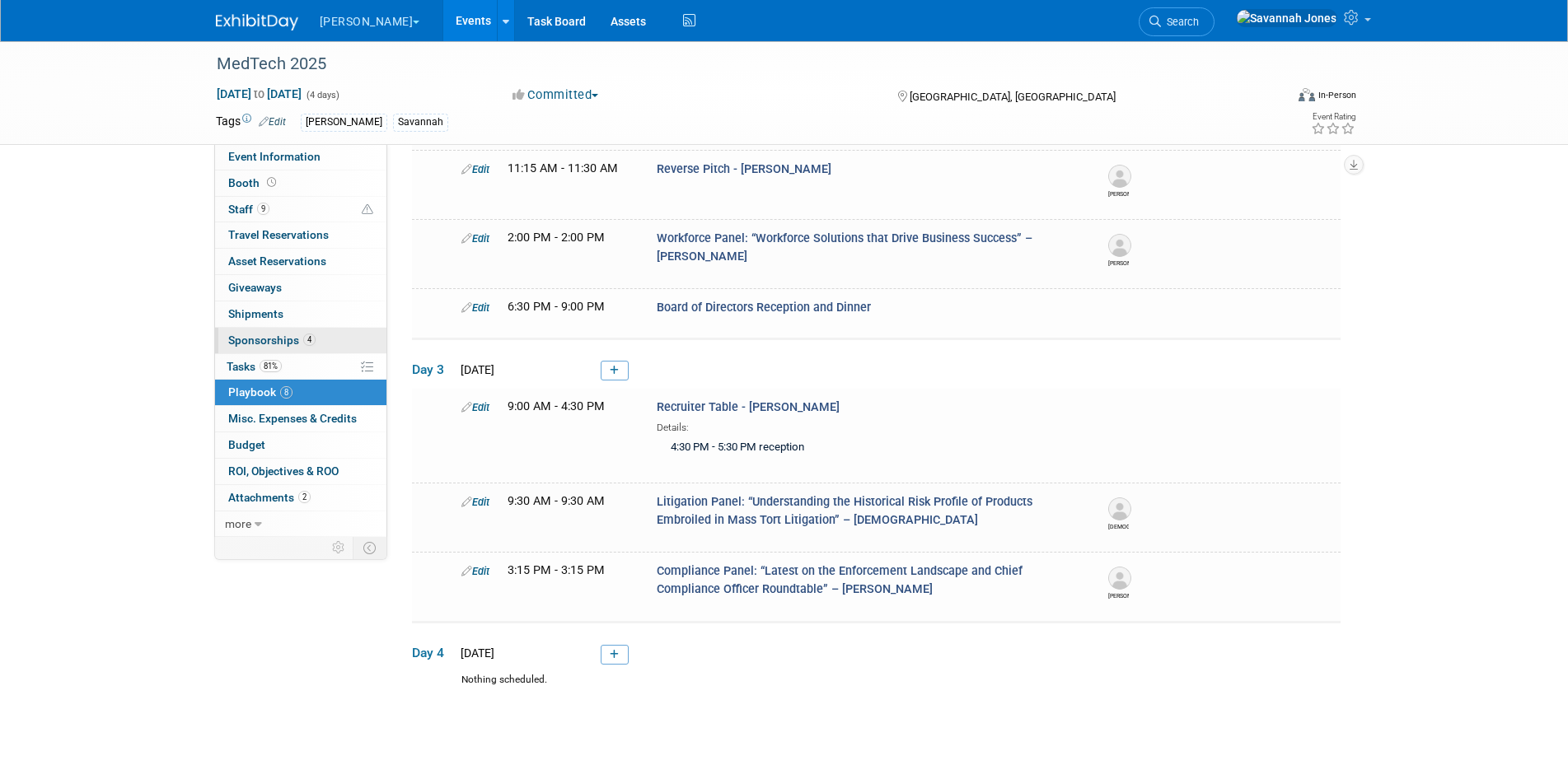
click at [314, 337] on link "4 Sponsorships 4" at bounding box center [301, 340] width 171 height 26
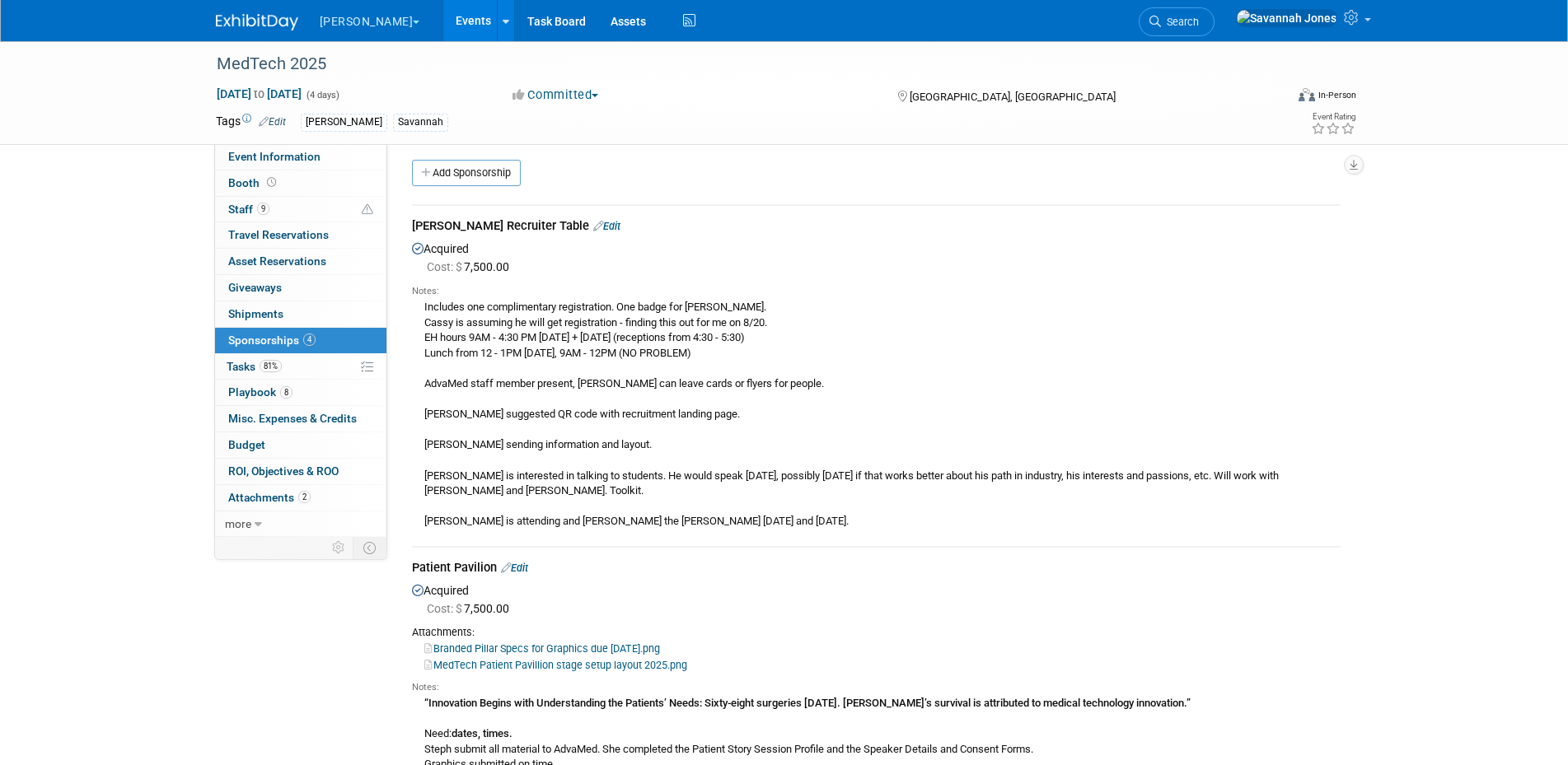
scroll to position [0, 0]
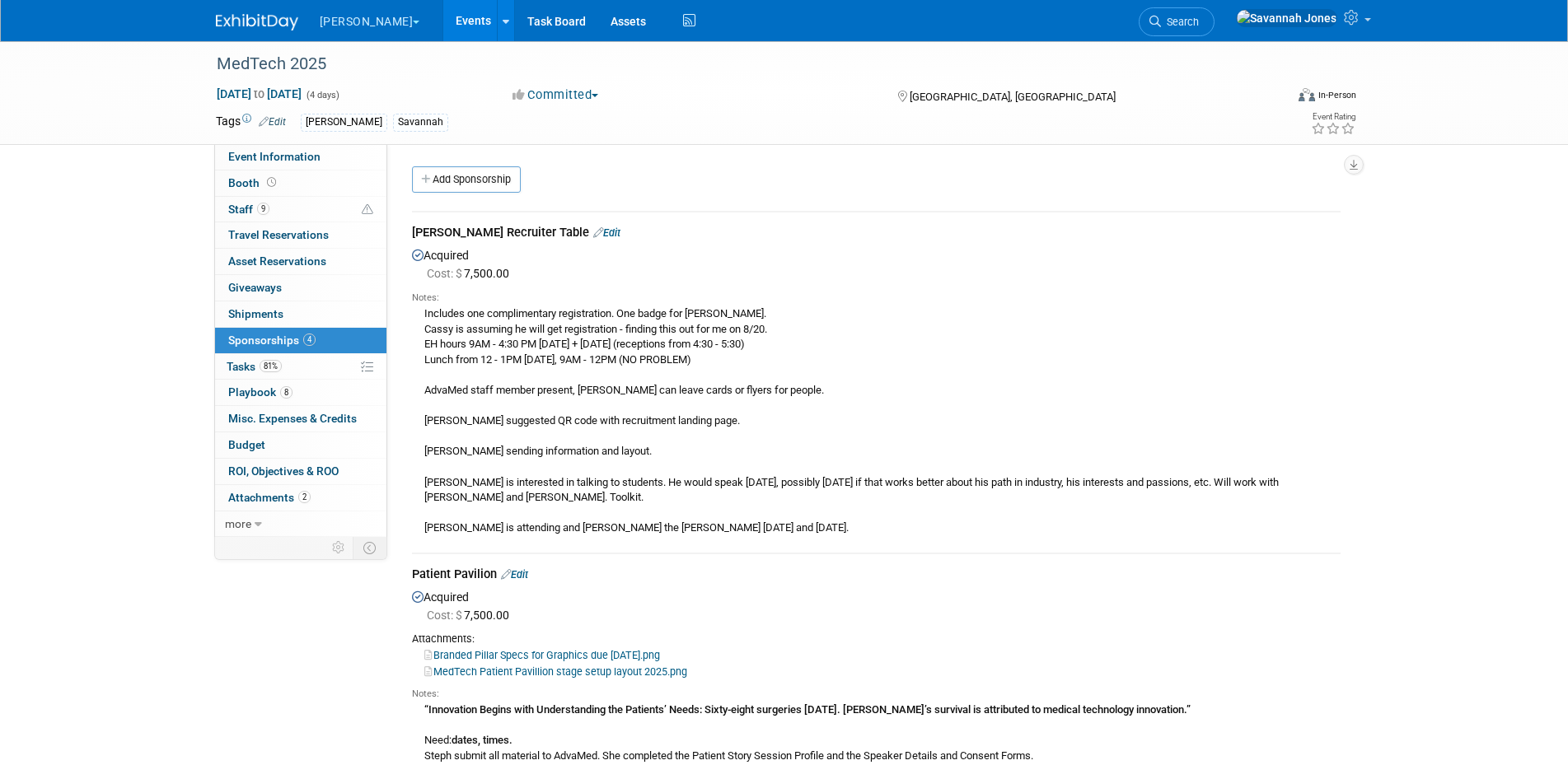
click at [593, 234] on icon at bounding box center [598, 232] width 10 height 11
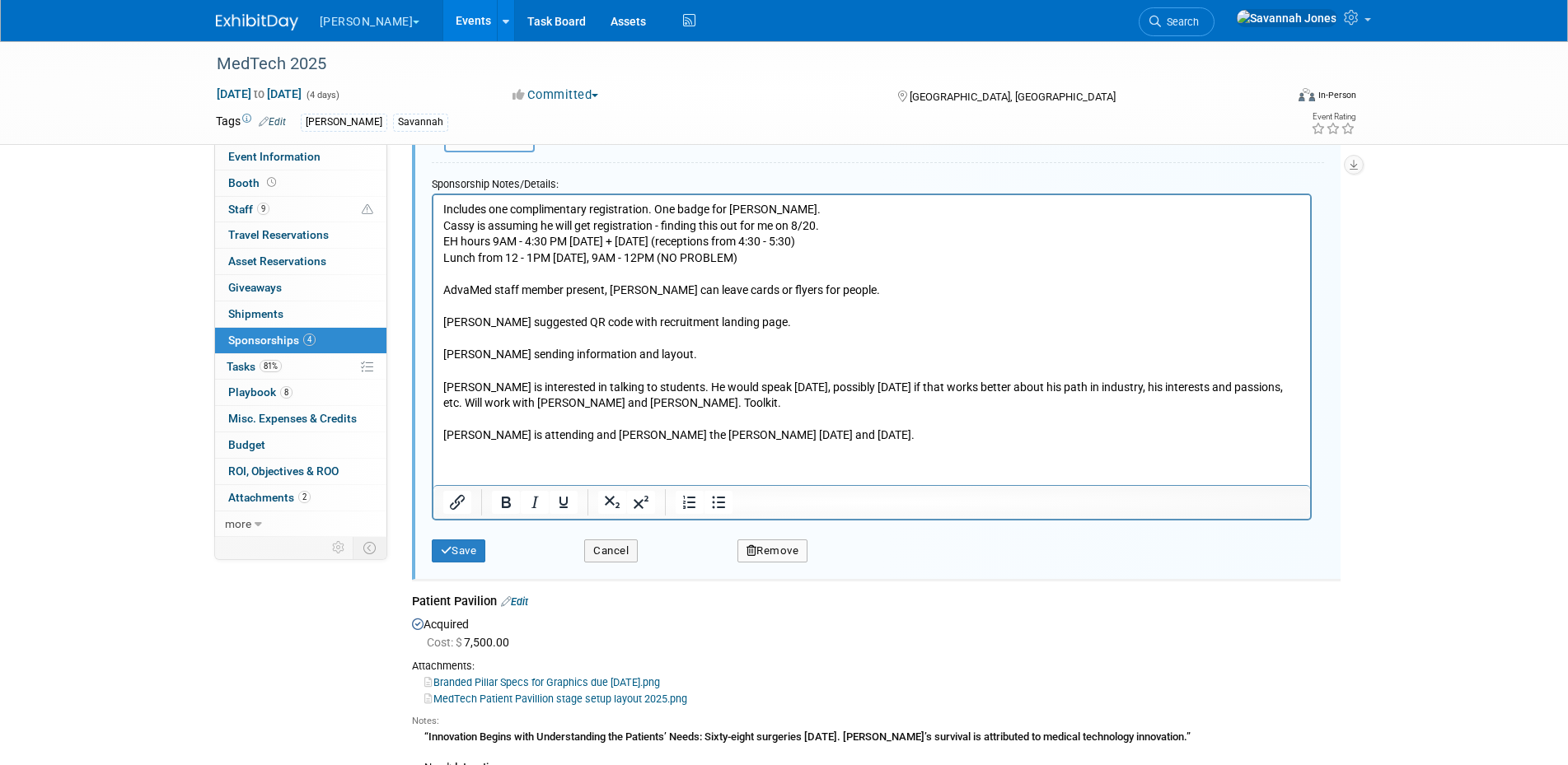
scroll to position [483, 0]
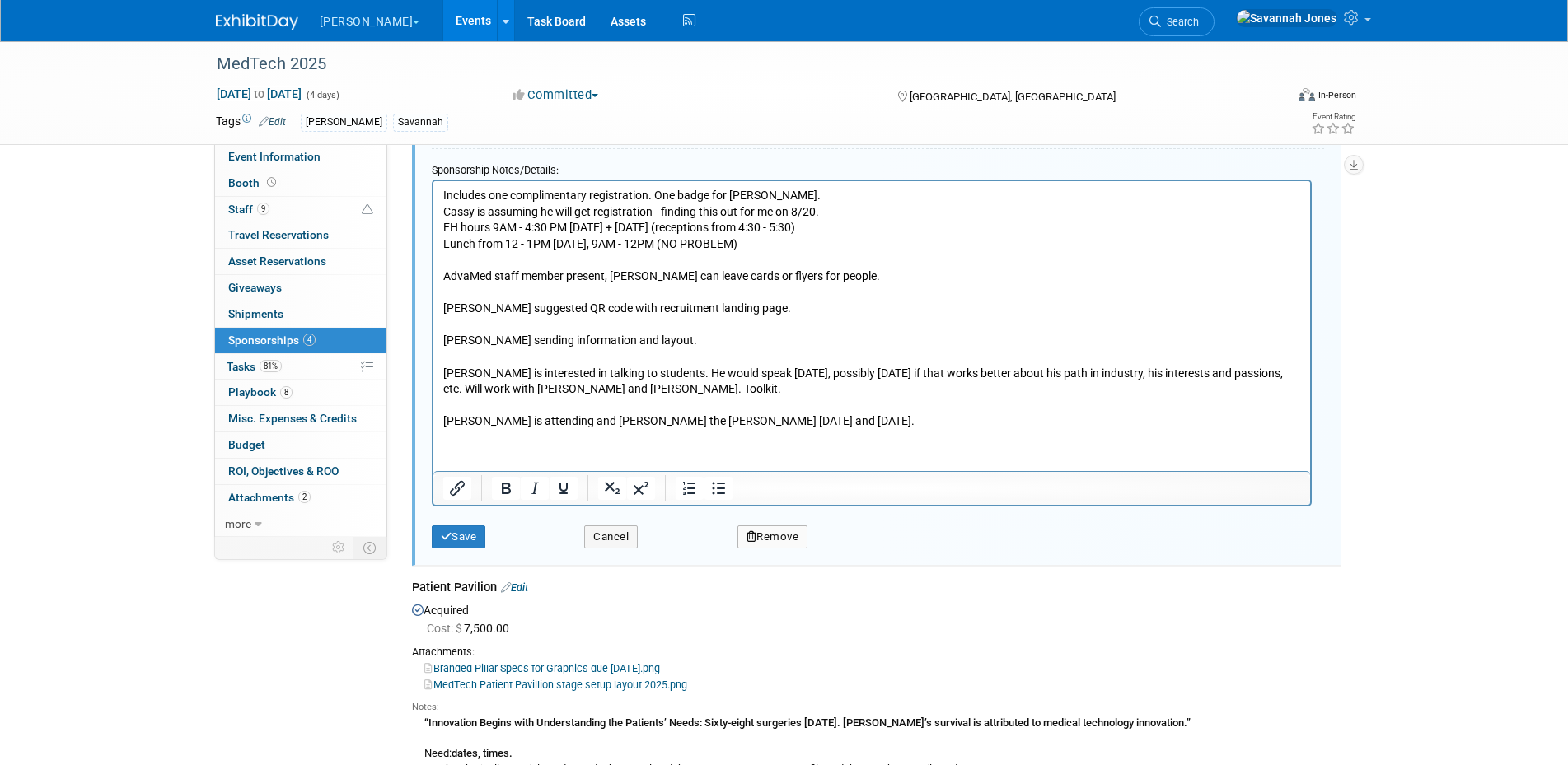
click at [849, 269] on p "Includes one complimentary registration. One badge for Scott. Cassy is assuming…" at bounding box center [872, 308] width 858 height 242
click at [850, 195] on p "Includes one complimentary registration. One badge for Scott. Cassy is assuming…" at bounding box center [872, 308] width 858 height 242
drag, startPoint x: 866, startPoint y: 217, endPoint x: 437, endPoint y: 212, distance: 429.0
click at [437, 212] on html "Includes one complimentary registration. One badge for Scott. Cassy is assuming…" at bounding box center [871, 304] width 876 height 249
click at [749, 246] on p "Includes one complimentary registration. One badge for Scott. EH hours 9AM - 4:…" at bounding box center [872, 308] width 858 height 242
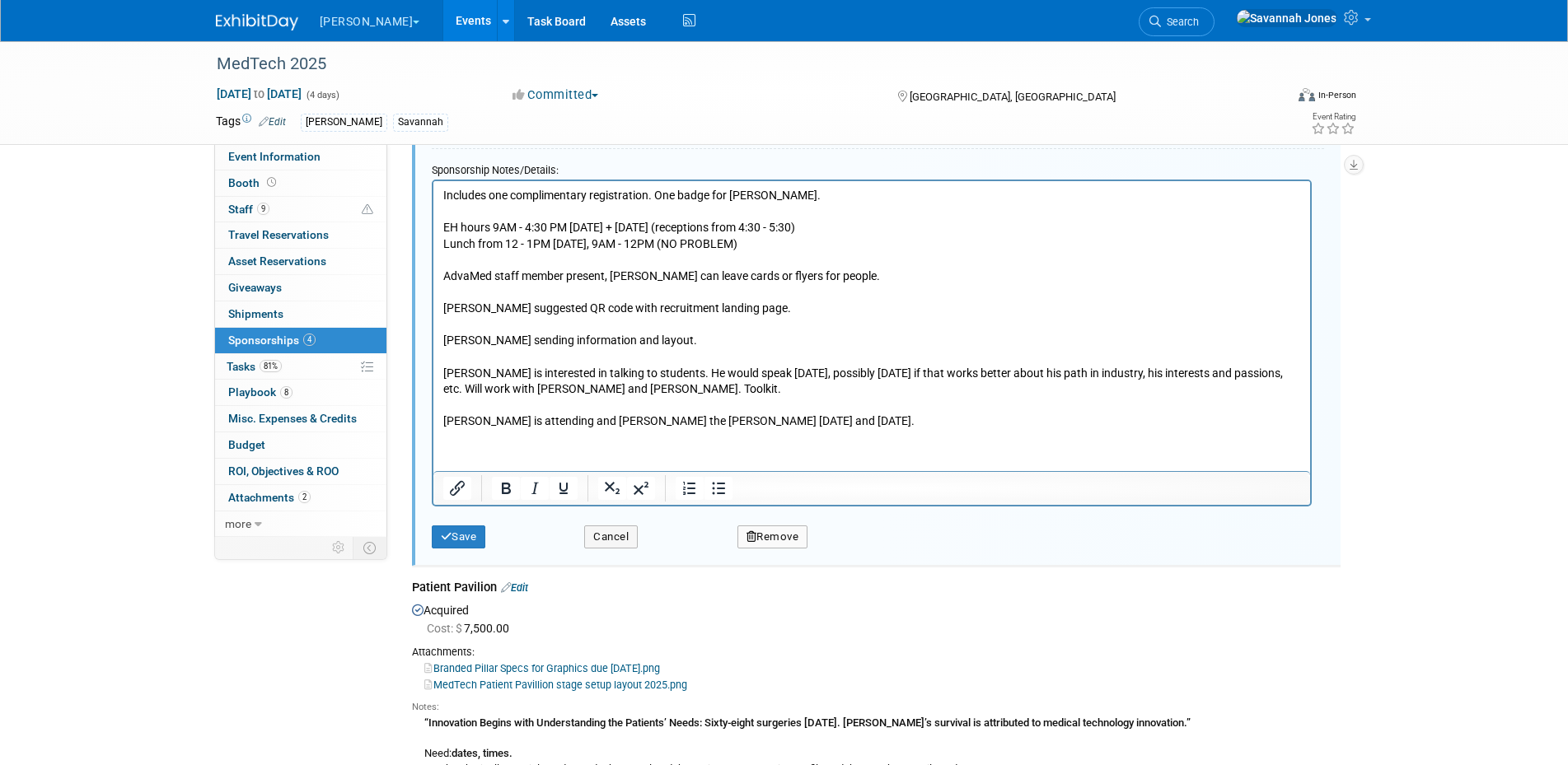
drag, startPoint x: 793, startPoint y: 246, endPoint x: 396, endPoint y: 221, distance: 397.8
click at [433, 221] on html "Includes one complimentary registration. One badge for Scott. EH hours 9AM - 4:…" at bounding box center [871, 304] width 876 height 249
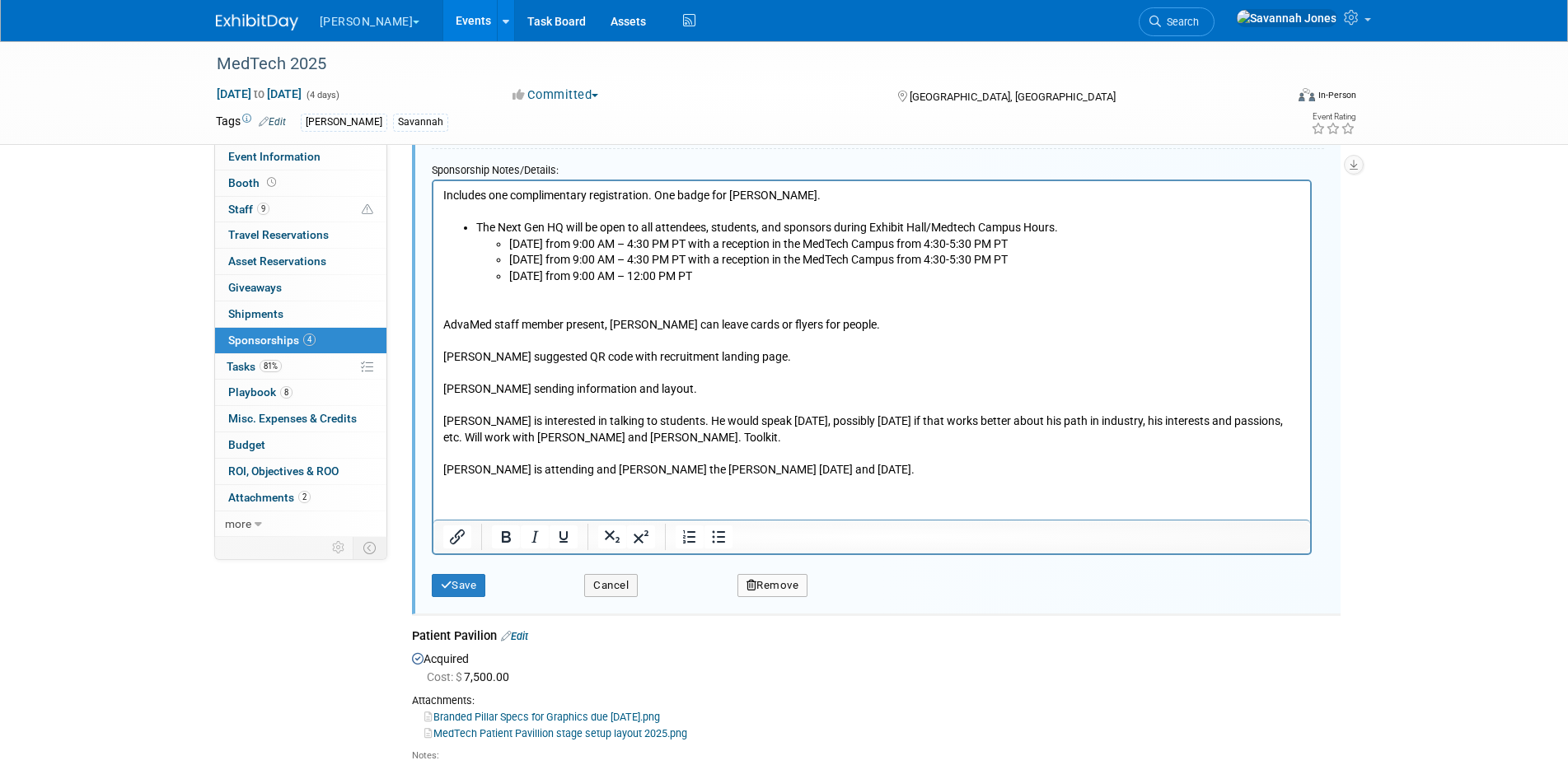
click at [813, 275] on li "[DATE] from 9:00 AM – 12:00 PM PT" at bounding box center [904, 275] width 792 height 17
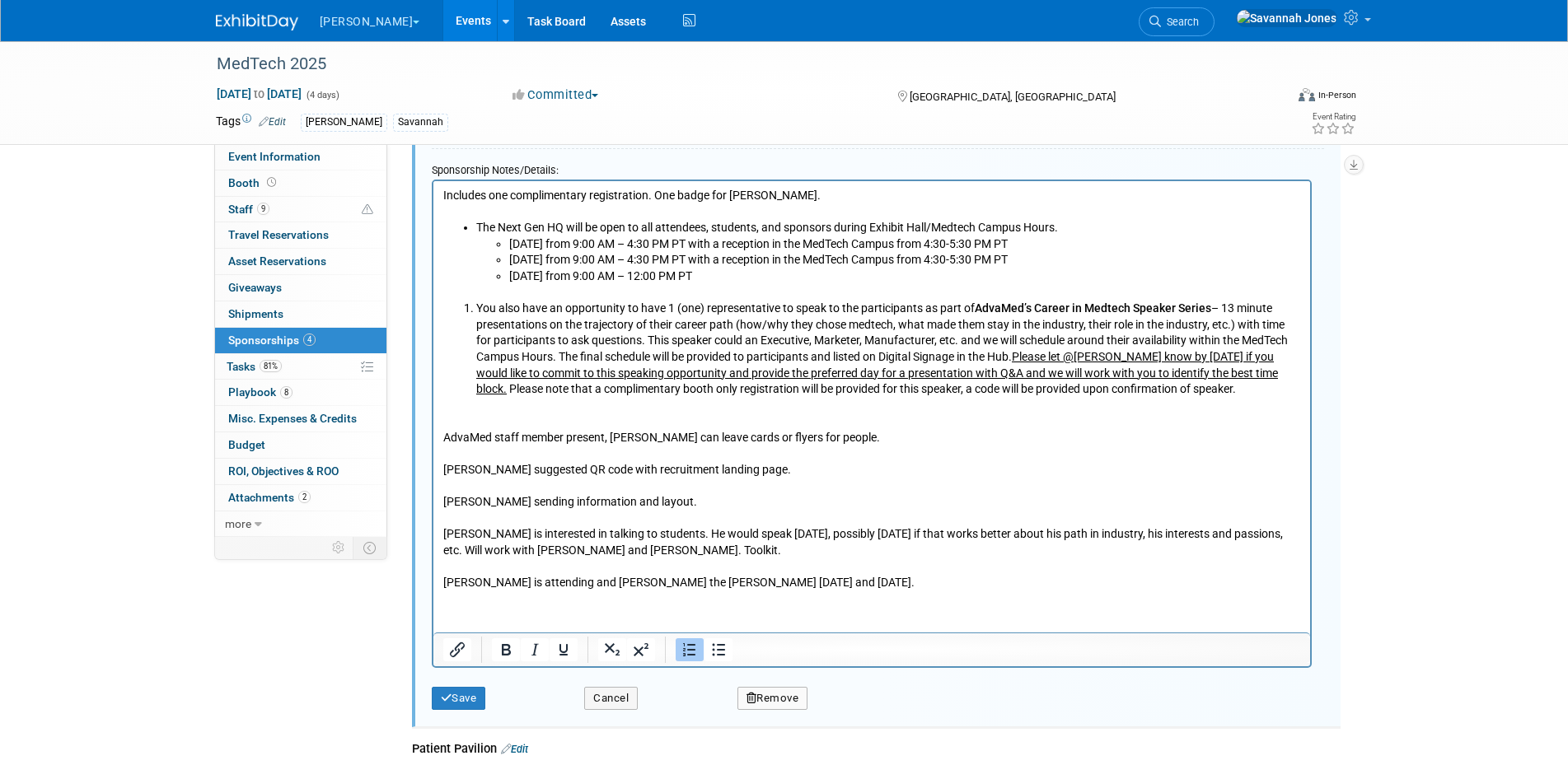
click at [475, 307] on li "You also have an opportunity to have 1 (one) representative to speak to the par…" at bounding box center [887, 348] width 825 height 97
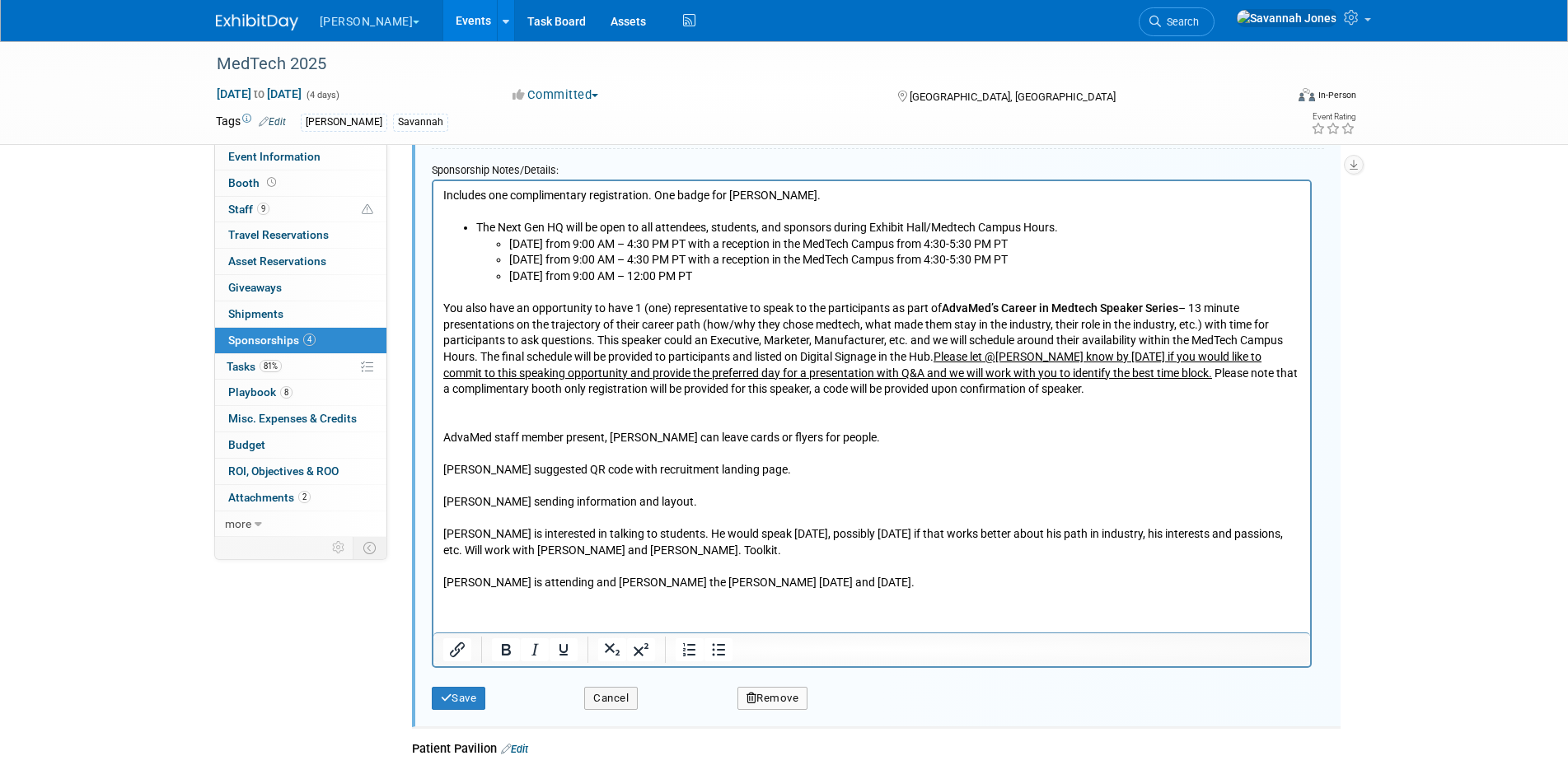
click at [1142, 388] on p "You also have an opportunity to have 1 (one) representative to speak to the par…" at bounding box center [872, 348] width 858 height 97
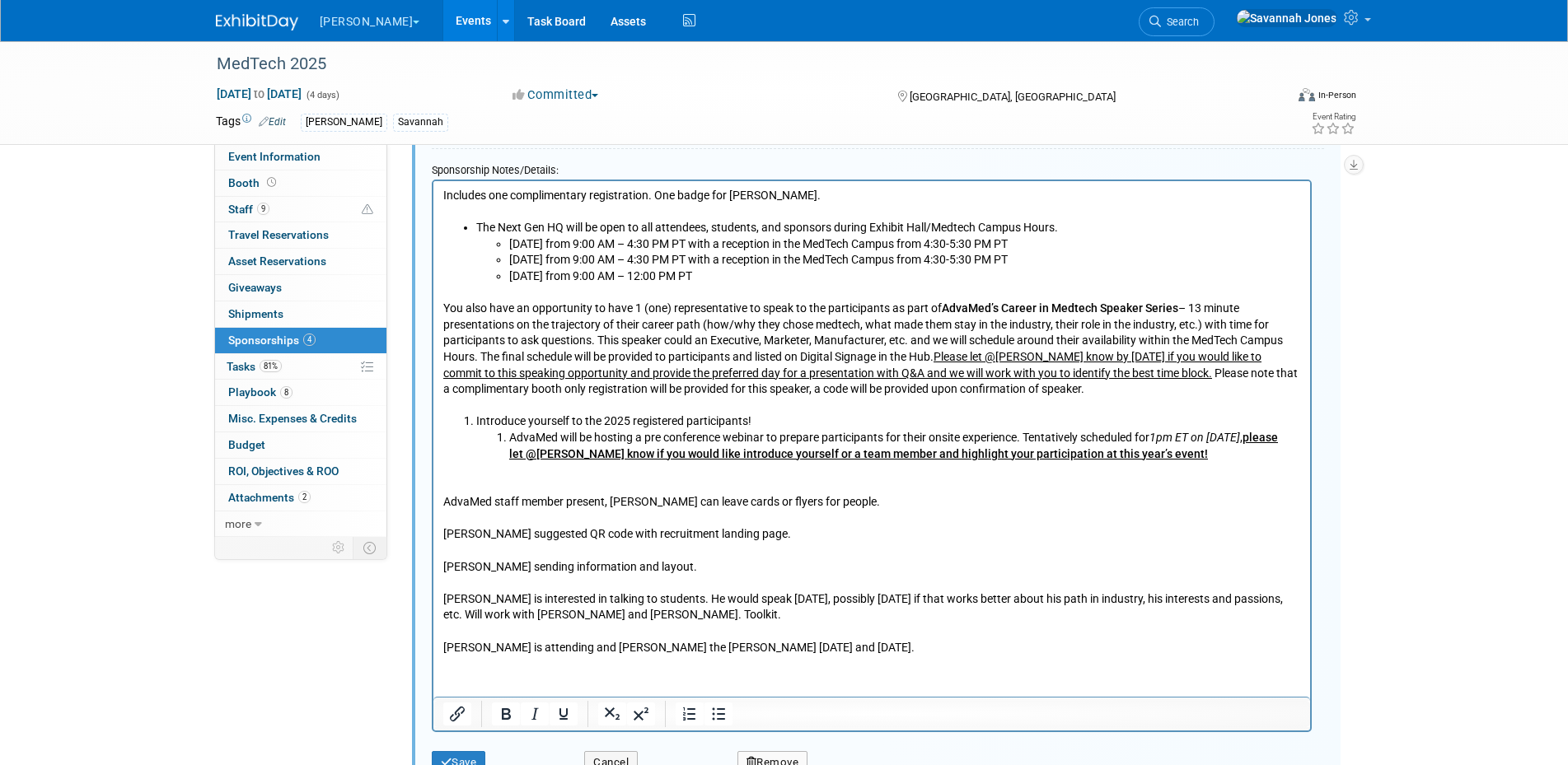
click at [475, 424] on li "Introduce yourself to the 2025 registered participants!" at bounding box center [887, 421] width 825 height 17
click at [511, 443] on li "AdvaMed will be hosting a pre conference webinar to prepare participants for th…" at bounding box center [904, 444] width 792 height 32
click at [1137, 465] on p "AdvaMed staff member present, Scott can leave cards or flyers for people. Cassy…" at bounding box center [872, 558] width 858 height 194
click at [1137, 452] on p "AdvaMed will be hosting a pre conference webinar to prepare participants for th…" at bounding box center [872, 444] width 858 height 32
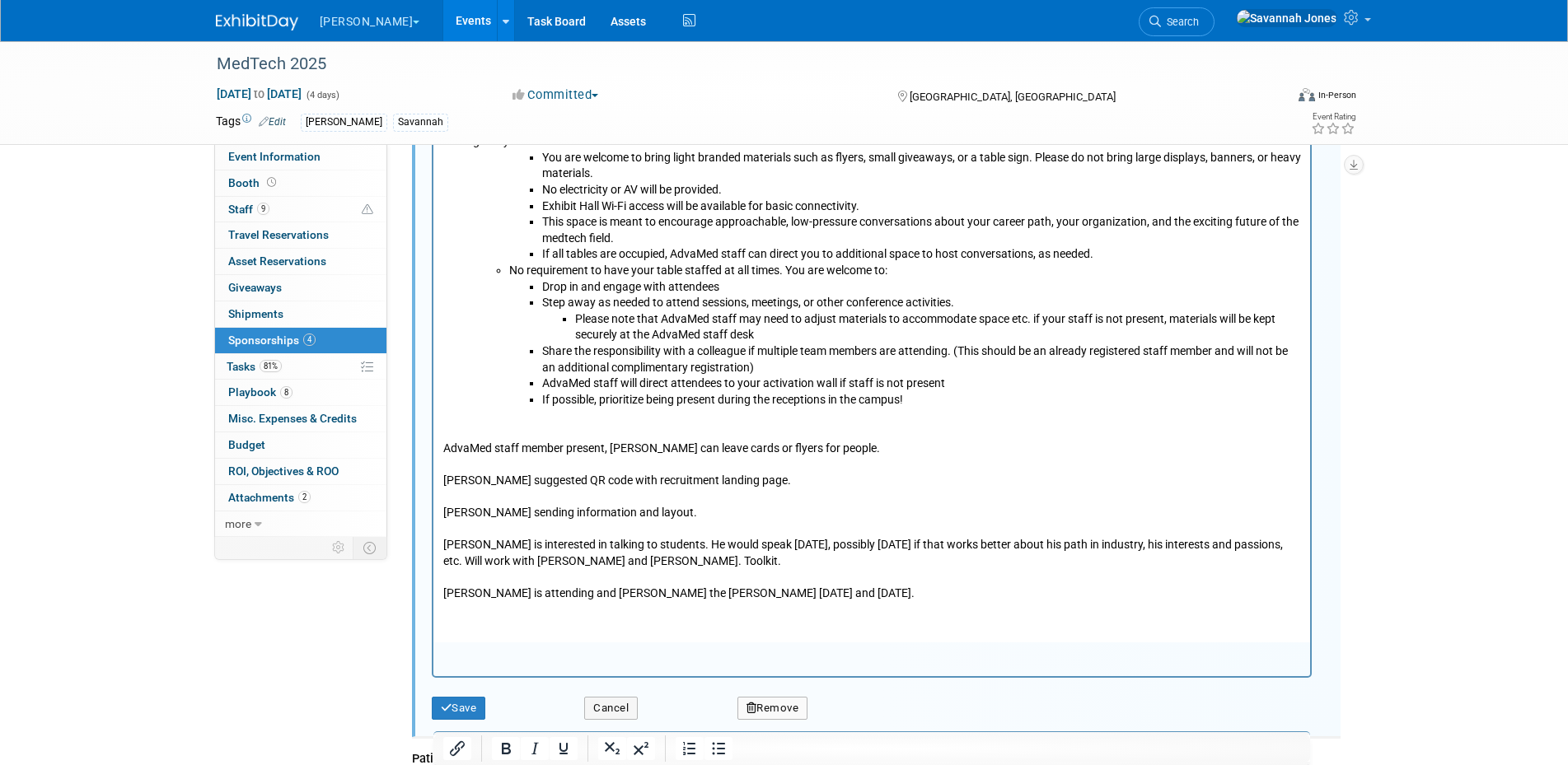
scroll to position [1027, 0]
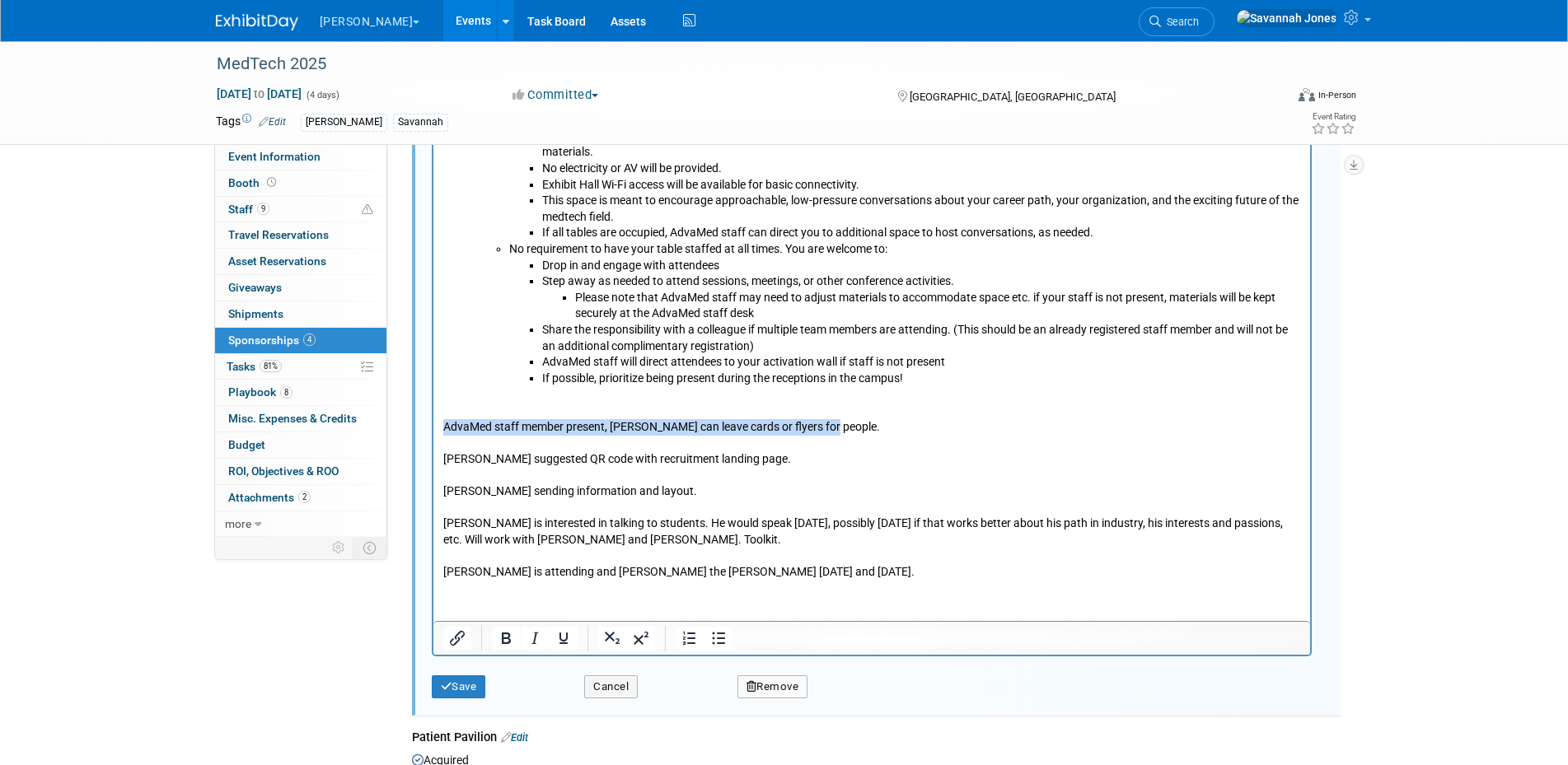
drag, startPoint x: 859, startPoint y: 434, endPoint x: 438, endPoint y: 420, distance: 421.2
click at [438, 420] on html "Includes one complimentary registration. One badge for Scott. The Next Gen HQ w…" at bounding box center [871, 108] width 876 height 942
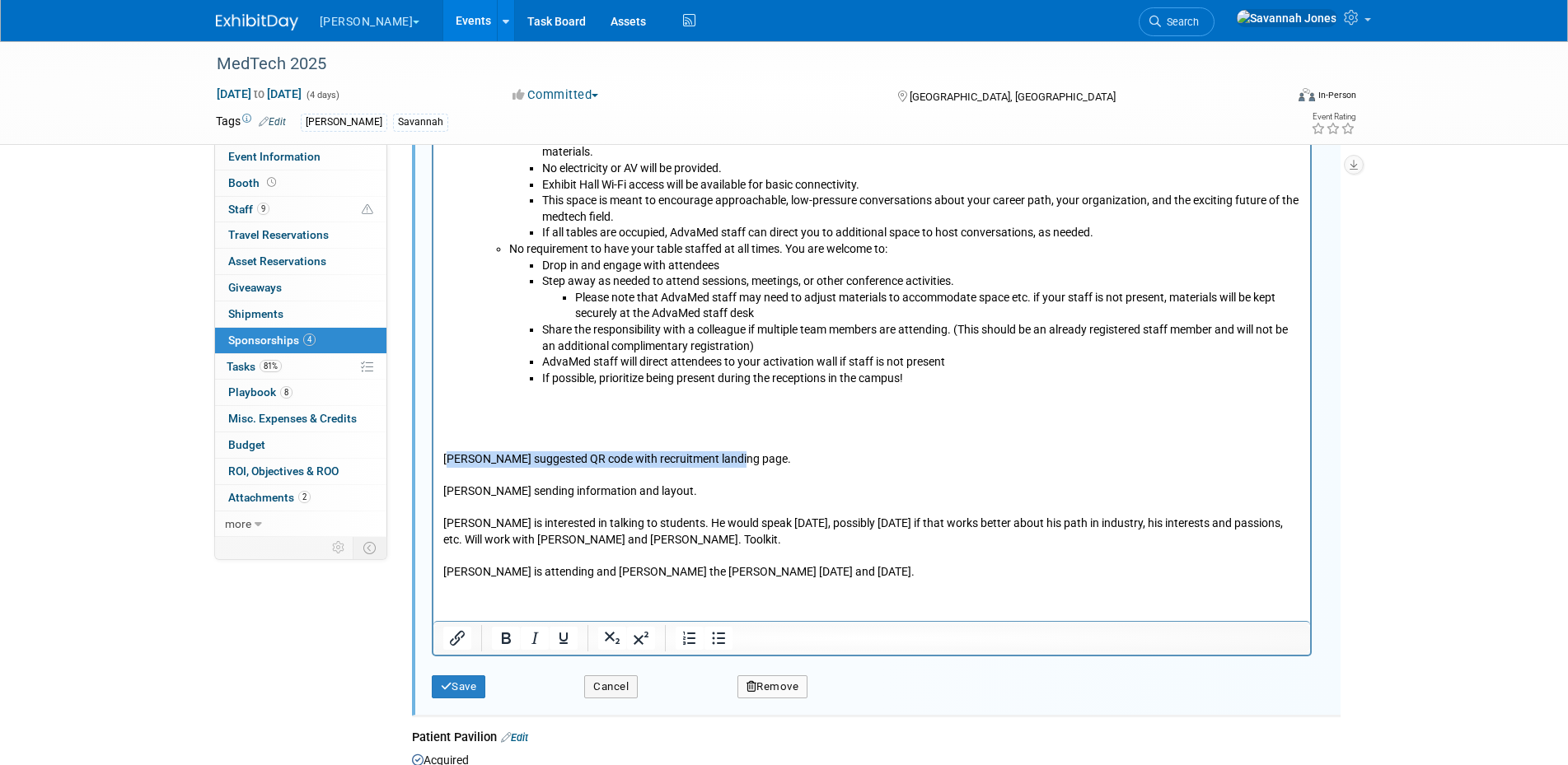
drag, startPoint x: 815, startPoint y: 458, endPoint x: 448, endPoint y: 454, distance: 367.0
click at [448, 454] on p "Cassy suggested QR code with recruitment landing page. Sarah sending informatio…" at bounding box center [872, 483] width 858 height 194
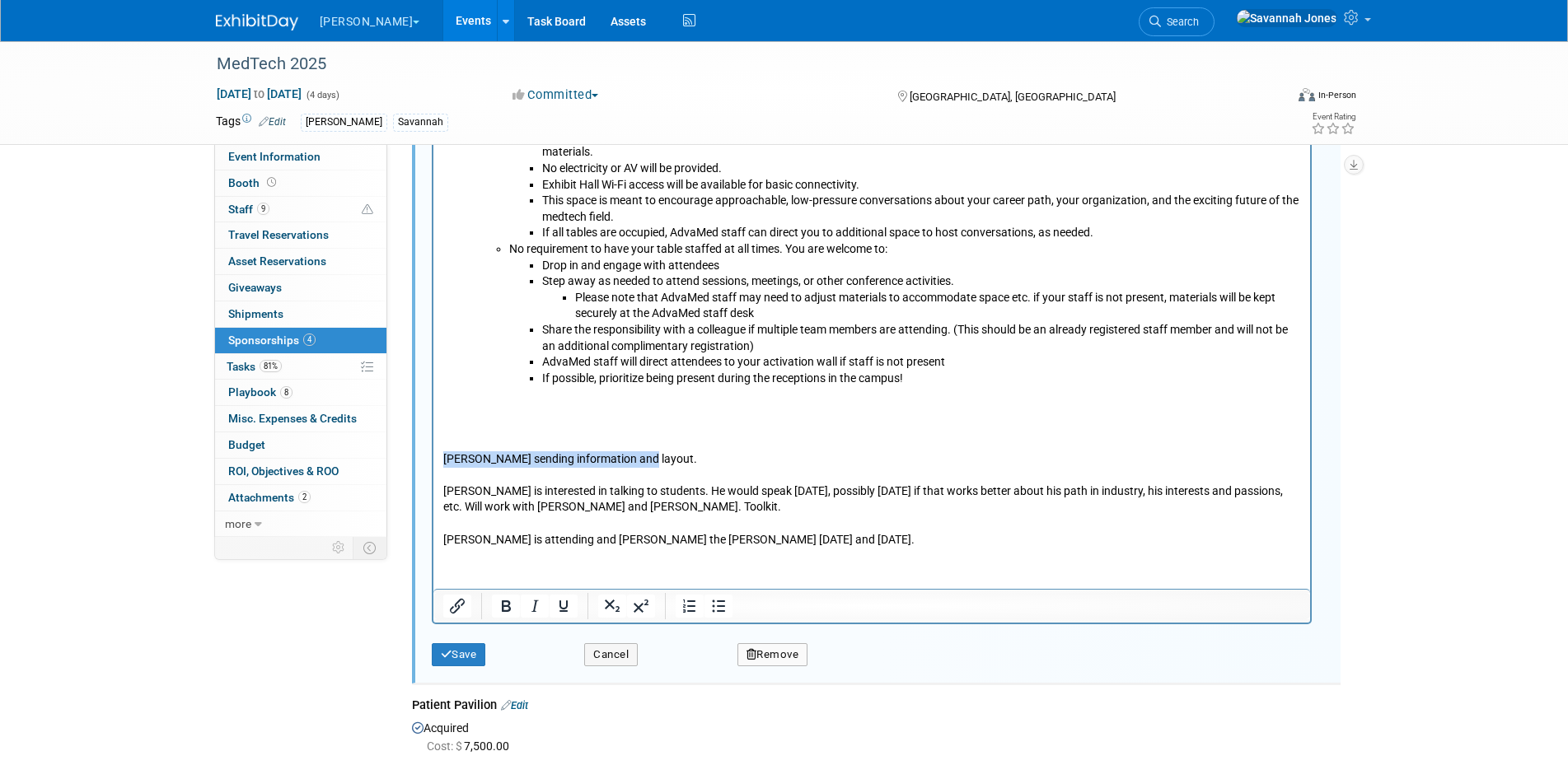
drag, startPoint x: 680, startPoint y: 463, endPoint x: 408, endPoint y: 464, distance: 272.0
click at [433, 464] on html "Includes one complimentary registration. One badge for Scott. The Next Gen HQ w…" at bounding box center [871, 92] width 876 height 911
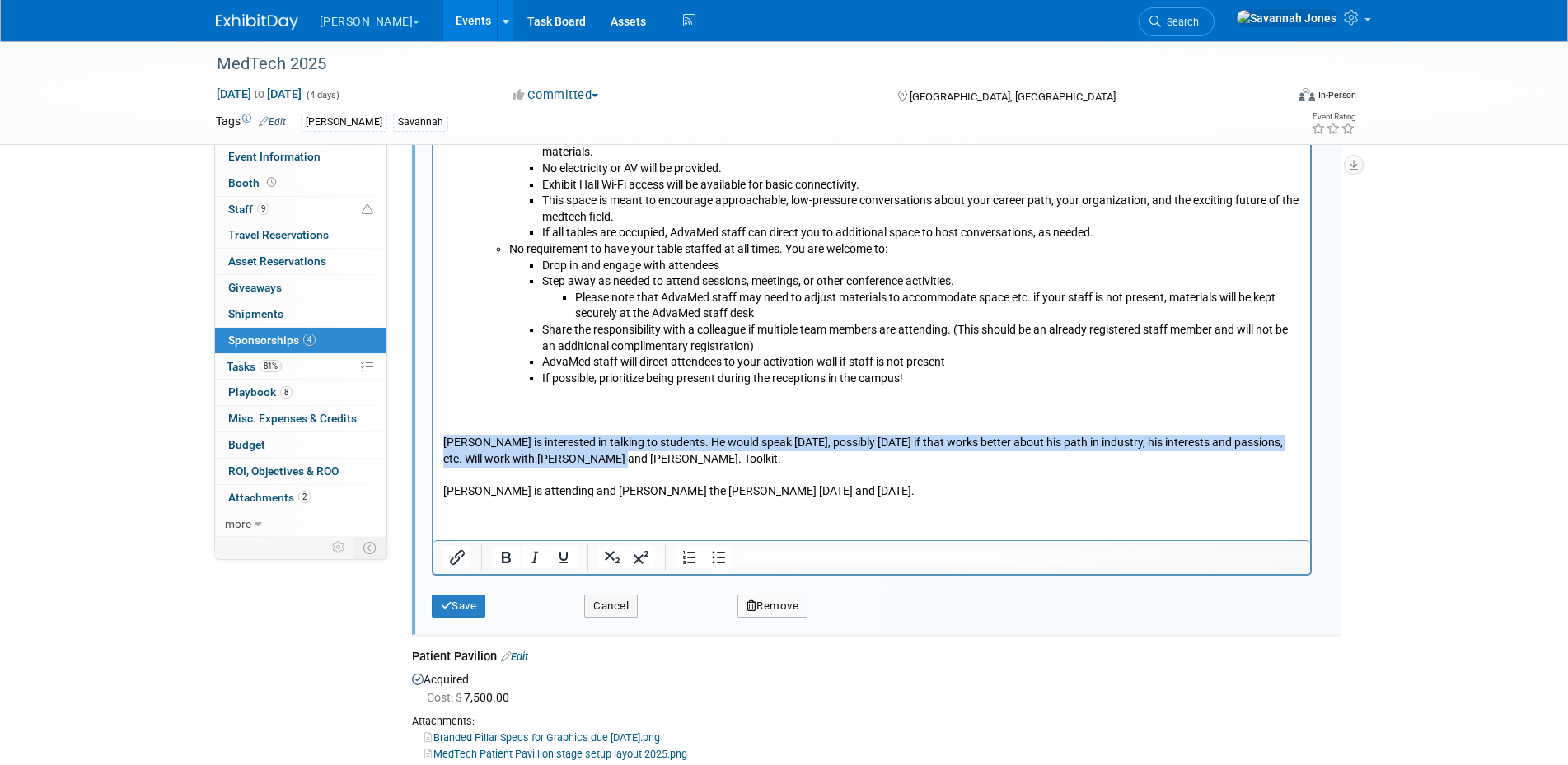
drag, startPoint x: 647, startPoint y: 462, endPoint x: 414, endPoint y: 443, distance: 233.8
click at [433, 443] on html "Includes one complimentary registration. One badge for Scott. The Next Gen HQ w…" at bounding box center [871, 68] width 876 height 861
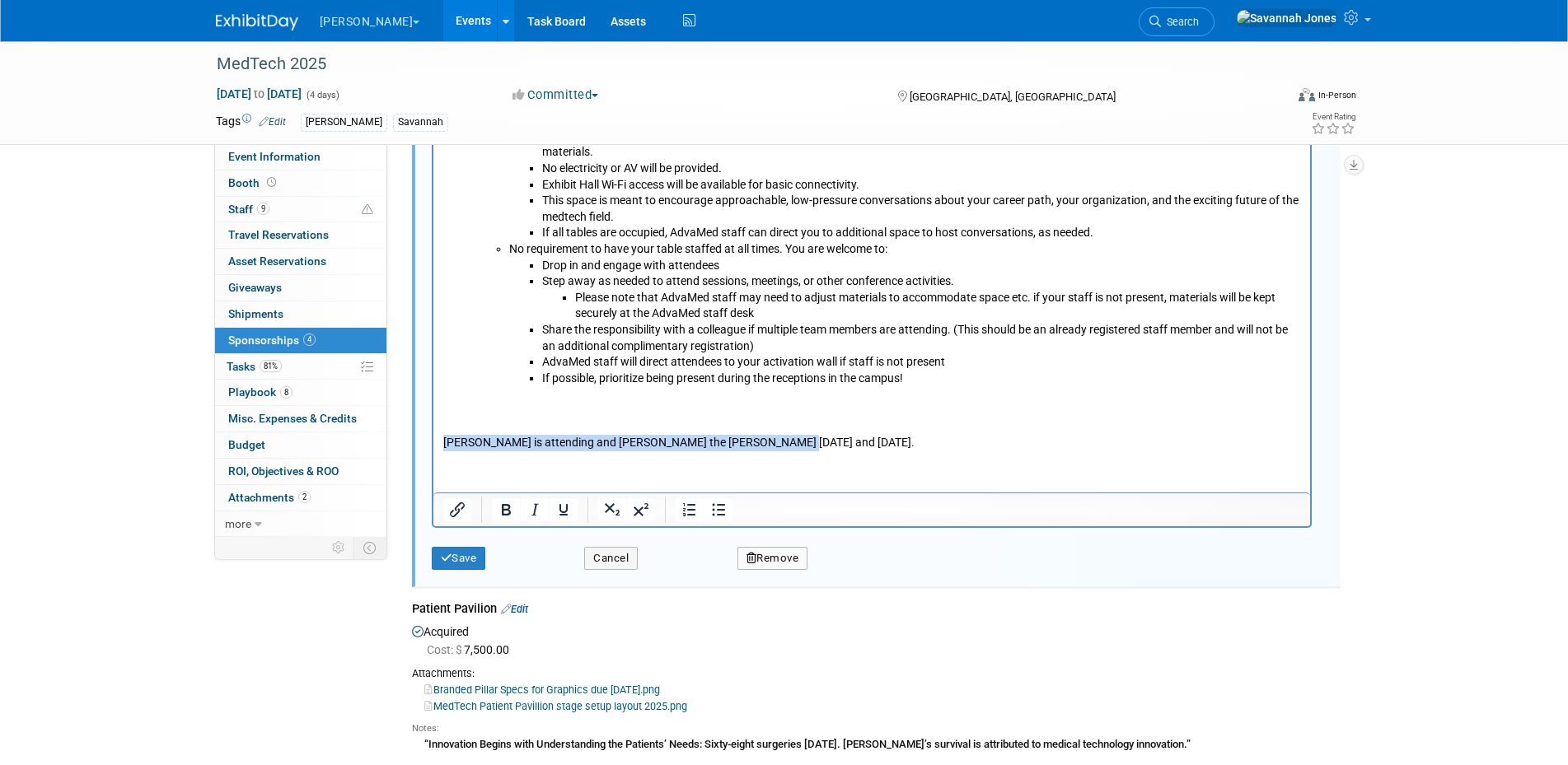
drag, startPoint x: 851, startPoint y: 443, endPoint x: 366, endPoint y: 441, distance: 485.0
click at [433, 441] on html "Includes one complimentary registration. One badge for Scott. The Next Gen HQ w…" at bounding box center [871, 44] width 876 height 814
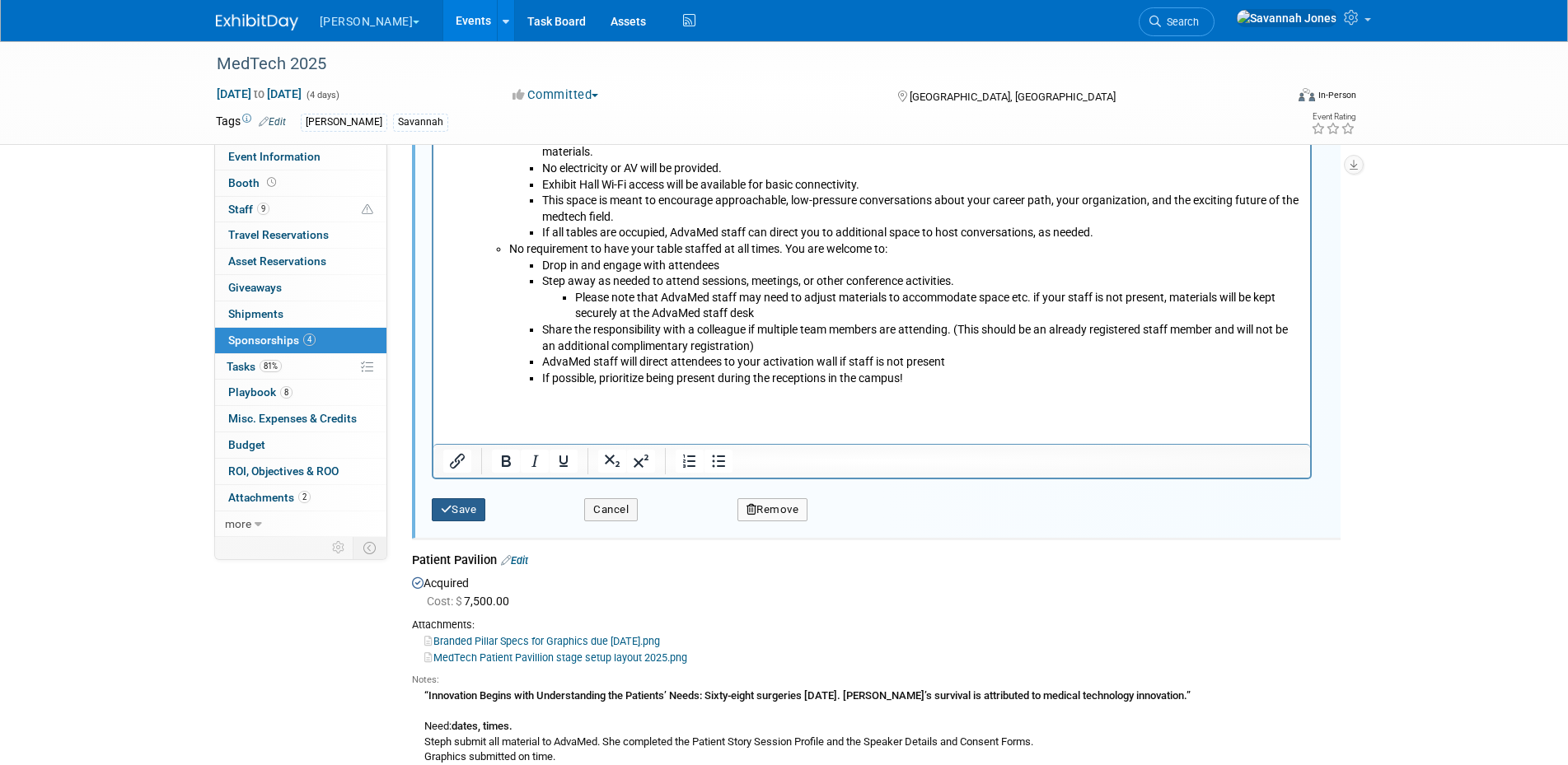
click at [473, 507] on button "Save" at bounding box center [458, 509] width 54 height 23
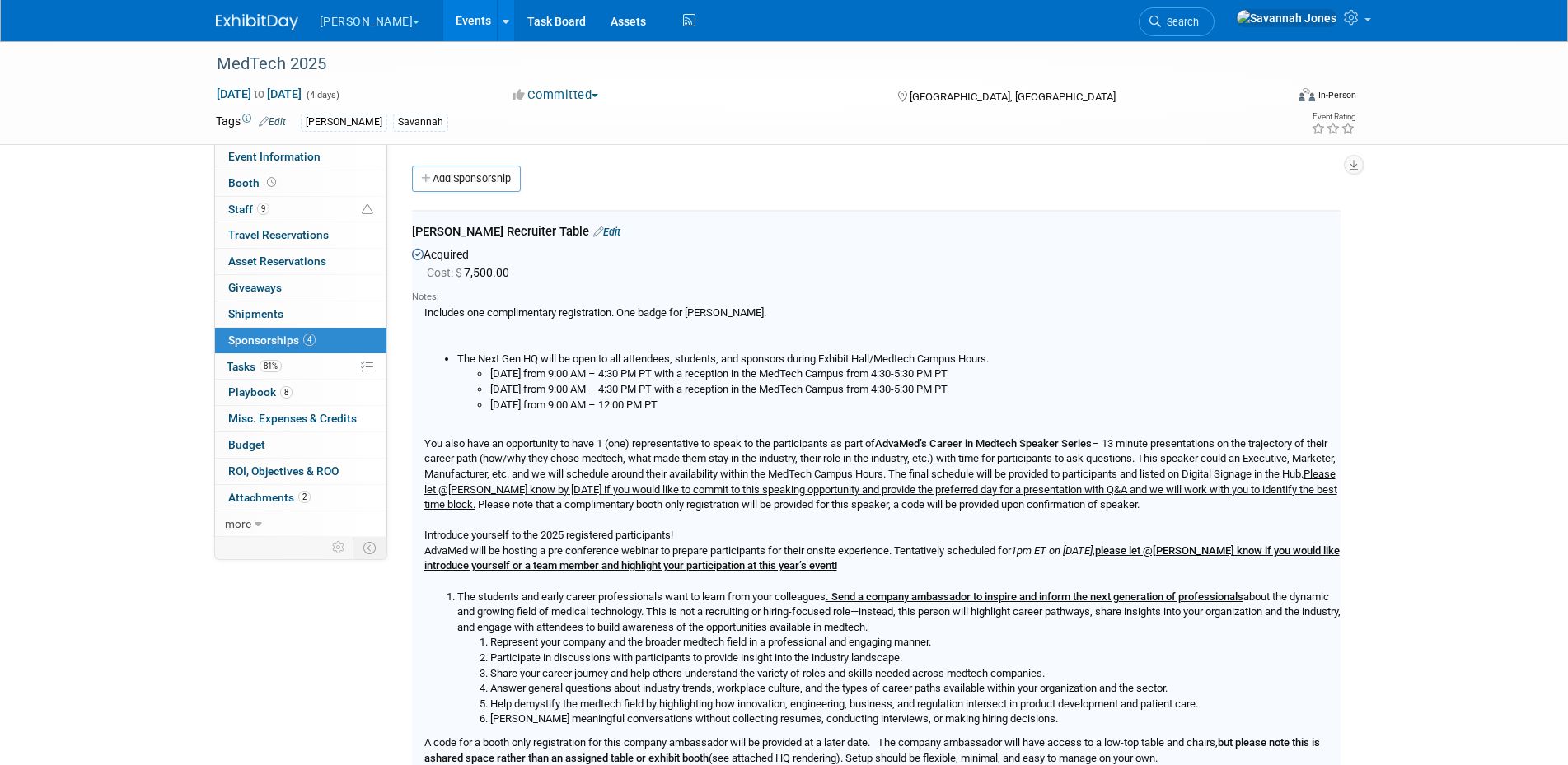
scroll to position [0, 0]
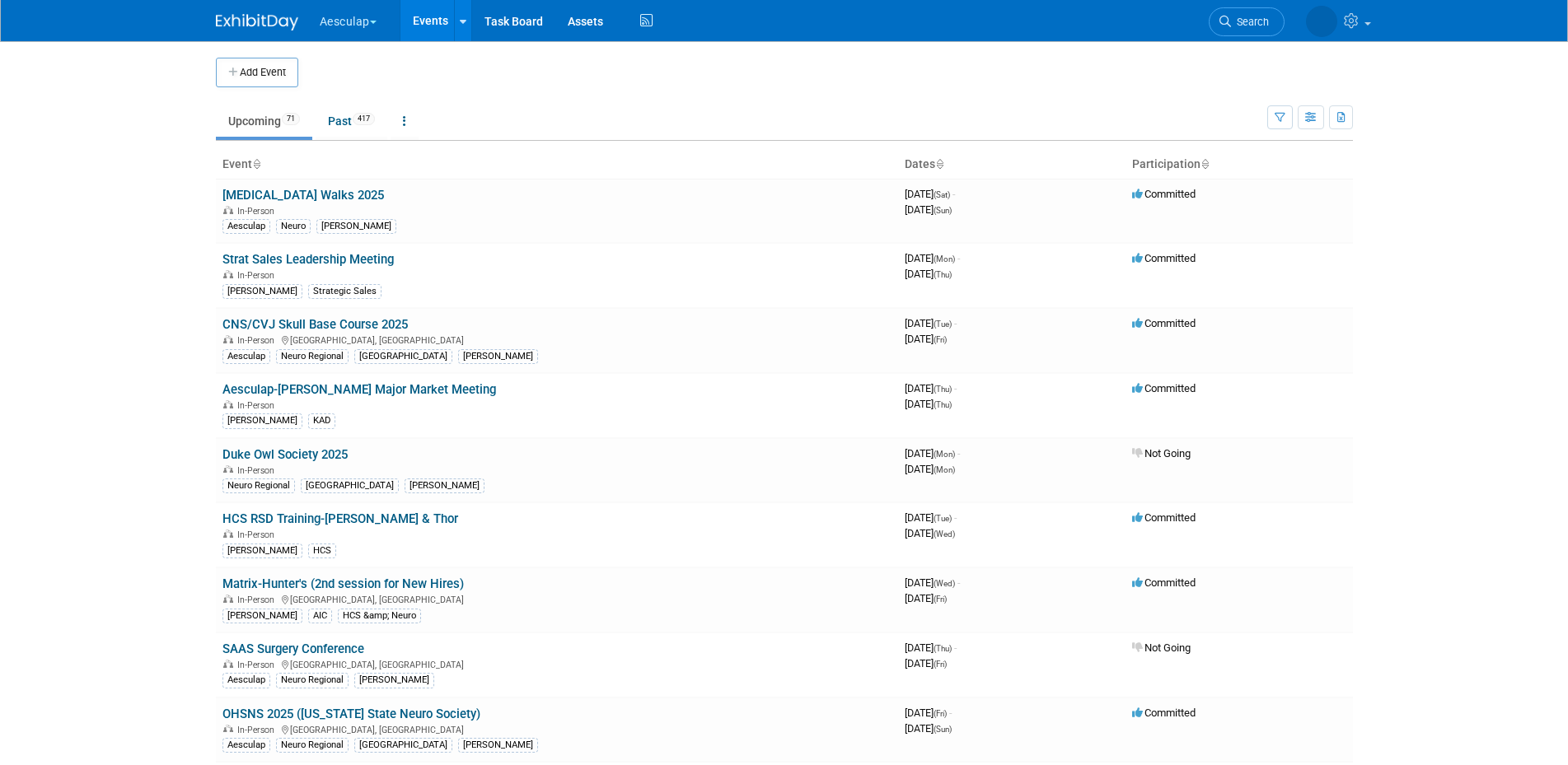
click at [356, 13] on button "Aesculap" at bounding box center [357, 18] width 79 height 36
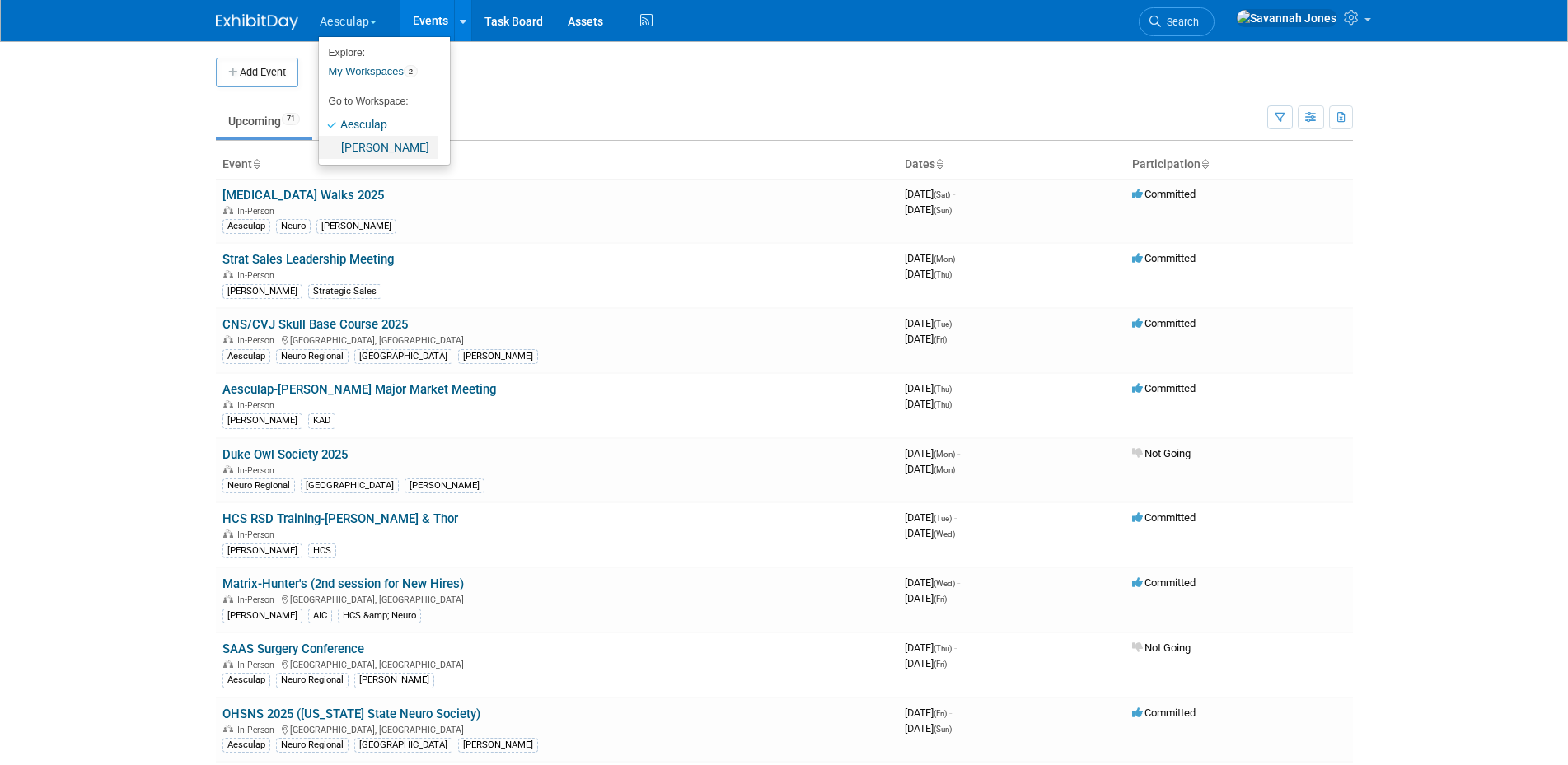
click at [369, 141] on link "[PERSON_NAME]" at bounding box center [378, 147] width 119 height 23
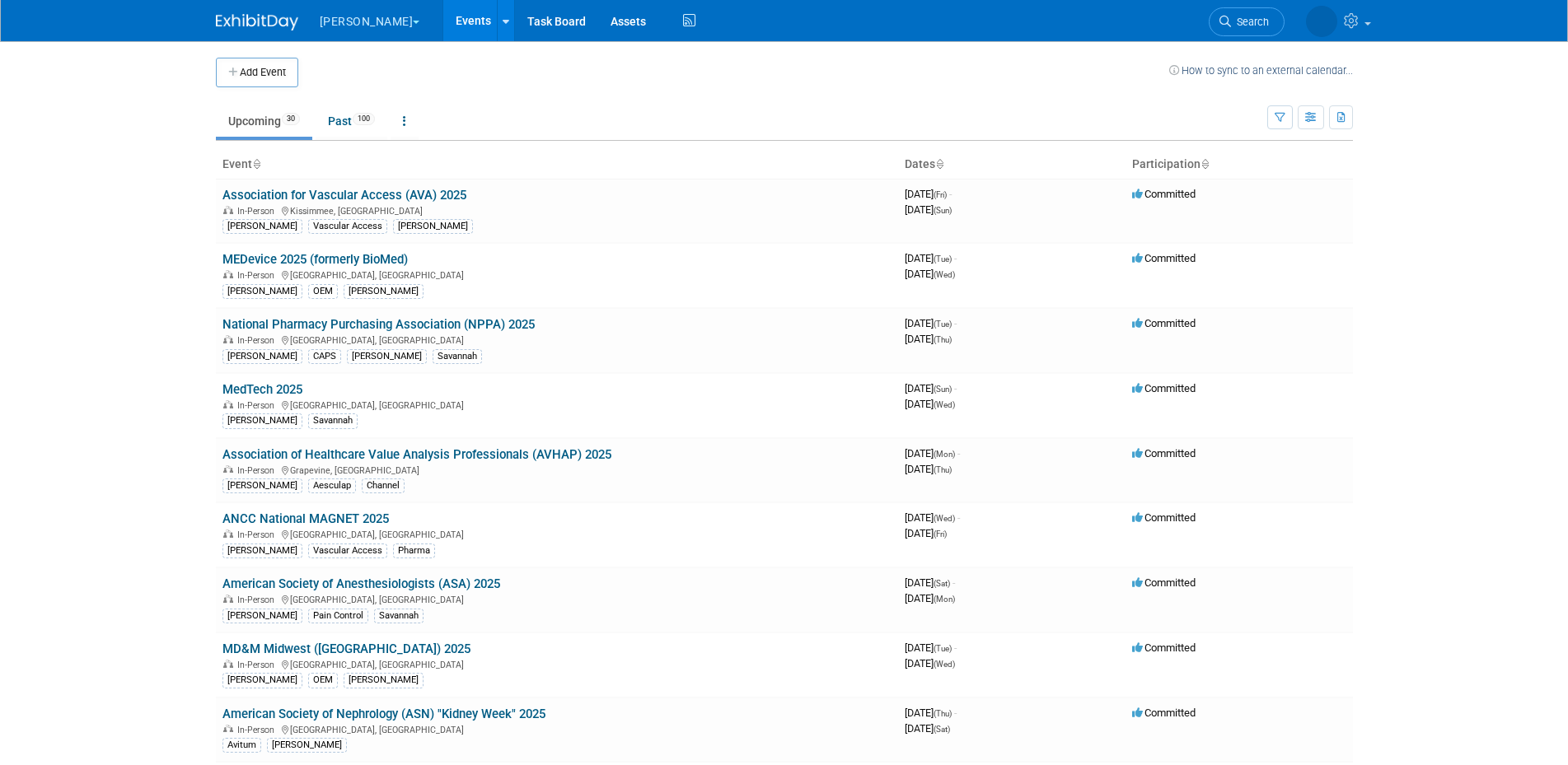
click at [563, 91] on td "Upcoming 30 Past 100 All Events 130 Past and Upcoming Grouped Annually Events g…" at bounding box center [741, 114] width 1052 height 53
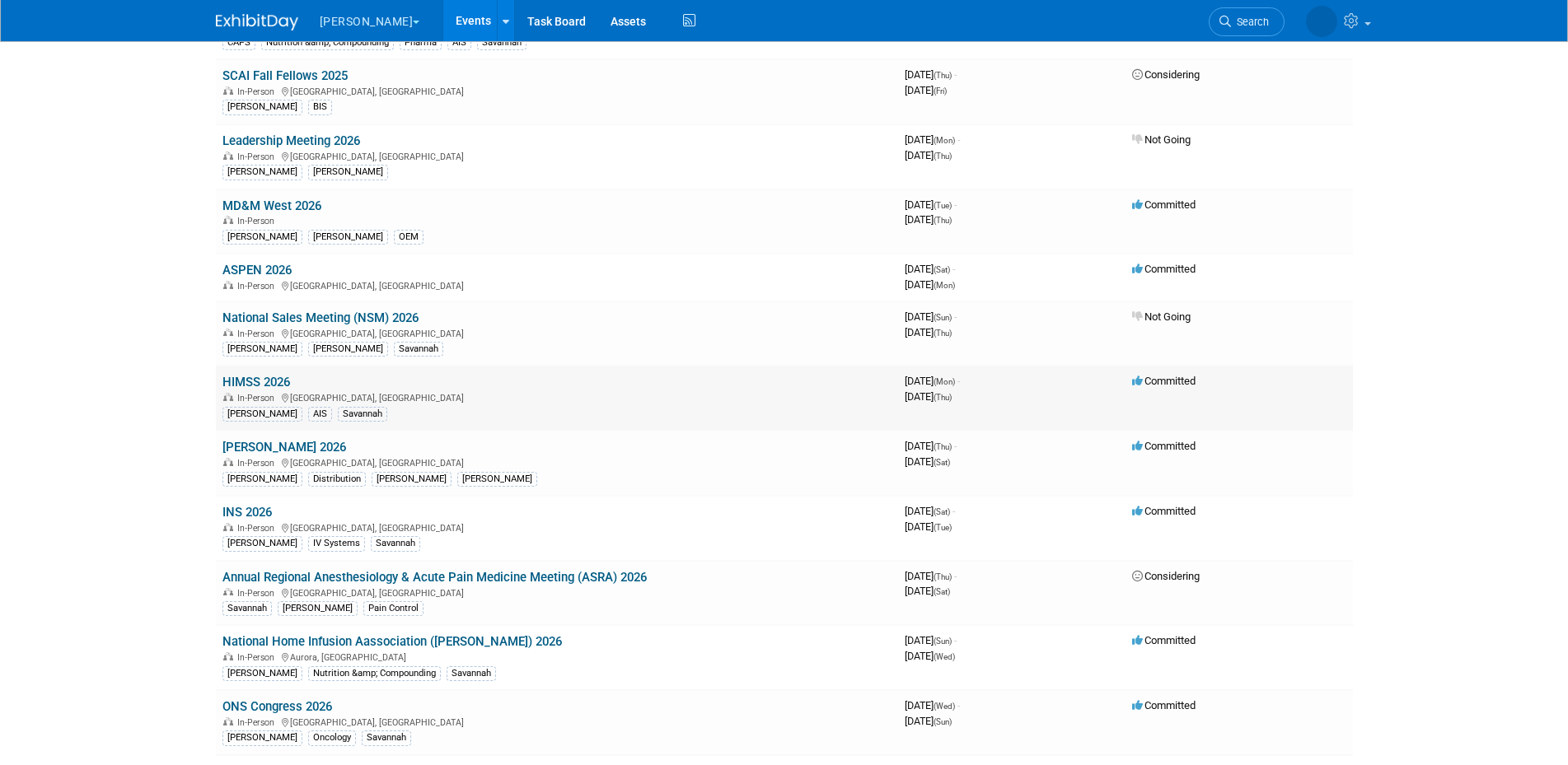
click at [255, 381] on link "HIMSS 2026" at bounding box center [256, 382] width 68 height 15
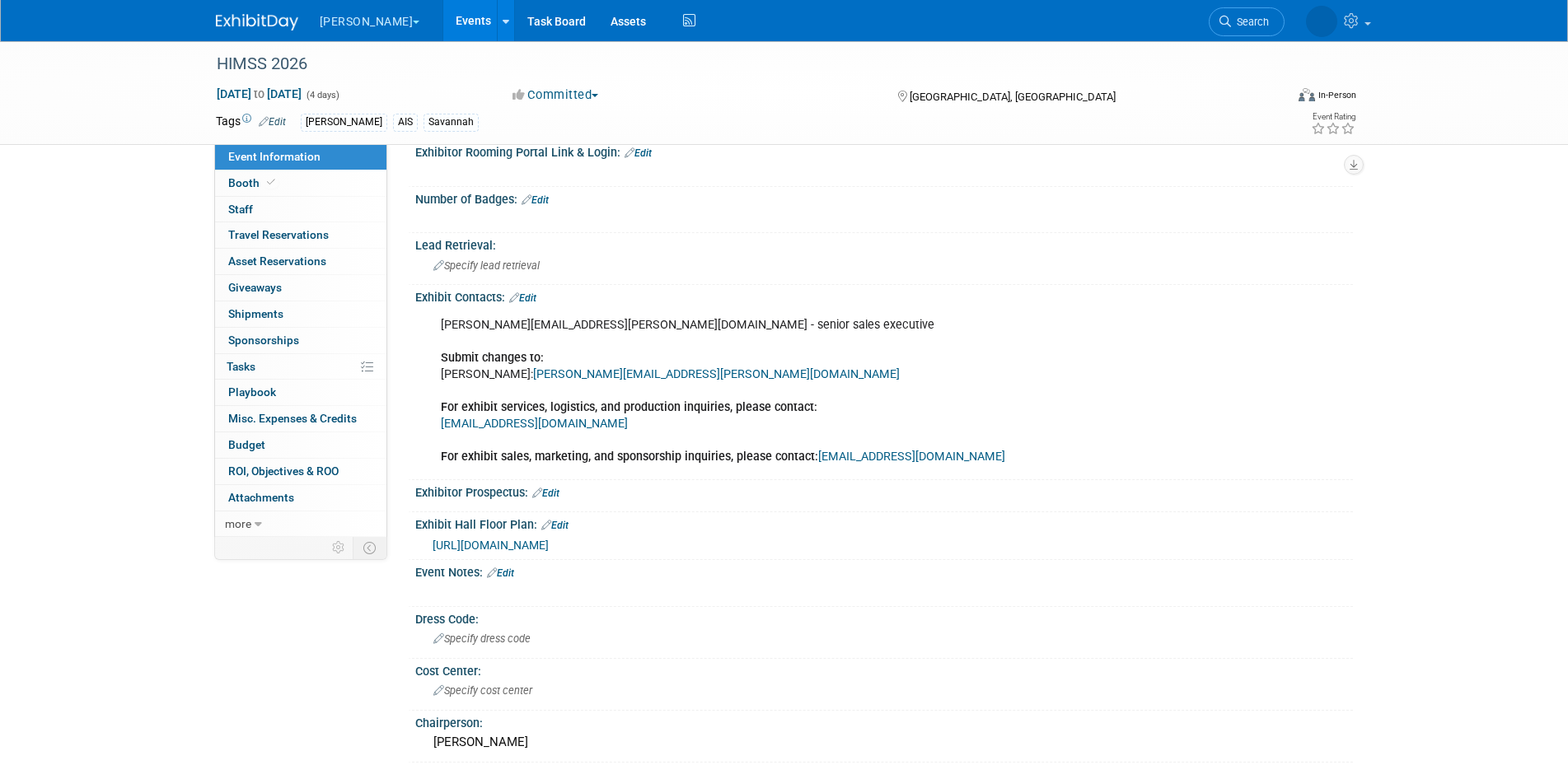
scroll to position [344, 0]
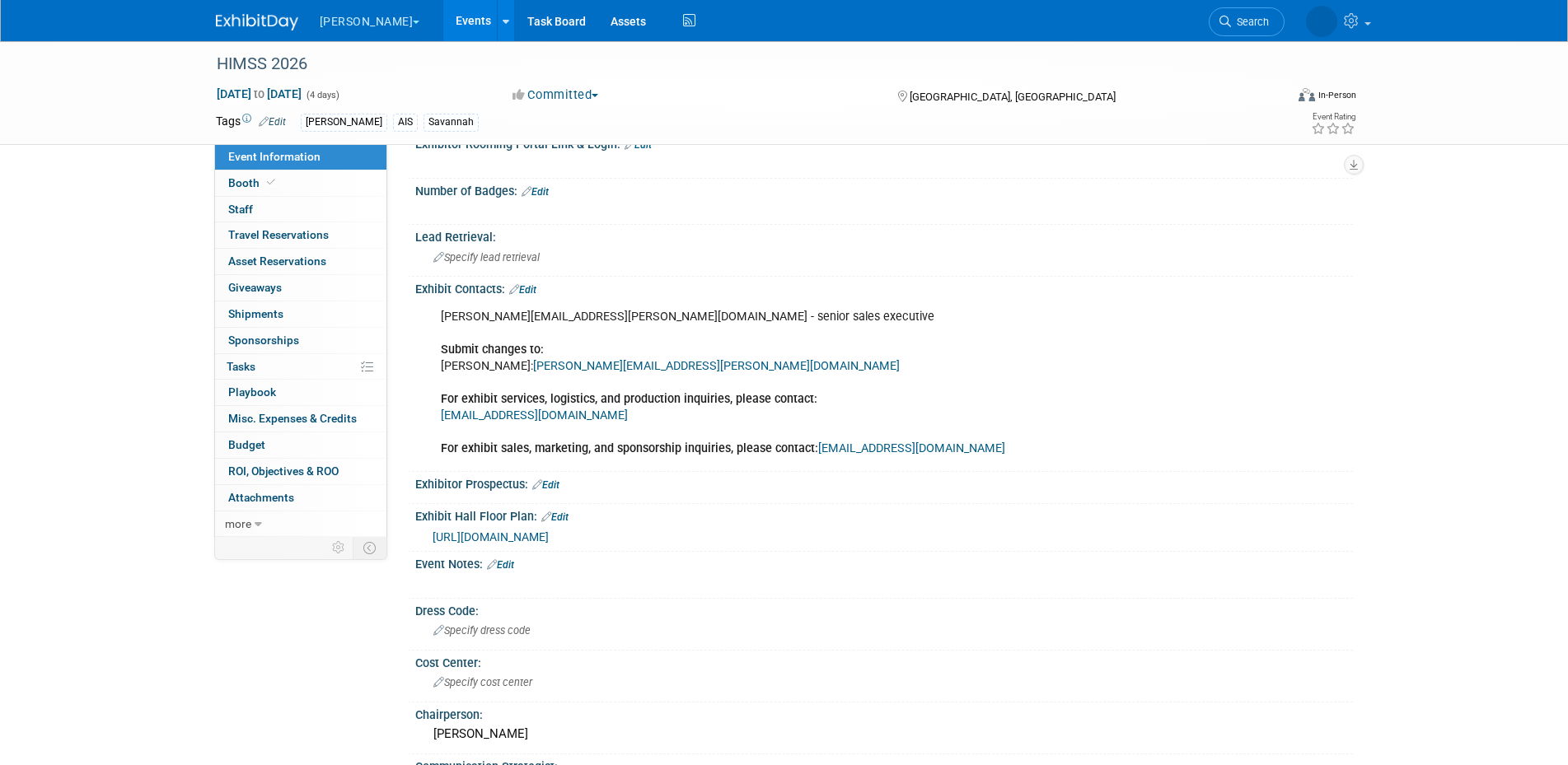
click at [555, 488] on link "Edit" at bounding box center [546, 486] width 28 height 12
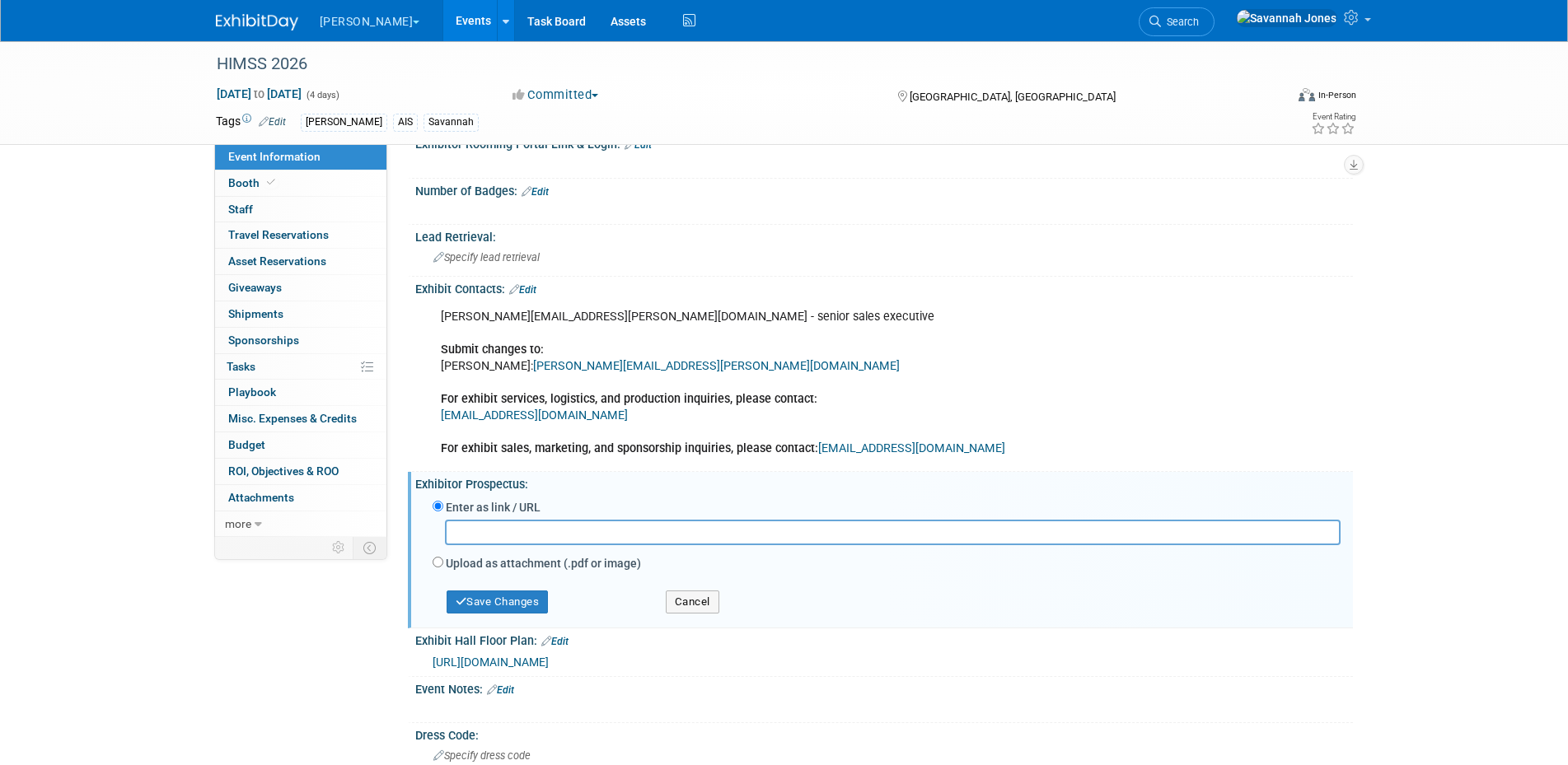
drag, startPoint x: 555, startPoint y: 507, endPoint x: 546, endPoint y: 522, distance: 17.5
paste input "https://legacy.himss.org/global-conference/exhibition-exhibit-and-sponsorship-o…"
type input "https://legacy.himss.org/global-conference/exhibition-exhibit-and-sponsorship-o…"
click at [532, 603] on button "Save Changes" at bounding box center [498, 602] width 102 height 23
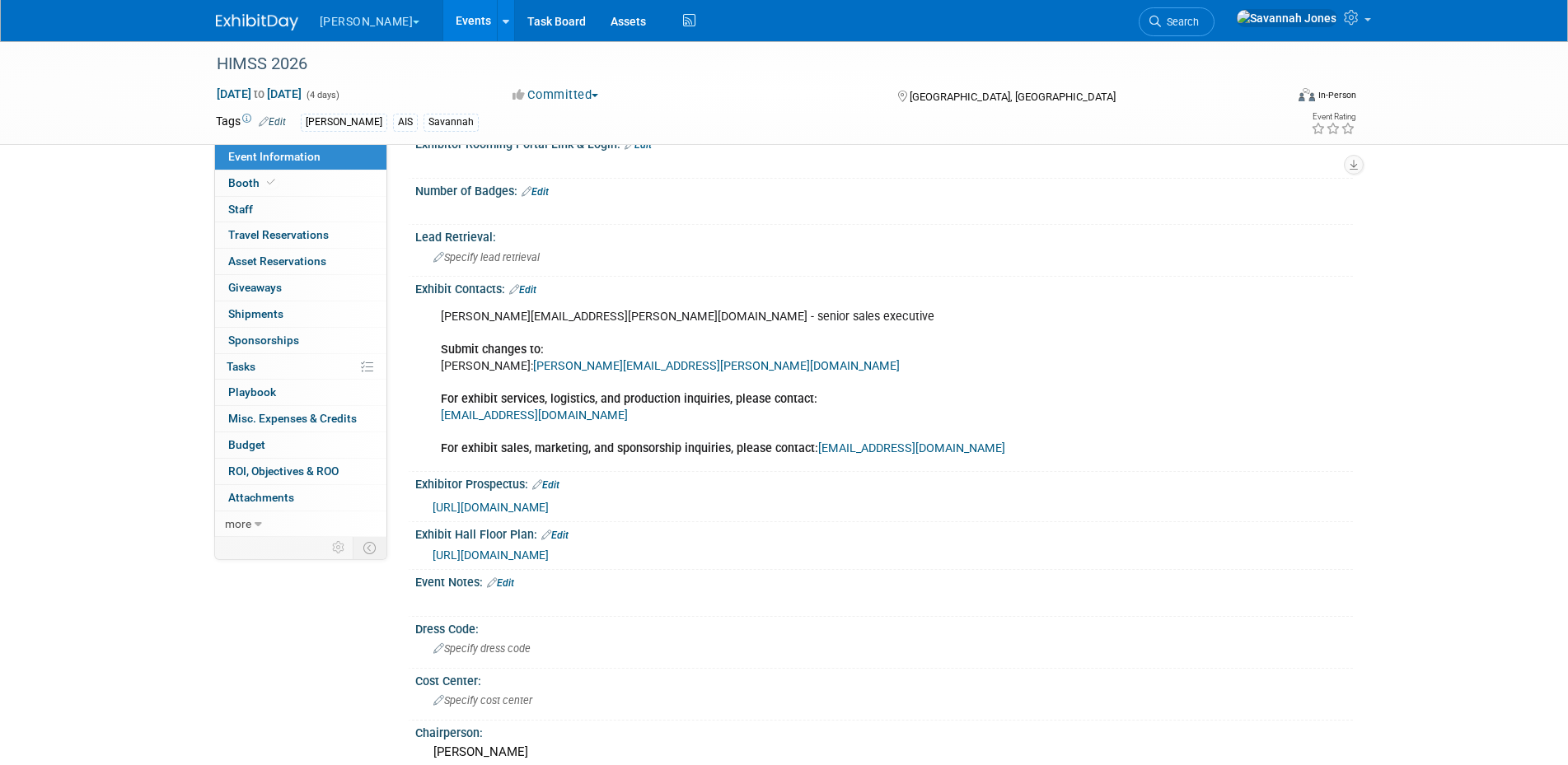
click at [556, 541] on div "https://himss26.mapyourshow.com/8_0/exhview/index.cfm?hallID=B" at bounding box center [883, 553] width 937 height 24
click at [561, 527] on div "Exhibit Hall Floor Plan: Edit" at bounding box center [883, 533] width 937 height 22
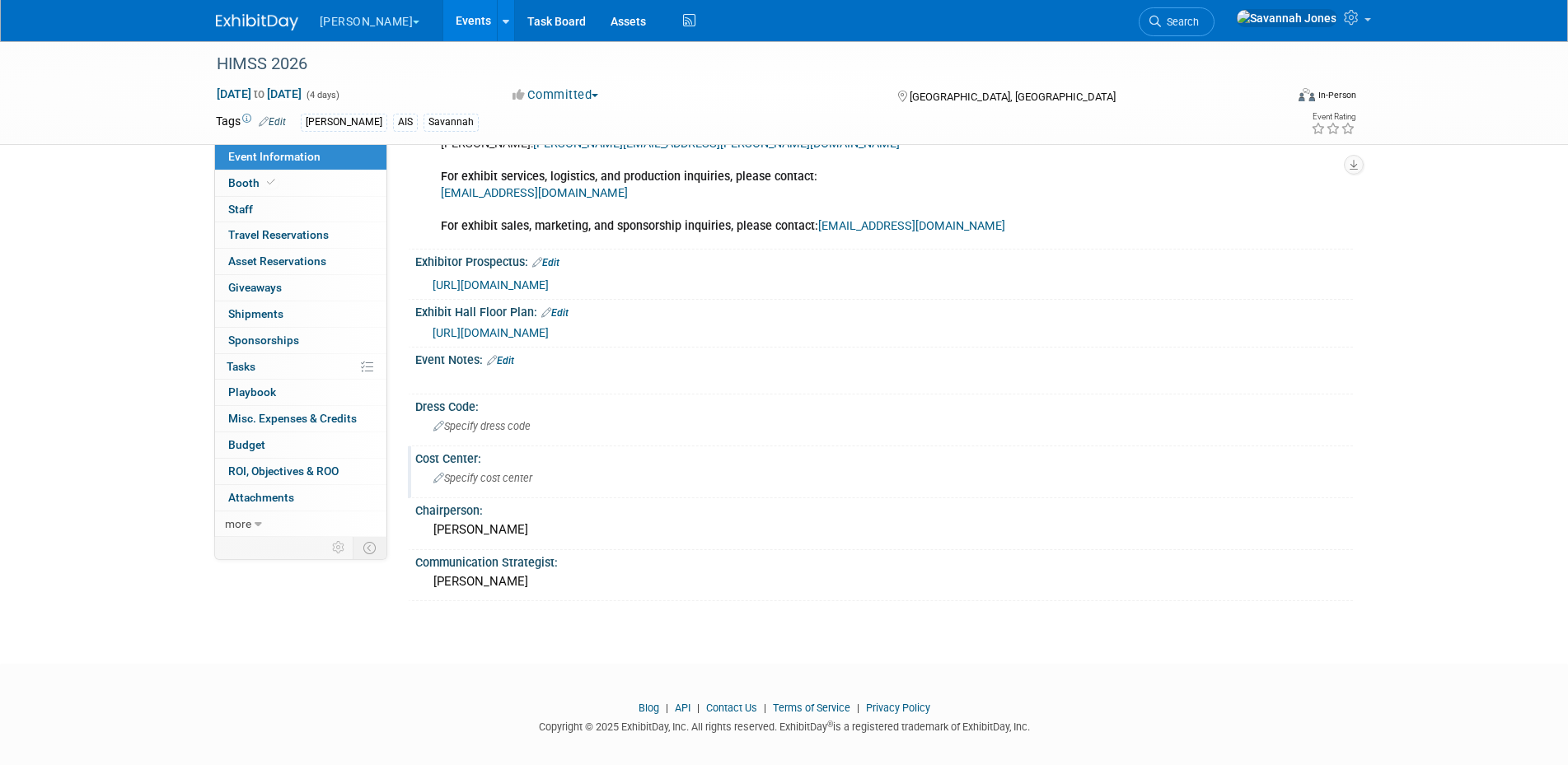
scroll to position [574, 0]
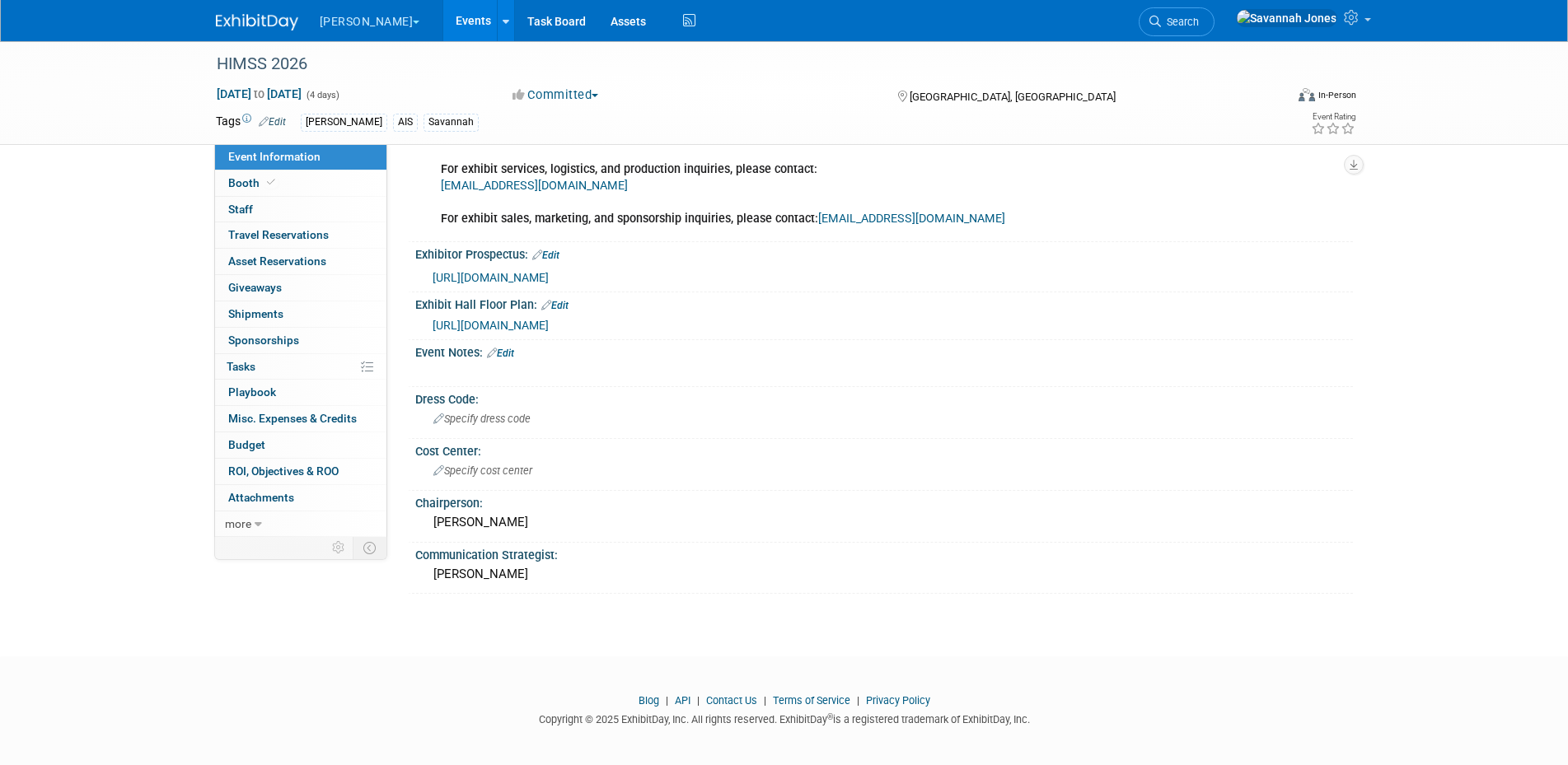
click at [563, 306] on link "Edit" at bounding box center [555, 306] width 28 height 12
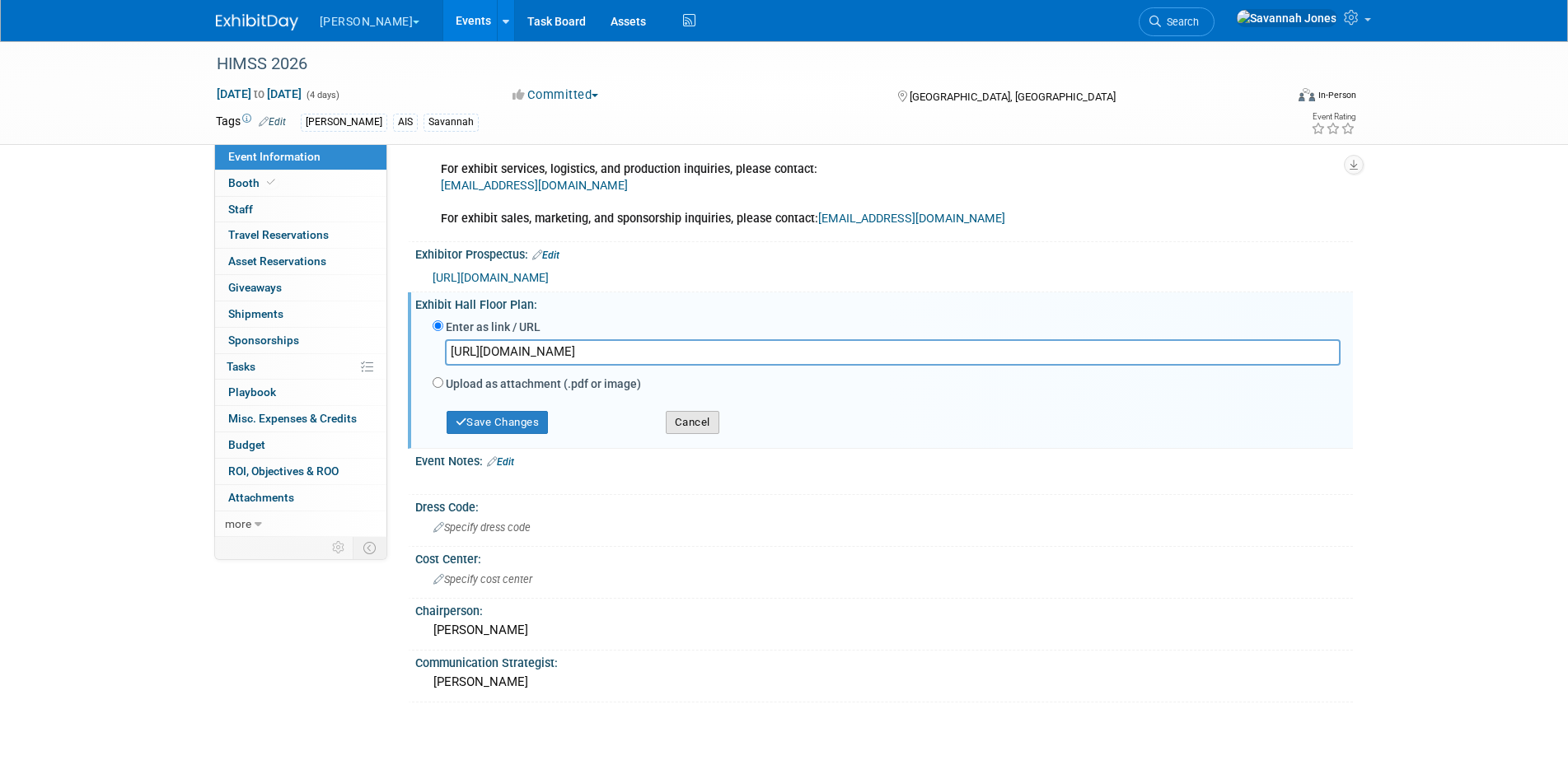
click at [683, 412] on button "Cancel" at bounding box center [693, 422] width 53 height 23
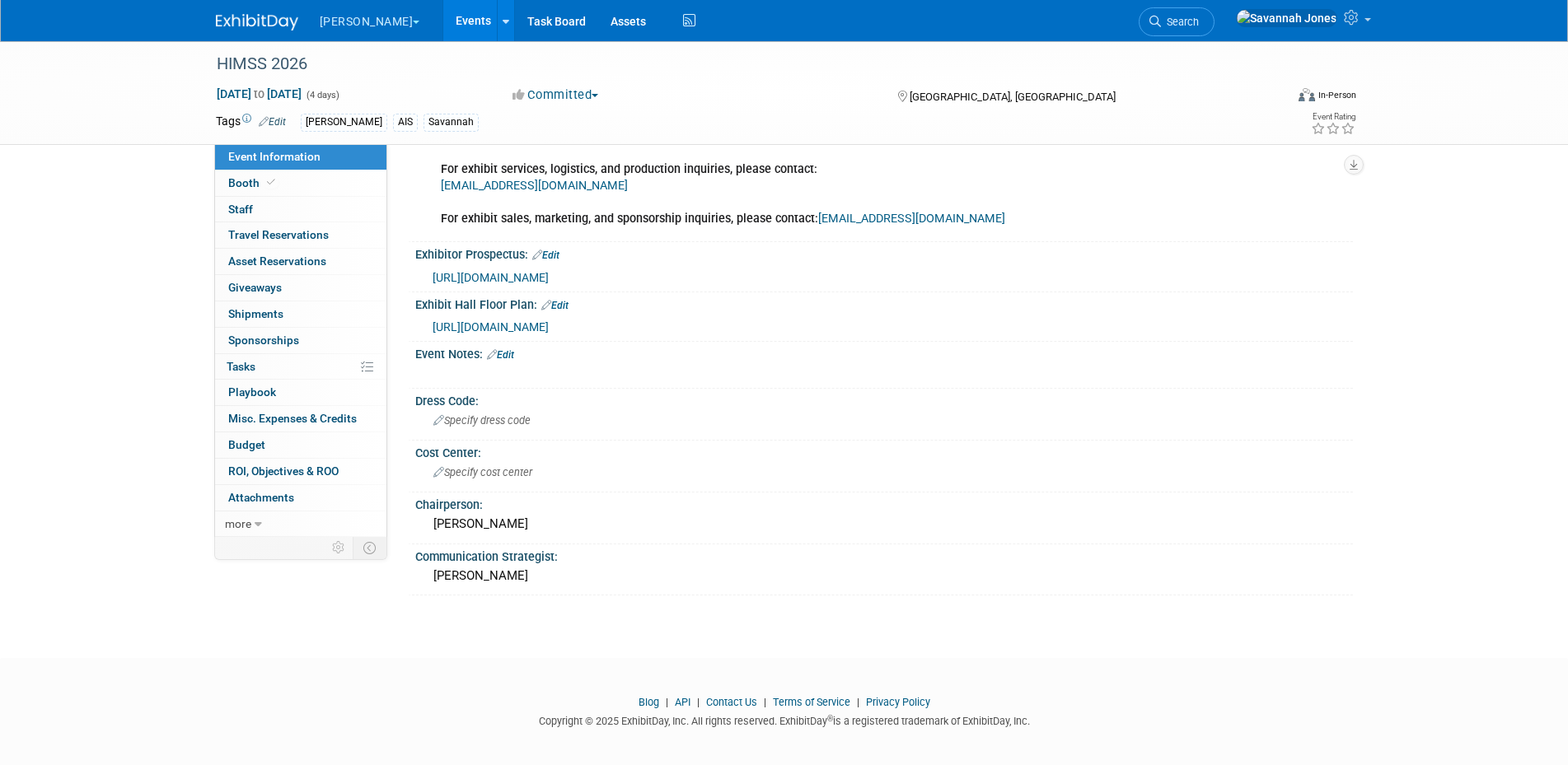
click at [554, 257] on link "Edit" at bounding box center [546, 256] width 28 height 12
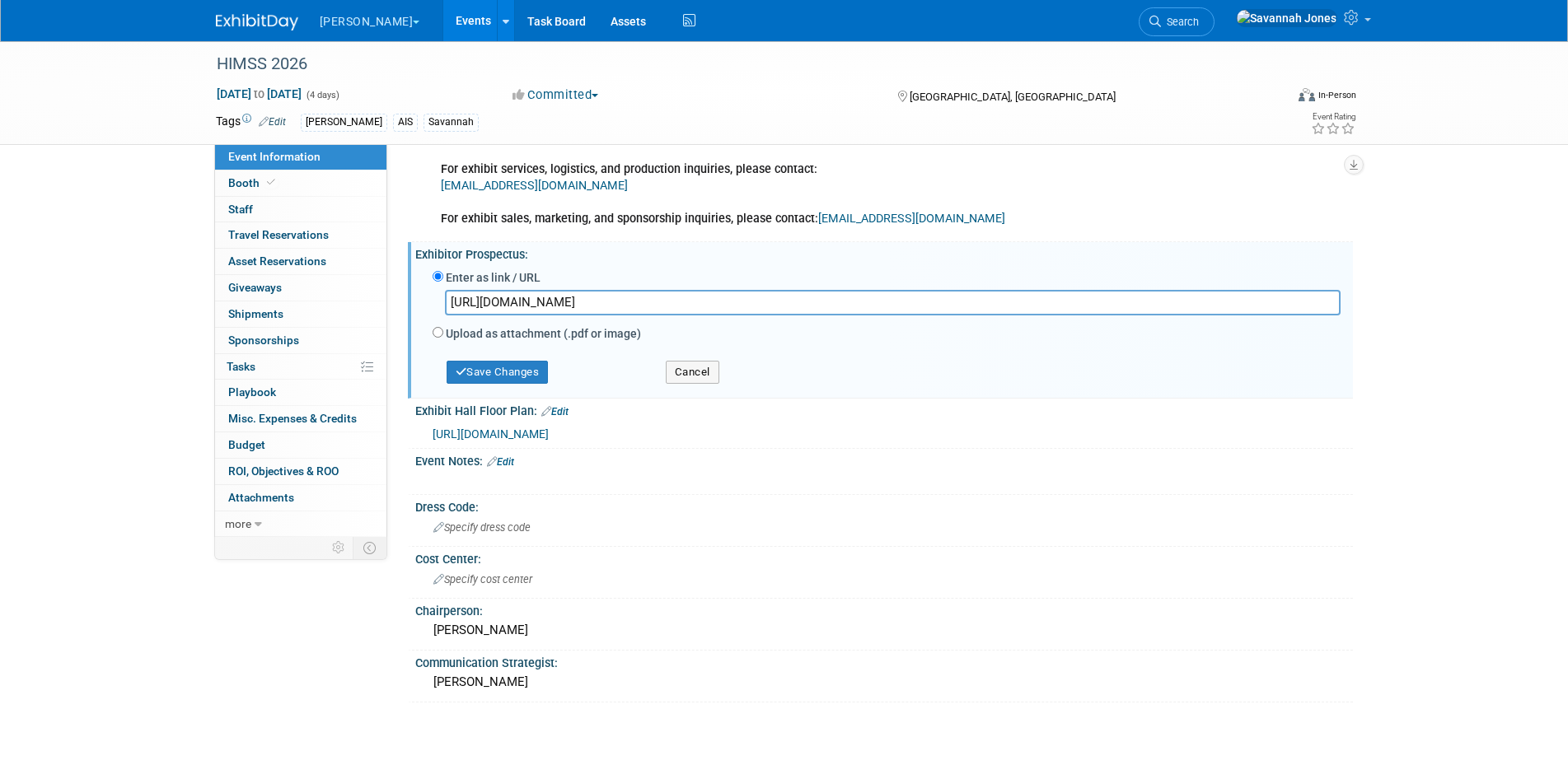
click at [655, 300] on input "https://legacy.himss.org/global-conference/exhibition-exhibit-and-sponsorship-o…" at bounding box center [892, 303] width 896 height 26
type input "https://envision.freeman.com/show/himss-2024/home"
click at [515, 371] on button "Save Changes" at bounding box center [498, 372] width 102 height 23
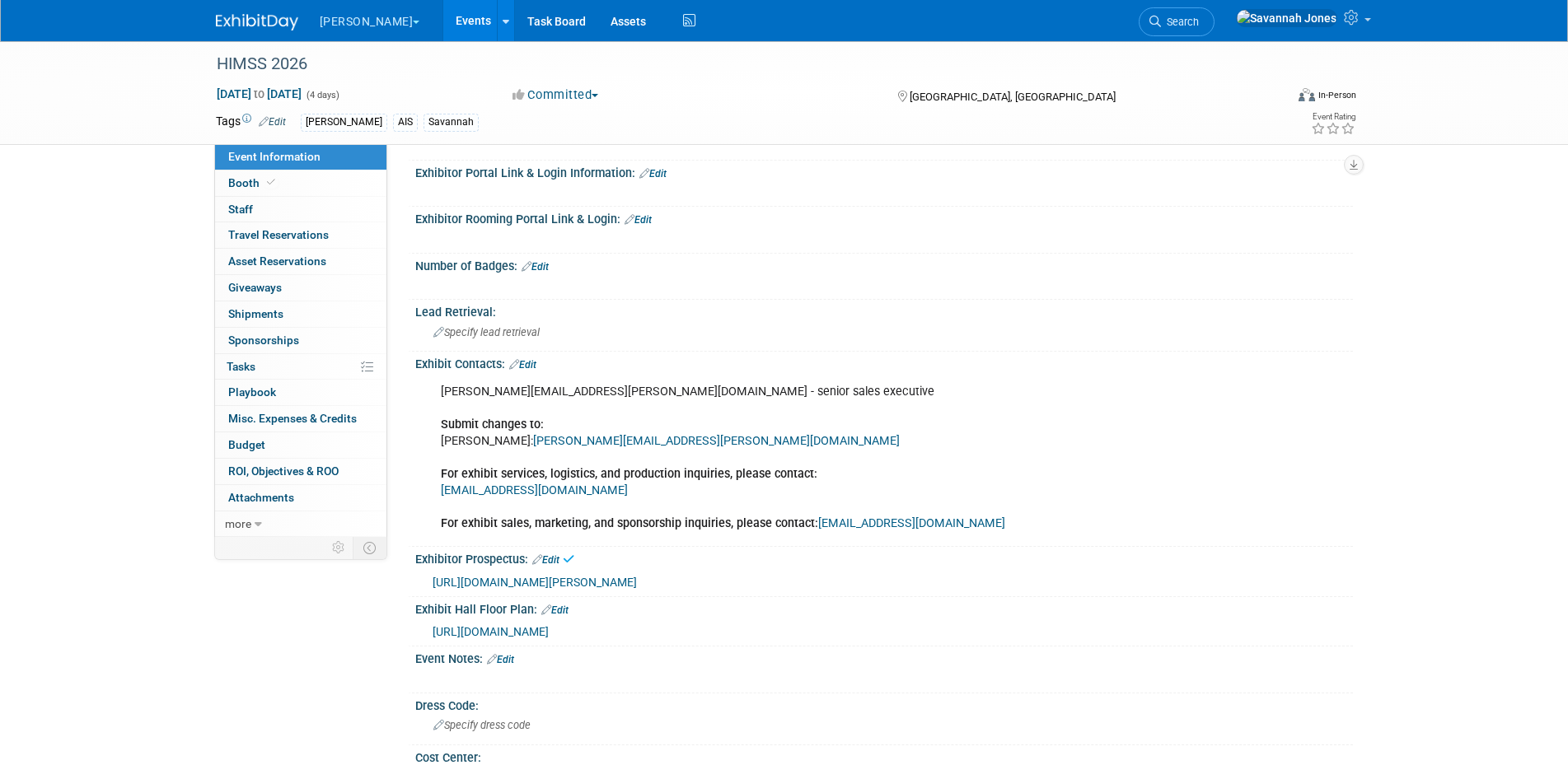
scroll to position [0, 0]
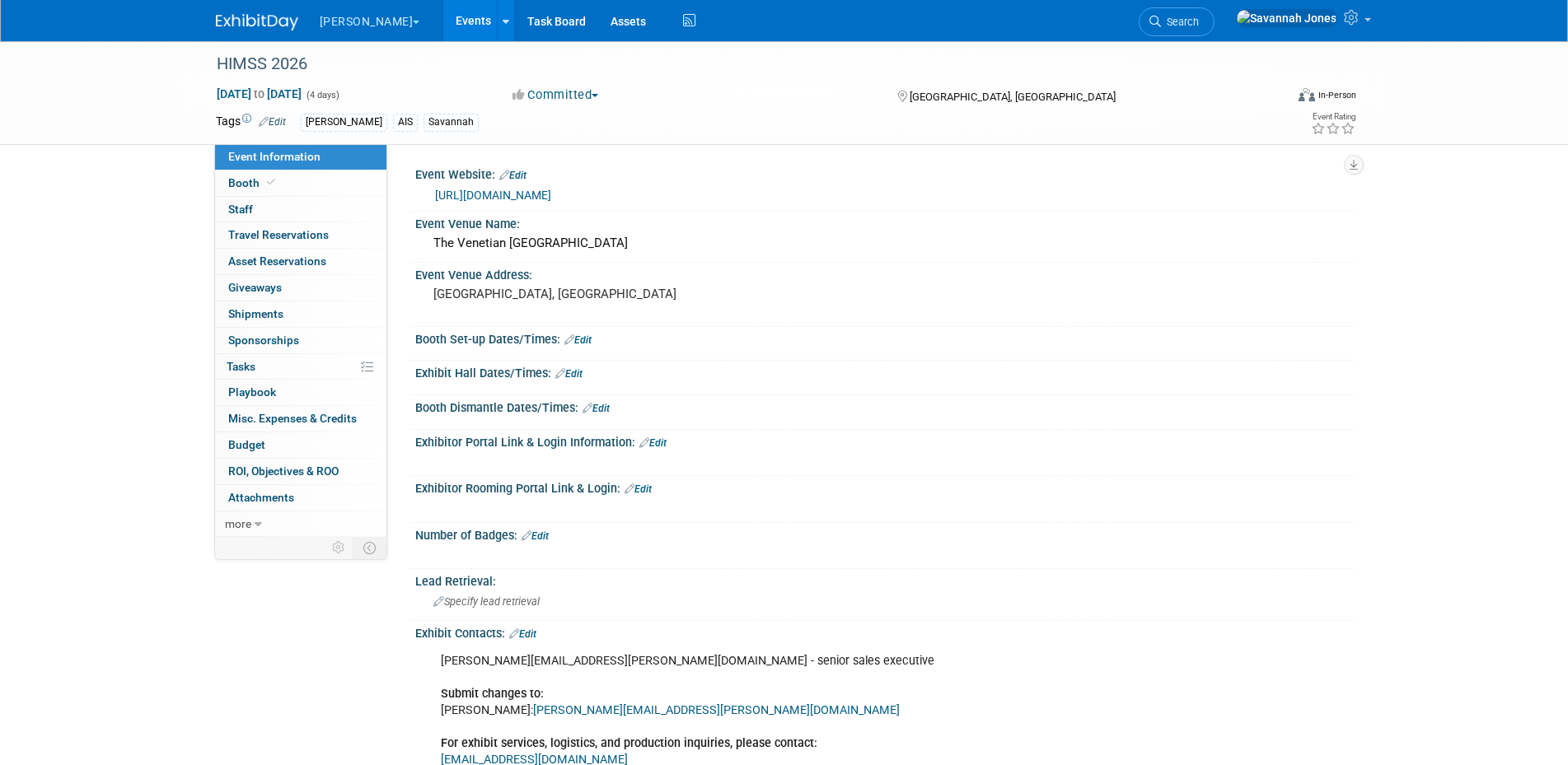
click at [444, 33] on link "Events" at bounding box center [473, 21] width 60 height 41
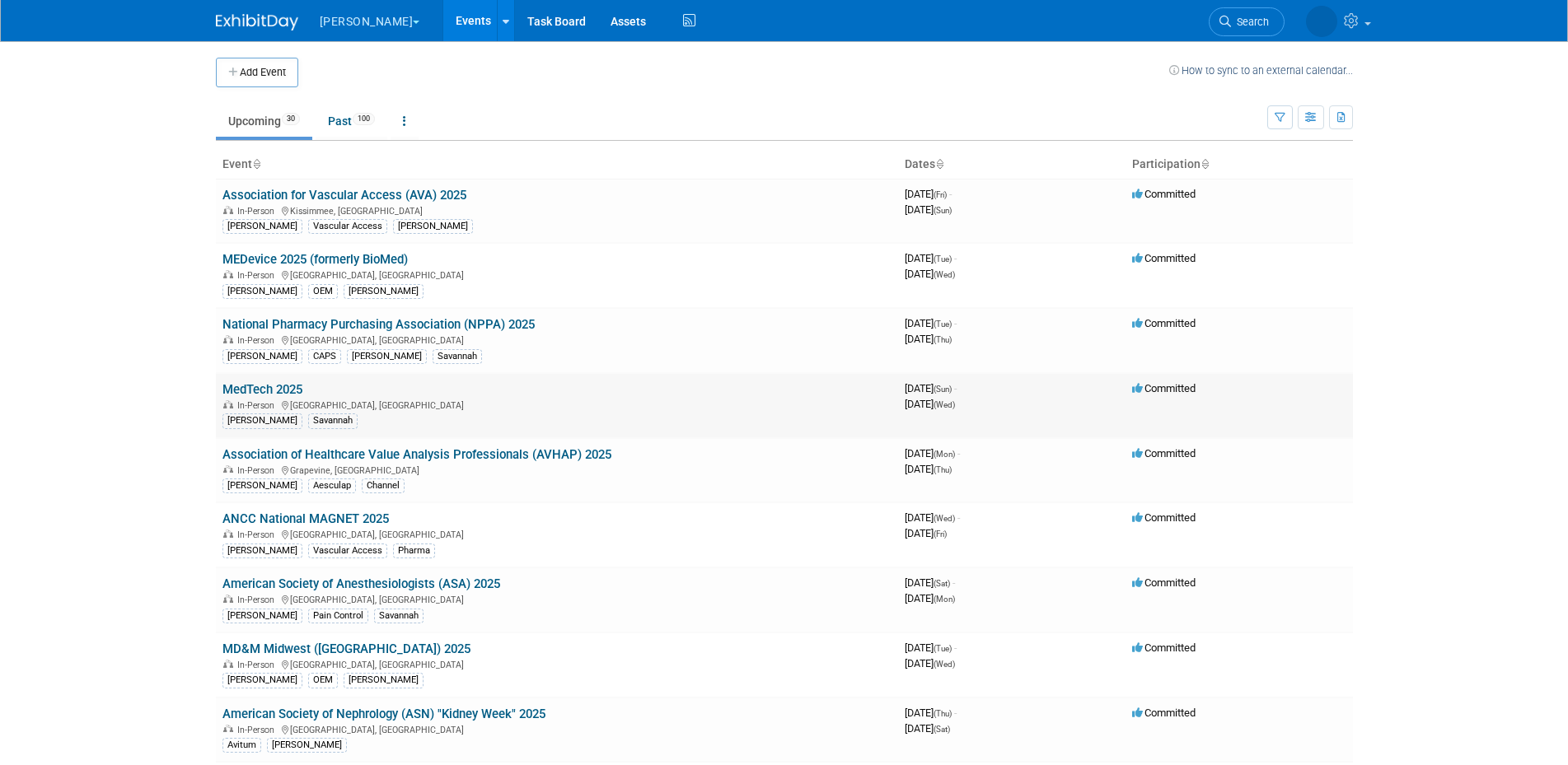
click at [276, 383] on link "MedTech 2025" at bounding box center [262, 389] width 80 height 15
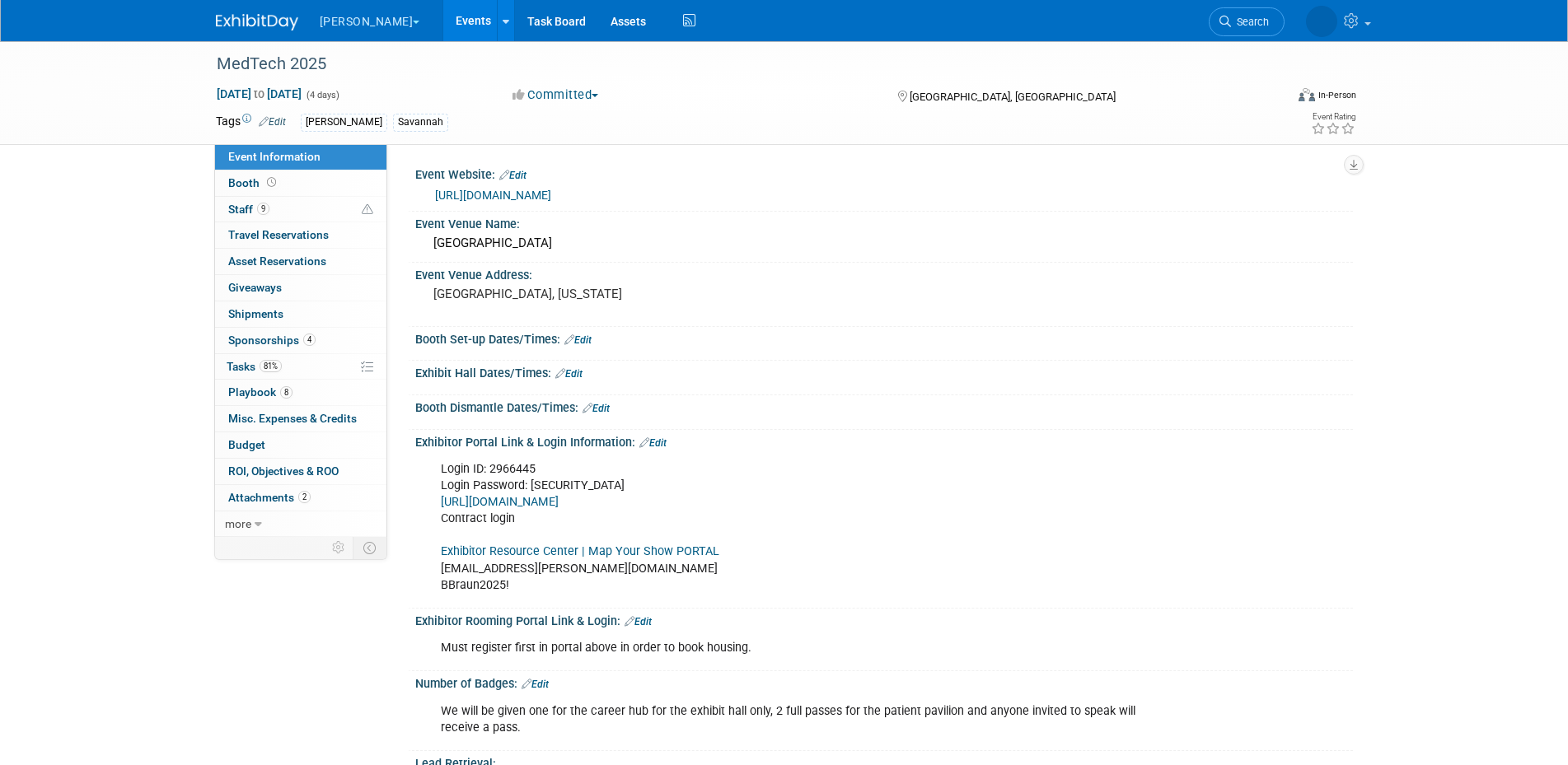
click at [444, 16] on link "Events" at bounding box center [473, 21] width 60 height 41
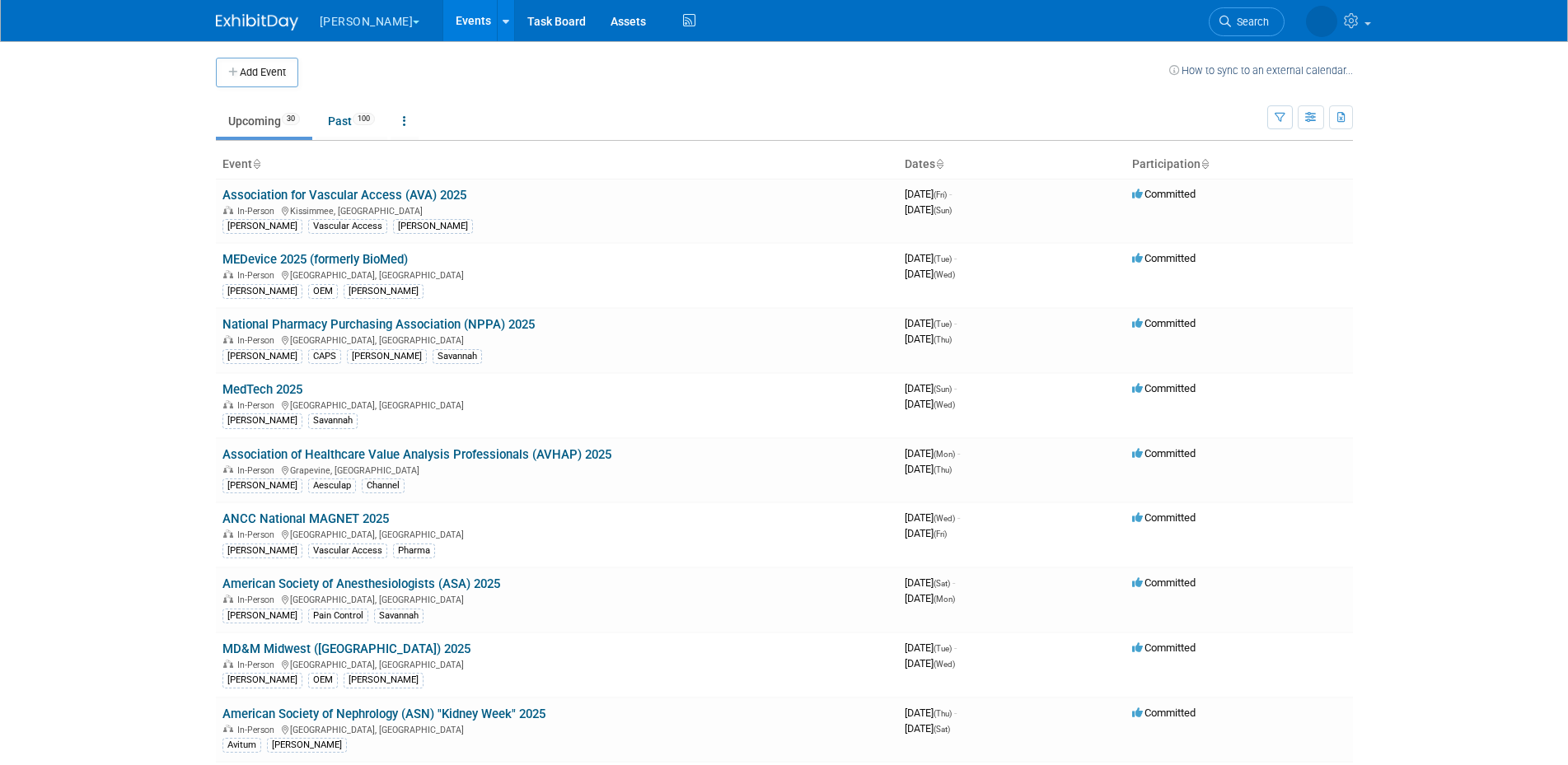
scroll to position [396, 0]
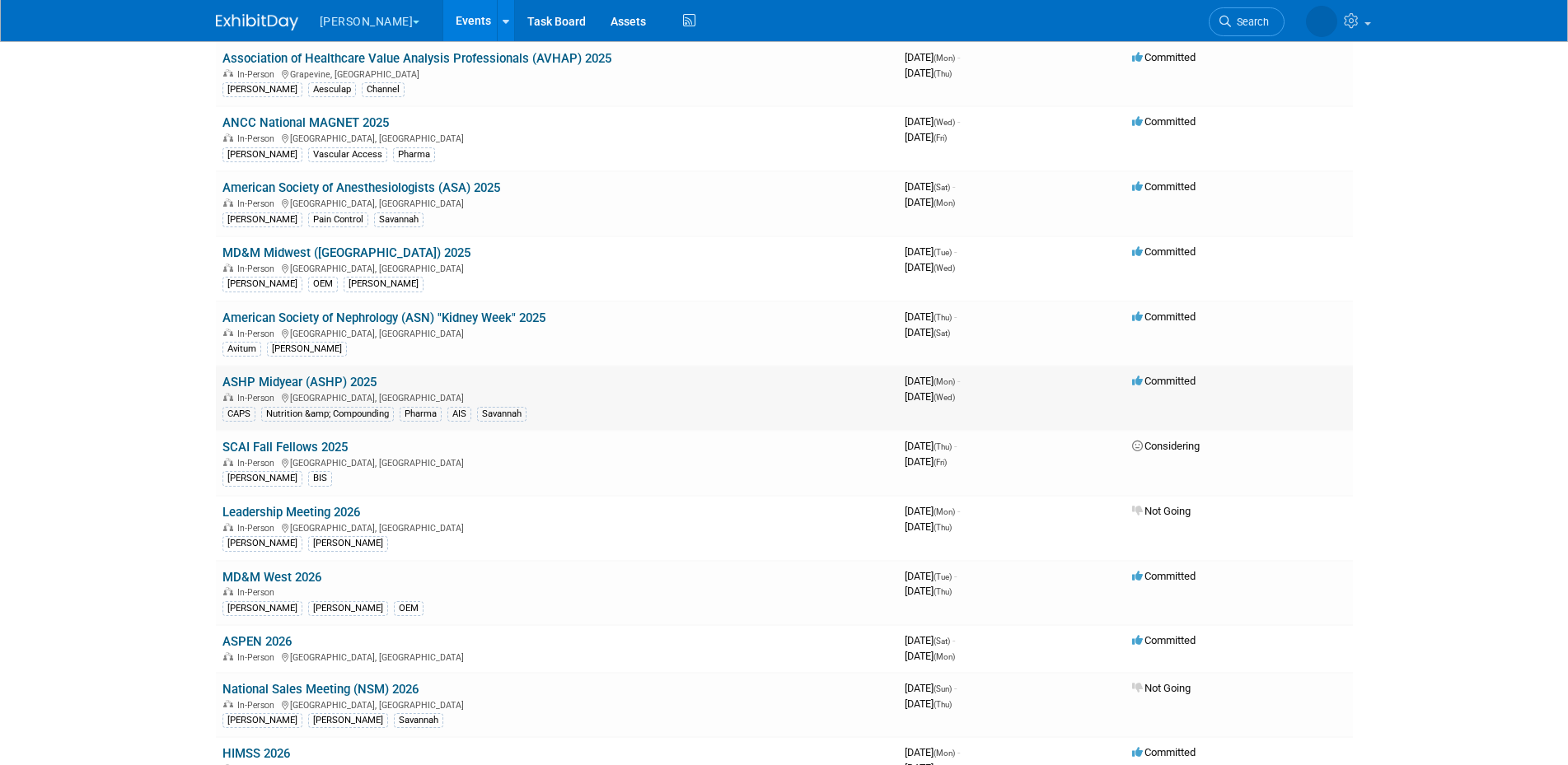
click at [353, 383] on link "ASHP Midyear (ASHP) 2025" at bounding box center [299, 382] width 154 height 15
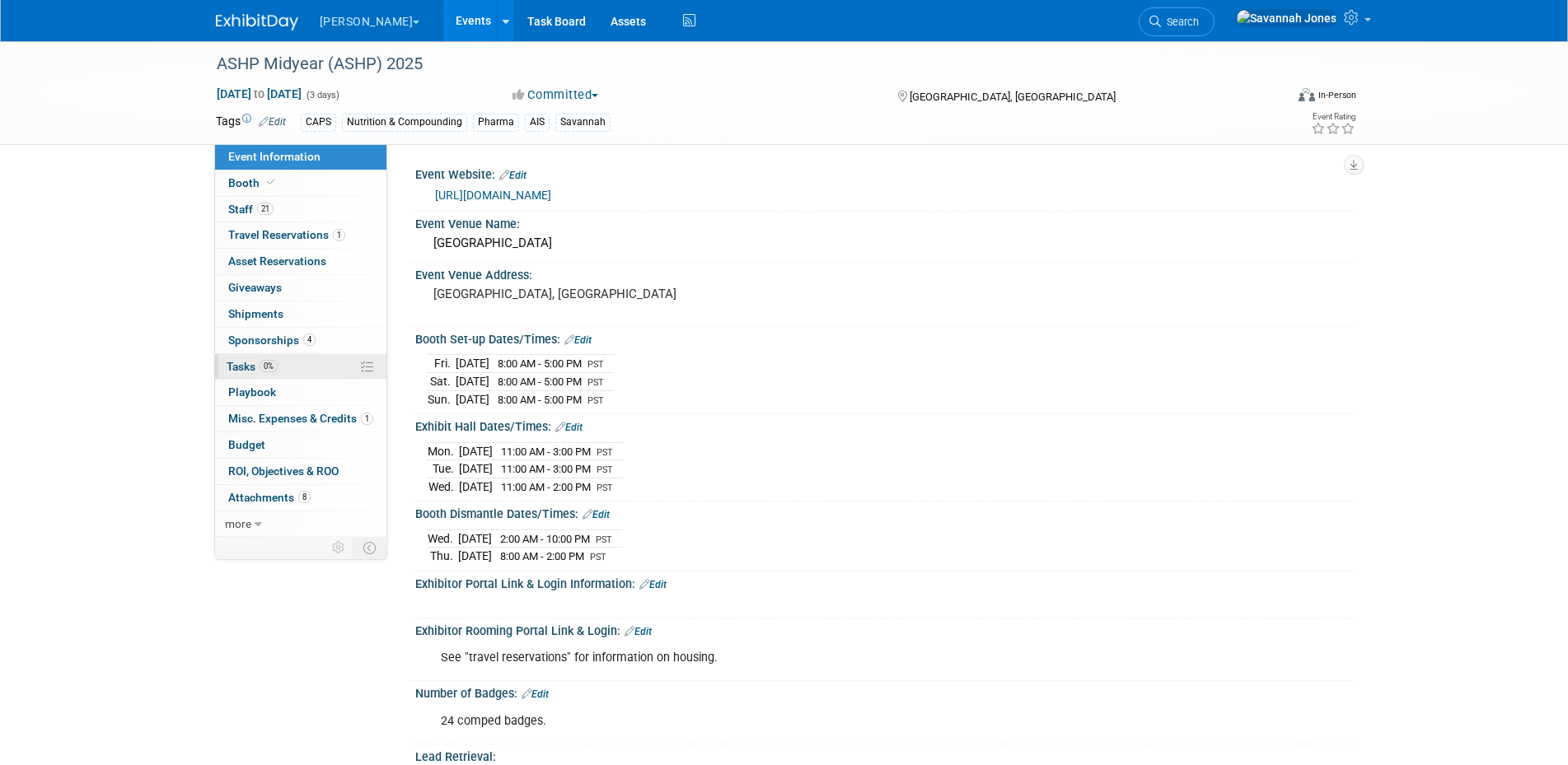
click at [312, 363] on link "0% Tasks 0%" at bounding box center [301, 367] width 171 height 26
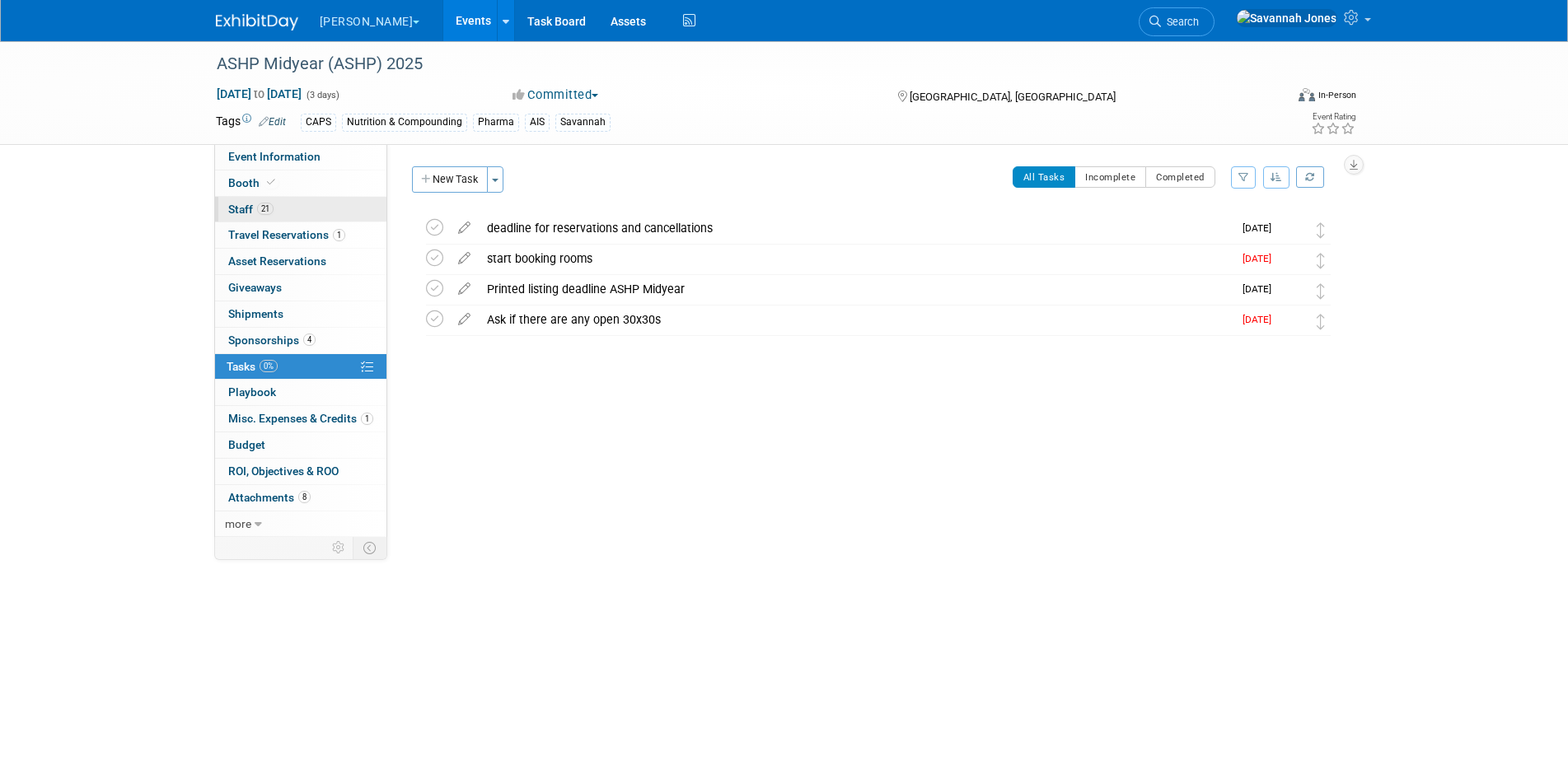
click at [301, 204] on link "21 Staff 21" at bounding box center [301, 209] width 171 height 26
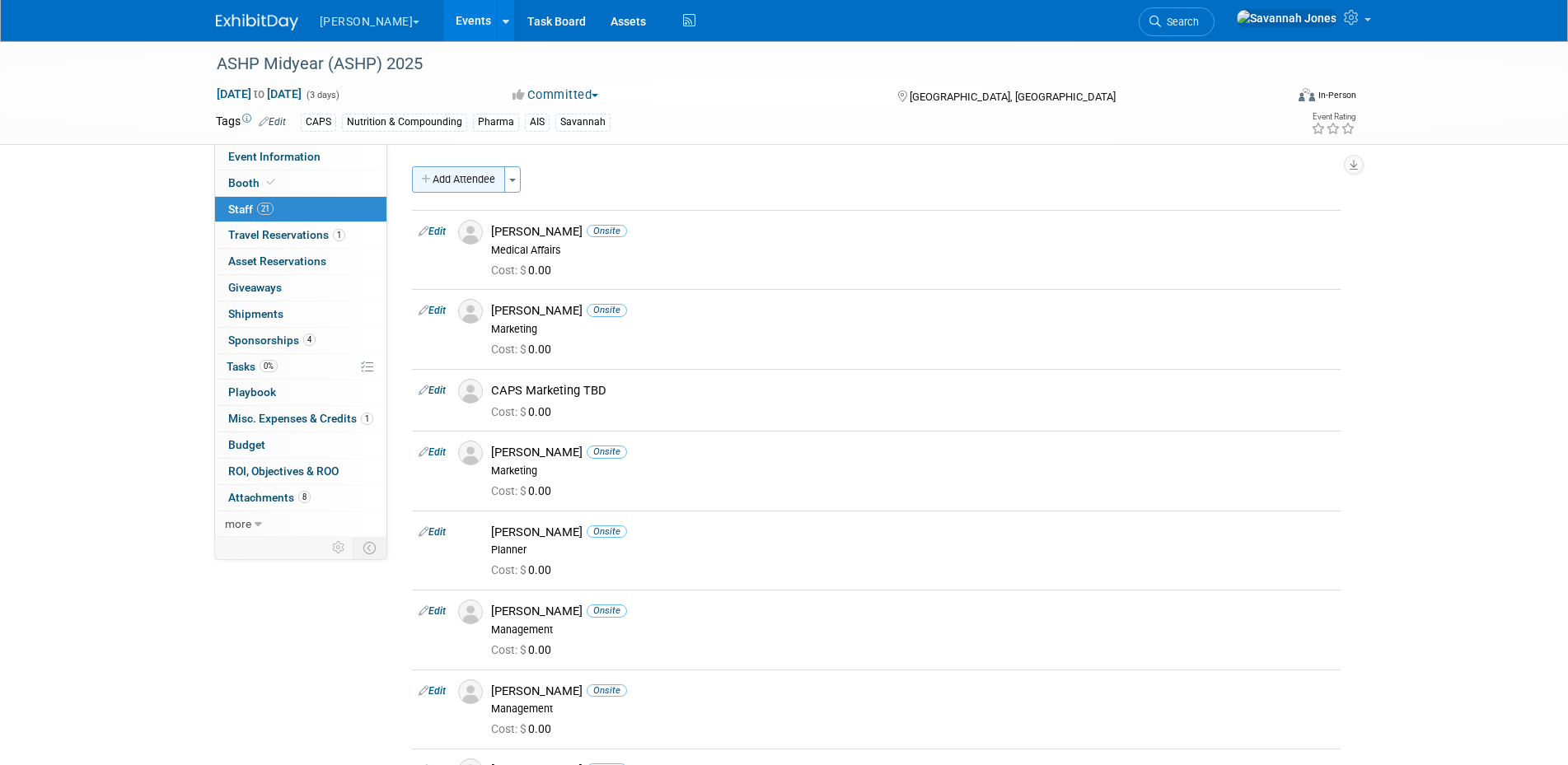
click at [477, 191] on button "Add Attendee" at bounding box center [458, 179] width 93 height 27
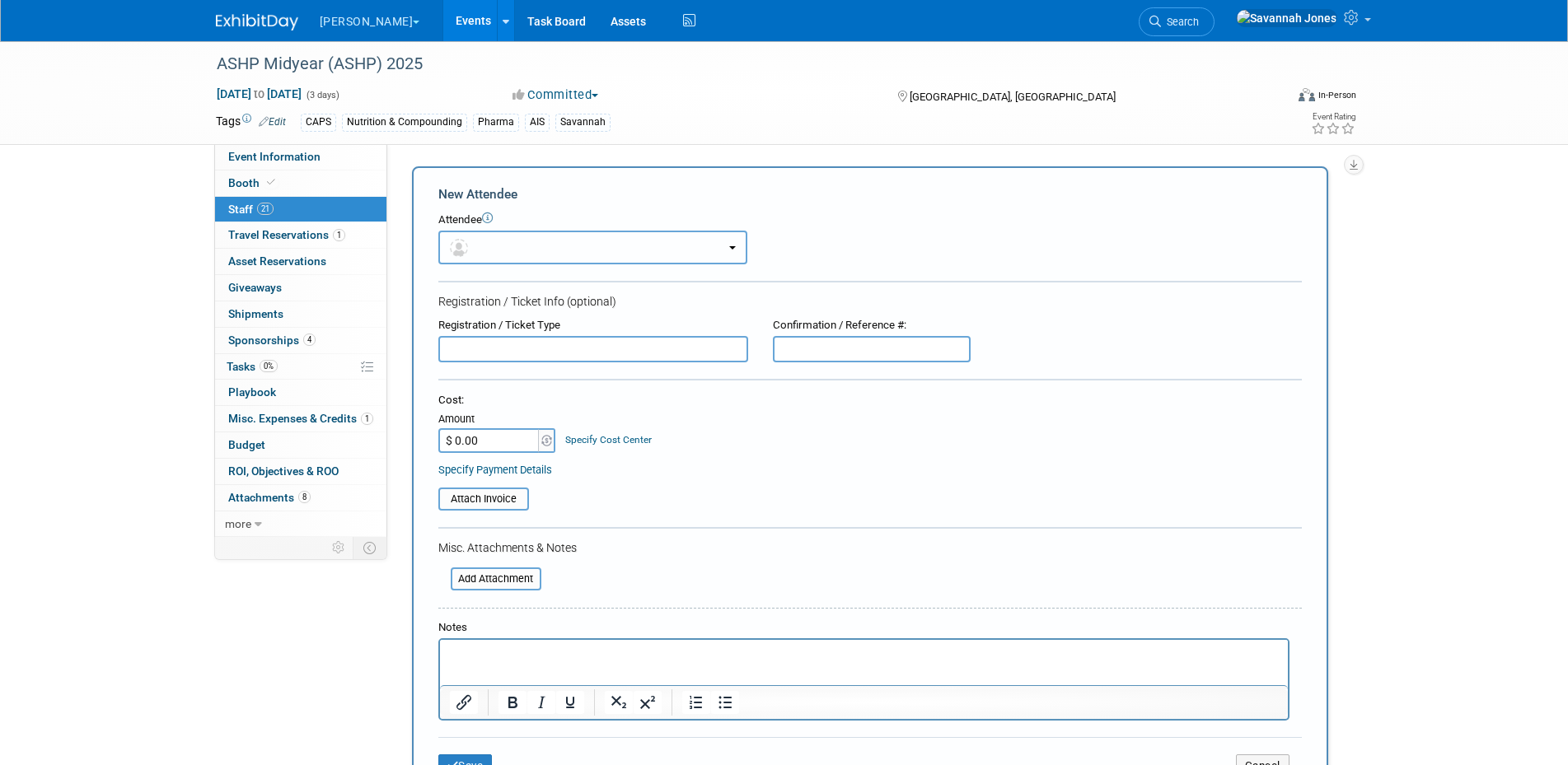
click at [516, 241] on button "button" at bounding box center [593, 248] width 309 height 33
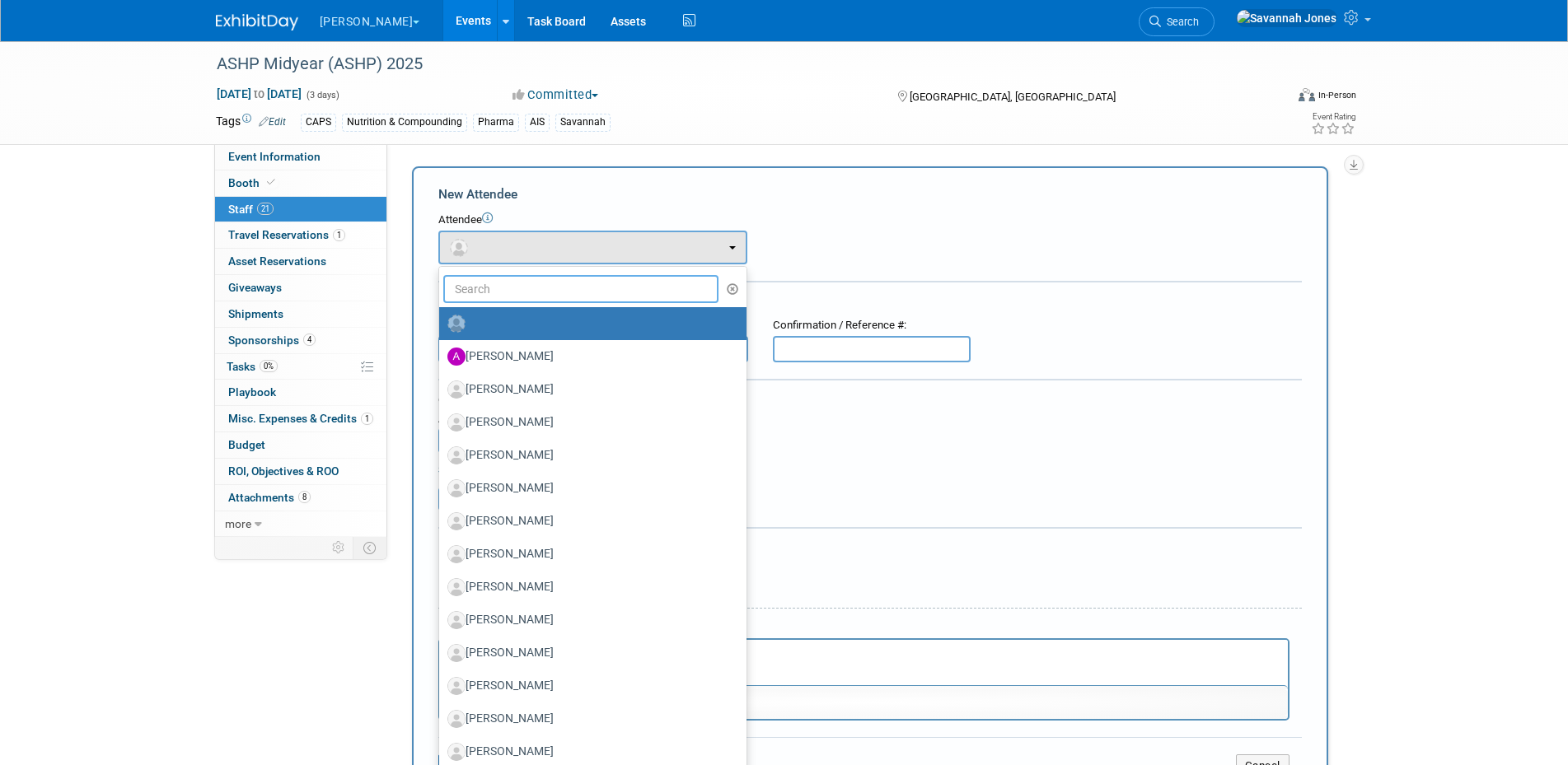
click at [515, 290] on input "text" at bounding box center [581, 289] width 276 height 28
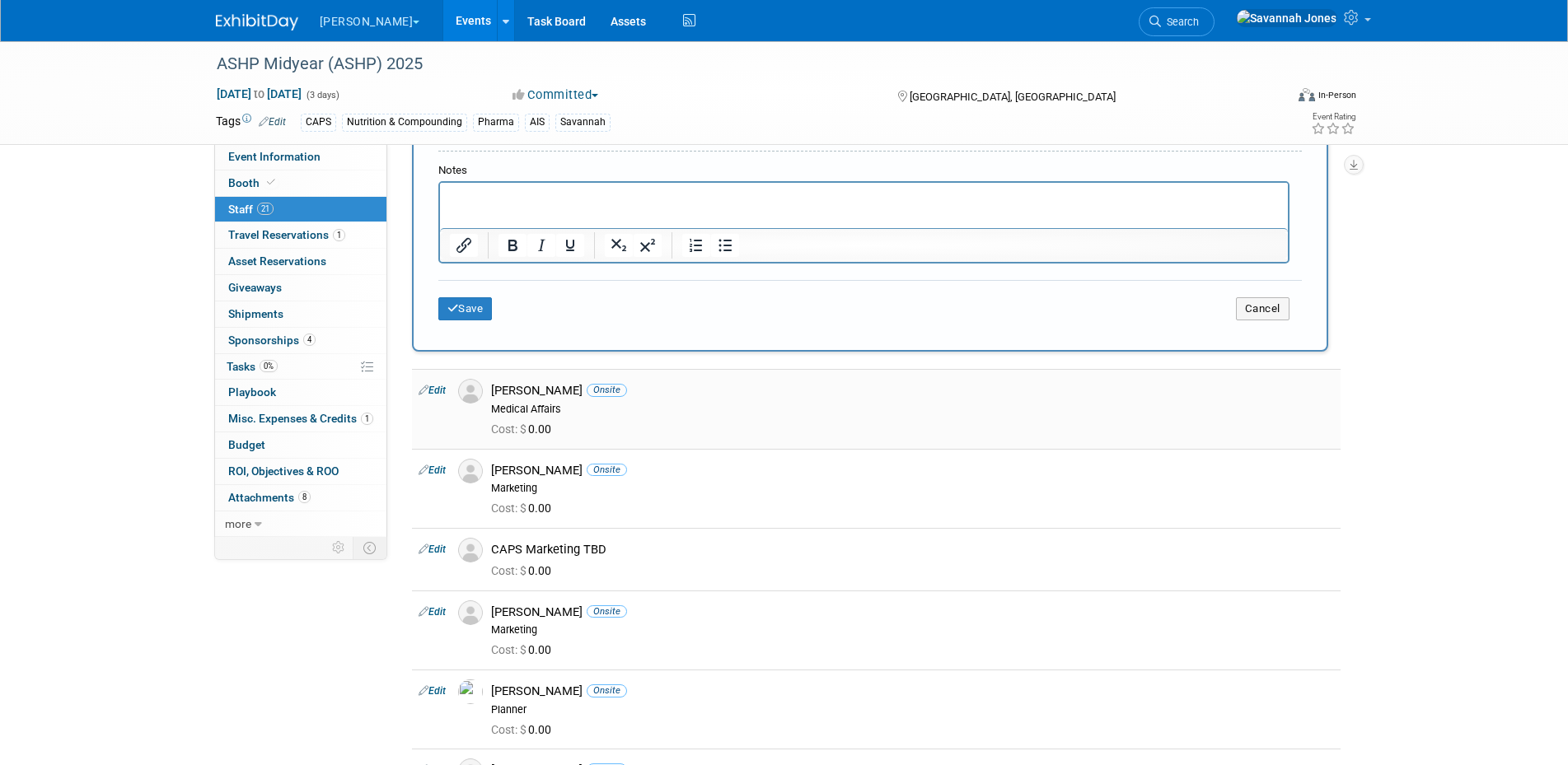
scroll to position [459, 0]
type input "jac"
click at [1268, 305] on button "Cancel" at bounding box center [1262, 307] width 53 height 23
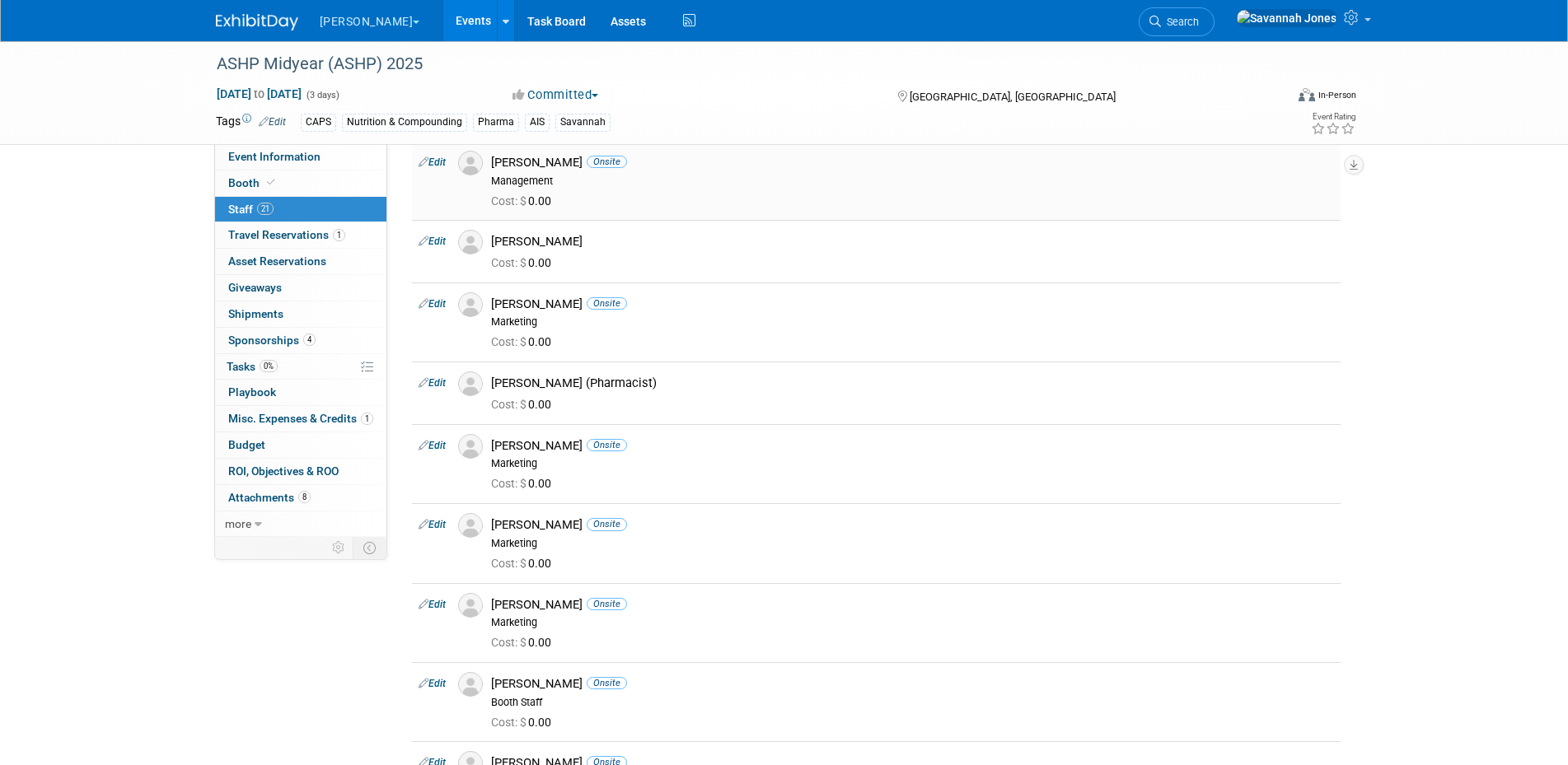
scroll to position [574, 0]
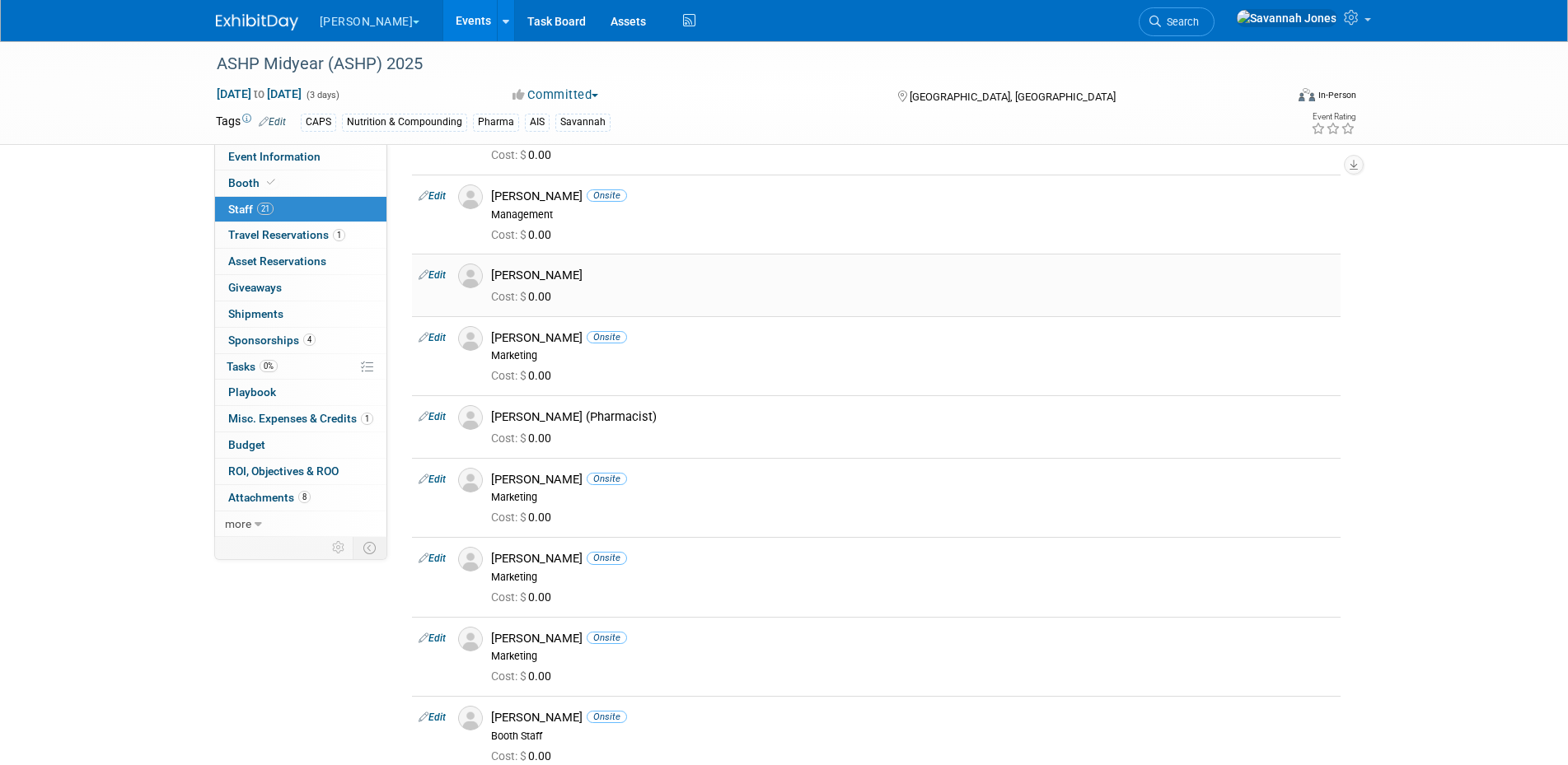
click at [442, 272] on link "Edit" at bounding box center [433, 275] width 28 height 12
select select "ac36b1a1-c6e8-4d14-9b80-fc1f1539a4b2"
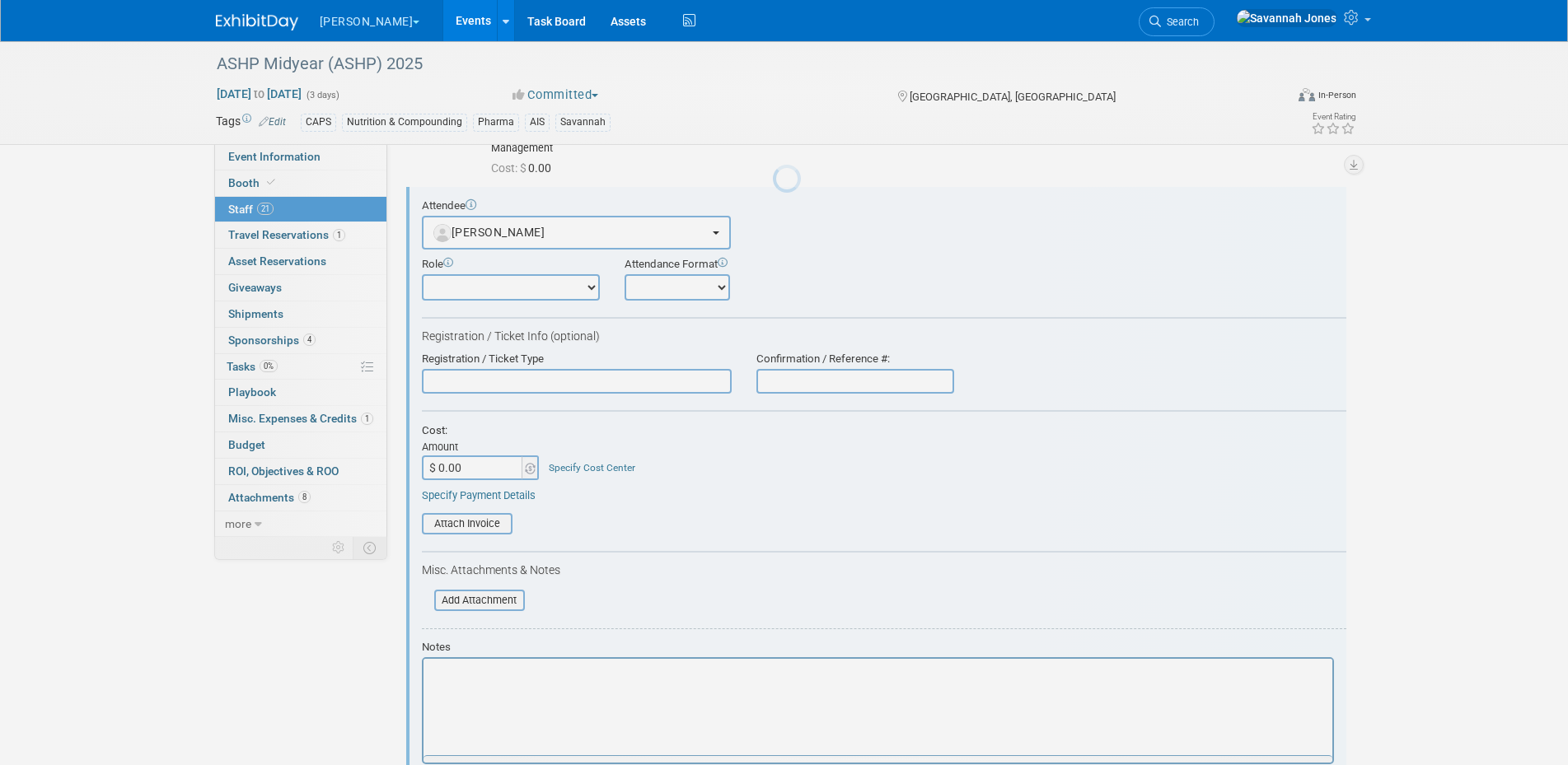
scroll to position [0, 0]
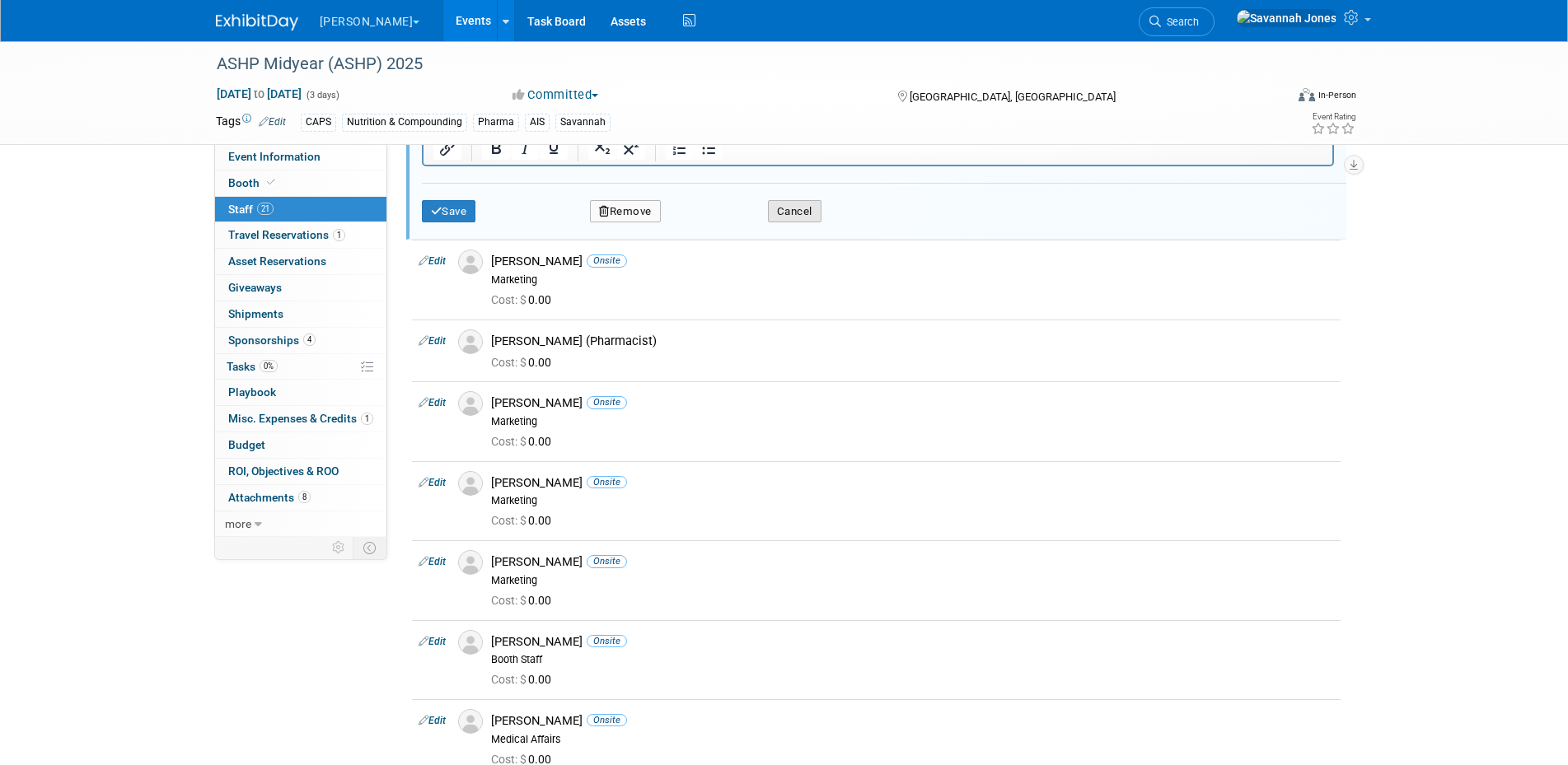
click at [803, 201] on button "Cancel" at bounding box center [795, 211] width 53 height 23
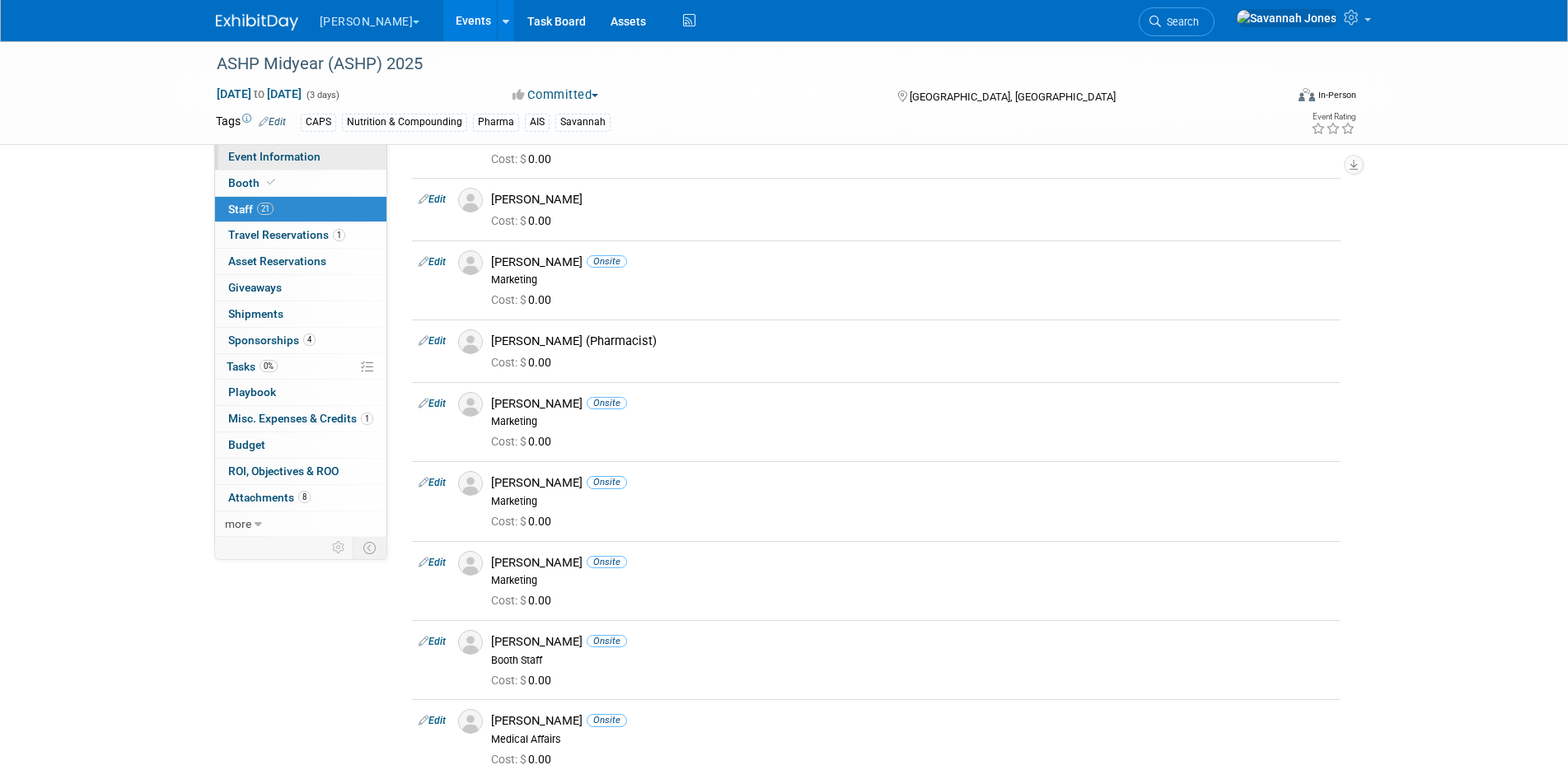
click at [308, 154] on span "Event Information" at bounding box center [274, 155] width 92 height 13
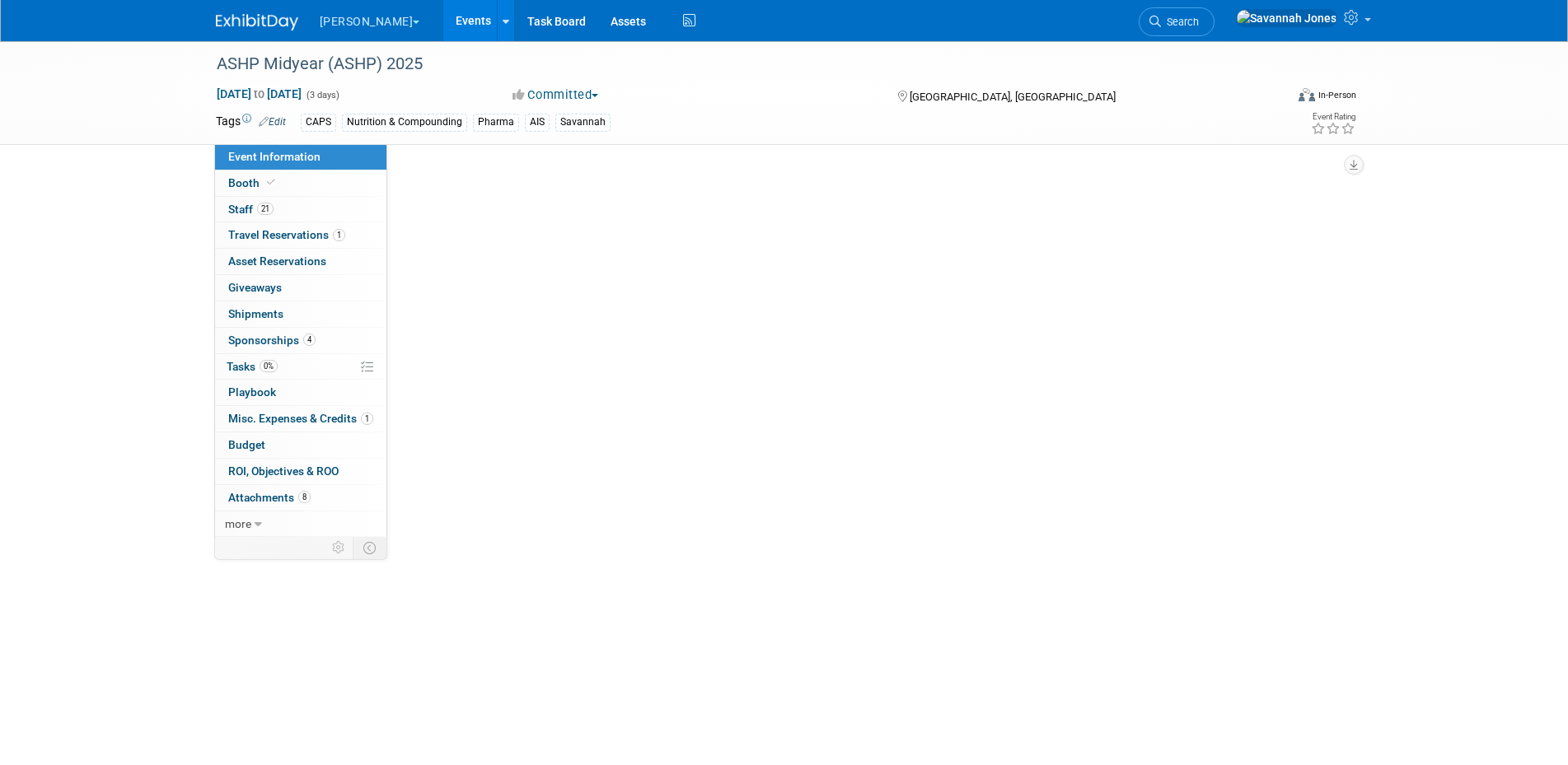
scroll to position [0, 0]
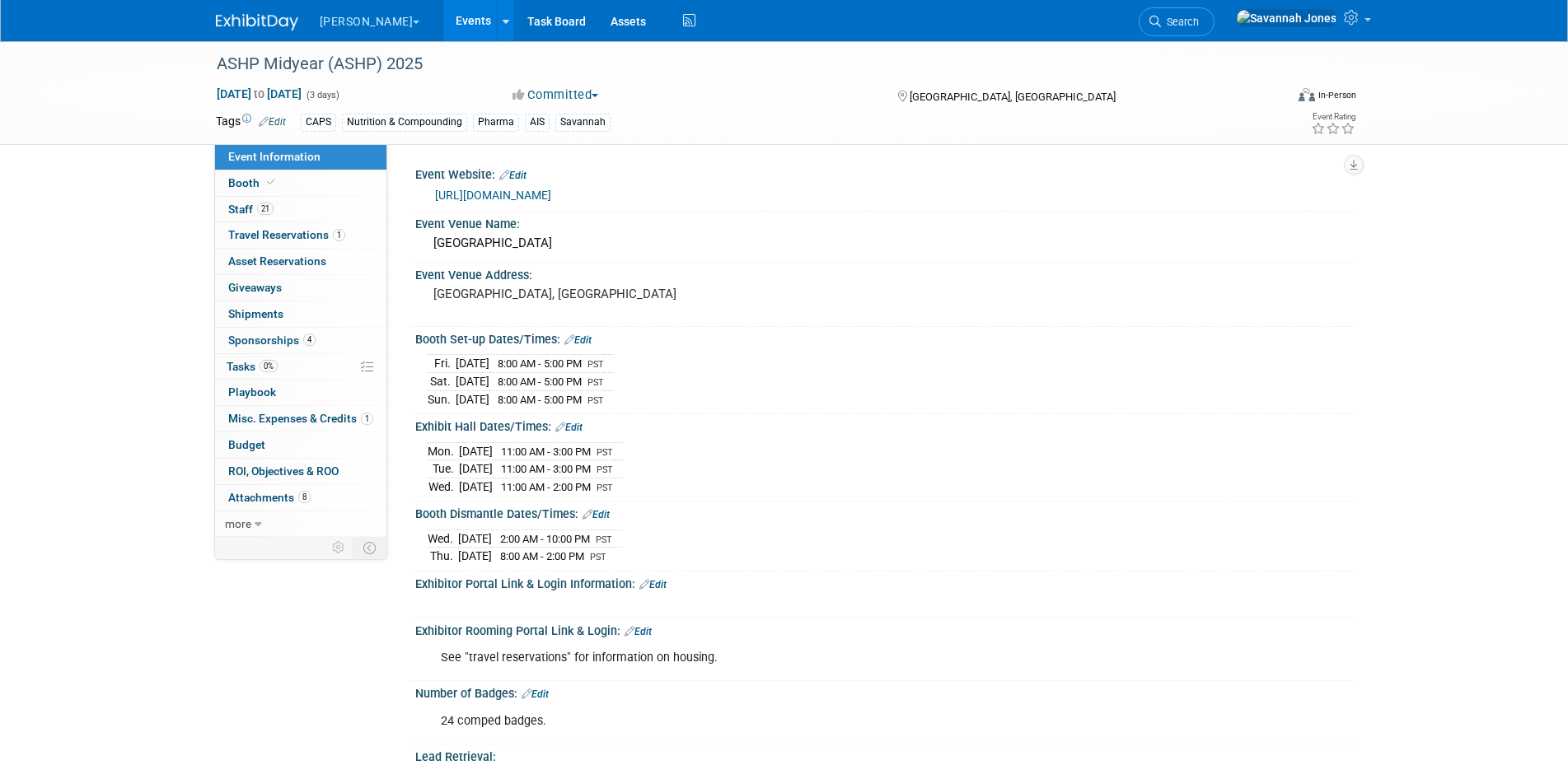
click at [444, 24] on link "Events" at bounding box center [473, 21] width 60 height 41
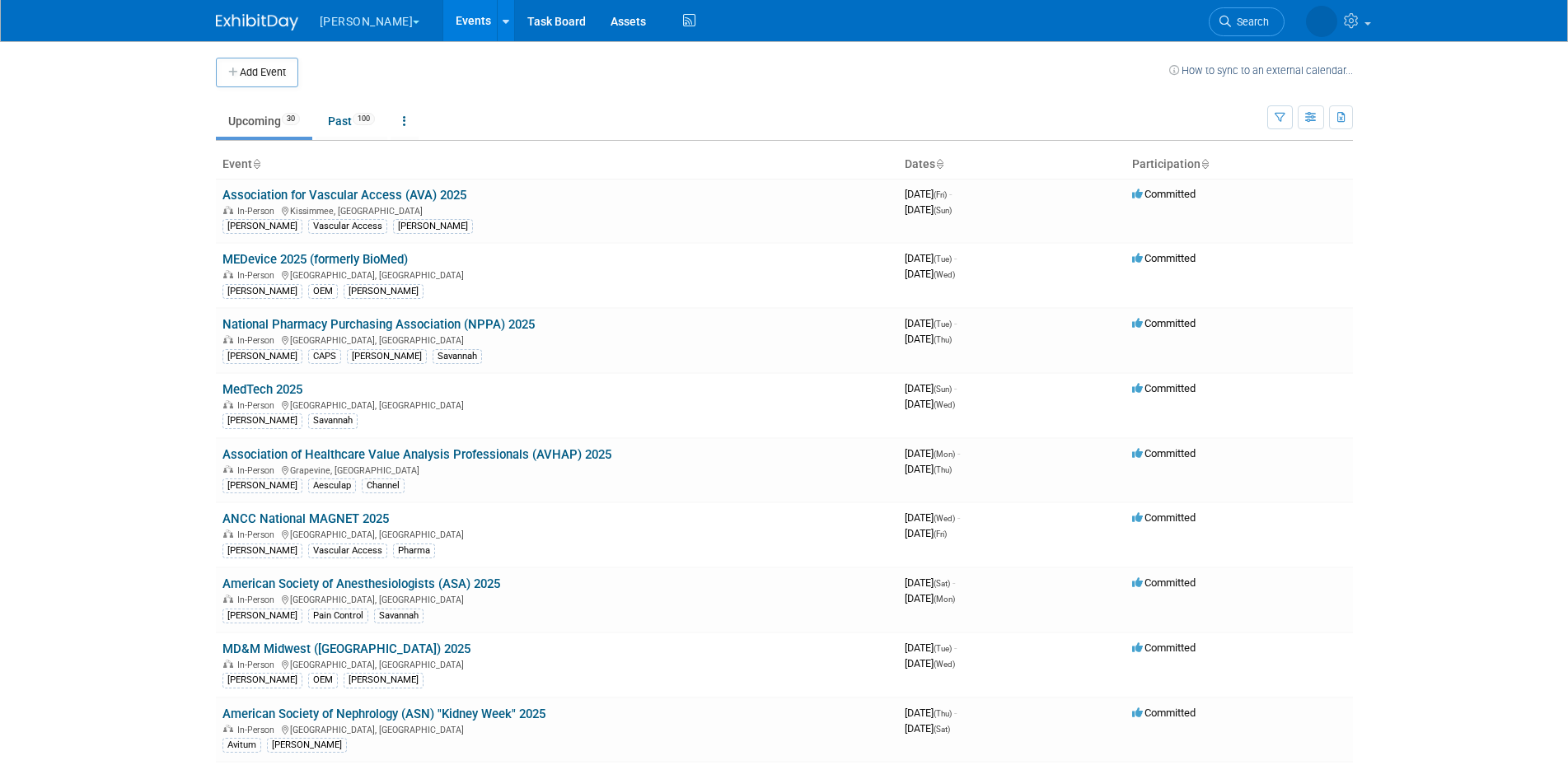
click at [284, 390] on link "MedTech 2025" at bounding box center [262, 389] width 80 height 15
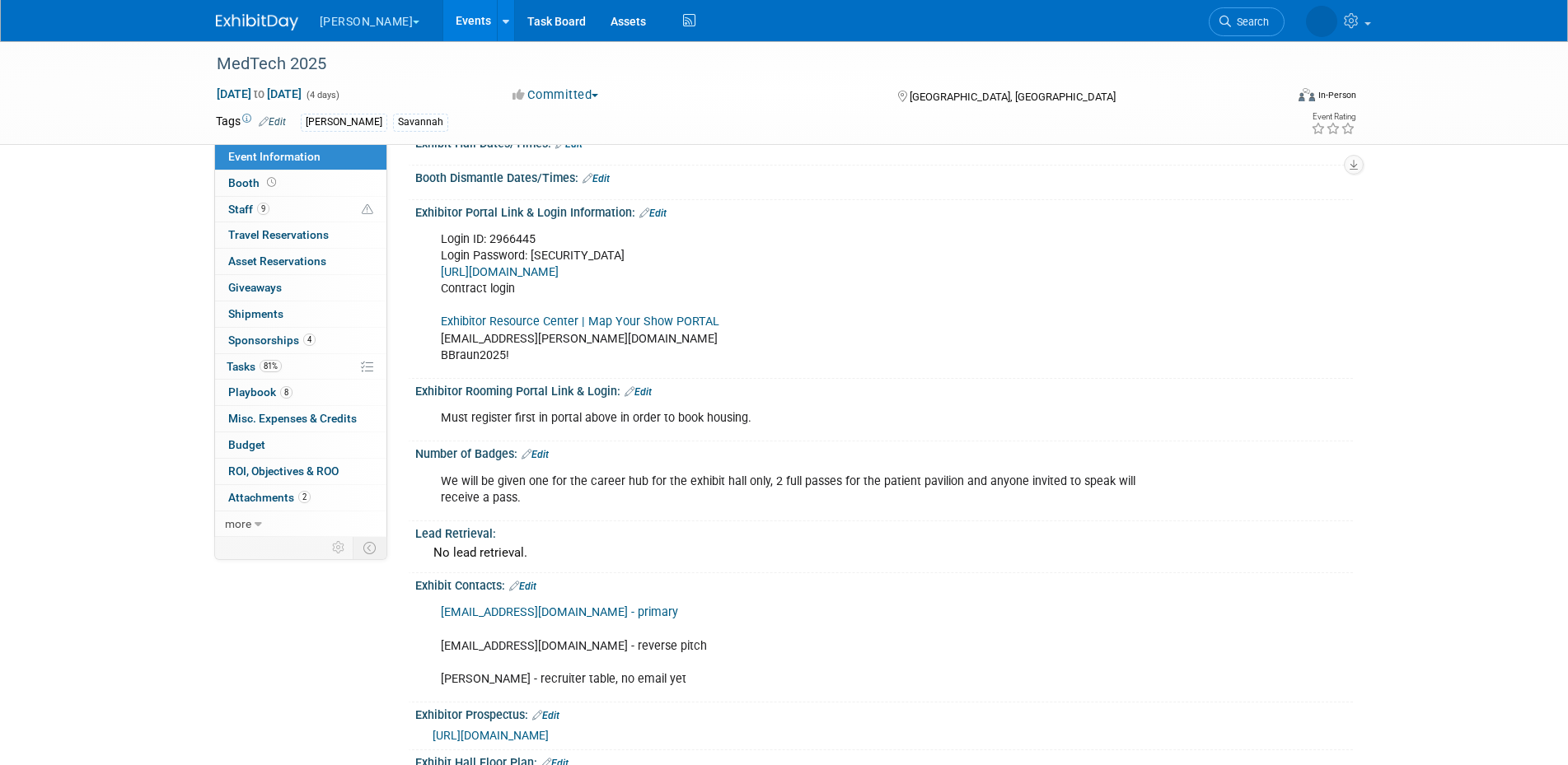
scroll to position [344, 0]
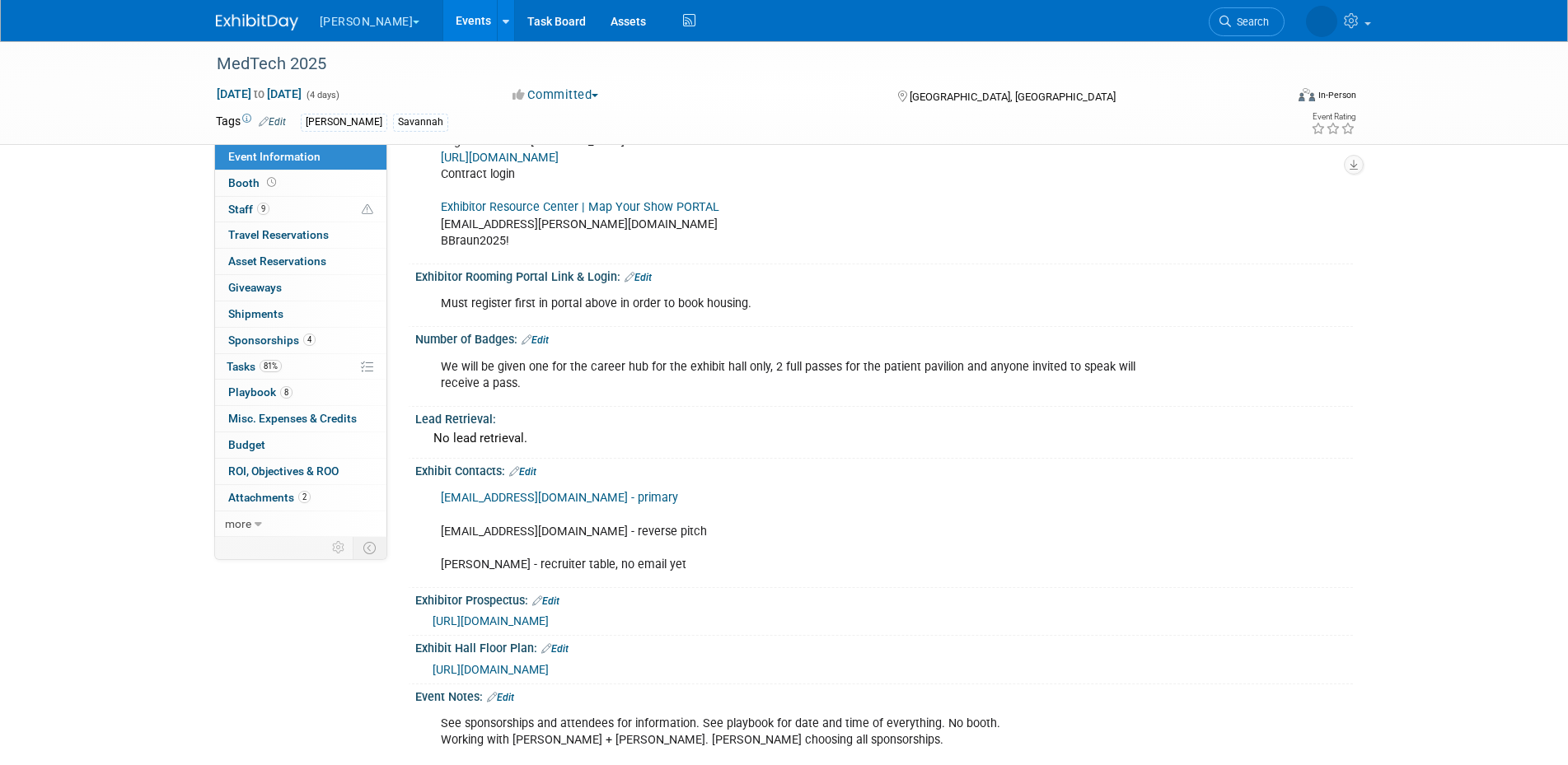
click at [531, 474] on link "Edit" at bounding box center [523, 472] width 28 height 12
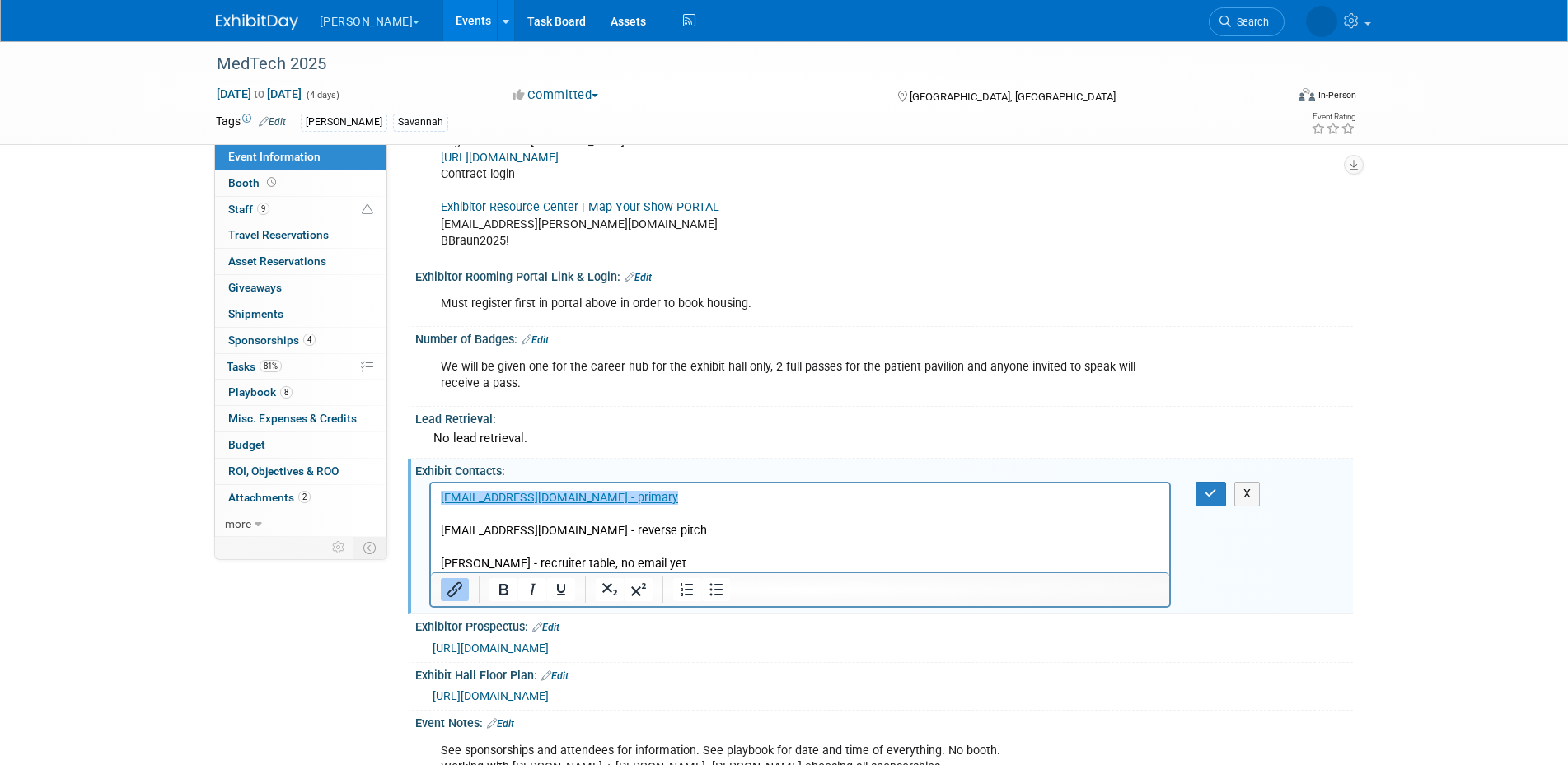
scroll to position [0, 0]
click at [1213, 487] on button "button" at bounding box center [1210, 494] width 30 height 24
click at [1212, 495] on icon "button" at bounding box center [1211, 494] width 13 height 12
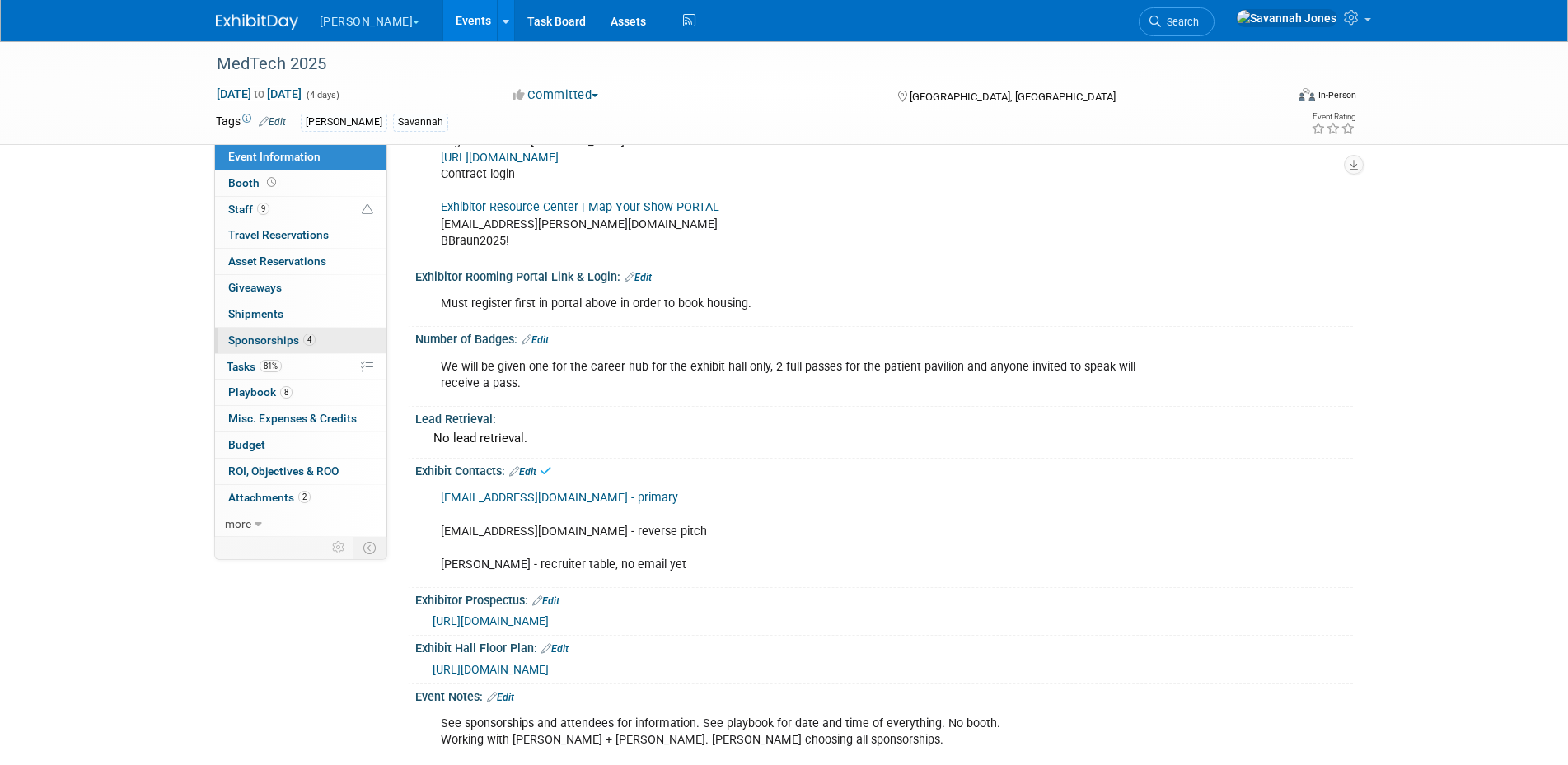
click at [336, 343] on link "4 Sponsorships 4" at bounding box center [301, 340] width 171 height 26
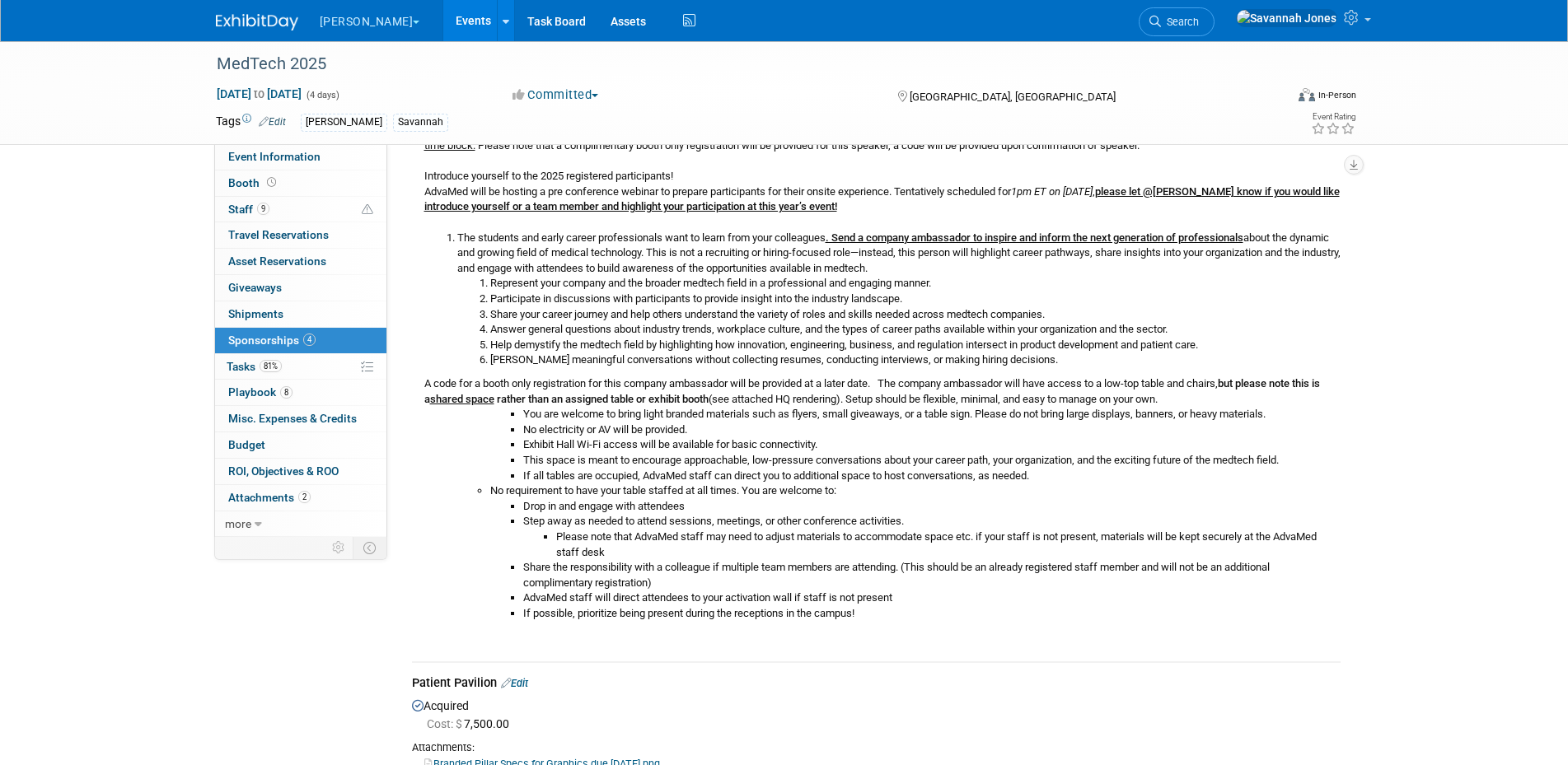
scroll to position [344, 0]
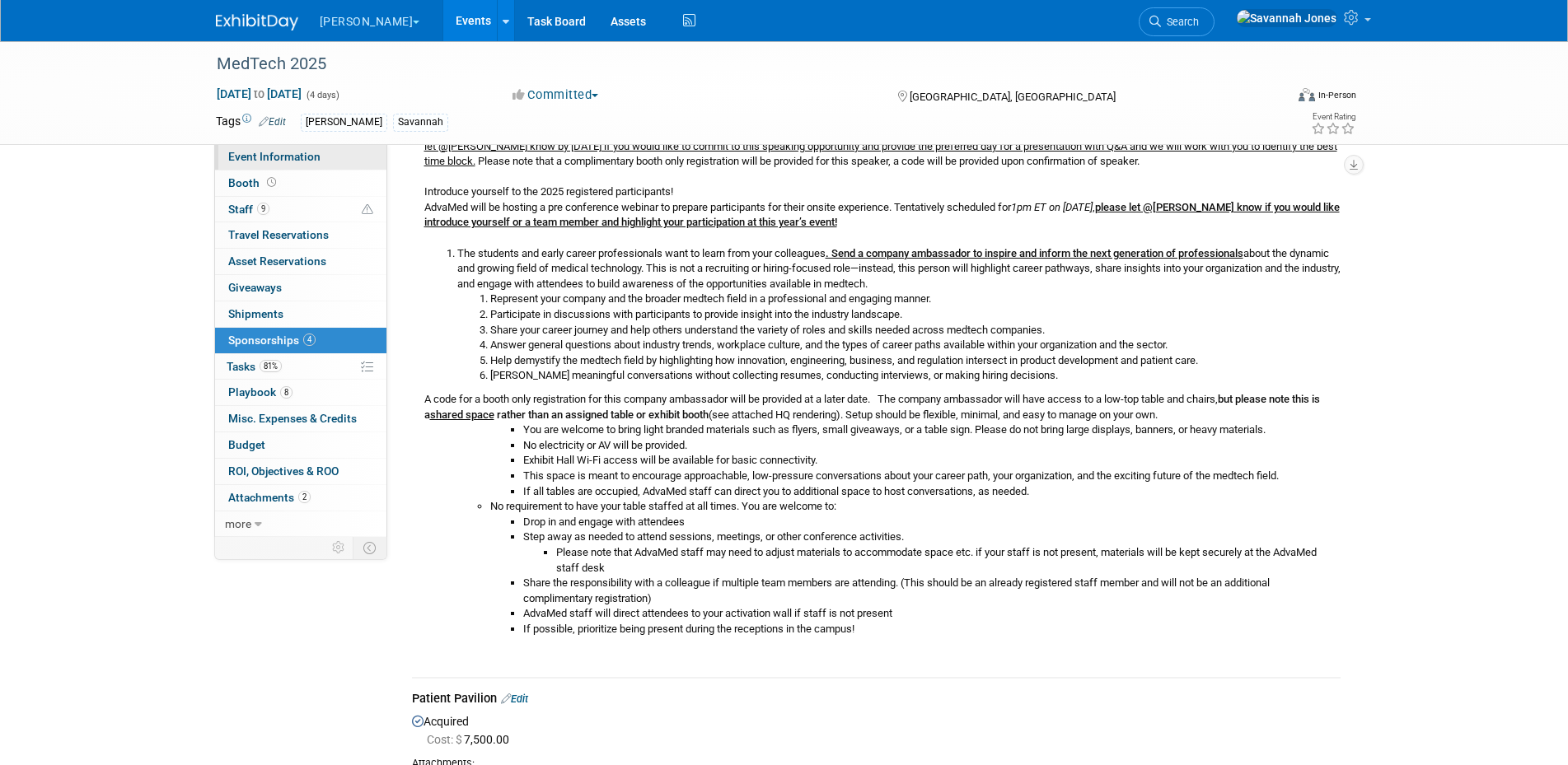
click at [283, 164] on link "Event Information" at bounding box center [301, 157] width 171 height 26
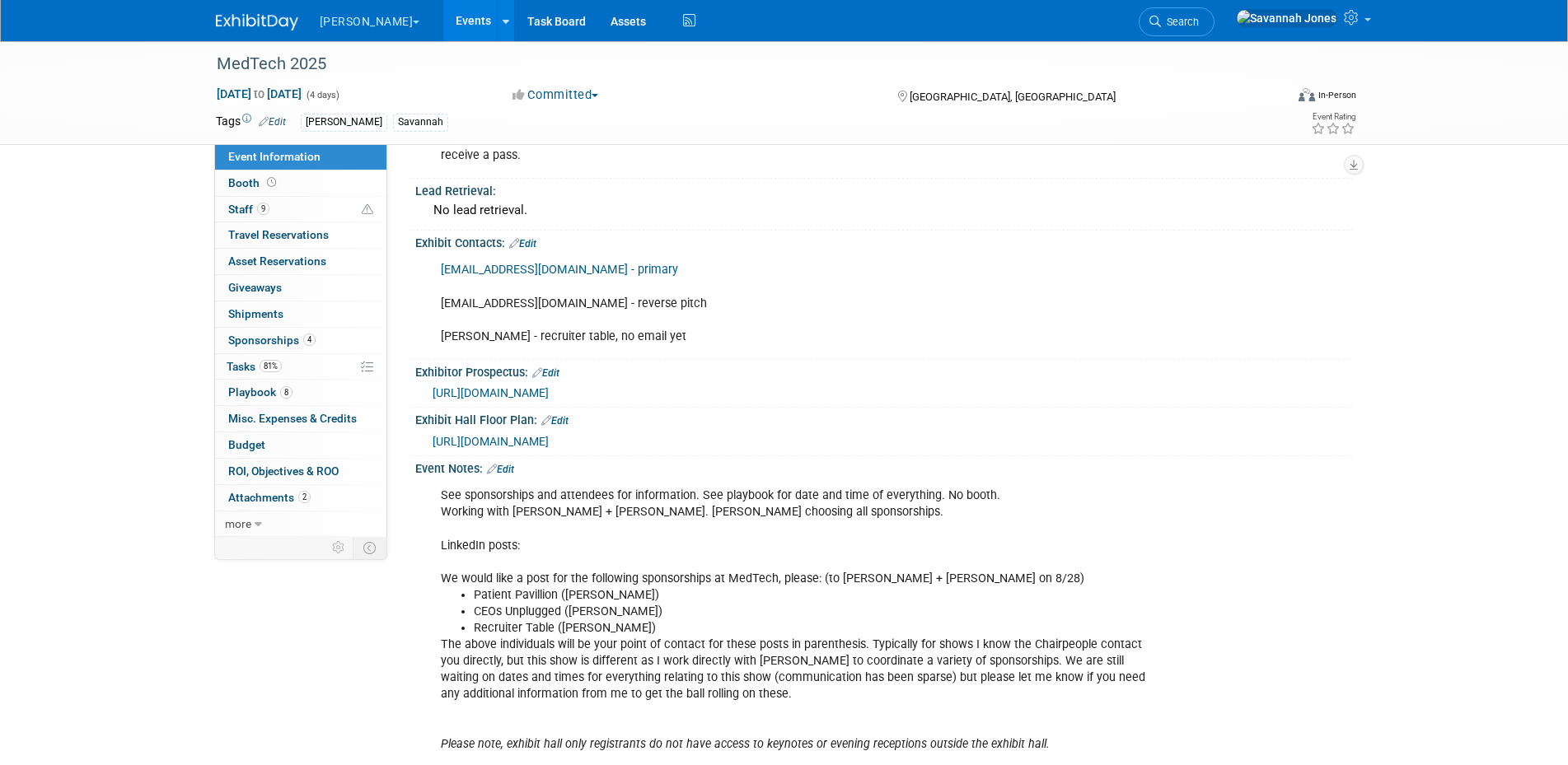
scroll to position [574, 0]
click at [531, 240] on link "Edit" at bounding box center [523, 242] width 28 height 12
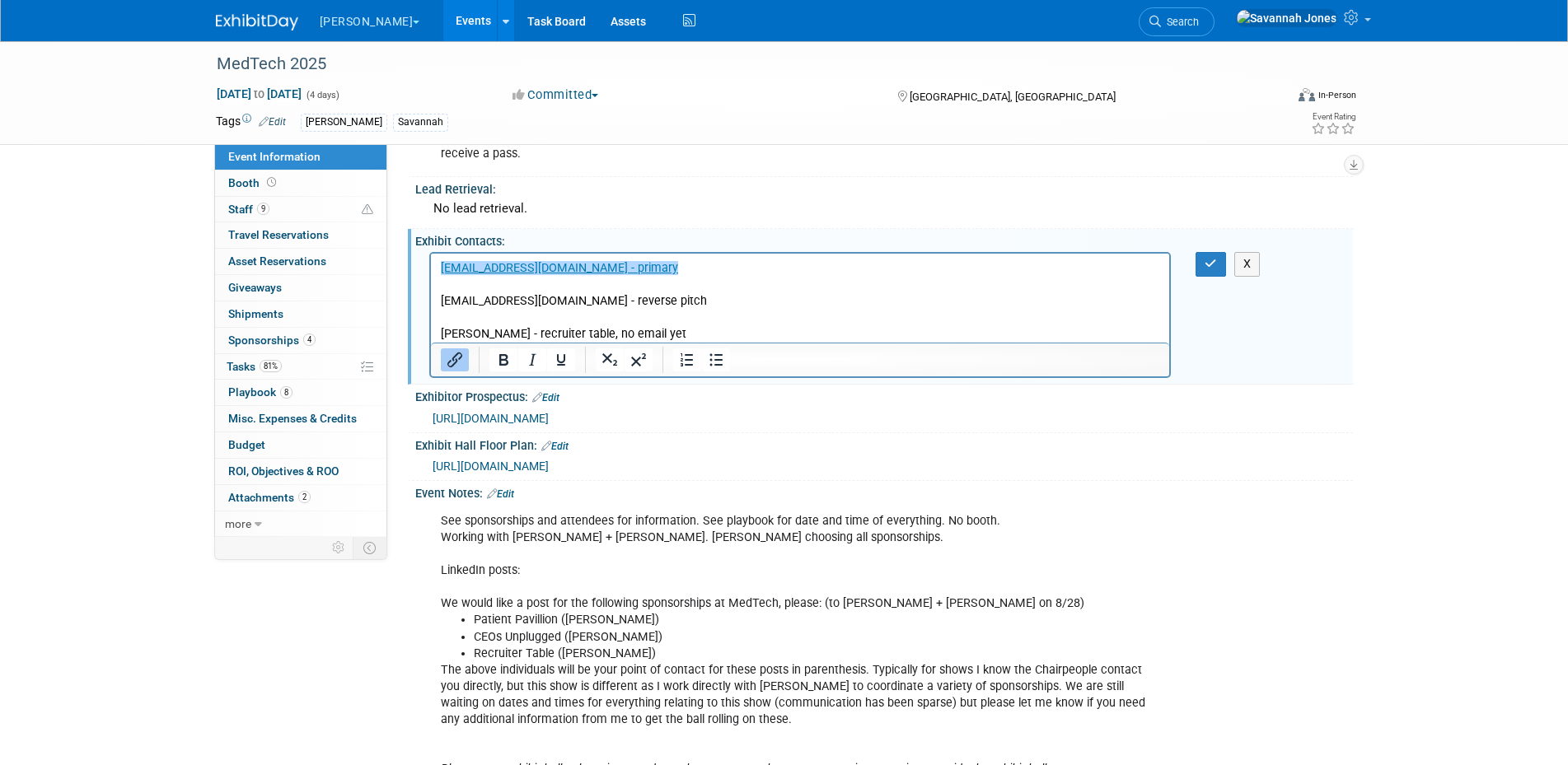
scroll to position [0, 0]
click at [454, 334] on p "[EMAIL_ADDRESS][DOMAIN_NAME] - primary [EMAIL_ADDRESS][DOMAIN_NAME] - reverse p…" at bounding box center [800, 302] width 720 height 83
click at [1218, 265] on button "button" at bounding box center [1210, 264] width 30 height 24
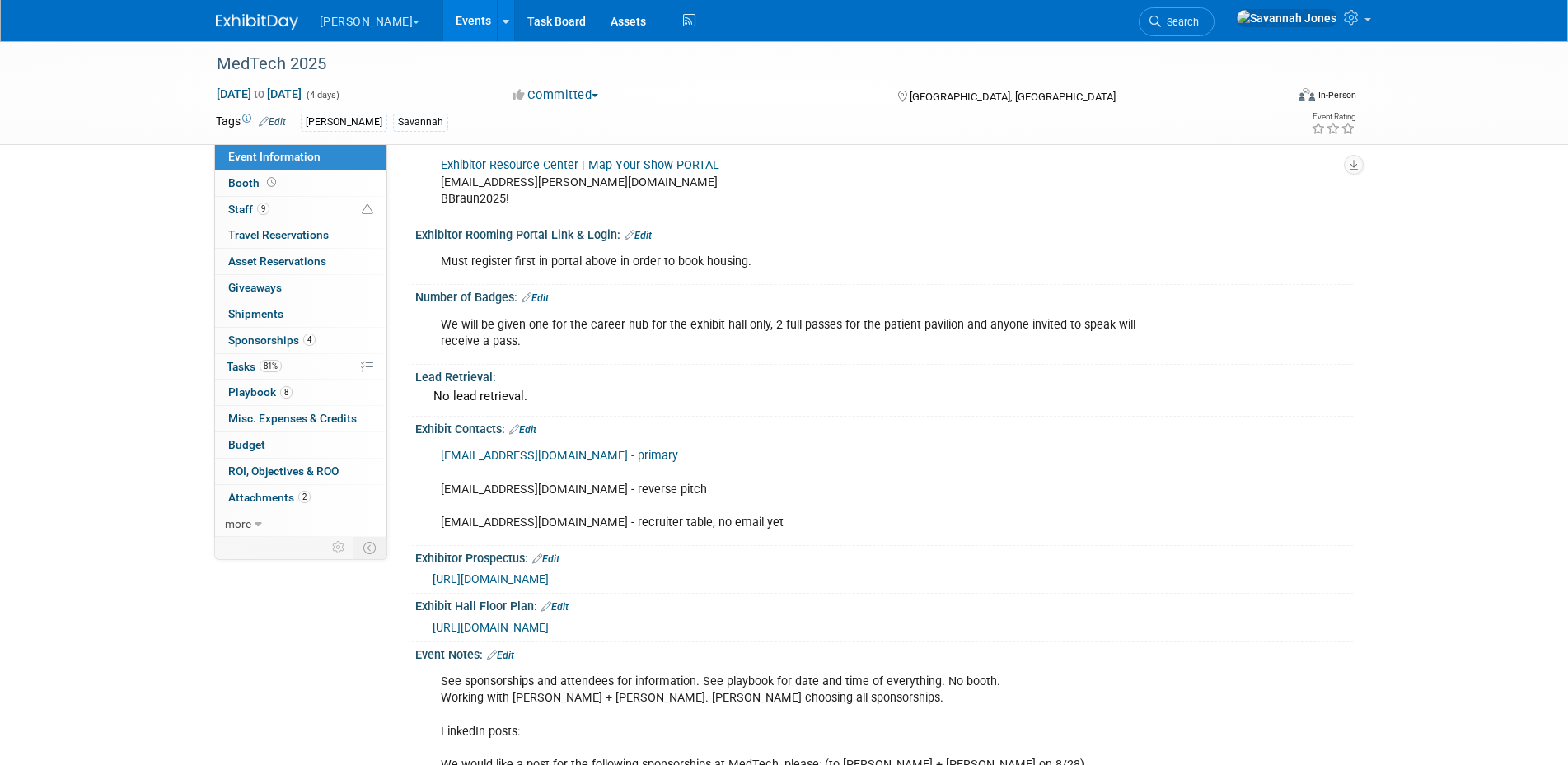
scroll to position [385, 0]
click at [303, 494] on span "2" at bounding box center [304, 497] width 13 height 13
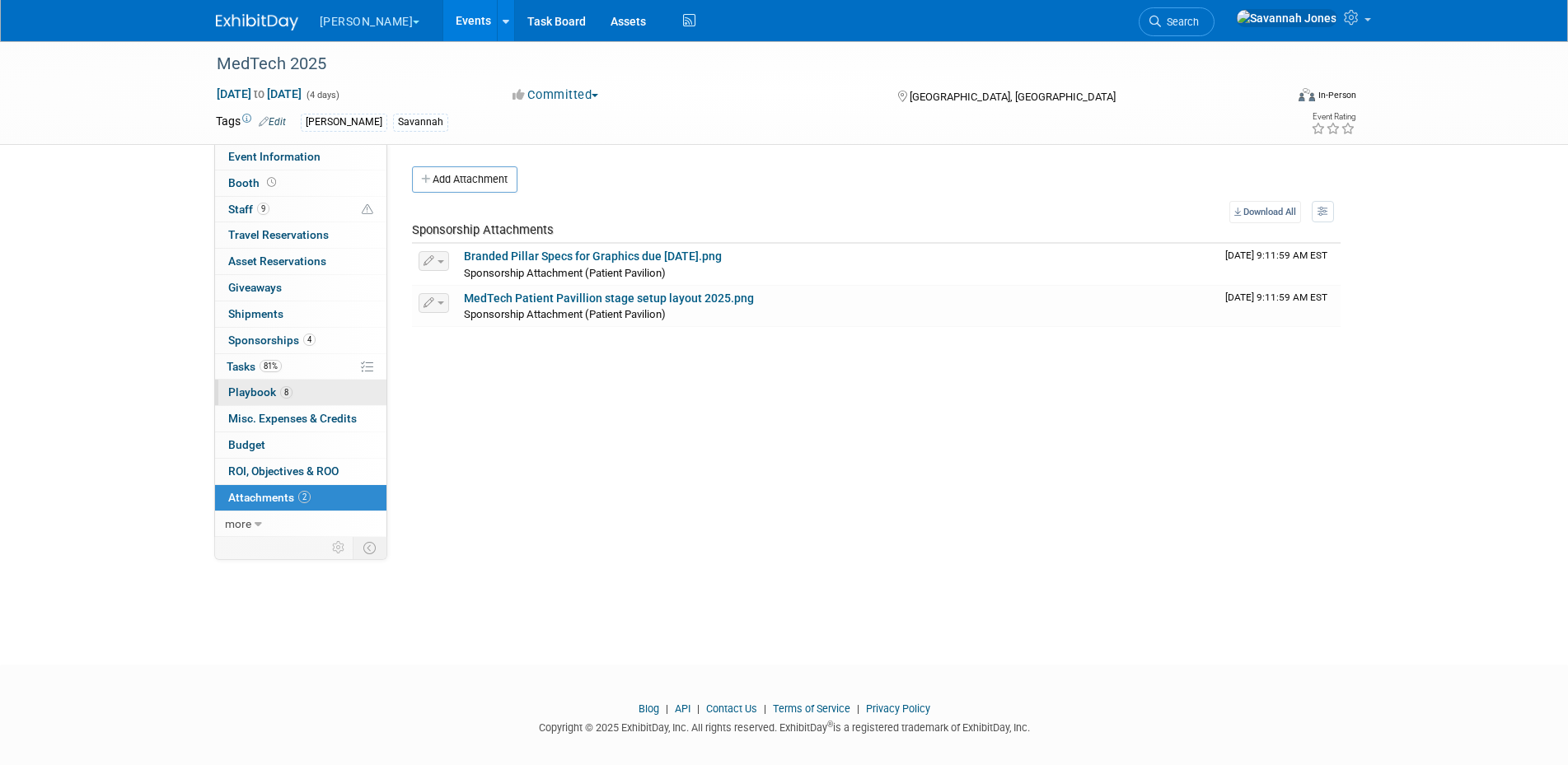
click at [303, 404] on link "8 Playbook 8" at bounding box center [301, 392] width 171 height 26
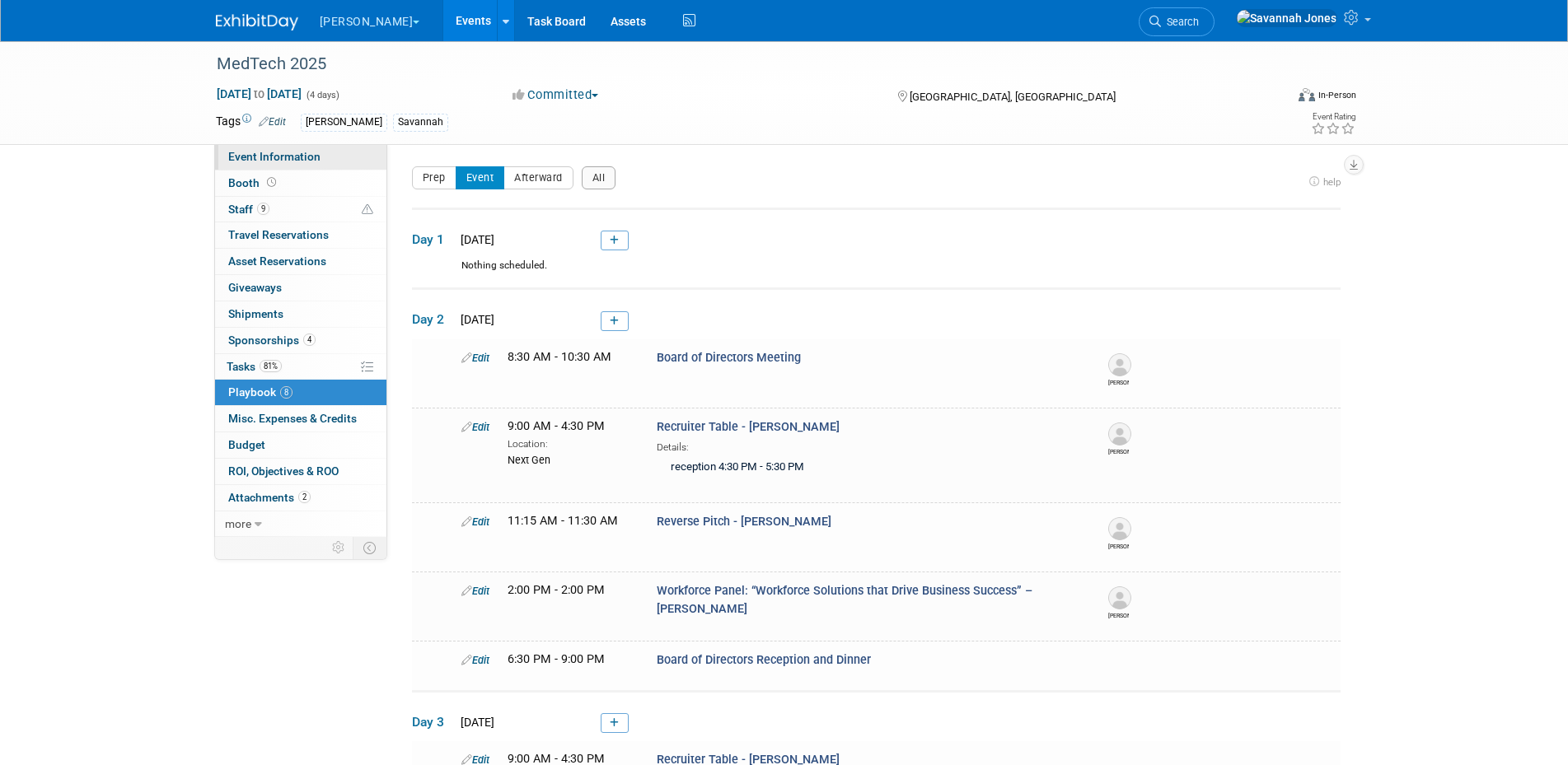
click at [299, 156] on span "Event Information" at bounding box center [274, 155] width 92 height 13
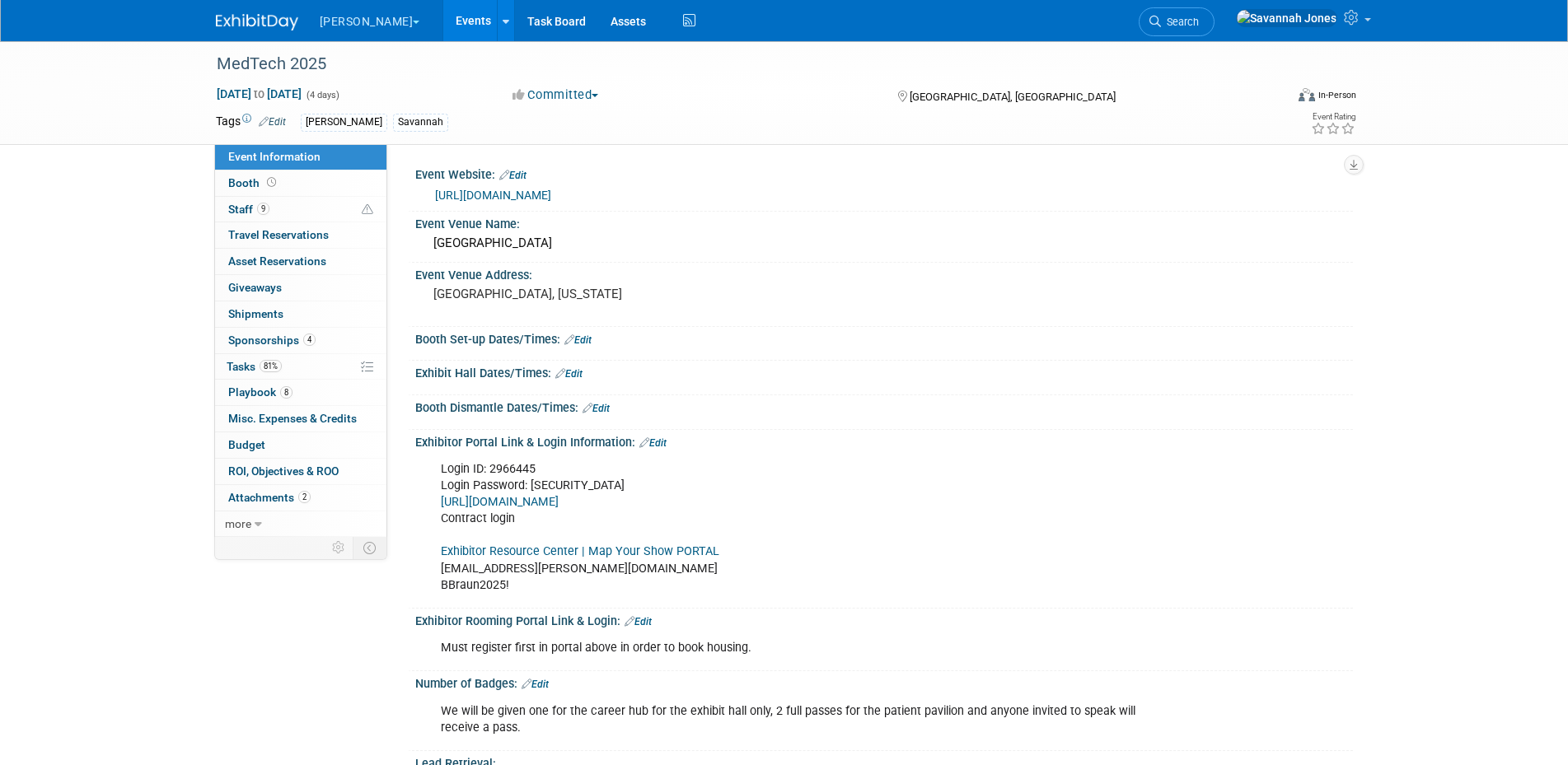
click at [541, 193] on link "[URL][DOMAIN_NAME]" at bounding box center [493, 195] width 116 height 13
click at [290, 393] on span "8" at bounding box center [286, 392] width 13 height 13
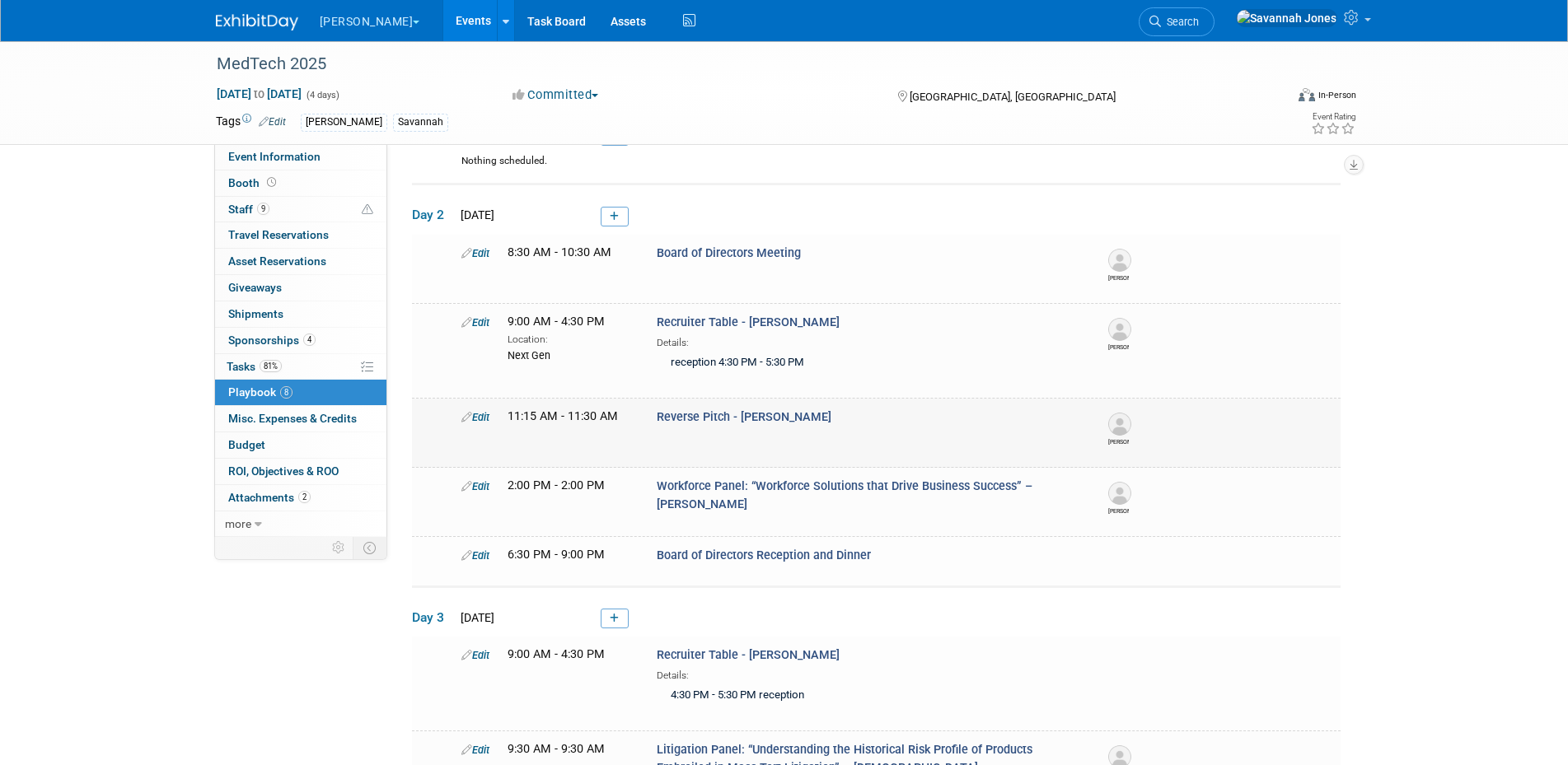
scroll to position [115, 0]
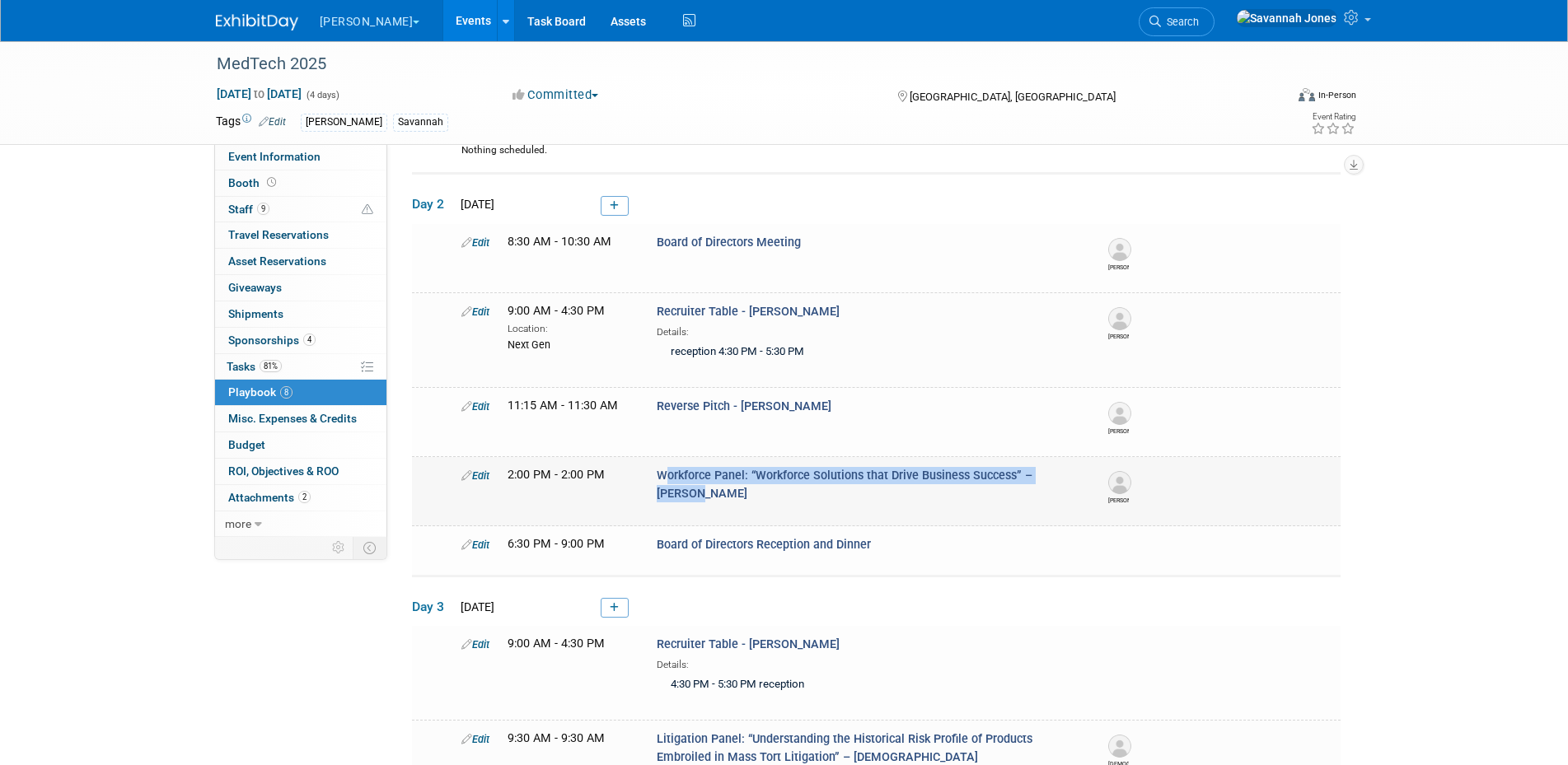
drag, startPoint x: 1088, startPoint y: 473, endPoint x: 653, endPoint y: 482, distance: 435.1
click at [653, 482] on div "Workforce Panel: “Workforce Solutions that Drive Business Success” – [PERSON_NA…" at bounding box center [869, 485] width 449 height 35
copy span "Workforce Panel: “Workforce Solutions that Drive Business Success” – [PERSON_NA…"
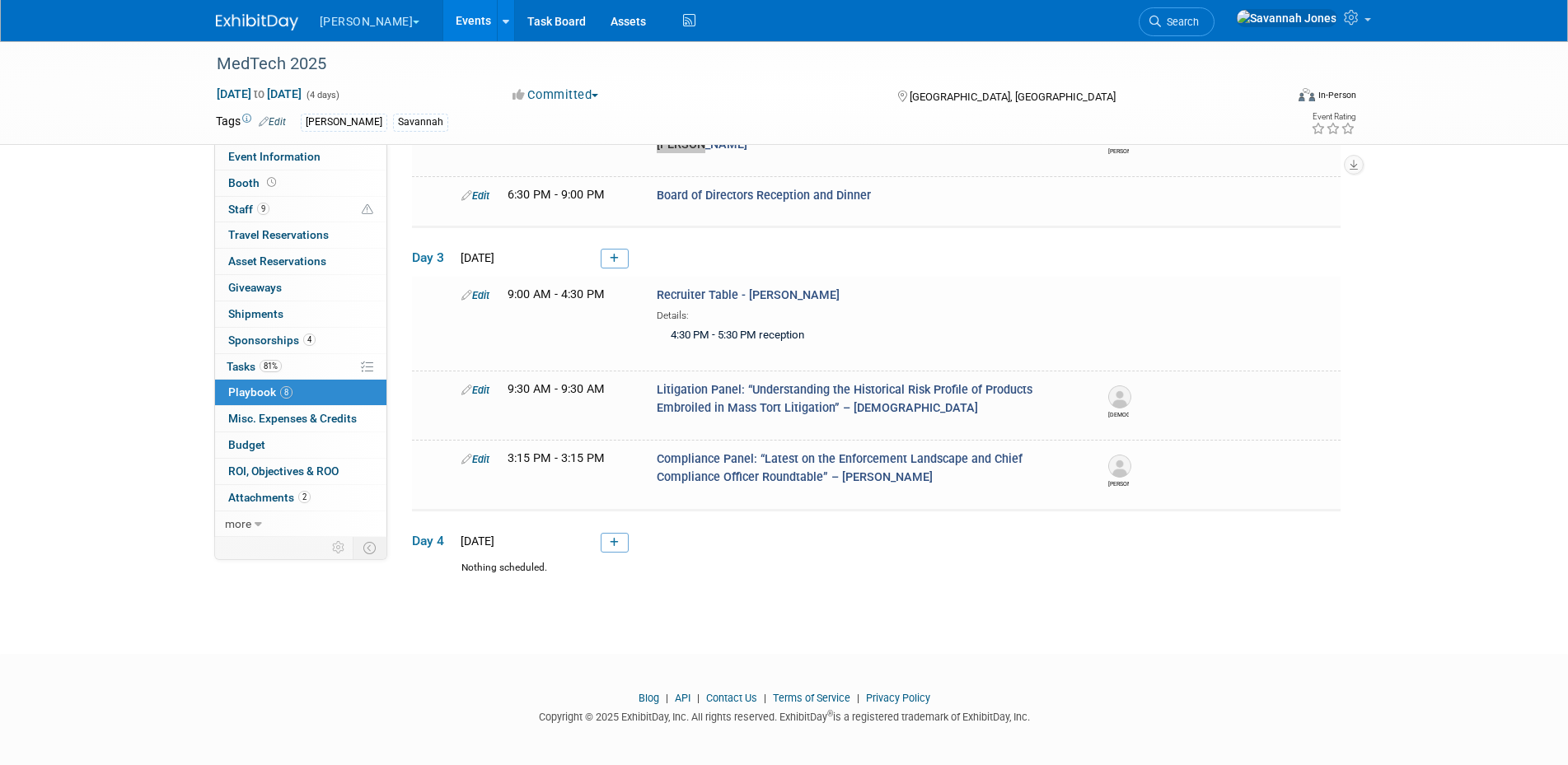
scroll to position [467, 0]
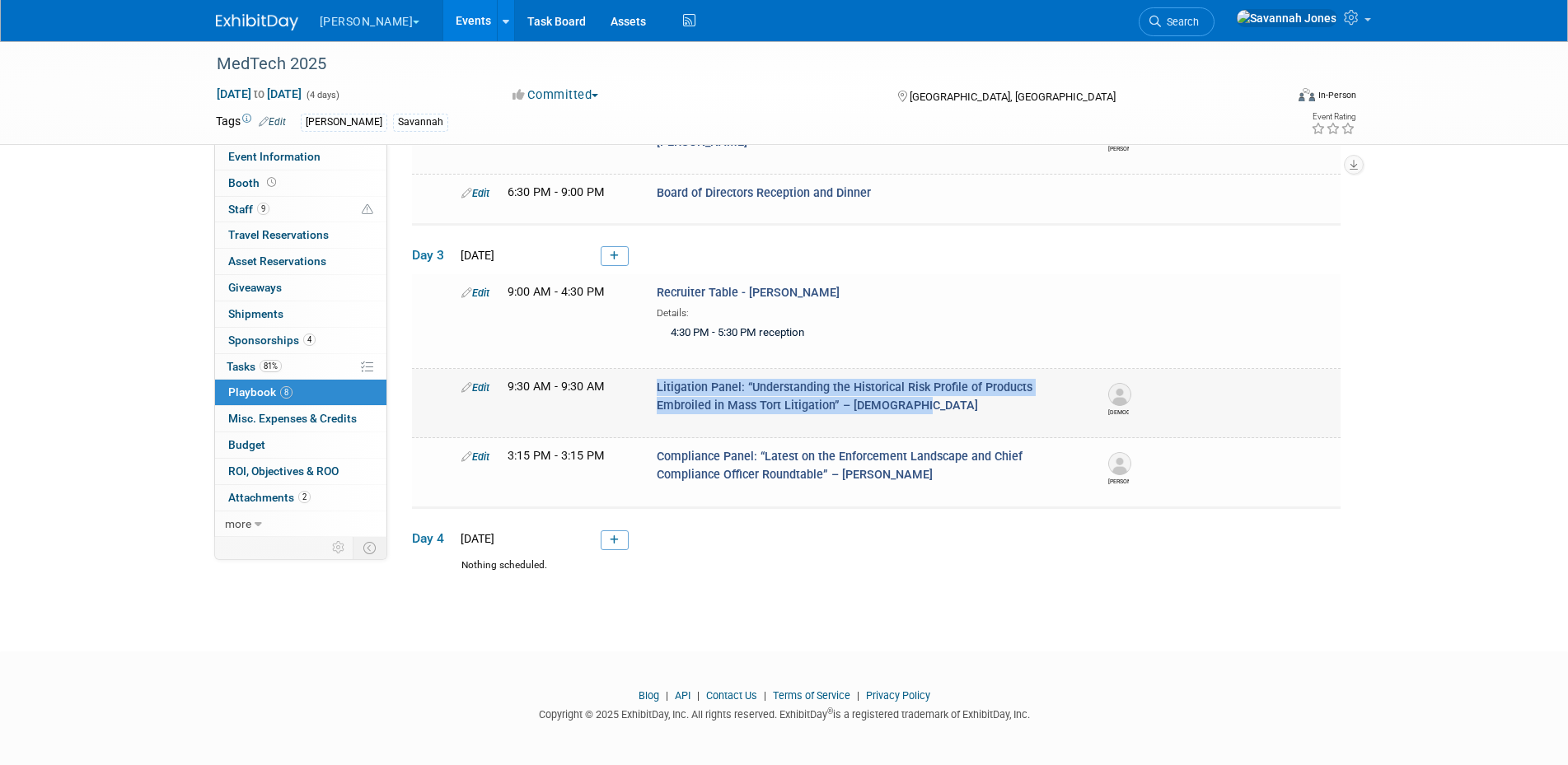
drag, startPoint x: 941, startPoint y: 403, endPoint x: 632, endPoint y: 392, distance: 309.2
click at [632, 392] on div "Edit 9:30 AM - 9:30 AM Litigation Panel: “Understanding the Historical Risk Pro…" at bounding box center [897, 397] width 896 height 38
drag, startPoint x: 632, startPoint y: 392, endPoint x: 719, endPoint y: 381, distance: 87.7
copy div "Litigation Panel: “Understanding the Historical Risk Profile of Products Embroi…"
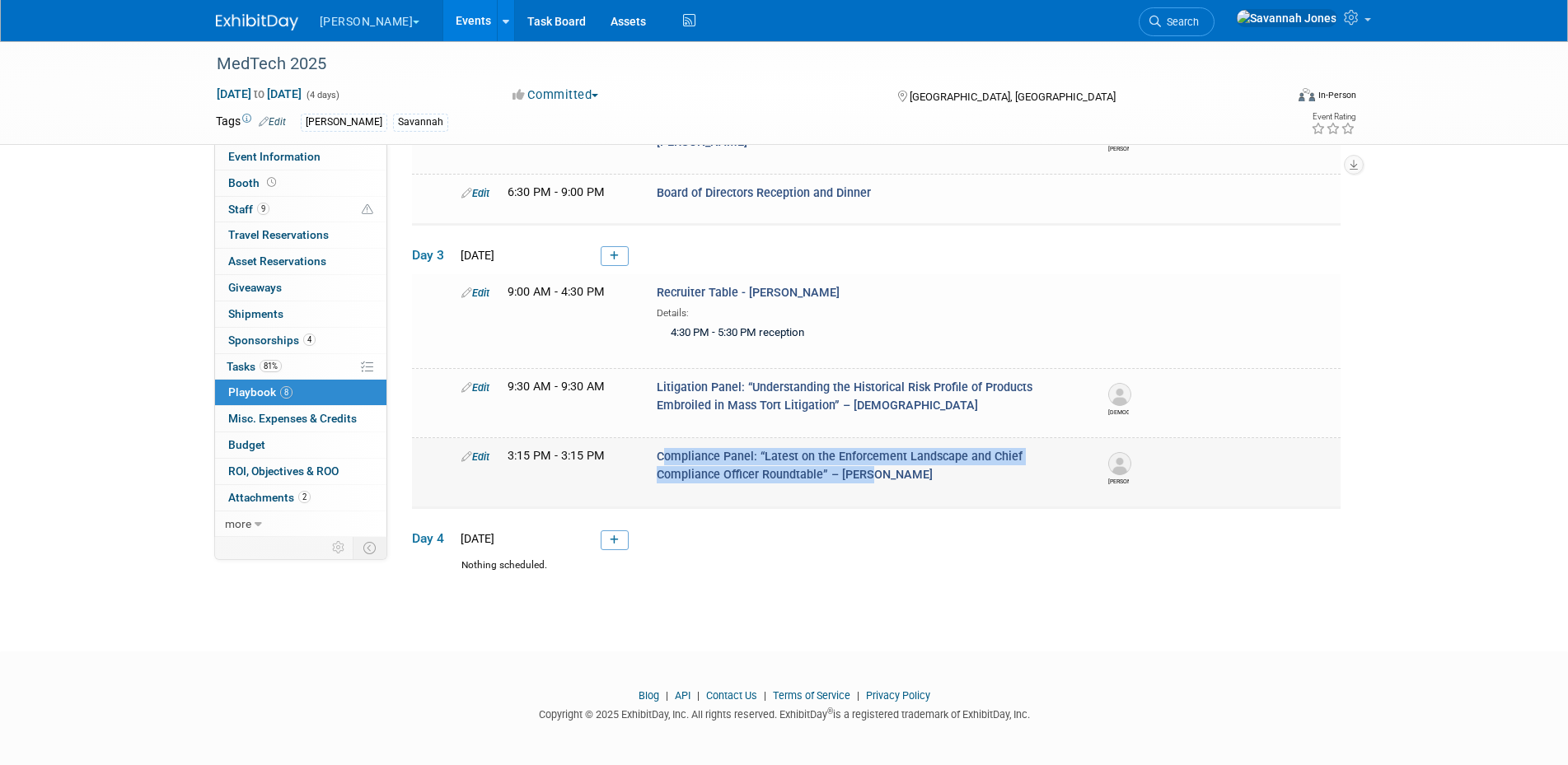
drag, startPoint x: 921, startPoint y: 477, endPoint x: 655, endPoint y: 455, distance: 266.9
click at [655, 455] on div "Compliance Panel: “Latest on the Enforcement Landscape and Chief Compliance Off…" at bounding box center [869, 466] width 449 height 35
drag, startPoint x: 655, startPoint y: 455, endPoint x: 714, endPoint y: 457, distance: 59.0
copy span "Compliance Panel: “Latest on the Enforcement Landscape and Chief Compliance Off…"
